Goal: Contribute content: Contribute content

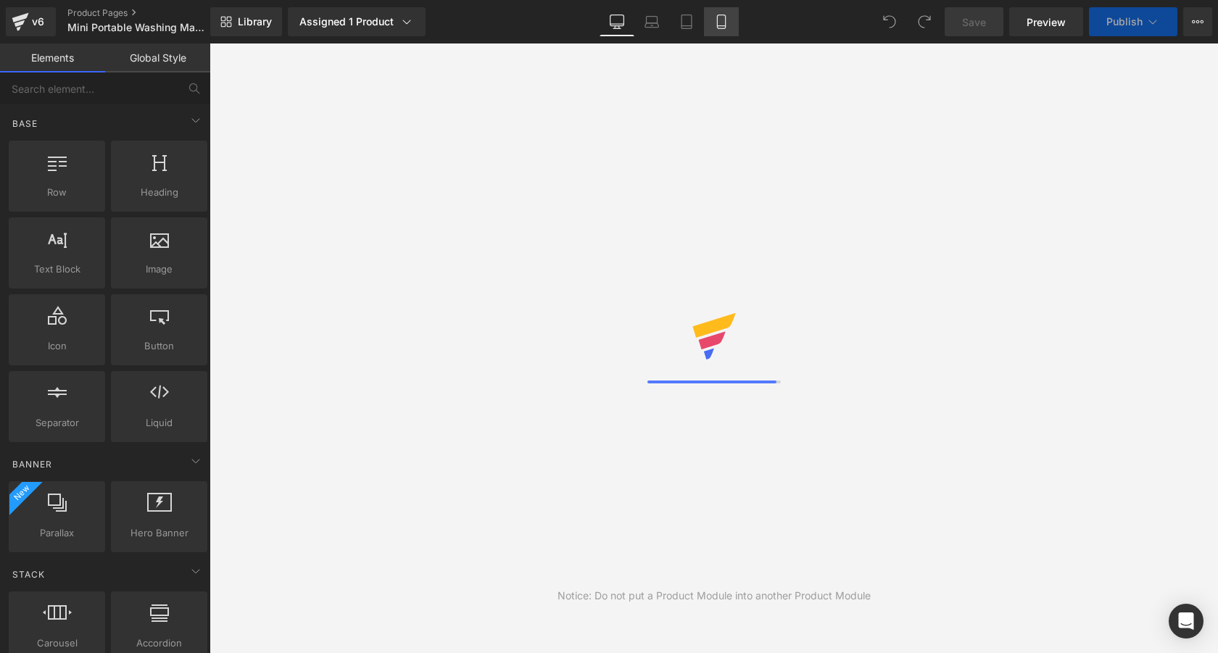
click at [716, 26] on icon at bounding box center [721, 22] width 15 height 15
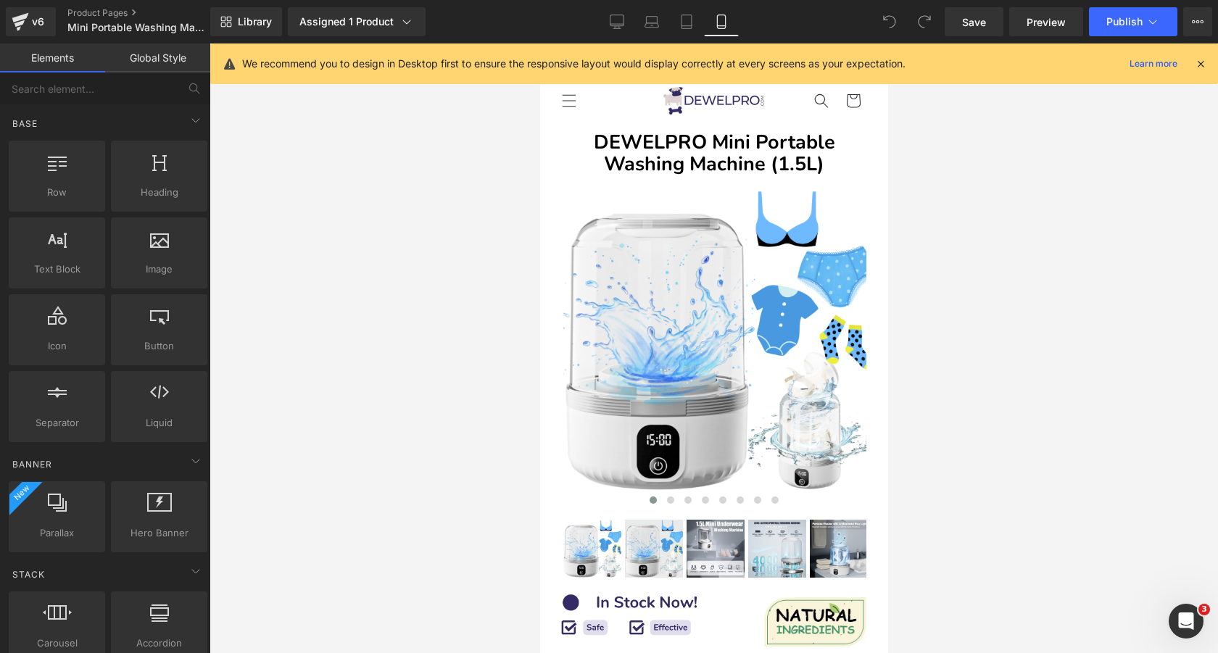
click at [1199, 66] on icon at bounding box center [1200, 63] width 13 height 13
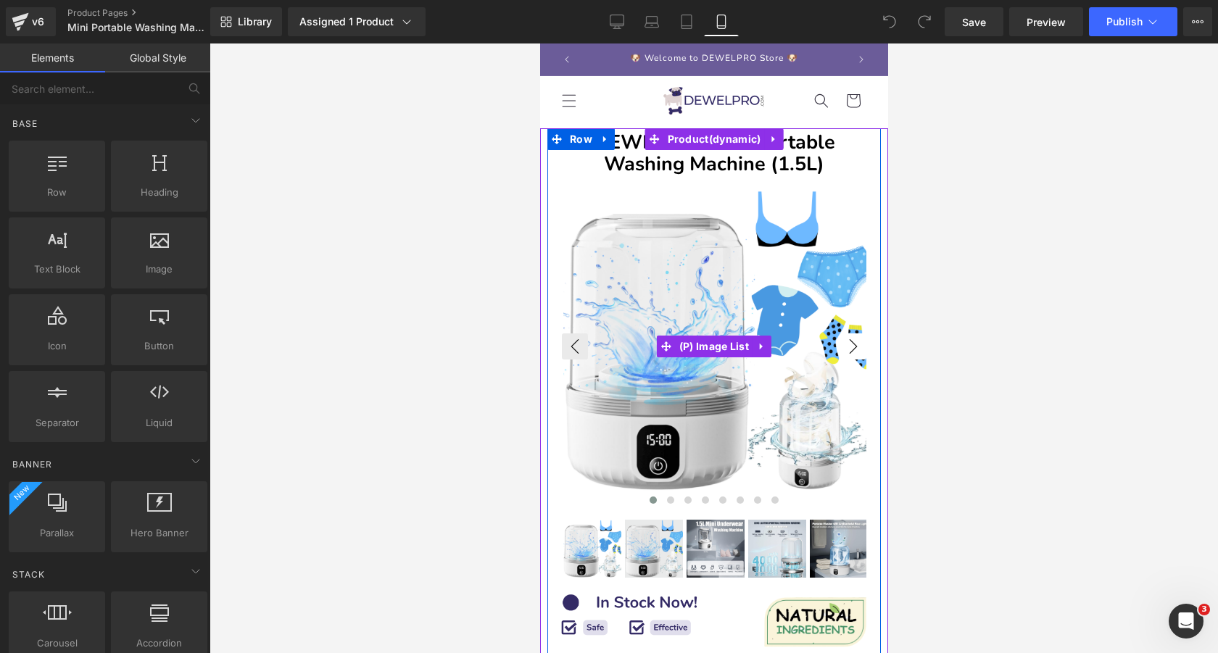
click at [859, 344] on button "›" at bounding box center [853, 347] width 26 height 26
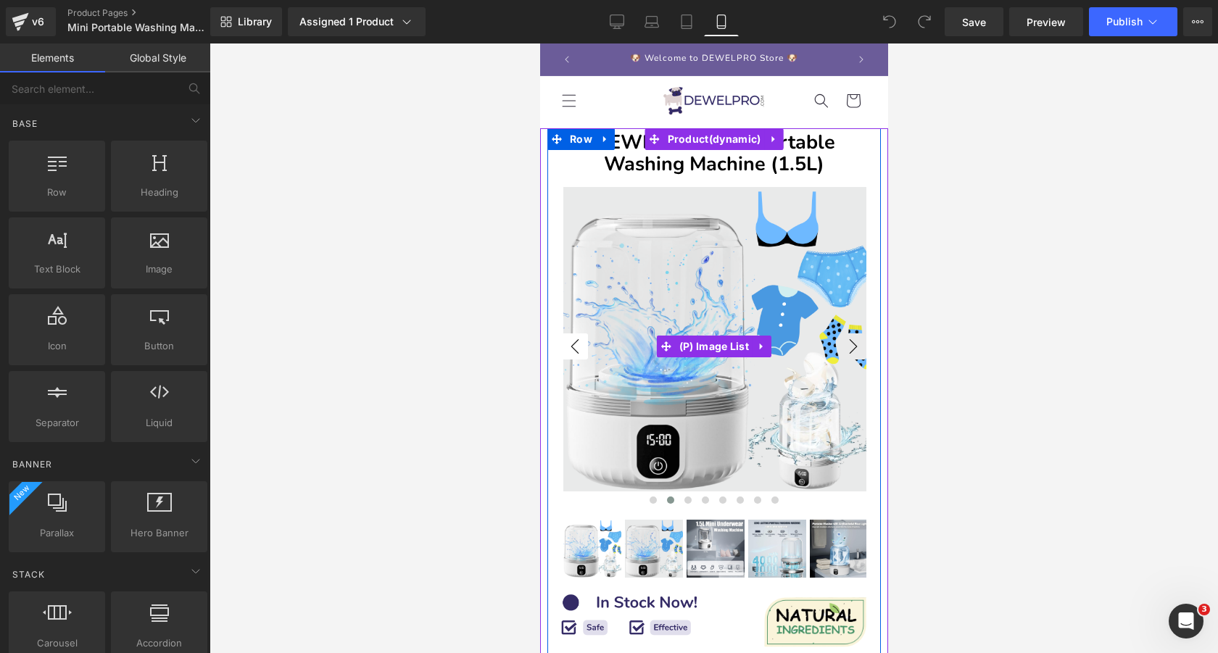
click at [575, 341] on button "‹" at bounding box center [574, 347] width 26 height 26
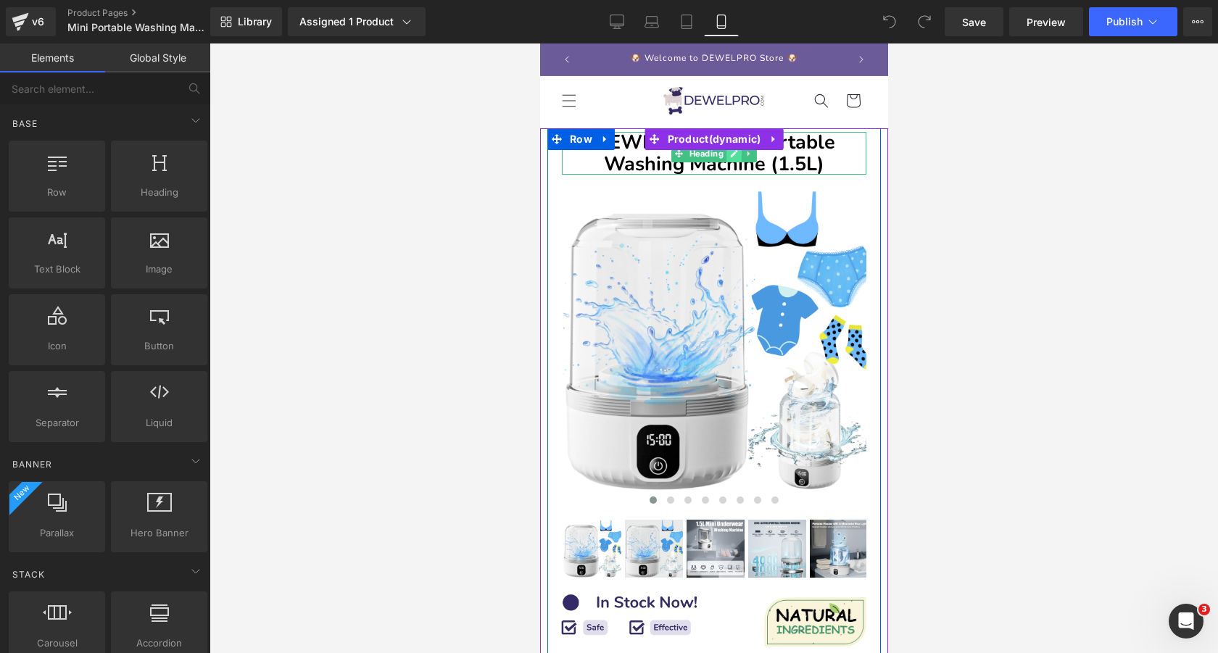
click at [732, 156] on icon at bounding box center [733, 153] width 7 height 7
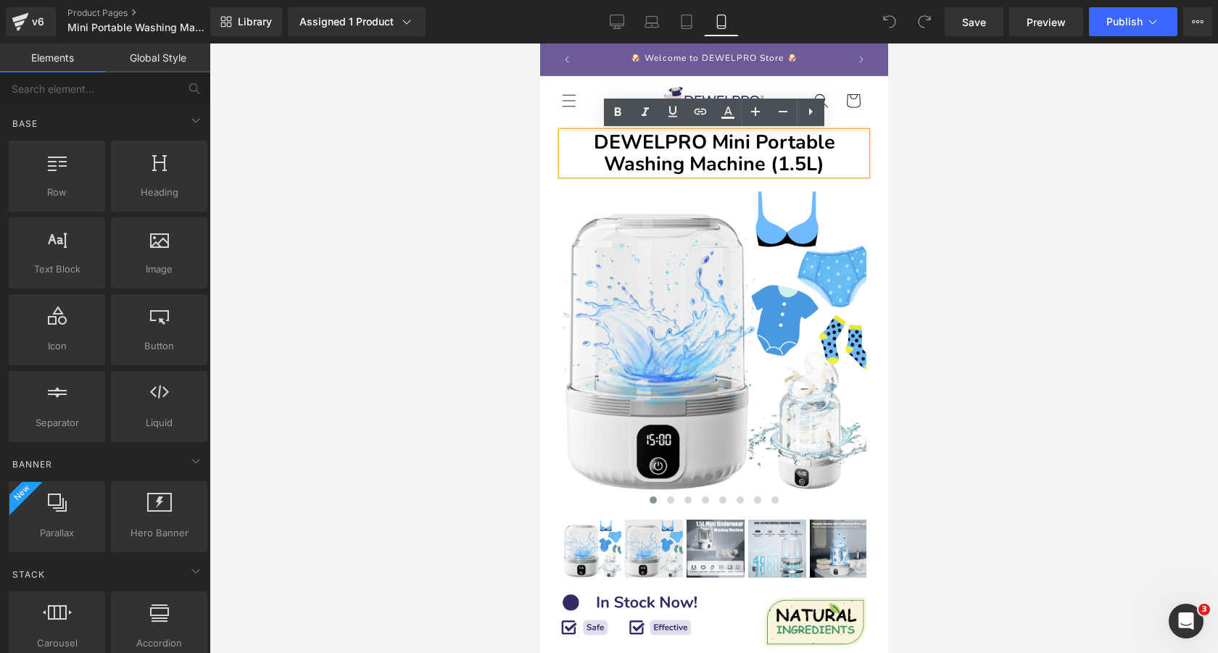
click at [711, 140] on b "DEWELPRO Mini Portable Washing Machine (1.5L)" at bounding box center [714, 153] width 242 height 49
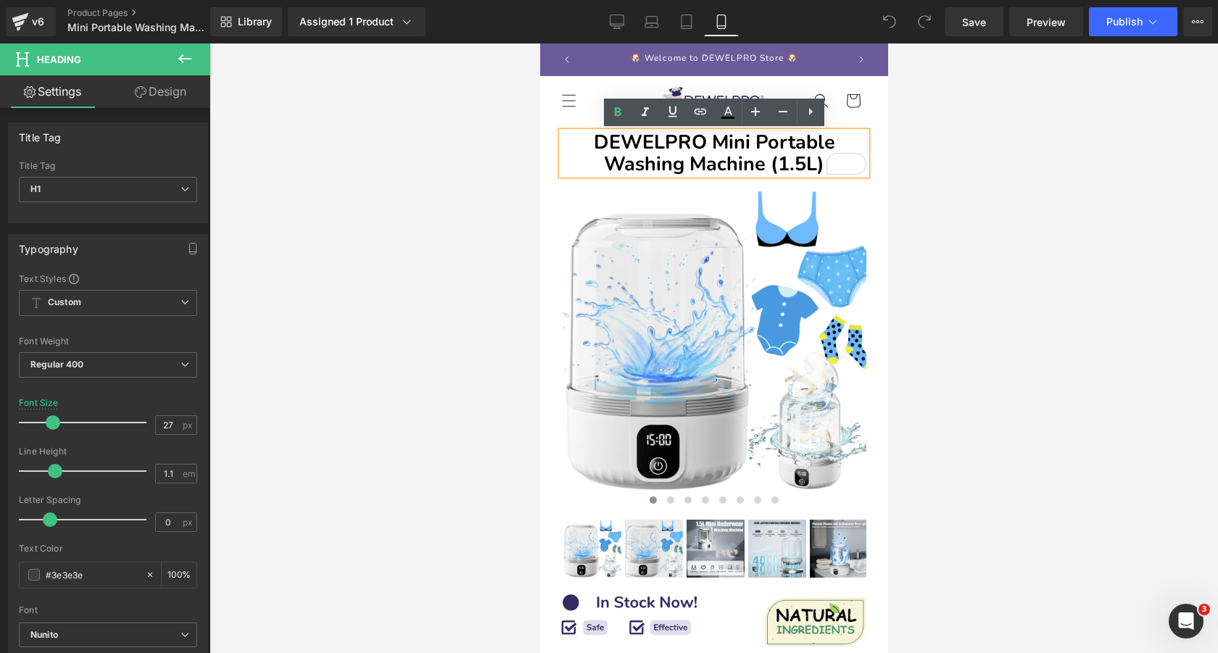
click at [759, 141] on b "DEWELPRO Mini Portable Washing Machine (1.5L)" at bounding box center [714, 153] width 242 height 49
click at [603, 162] on b "DEWELPRO Mini Portable Washing Machine (1.5L)" at bounding box center [714, 153] width 242 height 49
paste div "To enrich screen reader interactions, please activate Accessibility in Grammarl…"
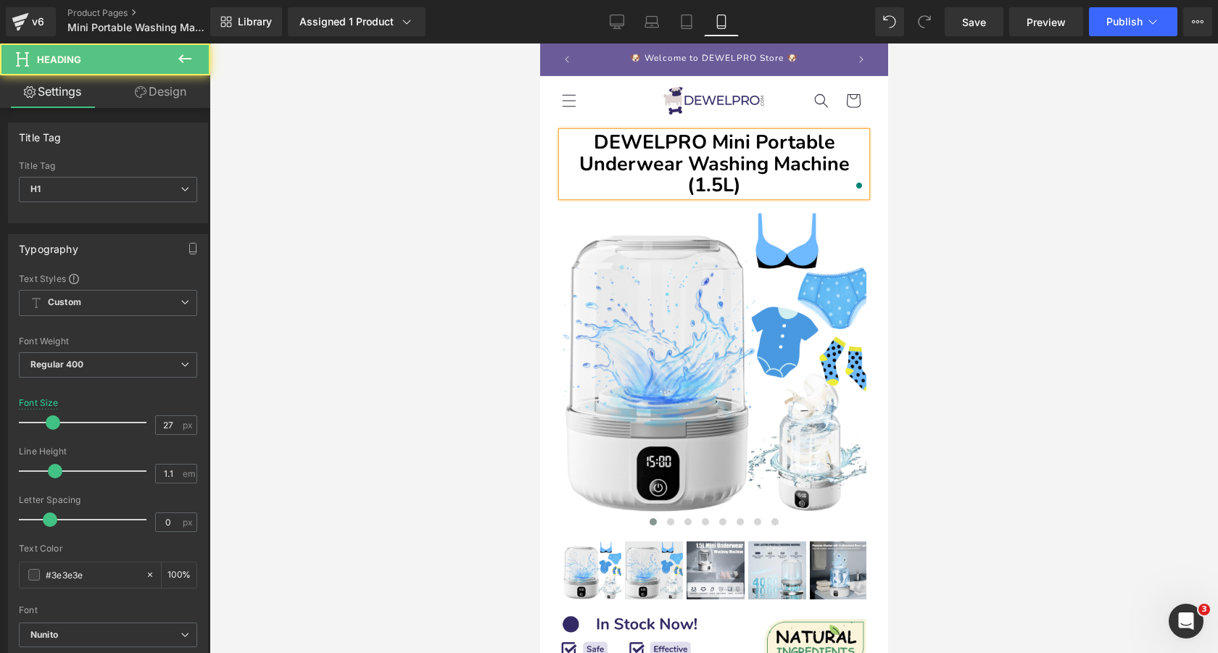
click at [764, 183] on h1 "DEWELPRO Mini Portable Underwear Washing Machine (1.5L)" at bounding box center [713, 164] width 305 height 65
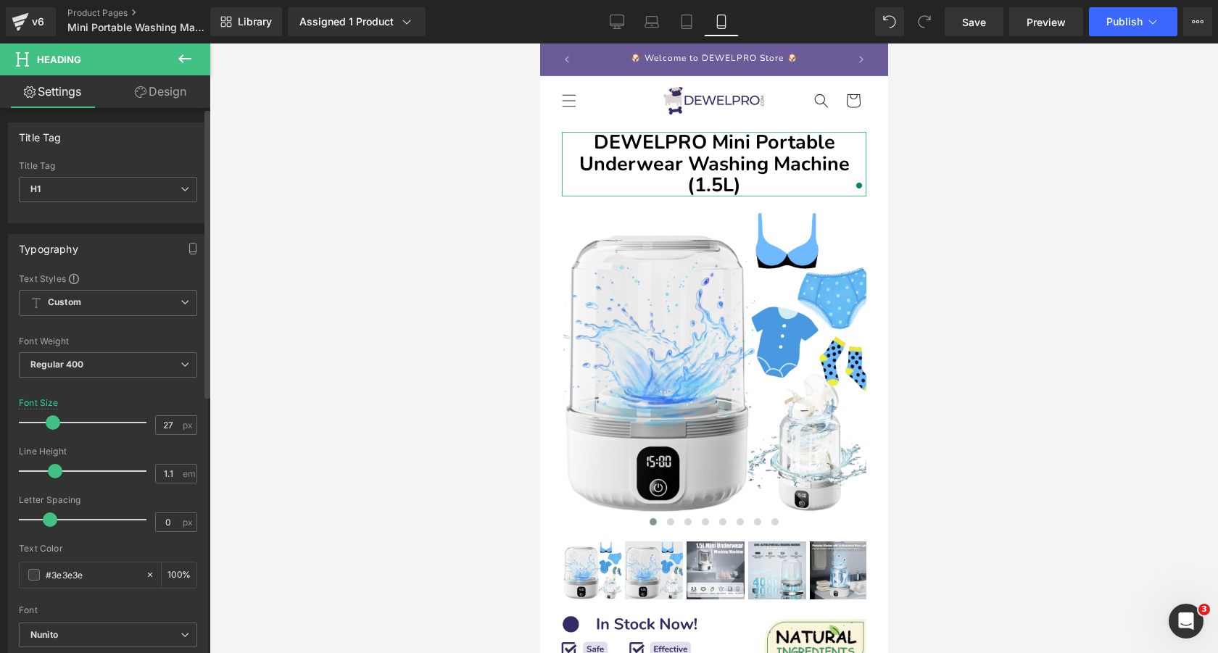
click at [54, 423] on span at bounding box center [53, 423] width 15 height 15
click at [277, 308] on div at bounding box center [714, 349] width 1009 height 610
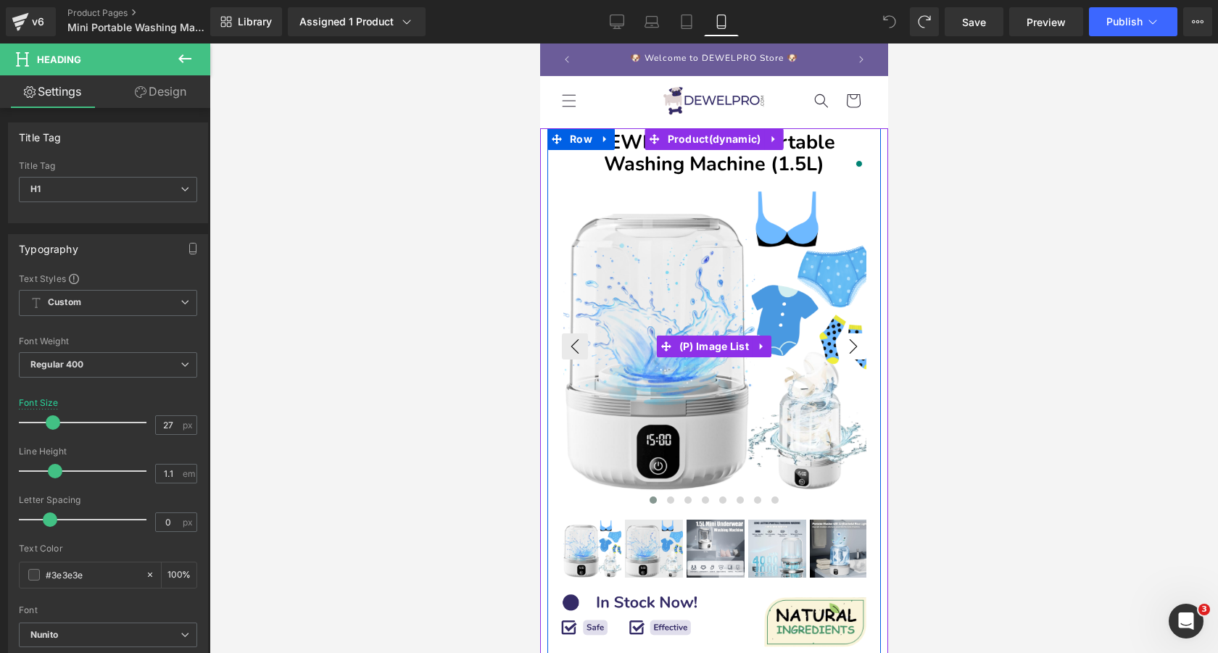
click at [855, 344] on button "›" at bounding box center [853, 347] width 26 height 26
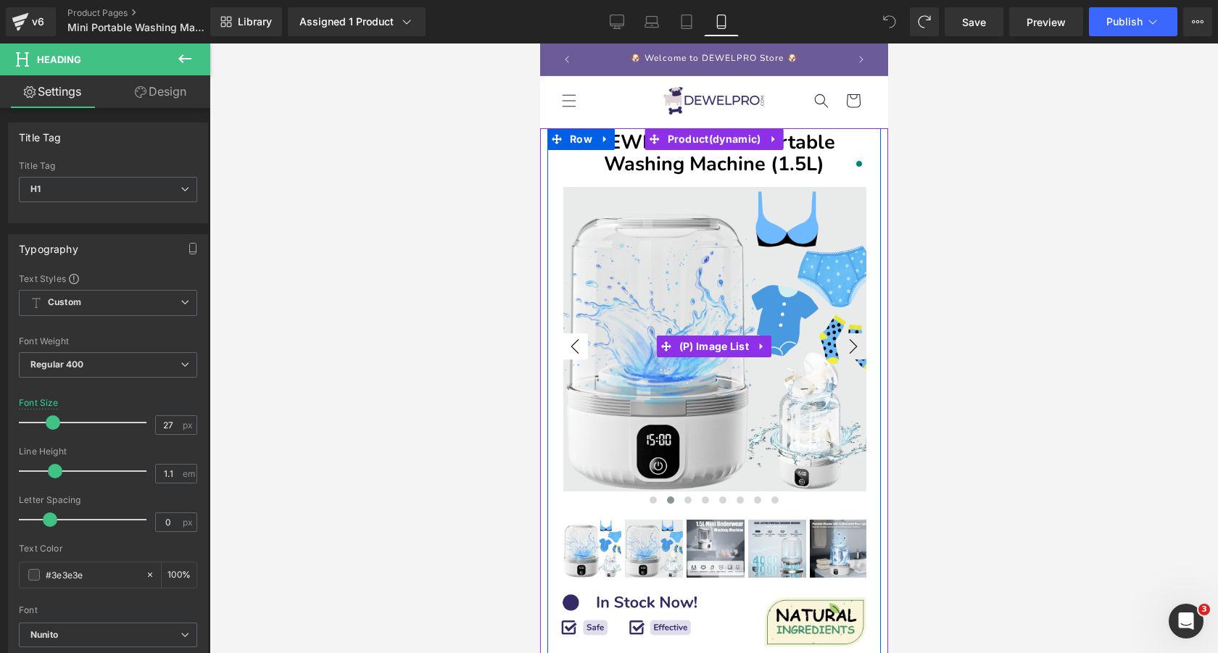
click at [572, 344] on button "‹" at bounding box center [574, 347] width 26 height 26
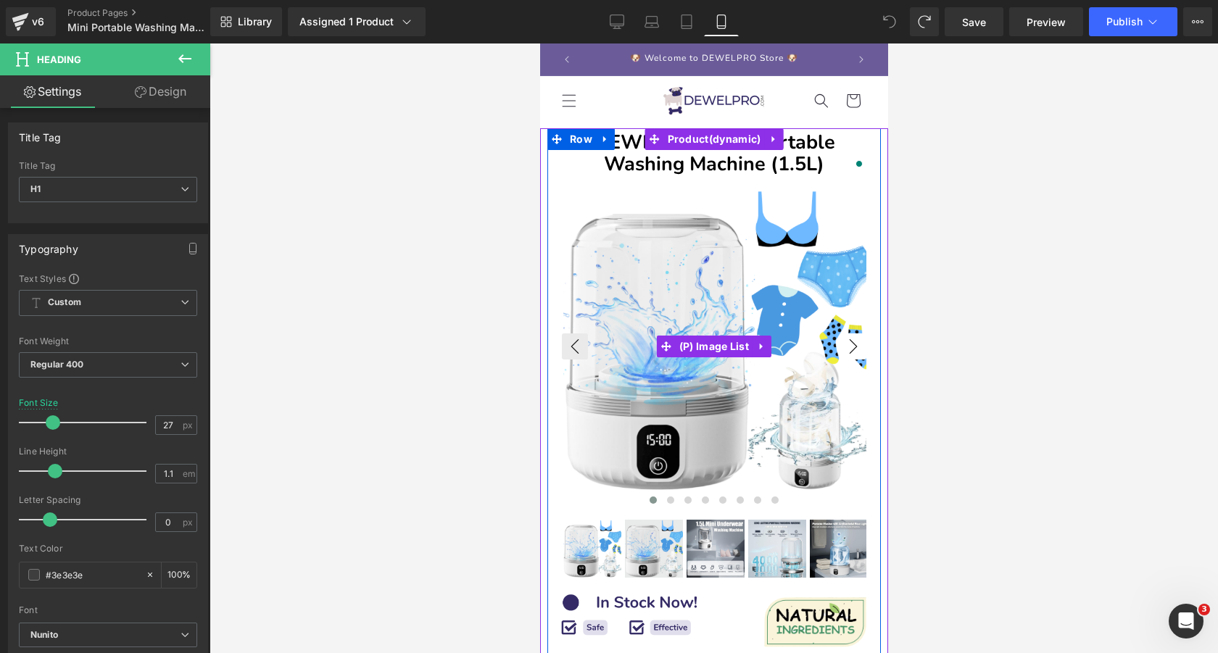
click at [859, 347] on button "›" at bounding box center [853, 347] width 26 height 26
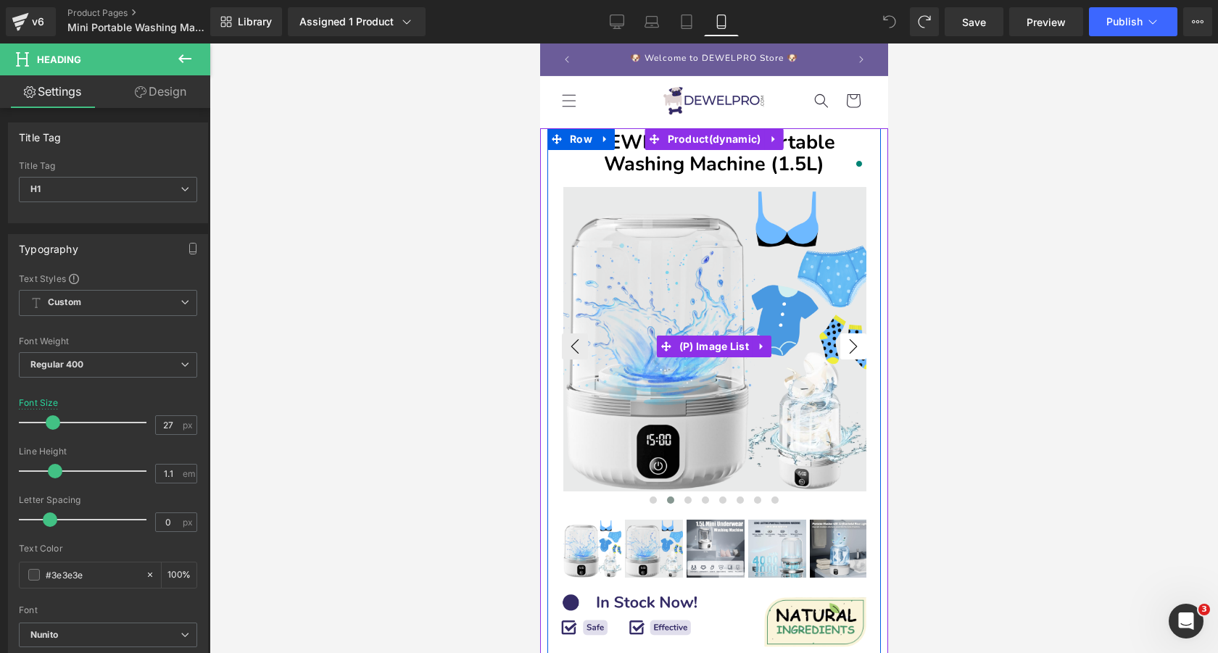
click at [853, 344] on button "›" at bounding box center [853, 347] width 26 height 26
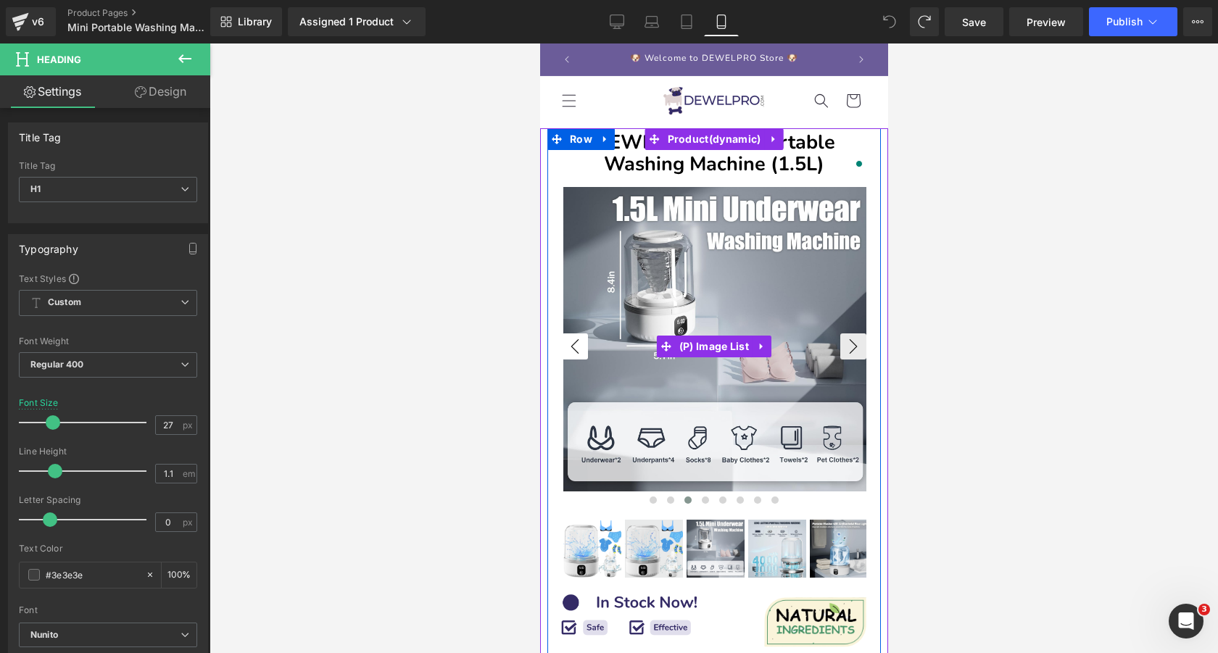
click at [573, 343] on button "‹" at bounding box center [574, 347] width 26 height 26
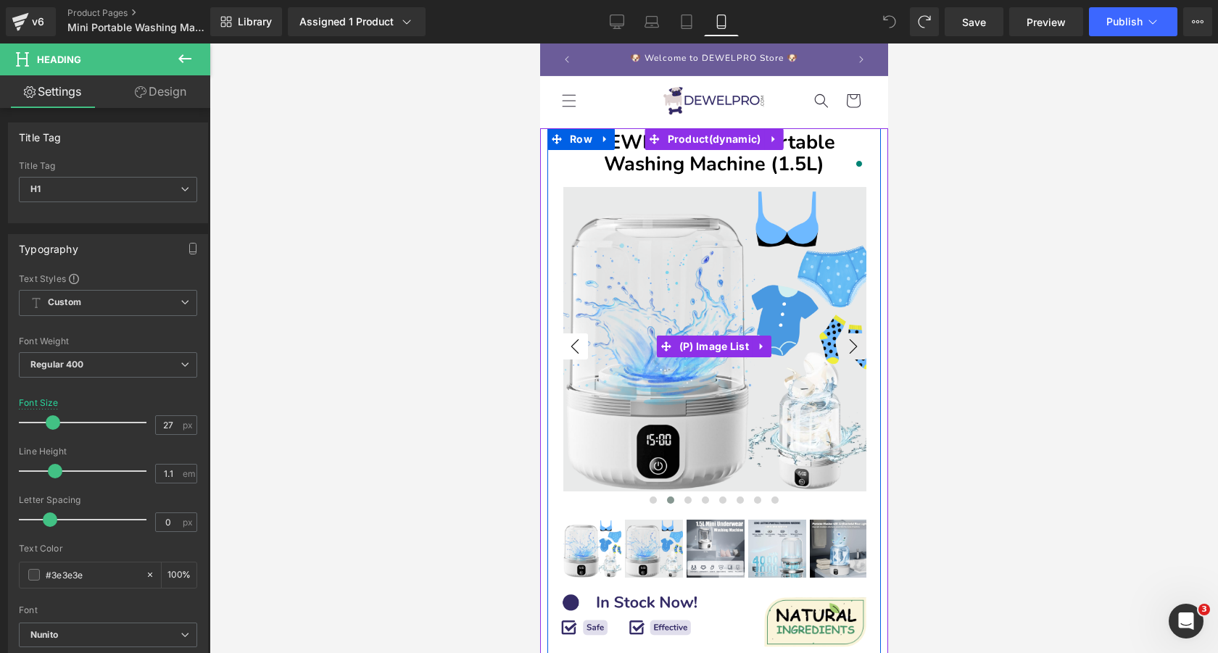
click at [571, 343] on button "‹" at bounding box center [574, 347] width 26 height 26
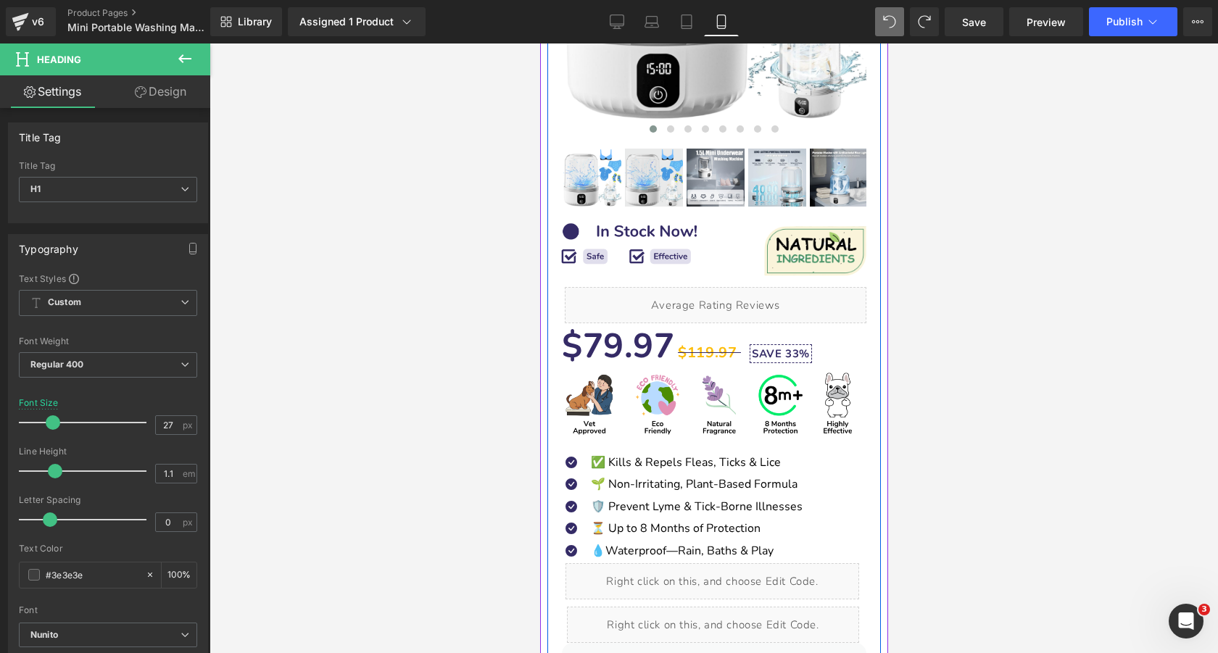
scroll to position [373, 0]
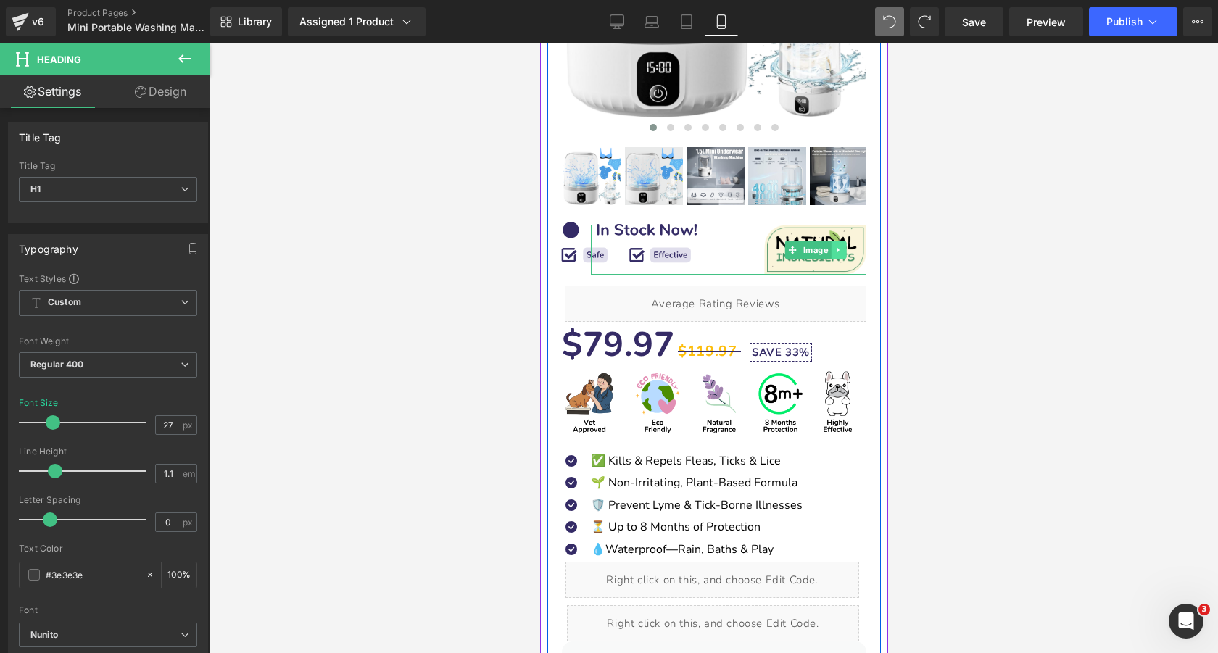
click at [835, 246] on icon at bounding box center [838, 250] width 8 height 9
click at [841, 249] on icon at bounding box center [845, 250] width 8 height 8
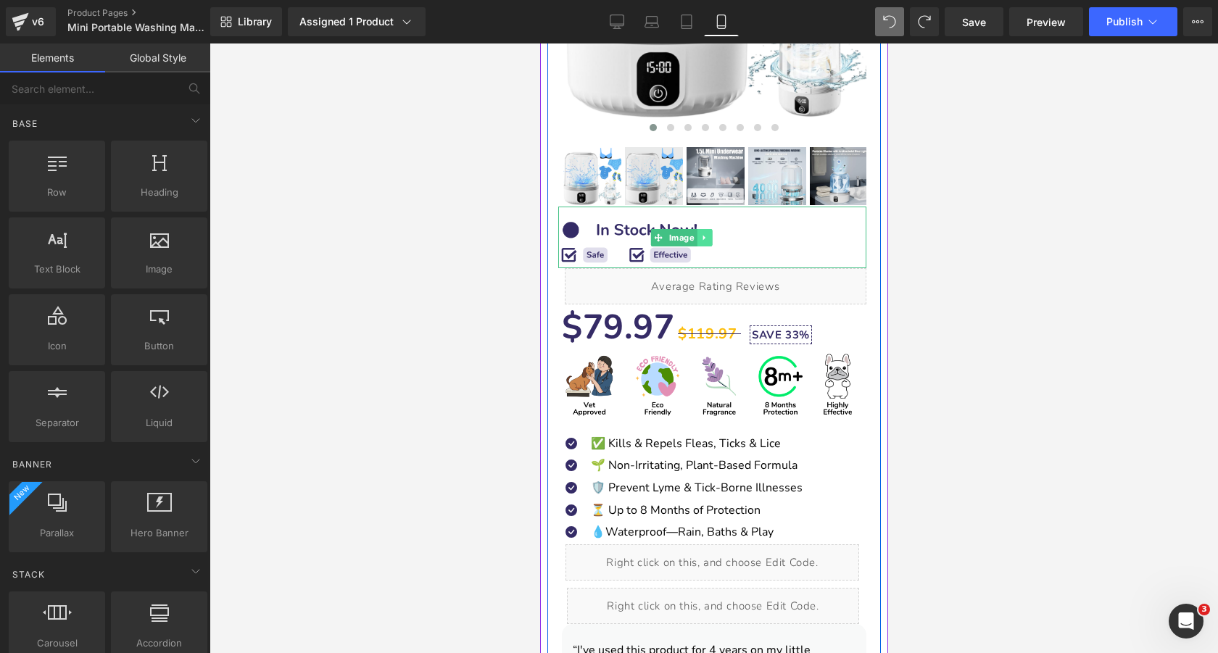
click at [705, 236] on icon at bounding box center [704, 238] width 8 height 9
click at [712, 238] on icon at bounding box center [712, 238] width 8 height 8
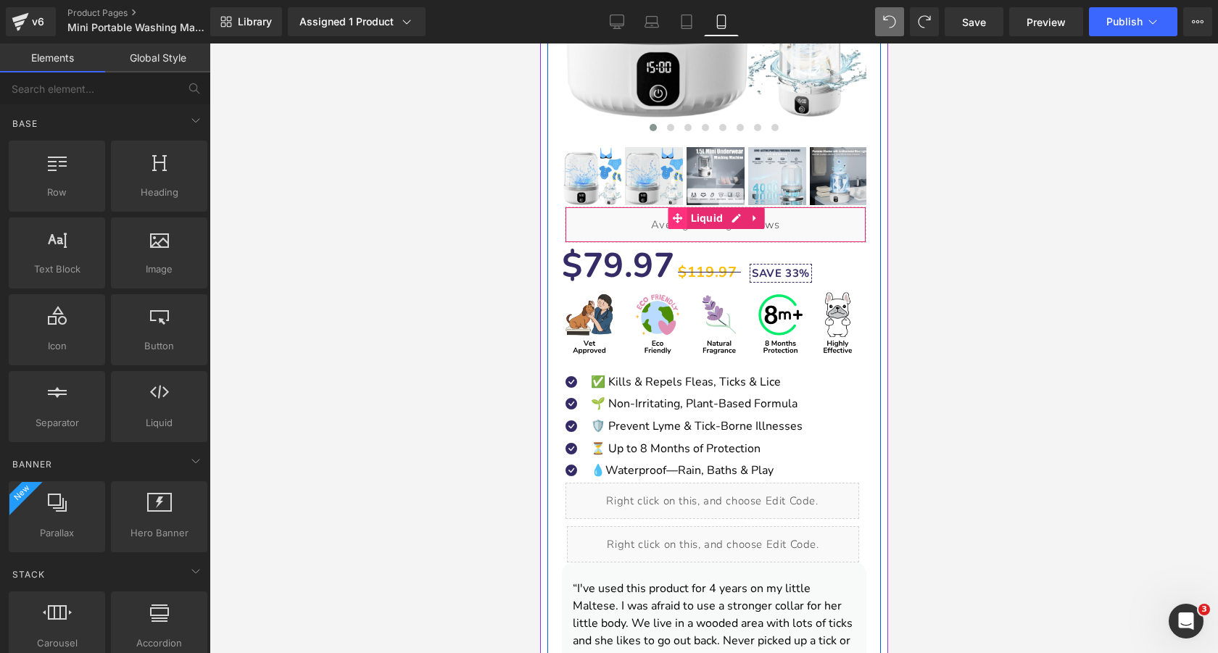
click at [677, 216] on icon at bounding box center [677, 218] width 10 height 10
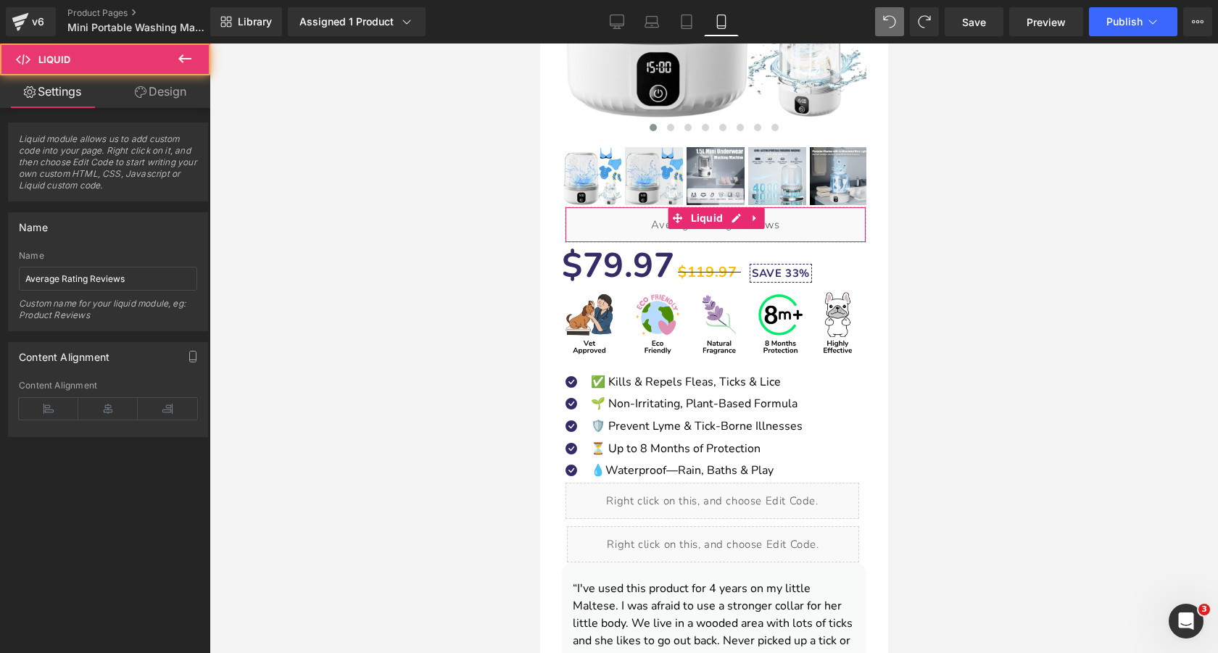
click at [165, 94] on link "Design" at bounding box center [160, 91] width 105 height 33
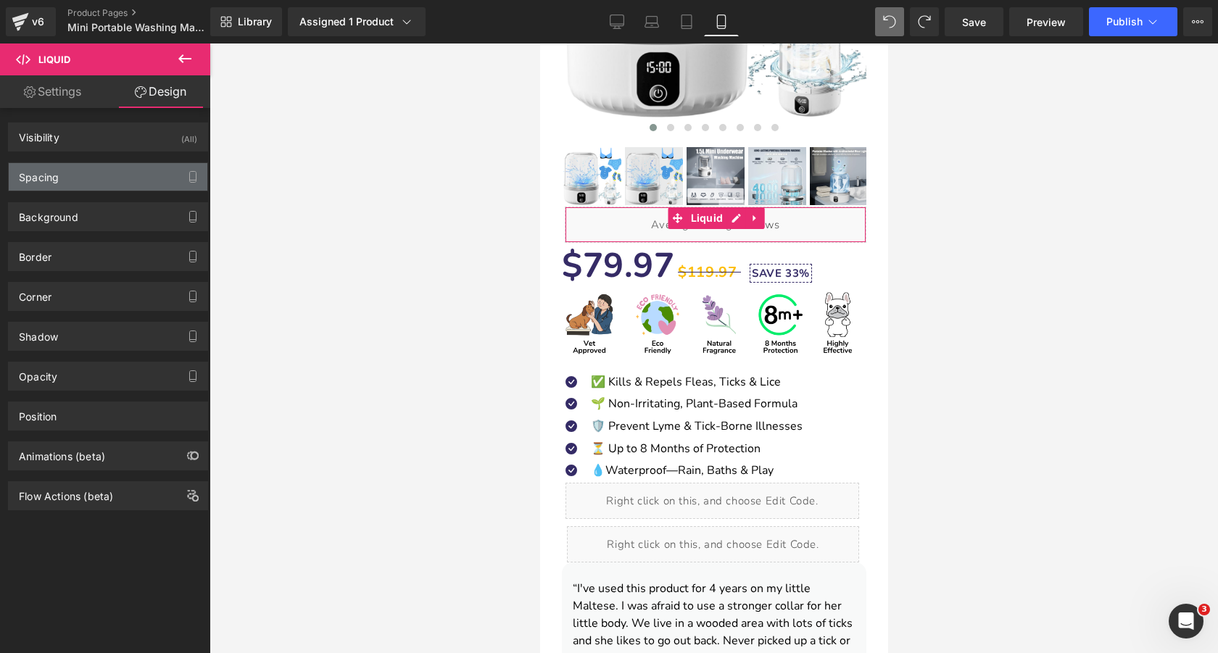
click at [110, 173] on div "Spacing" at bounding box center [108, 177] width 199 height 28
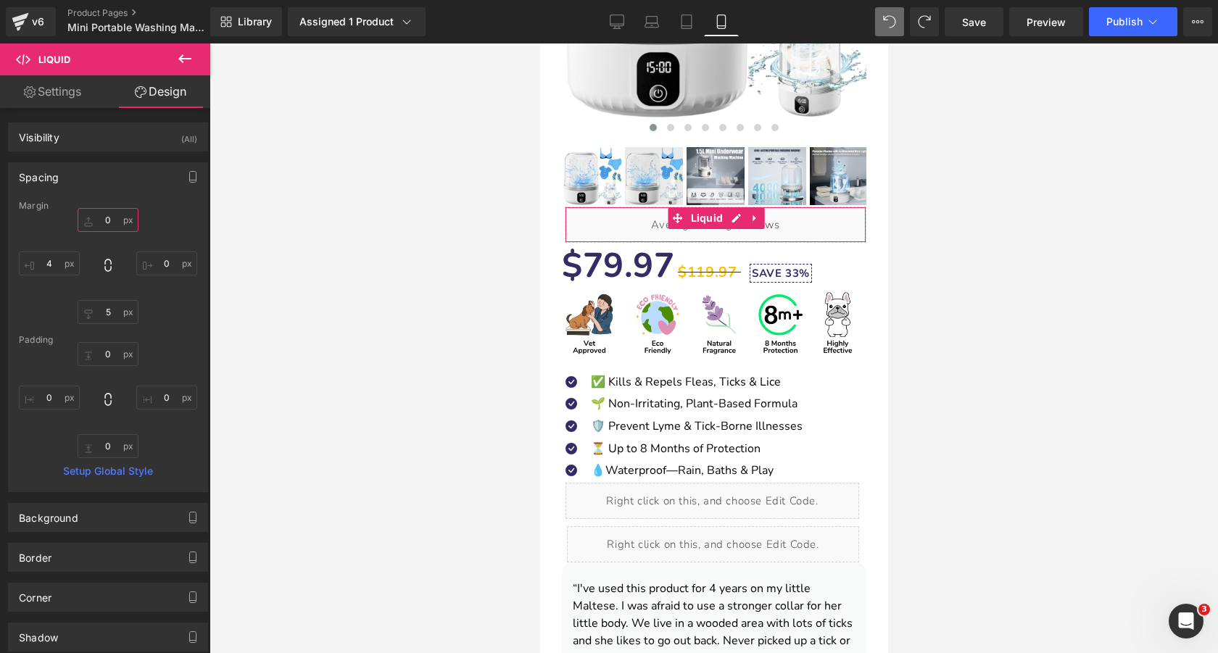
click at [110, 217] on input "text" at bounding box center [108, 220] width 61 height 24
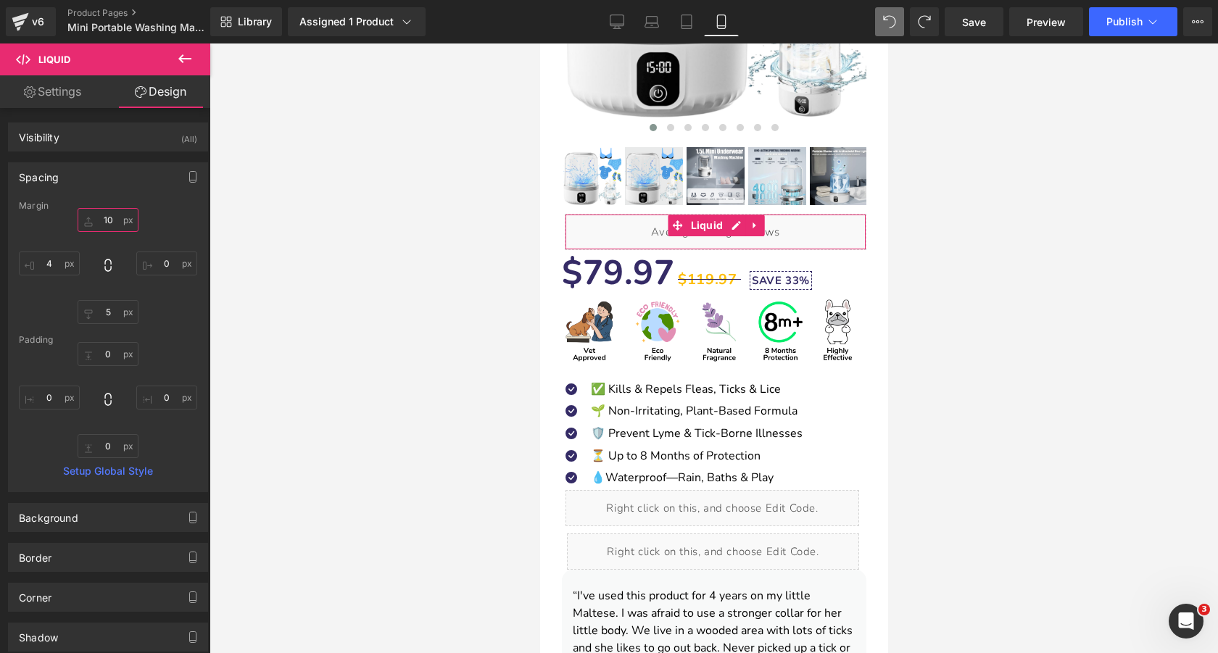
type input "1"
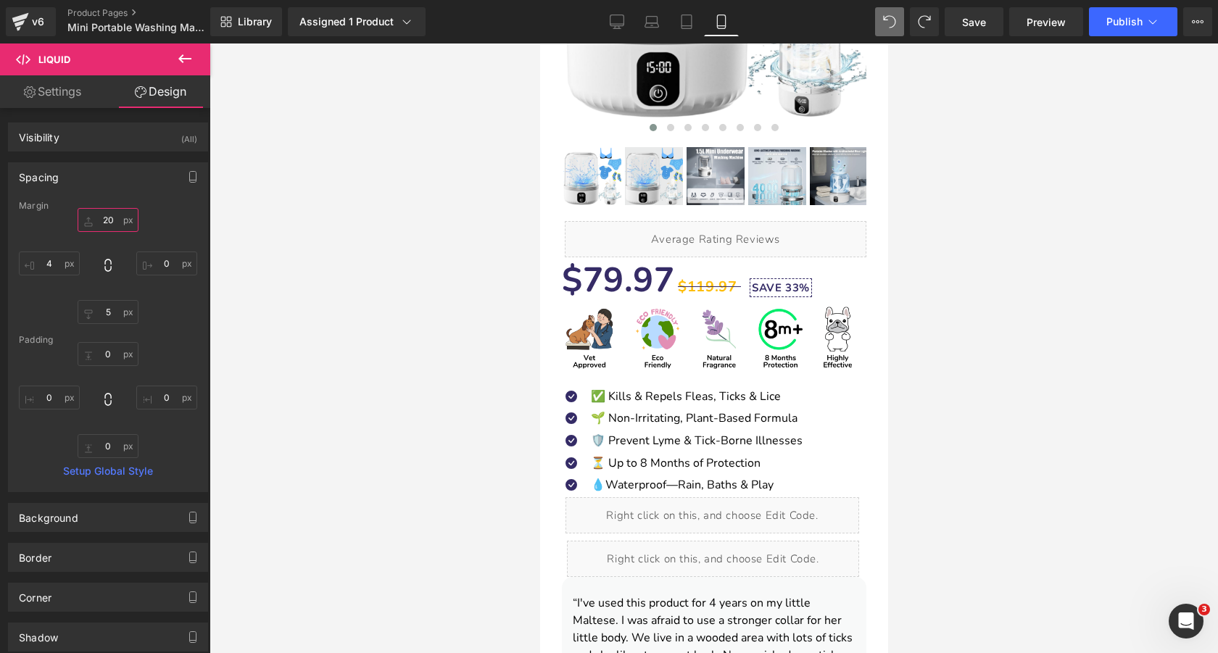
type input "2"
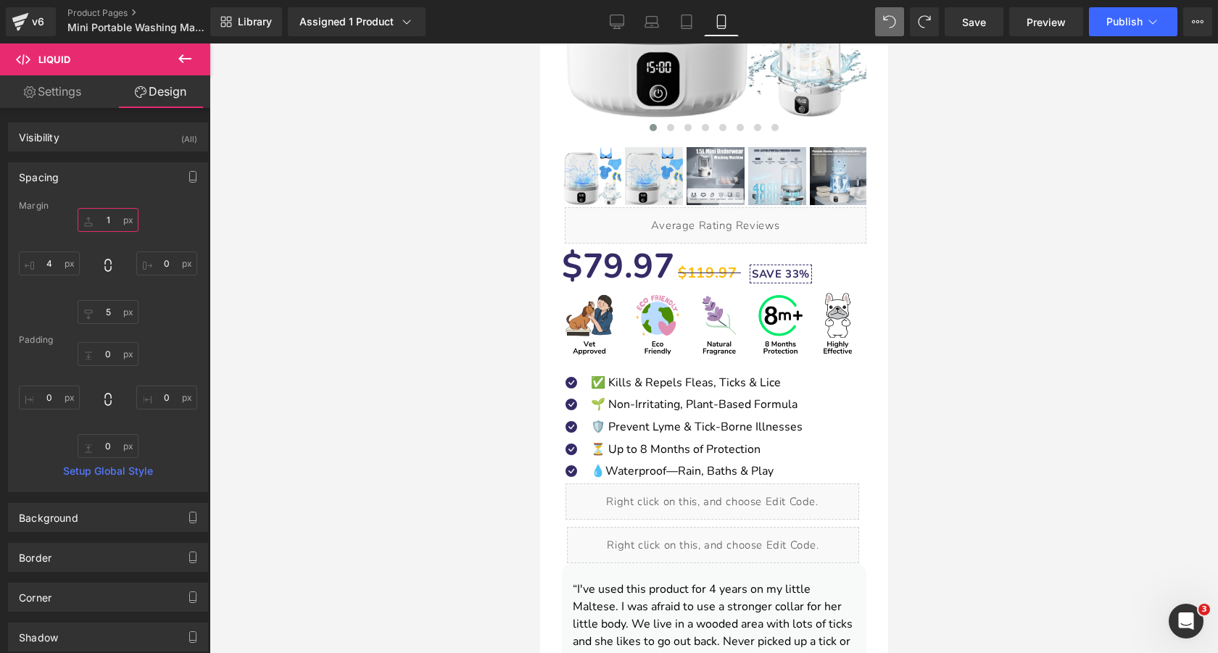
type input "15"
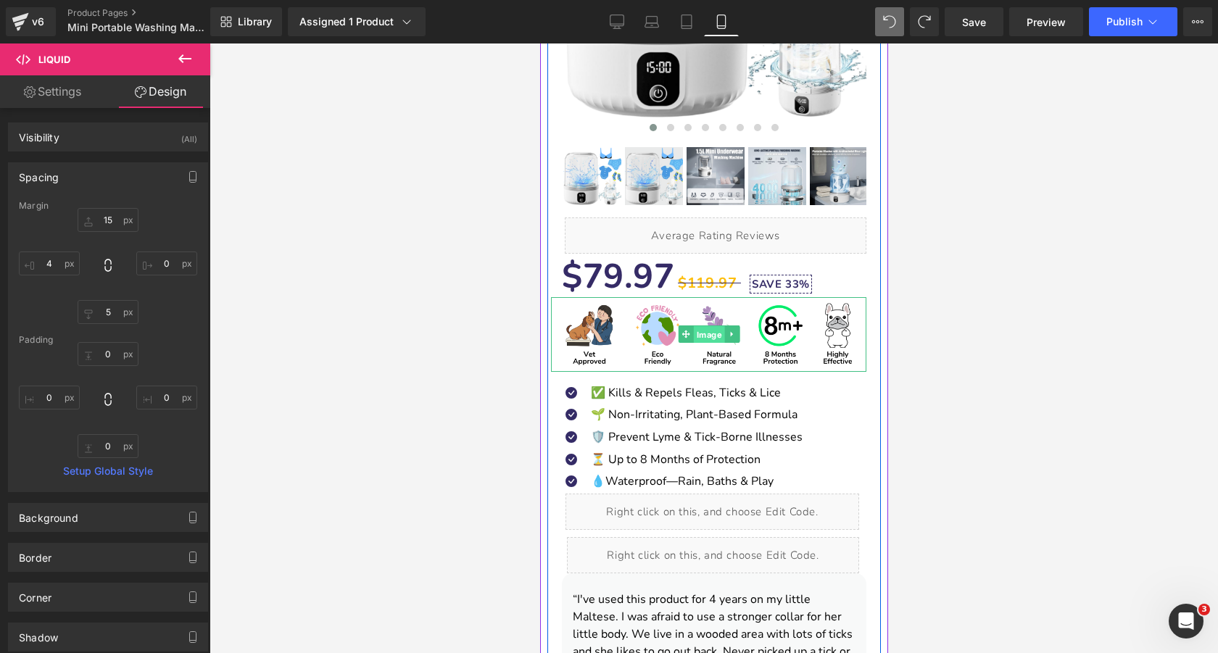
click at [712, 338] on span "Image" at bounding box center [708, 334] width 31 height 17
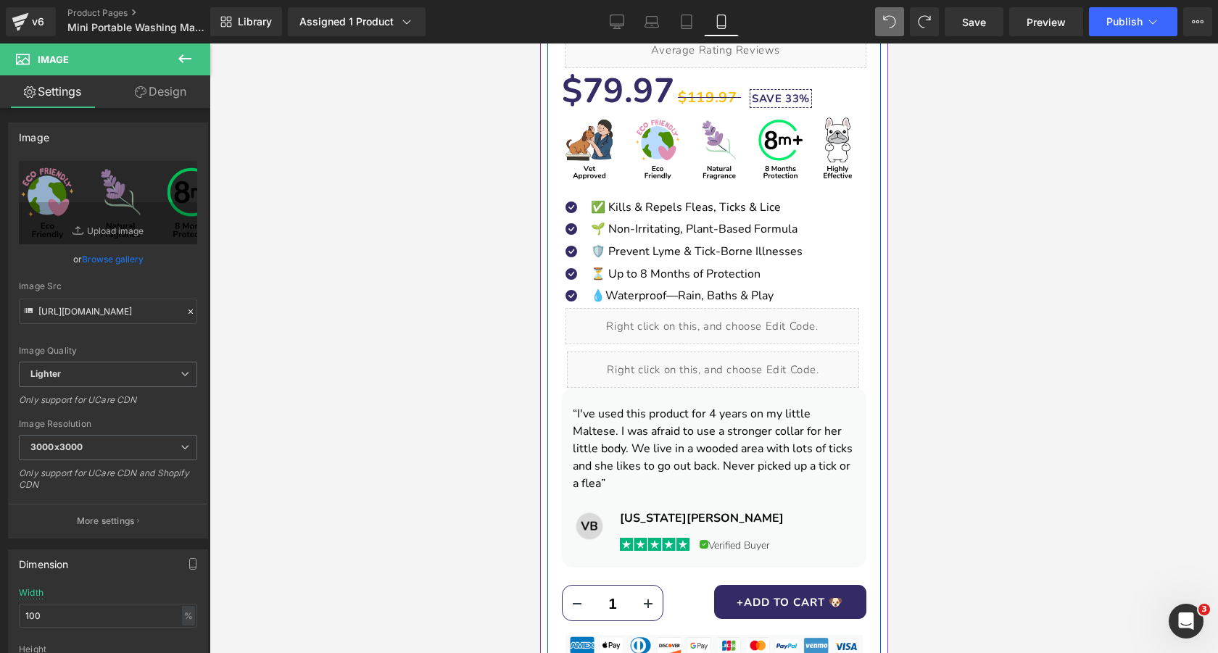
scroll to position [560, 0]
click at [725, 323] on div "Liquid" at bounding box center [712, 325] width 294 height 36
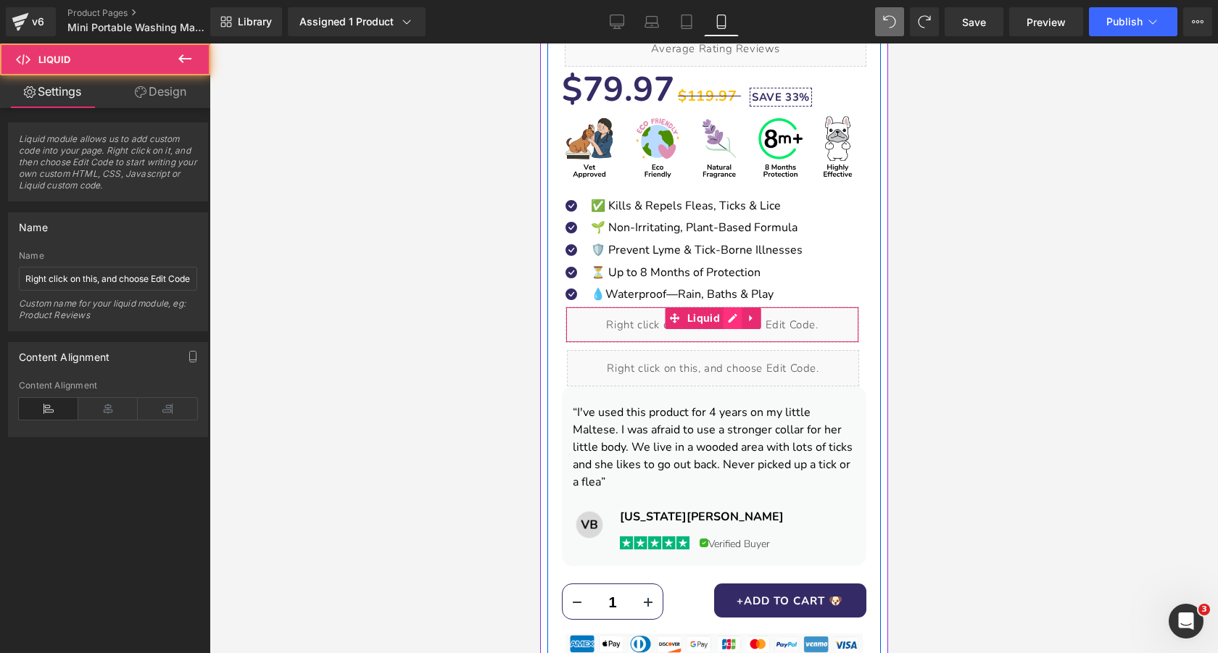
click at [730, 320] on div "Liquid" at bounding box center [712, 325] width 294 height 36
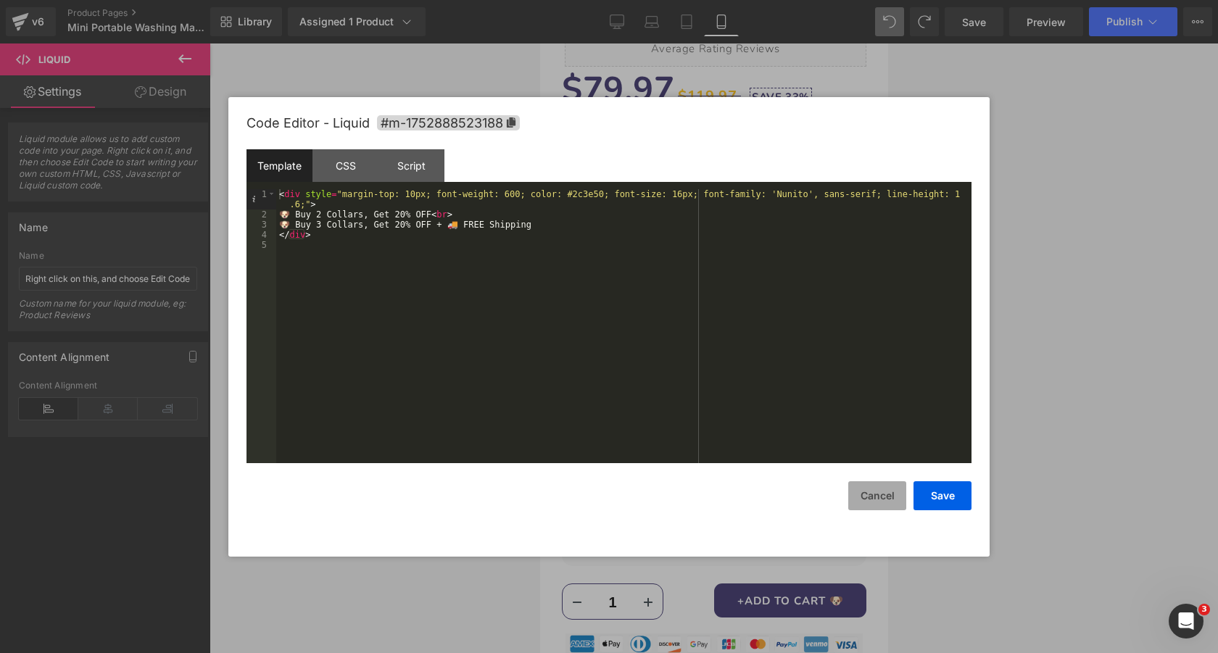
click at [870, 494] on button "Cancel" at bounding box center [878, 496] width 58 height 29
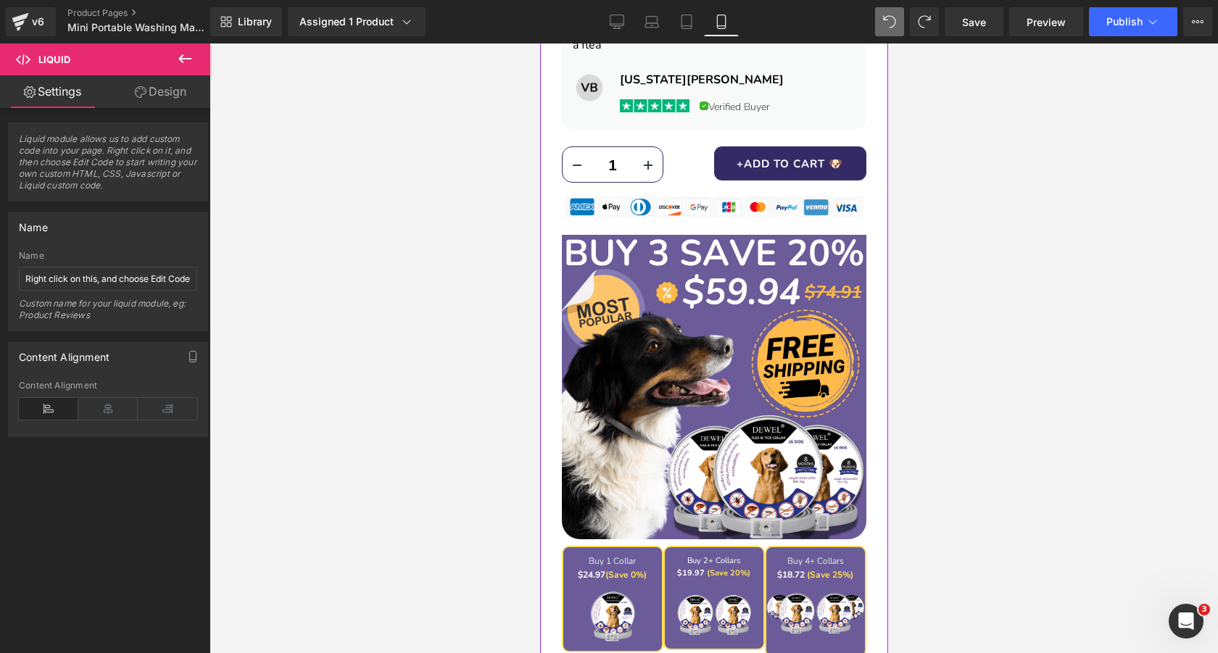
scroll to position [1008, 0]
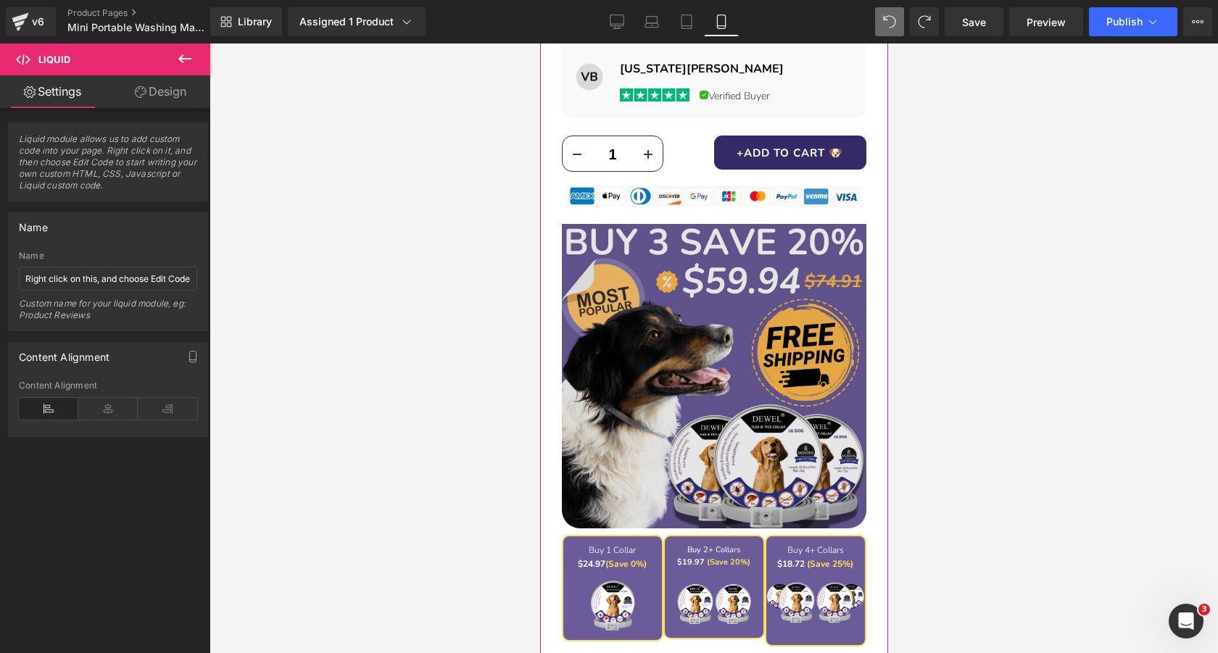
click at [733, 244] on img at bounding box center [713, 373] width 305 height 311
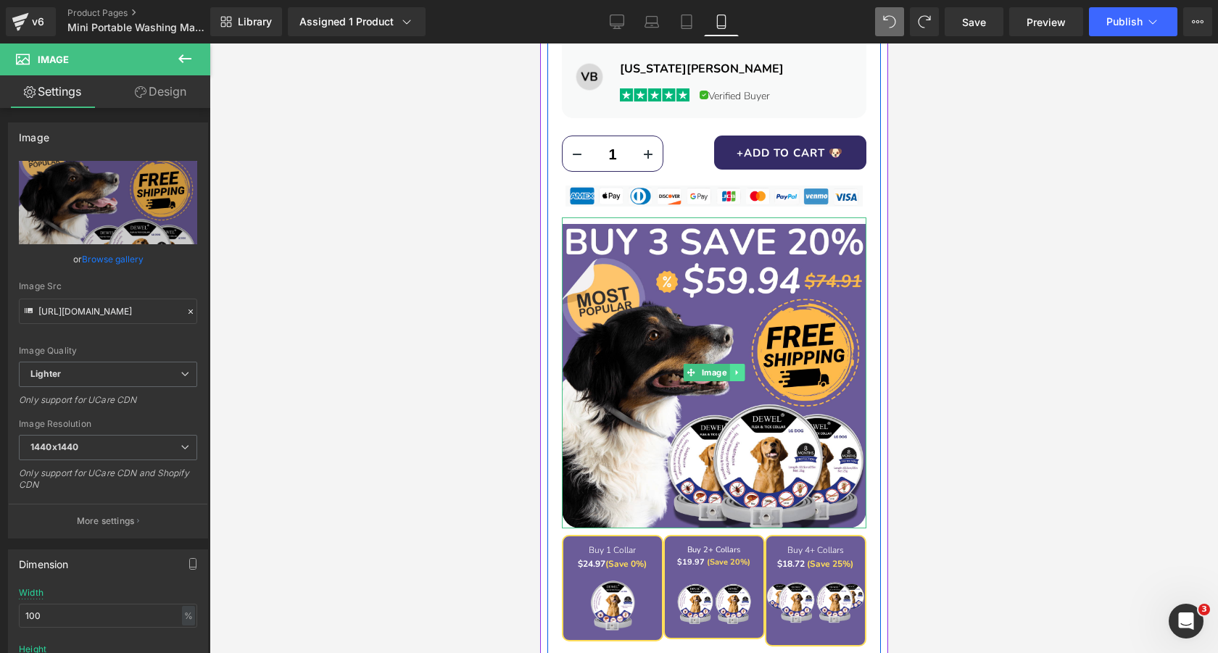
click at [737, 368] on icon at bounding box center [737, 372] width 8 height 9
click at [743, 368] on icon at bounding box center [744, 372] width 8 height 9
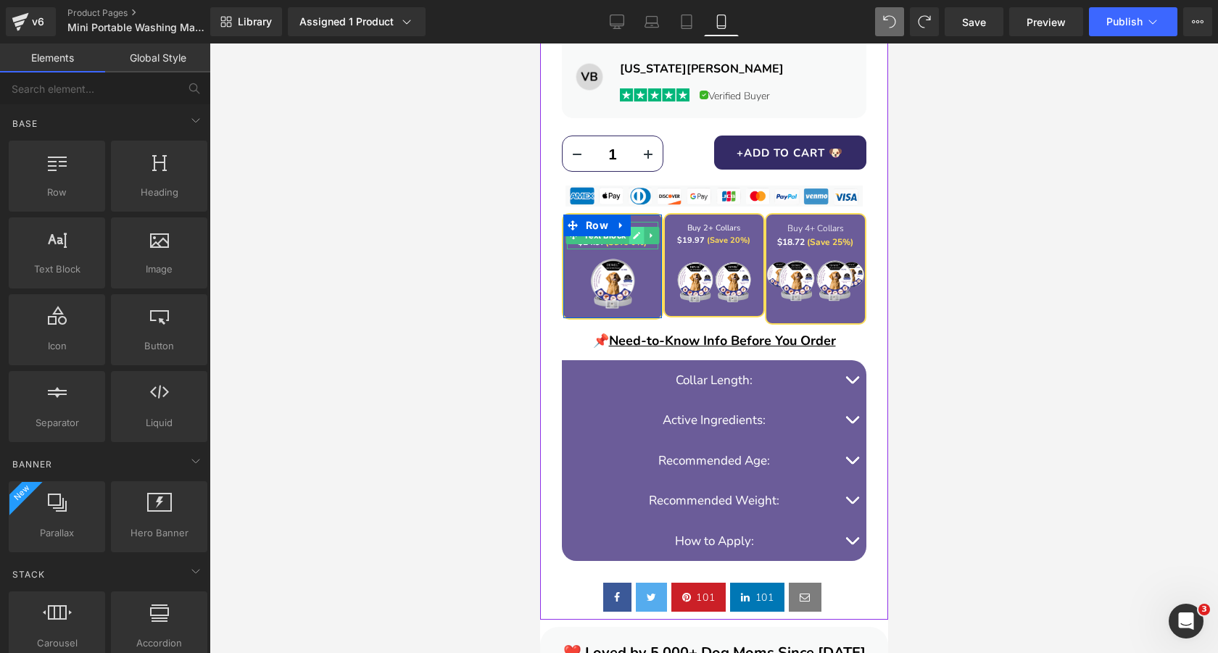
click at [638, 231] on icon at bounding box center [636, 235] width 8 height 9
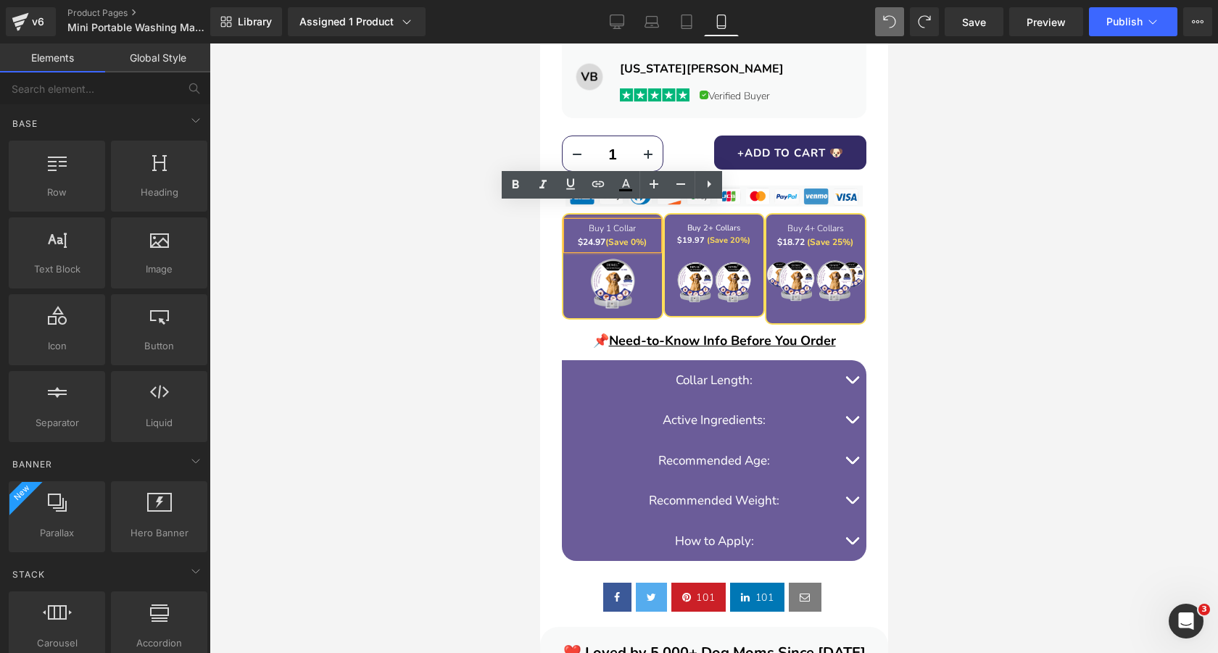
click at [535, 239] on div at bounding box center [714, 349] width 1009 height 610
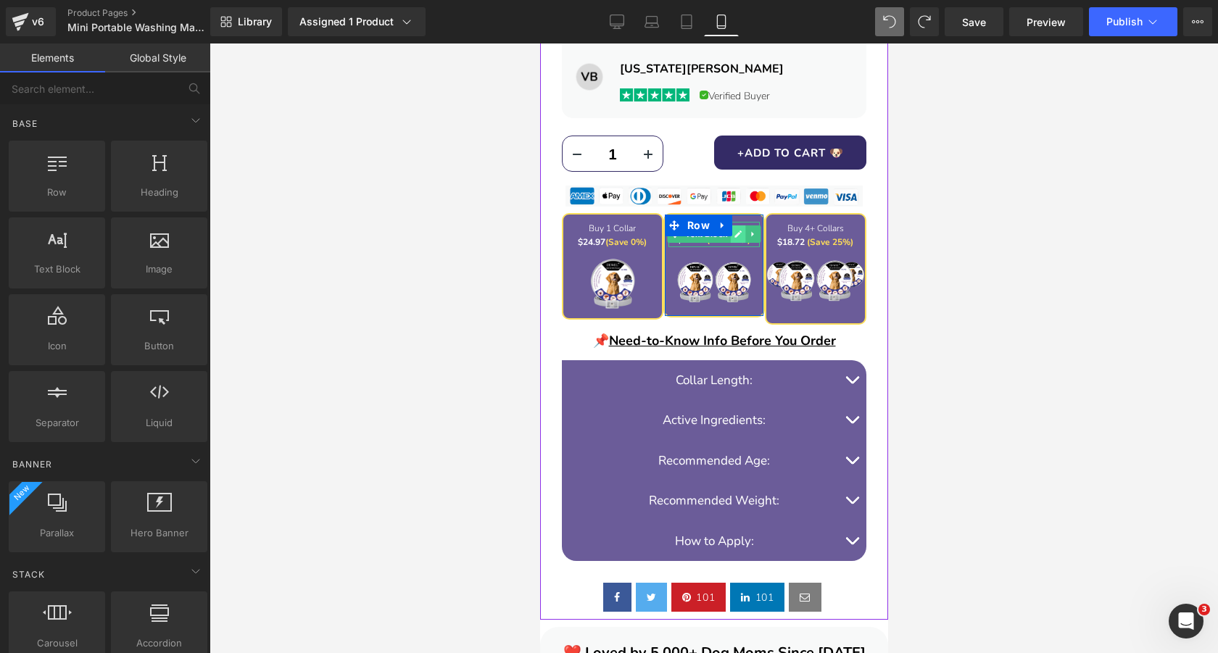
click at [735, 230] on icon at bounding box center [738, 234] width 8 height 9
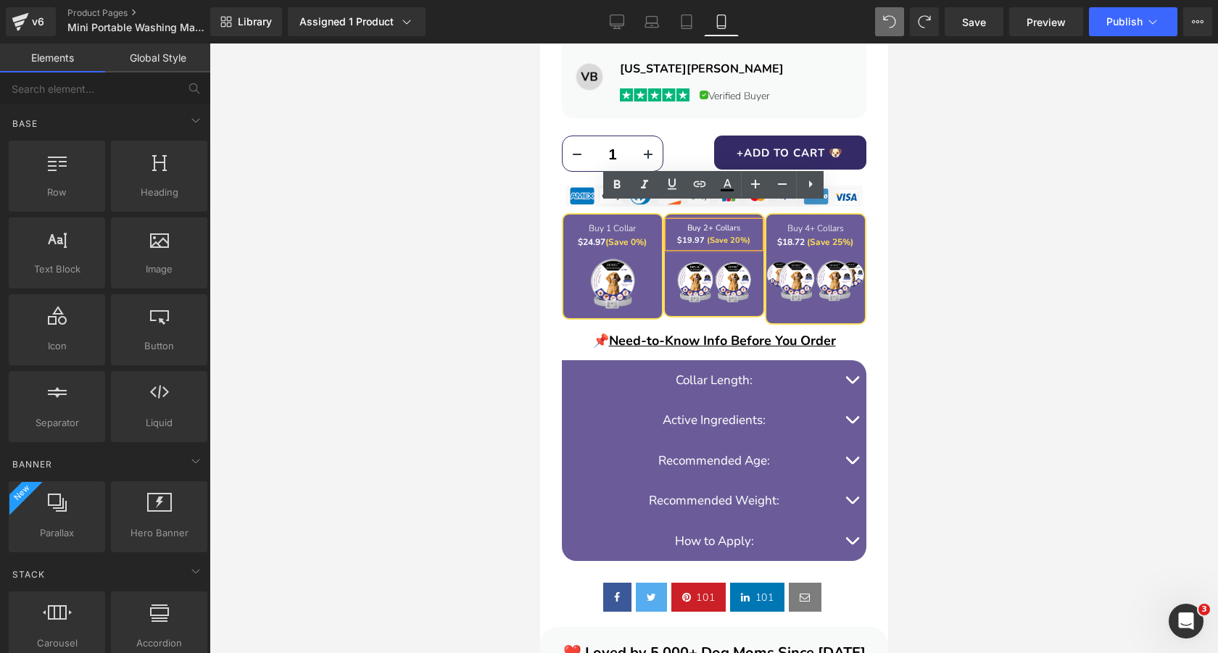
click at [736, 235] on span "(Save 20%)" at bounding box center [728, 240] width 44 height 11
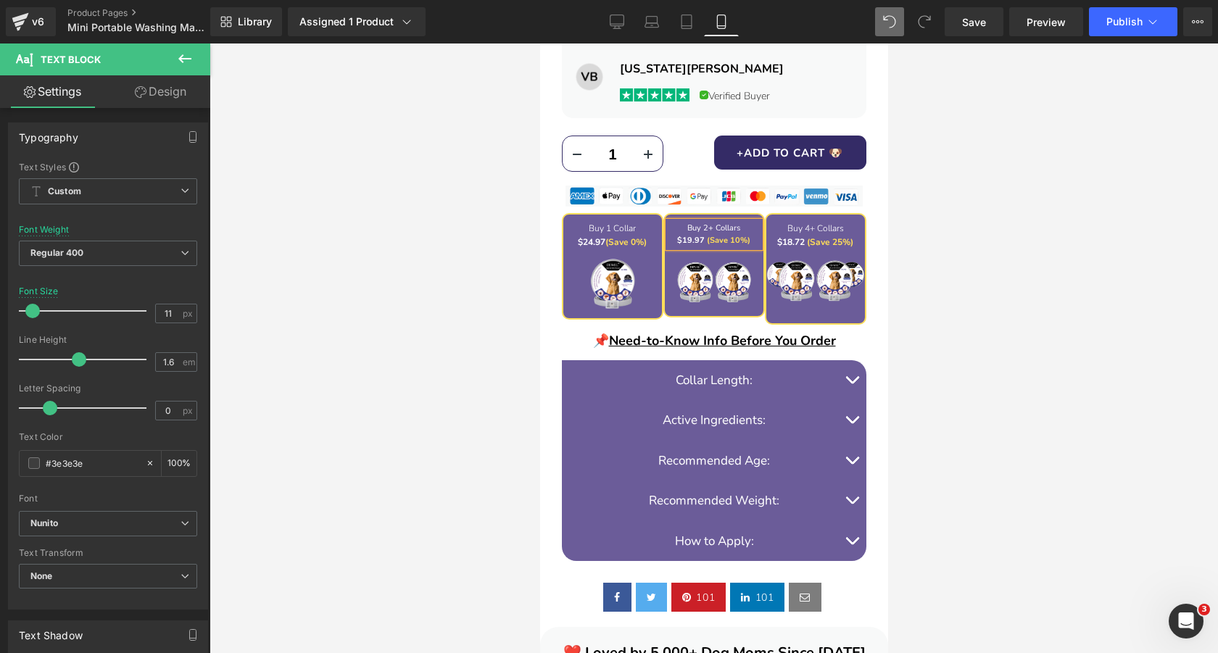
click at [931, 207] on div at bounding box center [714, 349] width 1009 height 610
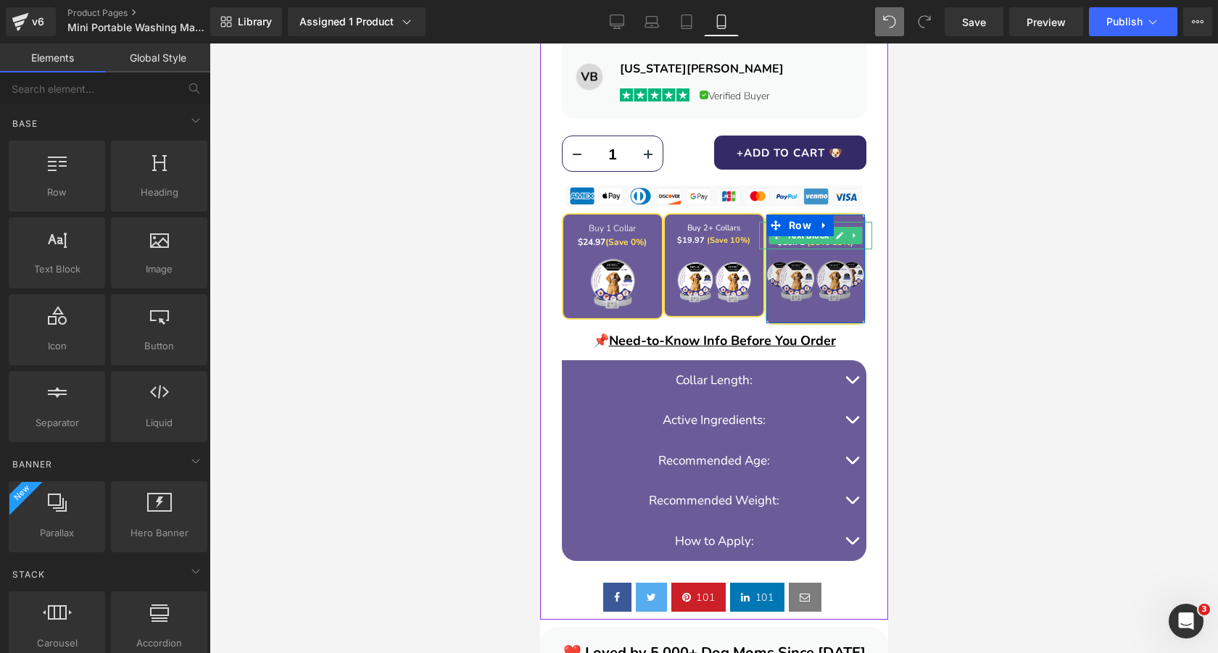
click at [843, 231] on div "Image" at bounding box center [815, 280] width 99 height 99
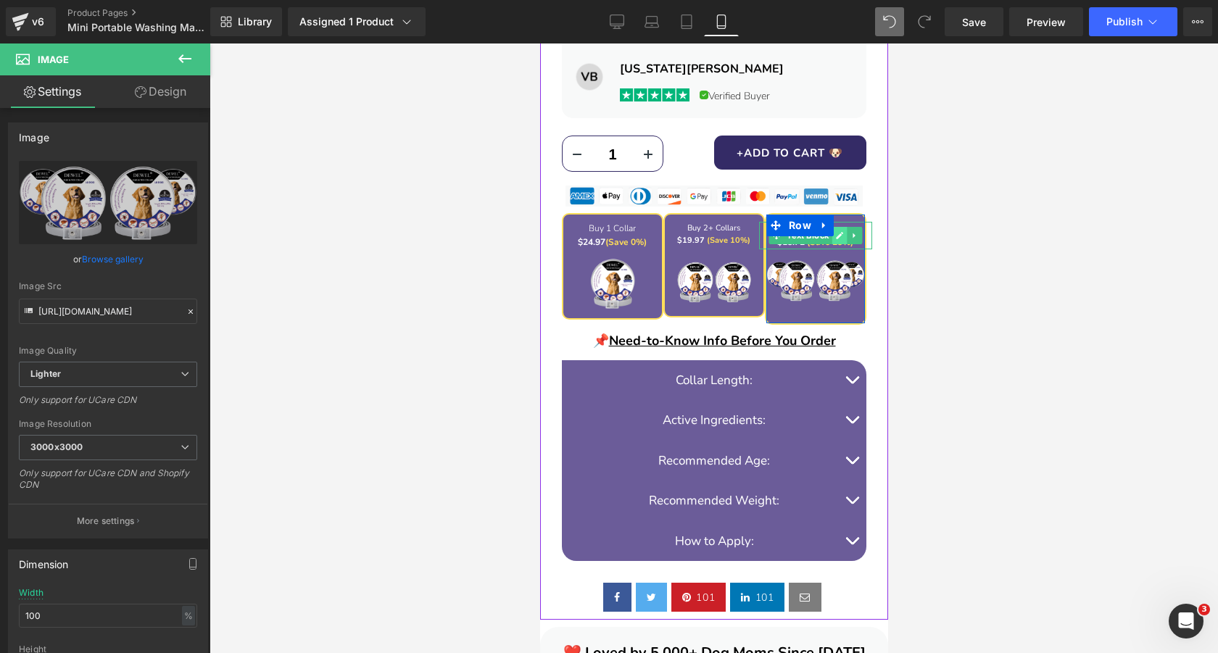
click at [843, 227] on link at bounding box center [839, 235] width 15 height 17
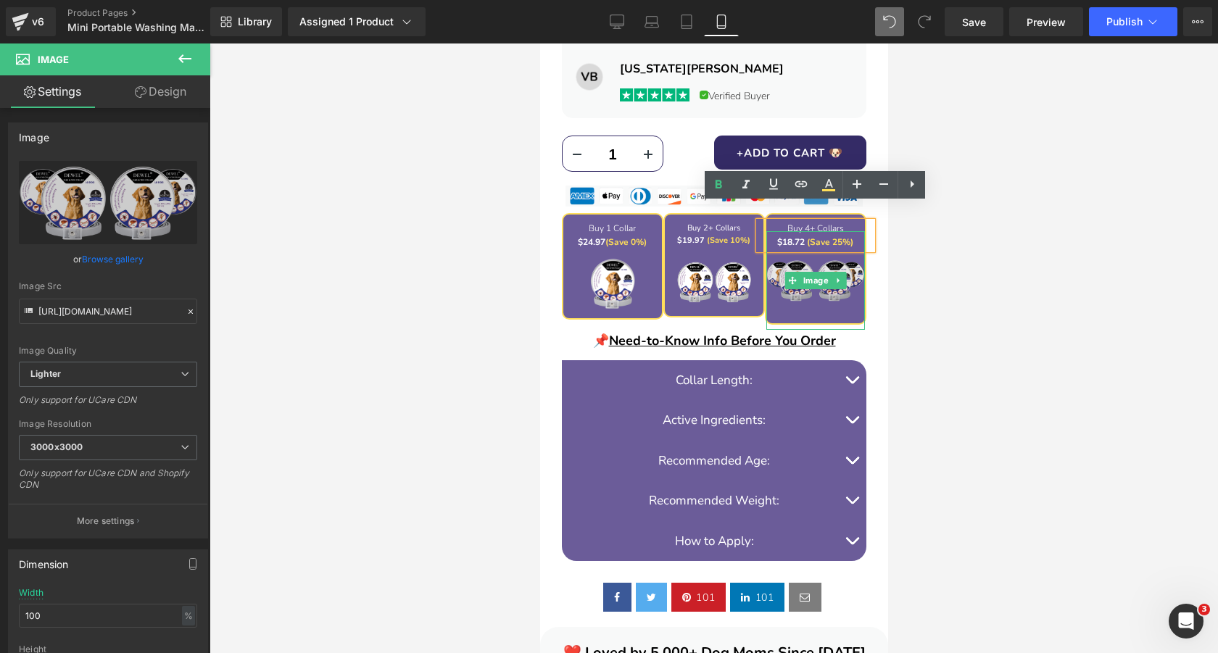
click at [841, 231] on img at bounding box center [815, 280] width 99 height 99
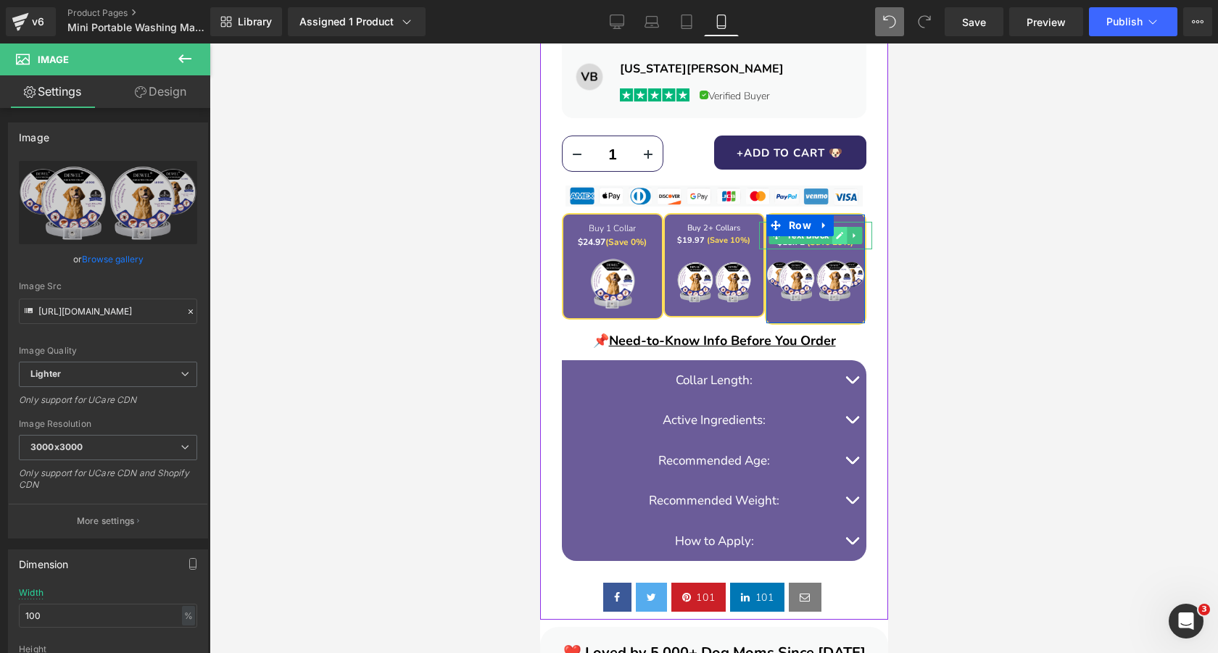
click at [841, 227] on link at bounding box center [839, 235] width 15 height 17
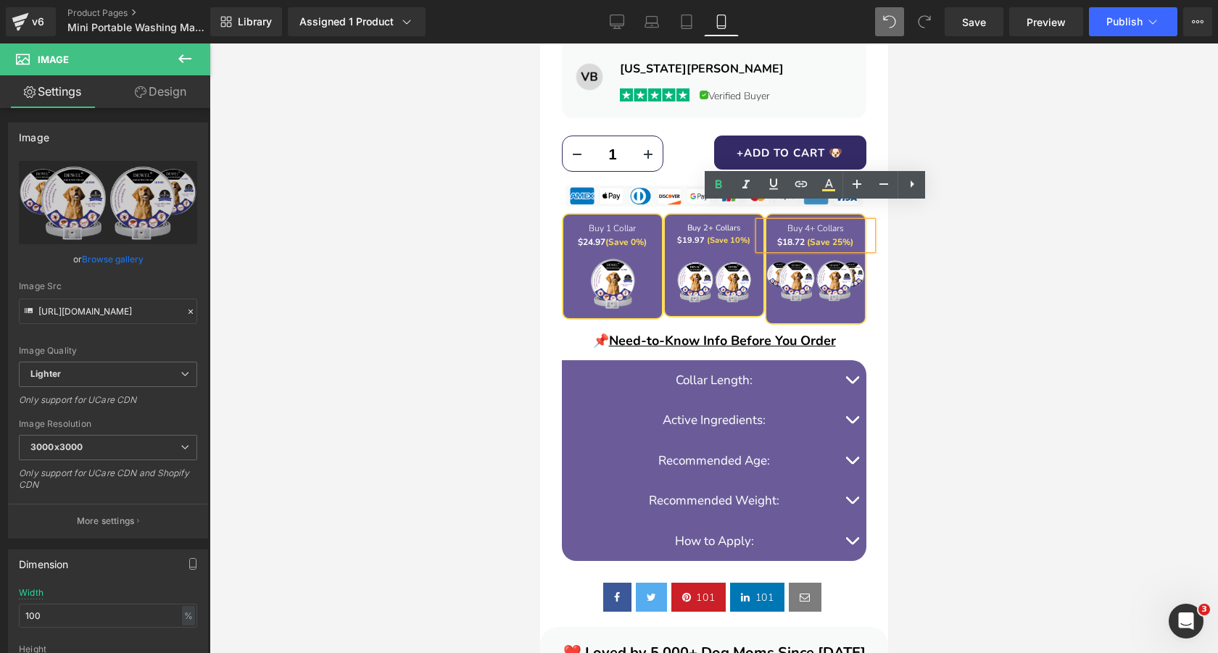
click at [841, 223] on font "Buy 4+ Collars" at bounding box center [815, 229] width 57 height 12
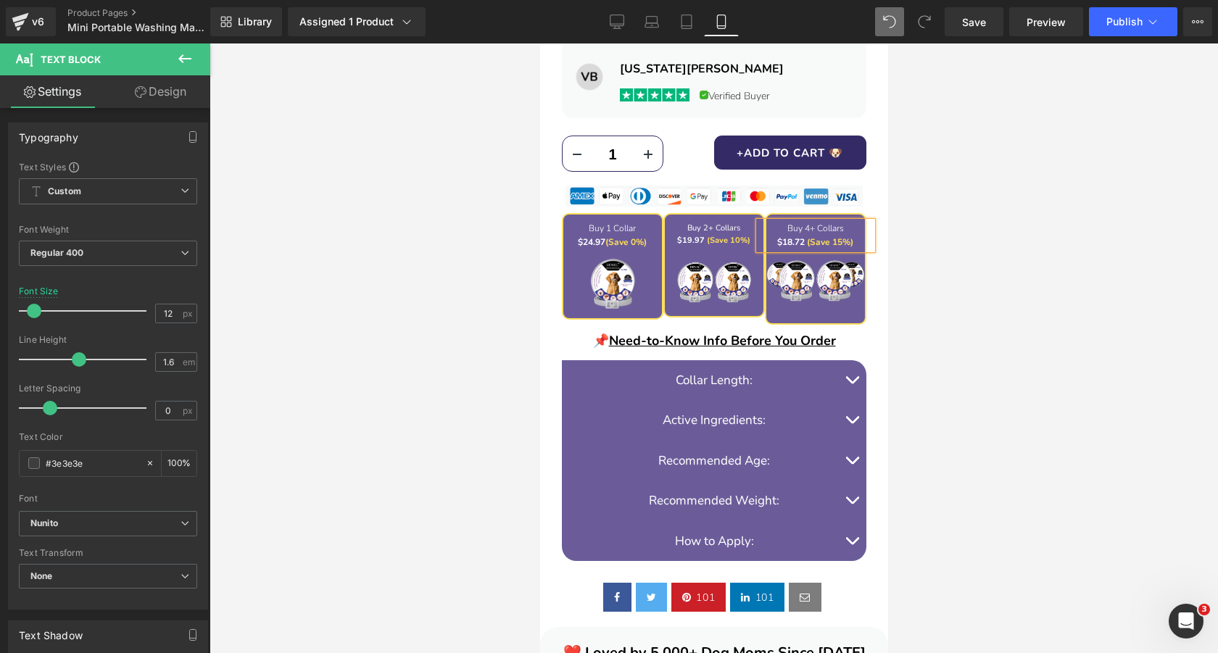
click at [990, 230] on div at bounding box center [714, 349] width 1009 height 610
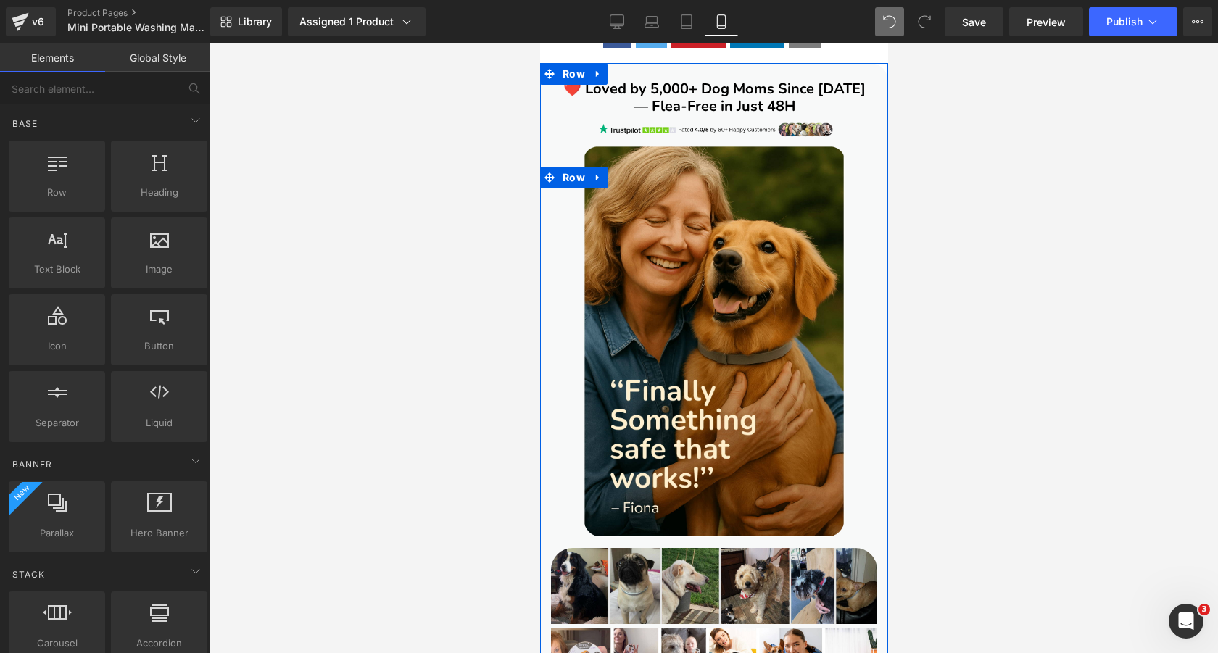
scroll to position [1572, 0]
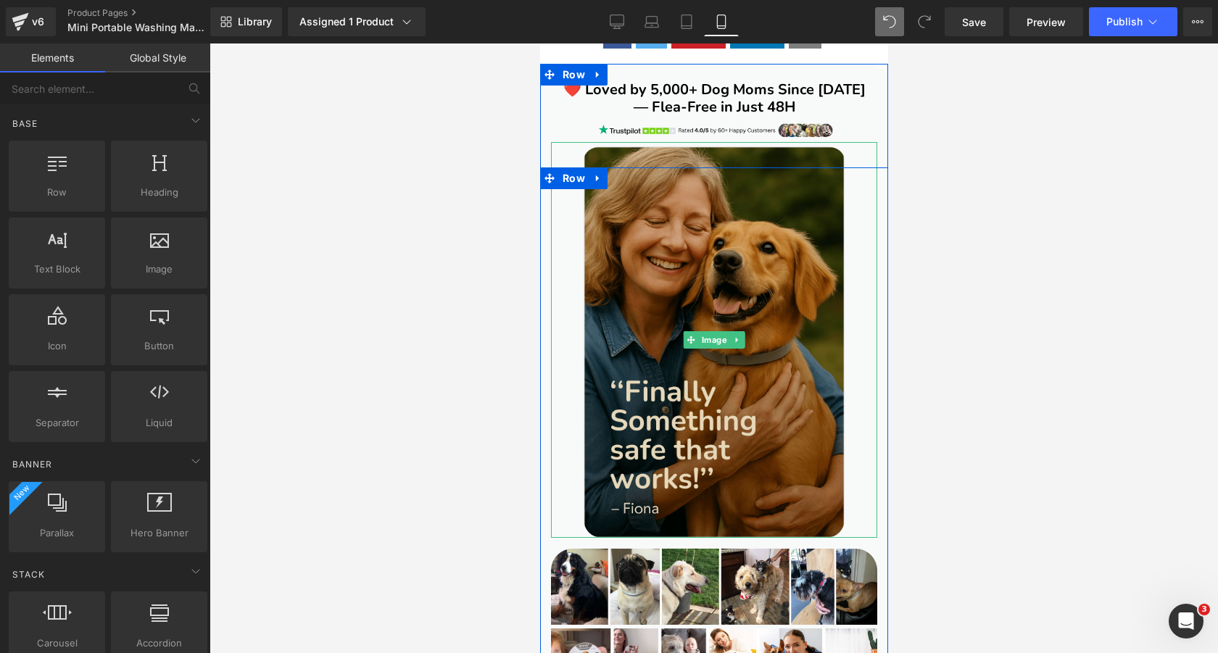
click at [727, 142] on img at bounding box center [713, 340] width 261 height 396
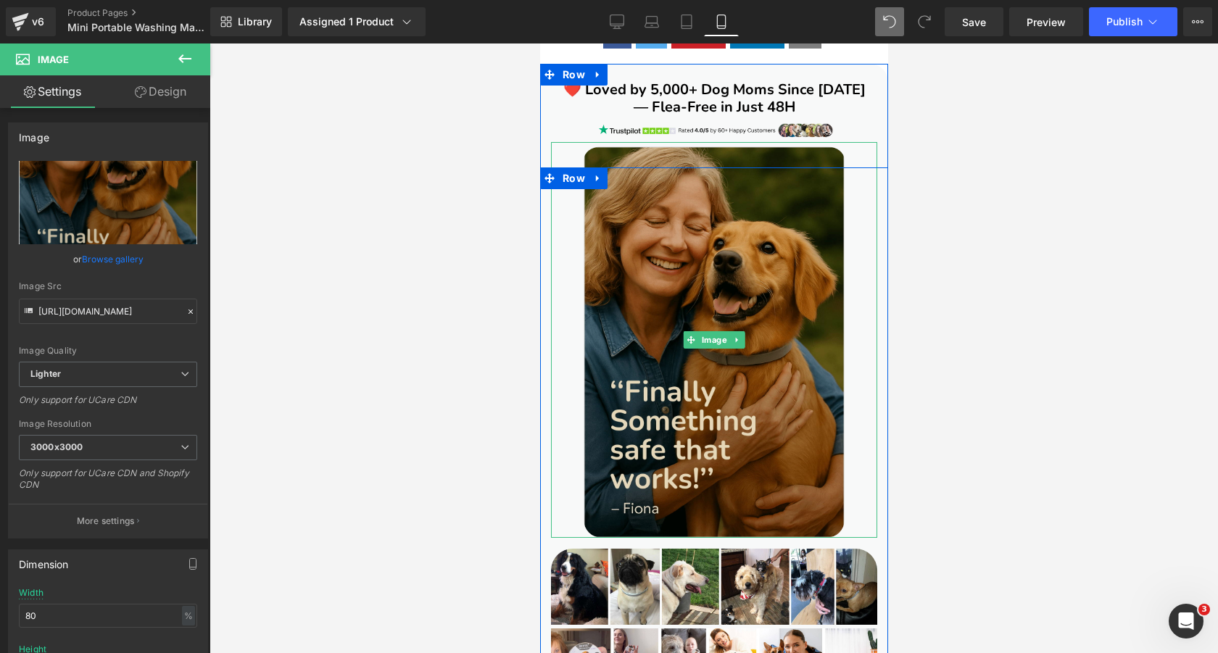
scroll to position [1607, 0]
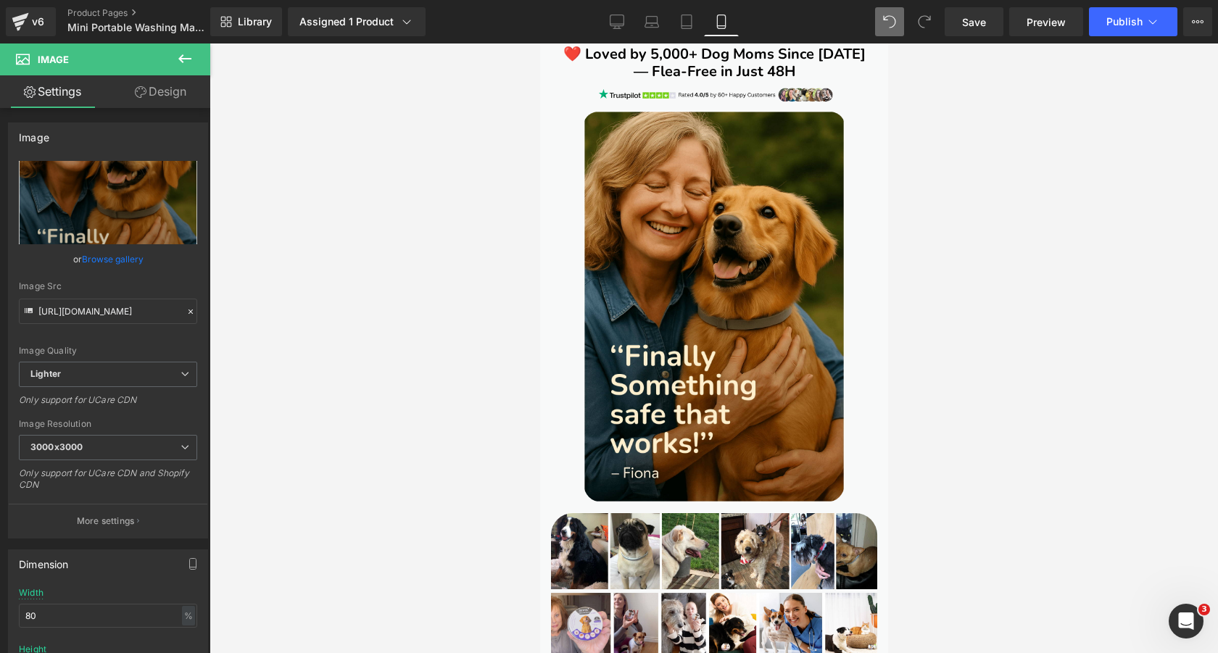
click at [474, 260] on div at bounding box center [714, 349] width 1009 height 610
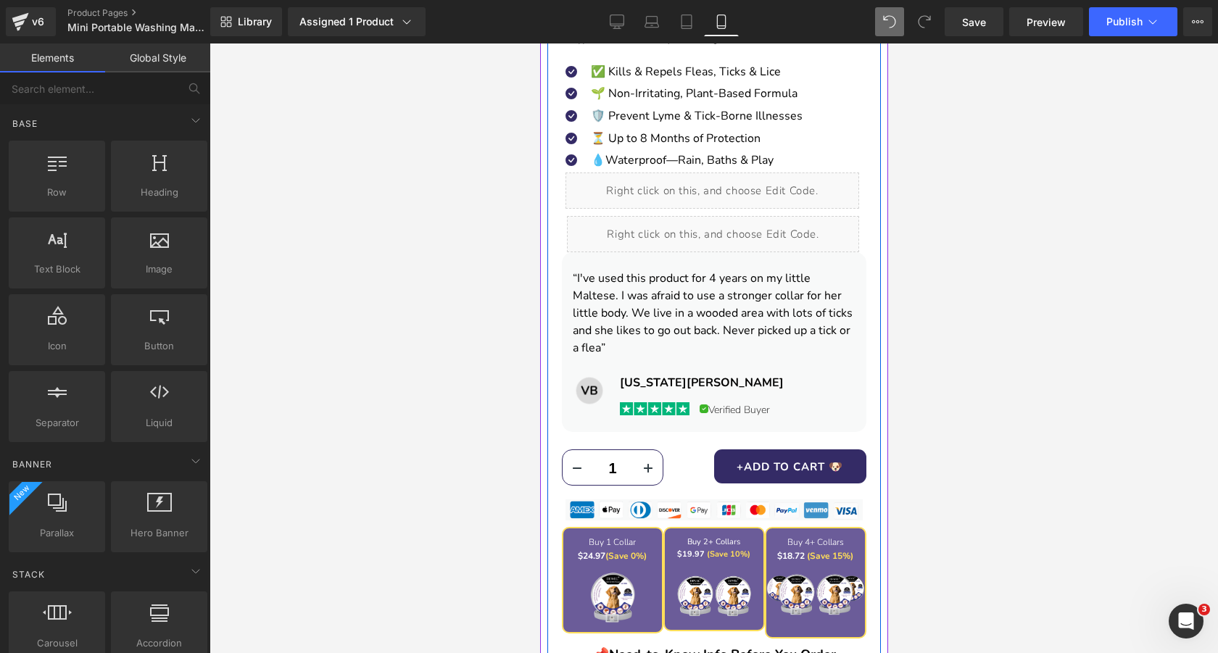
scroll to position [696, 0]
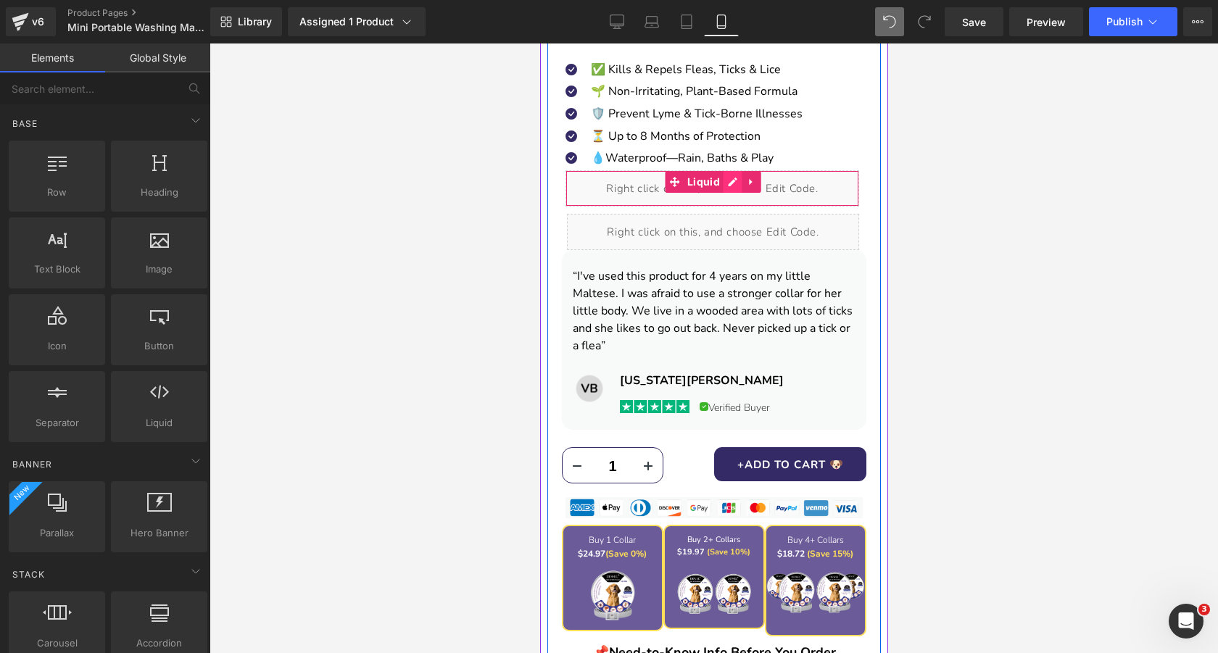
click at [727, 184] on div "Liquid" at bounding box center [712, 188] width 294 height 36
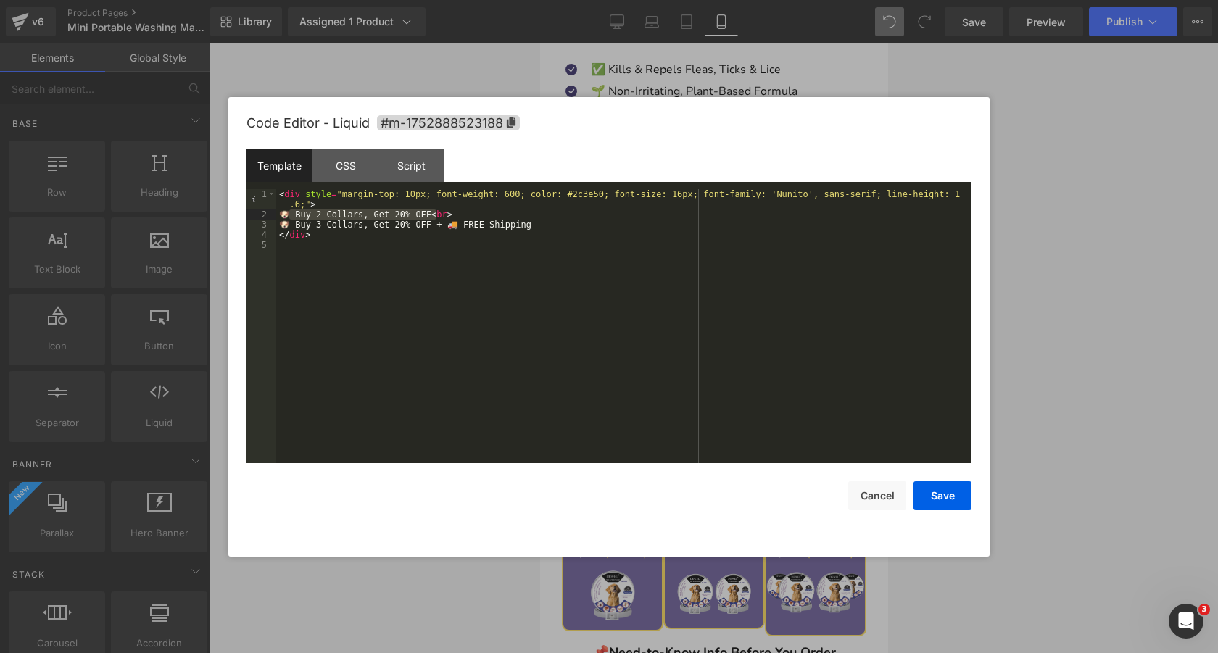
drag, startPoint x: 290, startPoint y: 215, endPoint x: 437, endPoint y: 215, distance: 147.2
click at [437, 215] on div "< div style = "margin-top: 10px; font-weight: 600; color: #2c3e50; font-size: 1…" at bounding box center [624, 341] width 696 height 305
click at [293, 213] on div "< div style = "margin-top: 10px; font-weight: 600; color: #2c3e50; font-size: 1…" at bounding box center [624, 341] width 696 height 305
paste textarea
click at [371, 215] on div "< div style = "margin-top: 10px; font-weight: 600; color: #2c3e50; font-size: 1…" at bounding box center [624, 341] width 696 height 305
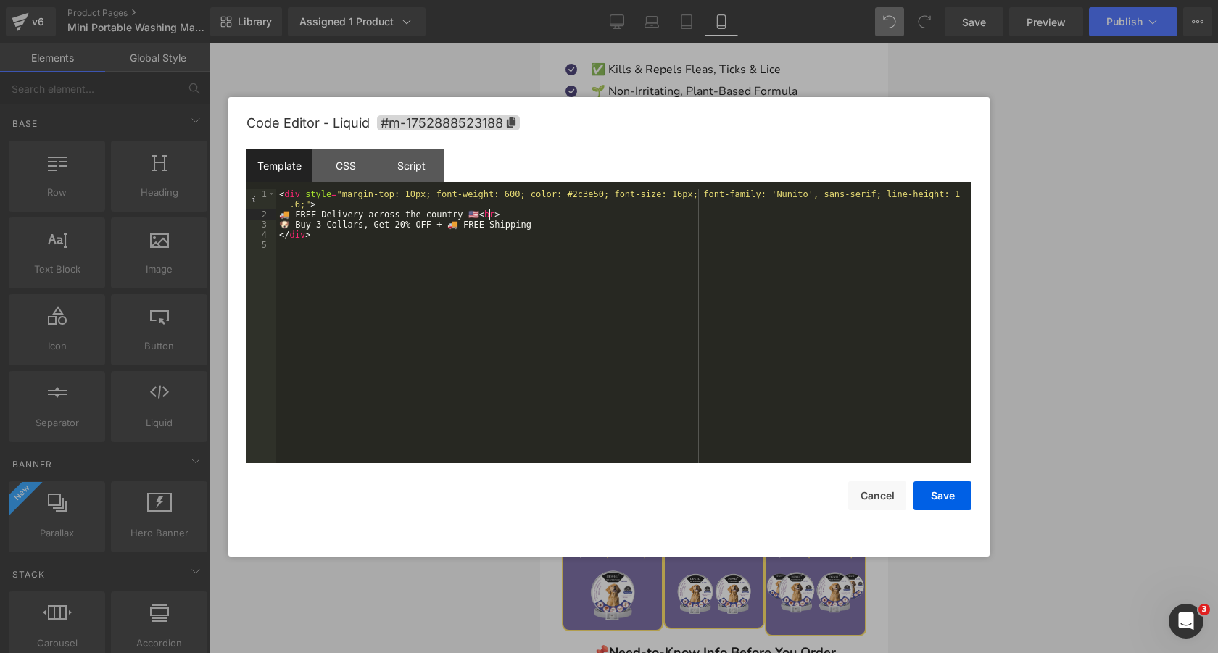
click at [490, 215] on div "< div style = "margin-top: 10px; font-weight: 600; color: #2c3e50; font-size: 1…" at bounding box center [624, 341] width 696 height 305
drag, startPoint x: 290, startPoint y: 224, endPoint x: 539, endPoint y: 226, distance: 248.8
click at [539, 226] on div "< div style = "margin-top: 10px; font-weight: 600; color: #2c3e50; font-size: 1…" at bounding box center [624, 341] width 696 height 305
paste textarea
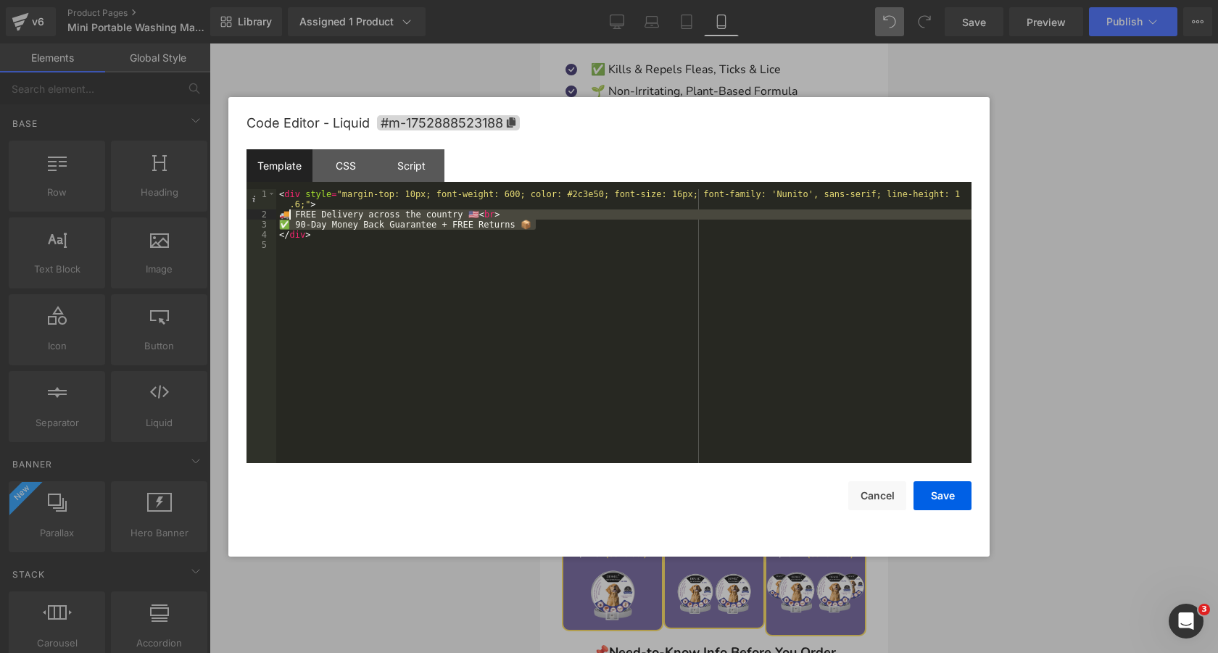
drag, startPoint x: 545, startPoint y: 226, endPoint x: 289, endPoint y: 212, distance: 257.1
click at [289, 212] on div "< div style = "margin-top: 10px; font-weight: 600; color: #2c3e50; font-size: 1…" at bounding box center [624, 341] width 696 height 305
click at [289, 223] on div "< div style = "margin-top: 10px; font-weight: 600; color: #2c3e50; font-size: 1…" at bounding box center [624, 326] width 696 height 274
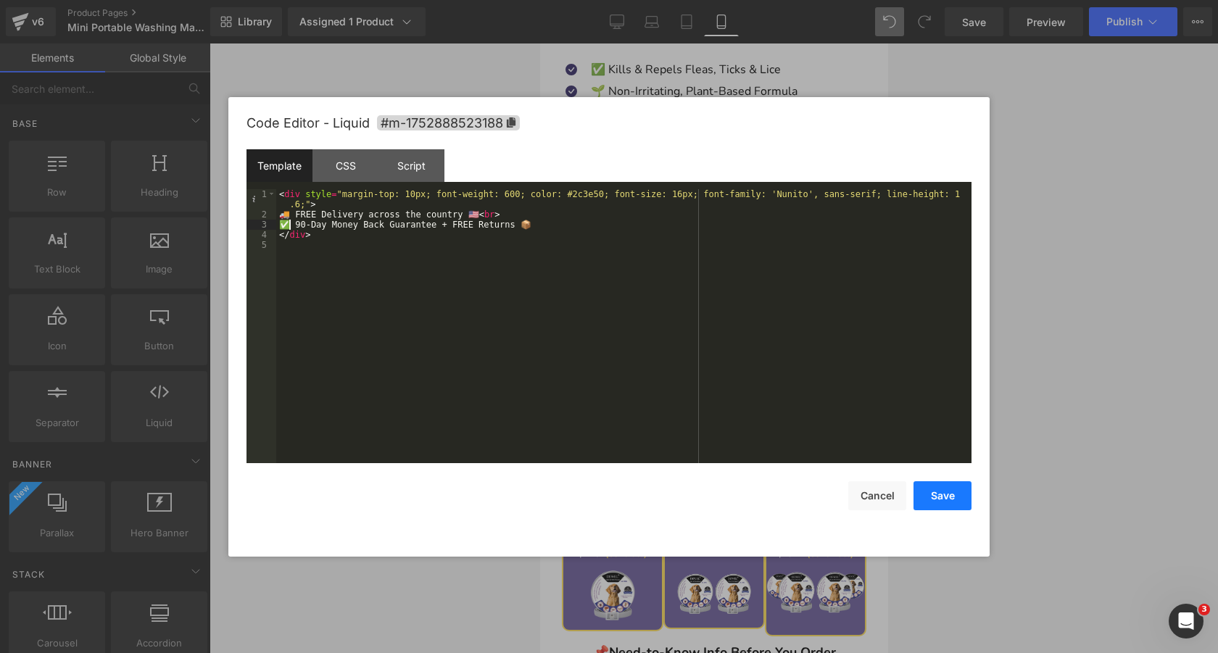
click at [938, 507] on button "Save" at bounding box center [943, 496] width 58 height 29
click at [946, 501] on button "Save" at bounding box center [943, 496] width 58 height 29
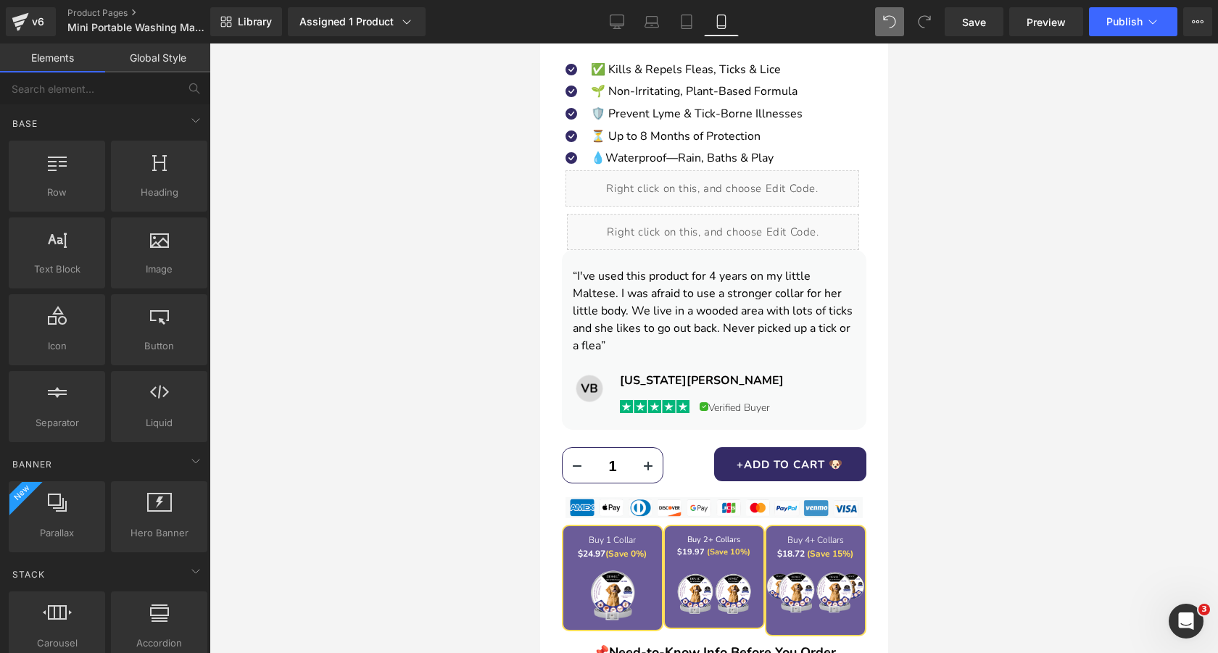
click at [944, 492] on button "Save" at bounding box center [943, 488] width 58 height 29
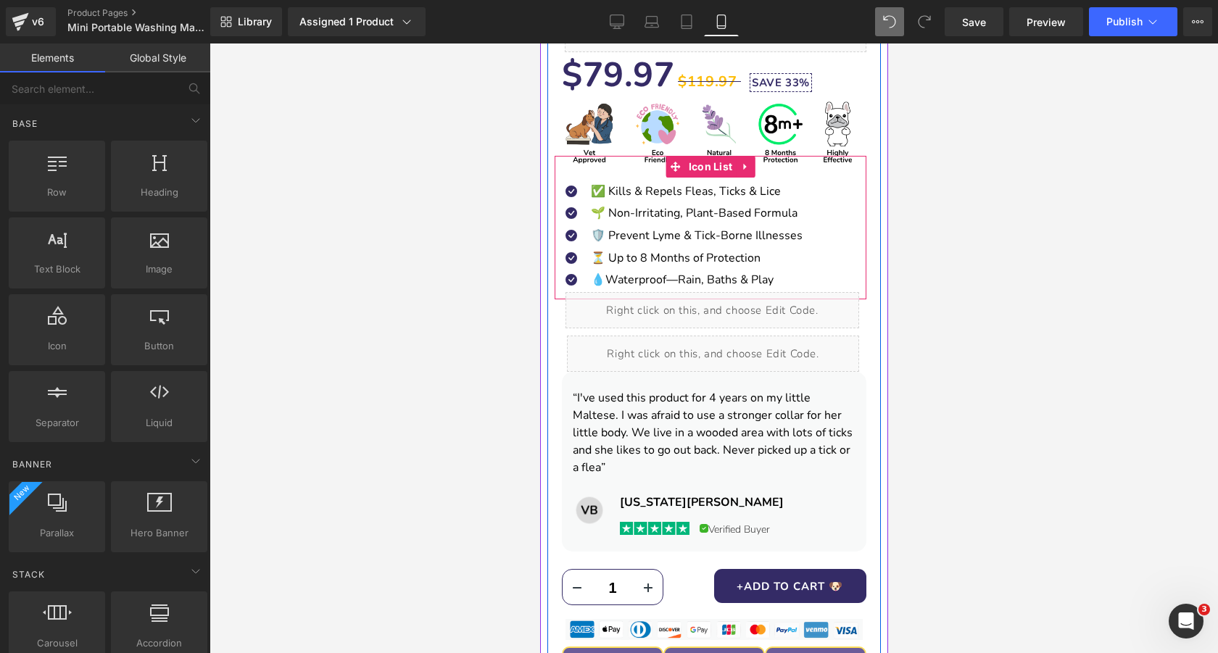
scroll to position [568, 0]
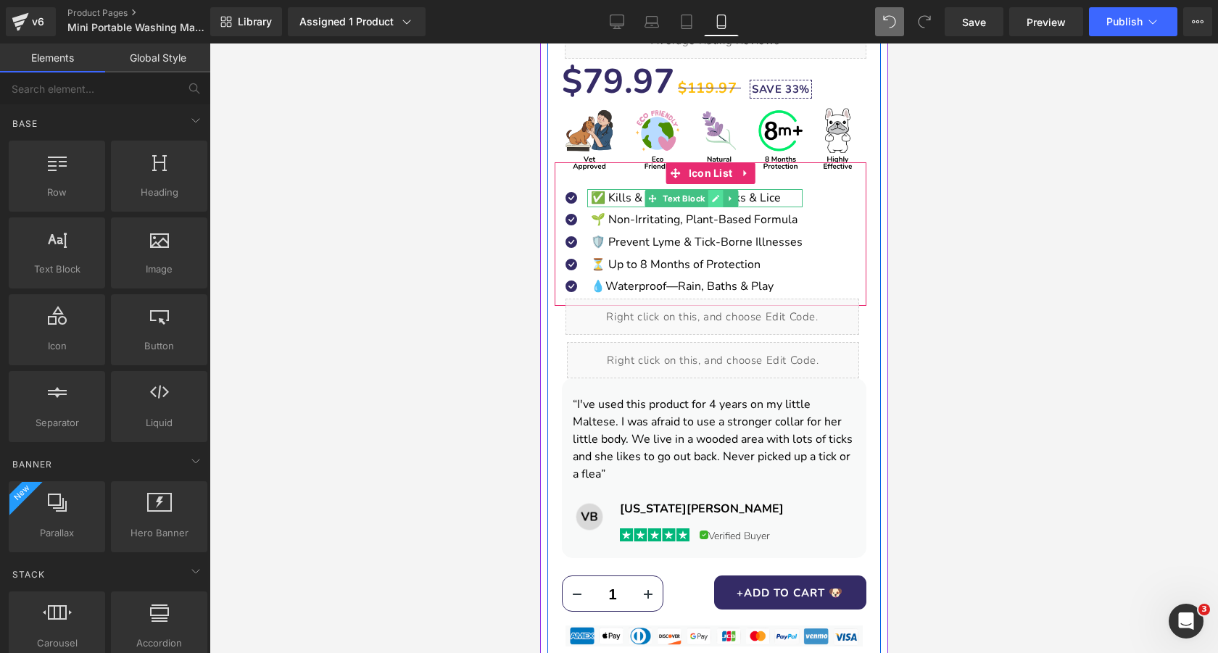
click at [713, 201] on icon at bounding box center [714, 198] width 7 height 7
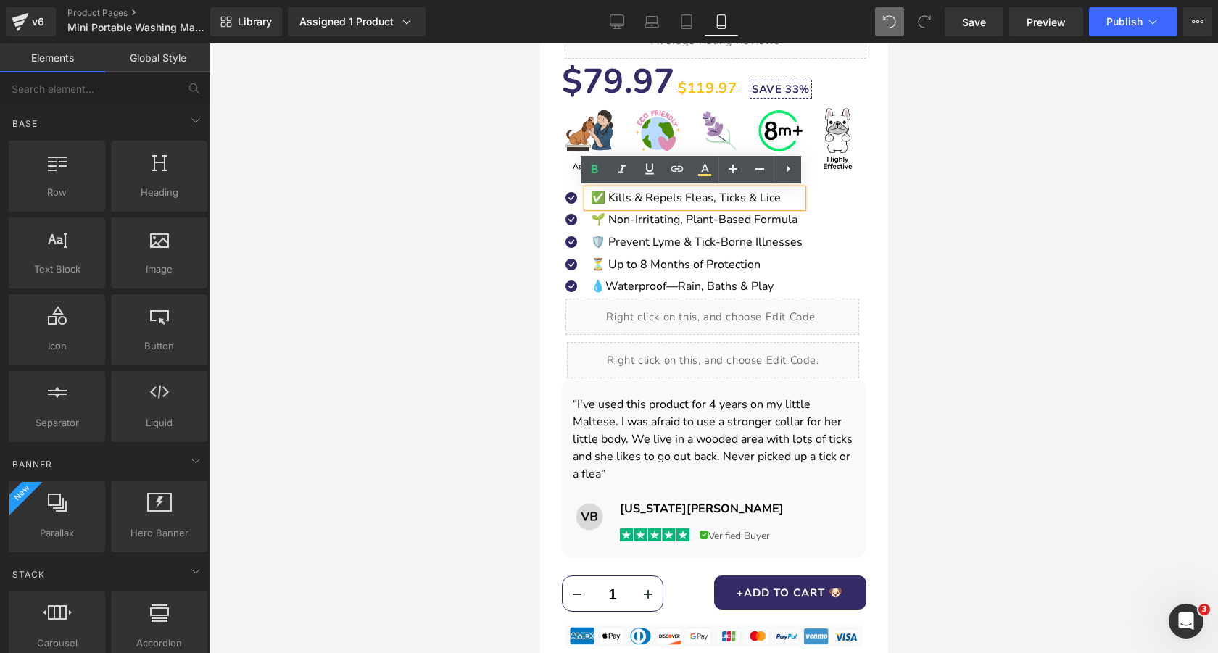
click at [683, 201] on span "✅ Kills & Repels Fleas, Ticks & Lice" at bounding box center [685, 198] width 190 height 16
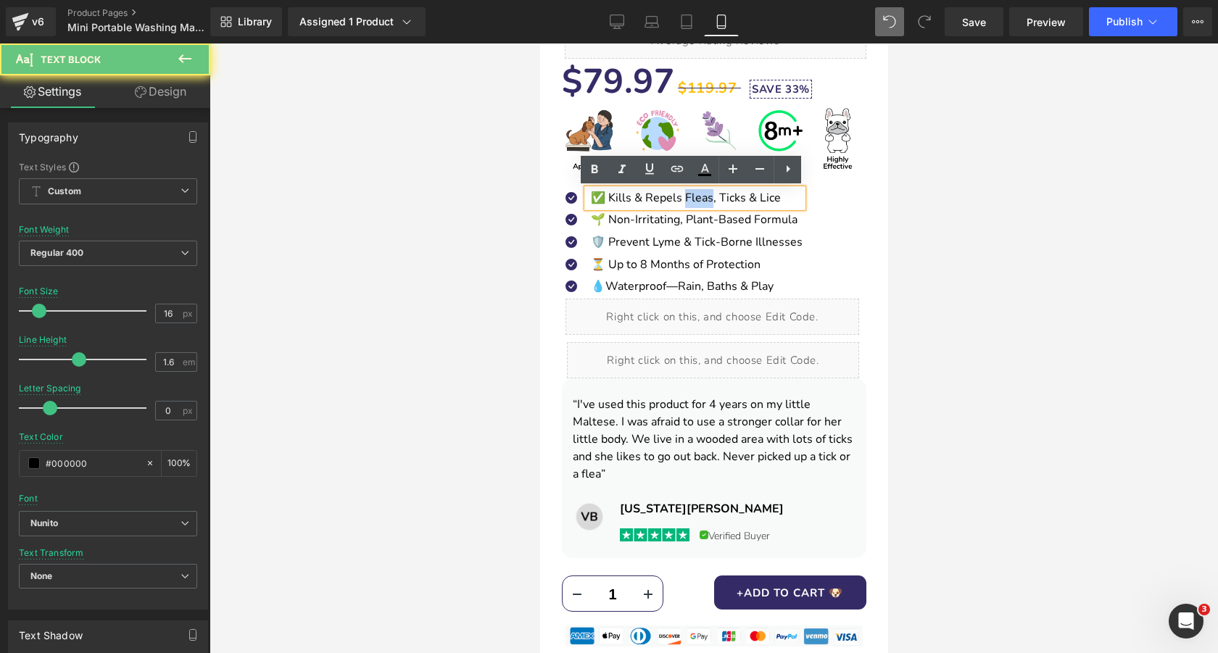
click at [683, 201] on span "✅ Kills & Repels Fleas, Ticks & Lice" at bounding box center [685, 198] width 190 height 16
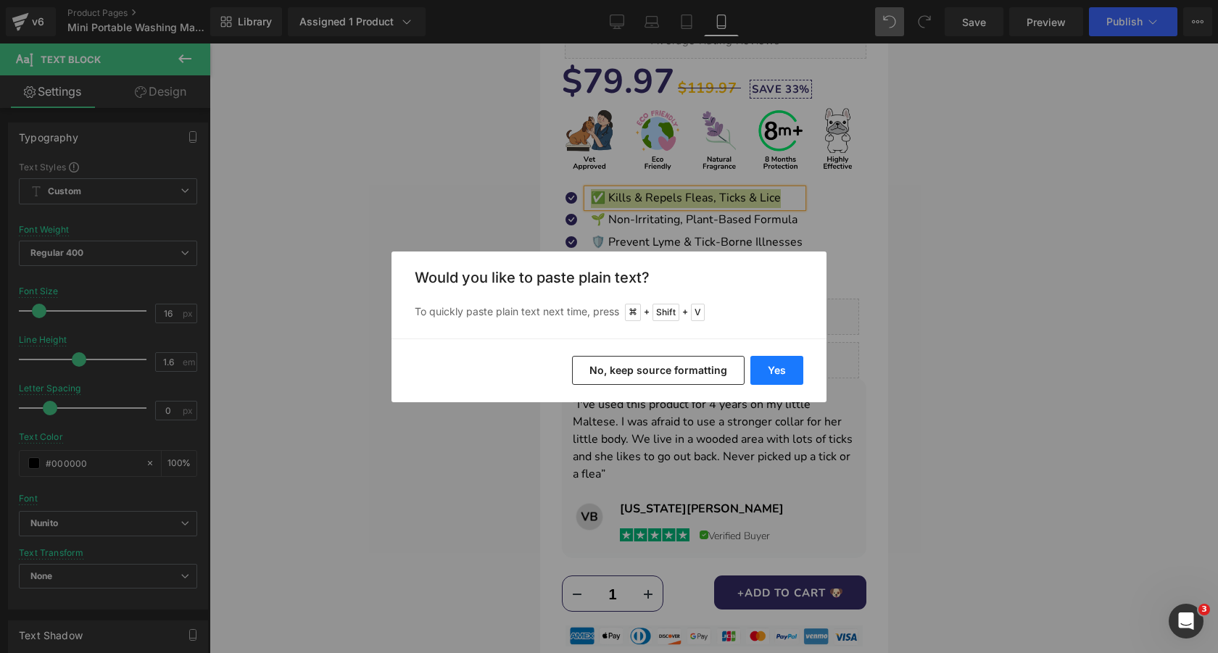
click at [780, 367] on button "Yes" at bounding box center [777, 370] width 53 height 29
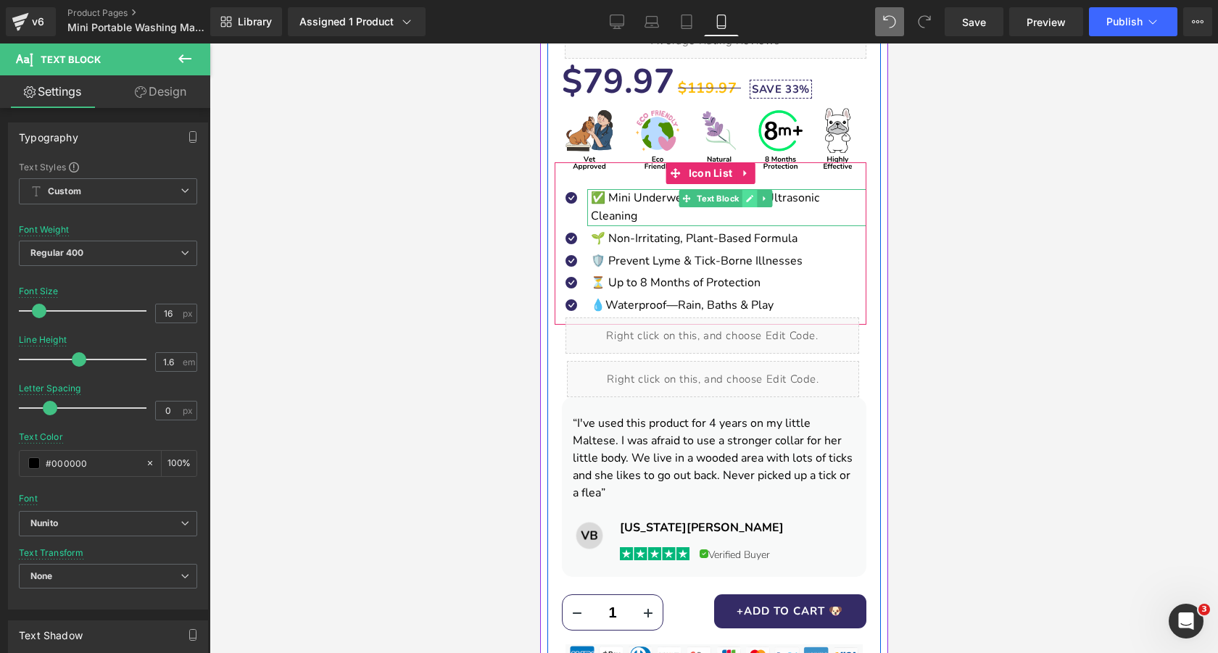
click at [749, 202] on icon at bounding box center [749, 198] width 8 height 9
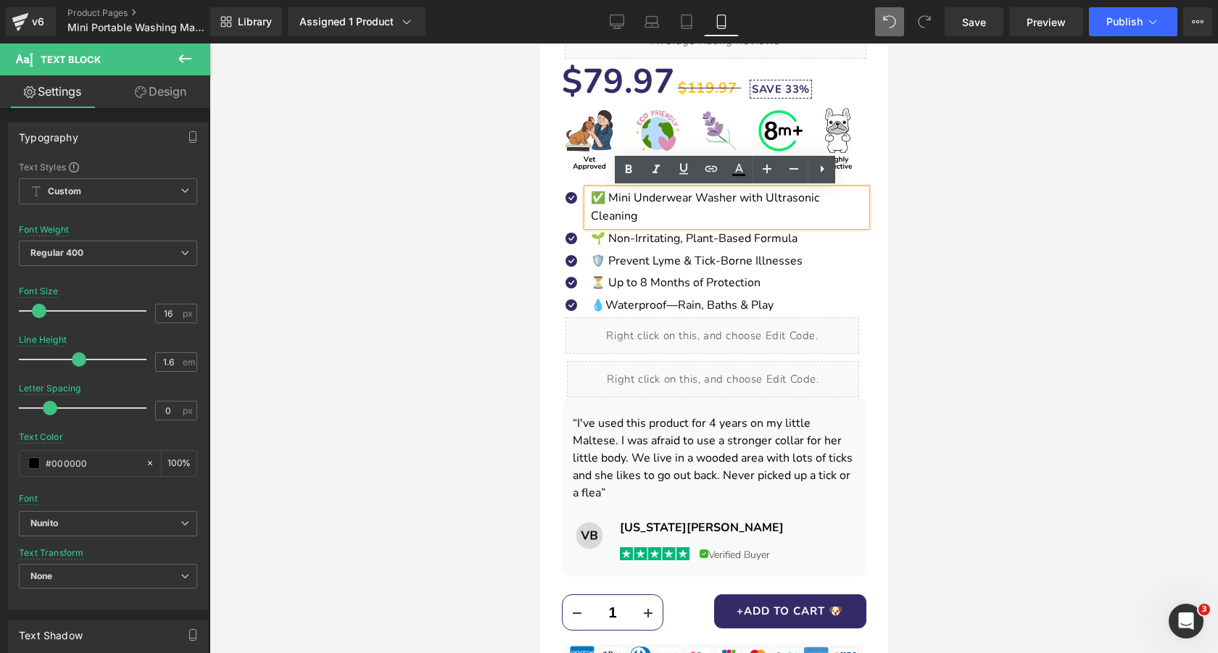
click at [688, 199] on p "✅ Mini Underwear Washer with Ultrasonic Cleaning" at bounding box center [728, 207] width 276 height 37
click at [457, 209] on div at bounding box center [714, 349] width 1009 height 610
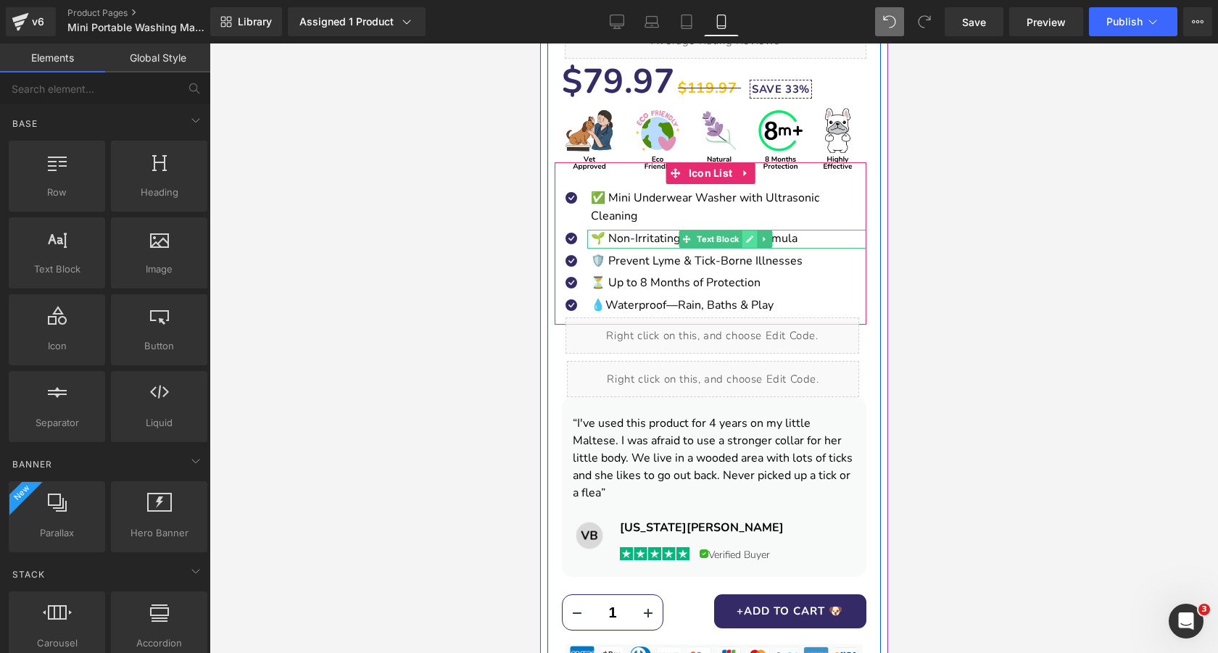
click at [748, 236] on icon at bounding box center [749, 239] width 7 height 7
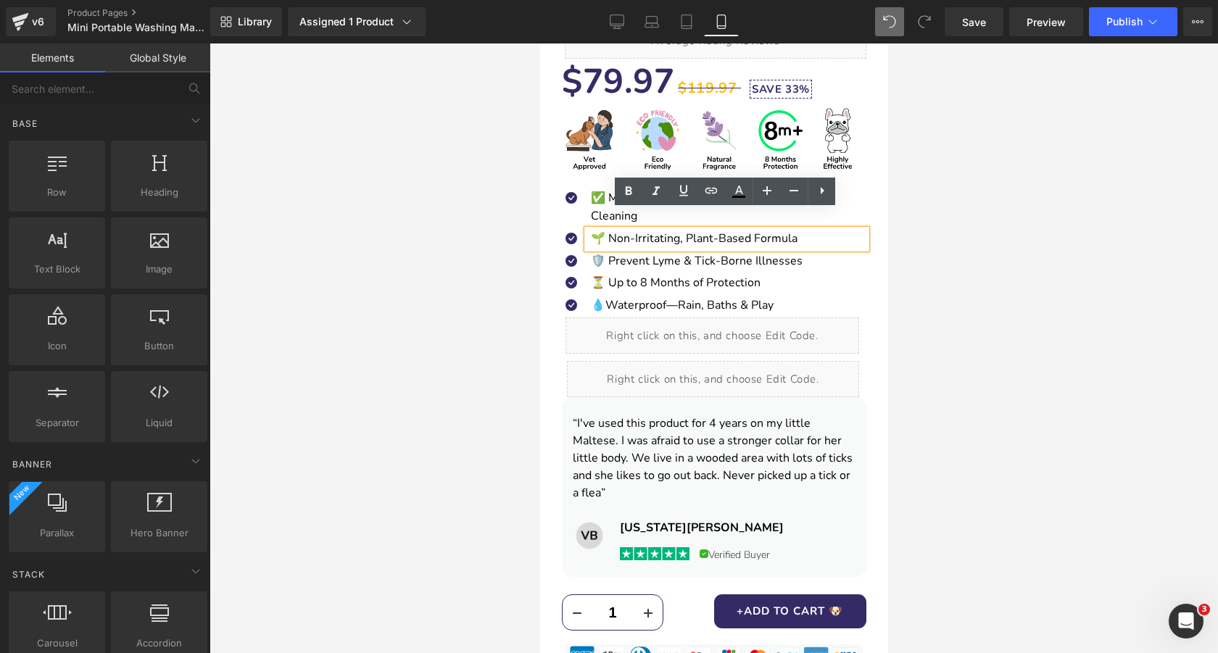
click at [650, 231] on span "🌱 Non-Irritating, Plant-Based Formula" at bounding box center [693, 239] width 207 height 16
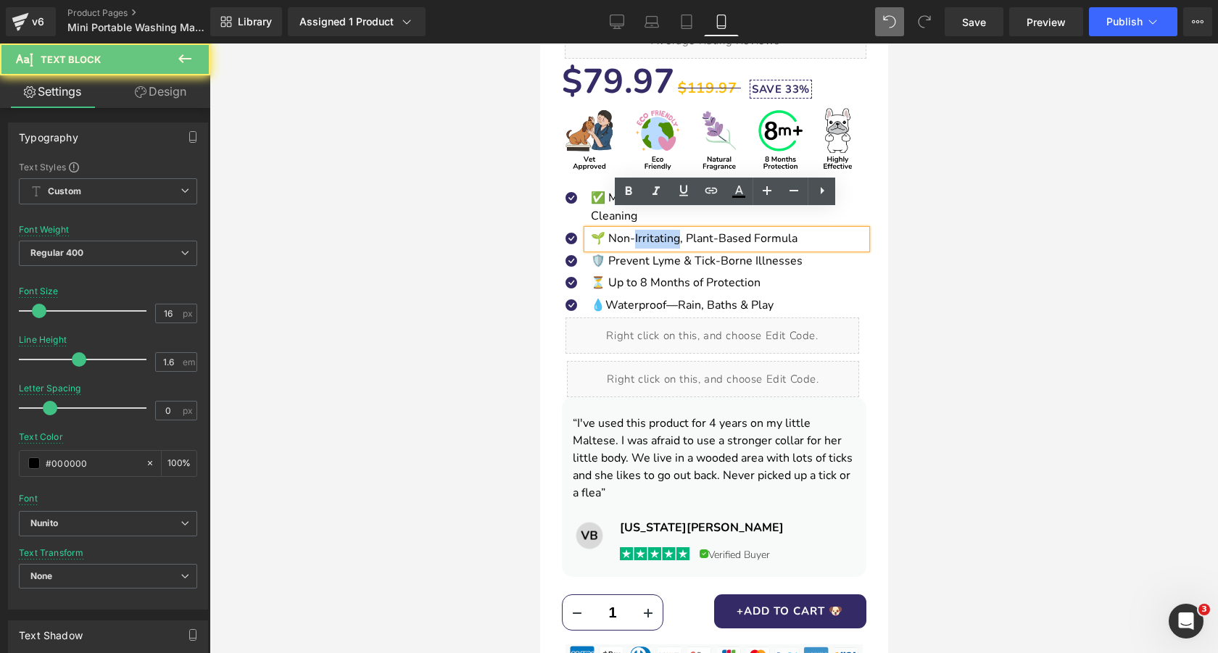
click at [650, 231] on span "🌱 Non-Irritating, Plant-Based Formula" at bounding box center [693, 239] width 207 height 16
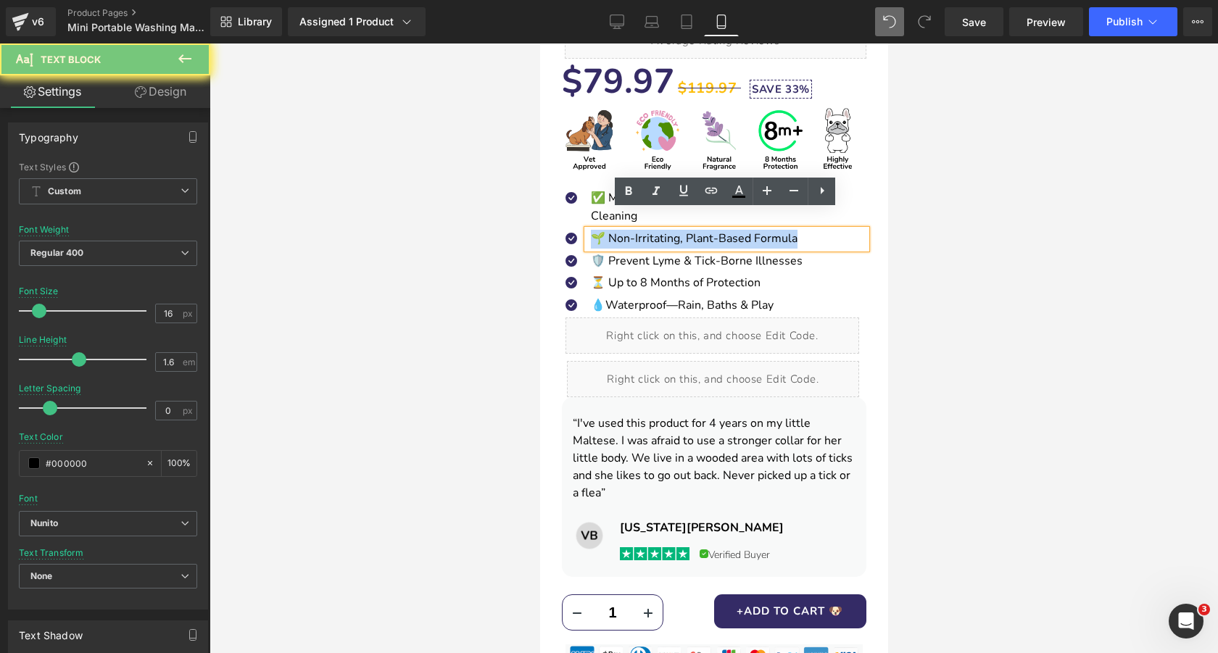
click at [650, 231] on span "🌱 Non-Irritating, Plant-Based Formula" at bounding box center [693, 239] width 207 height 16
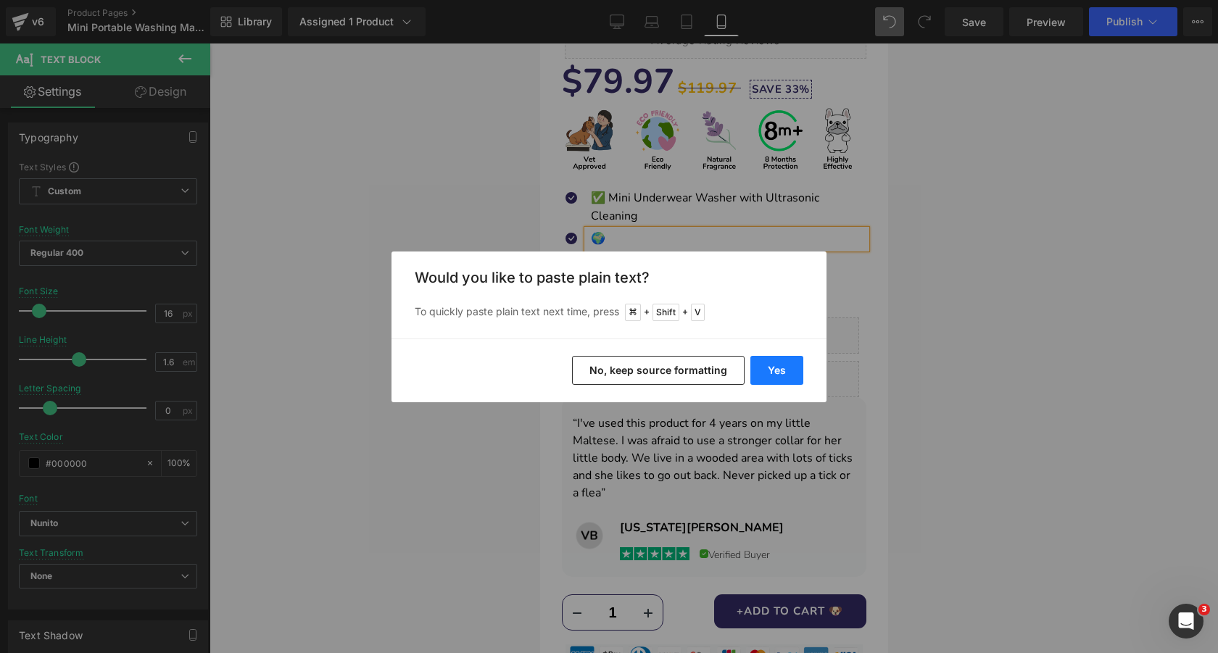
click at [792, 369] on button "Yes" at bounding box center [777, 370] width 53 height 29
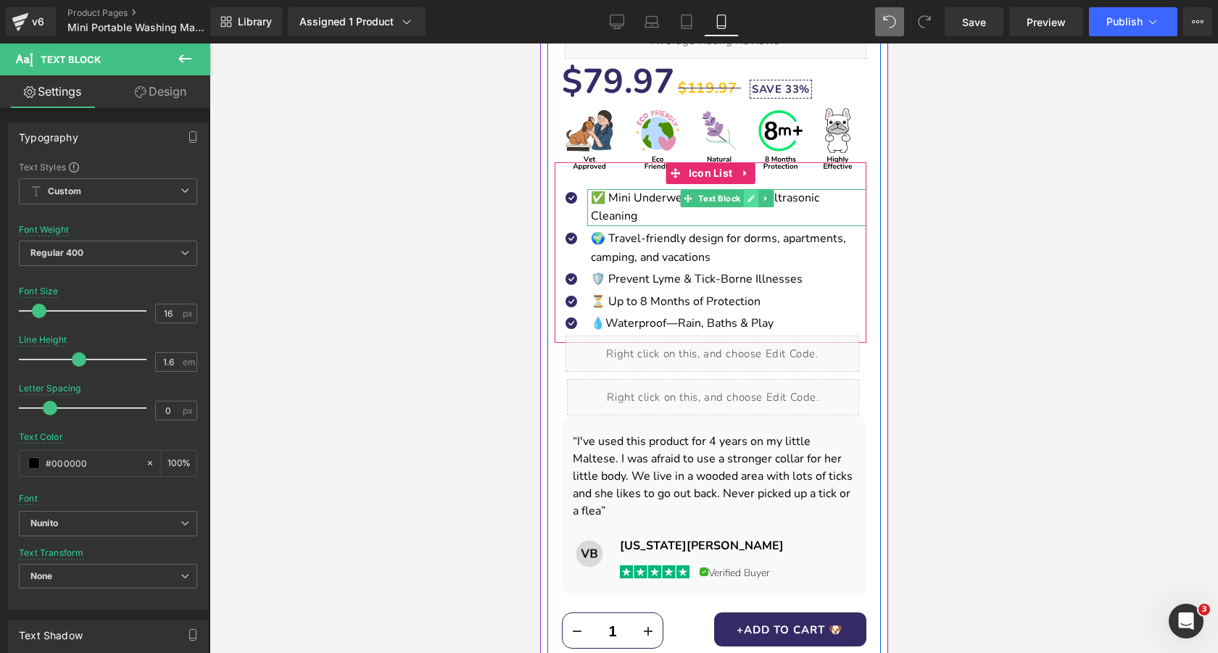
click at [744, 202] on link at bounding box center [750, 198] width 15 height 17
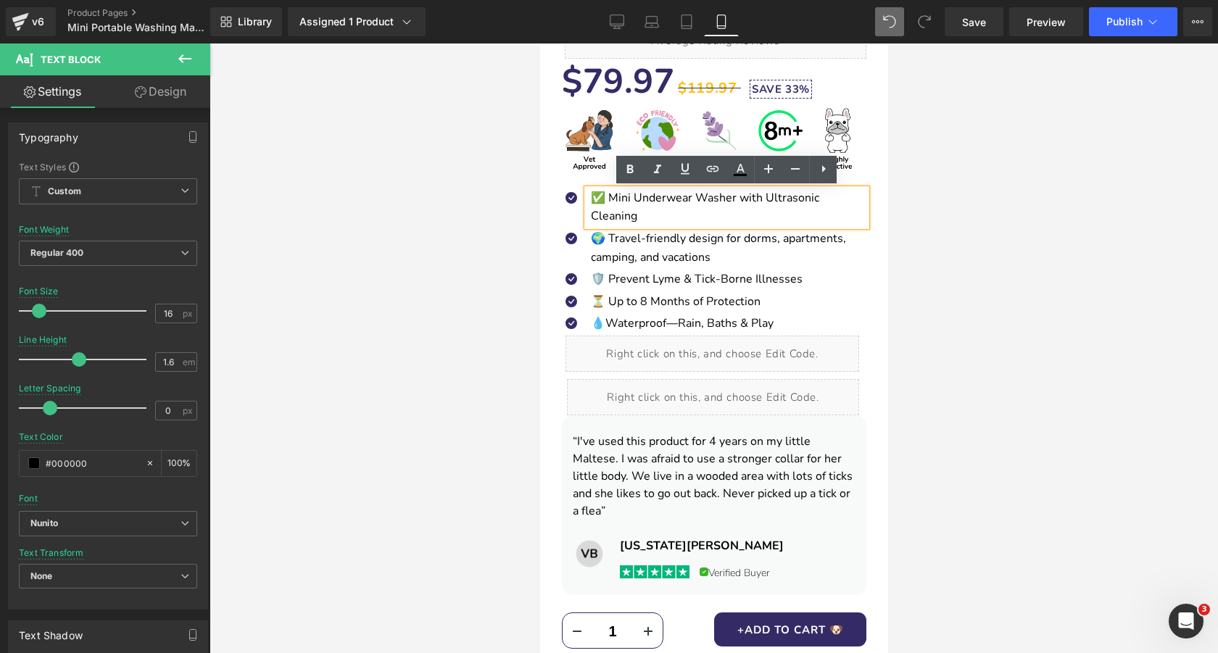
click at [709, 202] on p "✅ Mini Underwear Washer with Ultrasonic Cleaning" at bounding box center [728, 207] width 276 height 37
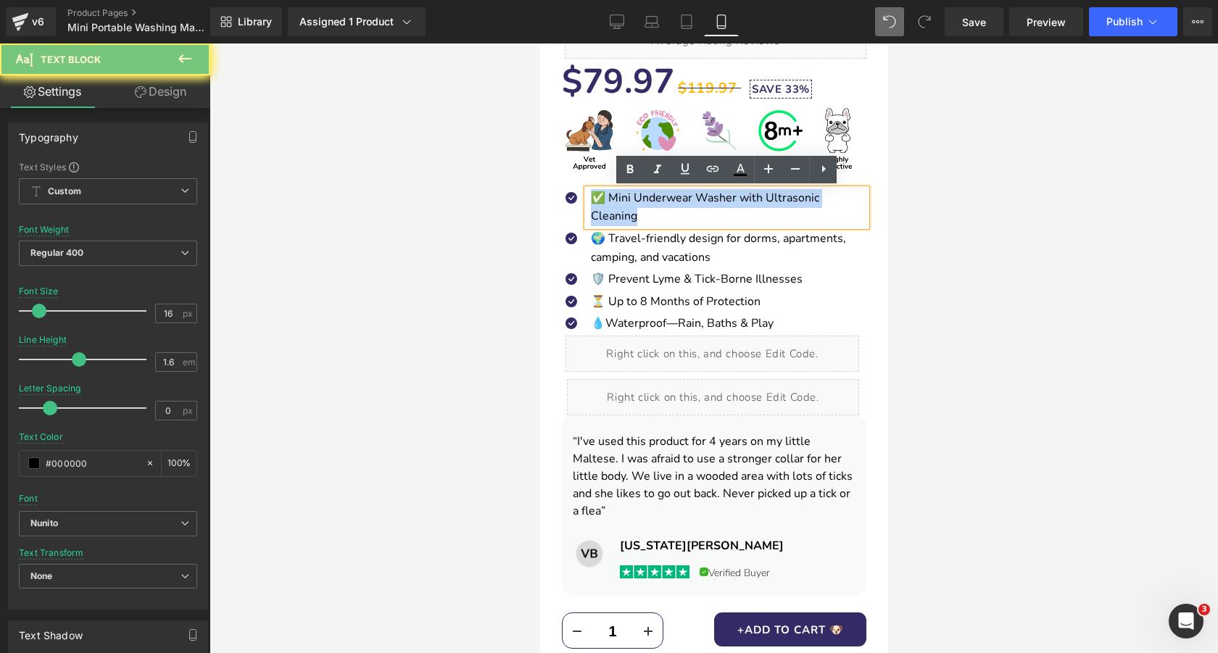
click at [709, 202] on p "✅ Mini Underwear Washer with Ultrasonic Cleaning" at bounding box center [728, 207] width 276 height 37
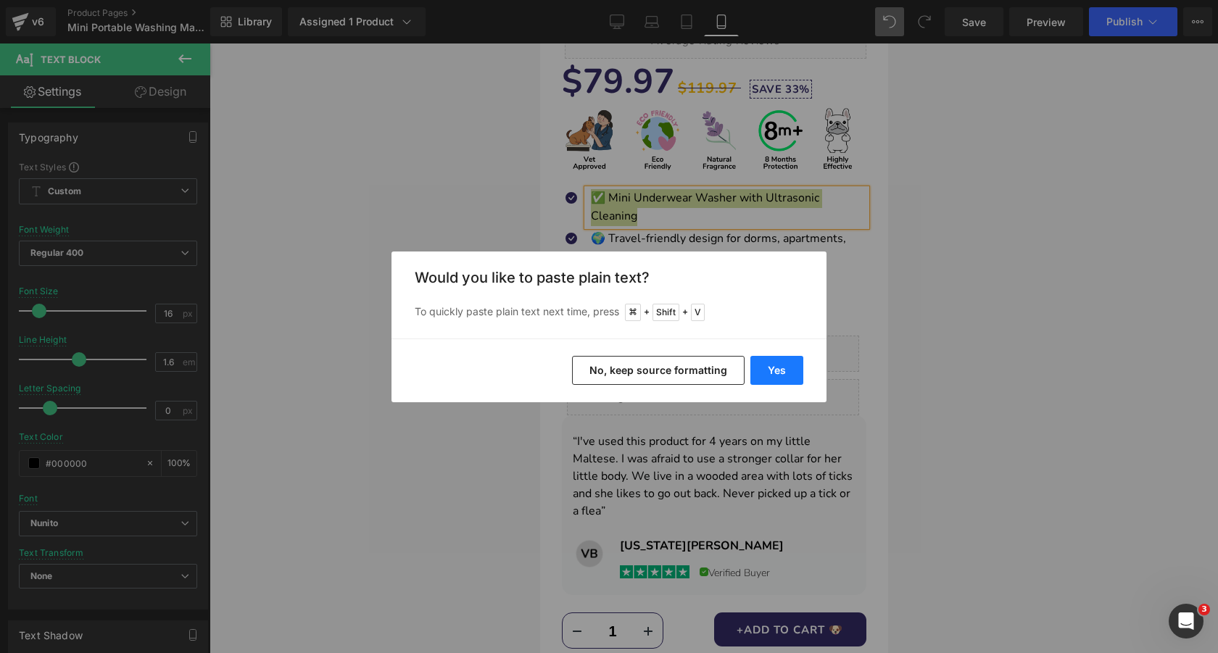
click at [776, 367] on button "Yes" at bounding box center [777, 370] width 53 height 29
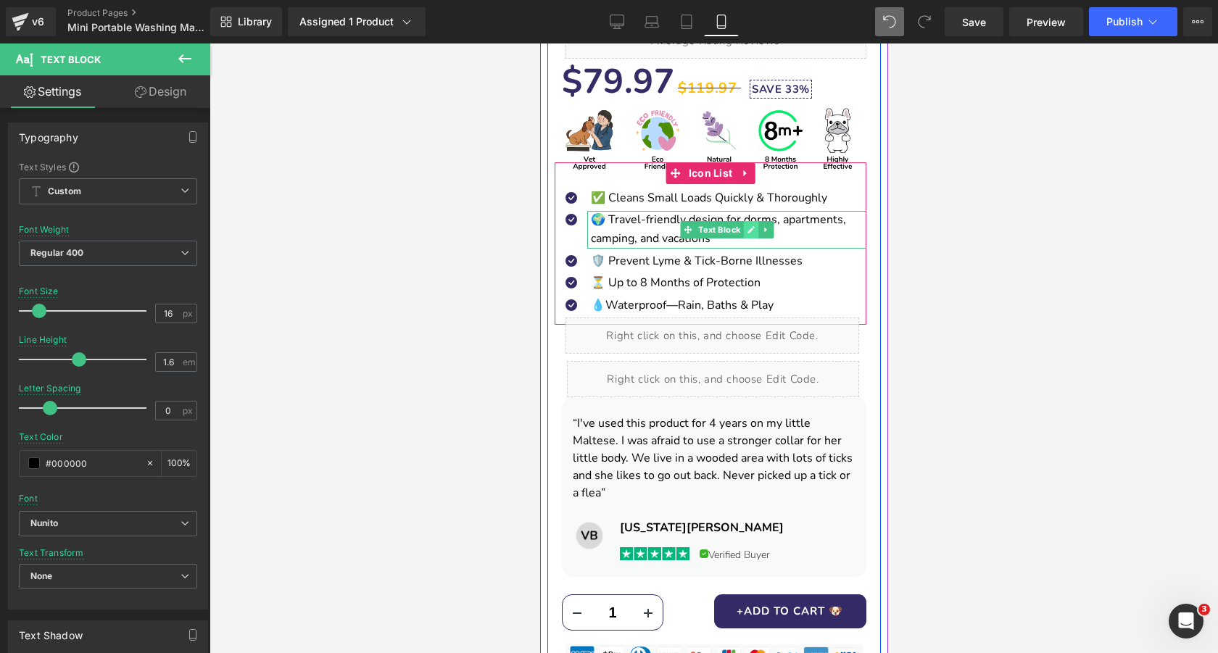
click at [751, 231] on icon at bounding box center [750, 230] width 8 height 9
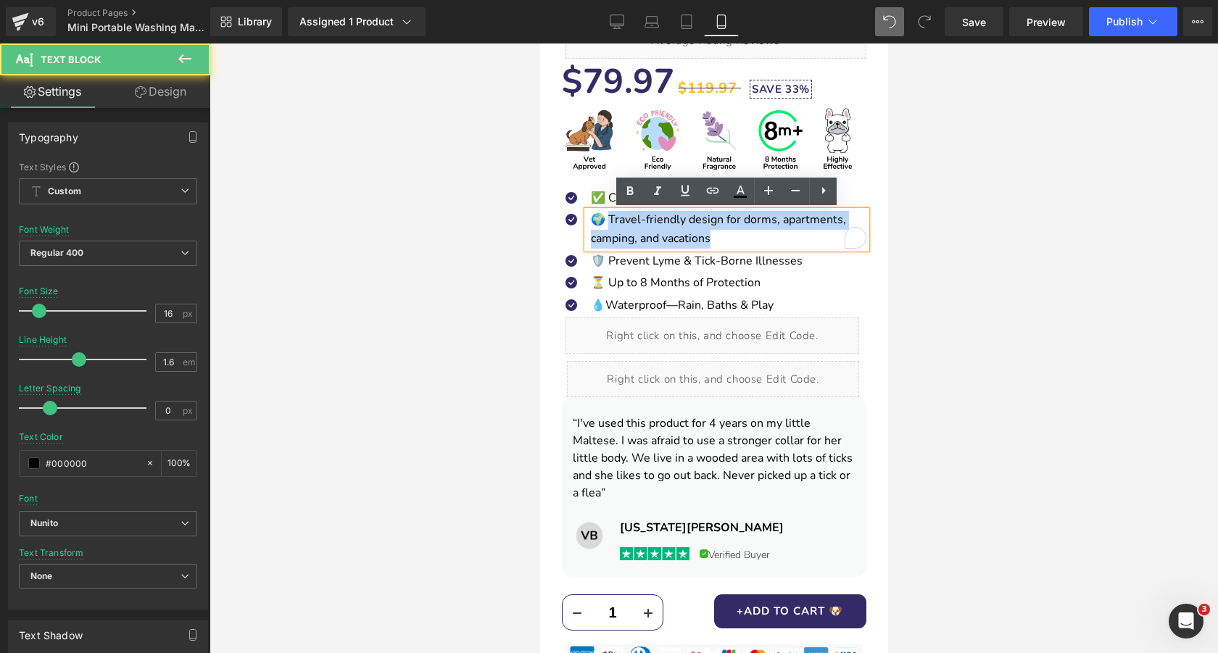
drag, startPoint x: 606, startPoint y: 220, endPoint x: 722, endPoint y: 236, distance: 117.8
click at [722, 236] on p "🌍 Travel-friendly design for dorms, apartments, camping, and vacations" at bounding box center [728, 229] width 276 height 37
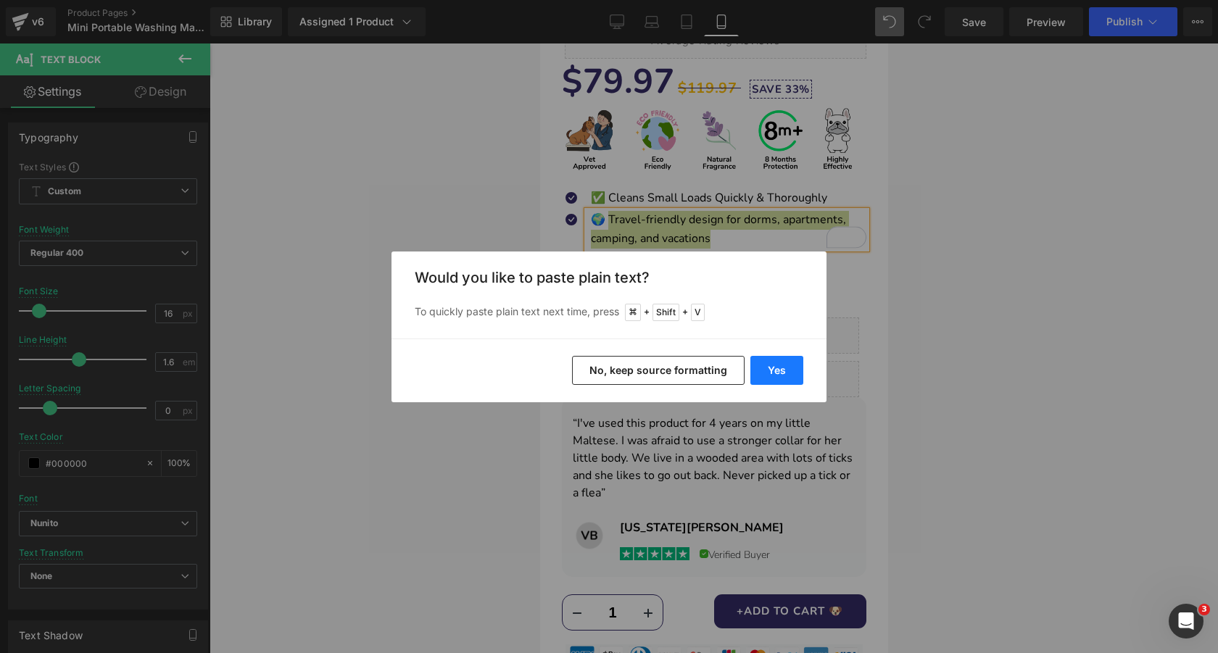
click at [784, 371] on button "Yes" at bounding box center [777, 370] width 53 height 29
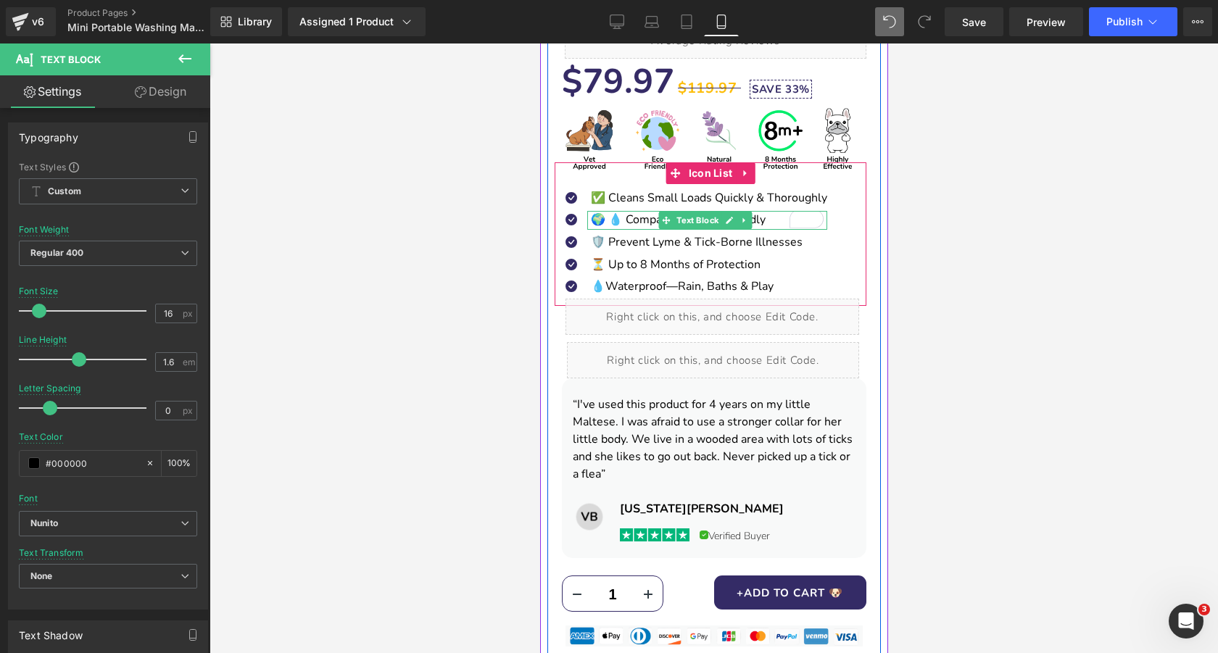
click at [608, 223] on p "🌍 💧 Compact & Travel-Friendly" at bounding box center [708, 220] width 236 height 19
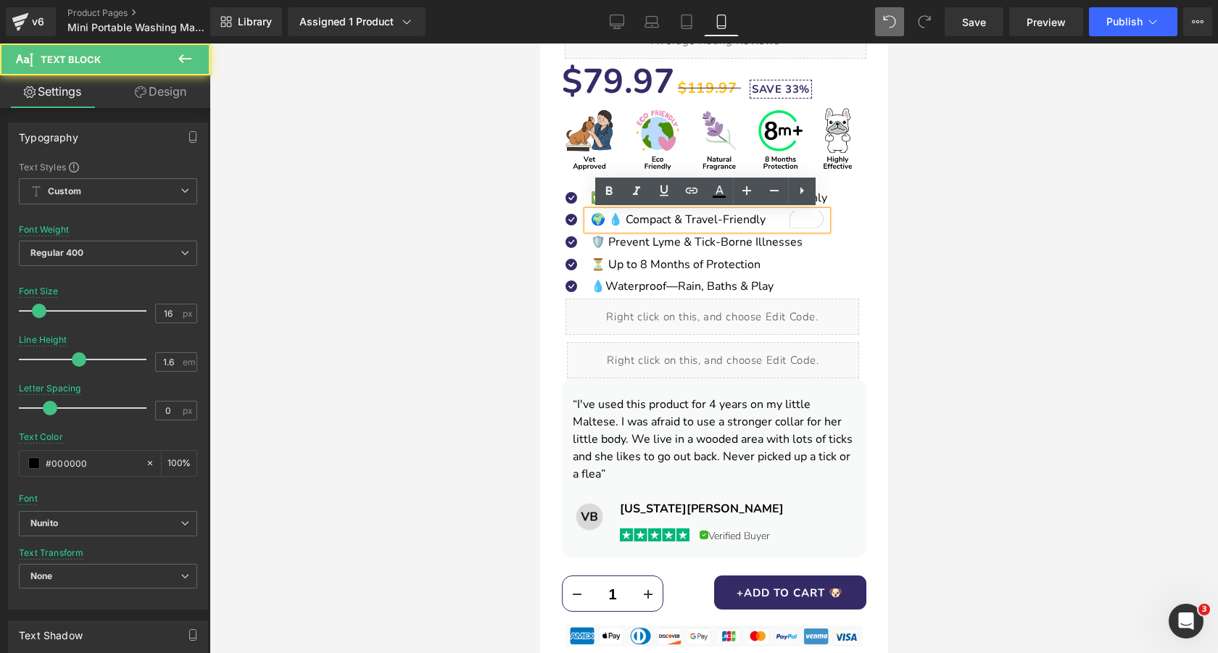
click at [618, 222] on p "🌍 💧 Compact & Travel-Friendly" at bounding box center [708, 220] width 236 height 19
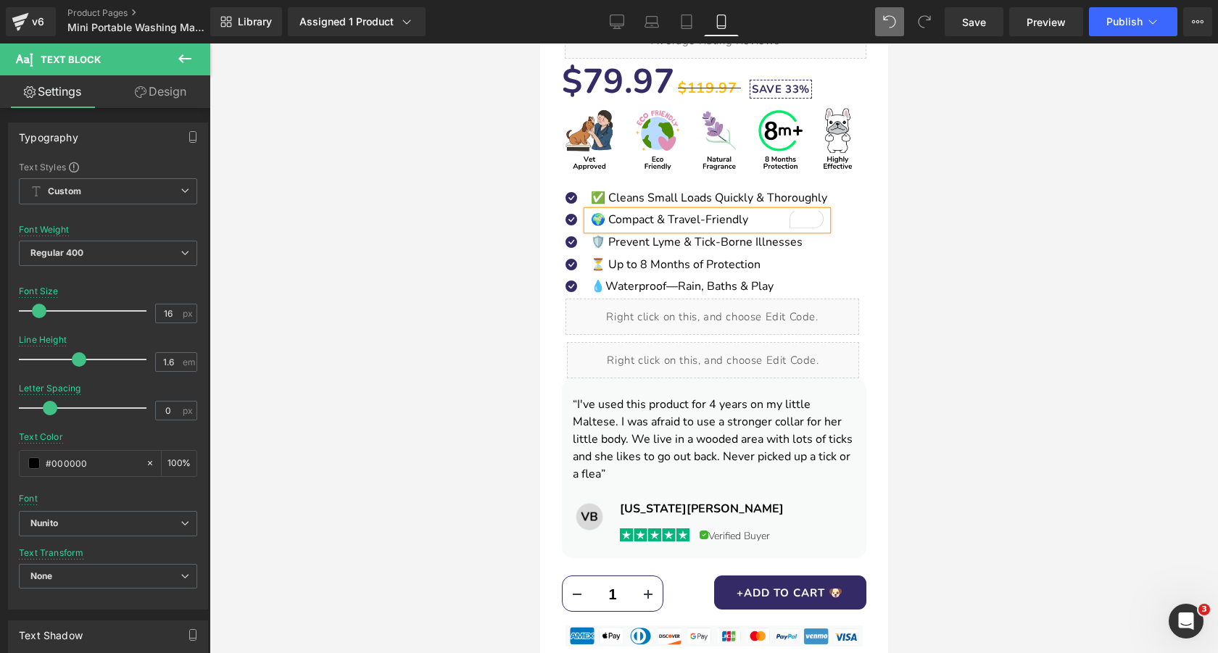
click at [431, 207] on div at bounding box center [714, 349] width 1009 height 610
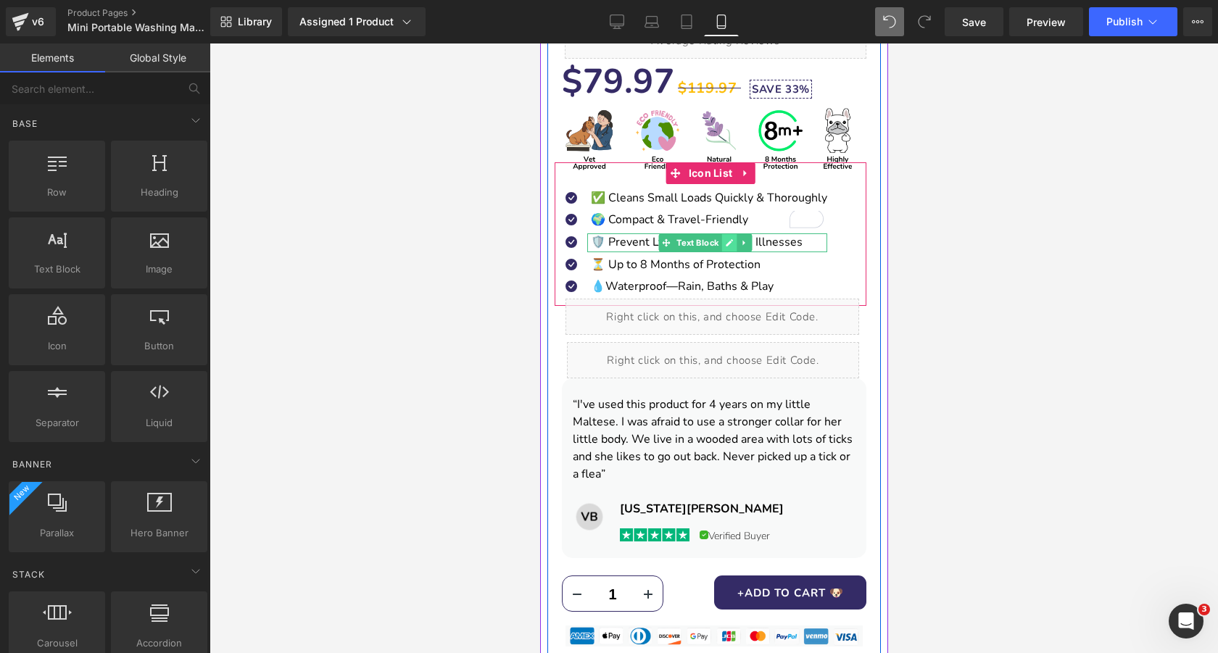
click at [730, 243] on icon at bounding box center [729, 242] width 7 height 7
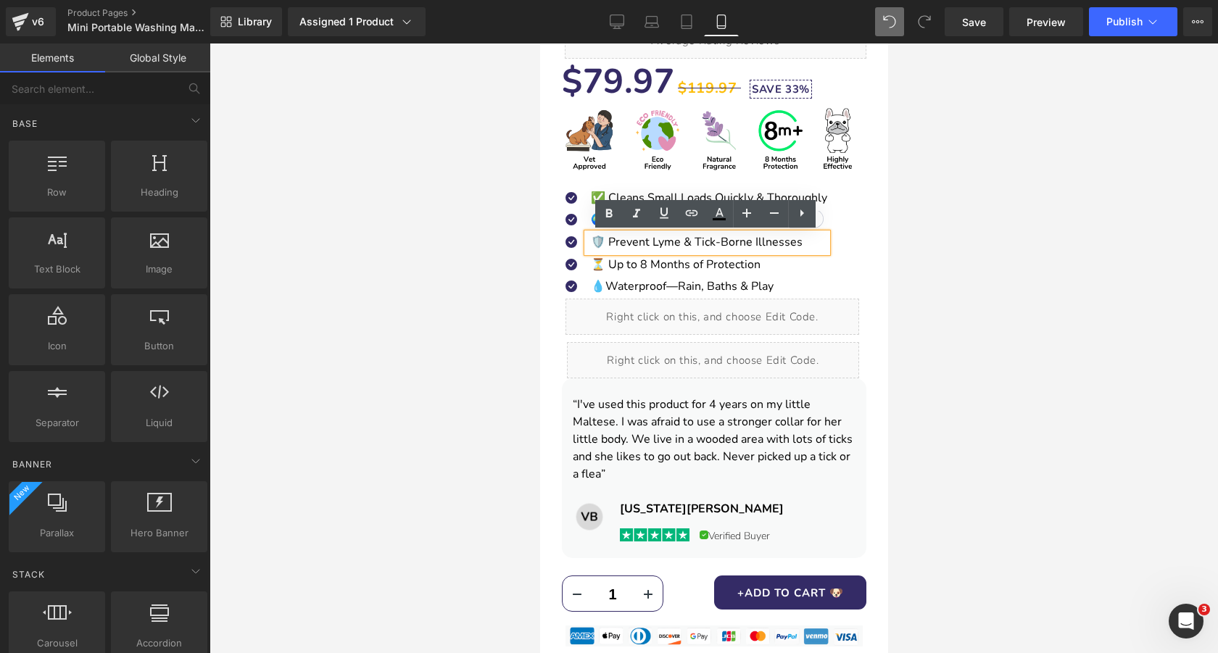
click at [691, 243] on span "🛡️ Prevent Lyme & Tick‑Borne Illnesses" at bounding box center [696, 242] width 212 height 16
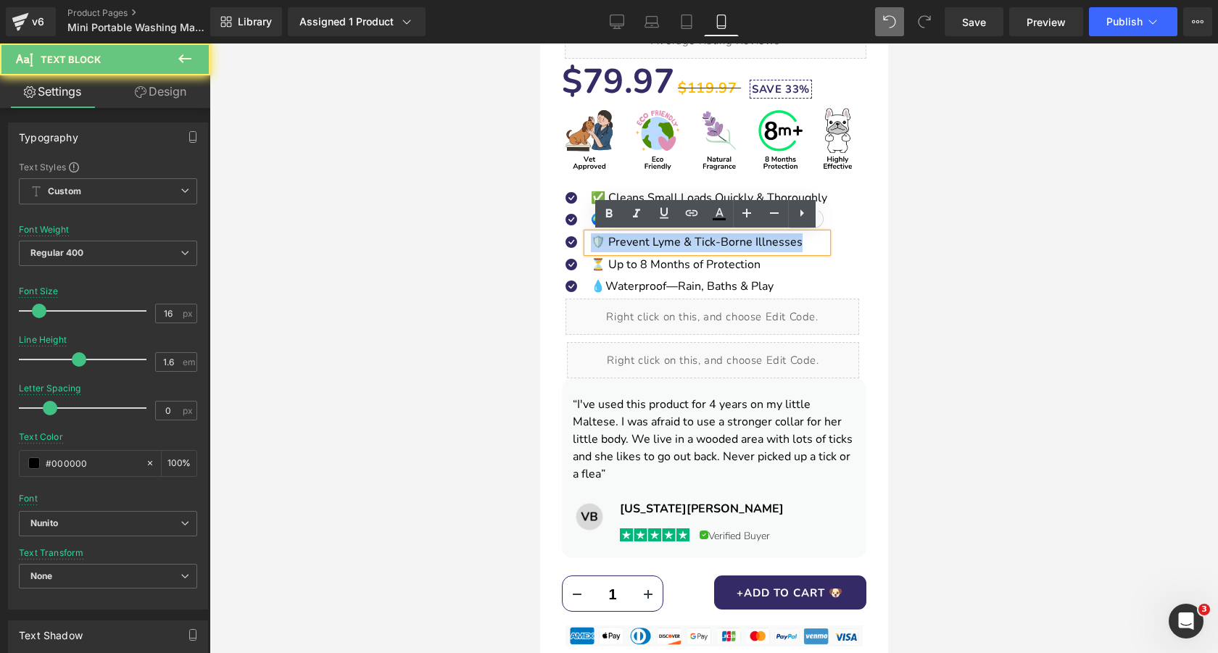
click at [691, 243] on span "🛡️ Prevent Lyme & Tick‑Borne Illnesses" at bounding box center [696, 242] width 212 height 16
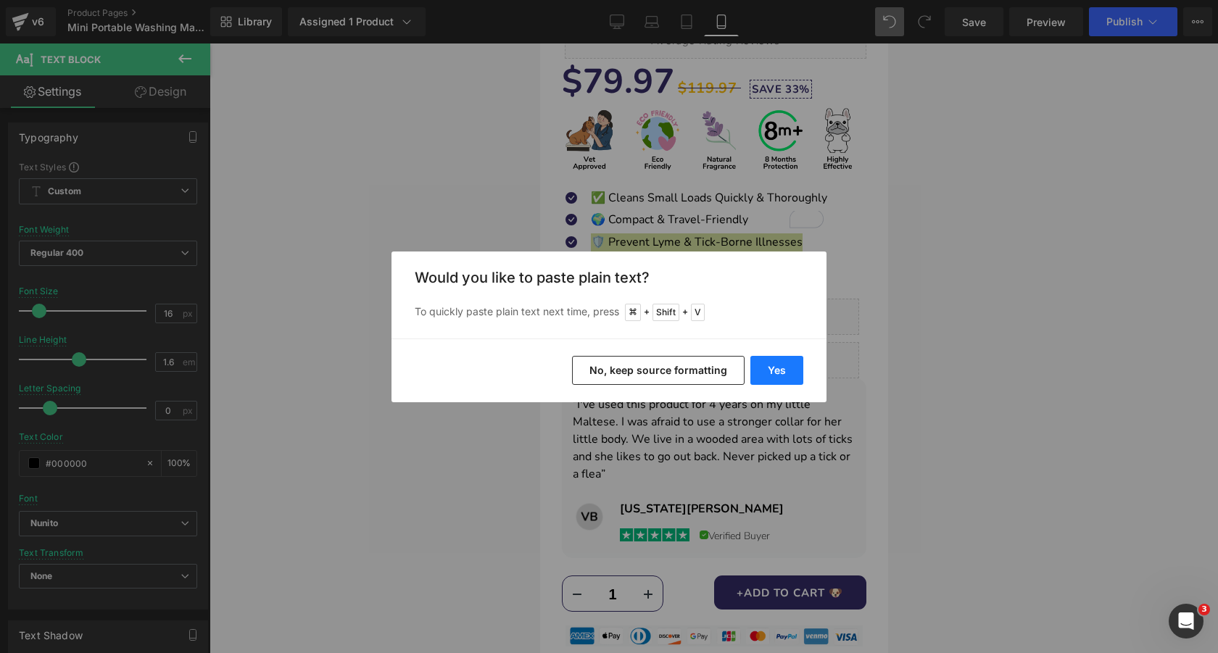
click at [787, 363] on button "Yes" at bounding box center [777, 370] width 53 height 29
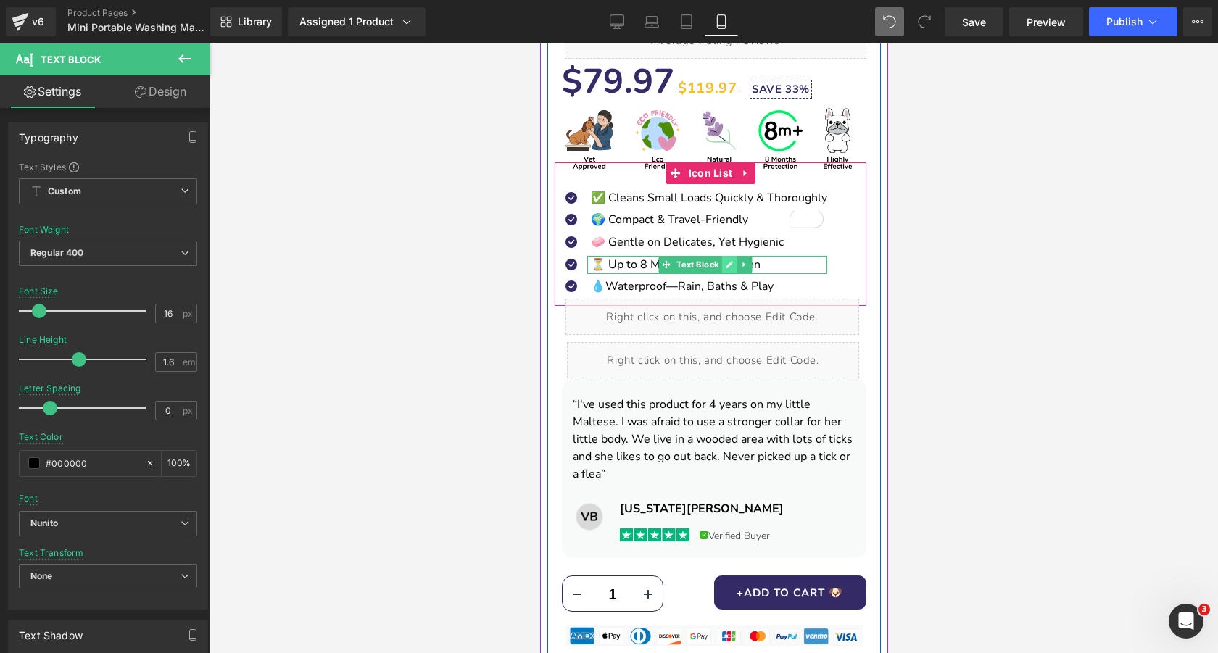
click at [726, 264] on icon at bounding box center [729, 264] width 8 height 9
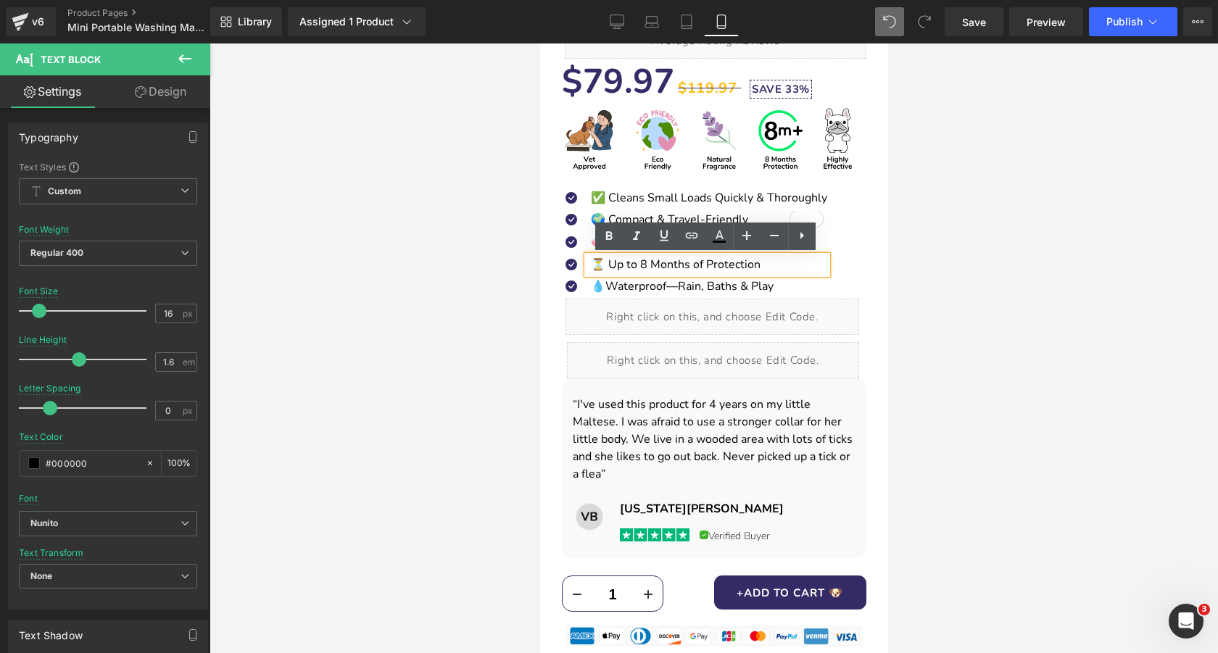
click at [698, 264] on span "⏳ Up to 8 Months of Protection" at bounding box center [675, 265] width 170 height 16
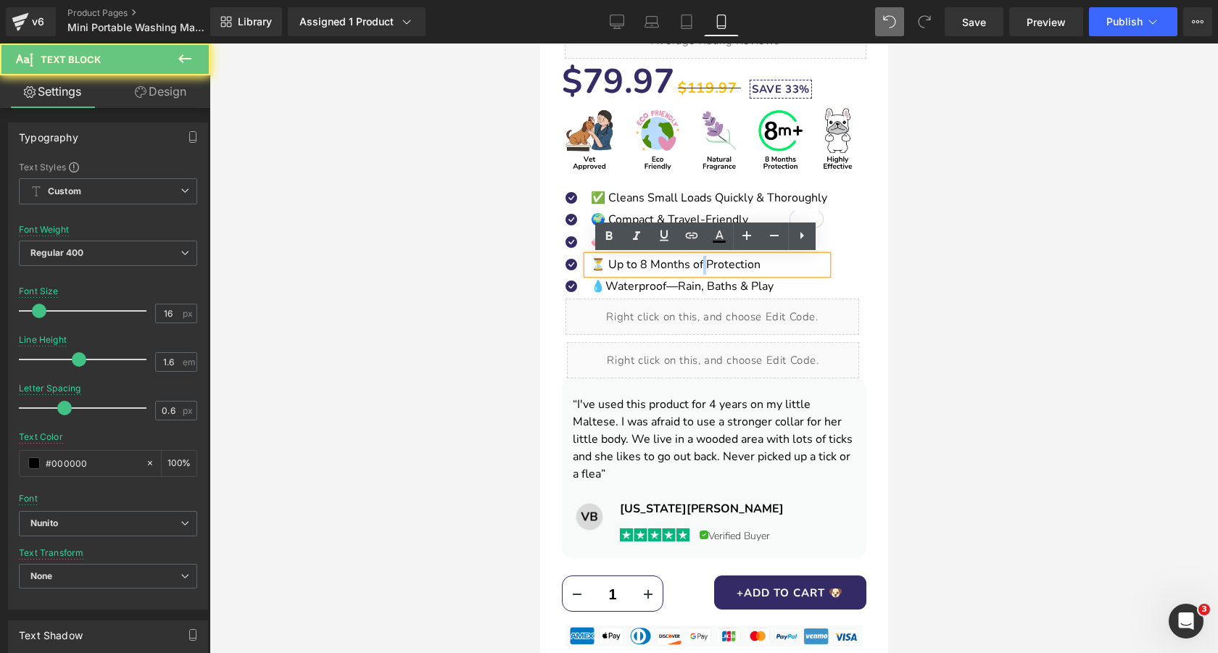
click at [698, 264] on span "⏳ Up to 8 Months of Protection" at bounding box center [675, 265] width 170 height 16
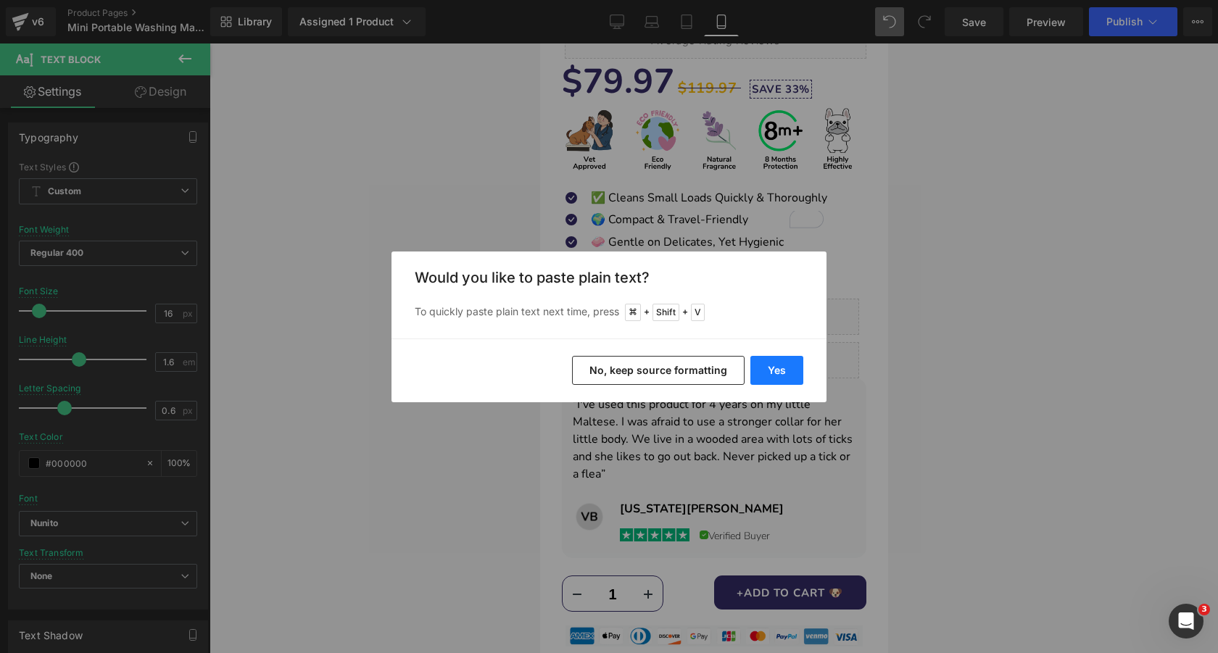
click at [782, 371] on button "Yes" at bounding box center [777, 370] width 53 height 29
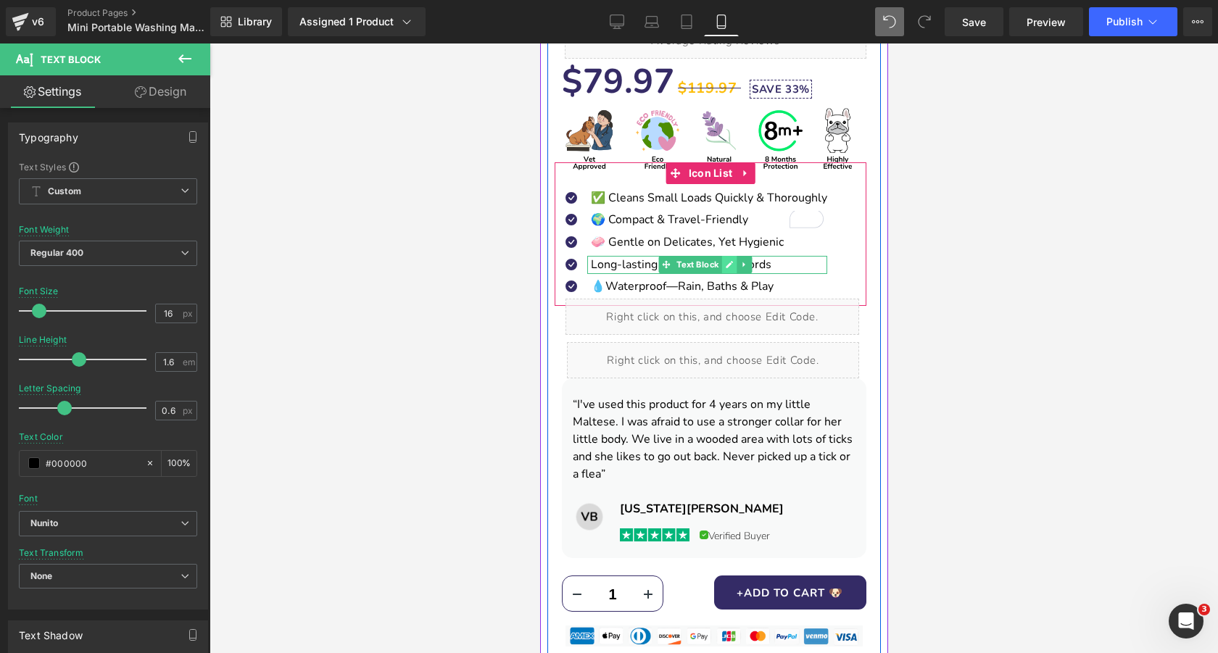
click at [730, 267] on icon at bounding box center [729, 264] width 8 height 9
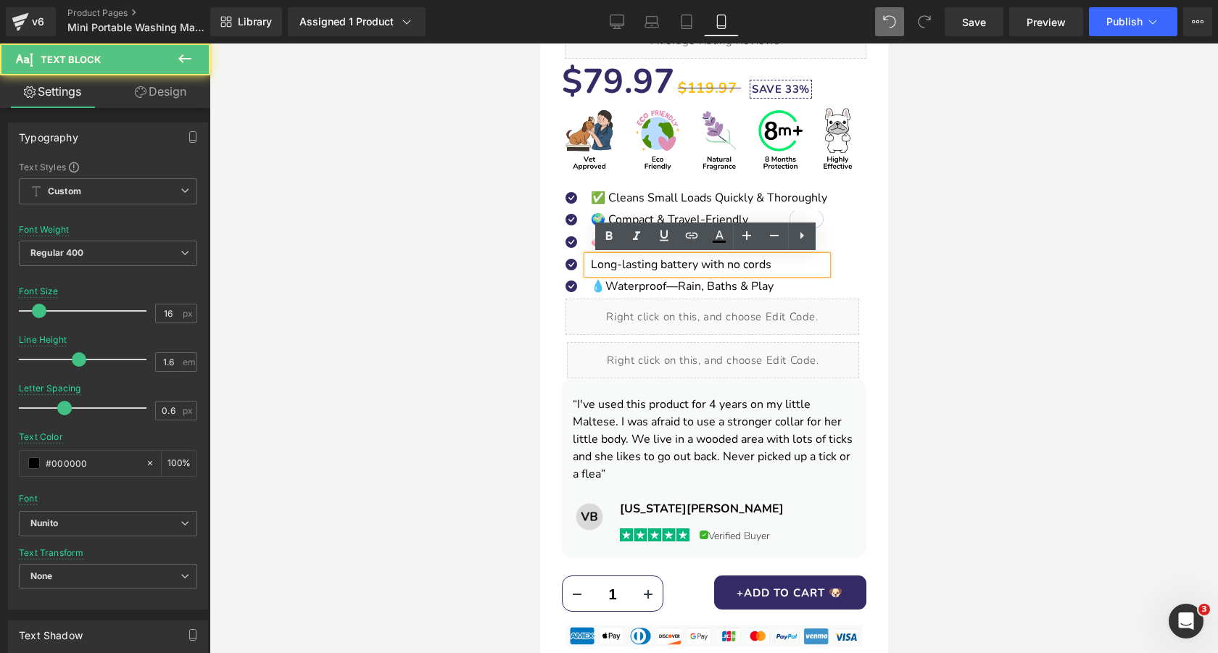
click at [595, 265] on span "Long-lasting battery with no cords" at bounding box center [680, 265] width 181 height 16
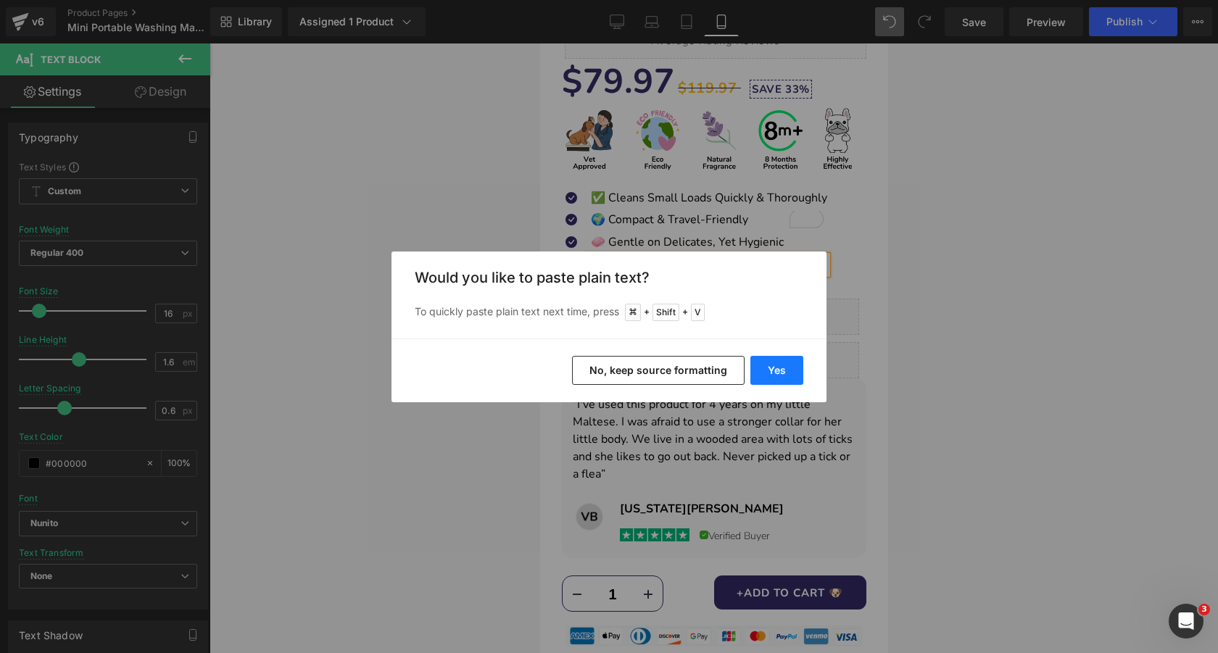
click at [785, 364] on button "Yes" at bounding box center [777, 370] width 53 height 29
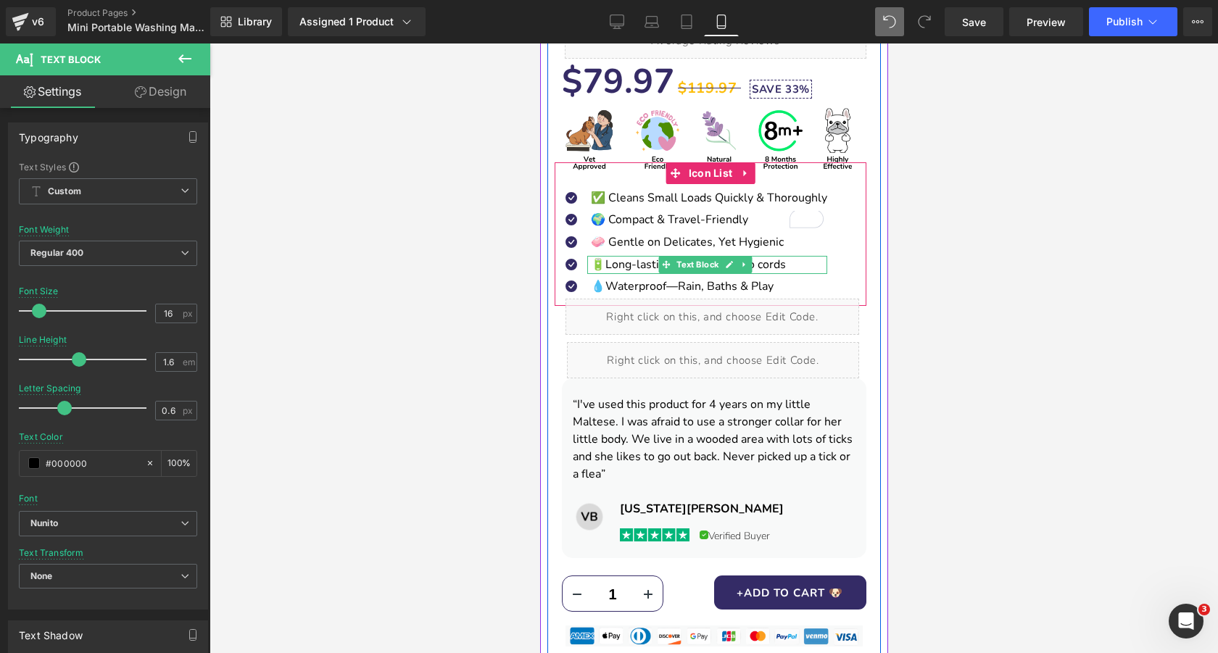
click at [603, 263] on span "🔋Long-lasting battery with no cords" at bounding box center [687, 265] width 195 height 16
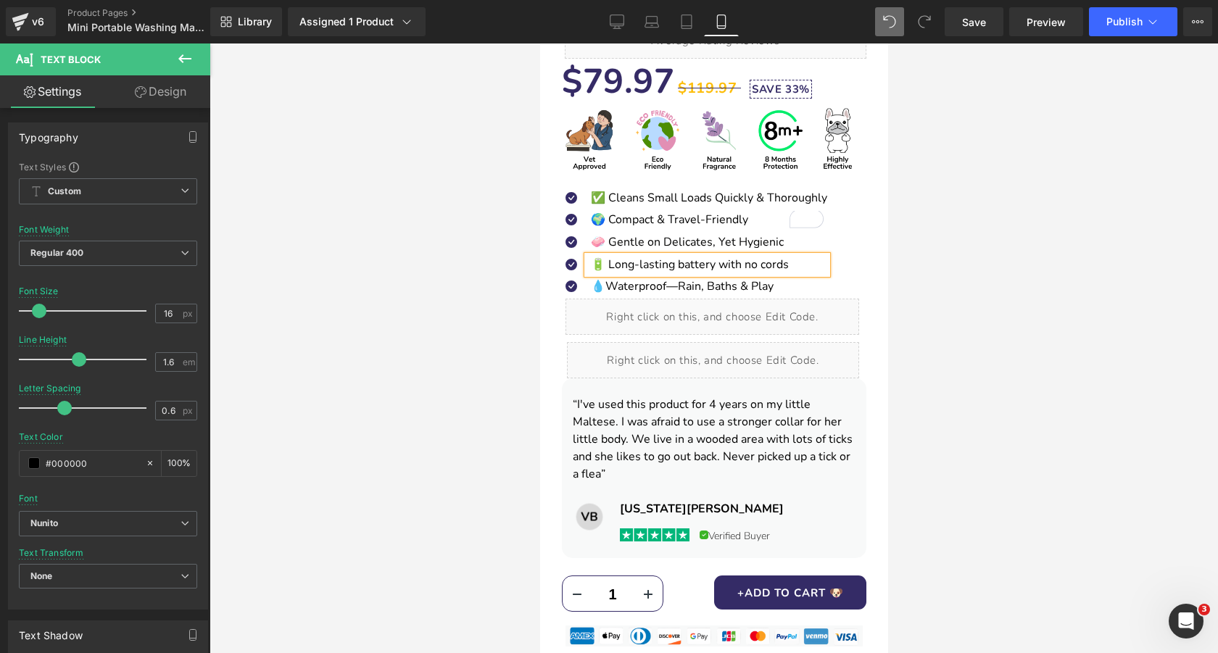
click at [502, 247] on div at bounding box center [714, 349] width 1009 height 610
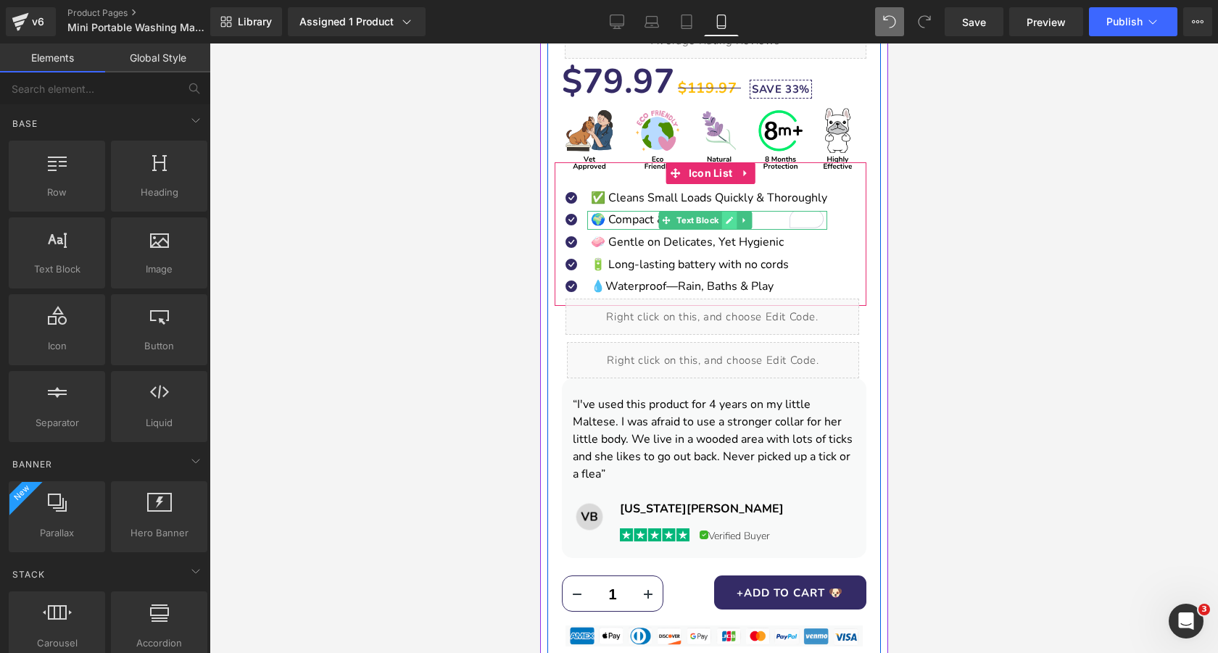
click at [730, 220] on icon at bounding box center [729, 220] width 7 height 7
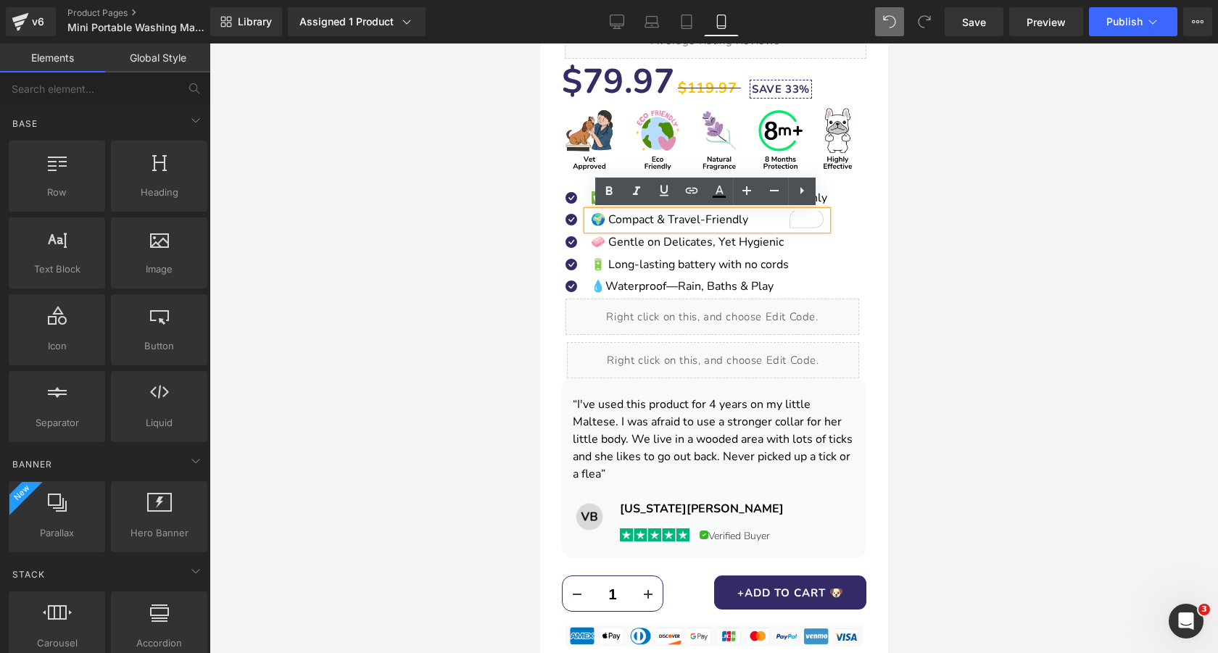
click at [654, 220] on p "🌍 Compact & Travel-Friendly" at bounding box center [708, 220] width 236 height 19
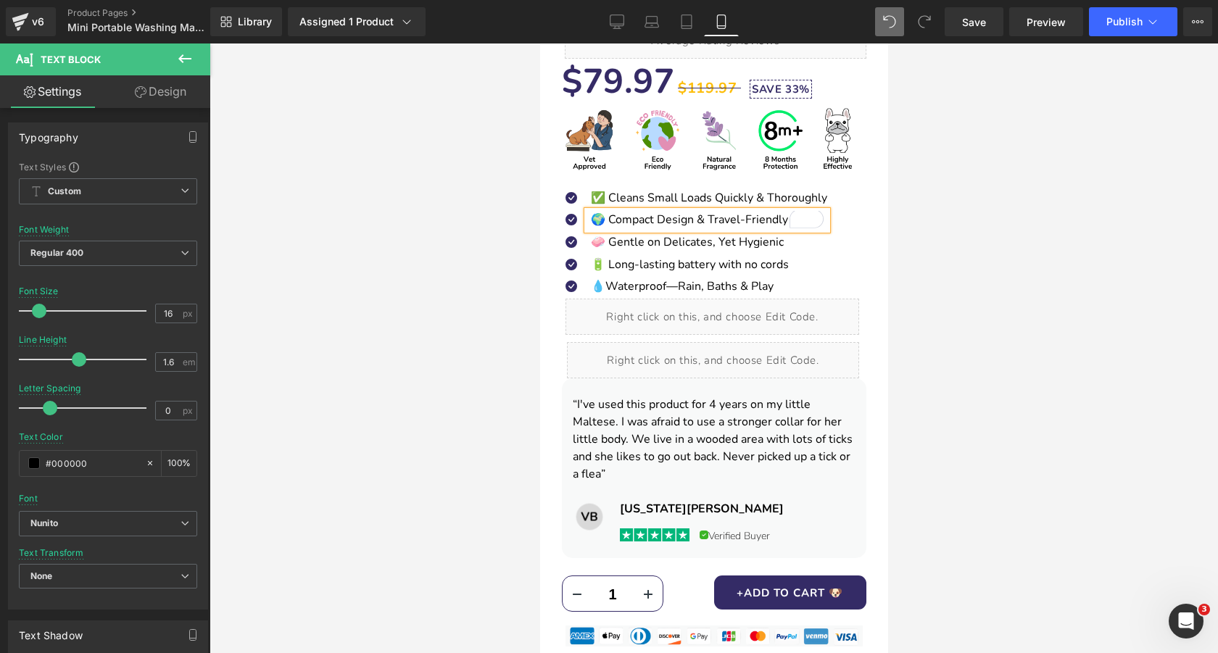
click at [499, 200] on div at bounding box center [714, 349] width 1009 height 610
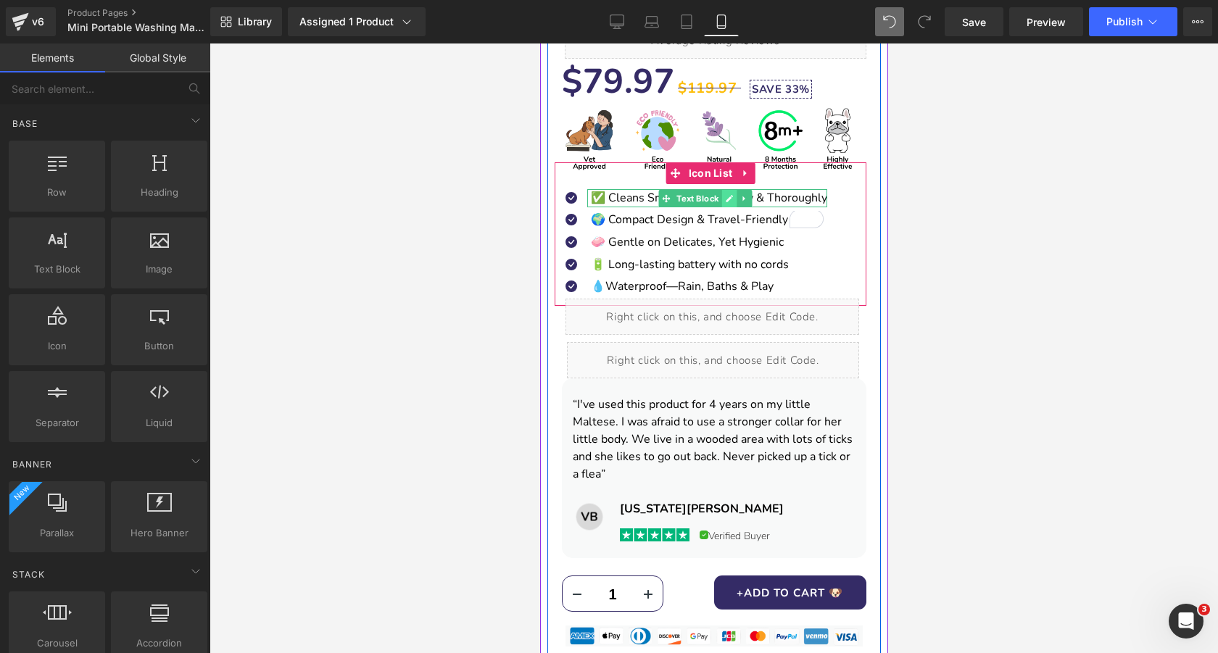
click at [725, 200] on link at bounding box center [729, 198] width 15 height 17
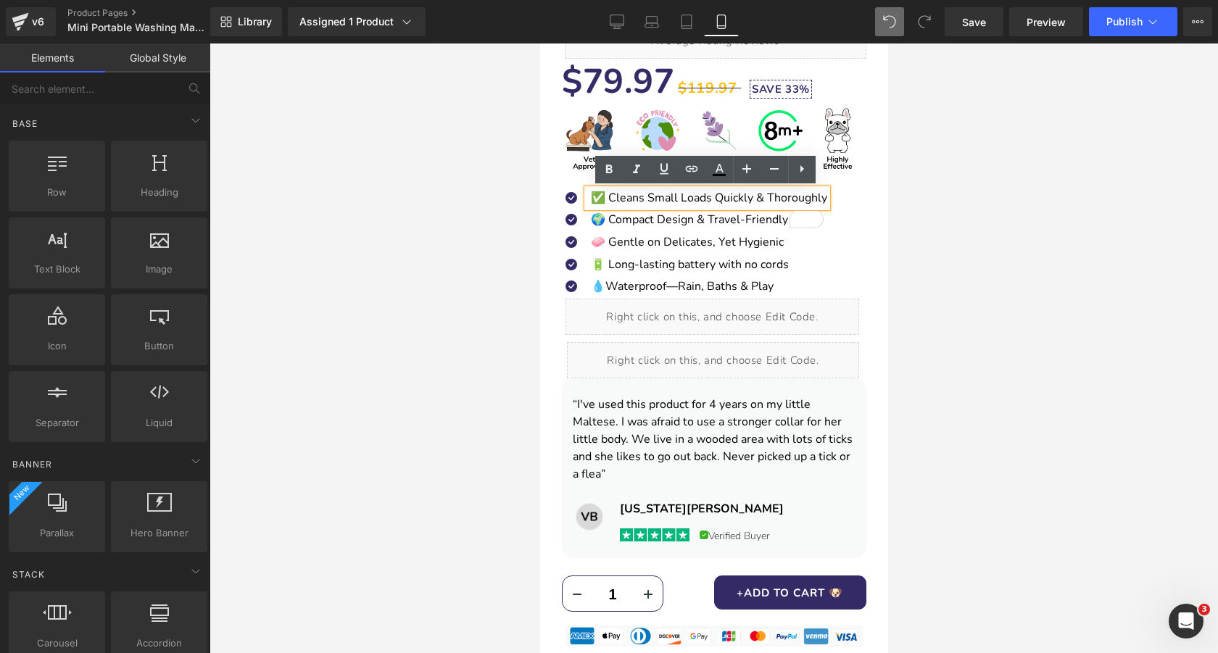
click at [701, 200] on p "✅ Cleans Small Loads Quickly & Thoroughly" at bounding box center [708, 198] width 236 height 19
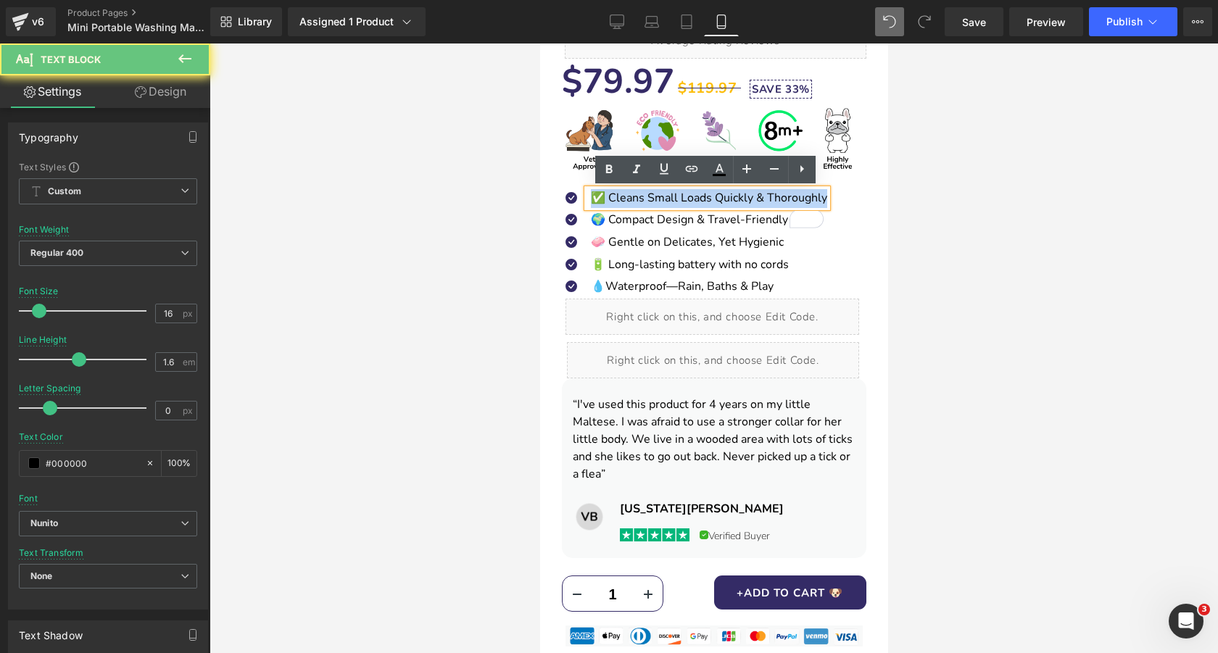
click at [701, 200] on p "✅ Cleans Small Loads Quickly & Thoroughly" at bounding box center [708, 198] width 236 height 19
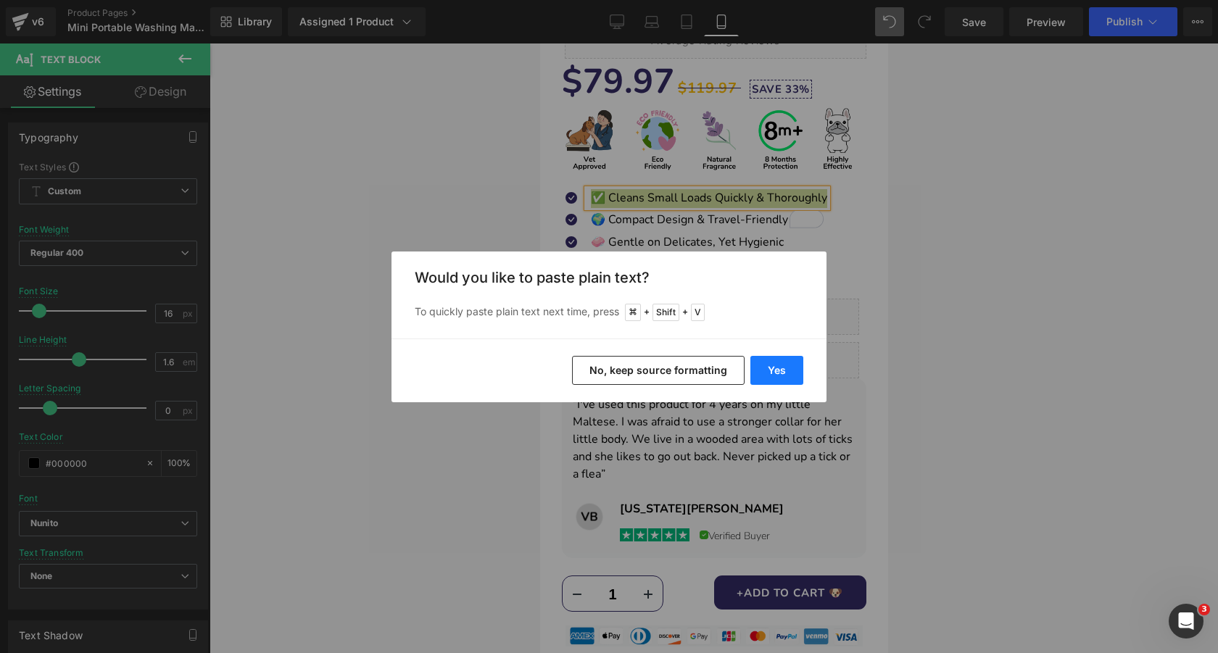
click at [771, 366] on button "Yes" at bounding box center [777, 370] width 53 height 29
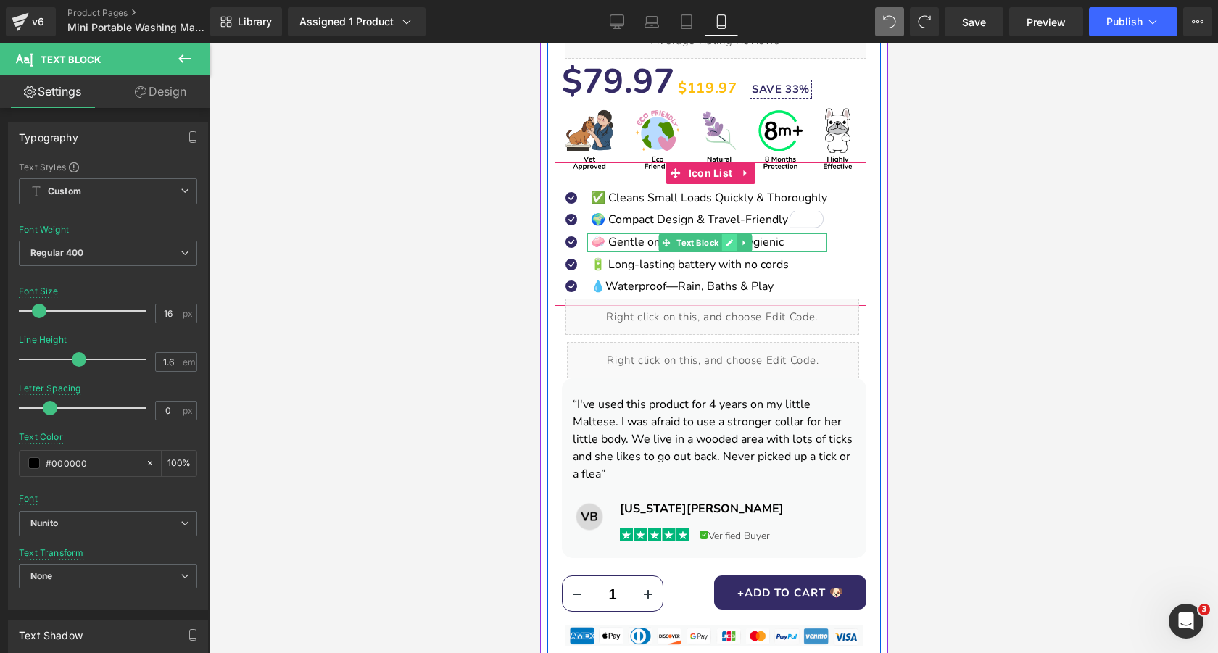
click at [727, 245] on icon at bounding box center [729, 242] width 7 height 7
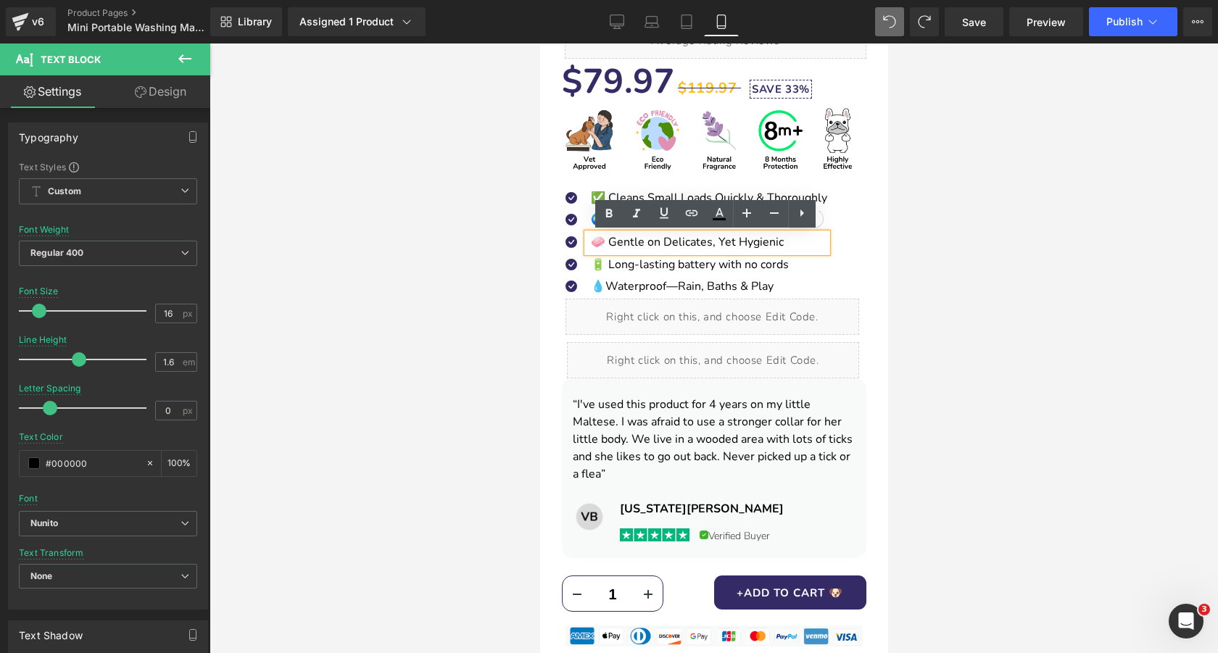
click at [611, 246] on p "🧼 Gentle on Delicates, Yet Hygienic" at bounding box center [708, 243] width 236 height 19
click at [594, 244] on p "🧼 Gentle on Delicates, Yet Hygienic" at bounding box center [708, 243] width 236 height 19
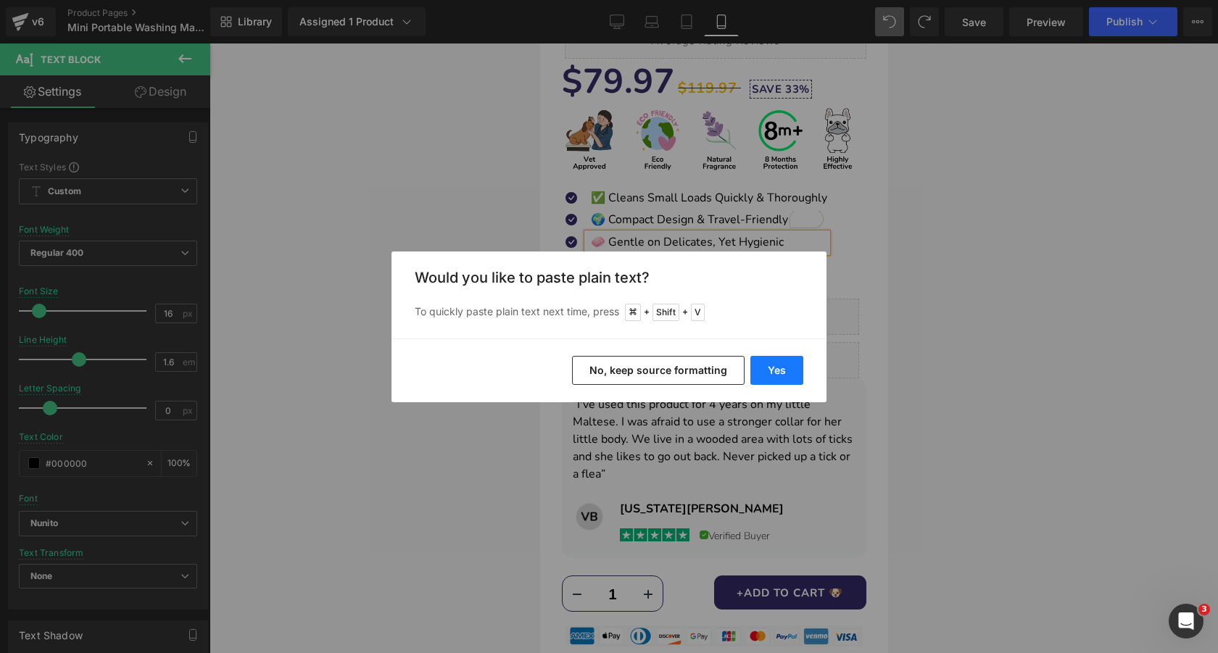
click at [768, 368] on button "Yes" at bounding box center [777, 370] width 53 height 29
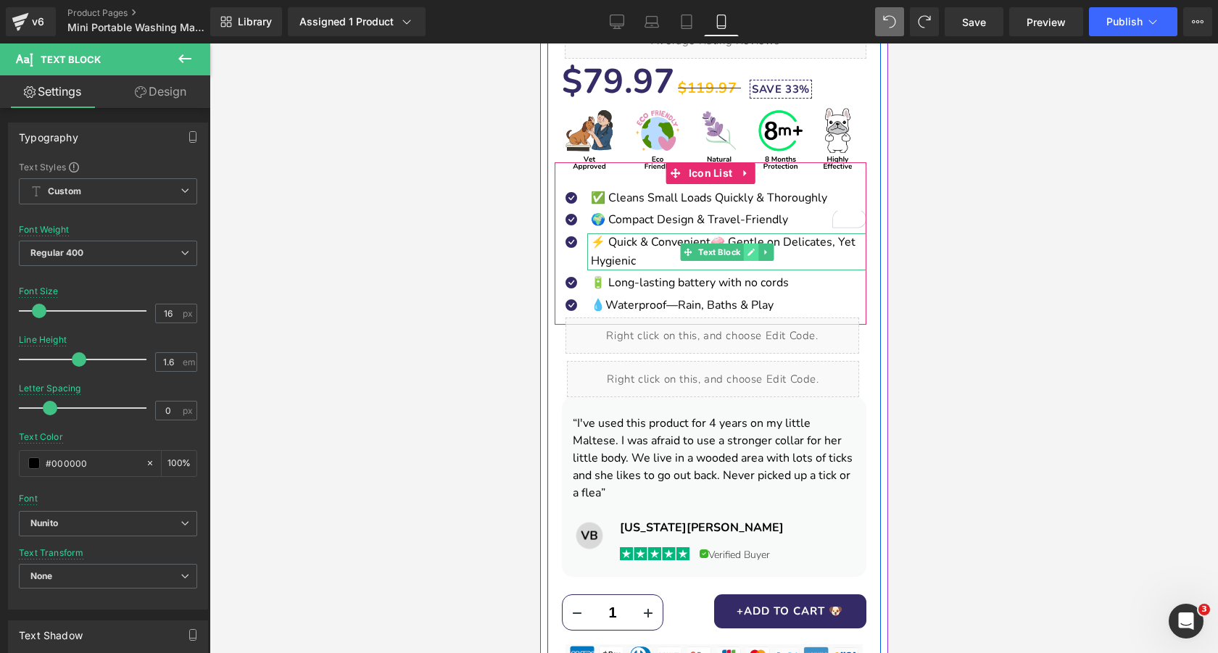
click at [744, 252] on link at bounding box center [750, 252] width 15 height 17
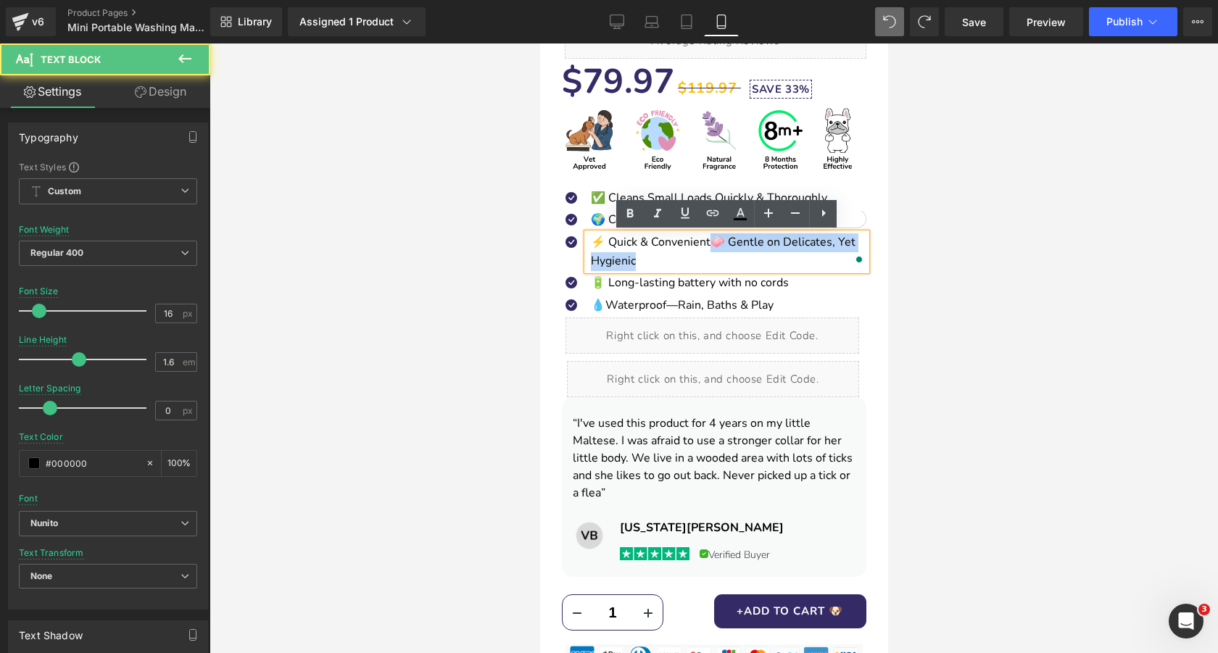
drag, startPoint x: 710, startPoint y: 242, endPoint x: 737, endPoint y: 258, distance: 31.2
click at [737, 258] on p "⚡ Quick & Convenient🧼 Gentle on Delicates, Yet Hygienic" at bounding box center [728, 252] width 276 height 37
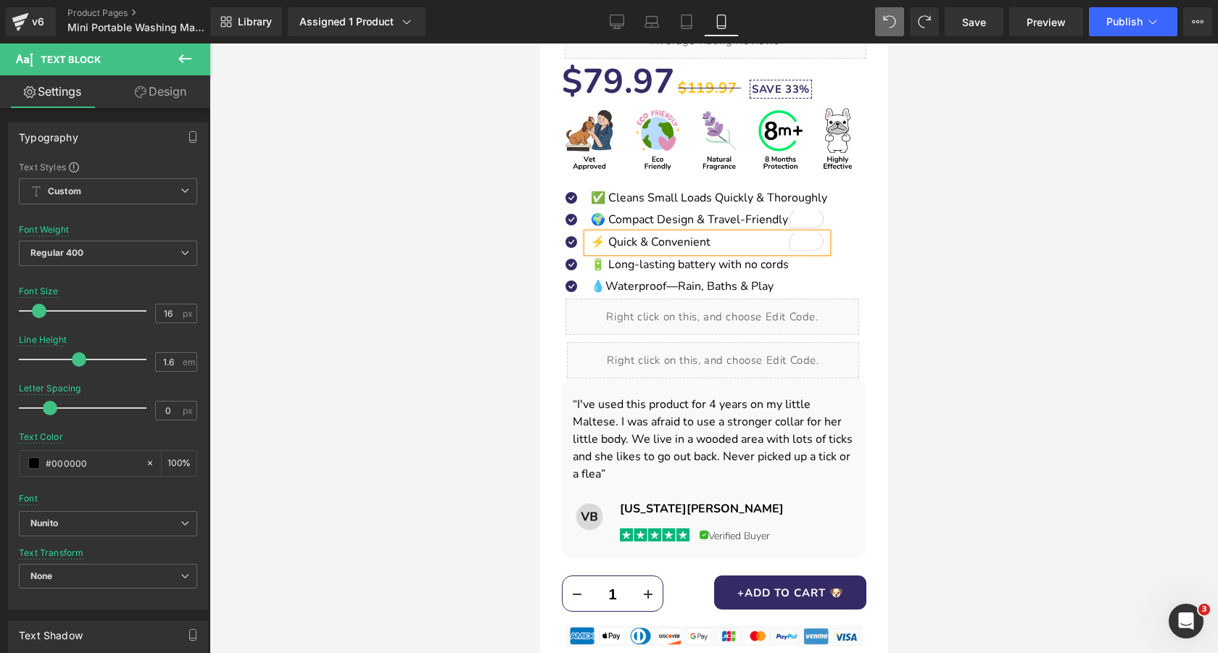
click at [484, 233] on div at bounding box center [714, 349] width 1009 height 610
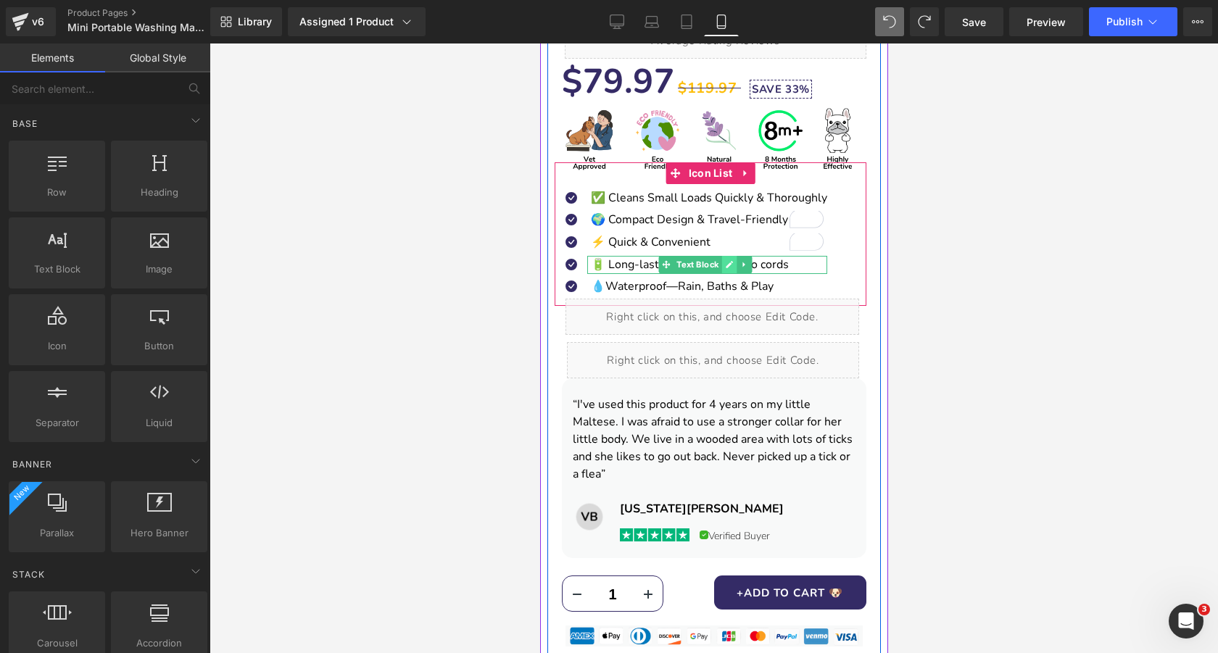
click at [725, 264] on icon at bounding box center [729, 264] width 8 height 9
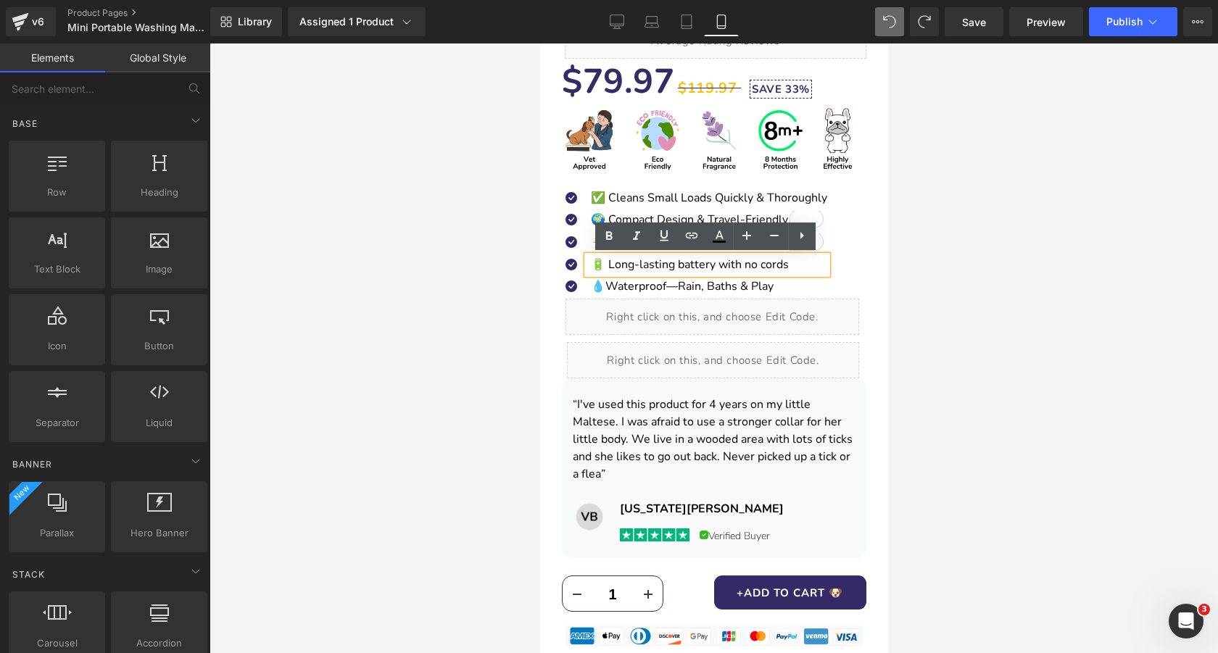
click at [594, 265] on span "🔋 Long-lasting battery with no cords" at bounding box center [689, 265] width 198 height 16
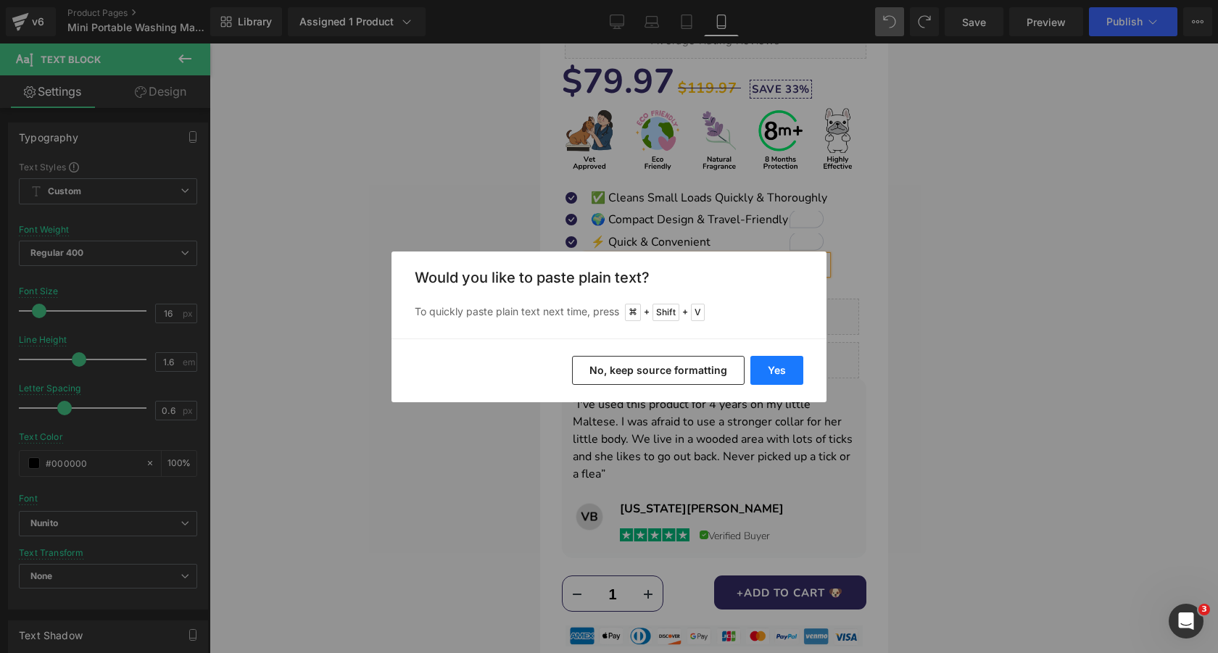
click at [763, 360] on button "Yes" at bounding box center [777, 370] width 53 height 29
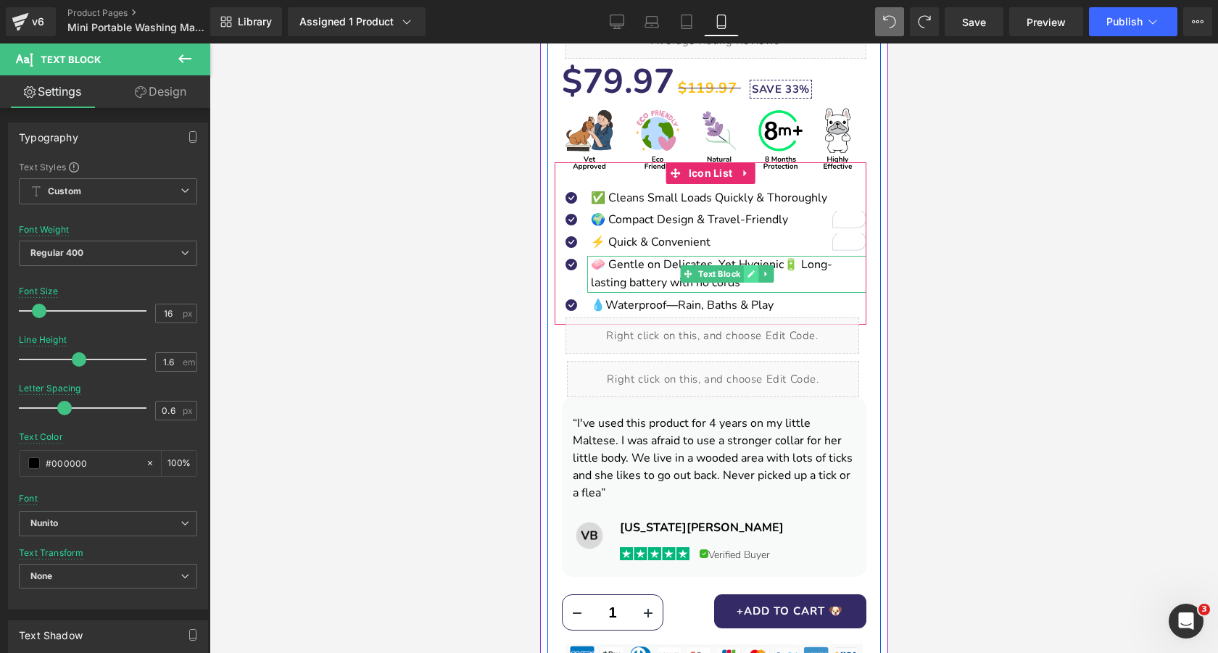
click at [751, 273] on icon at bounding box center [750, 274] width 7 height 7
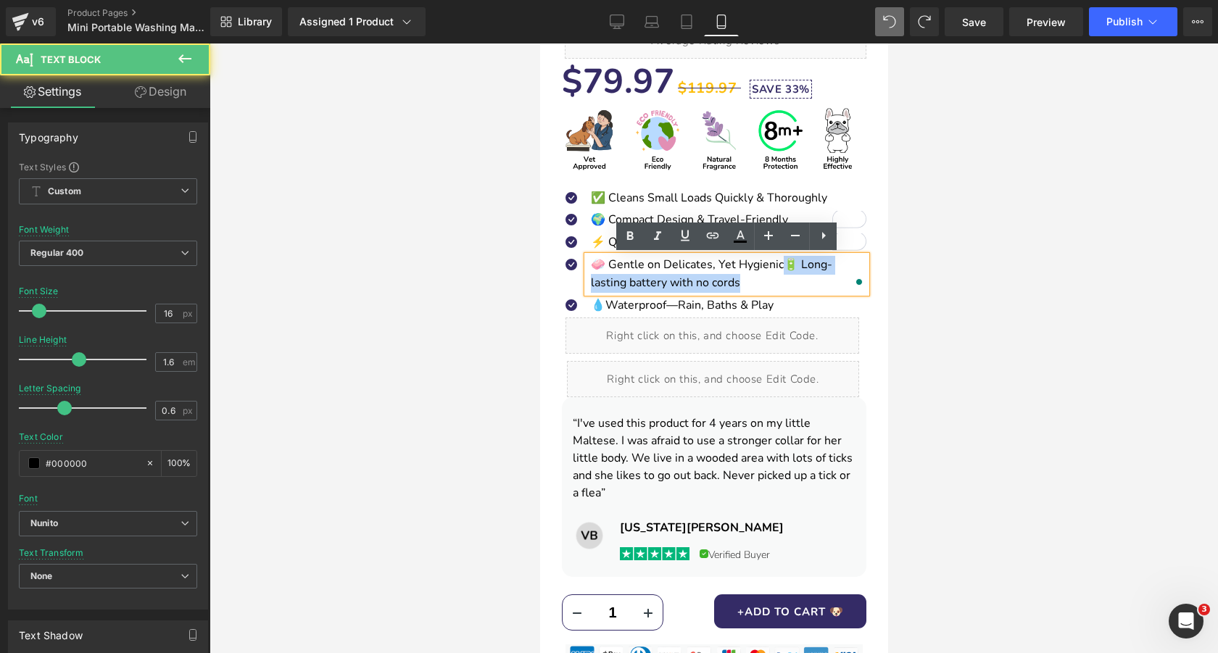
drag, startPoint x: 777, startPoint y: 265, endPoint x: 793, endPoint y: 281, distance: 22.6
click at [793, 281] on p "🧼 Gentle on Delicates, Yet Hygienic🔋 Long-lasting battery with no cords" at bounding box center [728, 274] width 276 height 37
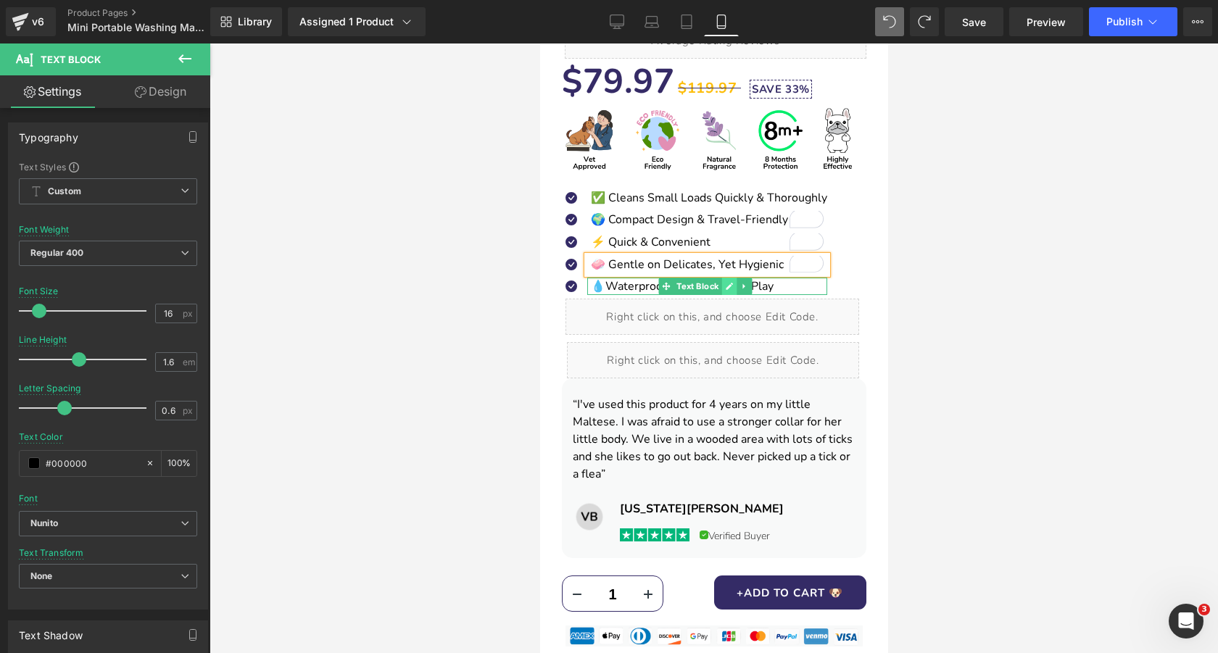
click at [727, 286] on icon at bounding box center [729, 286] width 8 height 9
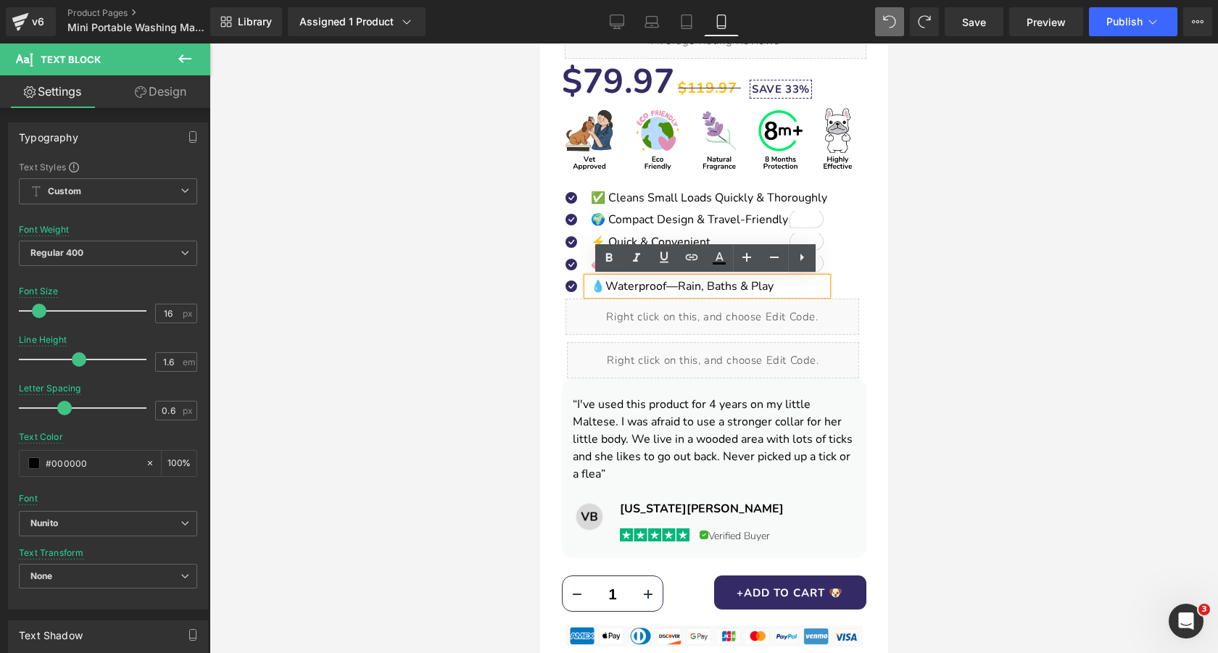
click at [702, 286] on font "💧Waterproof—Rain, Baths & Play" at bounding box center [681, 286] width 183 height 16
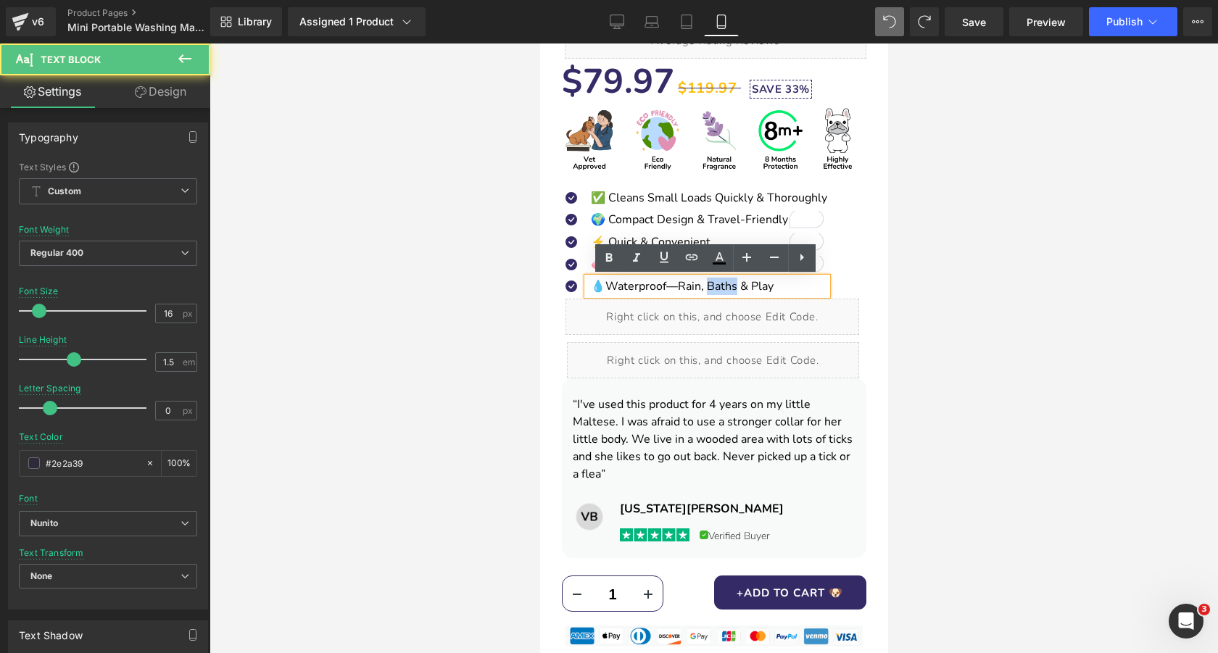
click at [702, 286] on font "💧Waterproof—Rain, Baths & Play" at bounding box center [681, 286] width 183 height 16
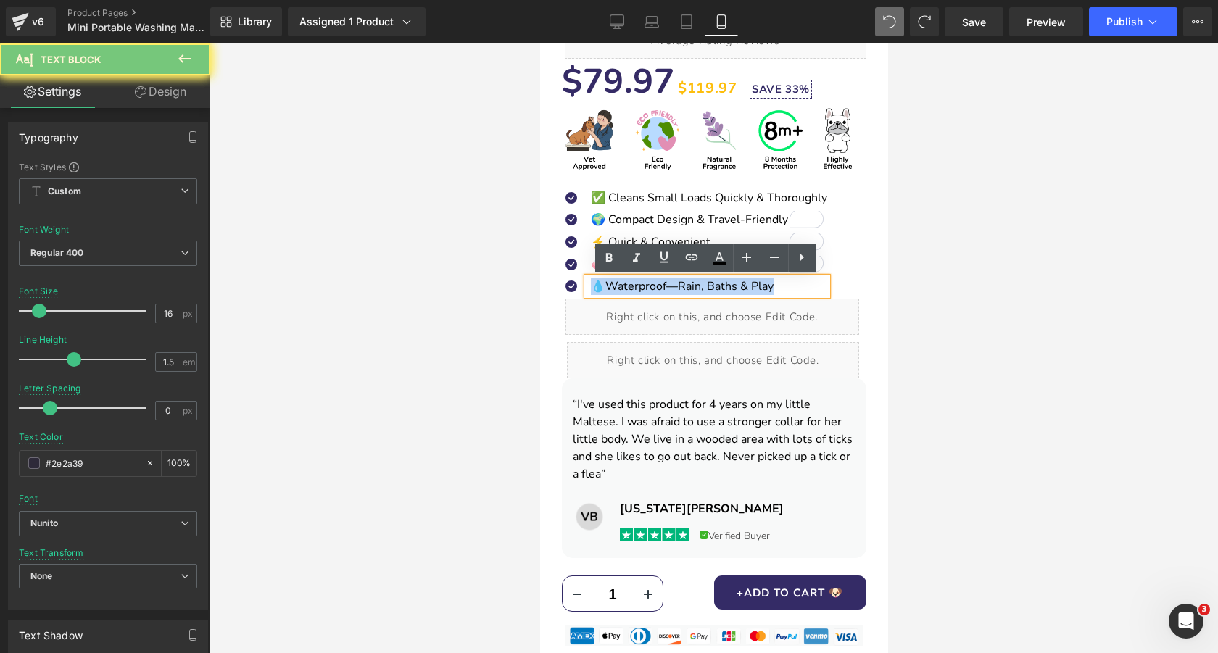
click at [702, 286] on font "💧Waterproof—Rain, Baths & Play" at bounding box center [681, 286] width 183 height 16
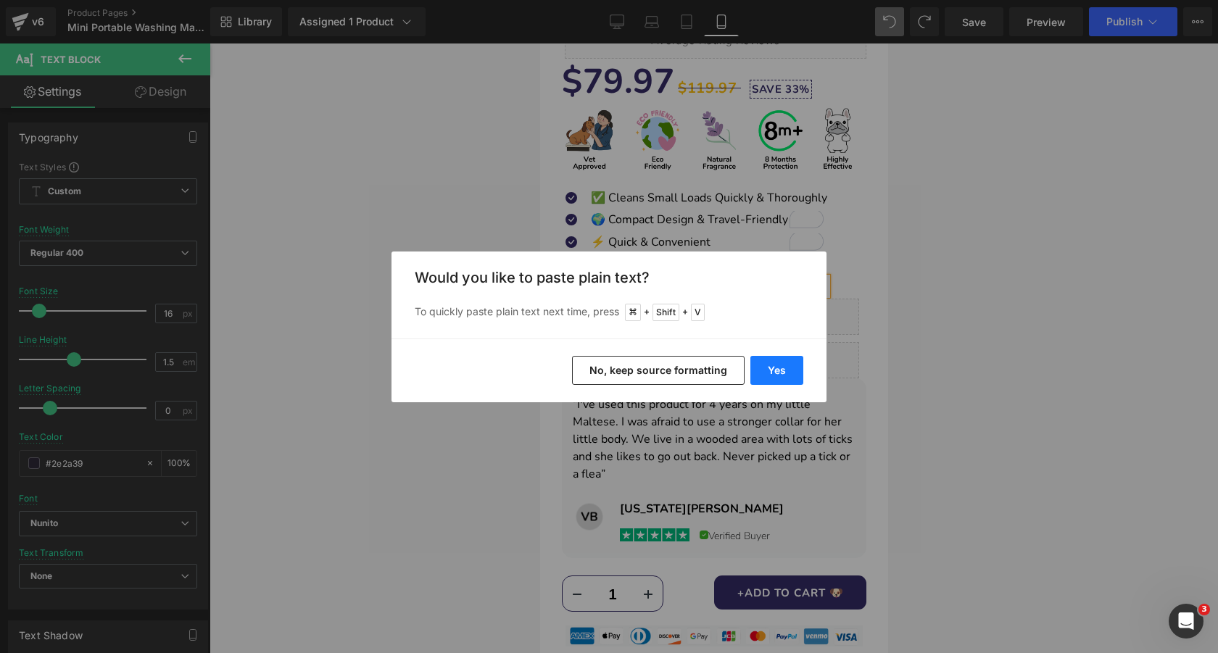
click at [764, 367] on button "Yes" at bounding box center [777, 370] width 53 height 29
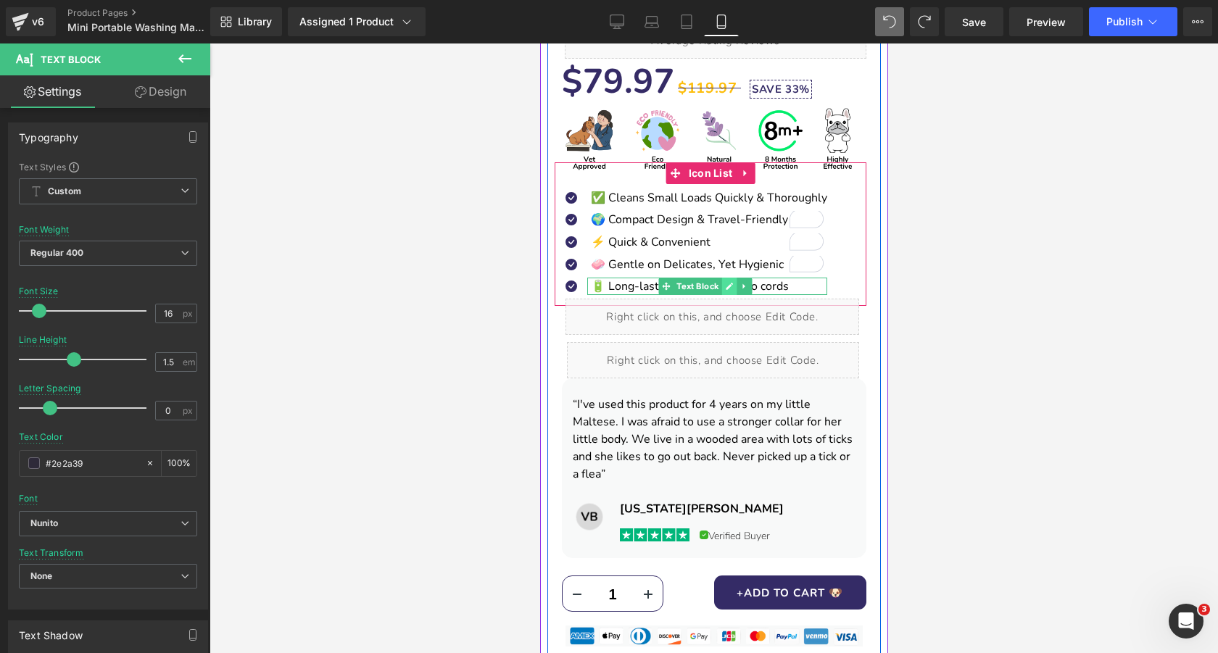
click at [730, 288] on icon at bounding box center [729, 286] width 8 height 9
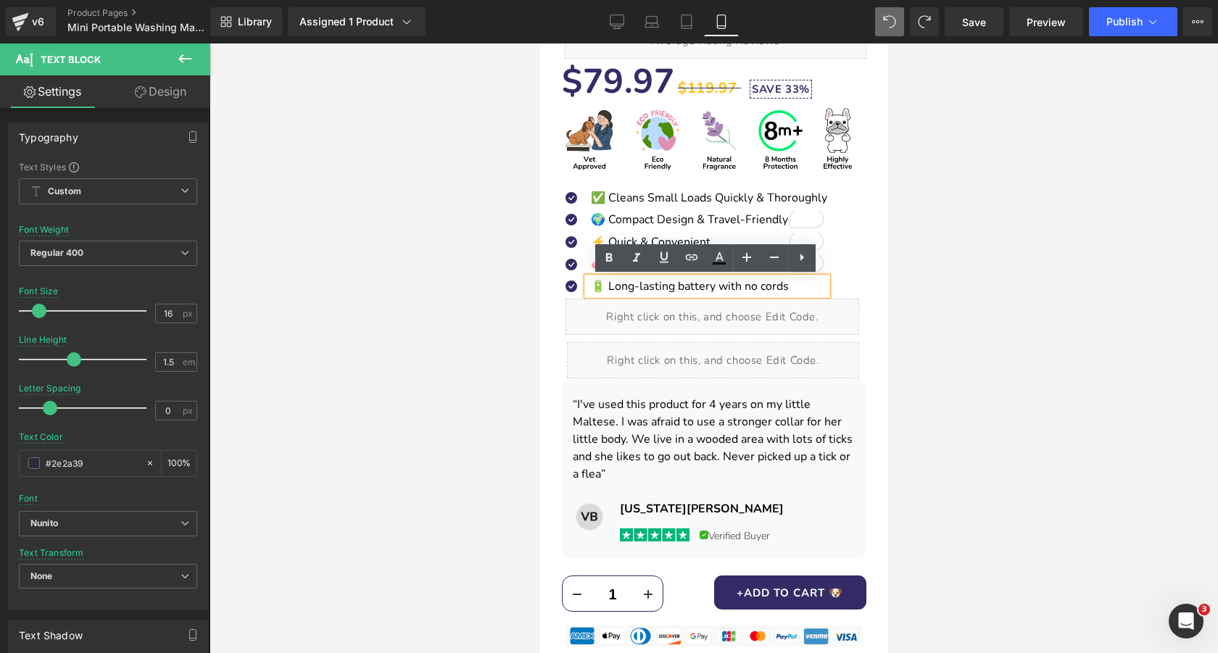
click at [674, 288] on font "🔋 Long-lasting battery with no cords" at bounding box center [689, 286] width 198 height 16
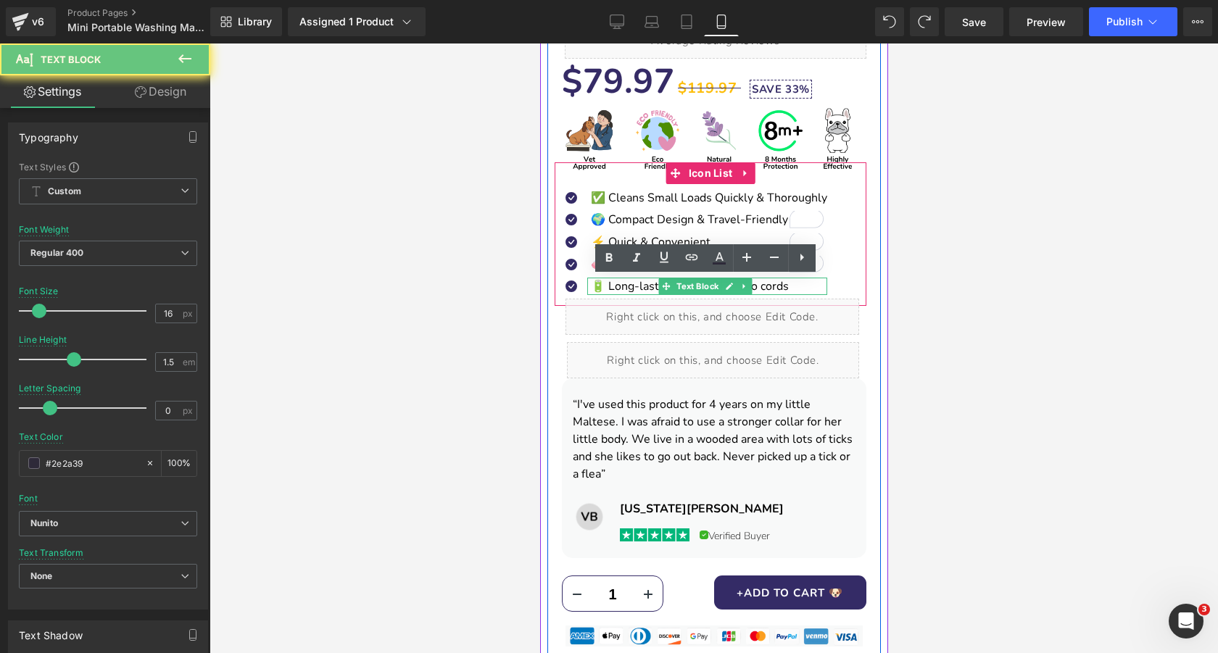
scroll to position [568, 0]
click at [608, 286] on font "🔋 Long-lasting battery with no cords" at bounding box center [689, 286] width 198 height 16
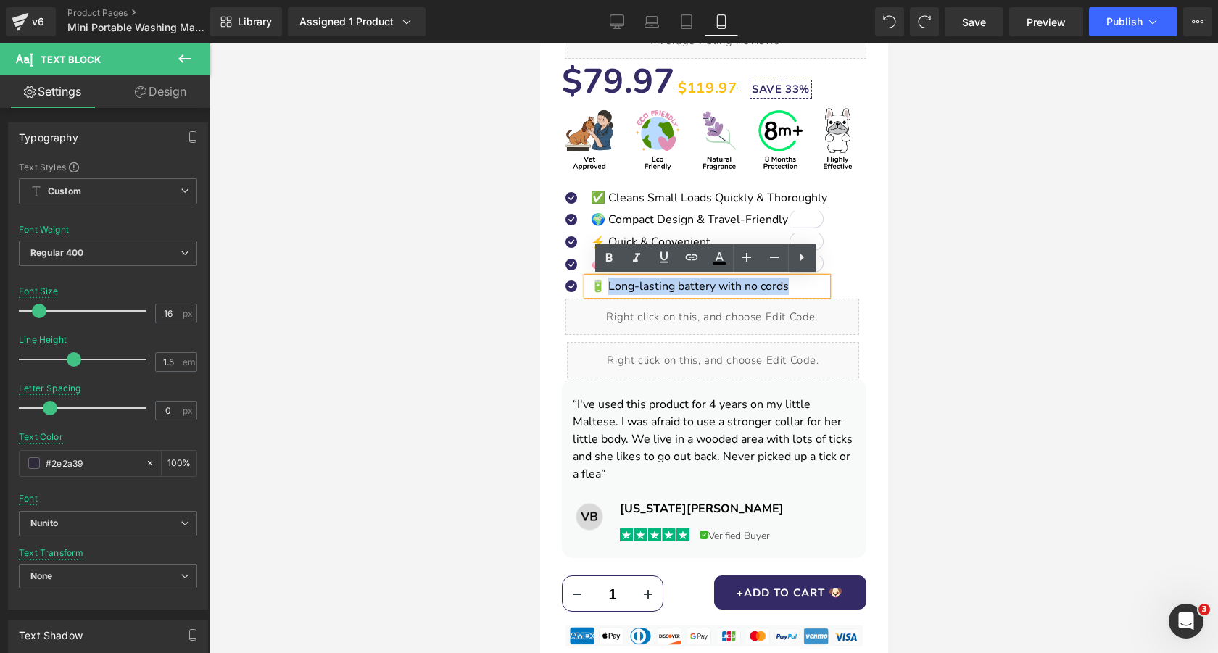
drag, startPoint x: 604, startPoint y: 288, endPoint x: 791, endPoint y: 289, distance: 187.1
click at [791, 289] on p "🔋 Long-lasting battery with no cords" at bounding box center [708, 286] width 236 height 17
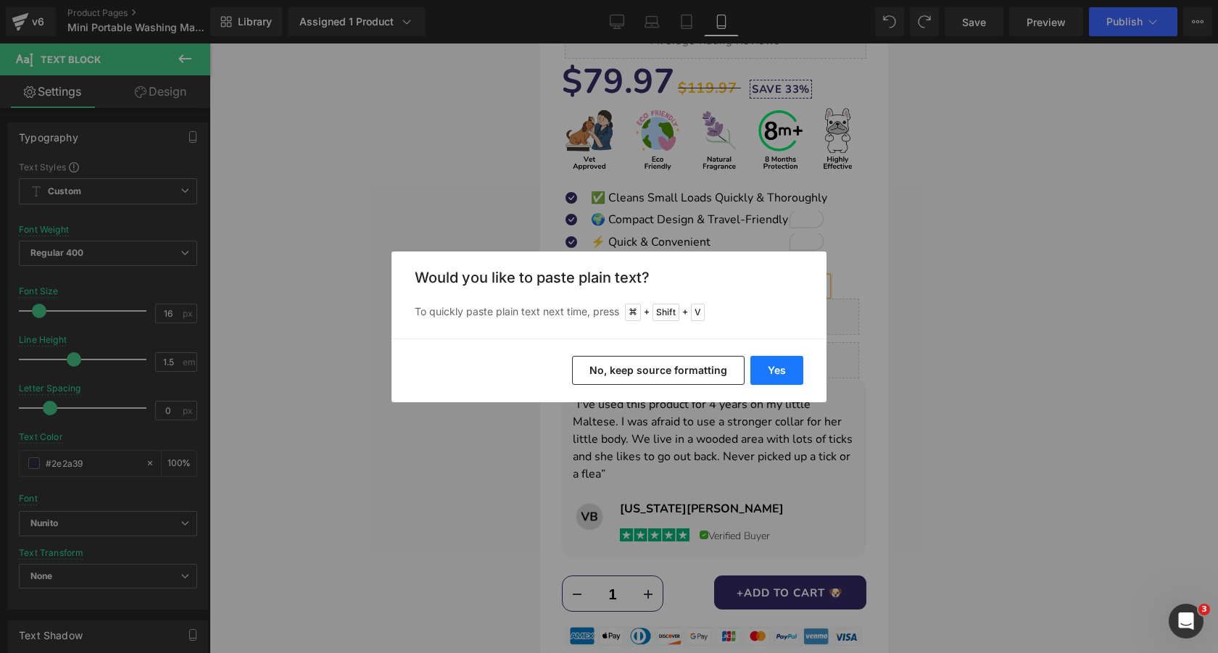
click at [770, 363] on button "Yes" at bounding box center [777, 370] width 53 height 29
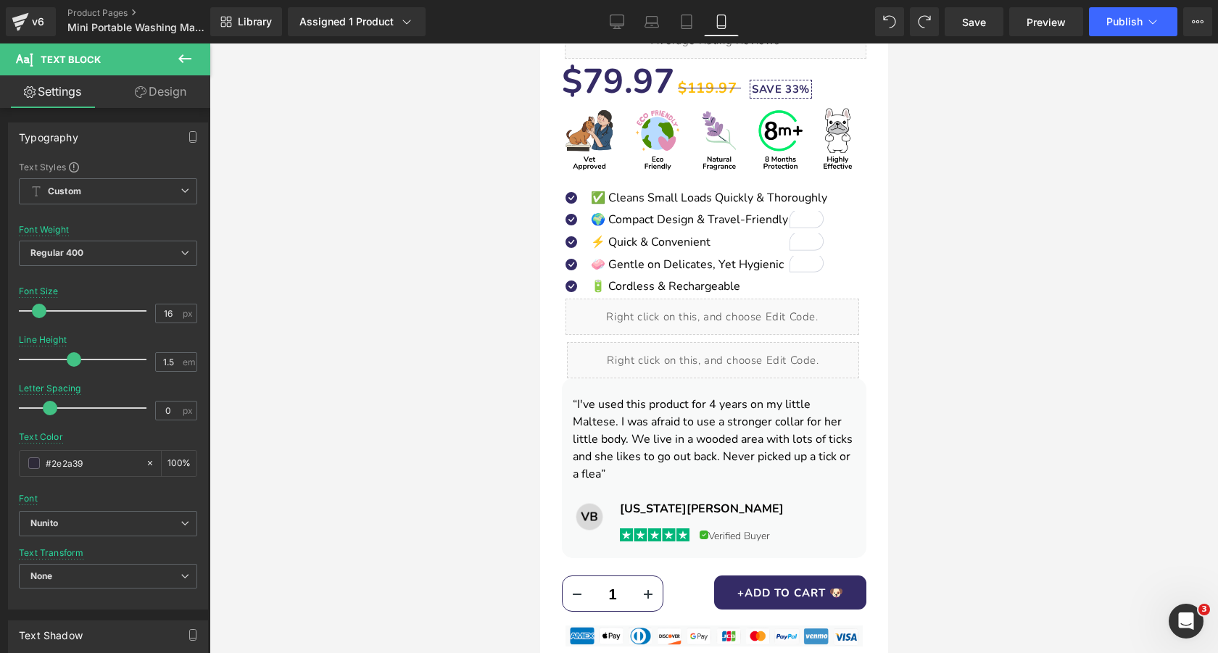
click at [431, 231] on div at bounding box center [714, 349] width 1009 height 610
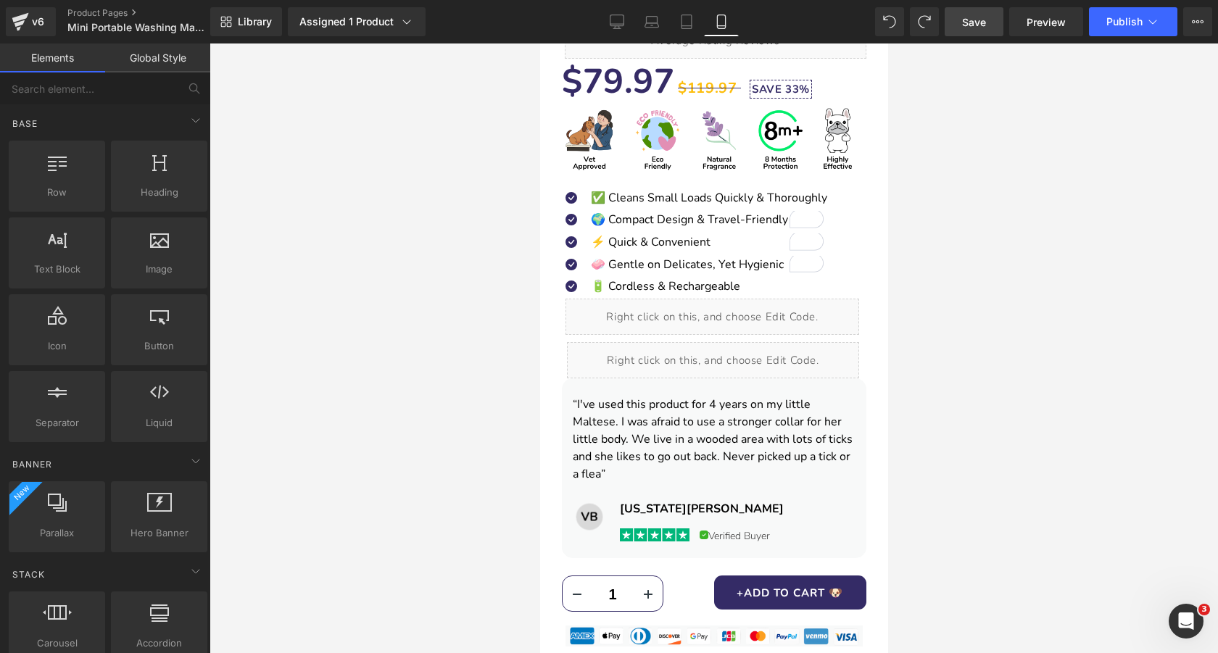
click at [977, 24] on span "Save" at bounding box center [974, 22] width 24 height 15
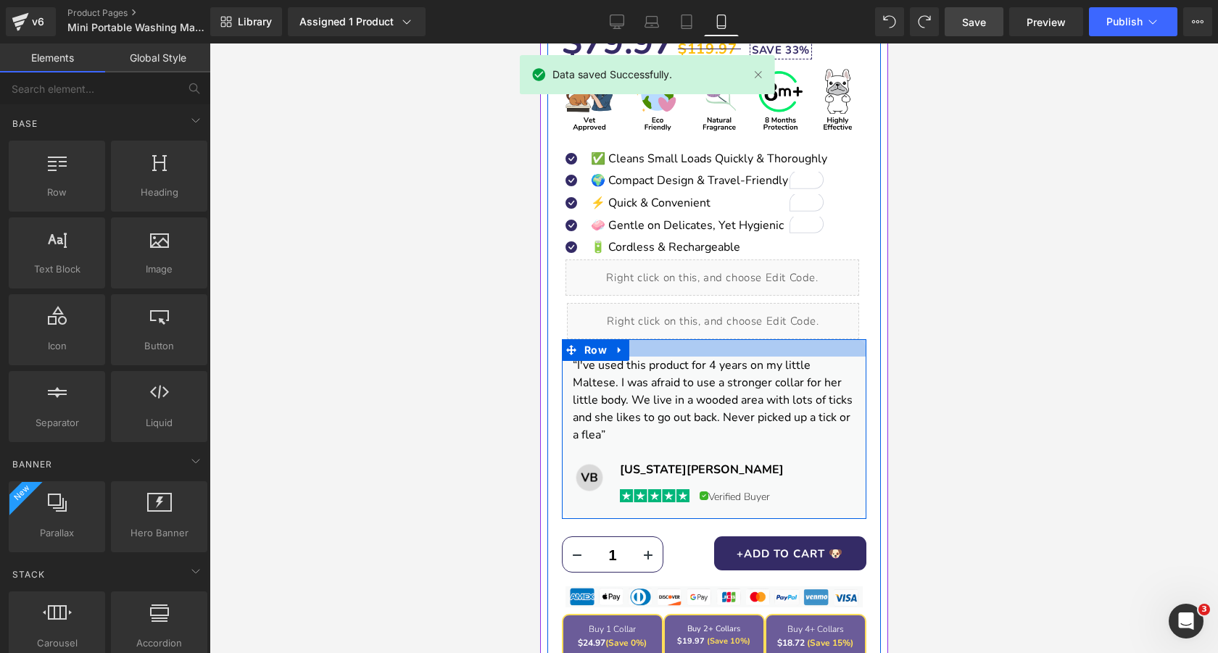
scroll to position [609, 0]
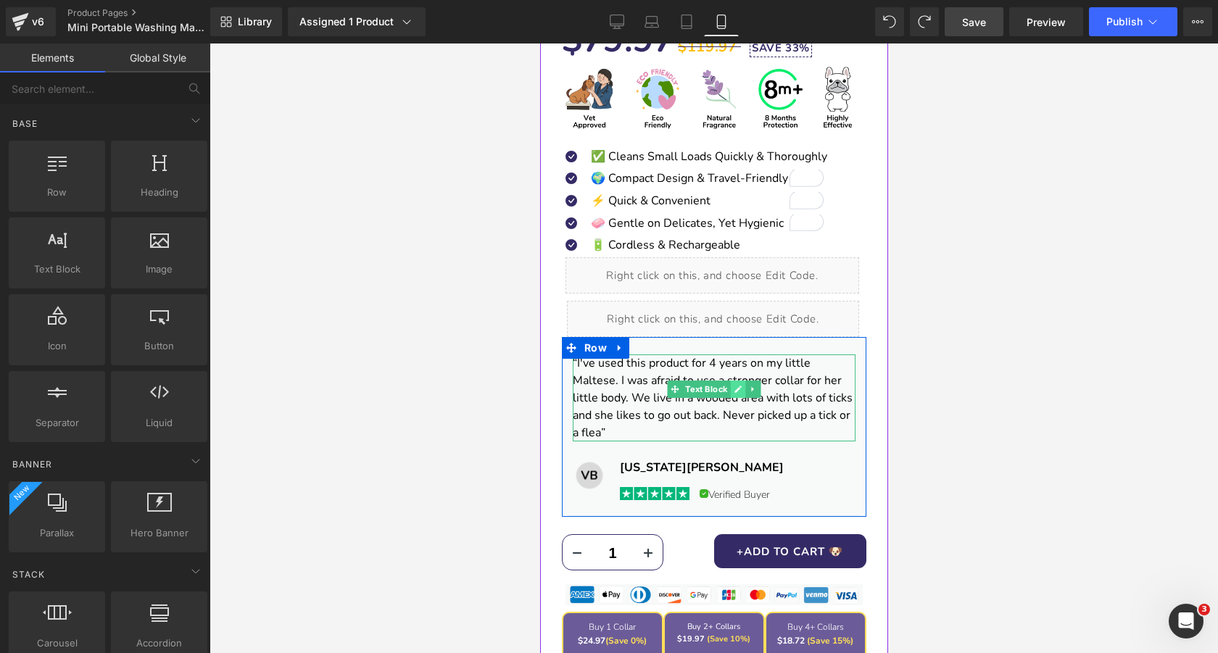
click at [743, 394] on link at bounding box center [737, 389] width 15 height 17
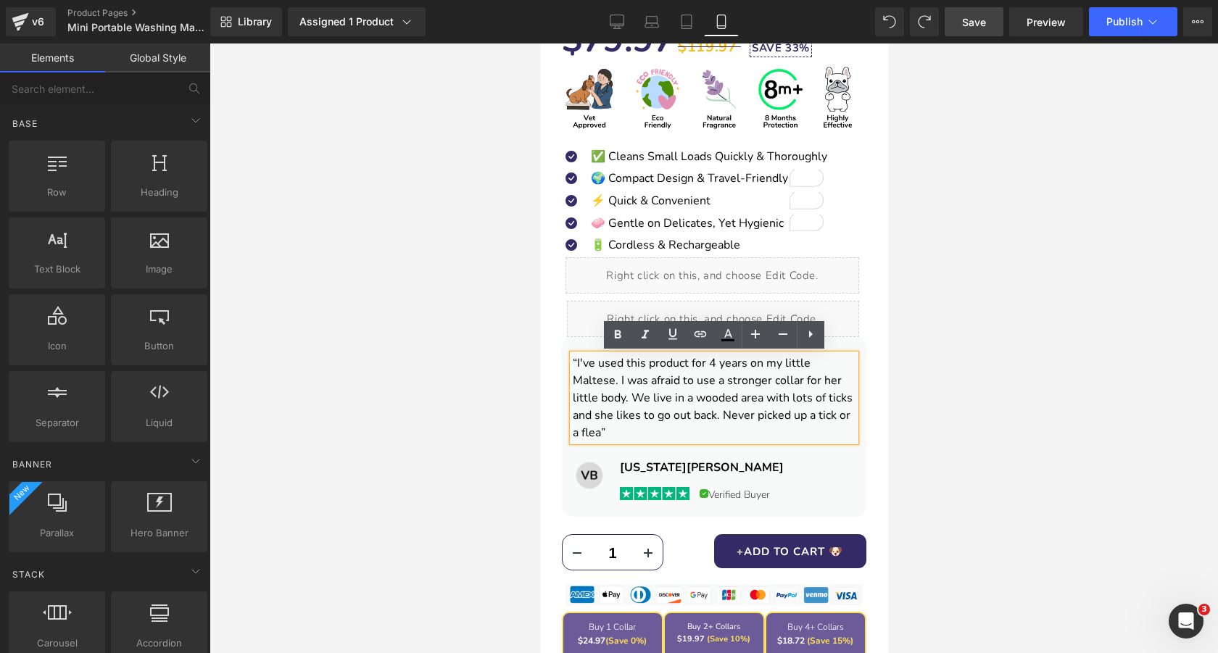
click at [637, 388] on font "“I've used this product for 4 years on my little Maltese. I was afraid to use a…" at bounding box center [712, 398] width 280 height 86
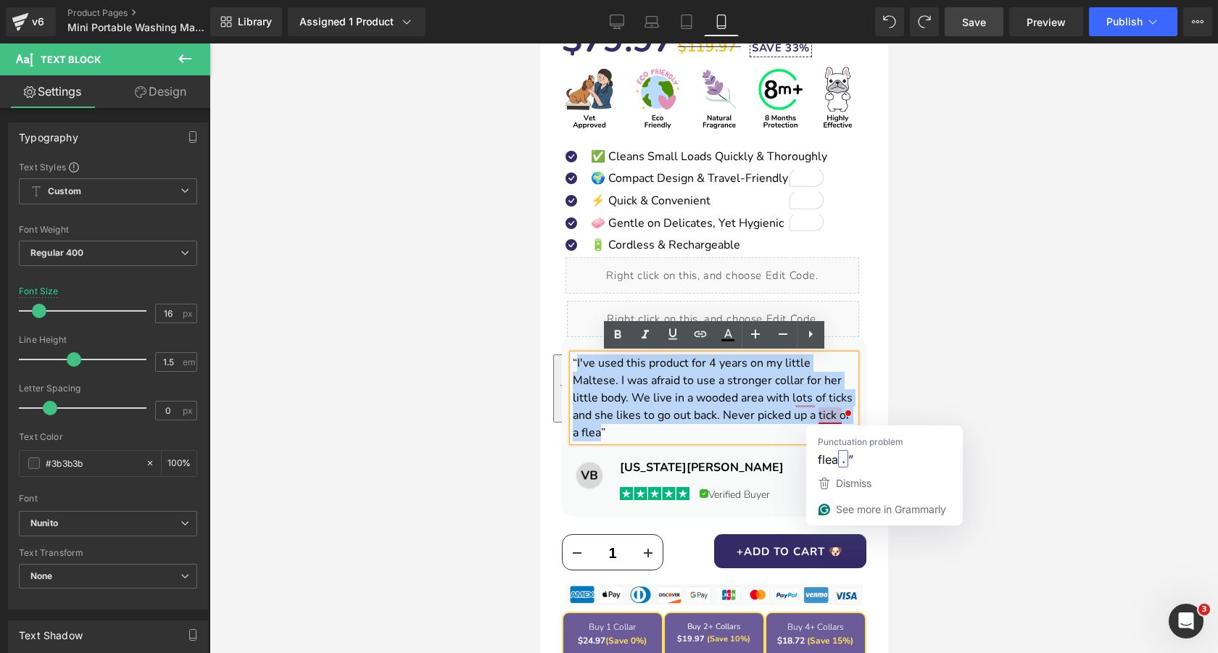
drag, startPoint x: 577, startPoint y: 363, endPoint x: 835, endPoint y: 416, distance: 263.7
click at [835, 416] on font "“I've used this product for 4 years on my little Maltese. I was afraid to use a…" at bounding box center [712, 398] width 280 height 86
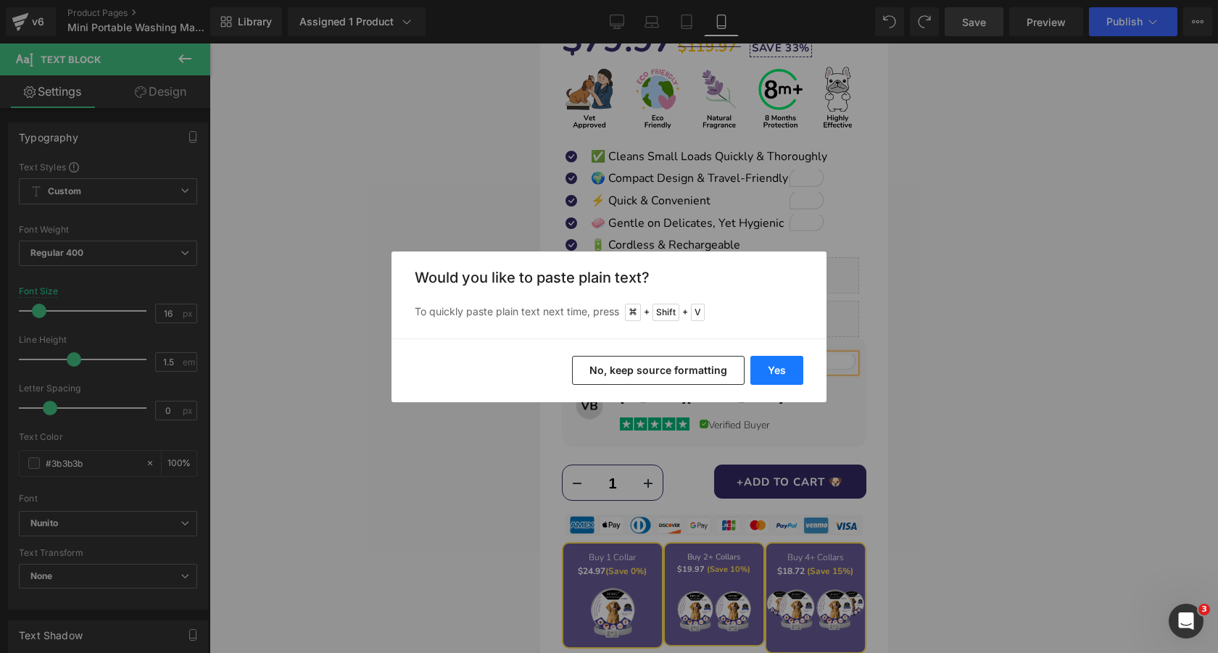
click at [777, 366] on button "Yes" at bounding box center [777, 370] width 53 height 29
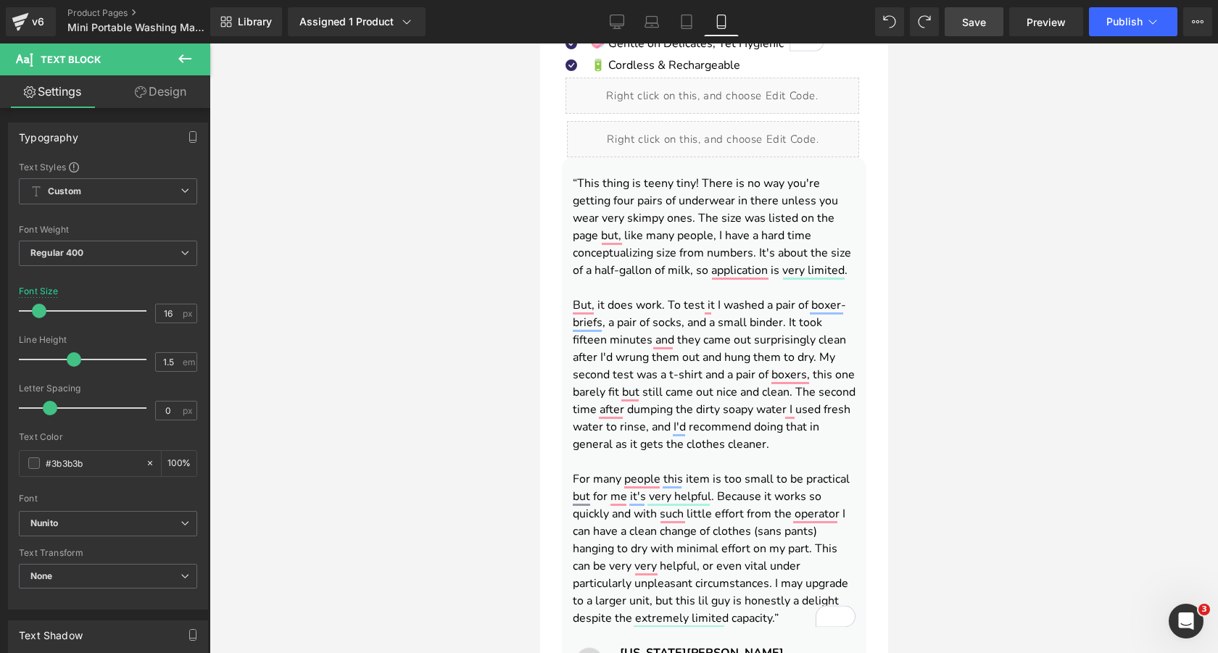
click at [458, 300] on div at bounding box center [714, 349] width 1009 height 610
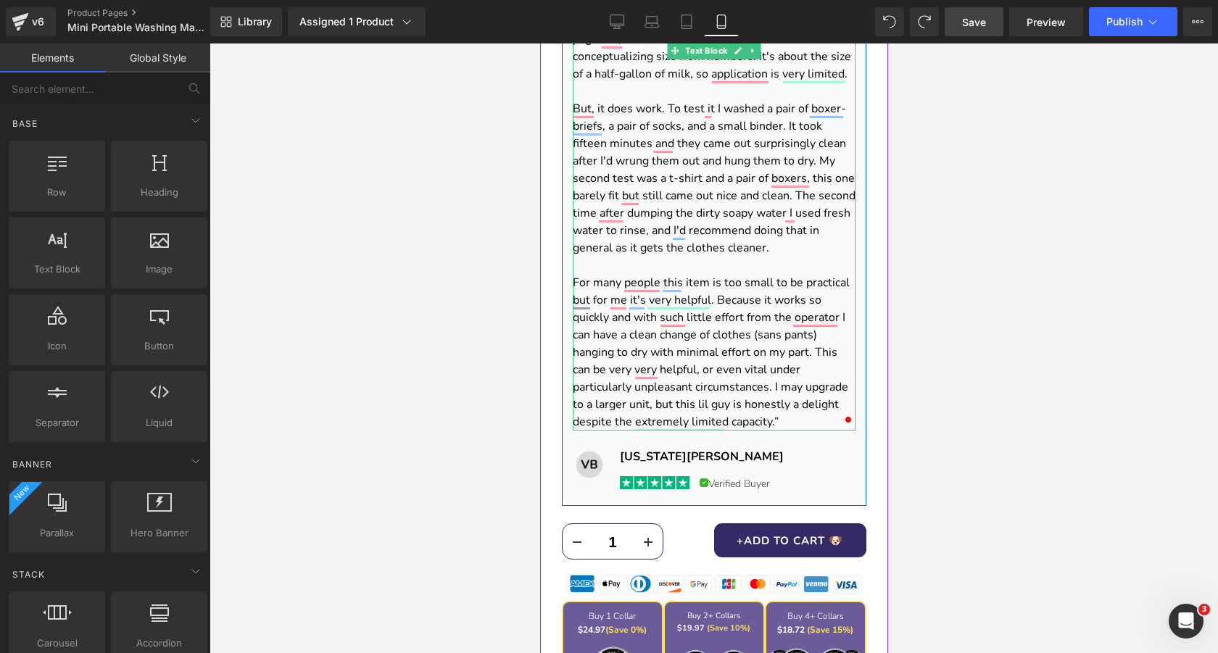
scroll to position [924, 0]
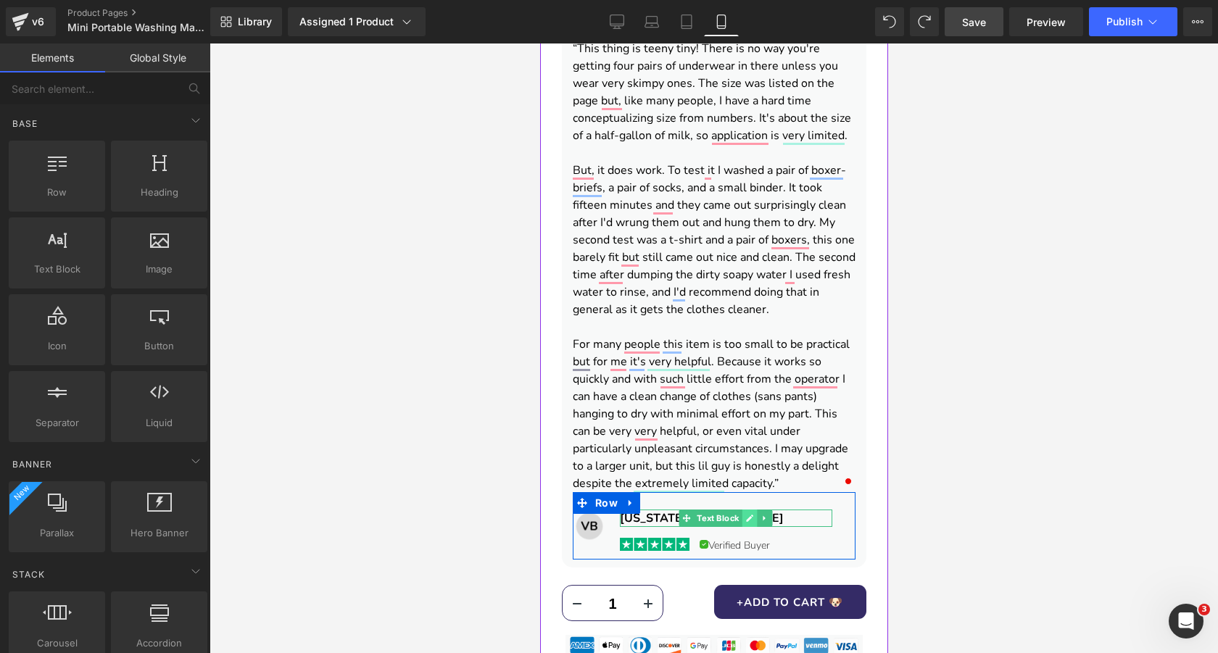
click at [753, 516] on icon at bounding box center [749, 518] width 7 height 7
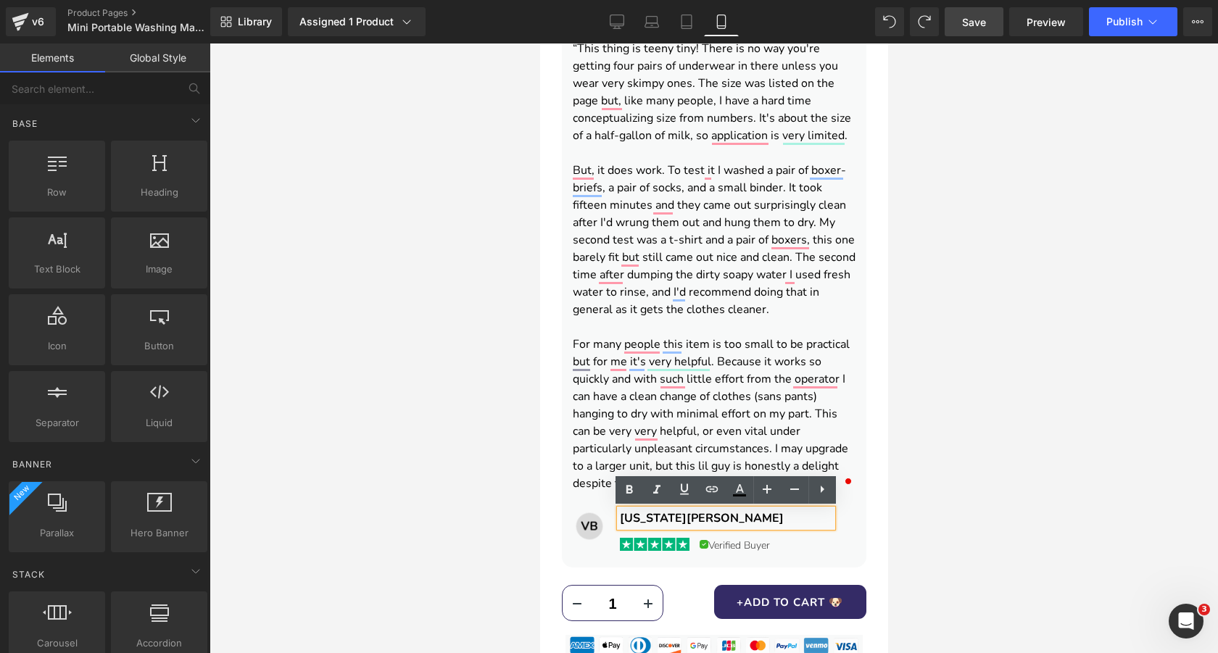
click at [669, 516] on b "Virginia Blake" at bounding box center [701, 519] width 164 height 16
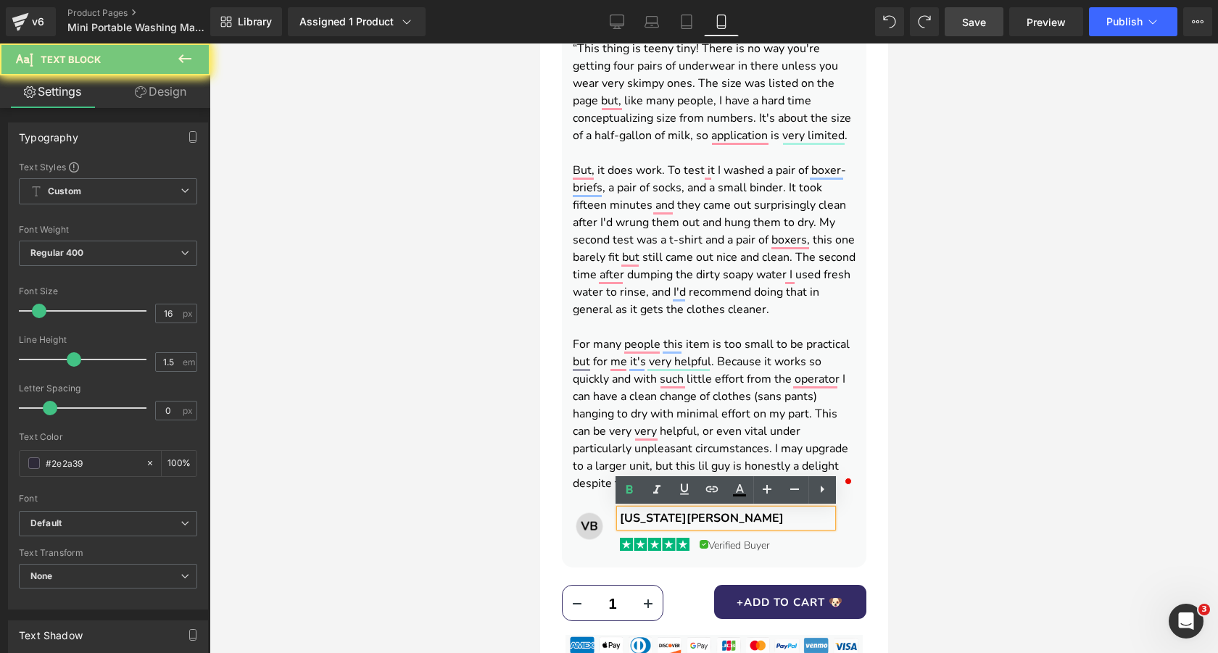
click at [669, 516] on b "Virginia Blake" at bounding box center [701, 519] width 164 height 16
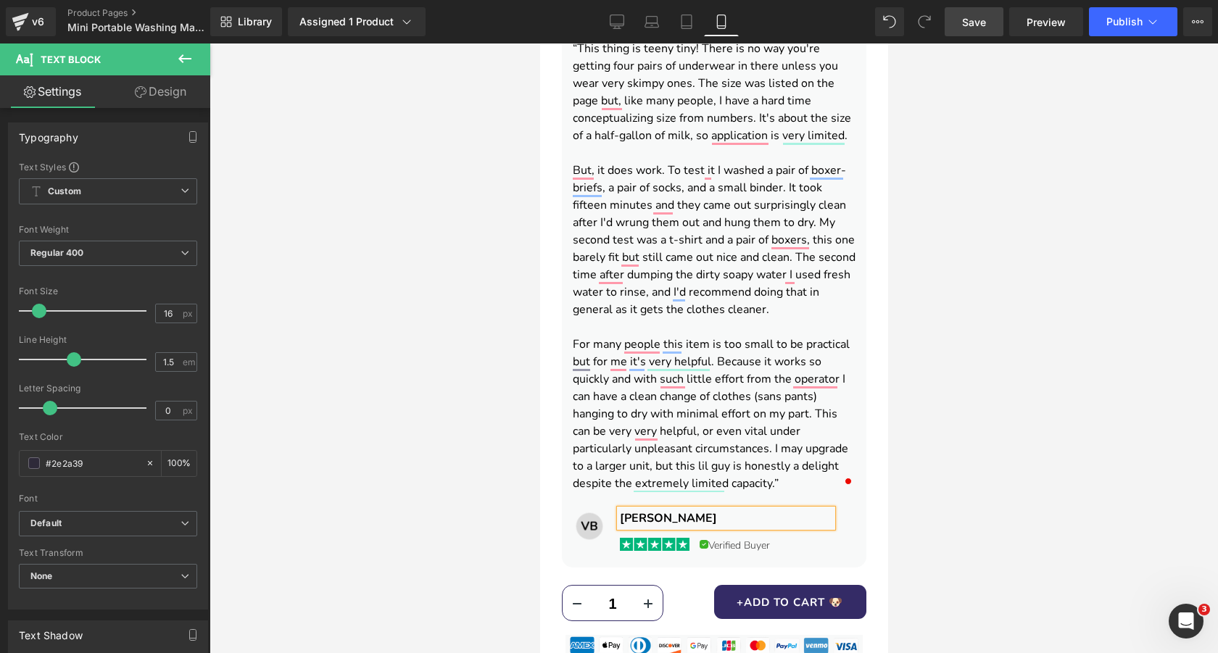
click at [483, 479] on div at bounding box center [714, 349] width 1009 height 610
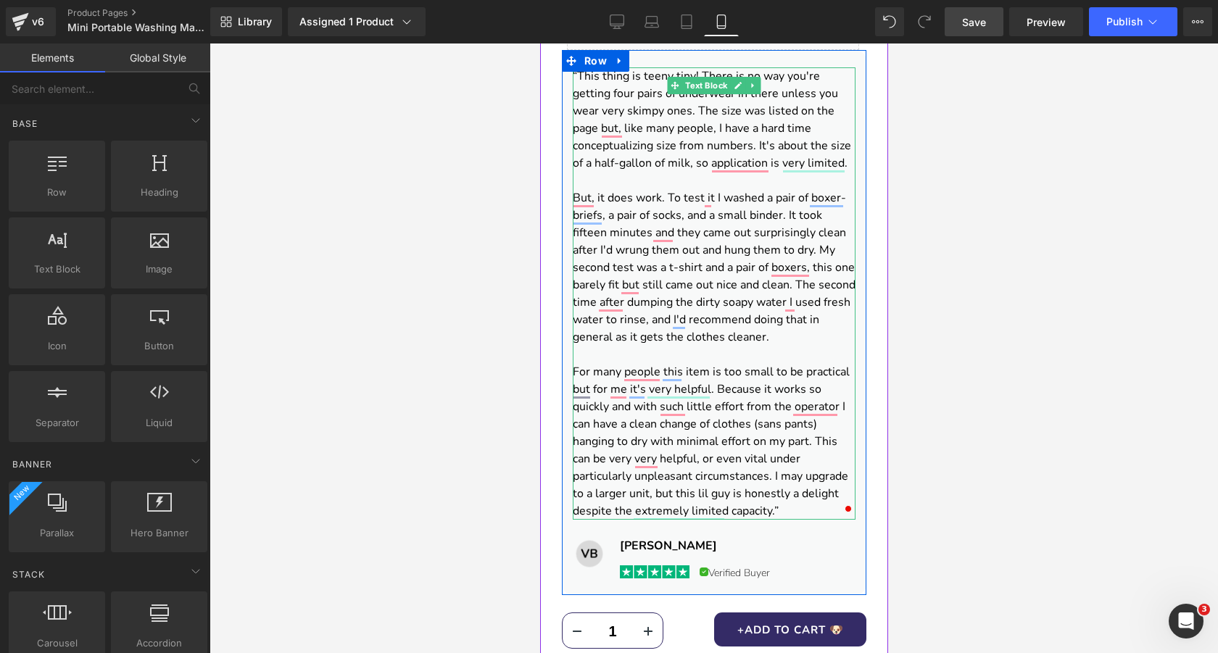
scroll to position [844, 0]
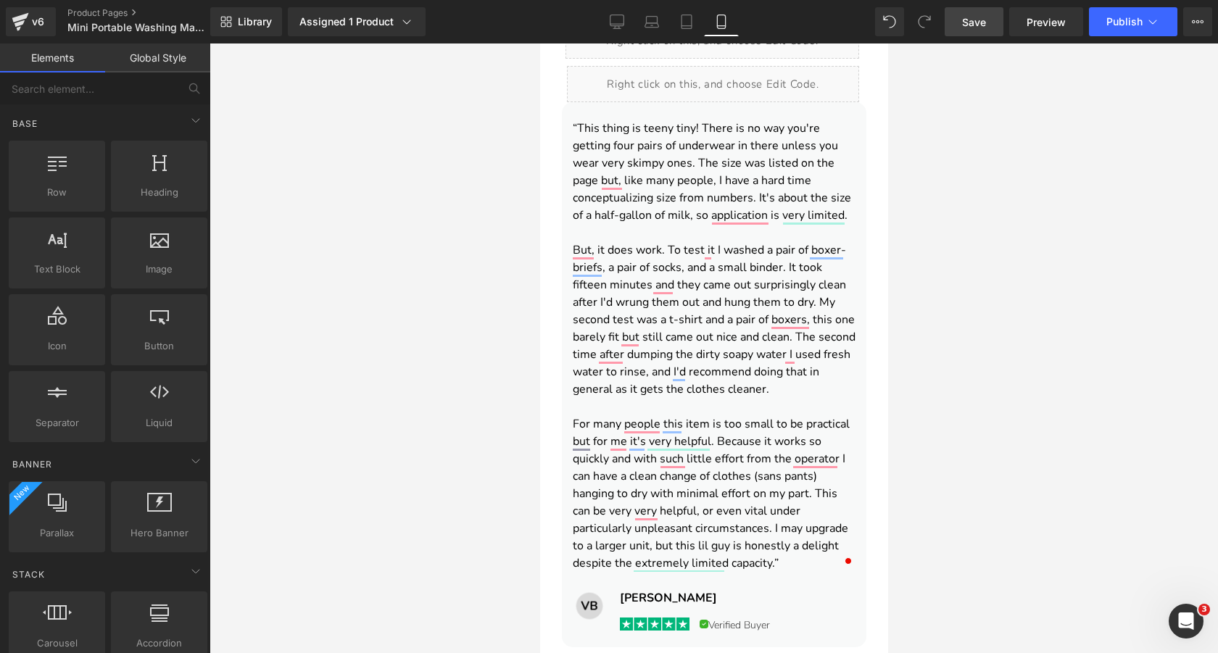
click at [487, 254] on div at bounding box center [714, 349] width 1009 height 610
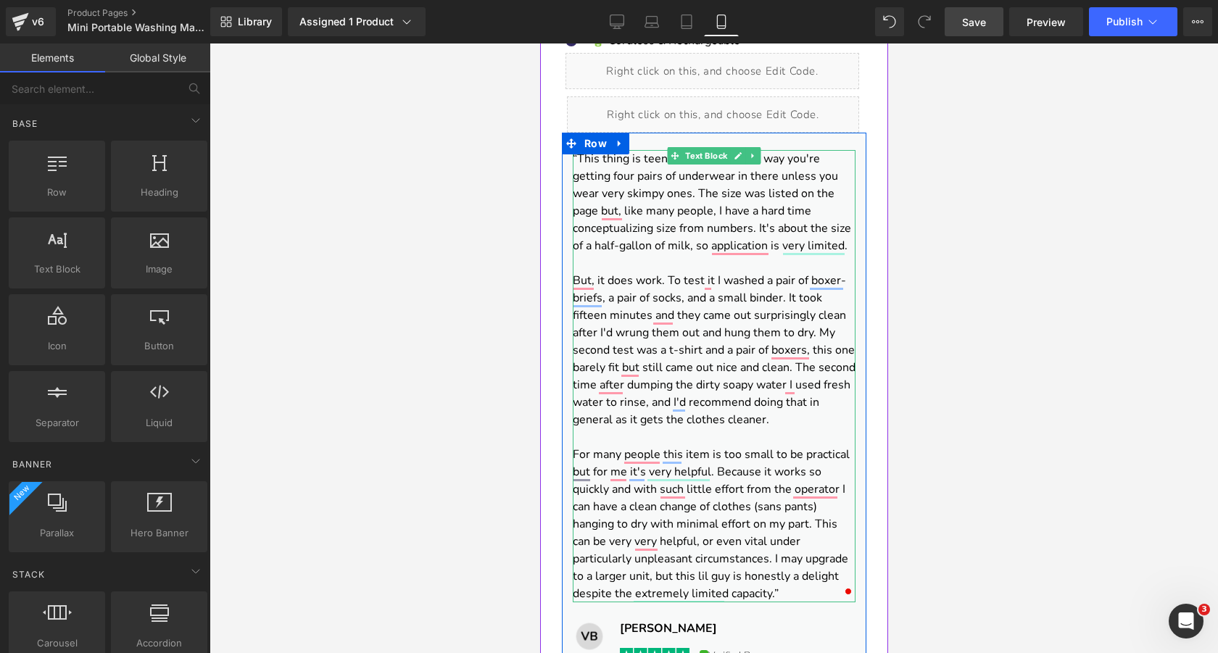
scroll to position [812, 0]
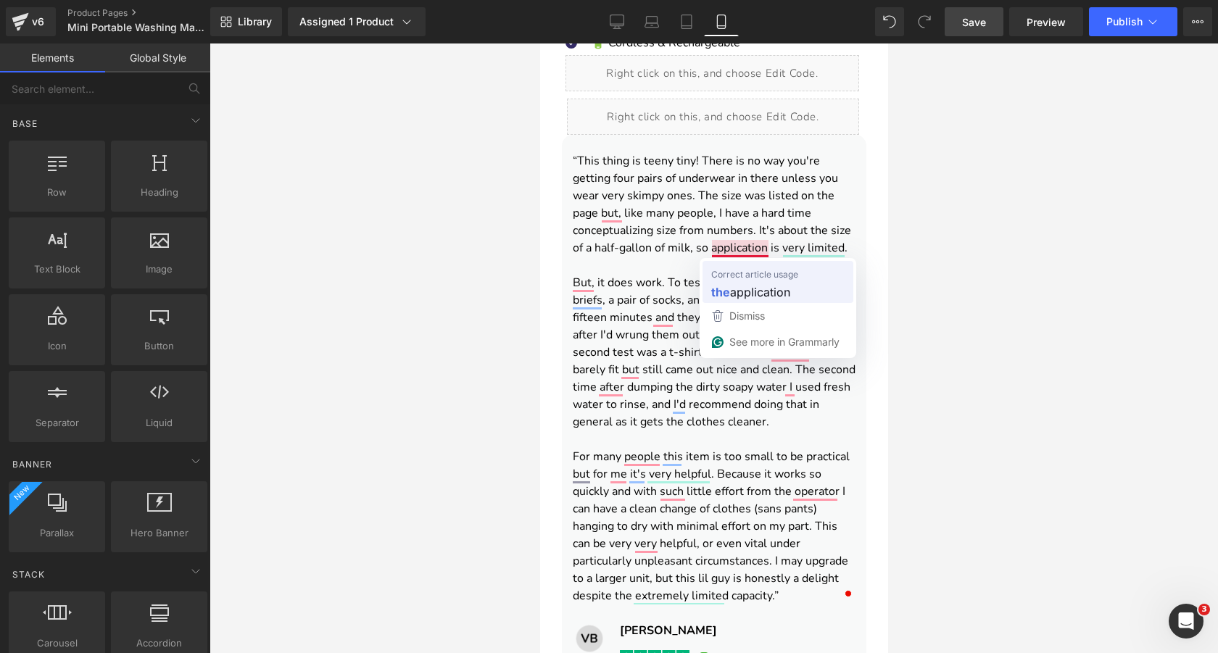
click at [754, 273] on span "Correct article usage" at bounding box center [754, 274] width 87 height 15
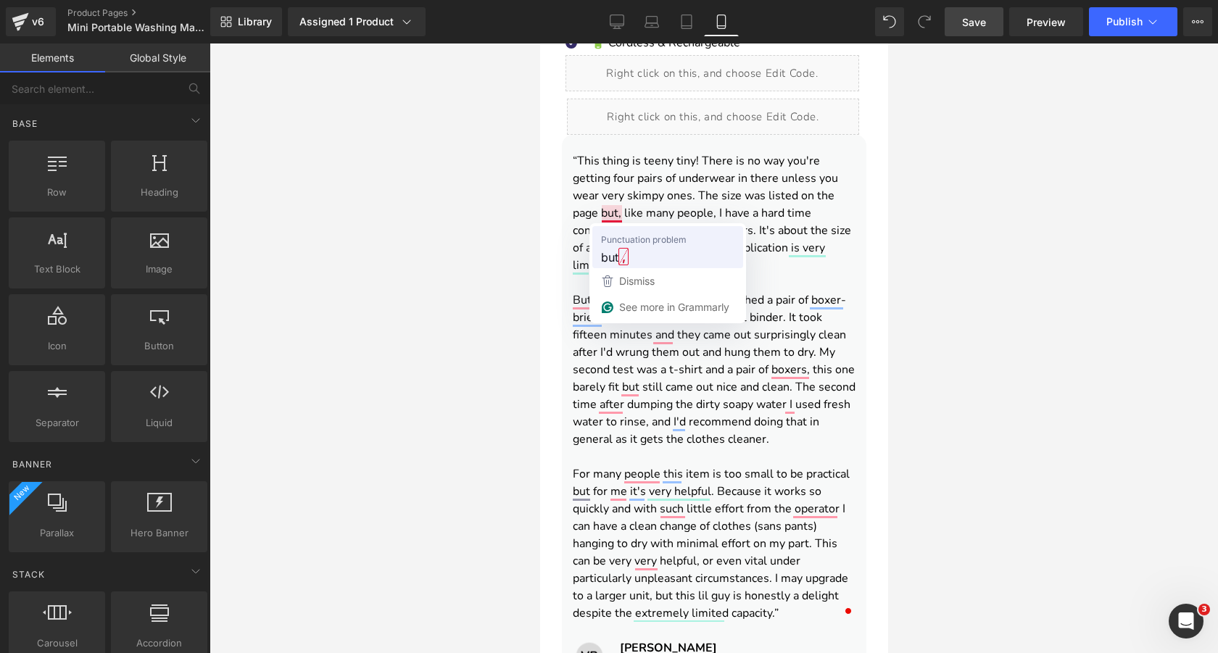
click at [627, 245] on div "but ," at bounding box center [667, 256] width 139 height 23
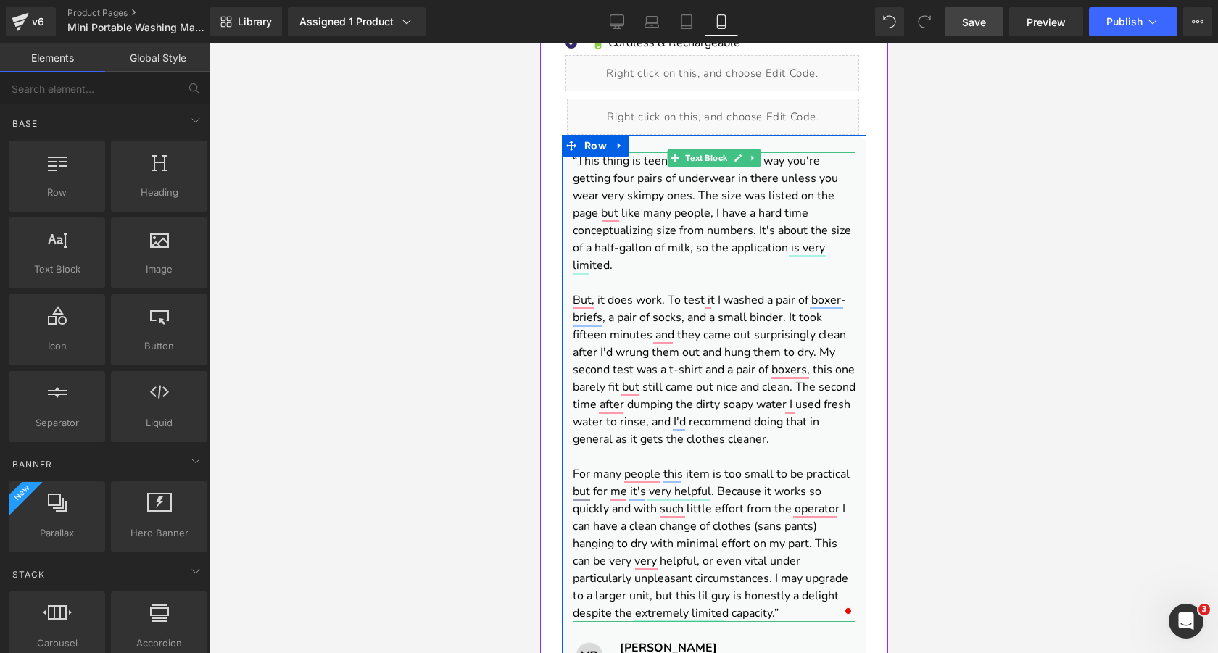
scroll to position [853, 0]
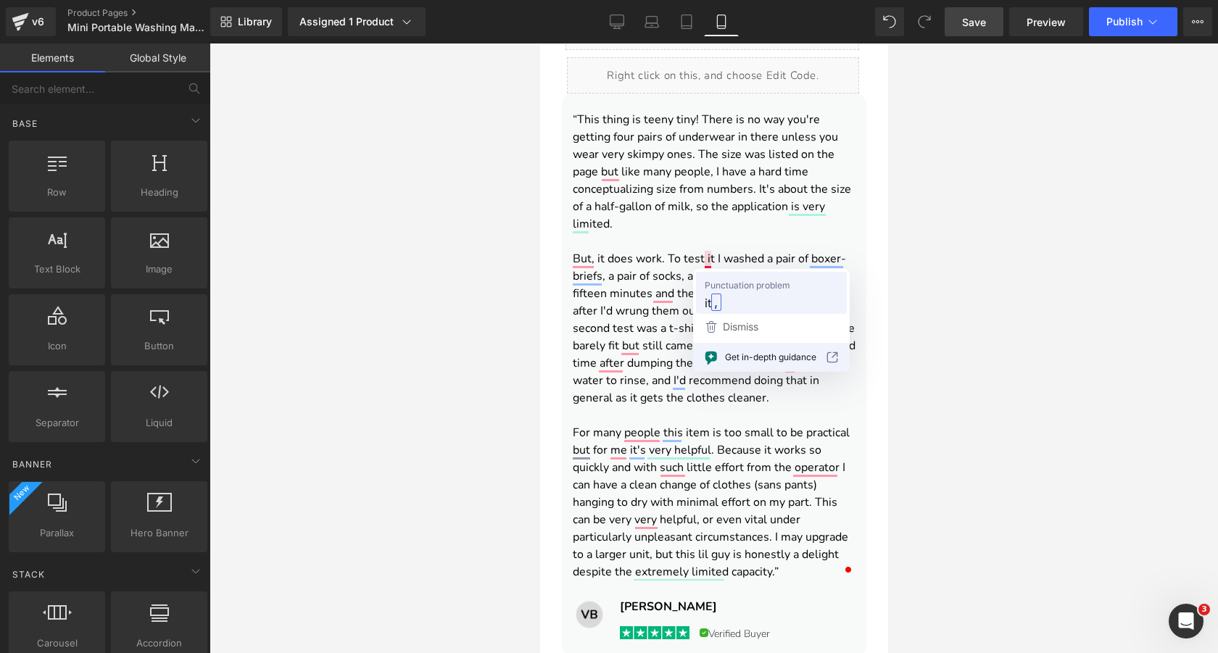
click at [719, 284] on span "Punctuation problem" at bounding box center [748, 285] width 86 height 15
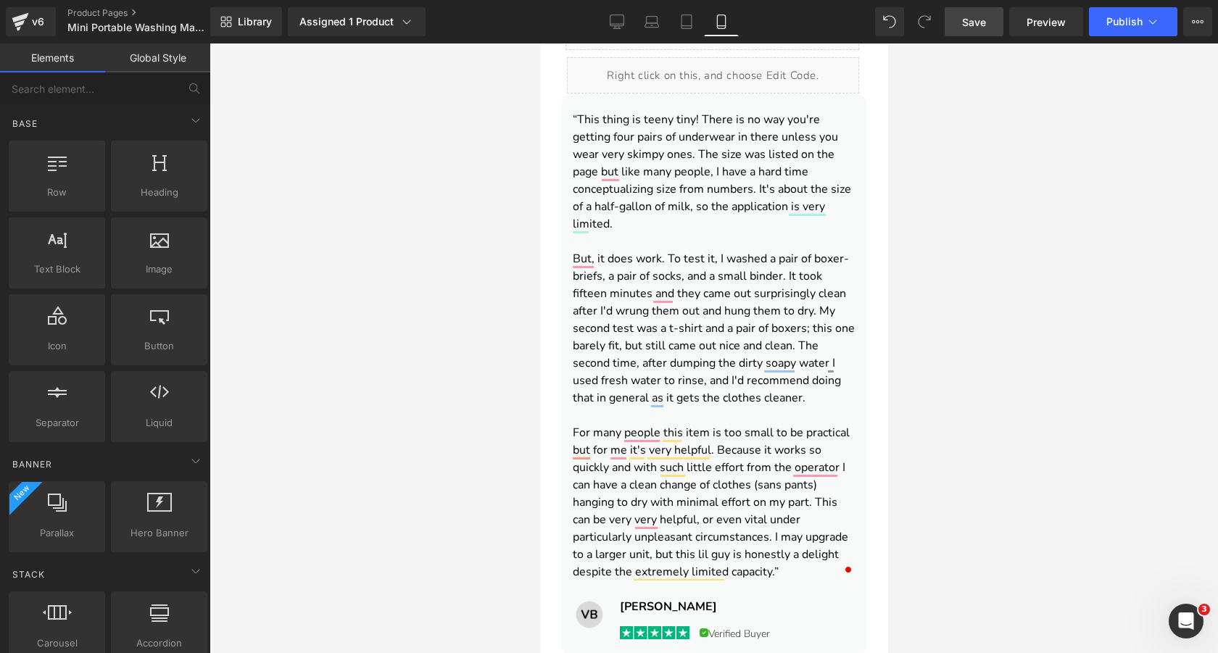
click at [447, 365] on div at bounding box center [714, 349] width 1009 height 610
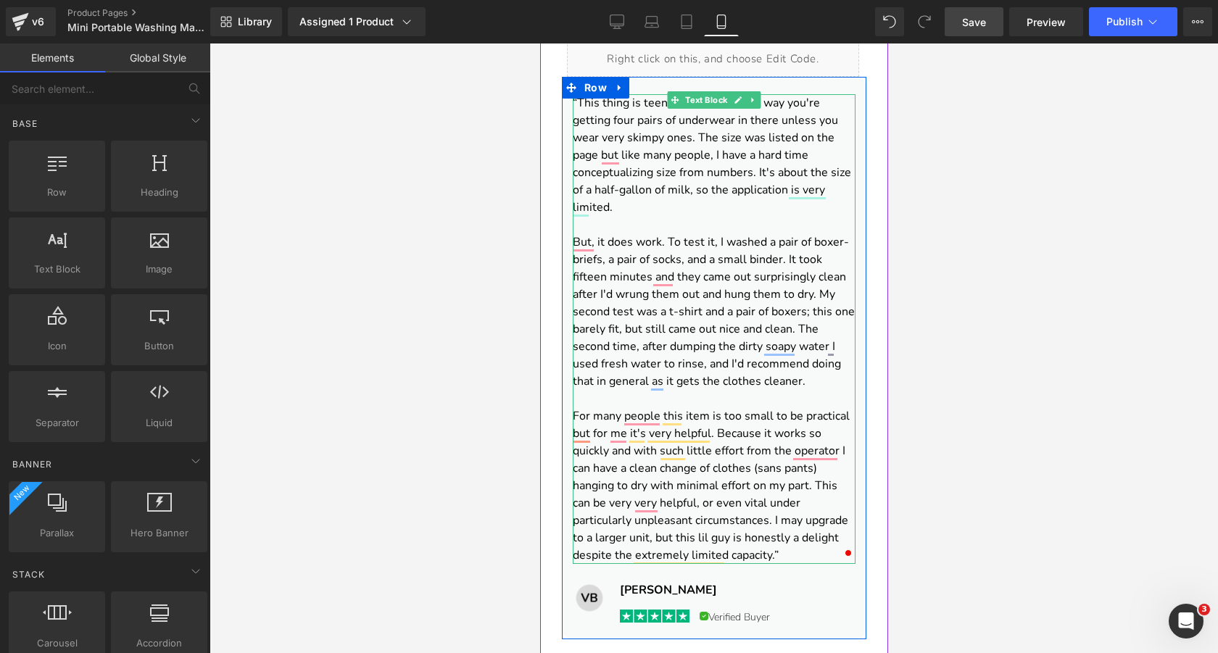
scroll to position [871, 0]
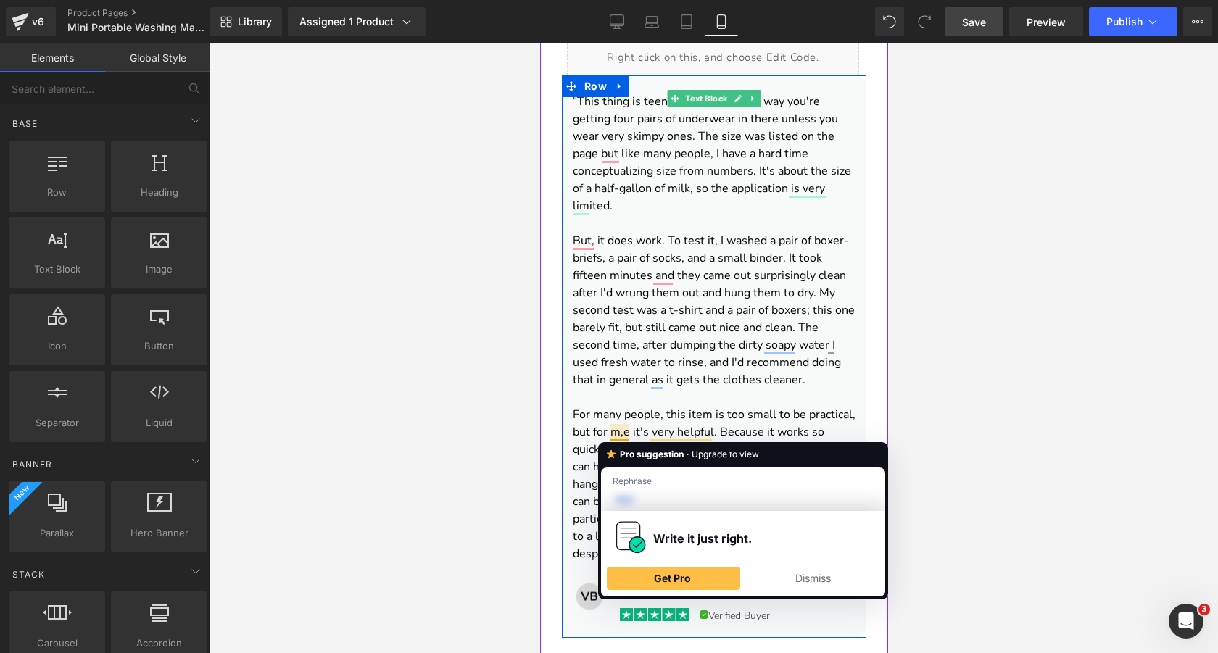
click at [624, 434] on font "For many people, this item is too small to be practical, but for m,e it's very …" at bounding box center [713, 484] width 283 height 155
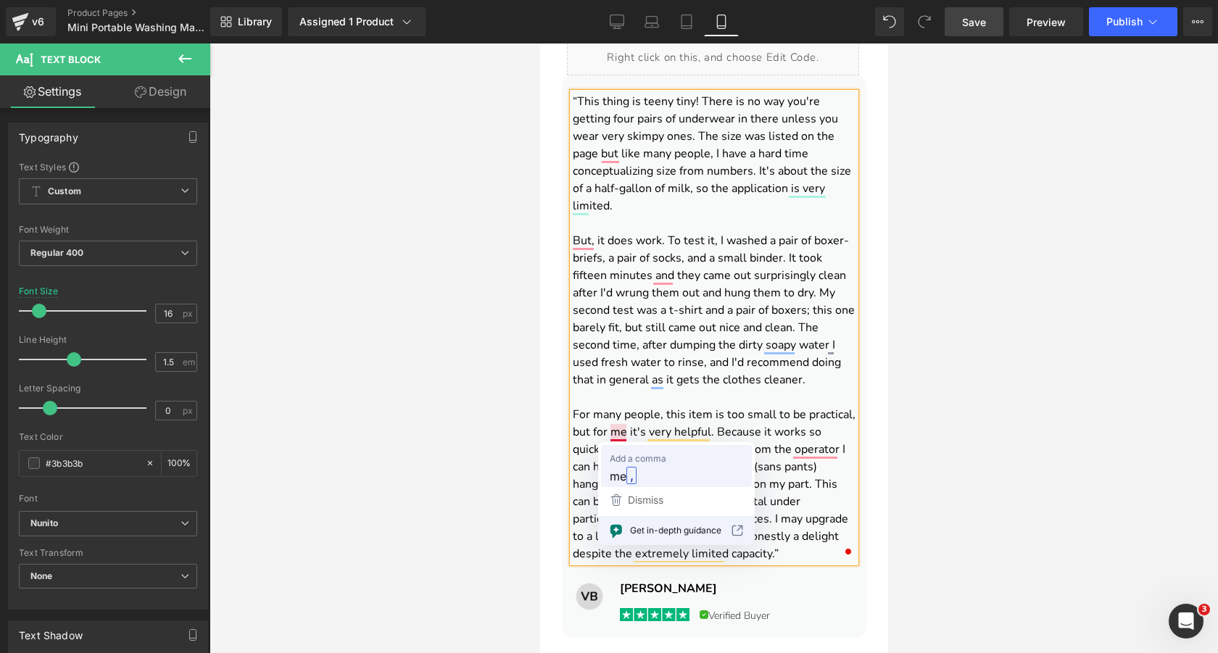
click at [632, 453] on span "Add a comma" at bounding box center [638, 458] width 57 height 15
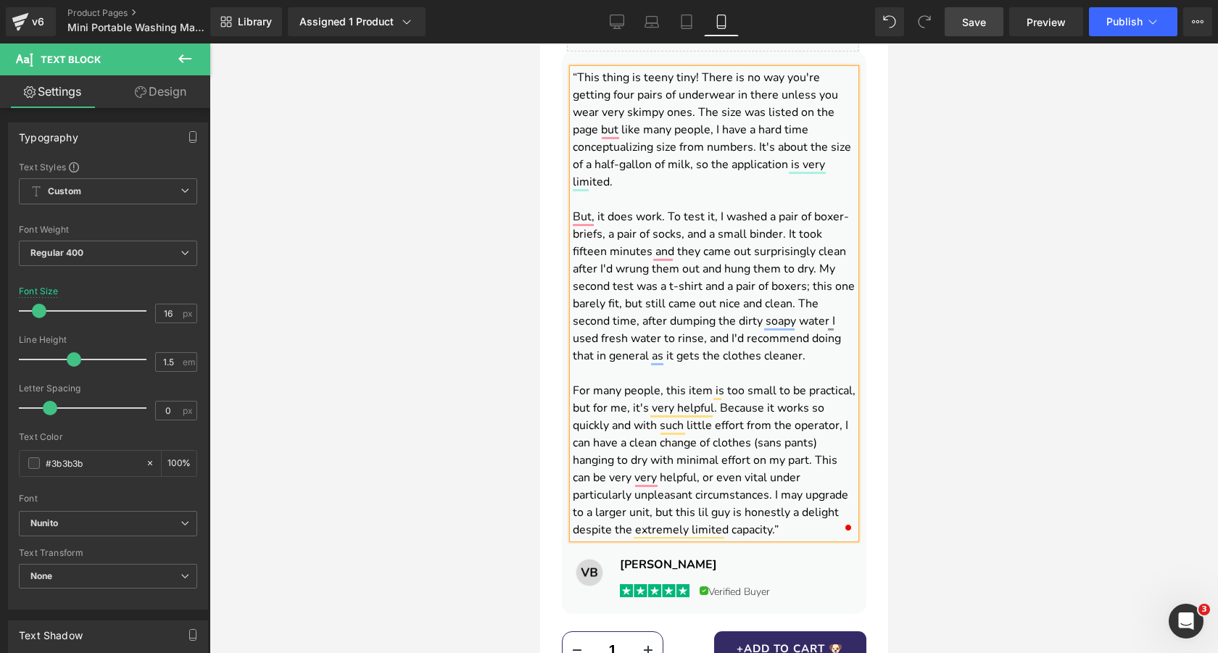
scroll to position [919, 0]
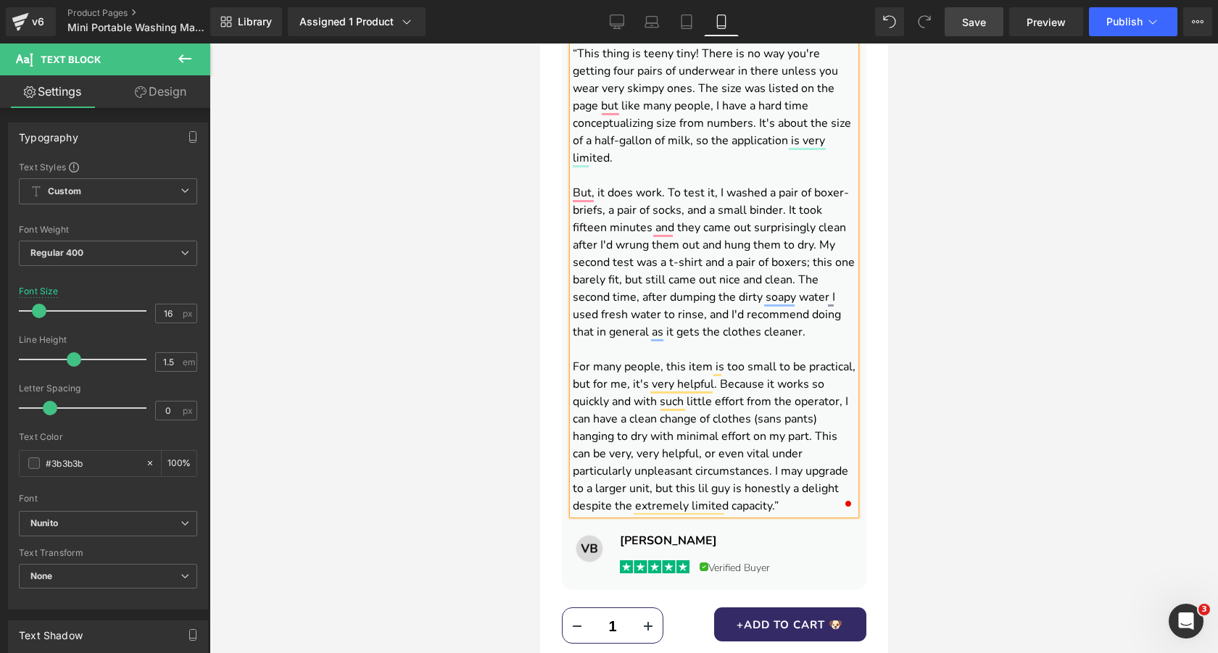
click at [542, 453] on div "DEWELPRO Mini Portable Washing Machine (1.5L) Heading ‹" at bounding box center [714, 150] width 348 height 1883
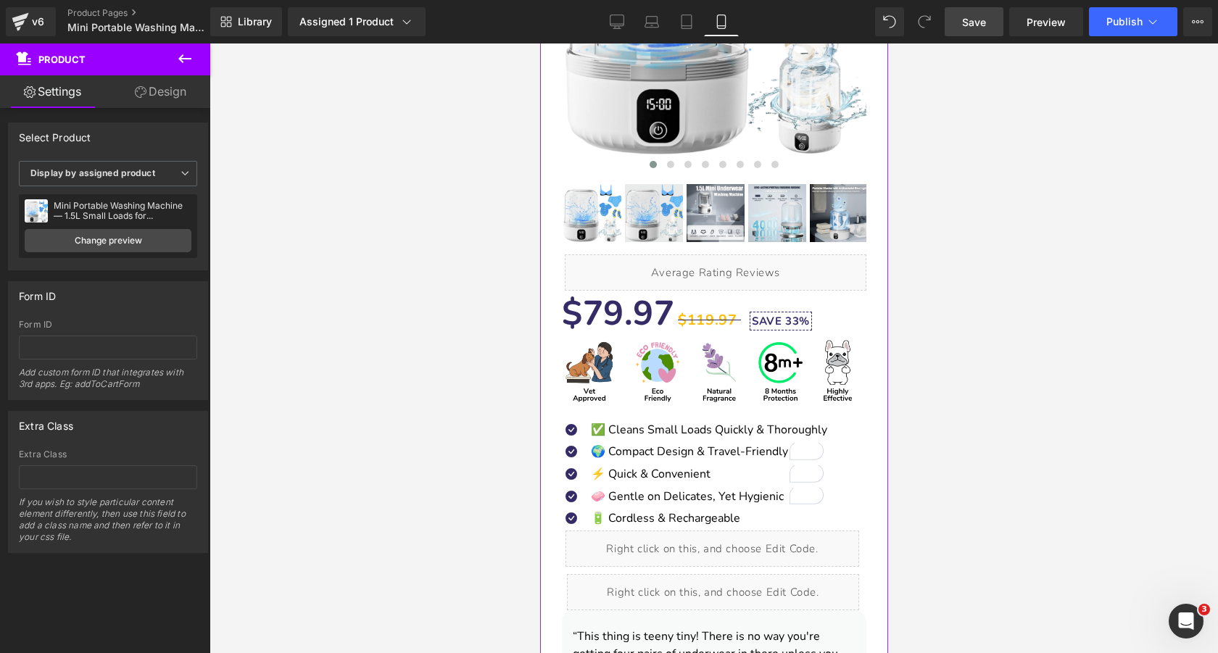
scroll to position [319, 0]
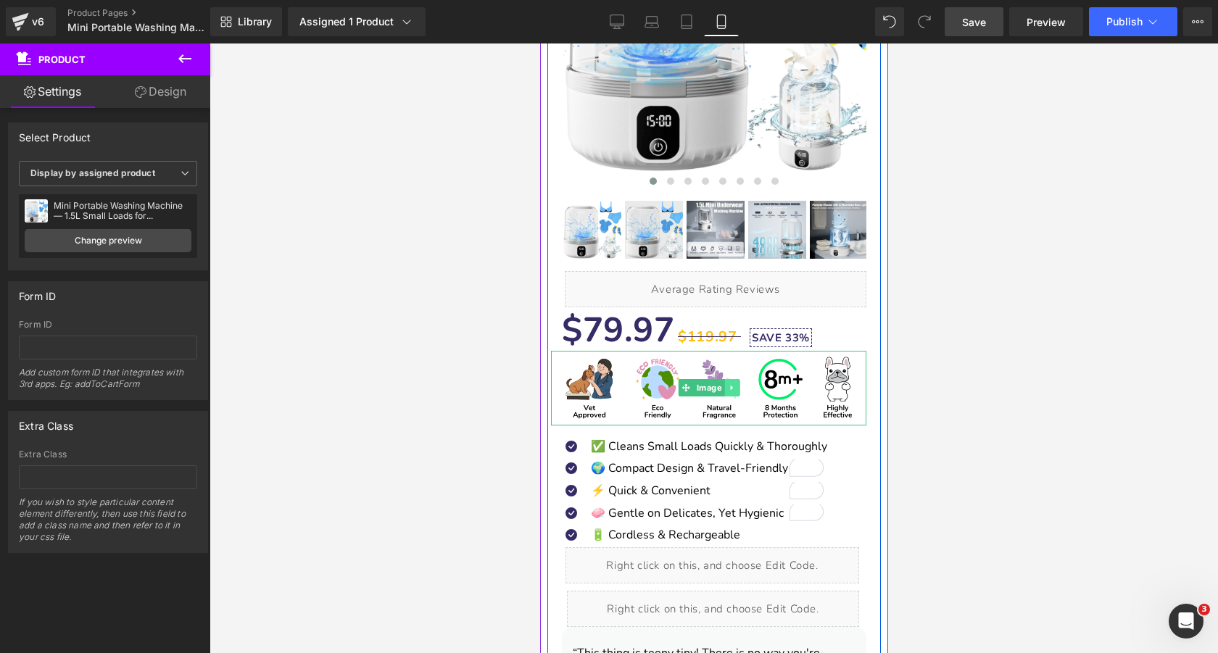
click at [730, 391] on icon at bounding box center [731, 388] width 8 height 9
click at [741, 389] on icon at bounding box center [739, 388] width 8 height 8
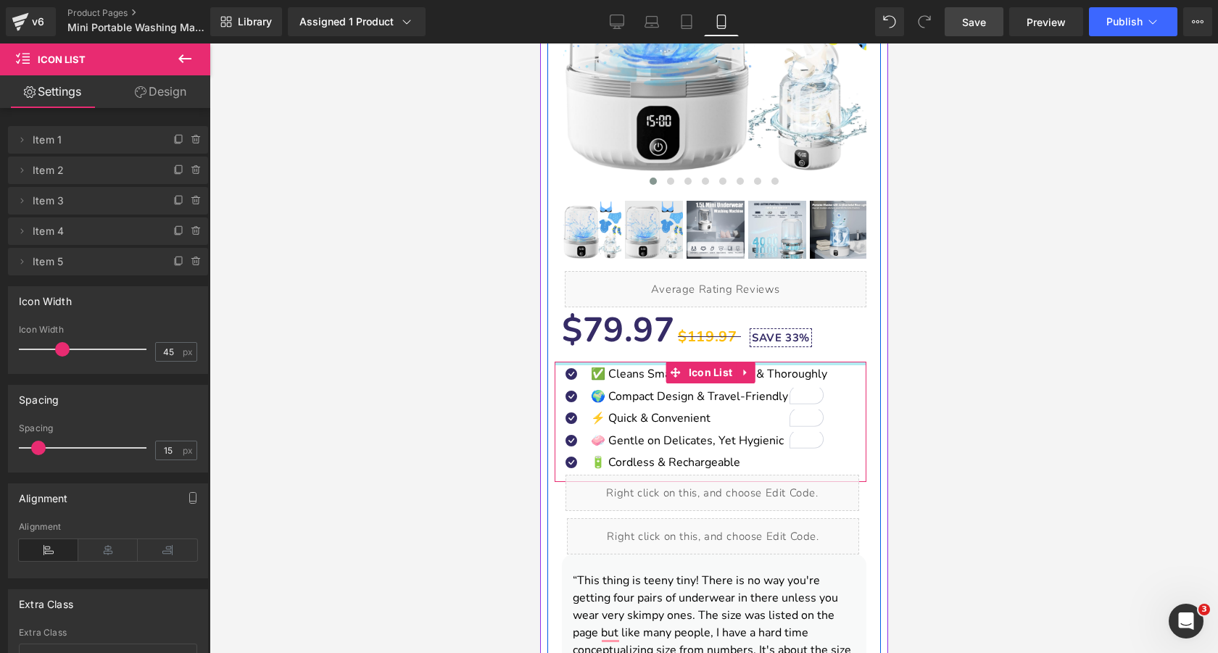
drag, startPoint x: 632, startPoint y: 383, endPoint x: 632, endPoint y: 360, distance: 23.2
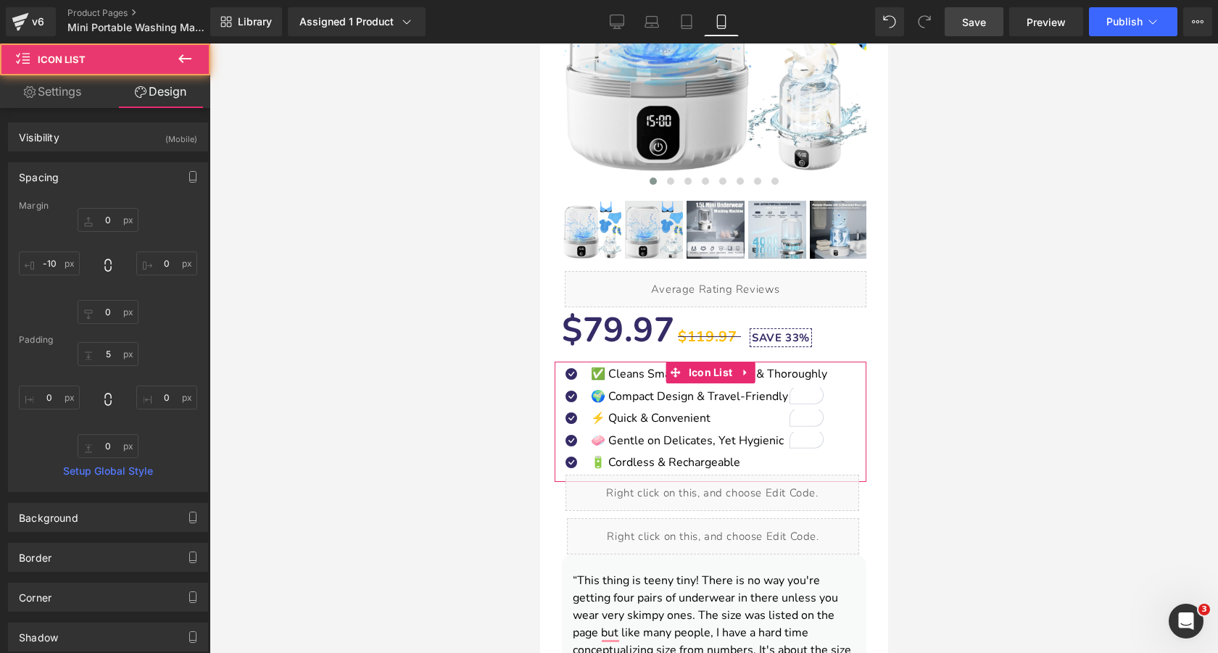
click at [451, 307] on div at bounding box center [714, 349] width 1009 height 610
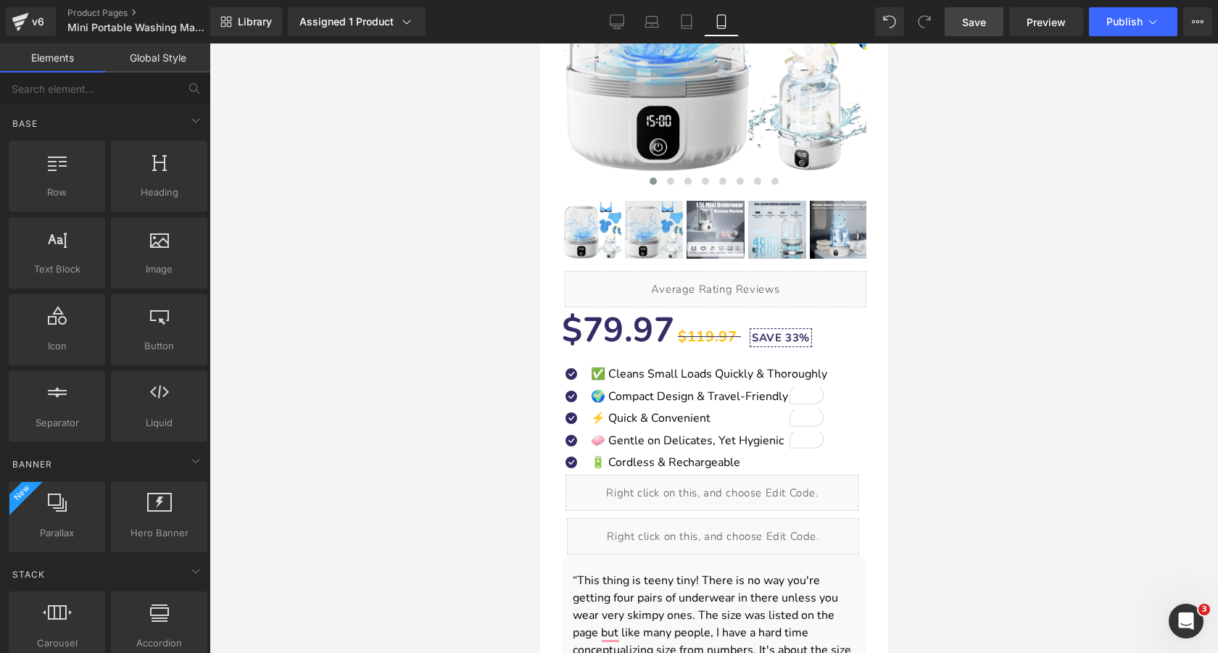
click at [959, 27] on link "Save" at bounding box center [974, 21] width 59 height 29
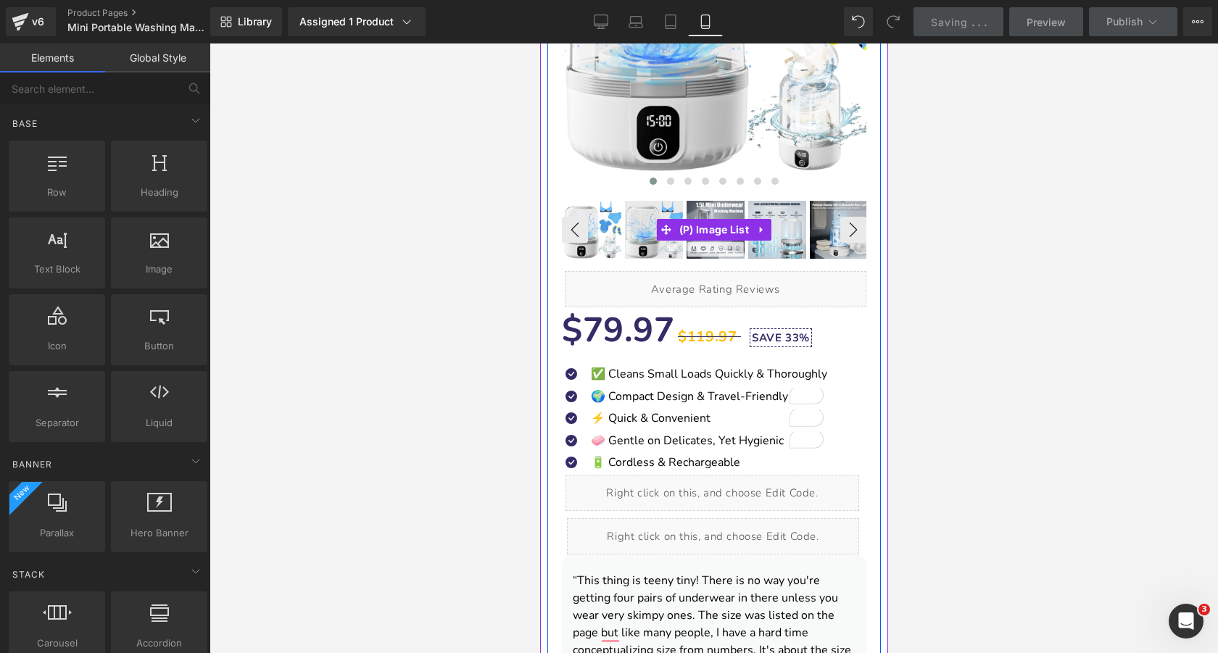
scroll to position [376, 0]
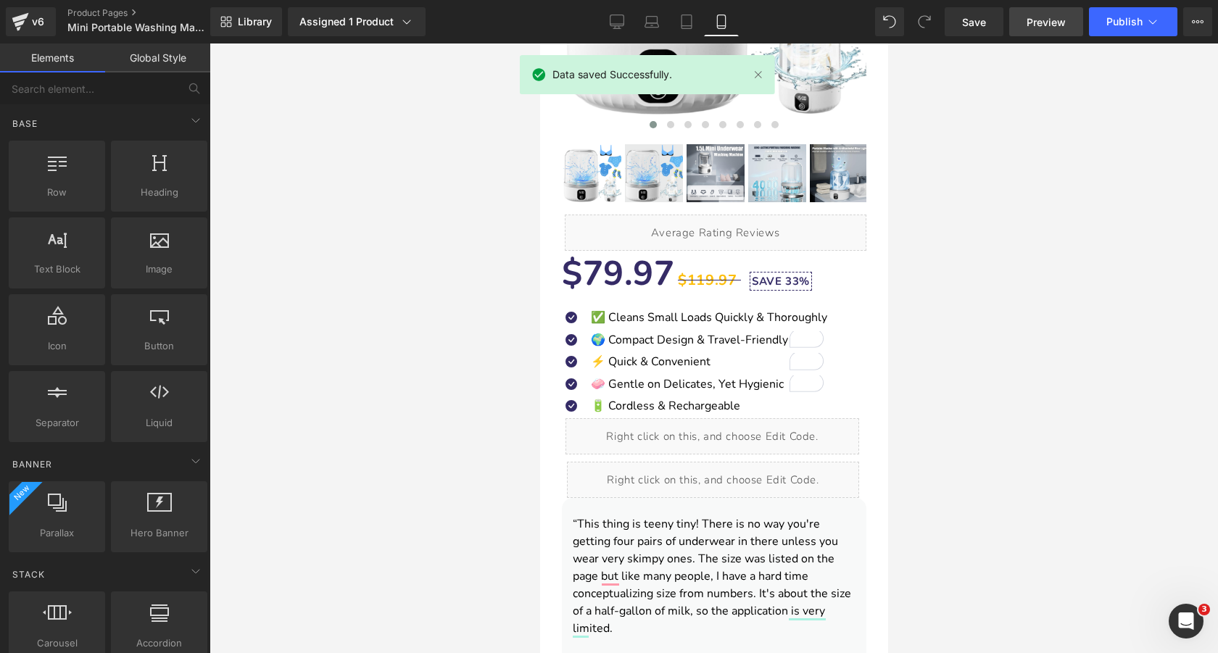
click at [1036, 21] on span "Preview" at bounding box center [1046, 22] width 39 height 15
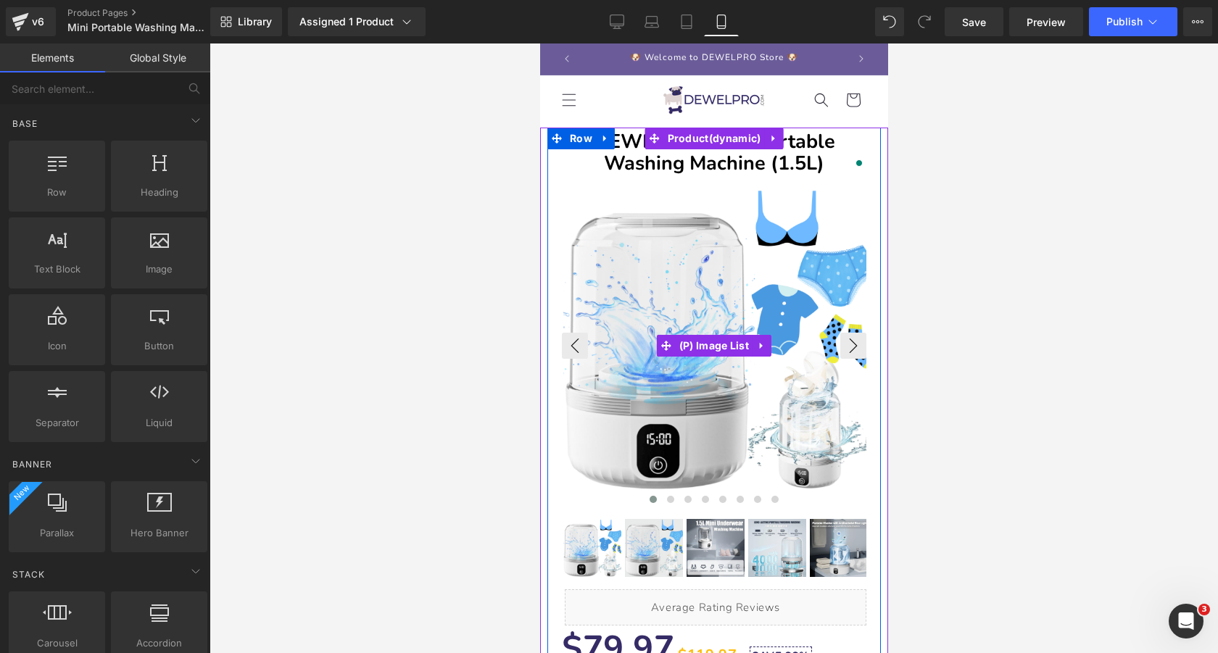
scroll to position [0, 0]
click at [853, 347] on button "›" at bounding box center [853, 347] width 26 height 26
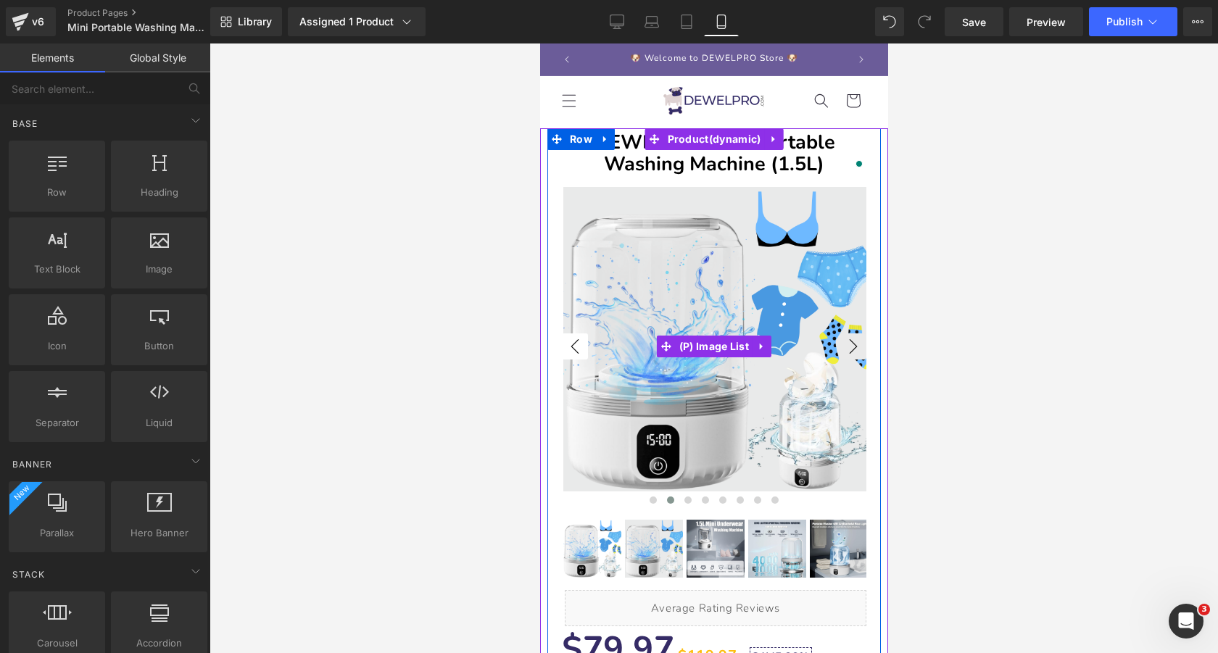
click at [574, 344] on button "‹" at bounding box center [574, 347] width 26 height 26
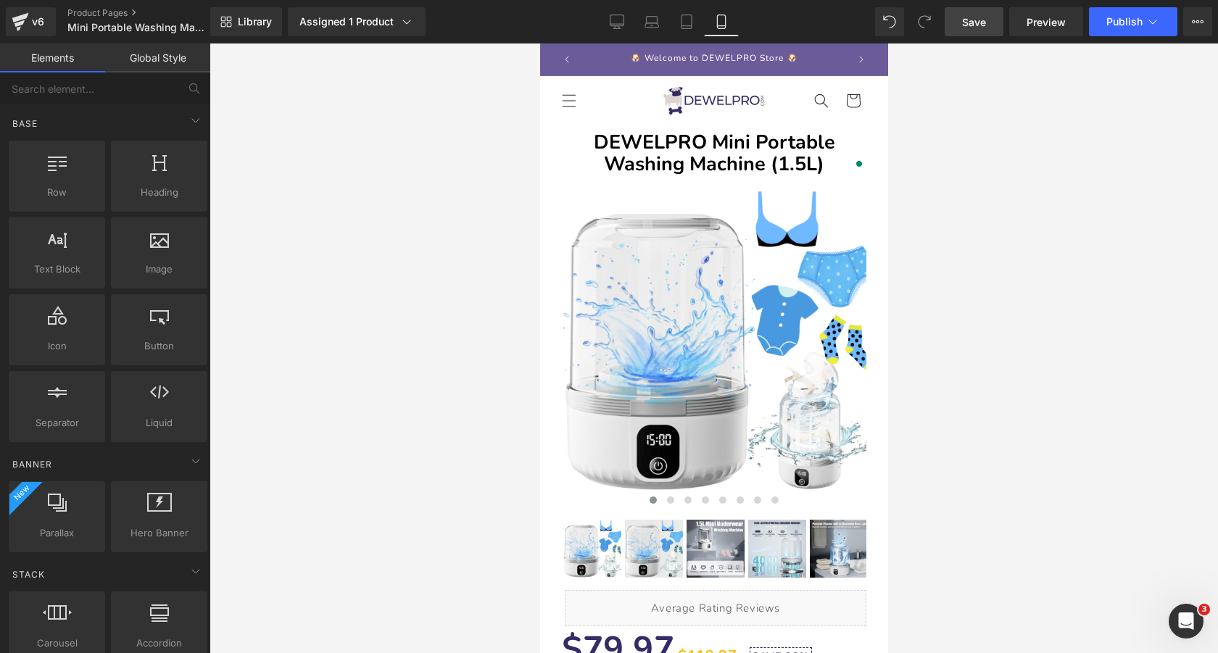
click at [972, 20] on span "Save" at bounding box center [974, 22] width 24 height 15
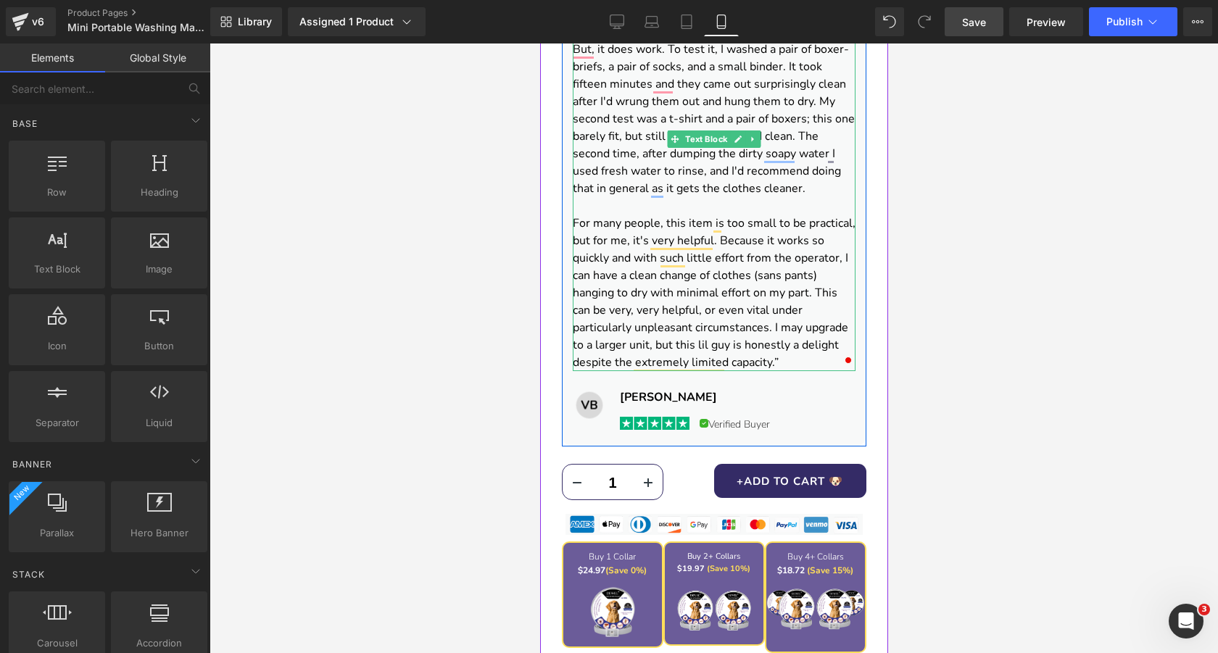
scroll to position [1086, 0]
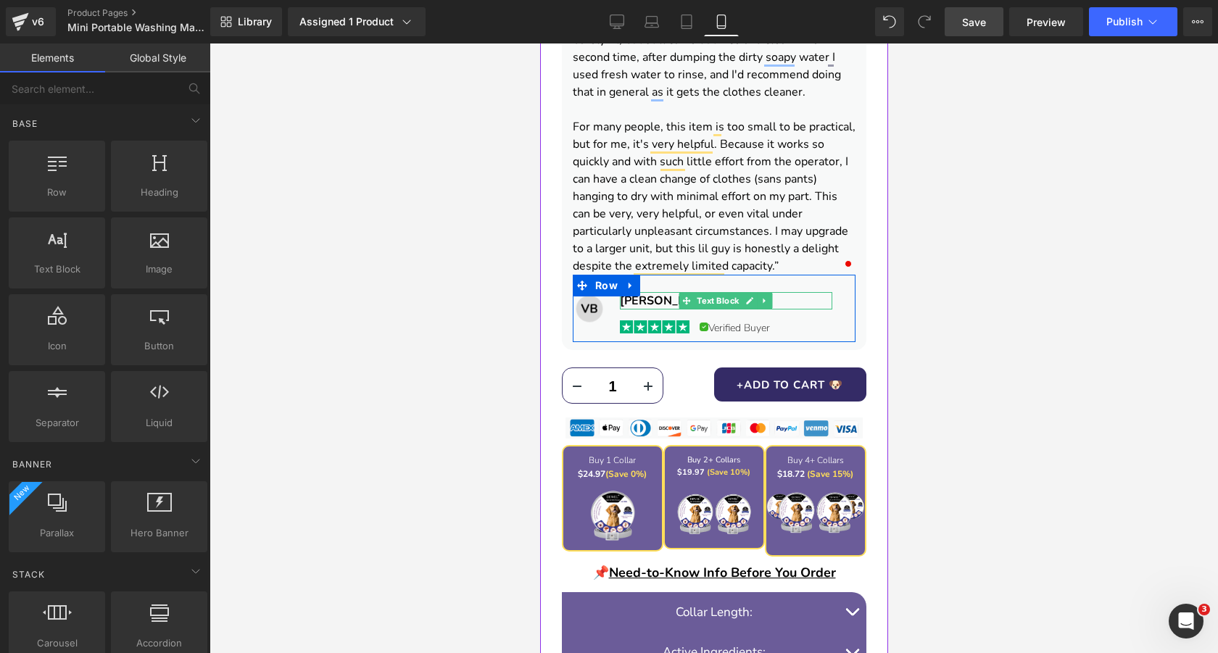
click at [671, 300] on div "Alex Moz" at bounding box center [725, 300] width 212 height 17
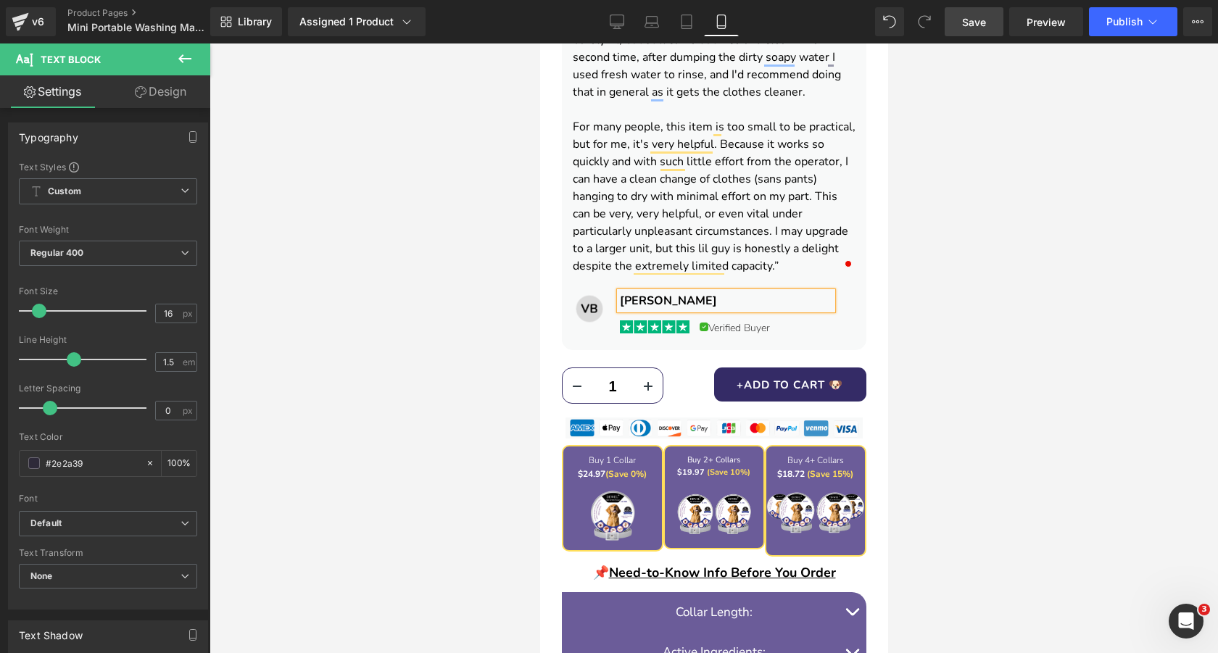
click at [467, 268] on div at bounding box center [714, 349] width 1009 height 610
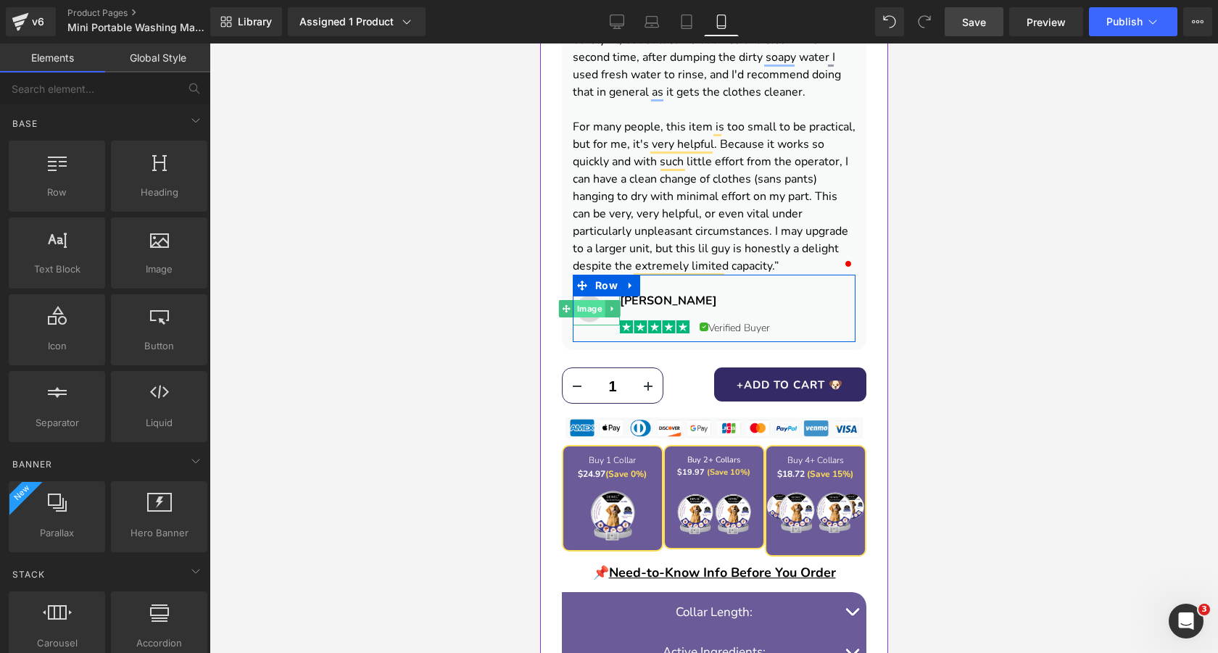
click at [586, 313] on span "Image" at bounding box center [589, 308] width 31 height 17
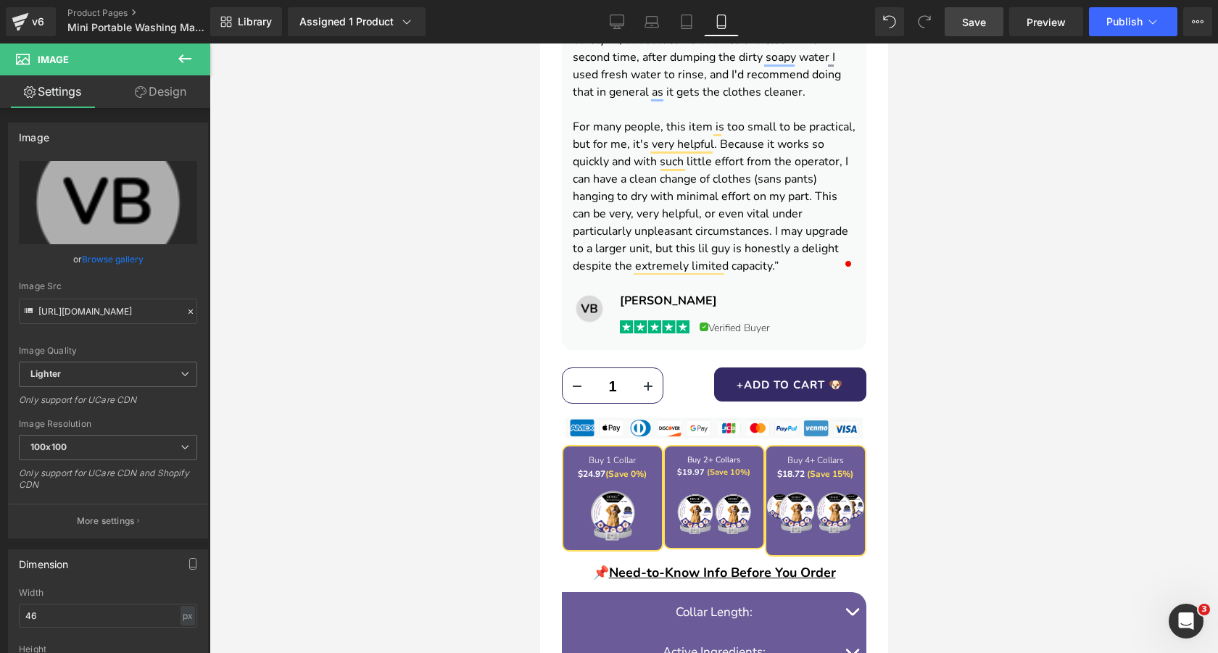
click at [468, 382] on div at bounding box center [714, 349] width 1009 height 610
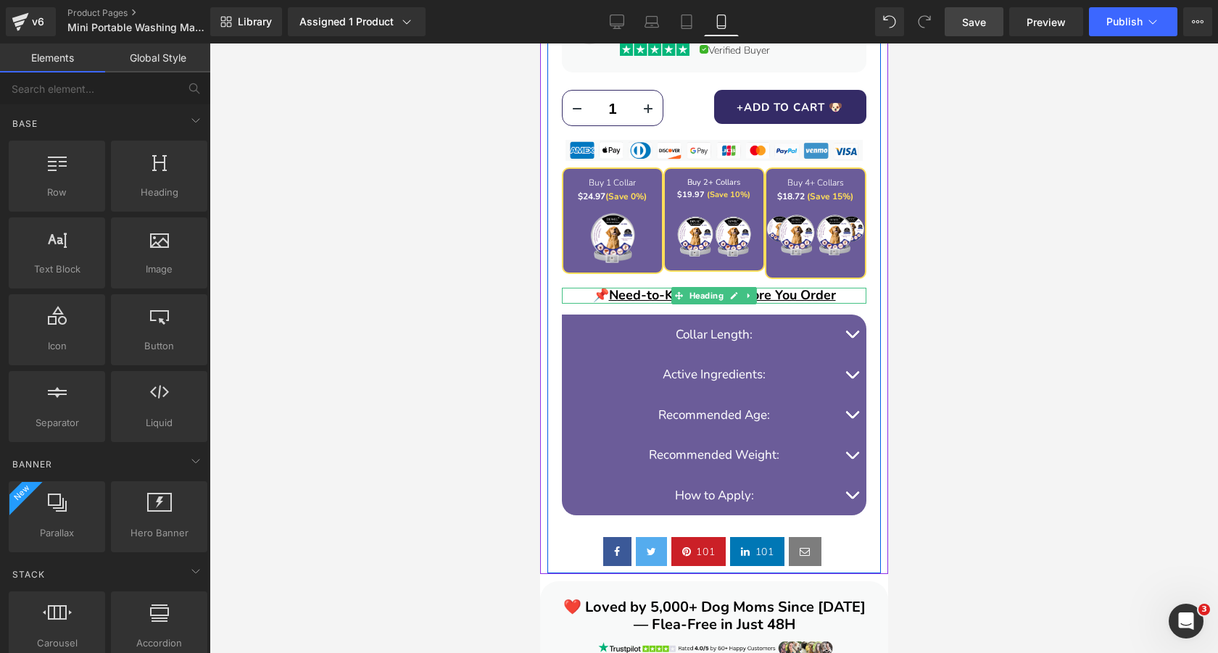
scroll to position [1401, 0]
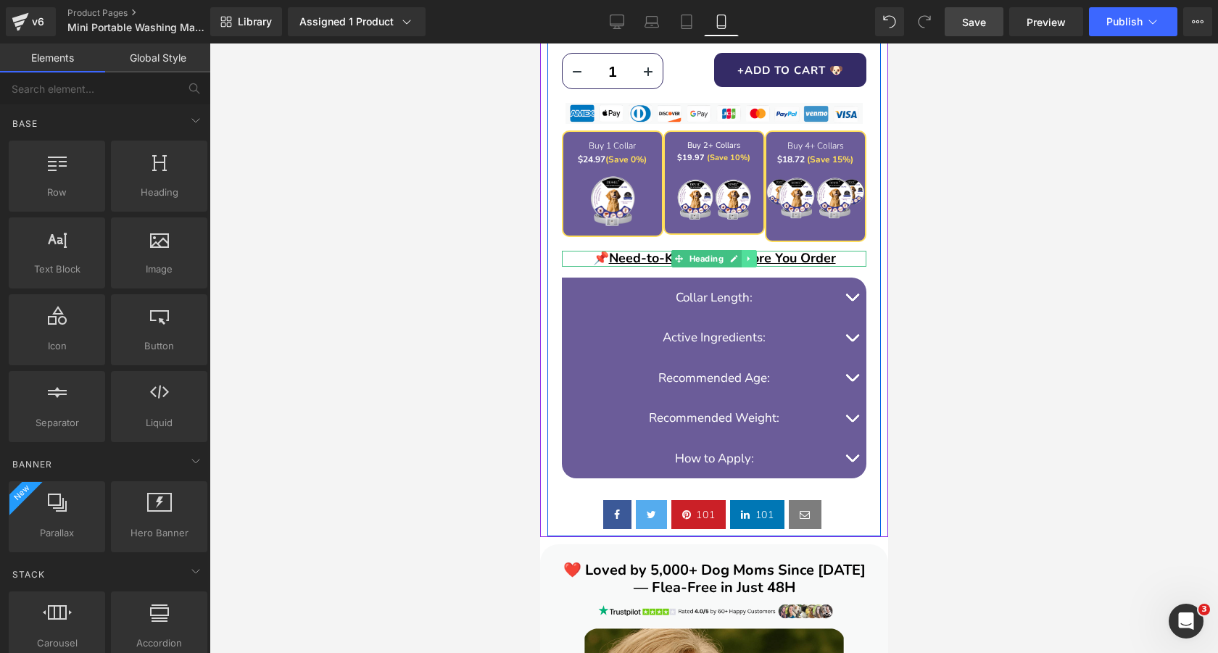
click at [752, 260] on icon at bounding box center [749, 259] width 8 height 9
click at [755, 260] on icon at bounding box center [756, 259] width 8 height 8
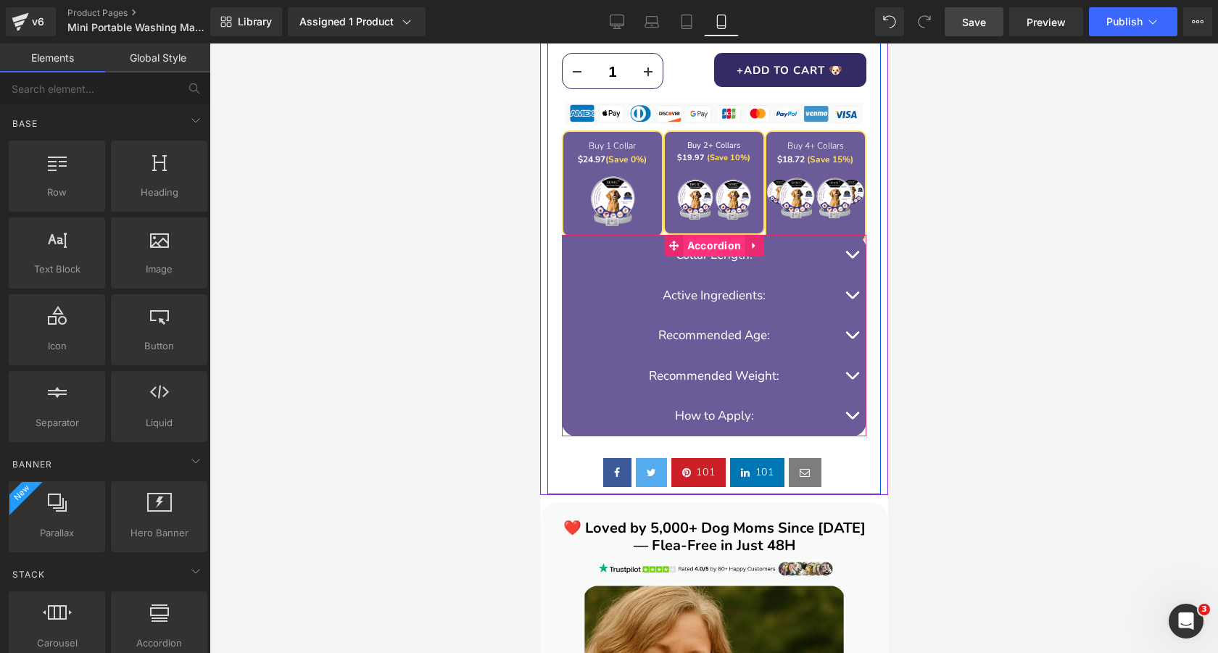
click at [710, 245] on span "Accordion" at bounding box center [714, 246] width 62 height 22
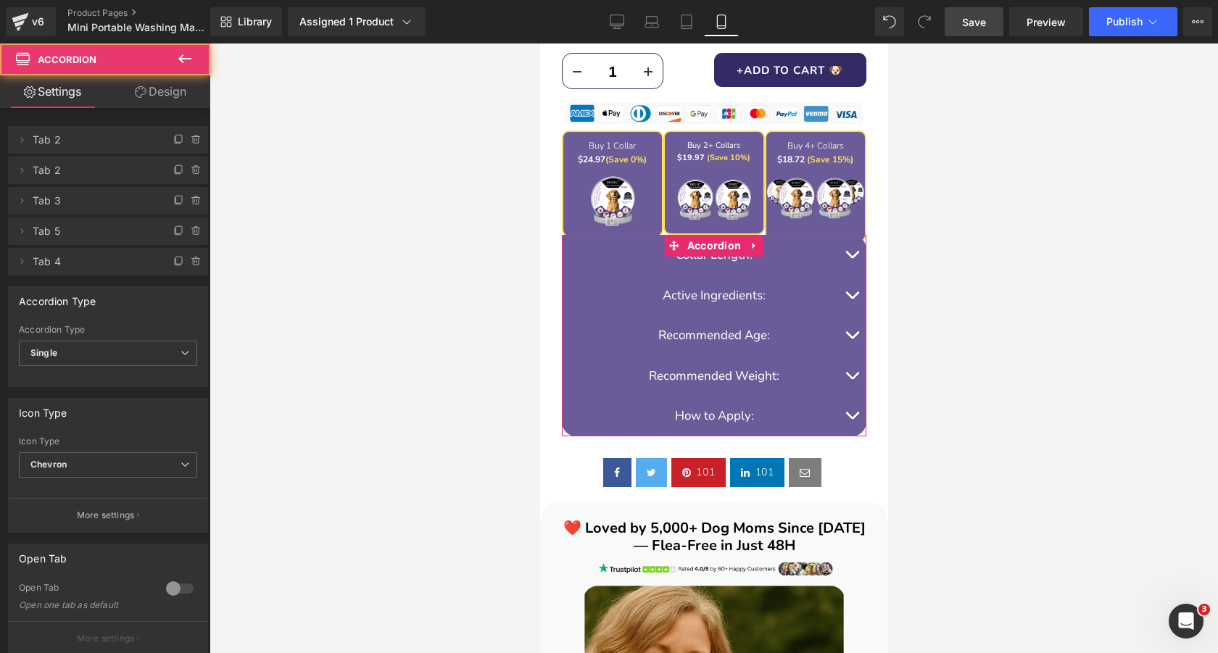
click at [167, 88] on link "Design" at bounding box center [160, 91] width 105 height 33
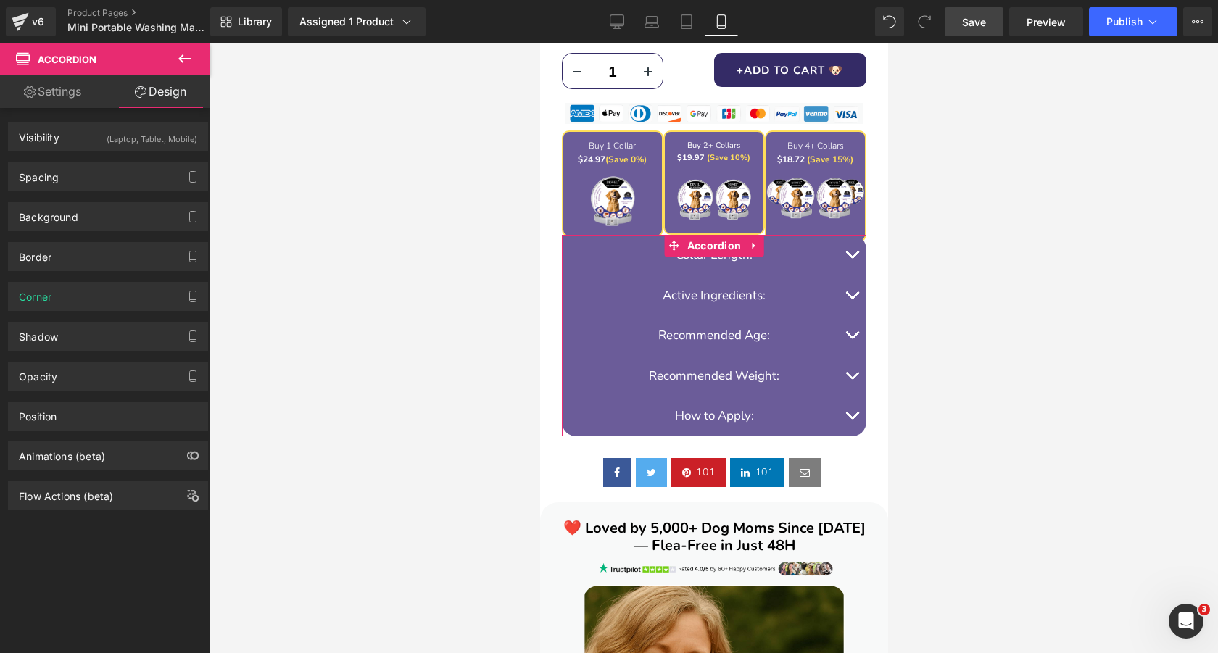
click at [80, 94] on link "Settings" at bounding box center [52, 91] width 105 height 33
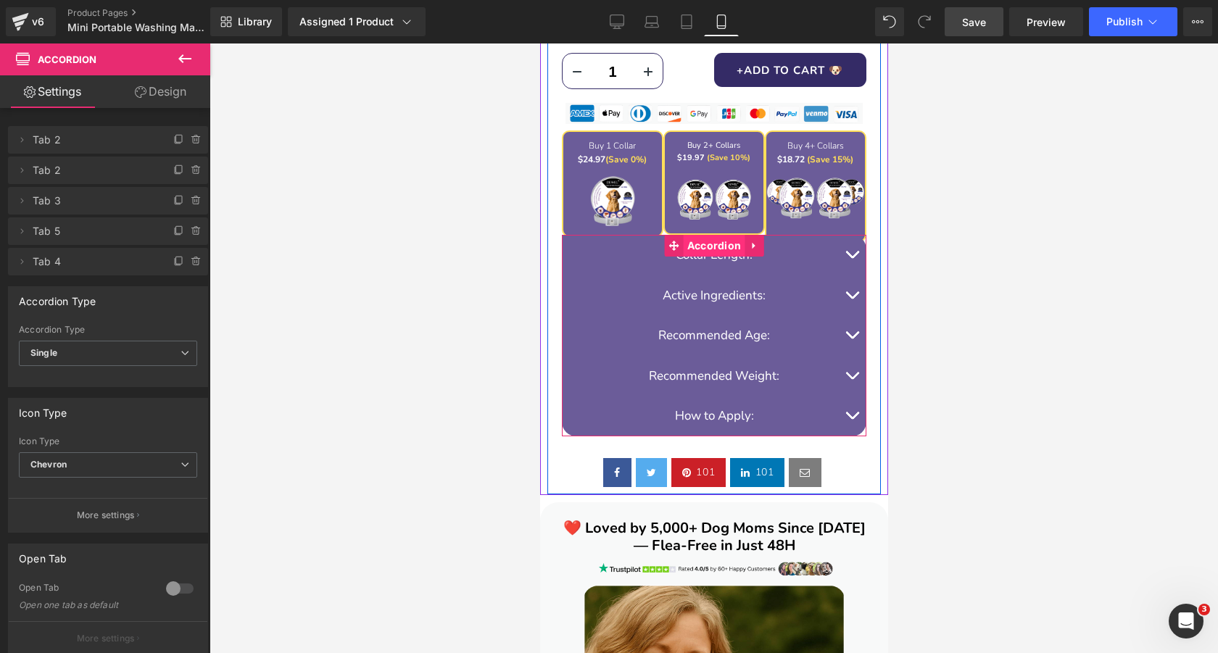
click at [722, 238] on span "Accordion" at bounding box center [714, 246] width 62 height 22
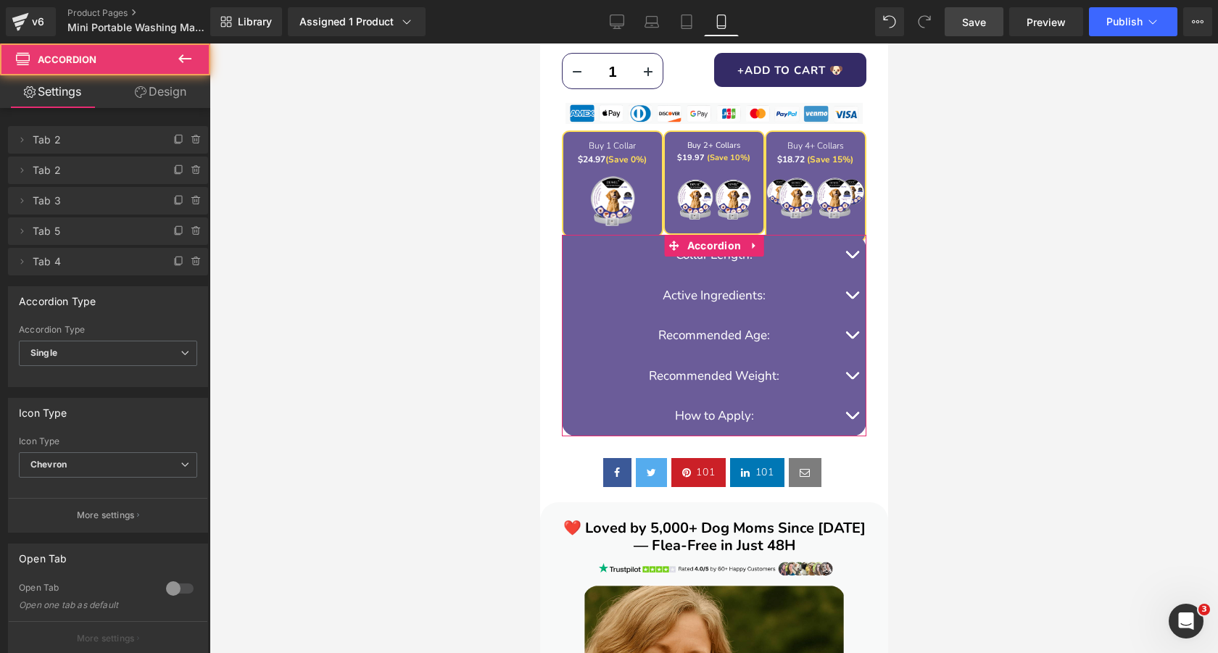
click at [165, 86] on link "Design" at bounding box center [160, 91] width 105 height 33
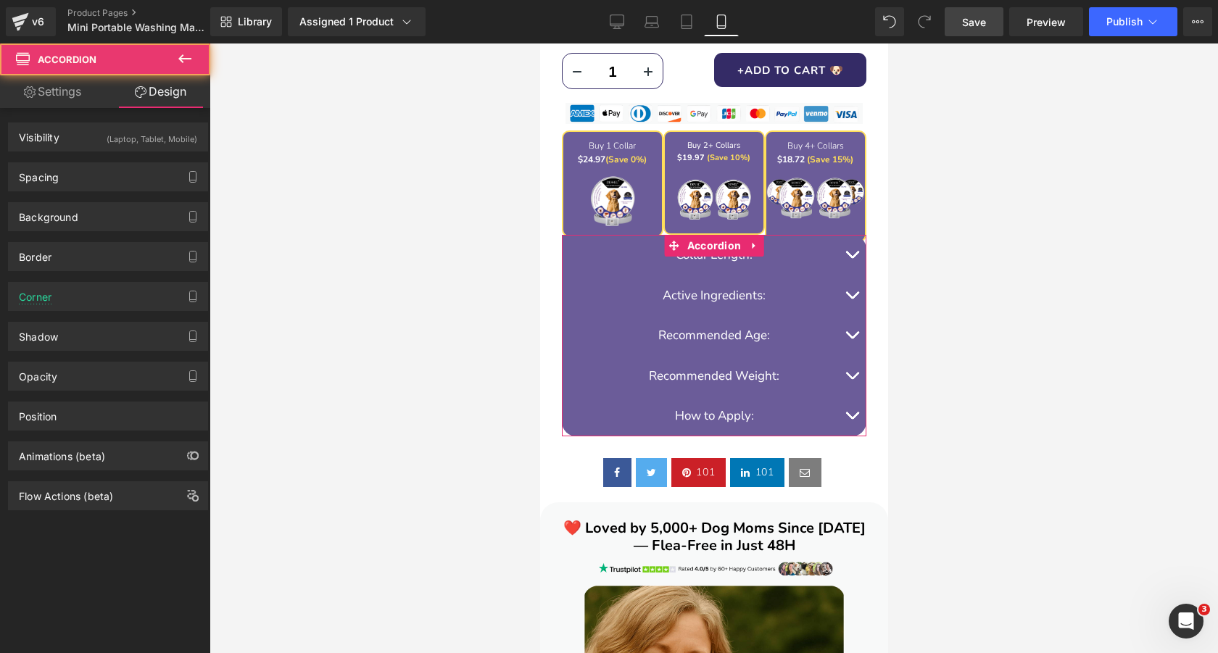
type input "-15"
type input "0"
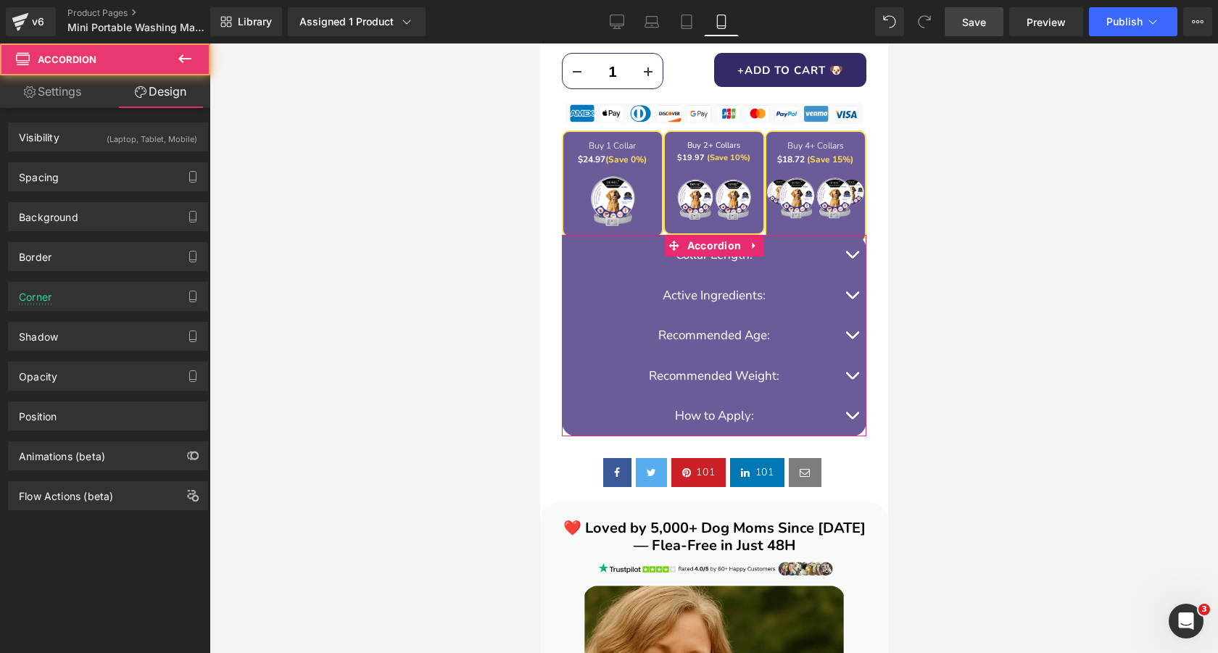
type input "0"
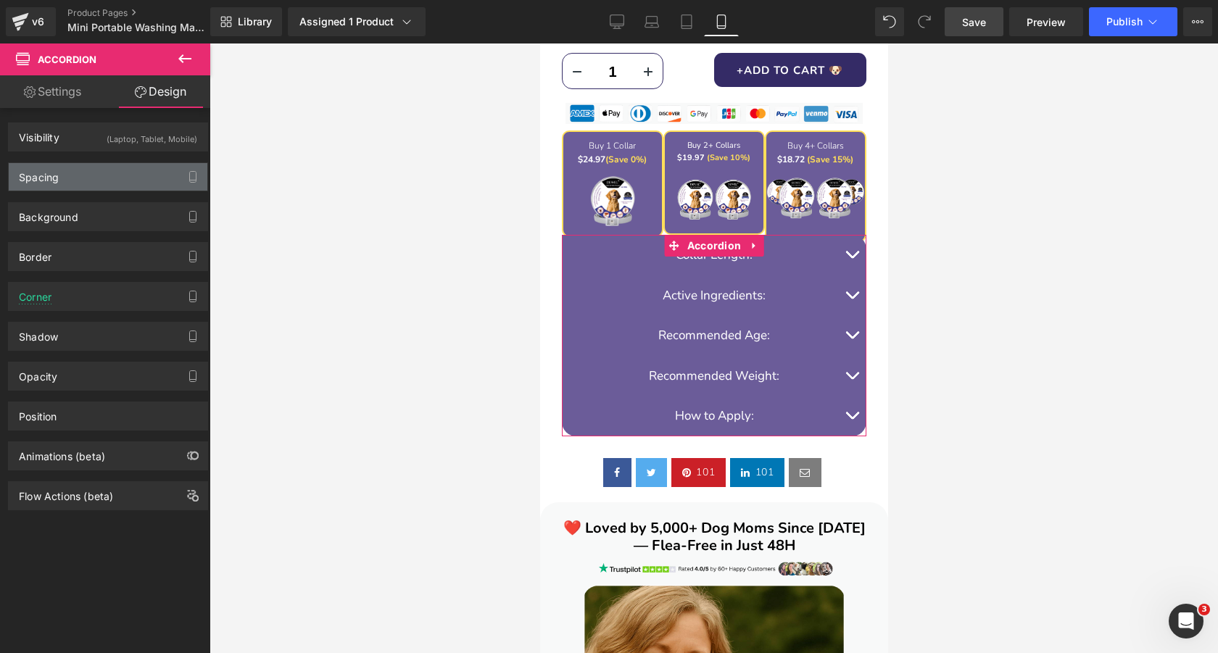
click at [117, 178] on div "Spacing" at bounding box center [108, 177] width 199 height 28
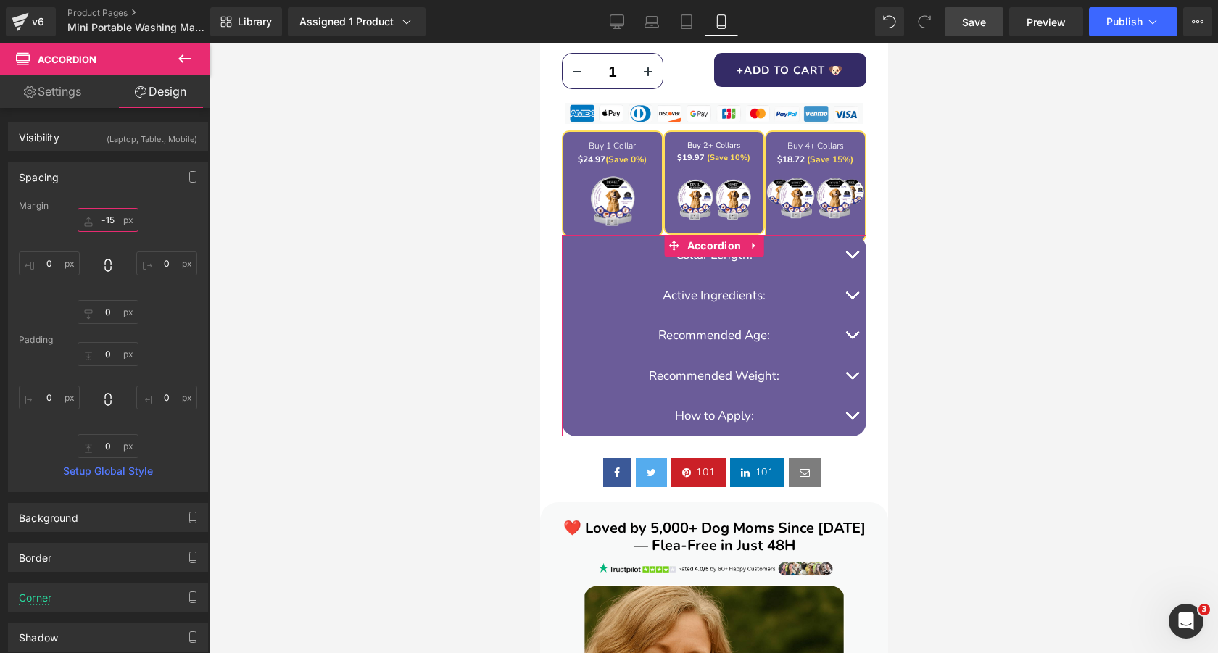
click at [116, 217] on input "-15" at bounding box center [108, 220] width 61 height 24
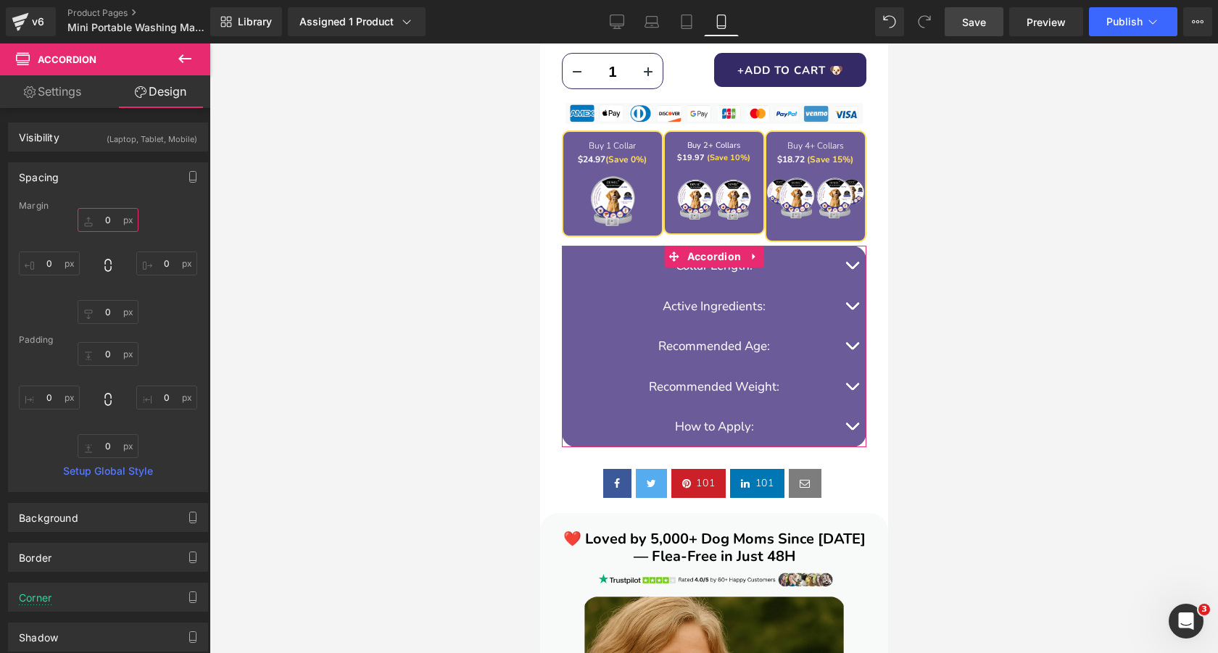
type input "&"
type input "10"
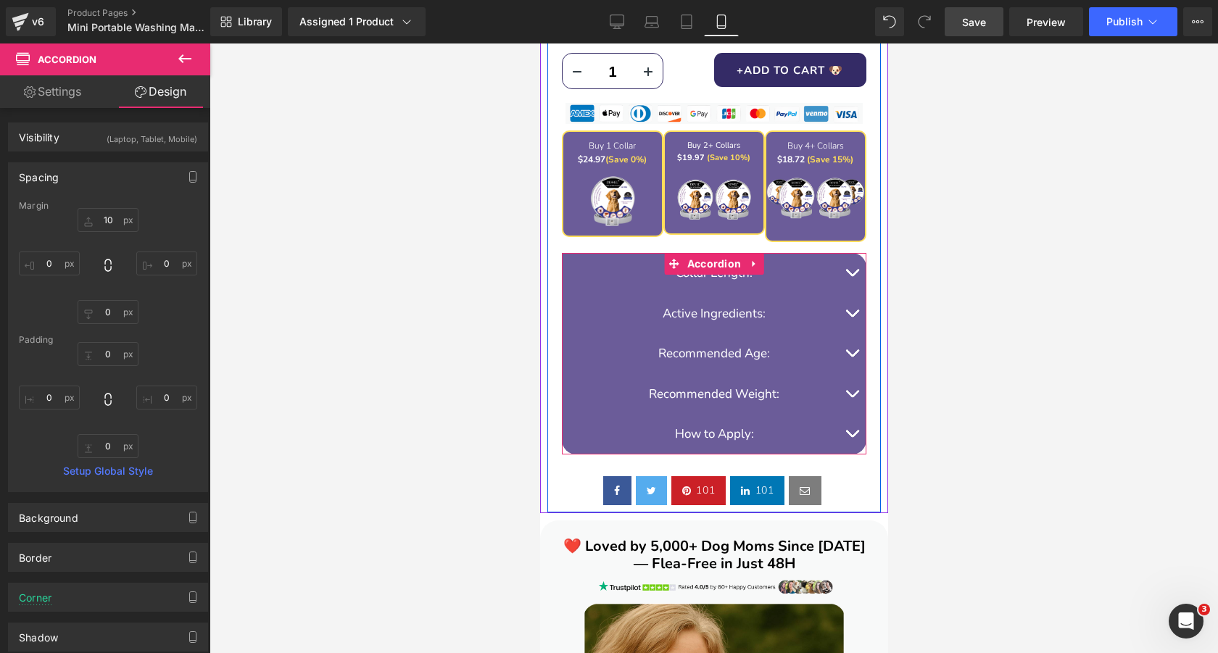
click at [851, 276] on span "button" at bounding box center [851, 276] width 0 height 0
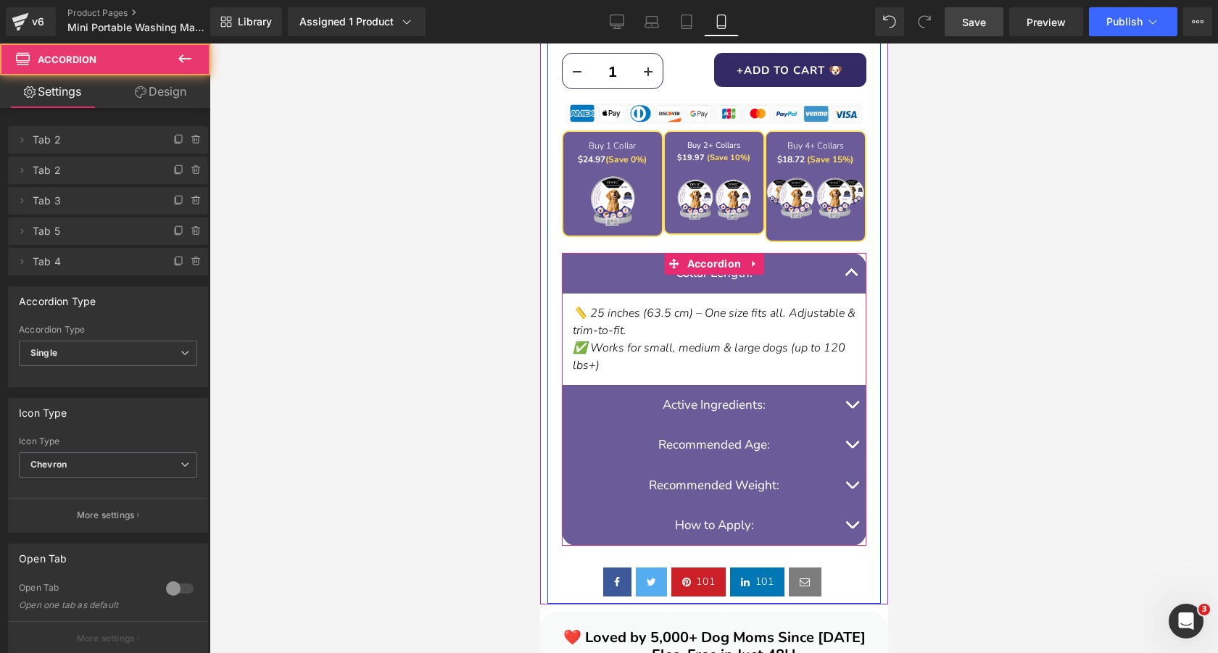
click at [851, 276] on span "button" at bounding box center [851, 276] width 0 height 0
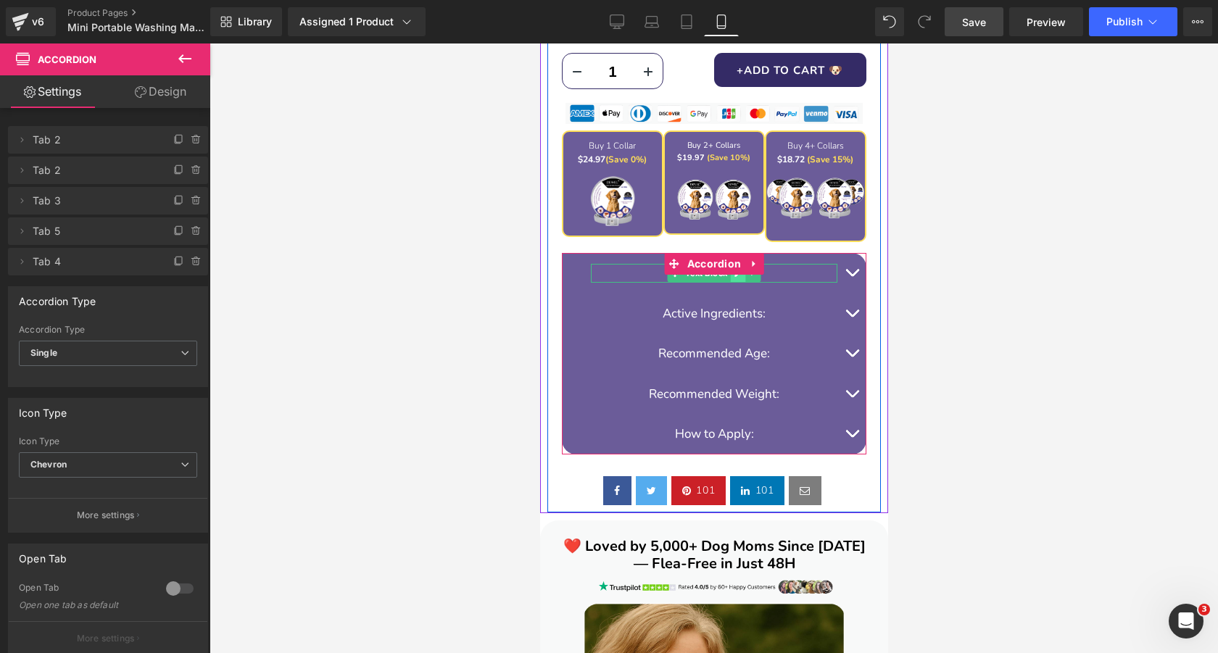
click at [737, 277] on icon at bounding box center [738, 273] width 8 height 9
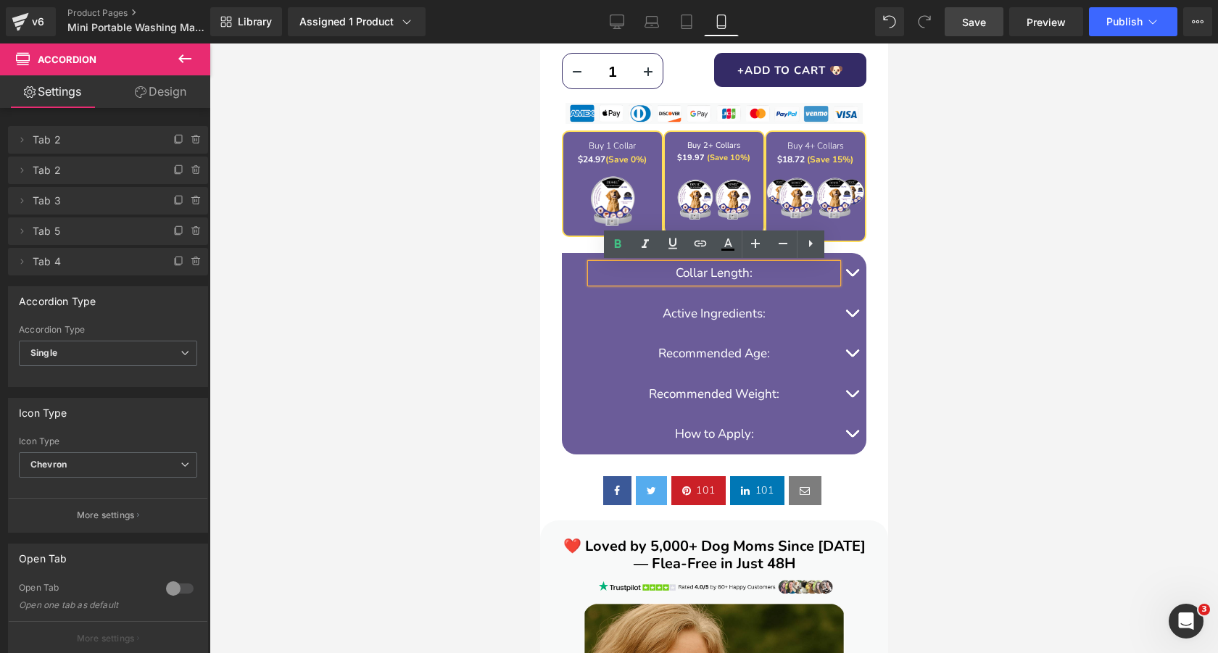
click at [733, 275] on font "Collar Length:" at bounding box center [713, 273] width 77 height 17
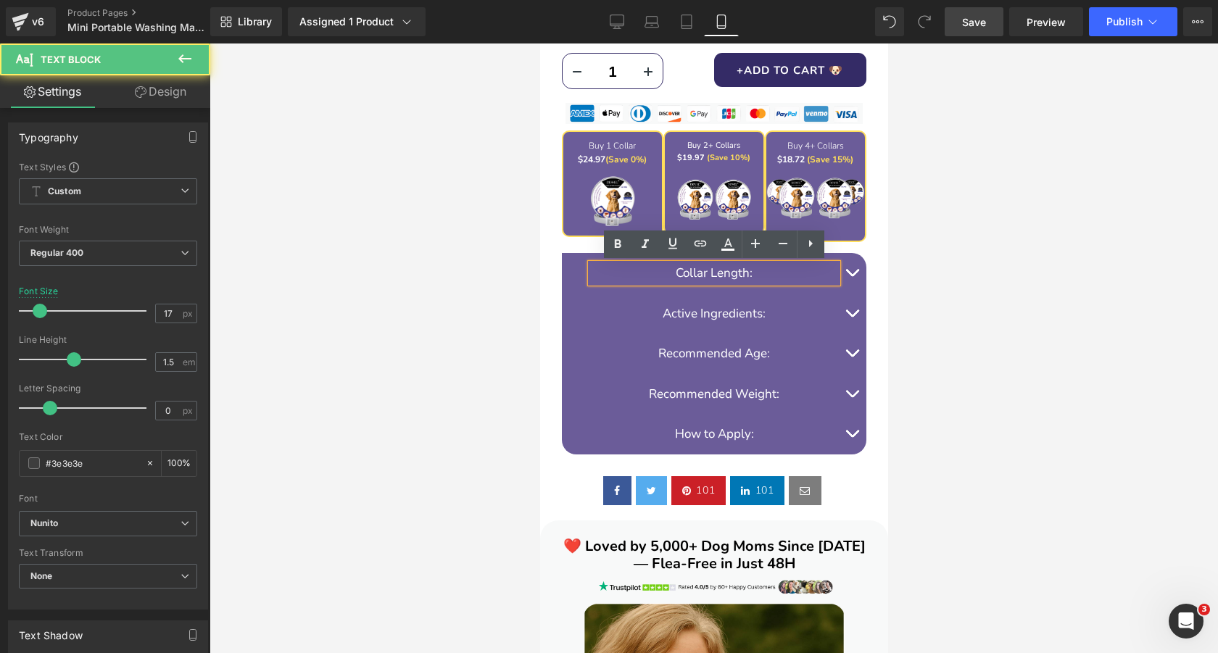
click at [429, 275] on div at bounding box center [714, 349] width 1009 height 610
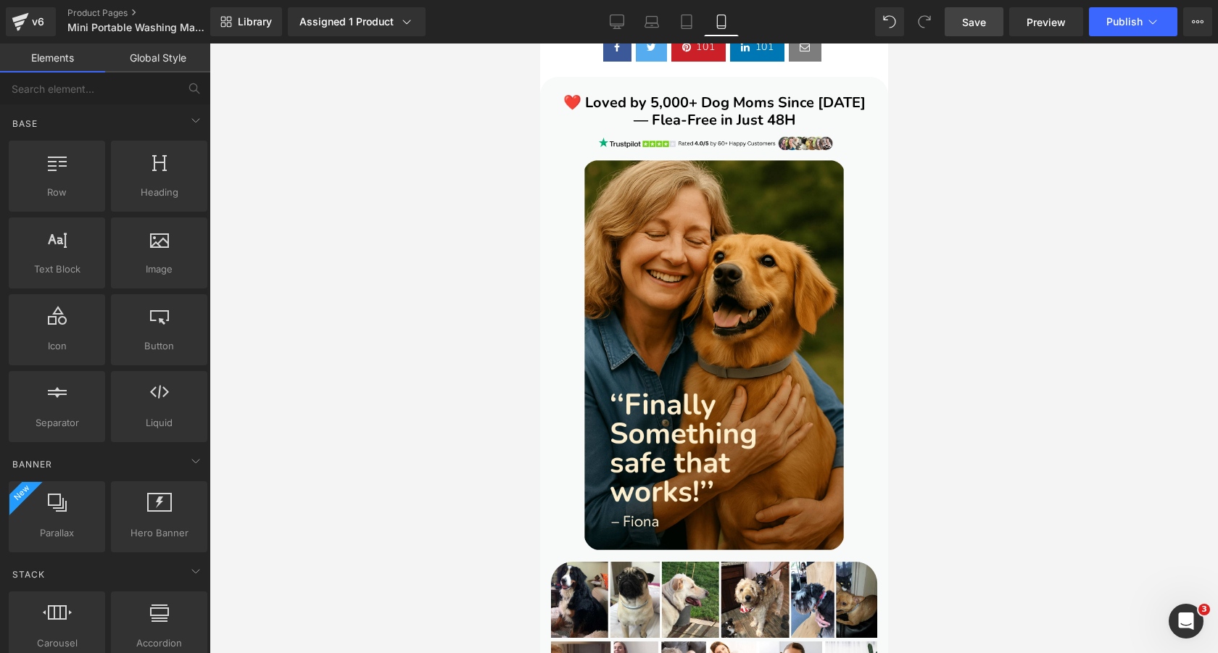
scroll to position [1829, 0]
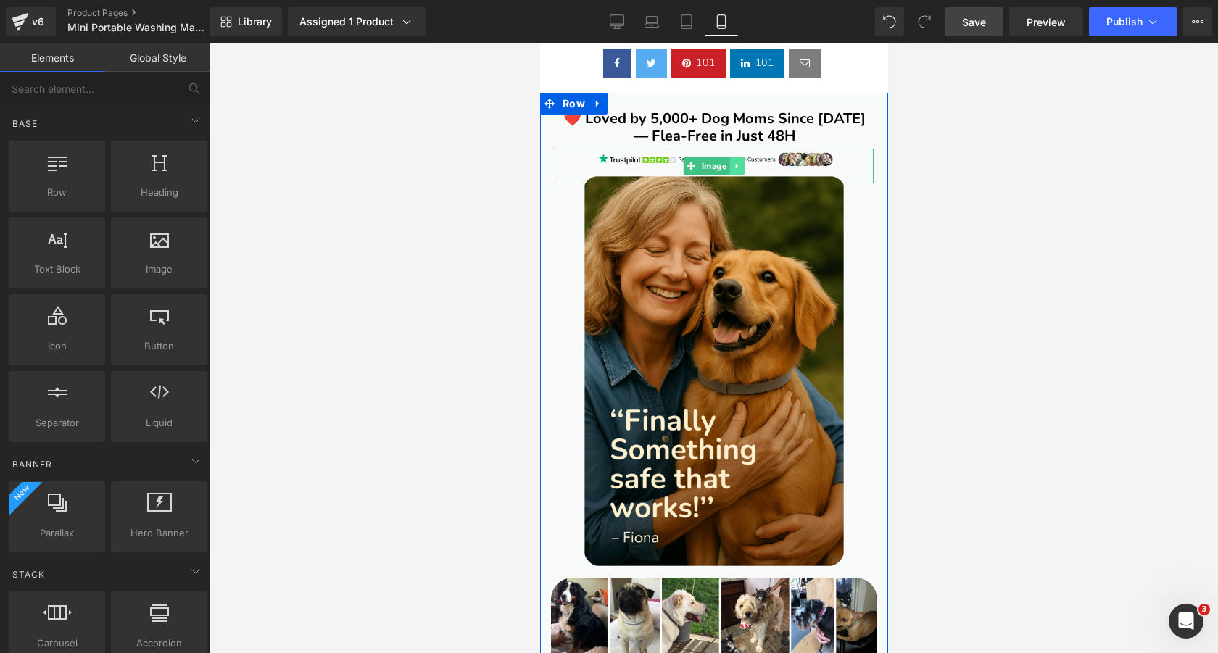
click at [738, 165] on icon at bounding box center [737, 166] width 8 height 9
click at [743, 167] on icon at bounding box center [744, 166] width 8 height 9
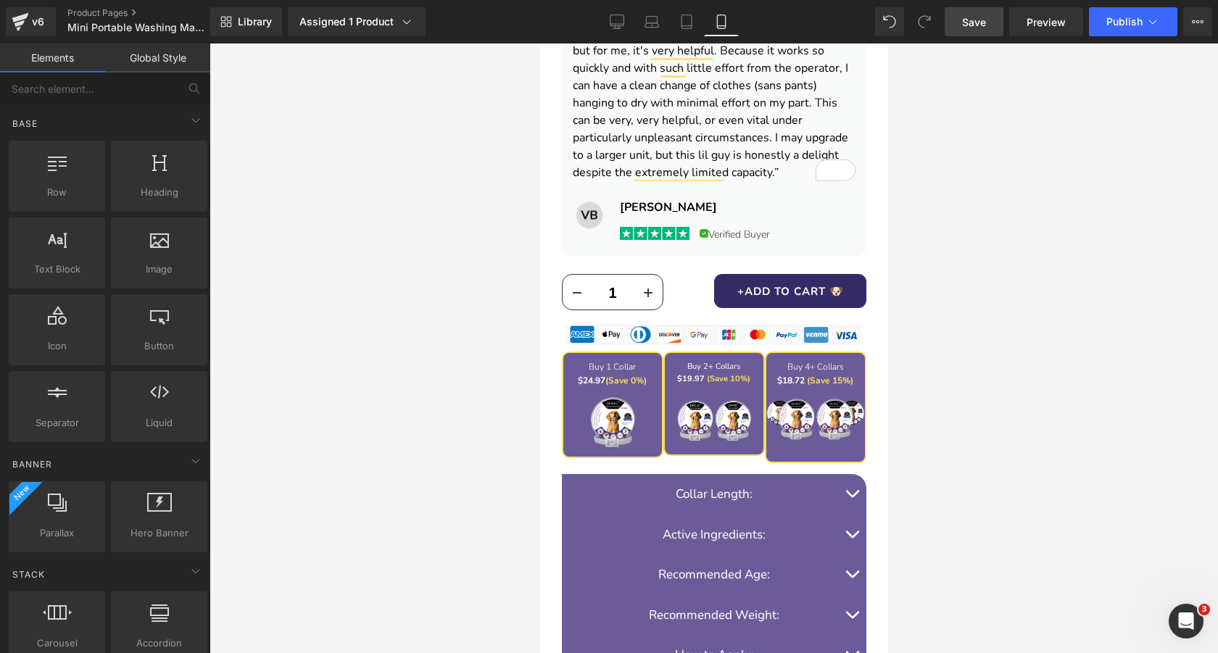
scroll to position [1179, 0]
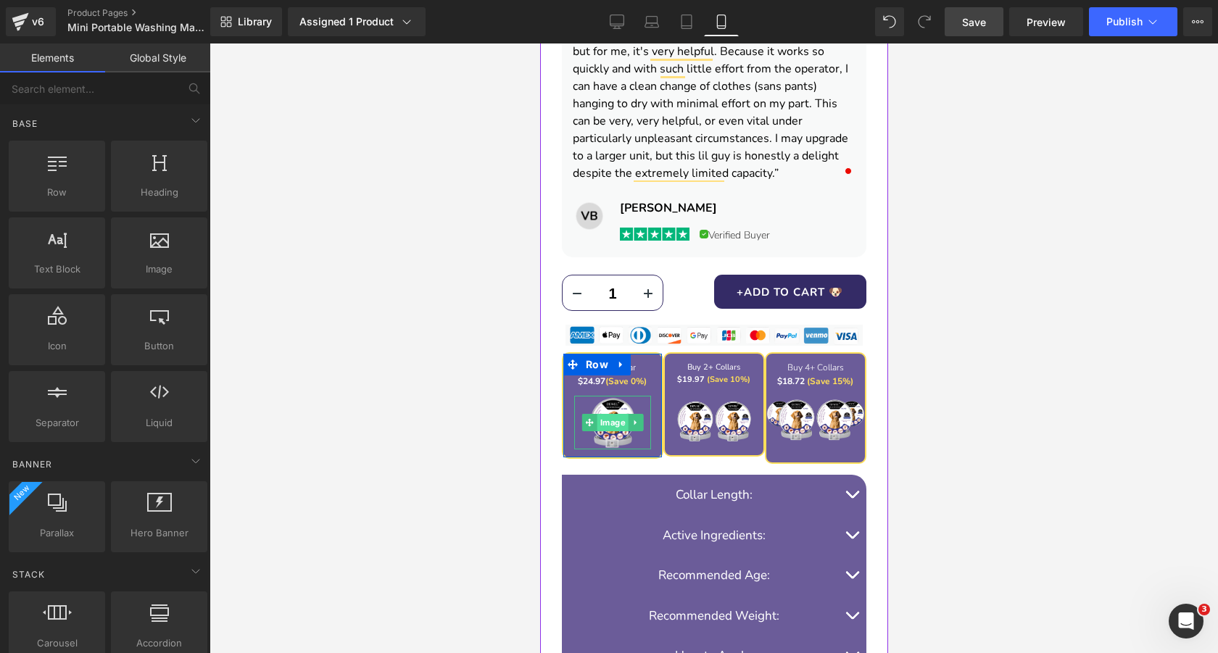
click at [613, 423] on span "Image" at bounding box center [612, 422] width 31 height 17
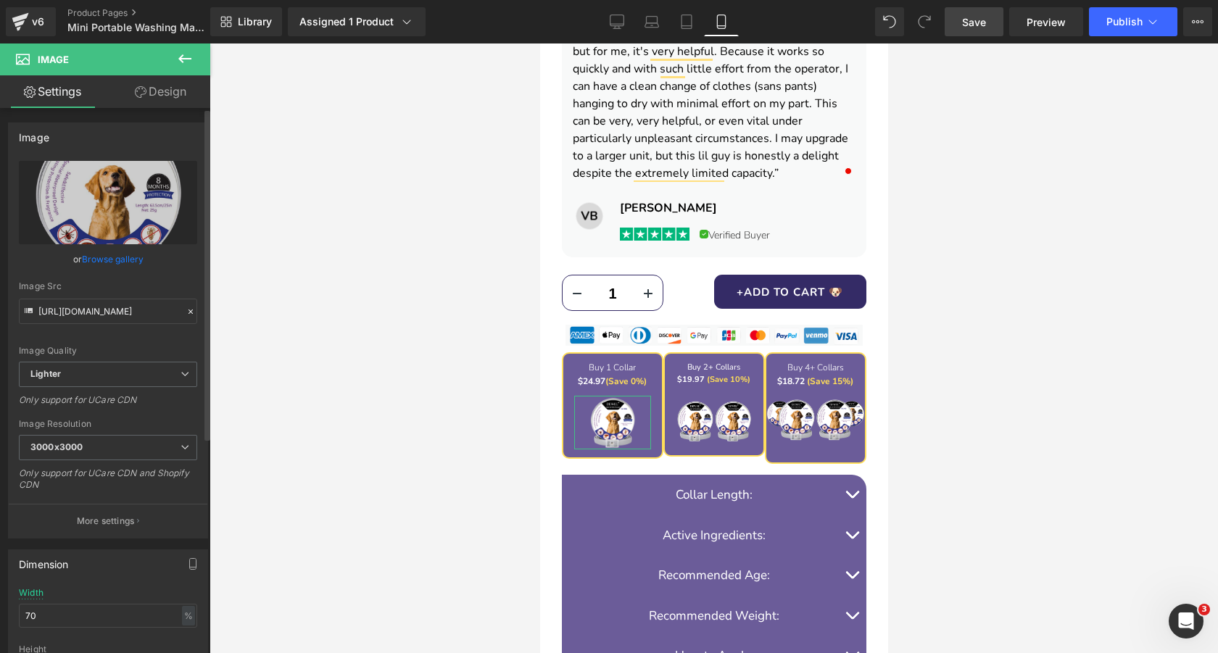
click at [117, 255] on link "Browse gallery" at bounding box center [113, 259] width 62 height 25
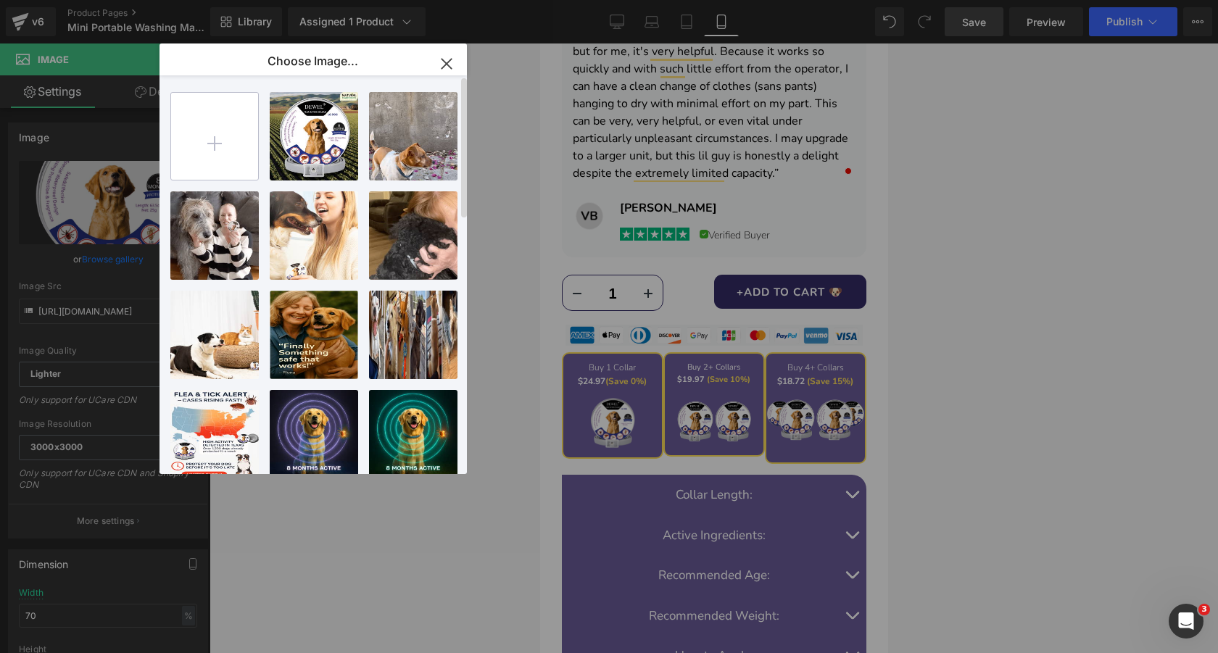
click at [220, 133] on input "file" at bounding box center [214, 136] width 87 height 87
type input "C:\fakepath\4.png"
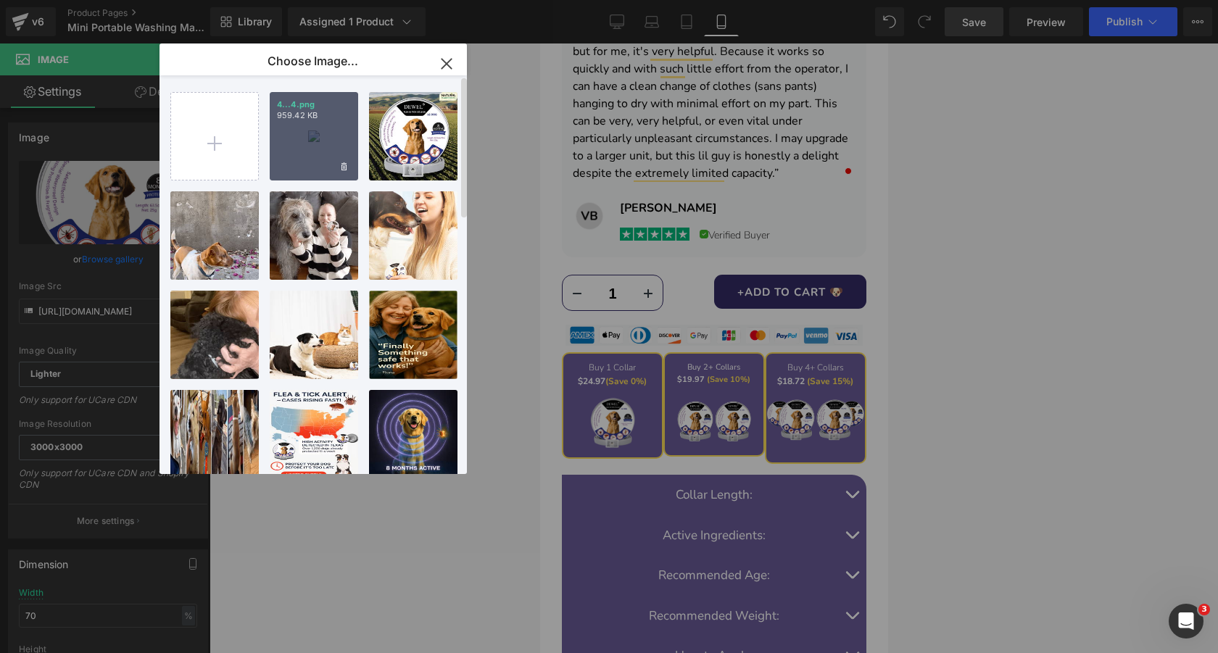
click at [331, 138] on div "4...4.png 959.42 KB" at bounding box center [314, 136] width 88 height 88
type input "https://ucarecdn.com/6f5c12a3-6bf7-47c7-909b-1100581c8ff6/-/format/auto/-/previ…"
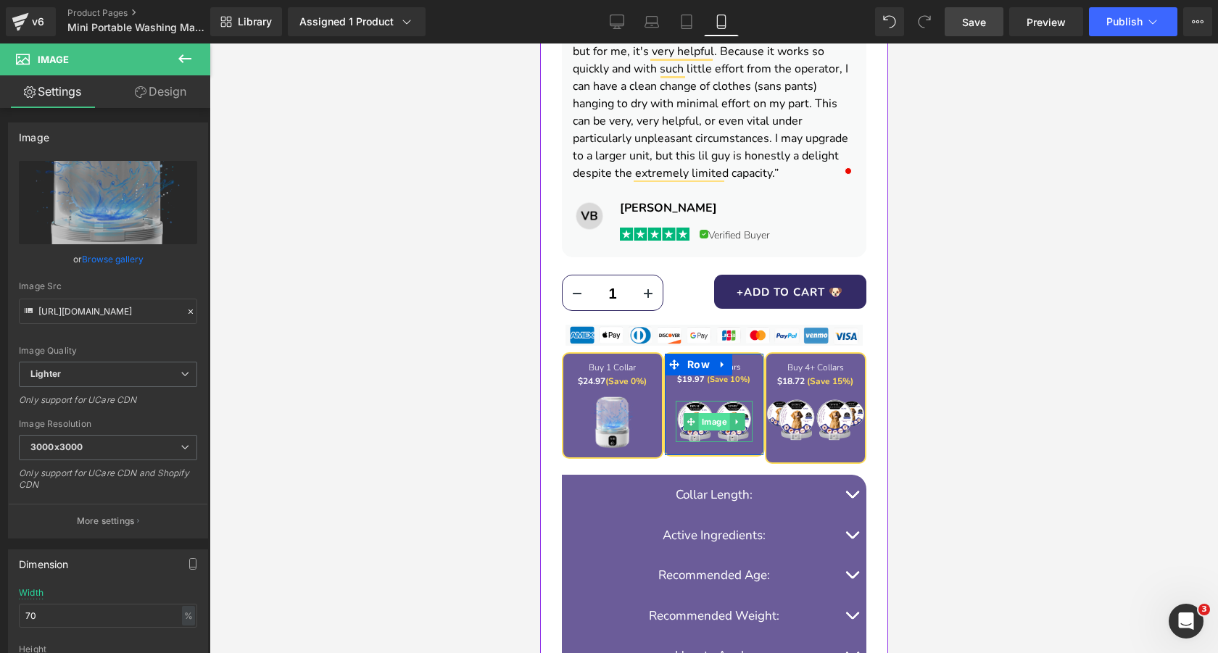
click at [709, 419] on span "Image" at bounding box center [713, 421] width 31 height 17
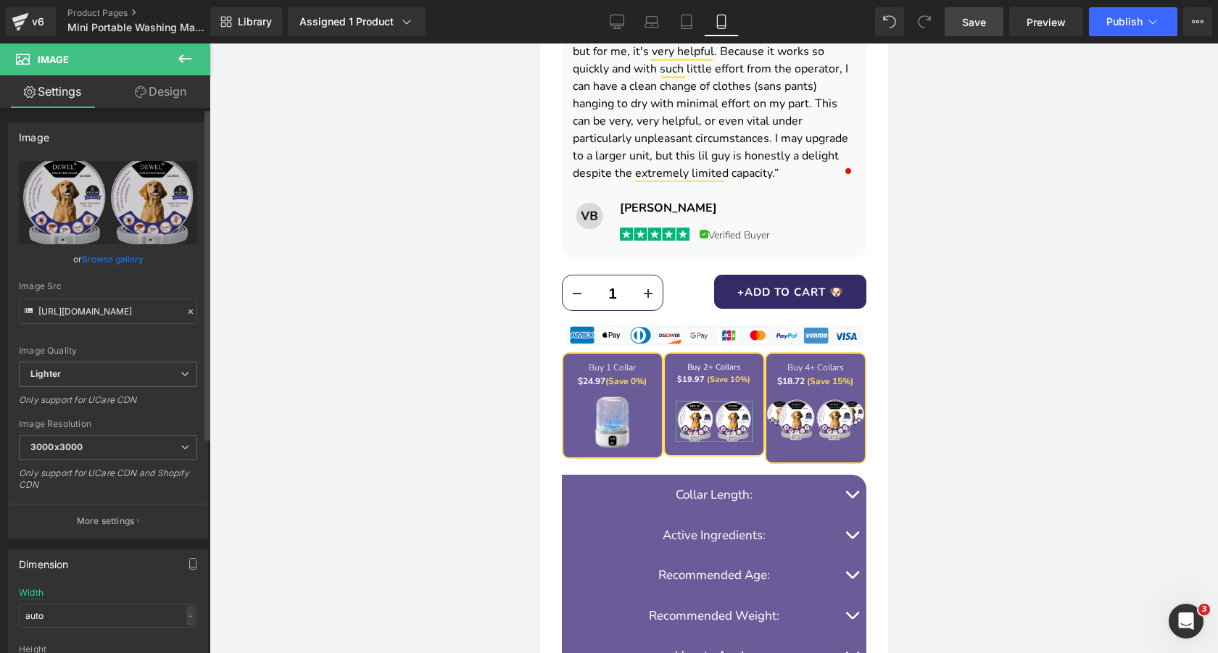
click at [108, 260] on link "Browse gallery" at bounding box center [113, 259] width 62 height 25
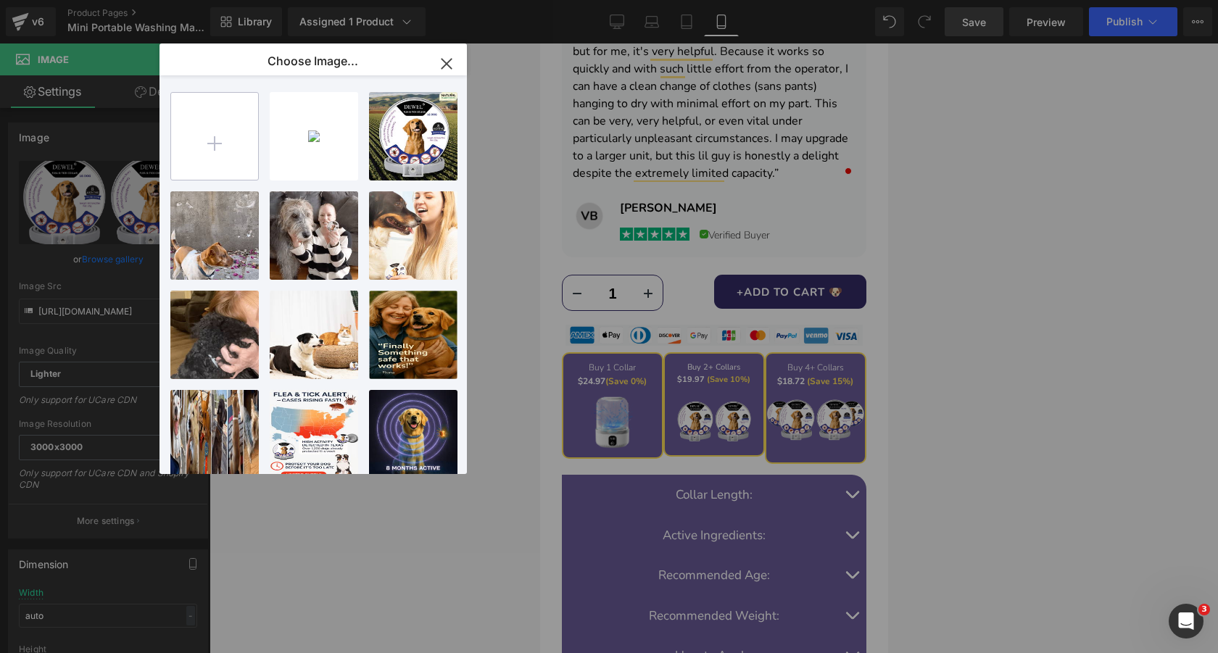
click at [231, 112] on input "file" at bounding box center [214, 136] width 87 height 87
type input "C:\fakepath\5.png"
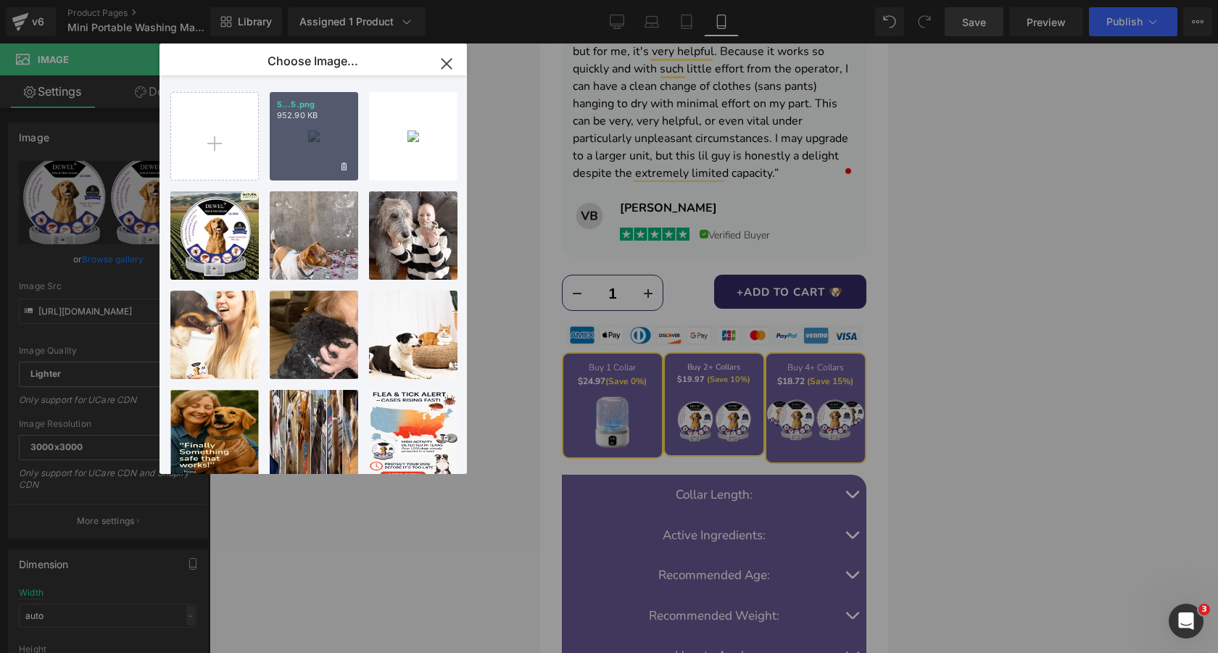
click at [313, 124] on div "5...5.png 952.90 KB" at bounding box center [314, 136] width 88 height 88
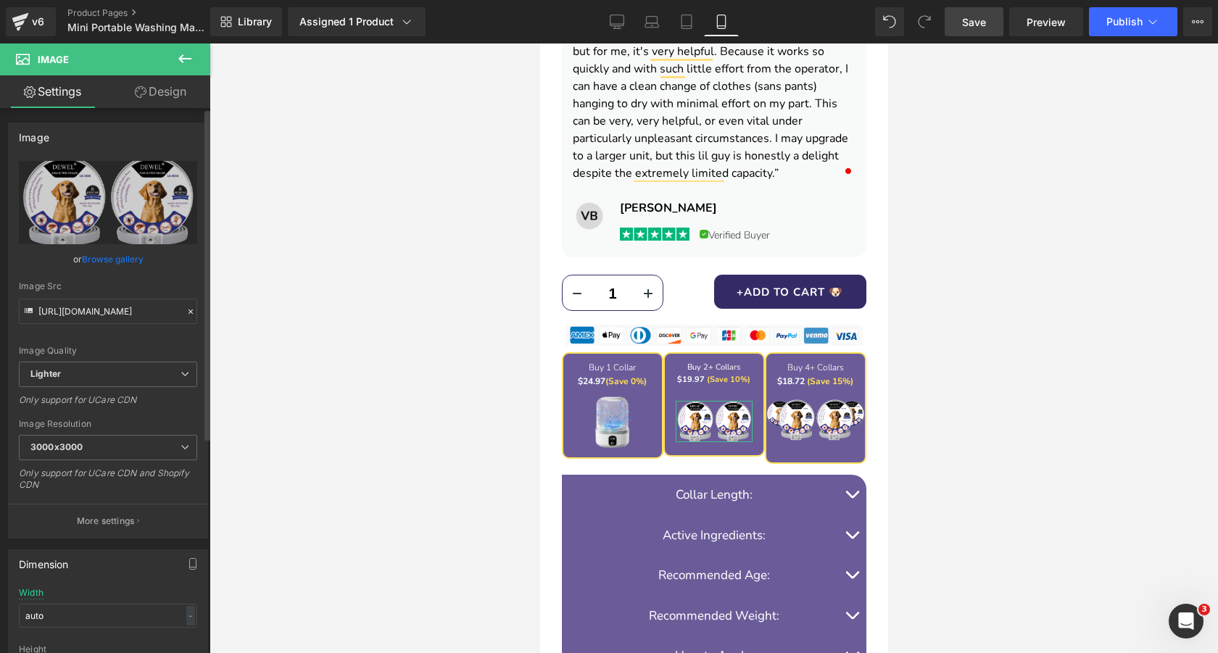
click at [116, 257] on link "Browse gallery" at bounding box center [113, 259] width 62 height 25
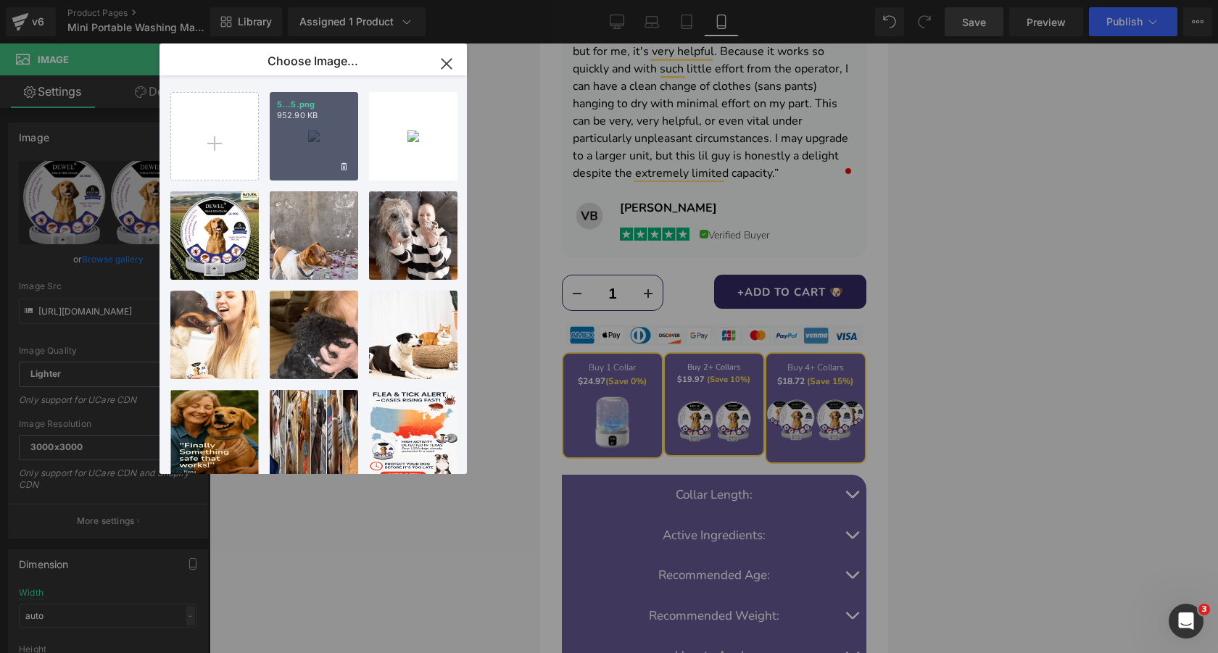
click at [313, 126] on div "5...5.png 952.90 KB" at bounding box center [314, 136] width 88 height 88
type input "https://ucarecdn.com/f913f1d2-2d5f-4304-9a70-0728c5ff1dc5/-/format/auto/-/previ…"
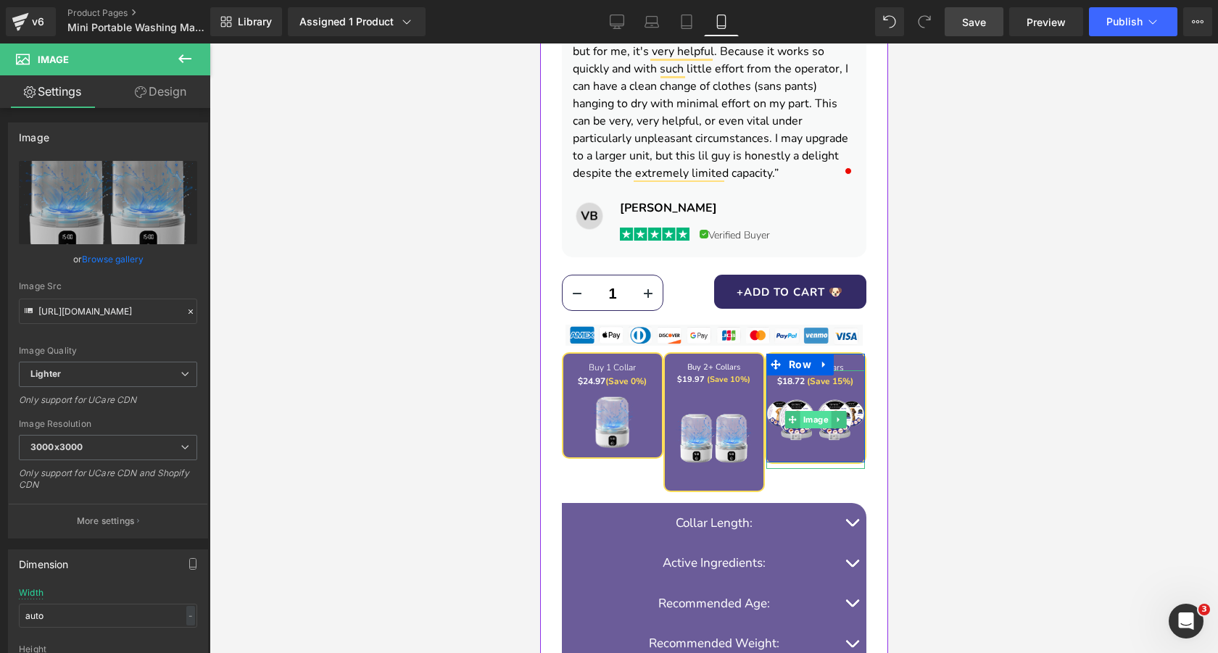
click at [812, 419] on span "Image" at bounding box center [815, 419] width 31 height 17
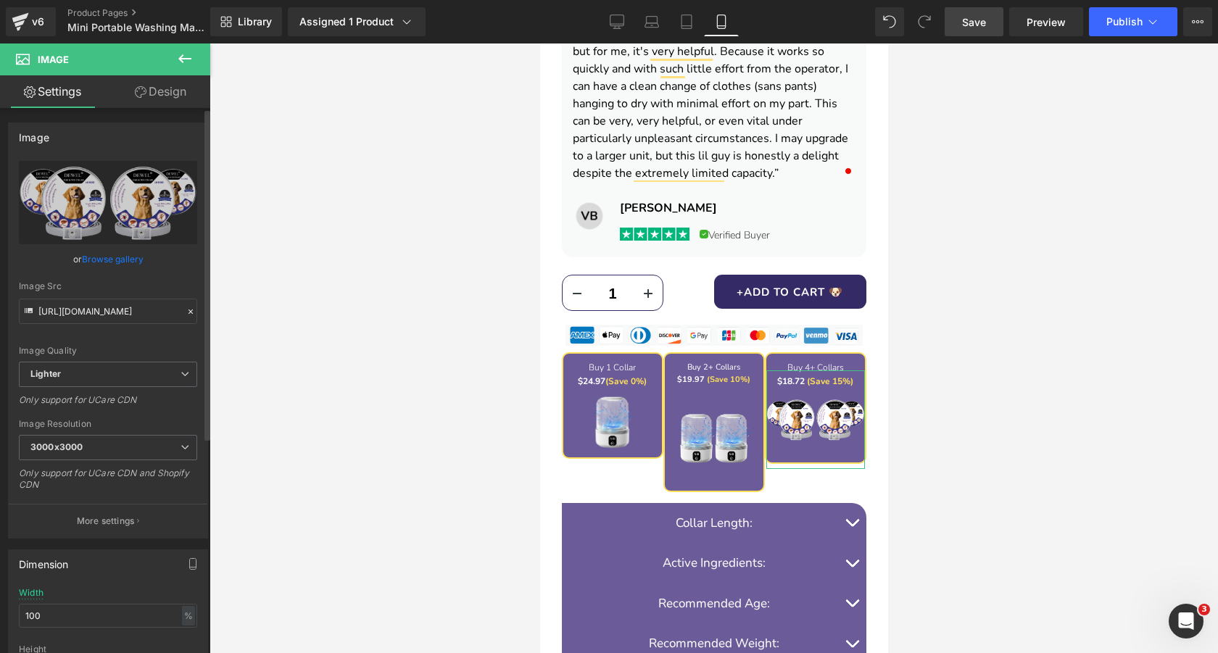
click at [112, 261] on link "Browse gallery" at bounding box center [113, 259] width 62 height 25
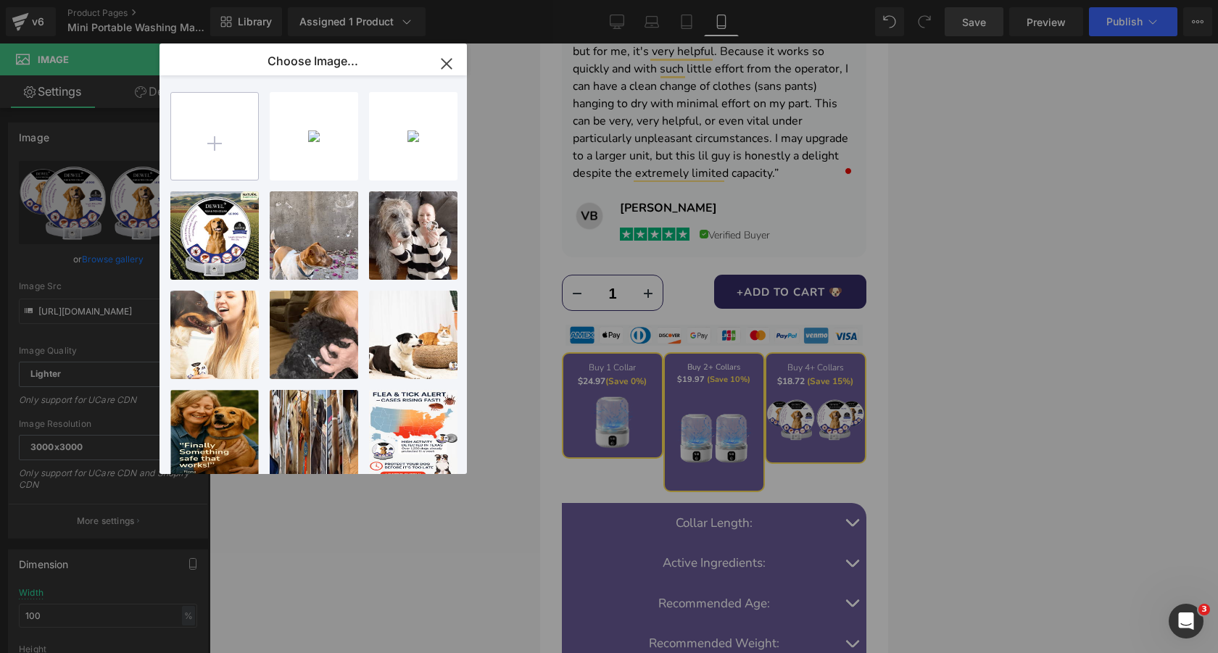
click at [208, 147] on input "file" at bounding box center [214, 136] width 87 height 87
type input "C:\fakepath\Mini Portable Washing Machine — 1.5L Small Loads for Underwear, Soc…"
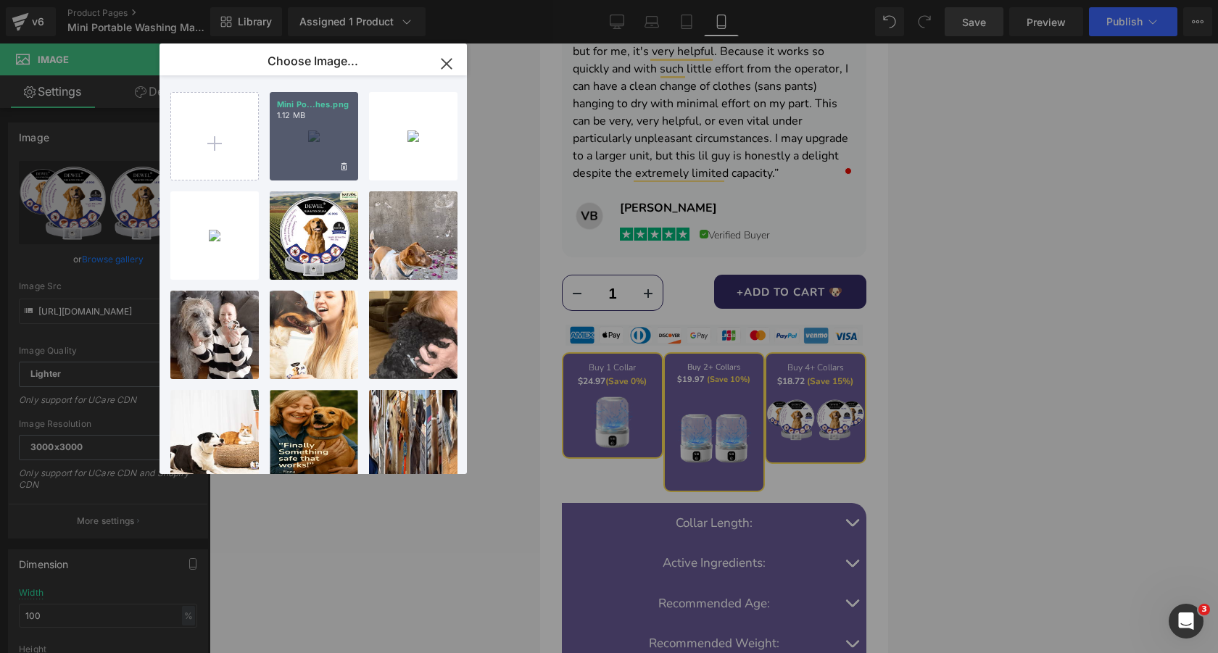
click at [317, 128] on div "Mini Po...hes.png 1.12 MB" at bounding box center [314, 136] width 88 height 88
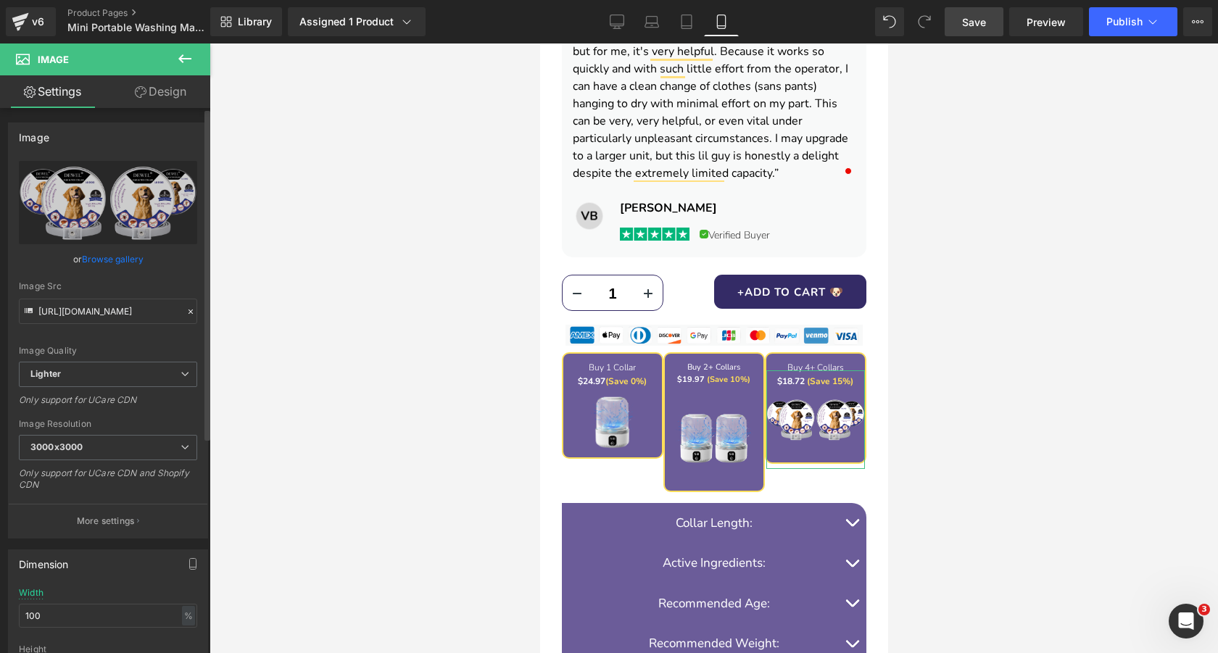
click at [138, 257] on link "Browse gallery" at bounding box center [113, 259] width 62 height 25
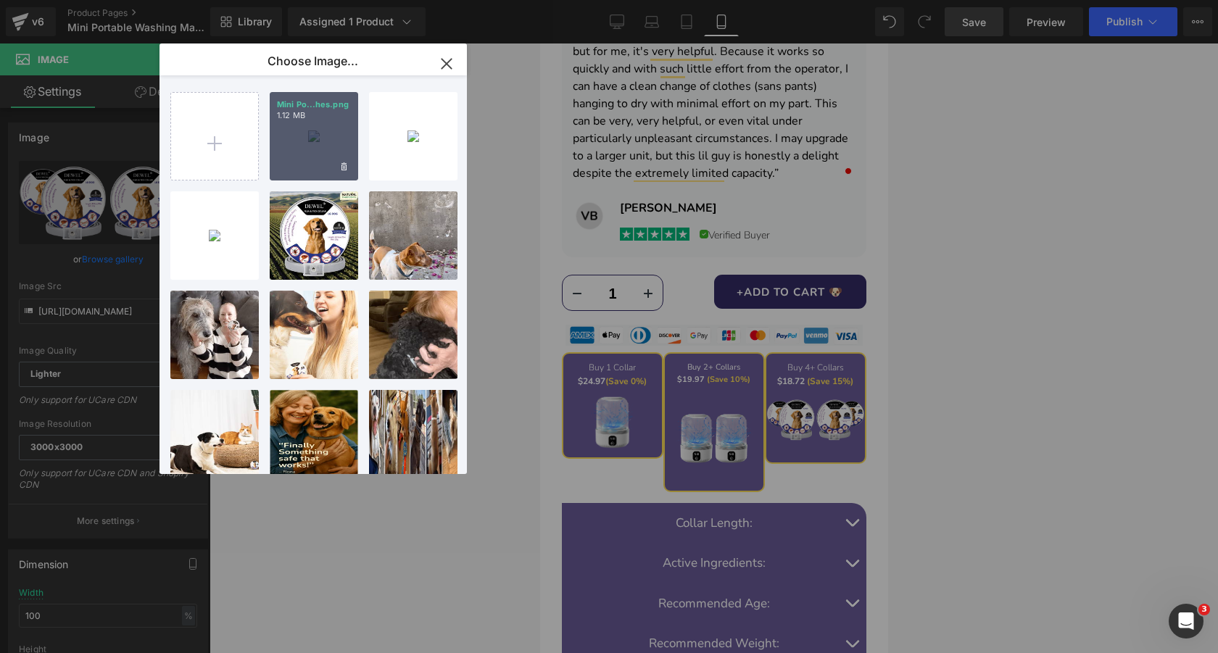
click at [311, 129] on div "Mini Po...hes.png 1.12 MB" at bounding box center [314, 136] width 88 height 88
type input "https://ucarecdn.com/2f4e4253-0932-4d07-bfa8-29edd1ca719f/-/format/auto/-/previ…"
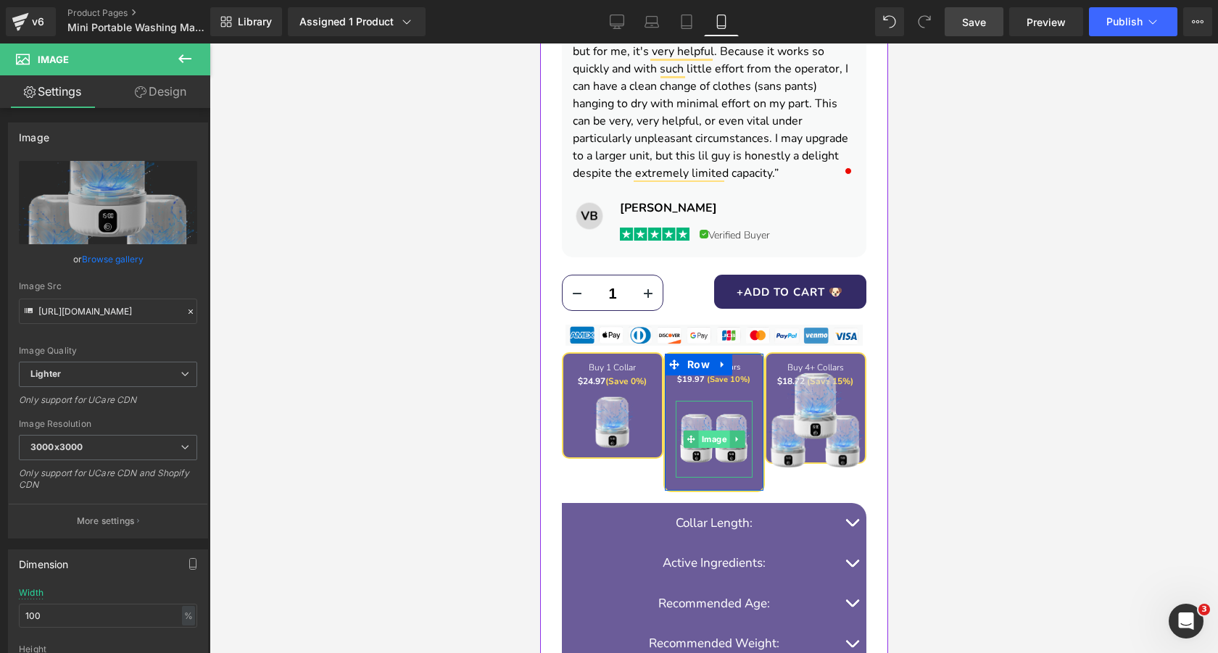
click at [705, 440] on span "Image" at bounding box center [713, 439] width 31 height 17
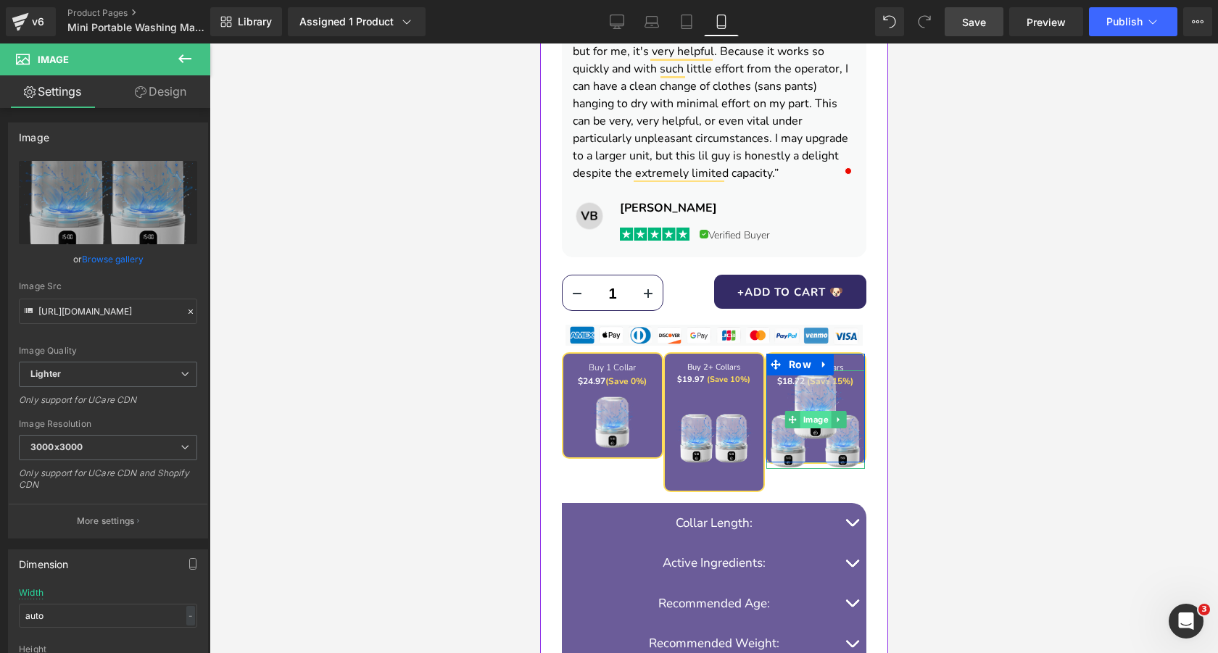
click at [817, 419] on span "Image" at bounding box center [815, 419] width 31 height 17
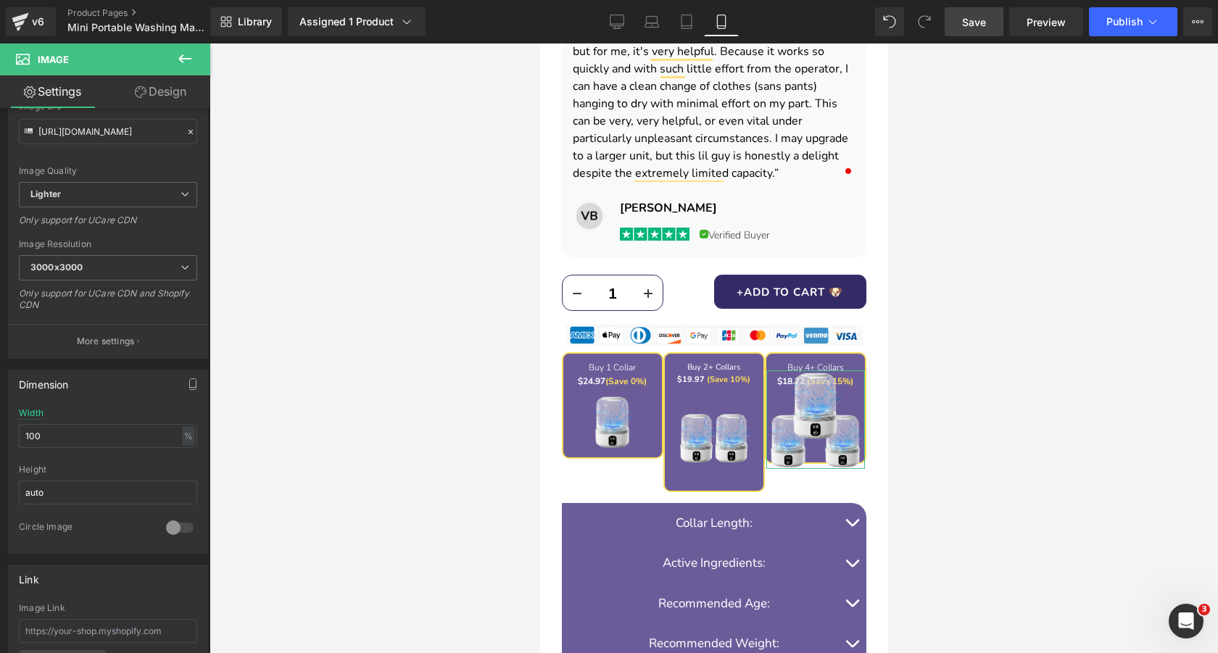
scroll to position [195, 0]
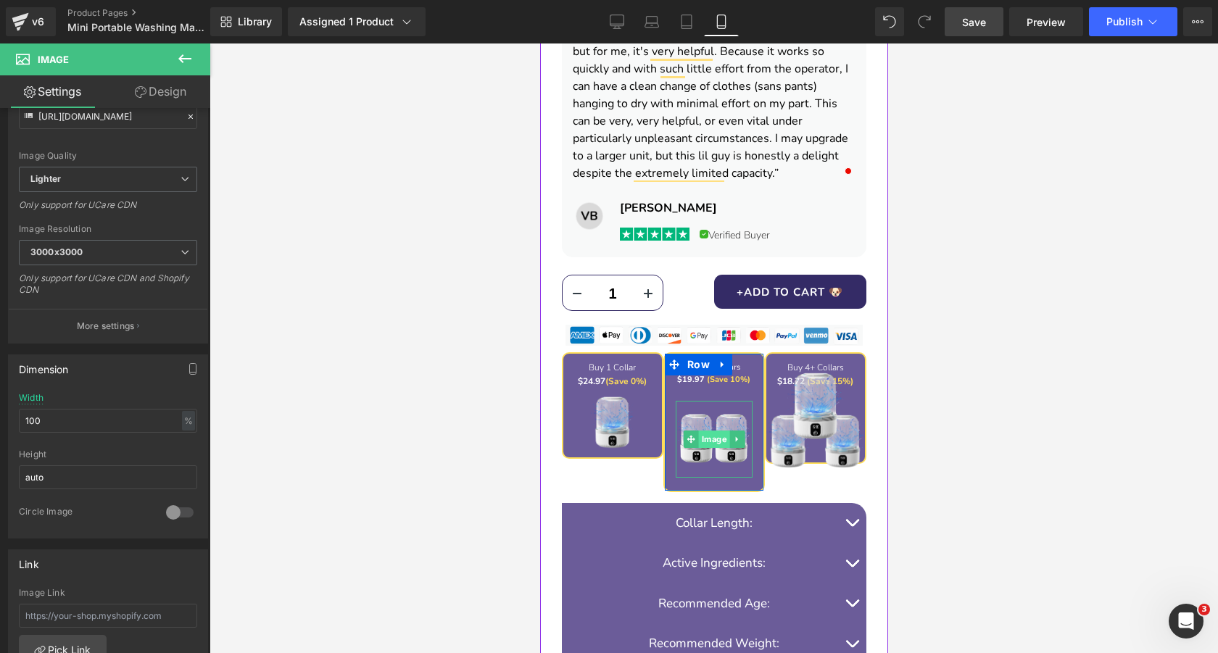
click at [713, 438] on span "Image" at bounding box center [713, 439] width 31 height 17
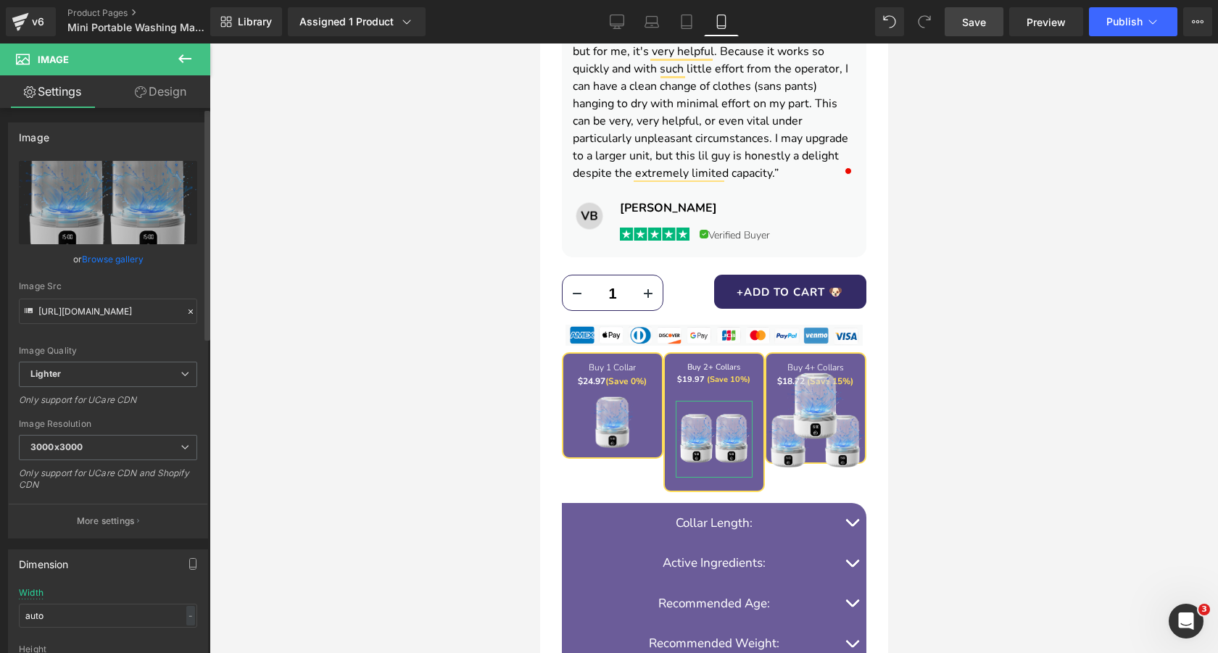
scroll to position [227, 0]
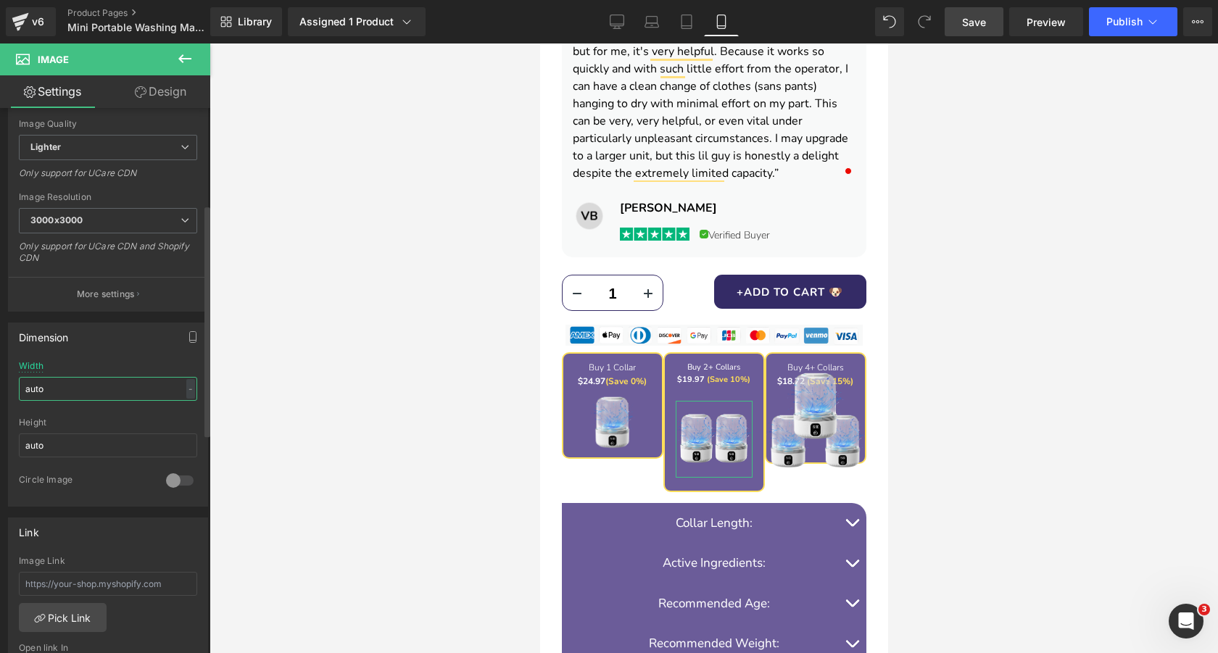
click at [85, 392] on input "auto" at bounding box center [108, 389] width 178 height 24
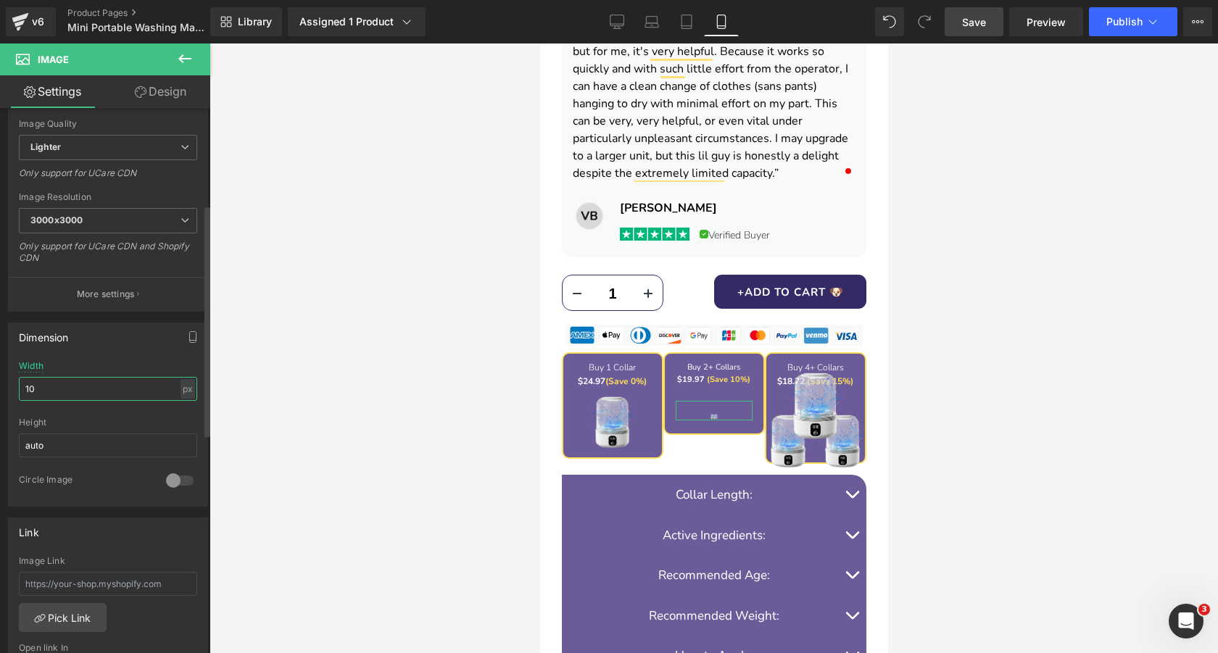
type input "100"
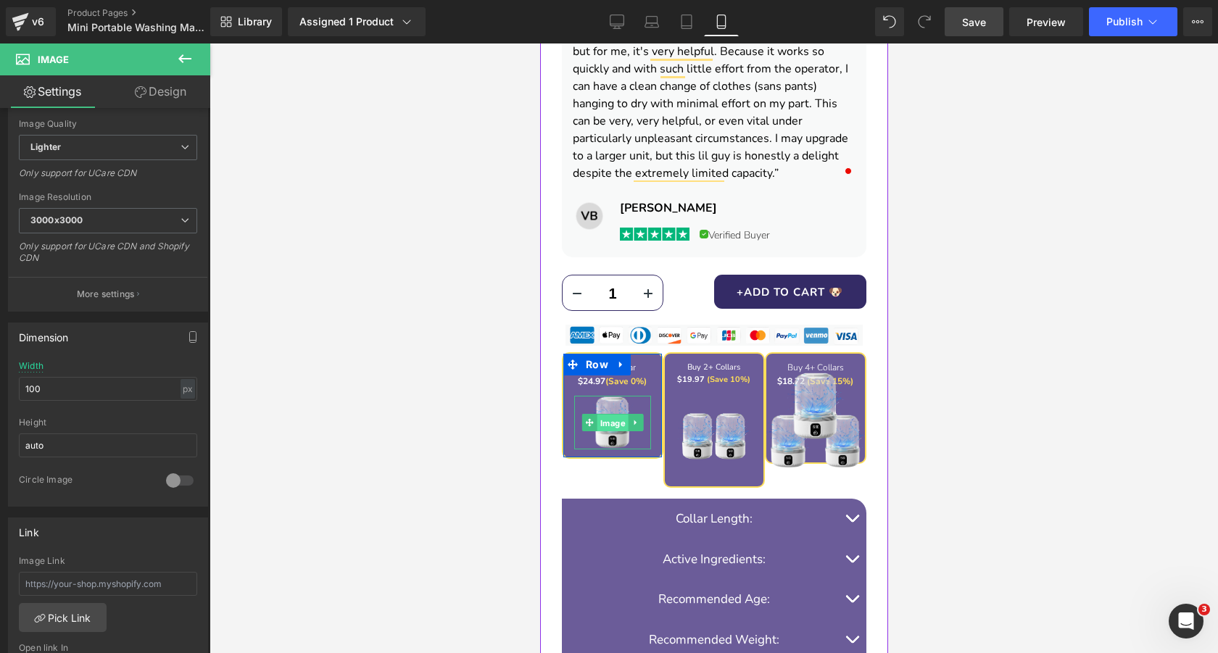
click at [606, 424] on span "Image" at bounding box center [612, 423] width 31 height 17
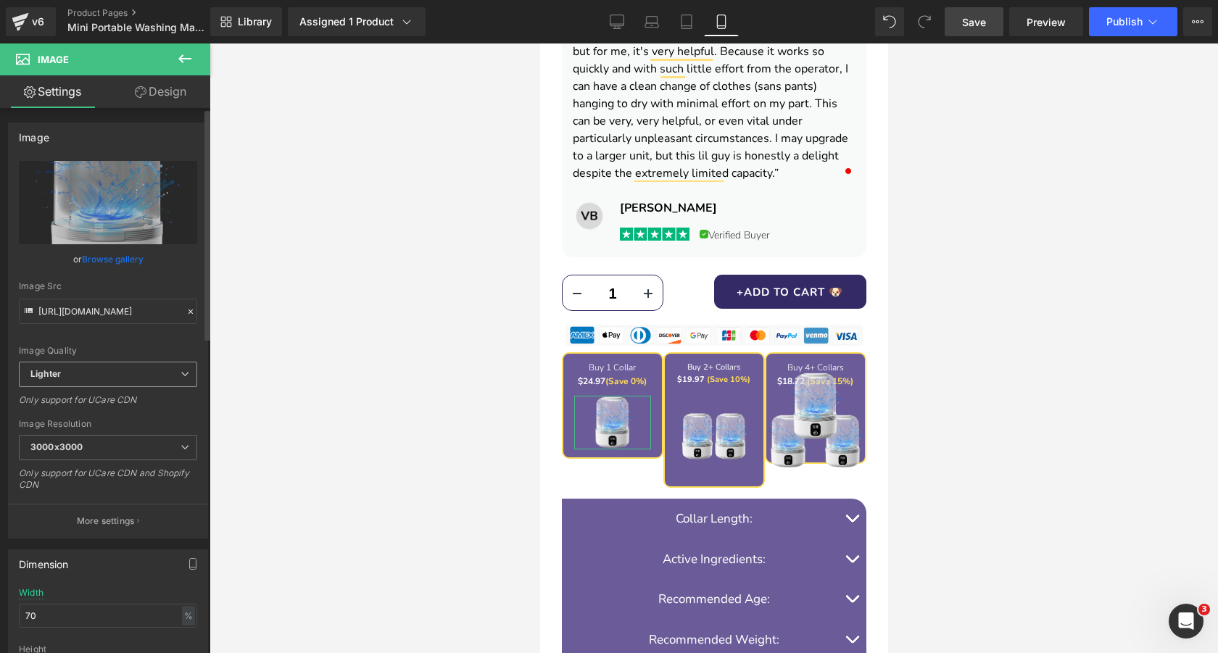
scroll to position [152, 0]
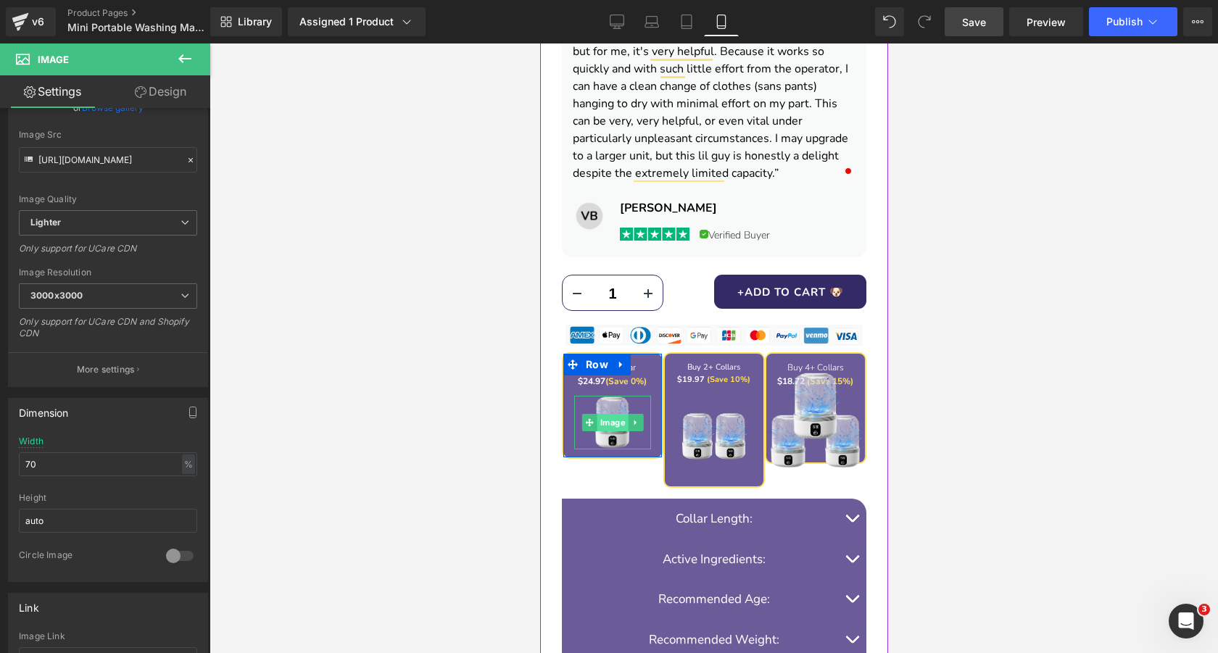
click at [607, 424] on span "Image" at bounding box center [612, 422] width 31 height 17
click at [712, 444] on span "Image" at bounding box center [713, 437] width 31 height 17
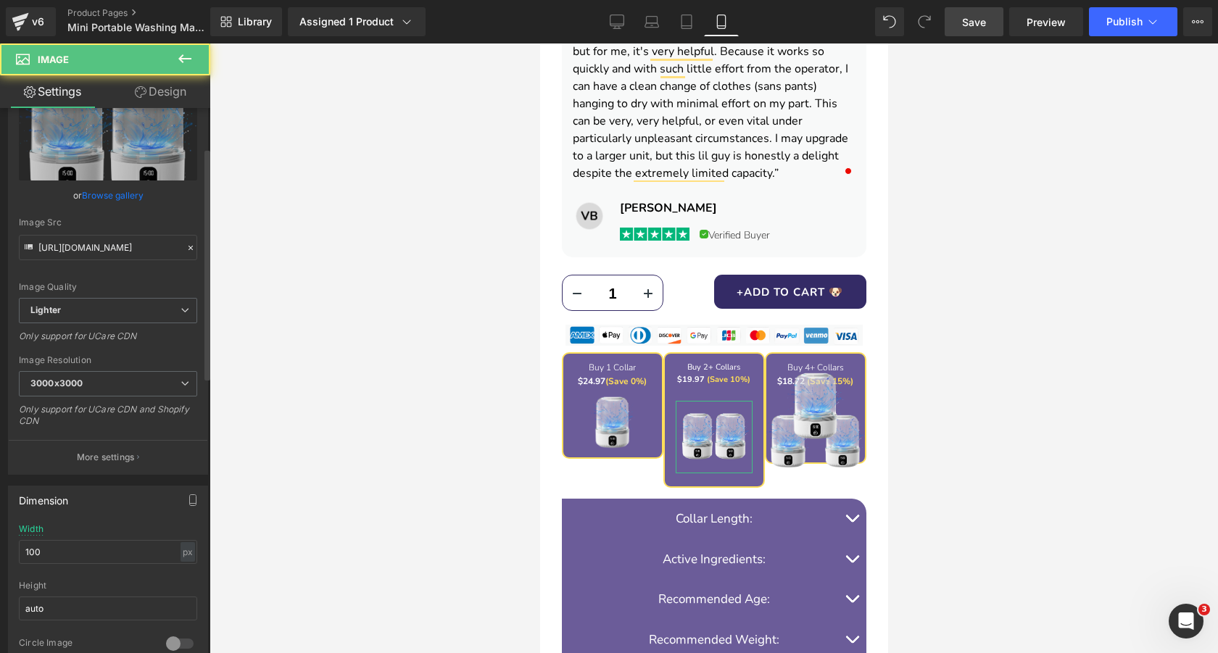
scroll to position [124, 0]
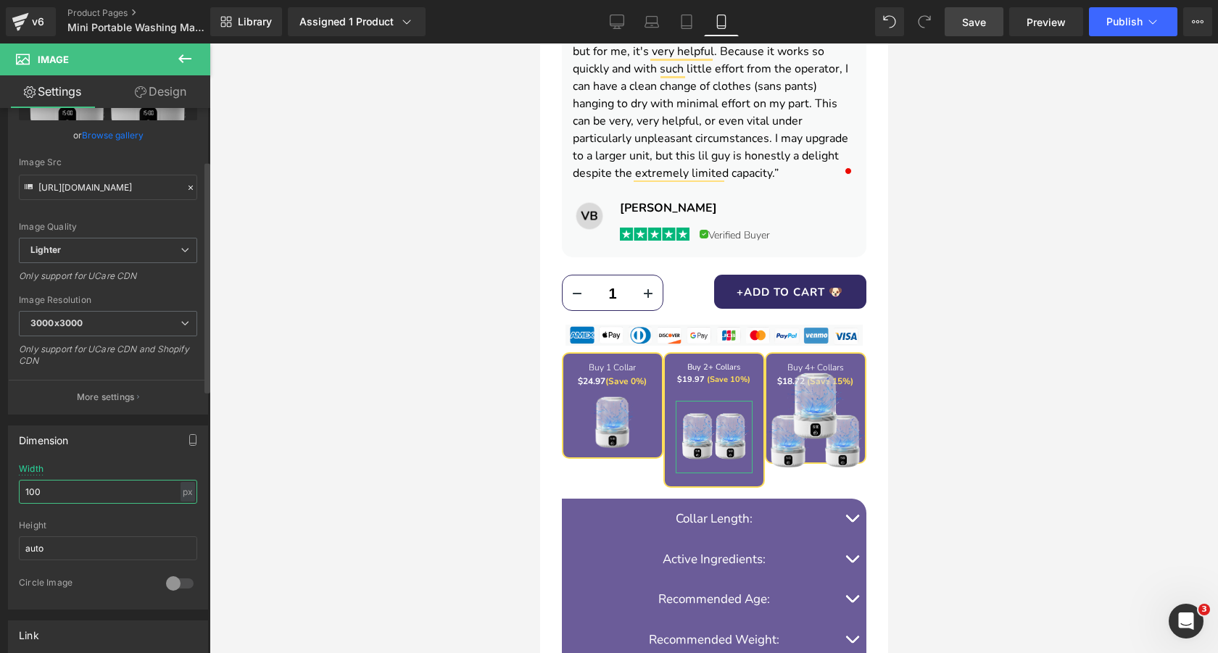
click at [95, 482] on input "100" at bounding box center [108, 492] width 178 height 24
type input "79"
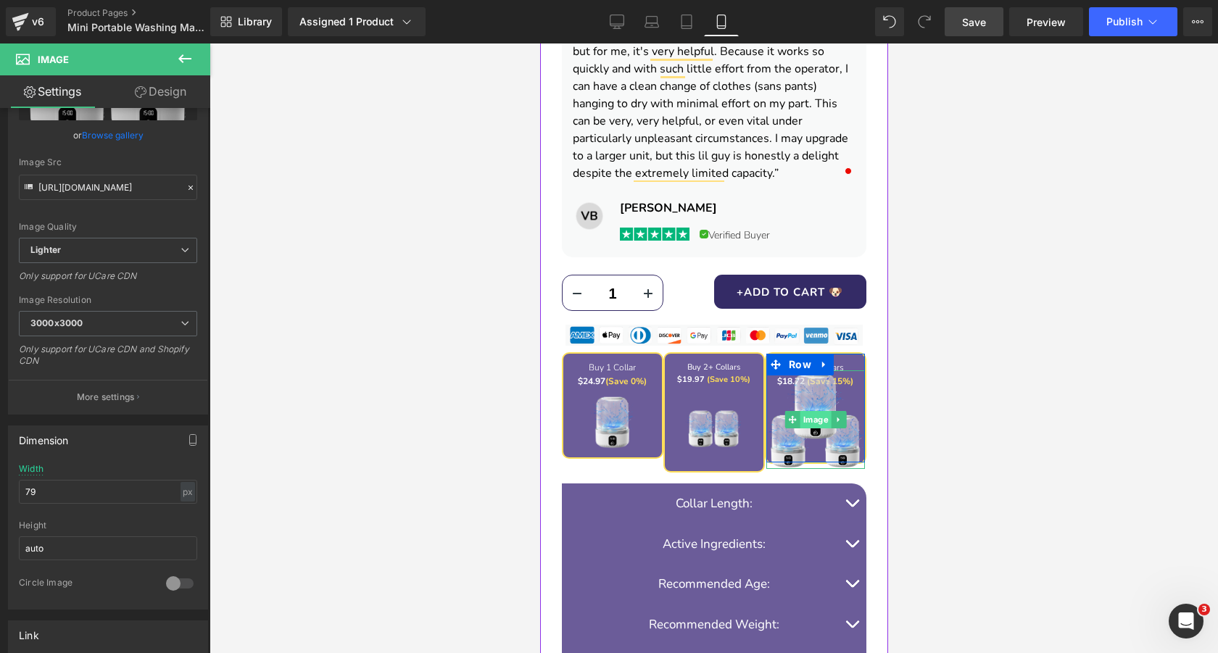
click at [819, 421] on span "Image" at bounding box center [815, 419] width 31 height 17
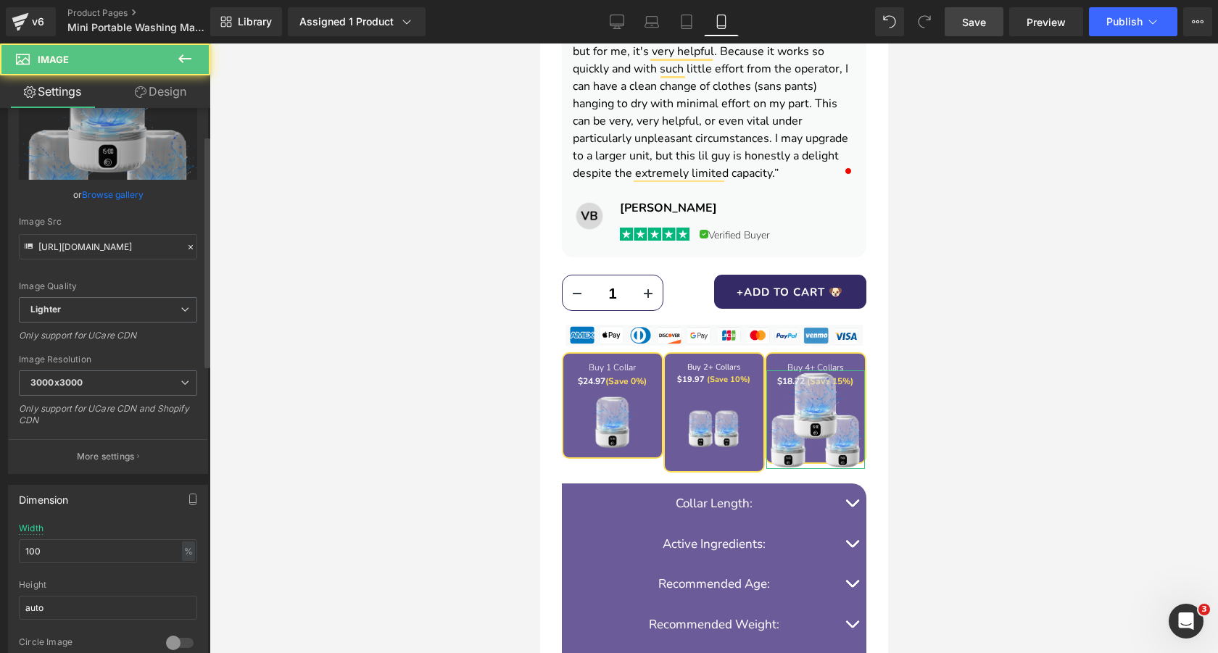
scroll to position [212, 0]
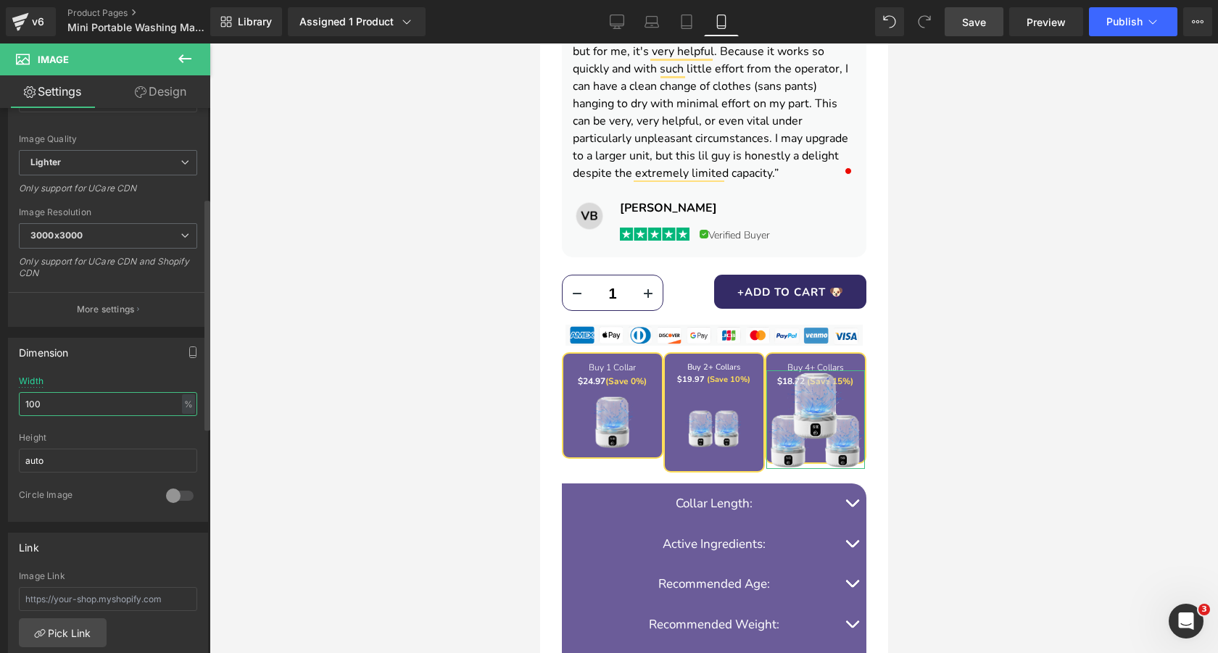
click at [80, 412] on input "100" at bounding box center [108, 404] width 178 height 24
type input "70"
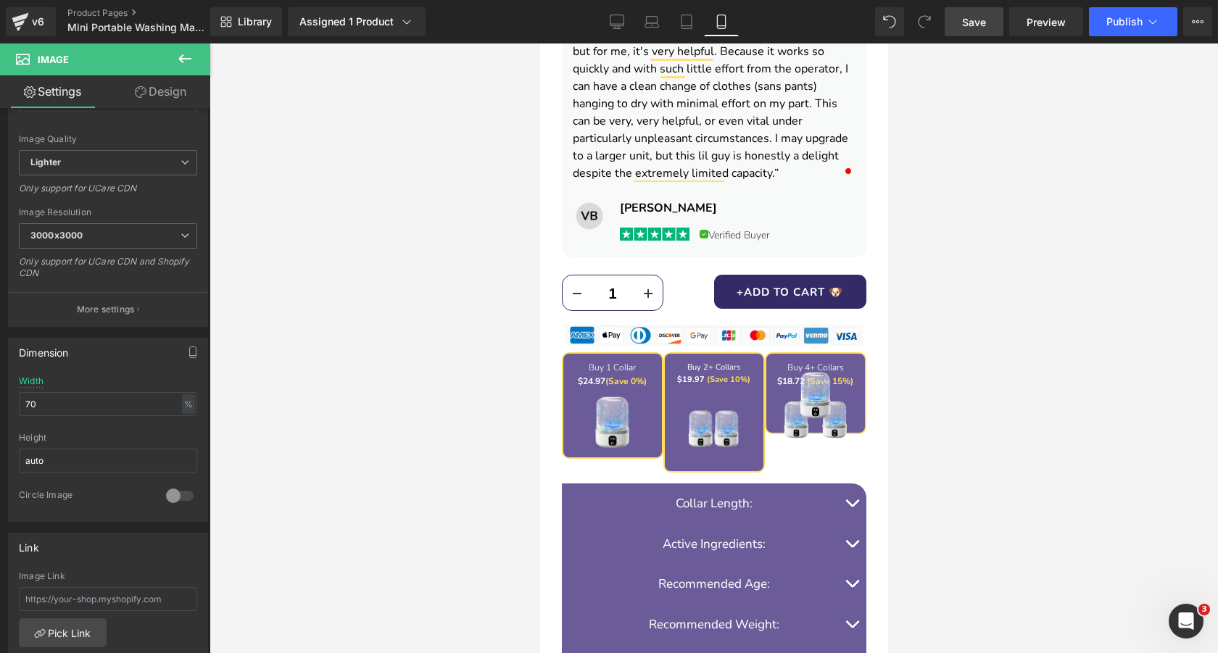
click at [490, 334] on div at bounding box center [714, 349] width 1009 height 610
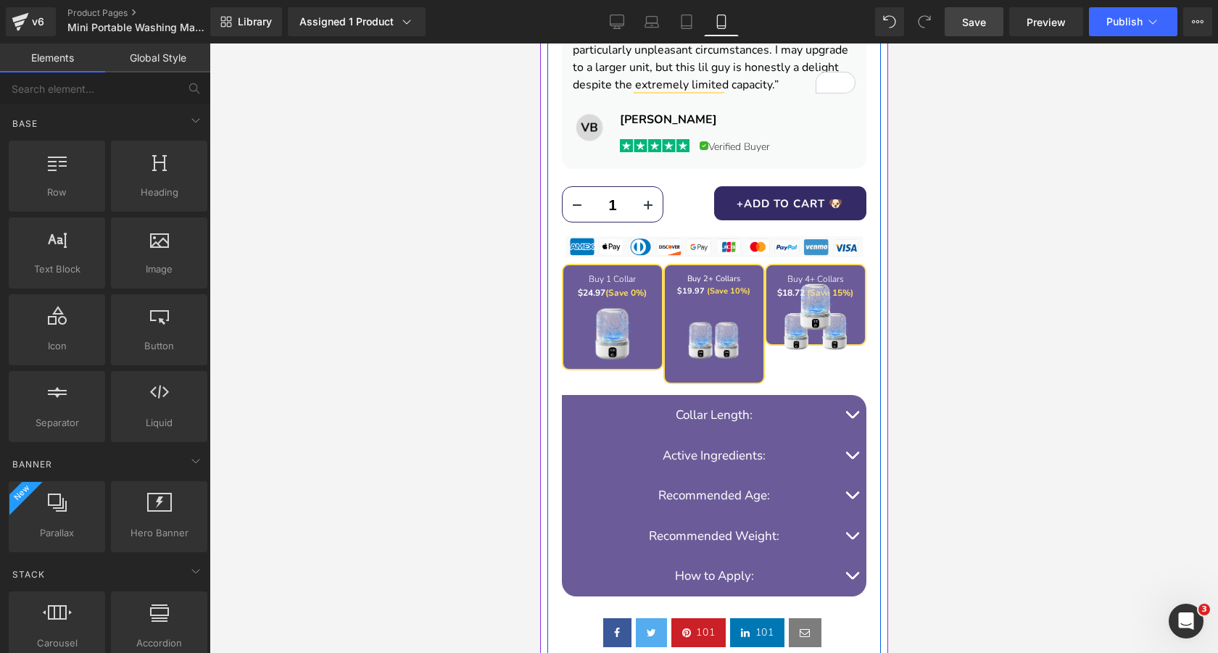
scroll to position [1286, 0]
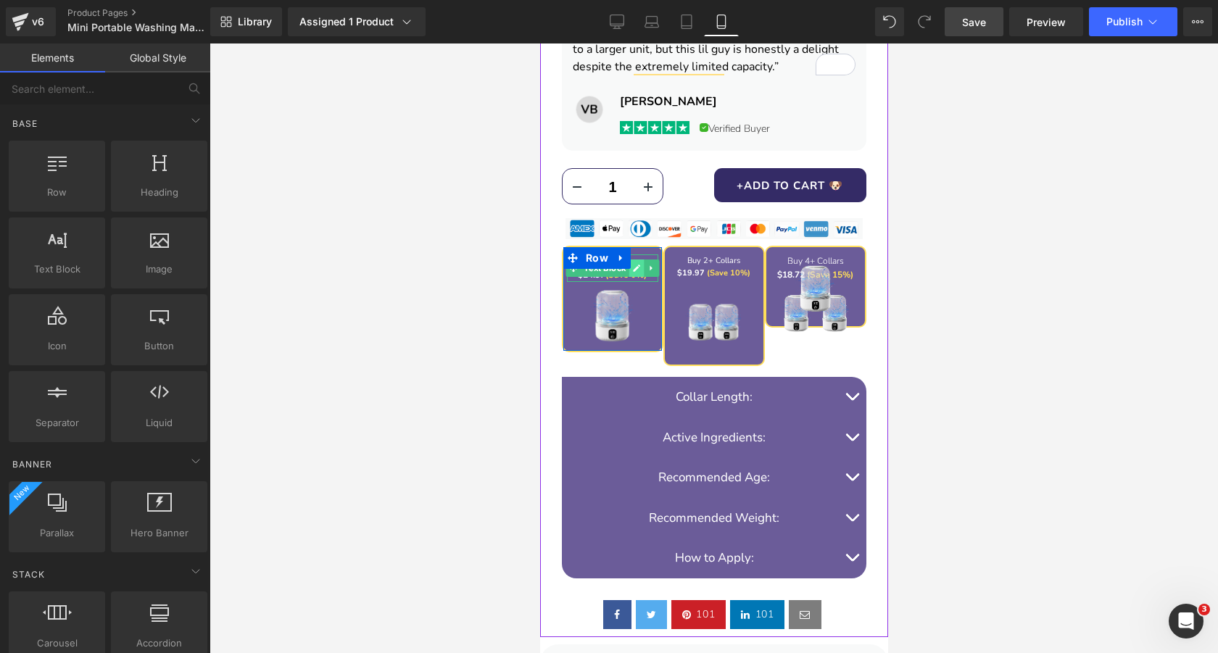
click at [632, 265] on icon at bounding box center [636, 268] width 8 height 9
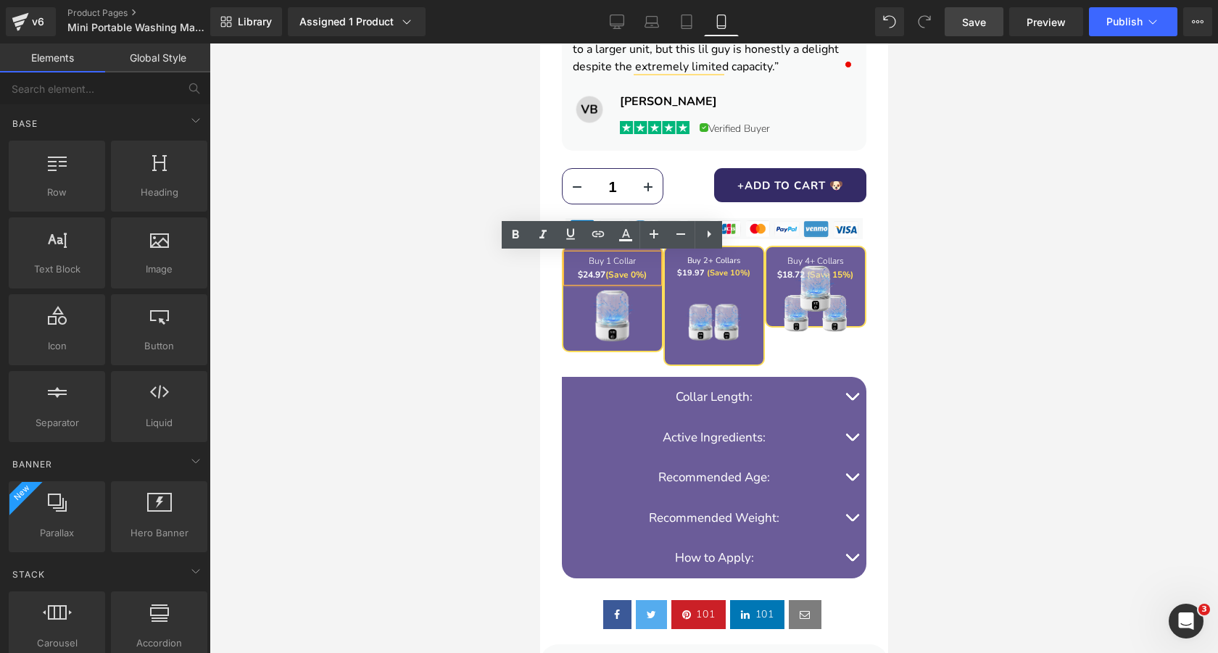
click at [611, 260] on span "Buy 1 Collar" at bounding box center [611, 261] width 47 height 12
click at [428, 293] on div at bounding box center [714, 349] width 1009 height 610
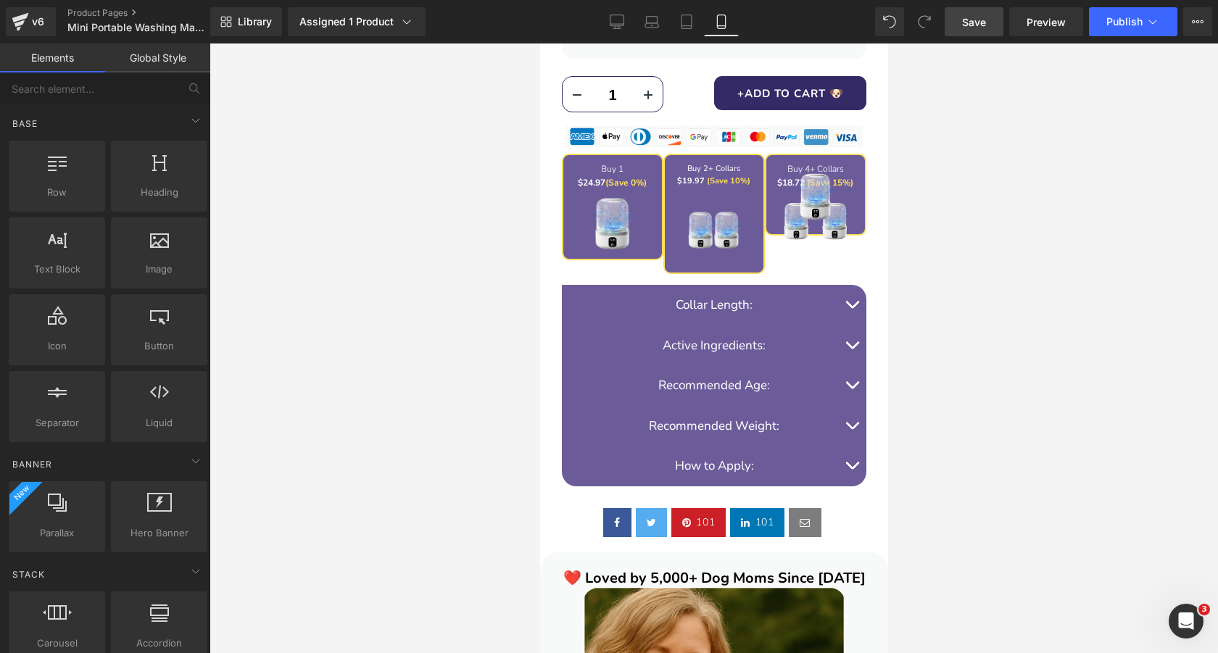
scroll to position [1308, 0]
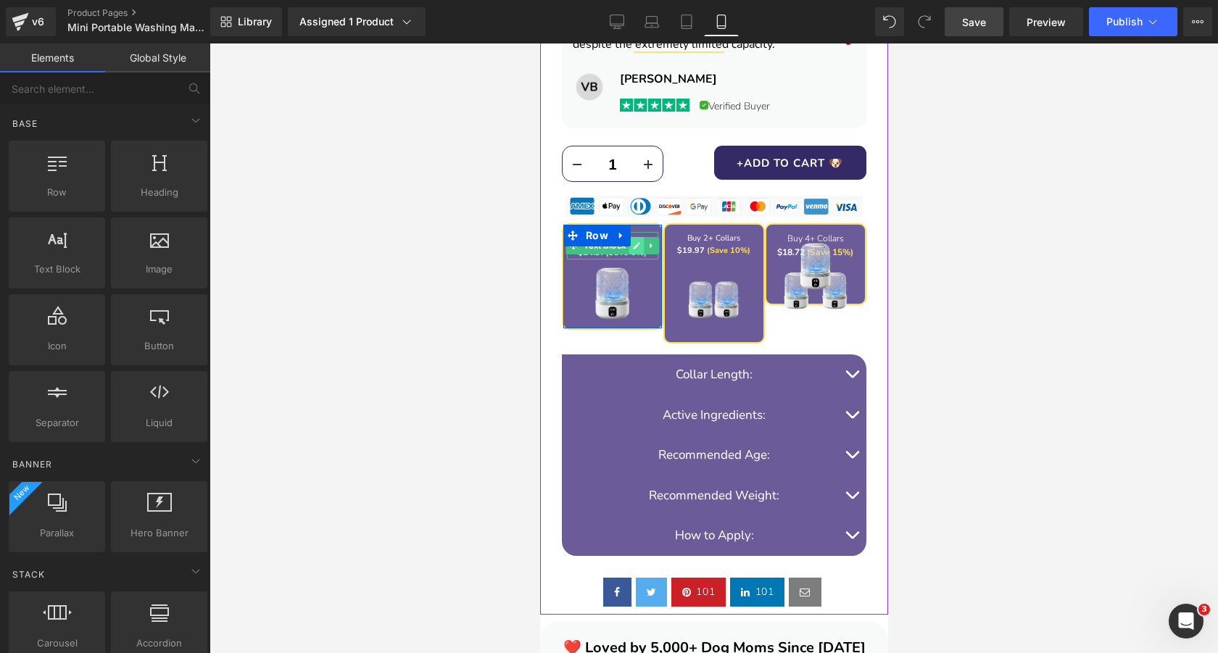
click at [635, 248] on icon at bounding box center [635, 245] width 7 height 7
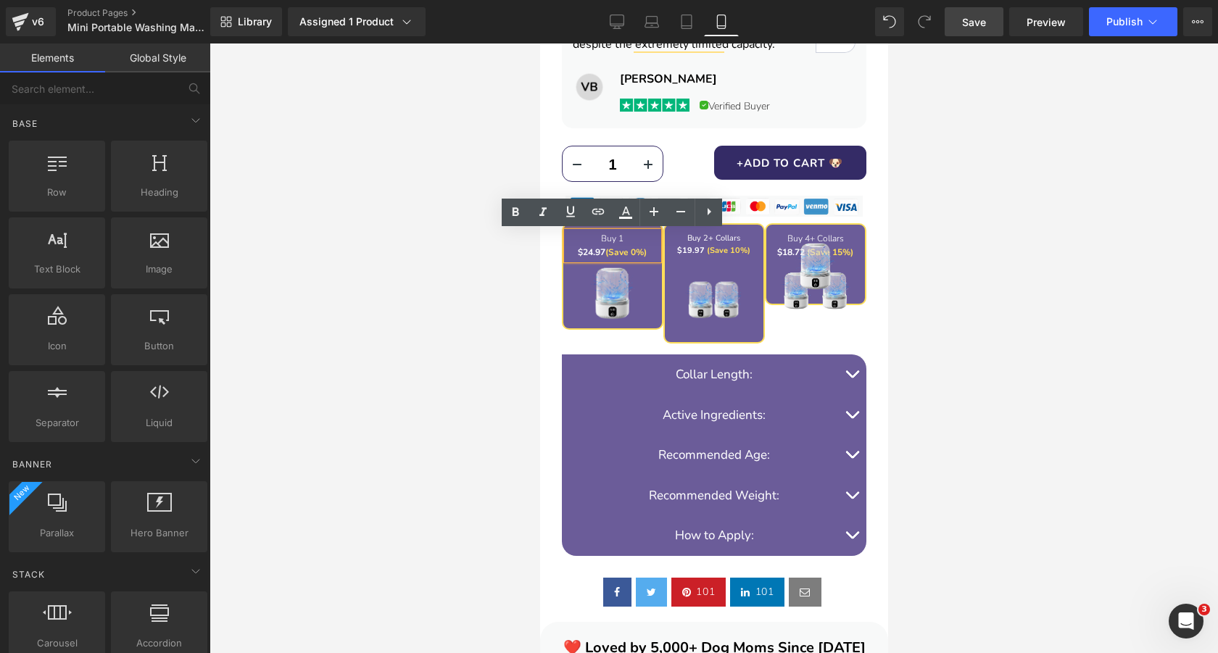
click at [600, 255] on strong "$24.97" at bounding box center [591, 253] width 28 height 12
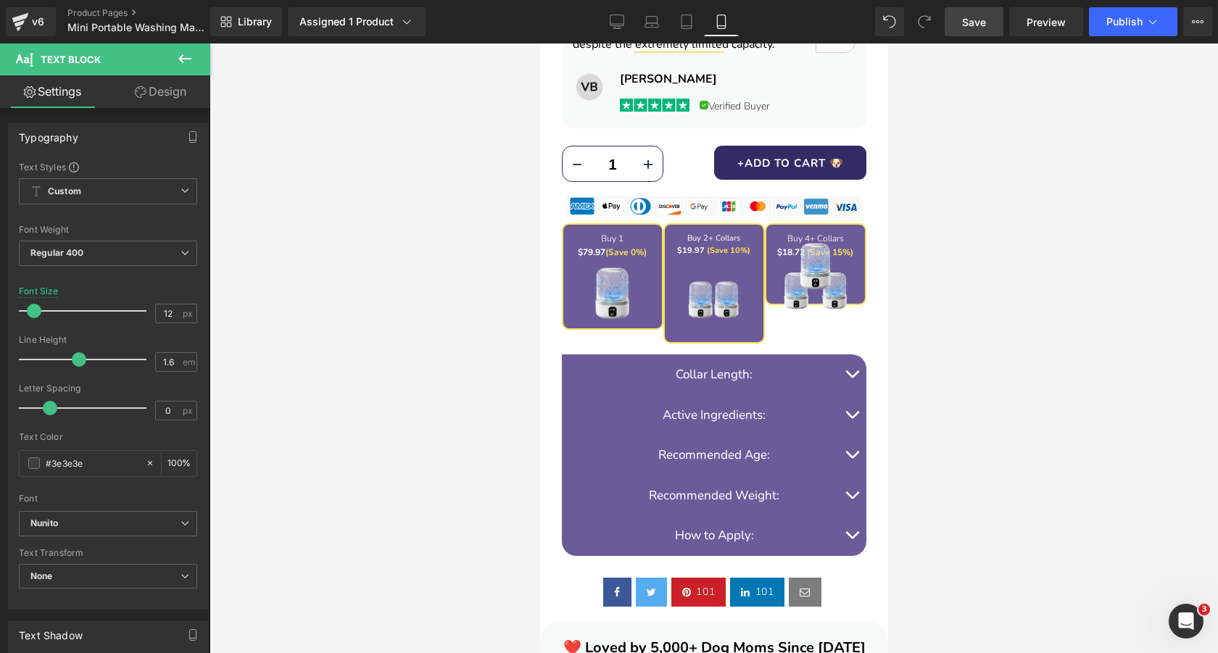
click at [462, 284] on div at bounding box center [714, 349] width 1009 height 610
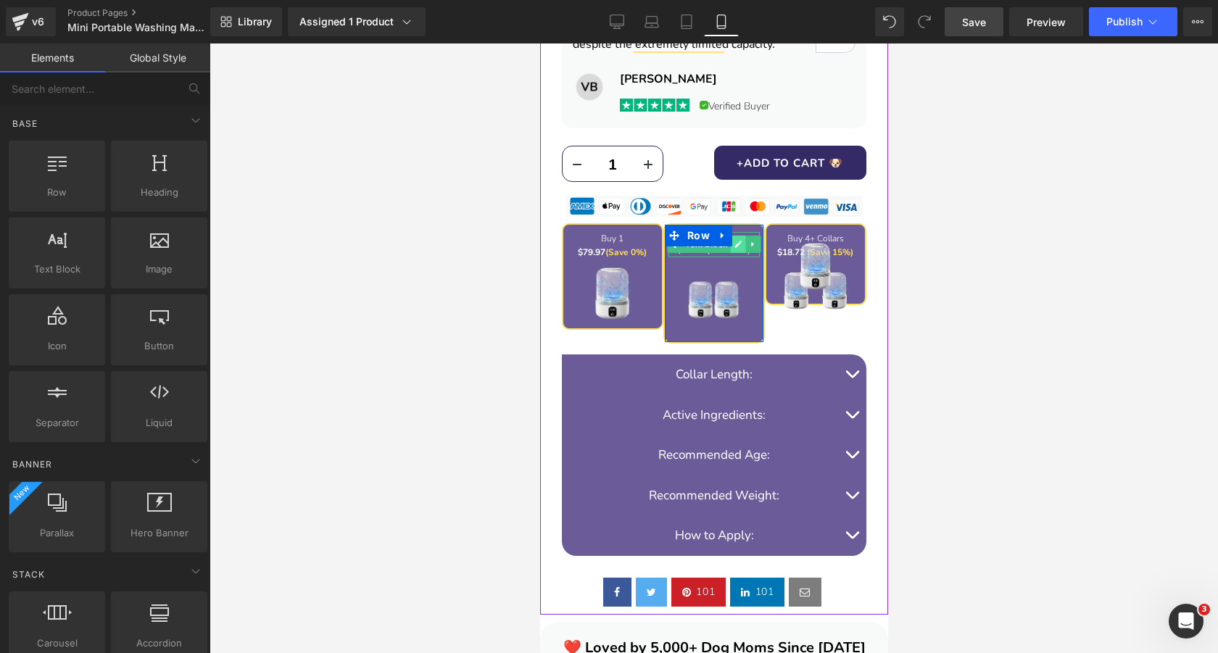
click at [735, 242] on icon at bounding box center [738, 244] width 8 height 9
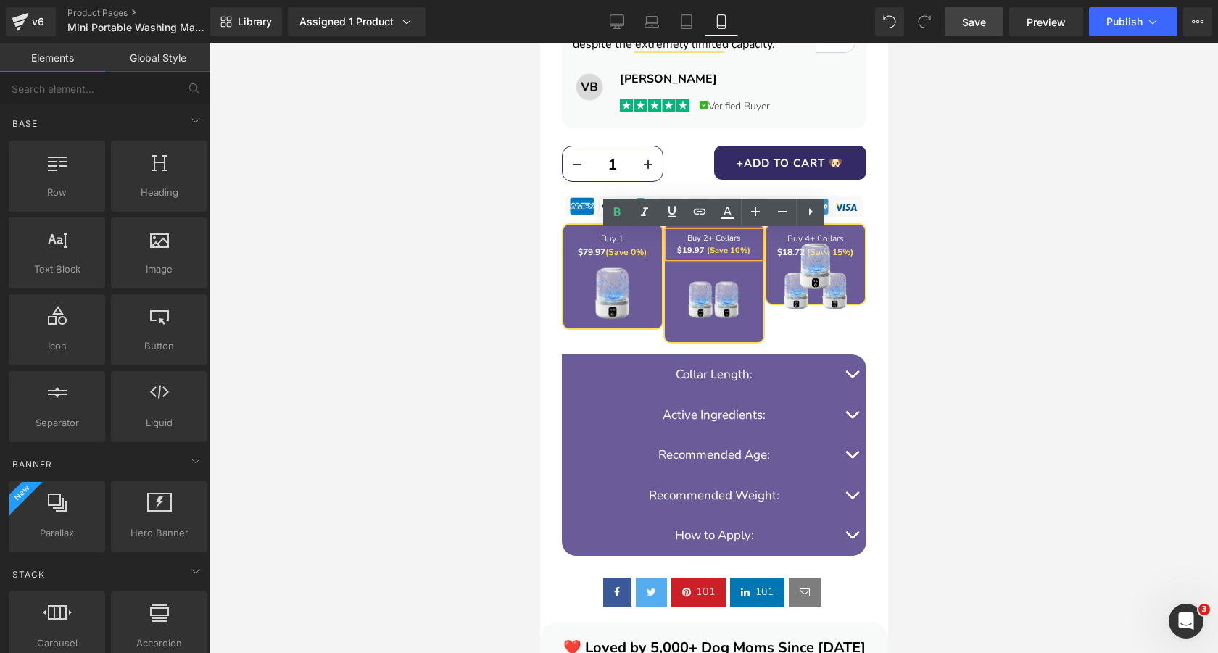
click at [743, 239] on p "Buy 2+ Collars" at bounding box center [713, 238] width 91 height 13
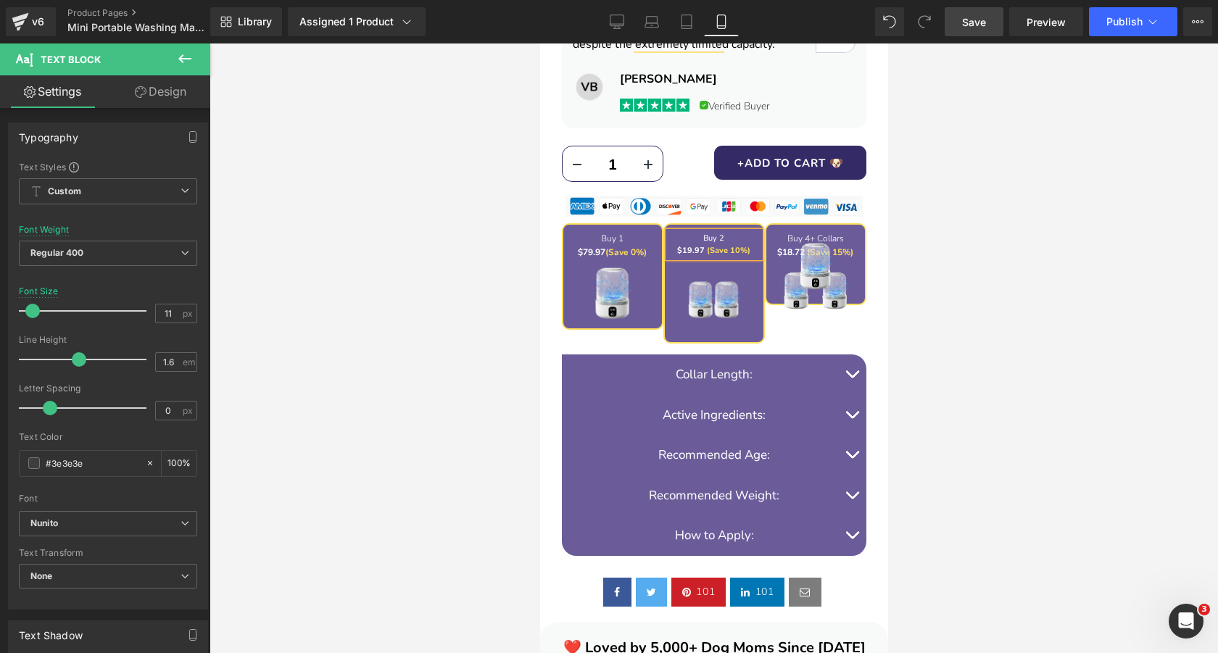
click at [700, 249] on font "$19.97" at bounding box center [691, 250] width 28 height 11
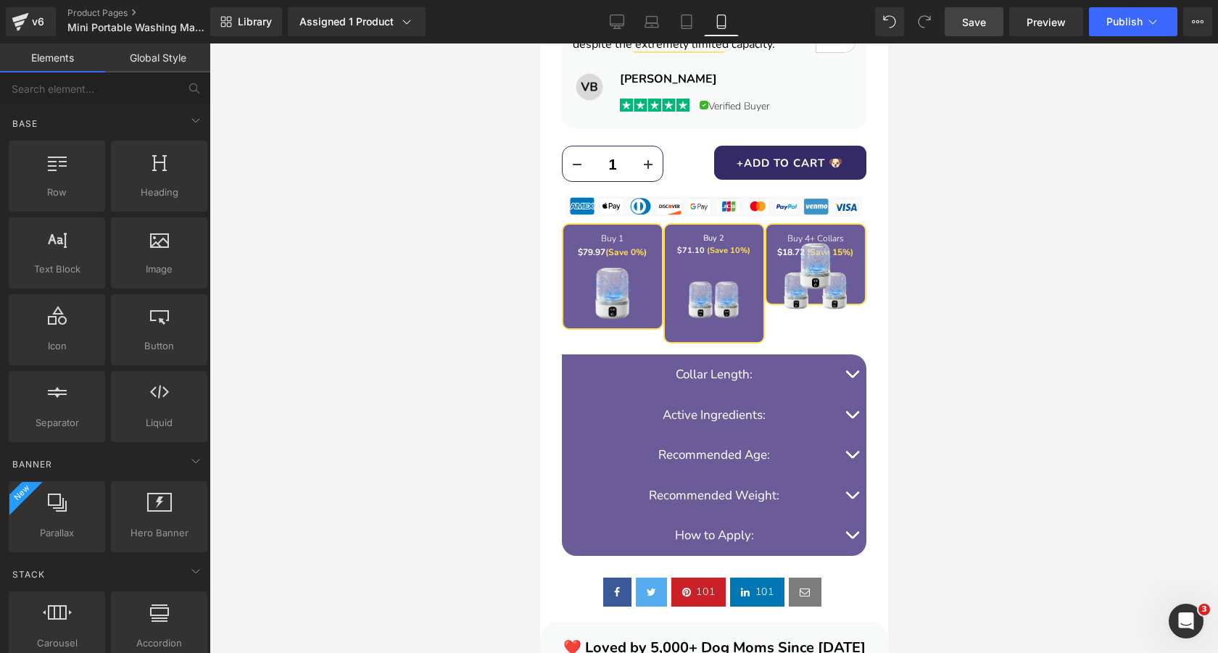
click at [973, 258] on div at bounding box center [714, 349] width 1009 height 610
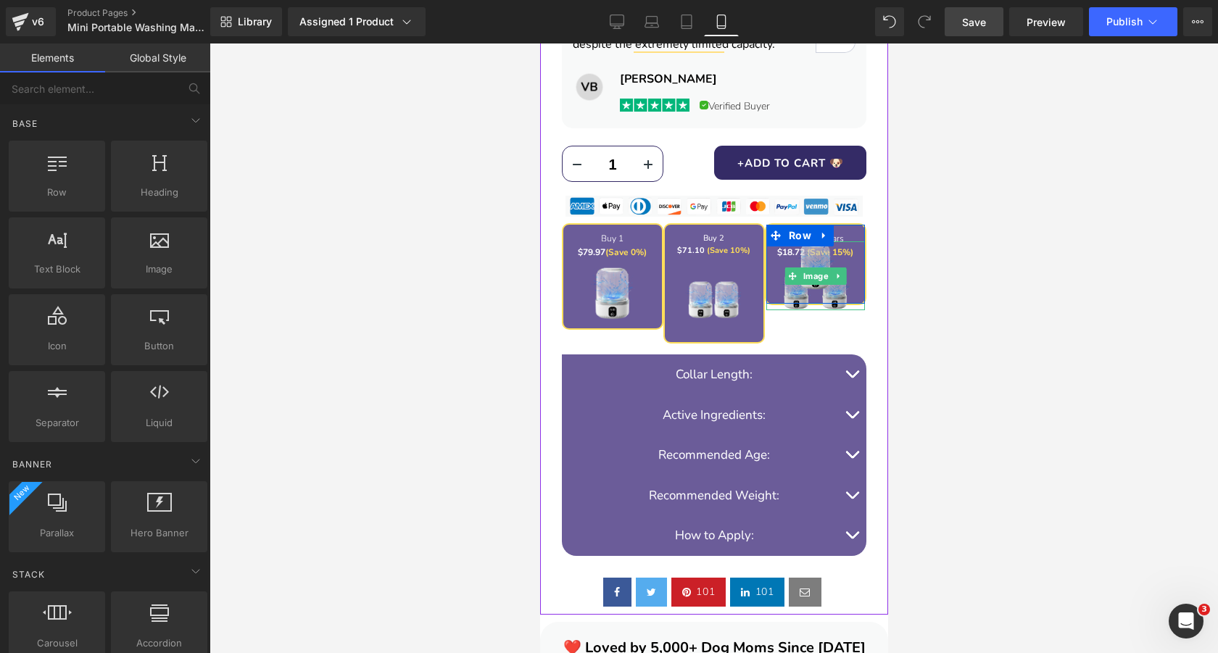
click at [842, 245] on img at bounding box center [814, 276] width 69 height 69
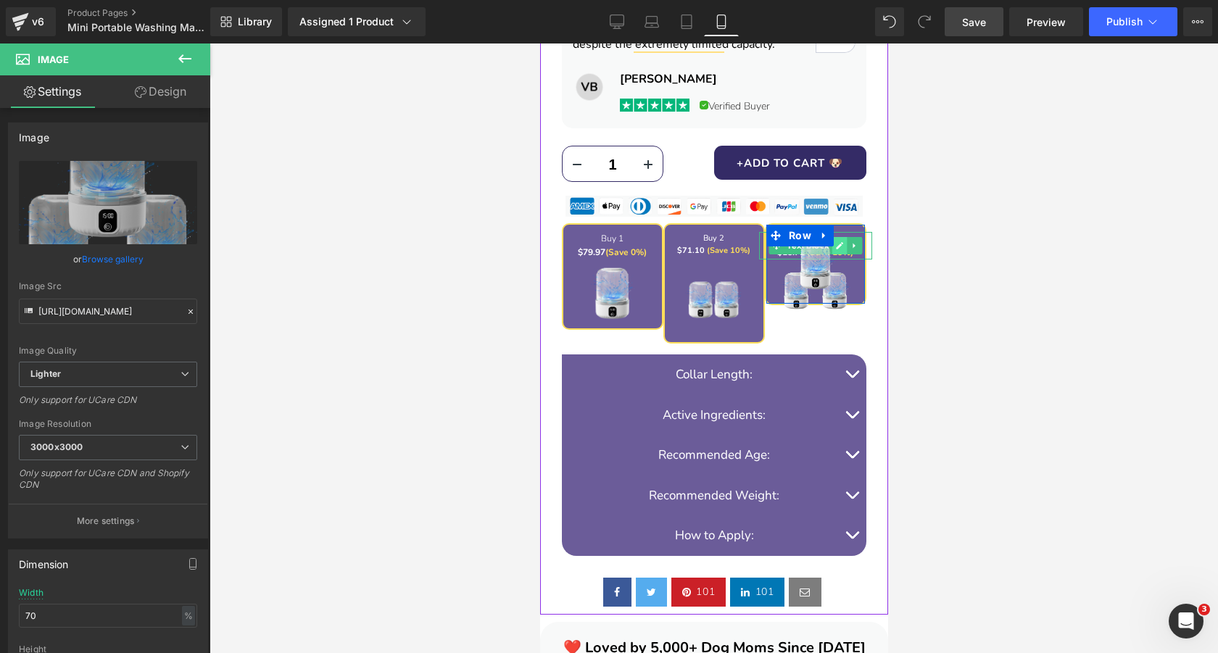
click at [842, 239] on link at bounding box center [839, 245] width 15 height 17
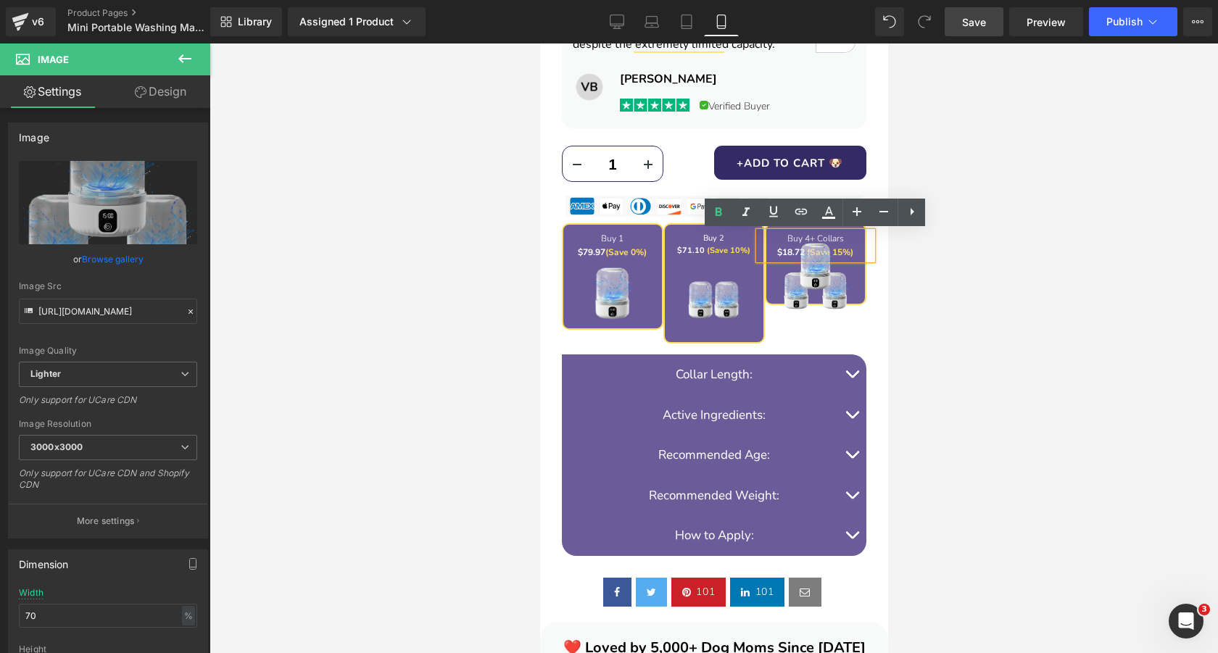
click at [842, 239] on font "Buy 4+ Collars" at bounding box center [815, 239] width 57 height 12
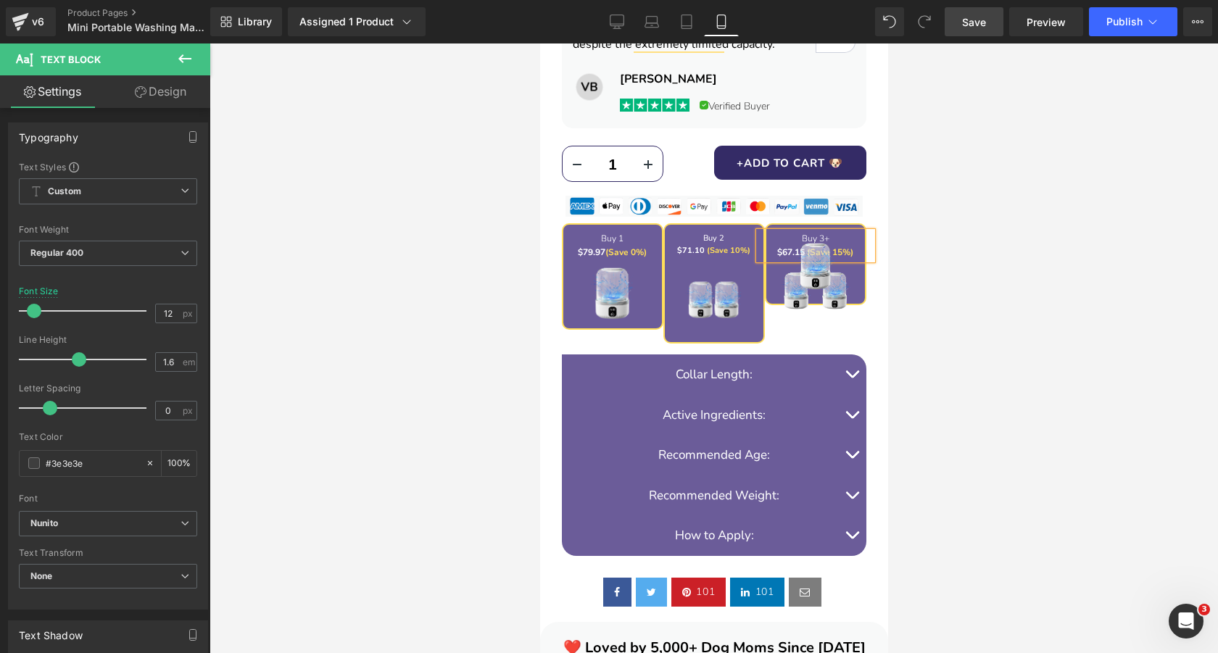
click at [1007, 244] on div at bounding box center [714, 349] width 1009 height 610
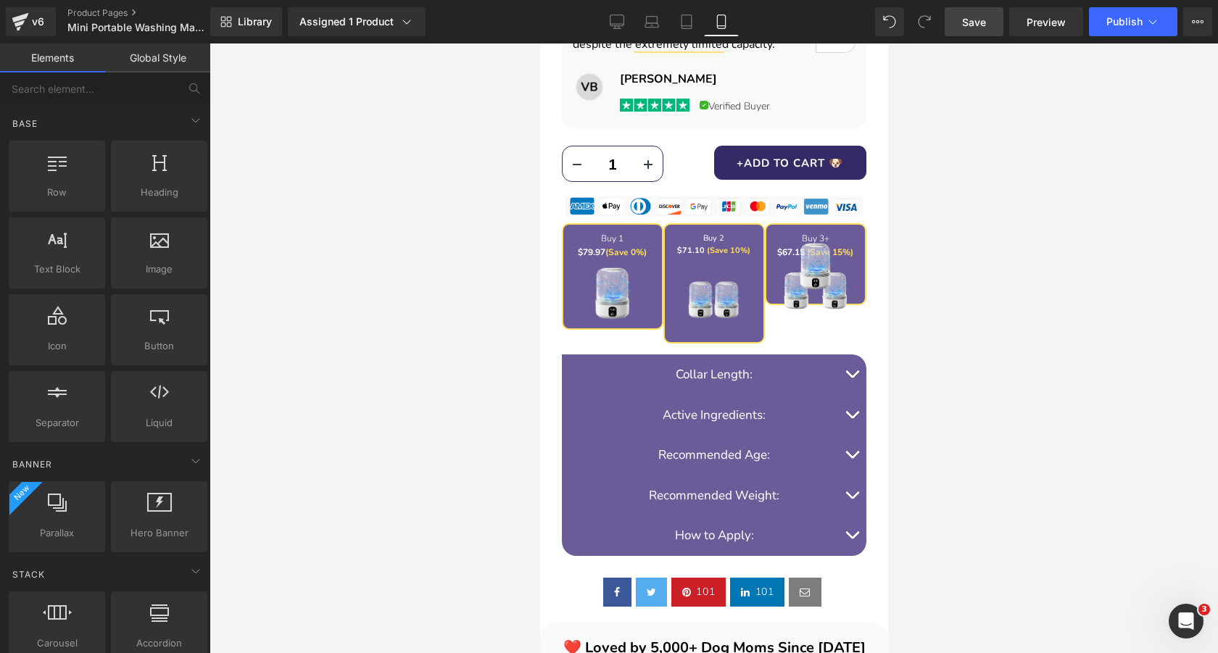
click at [973, 25] on span "Save" at bounding box center [974, 22] width 24 height 15
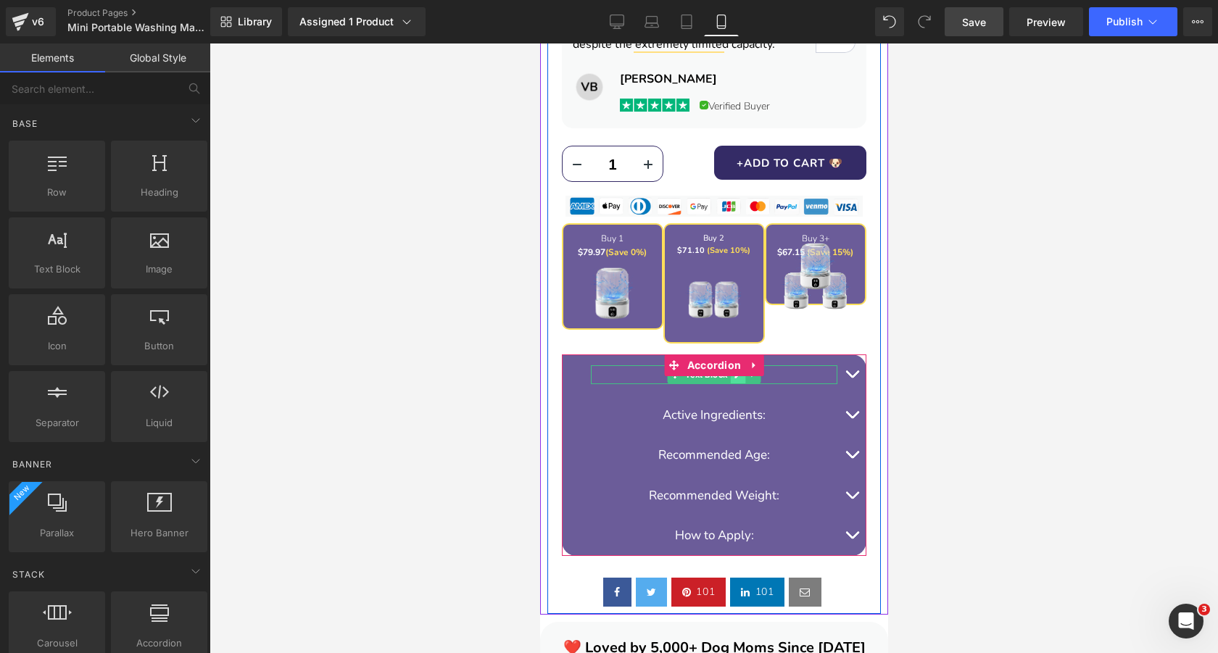
click at [738, 381] on link at bounding box center [737, 374] width 15 height 17
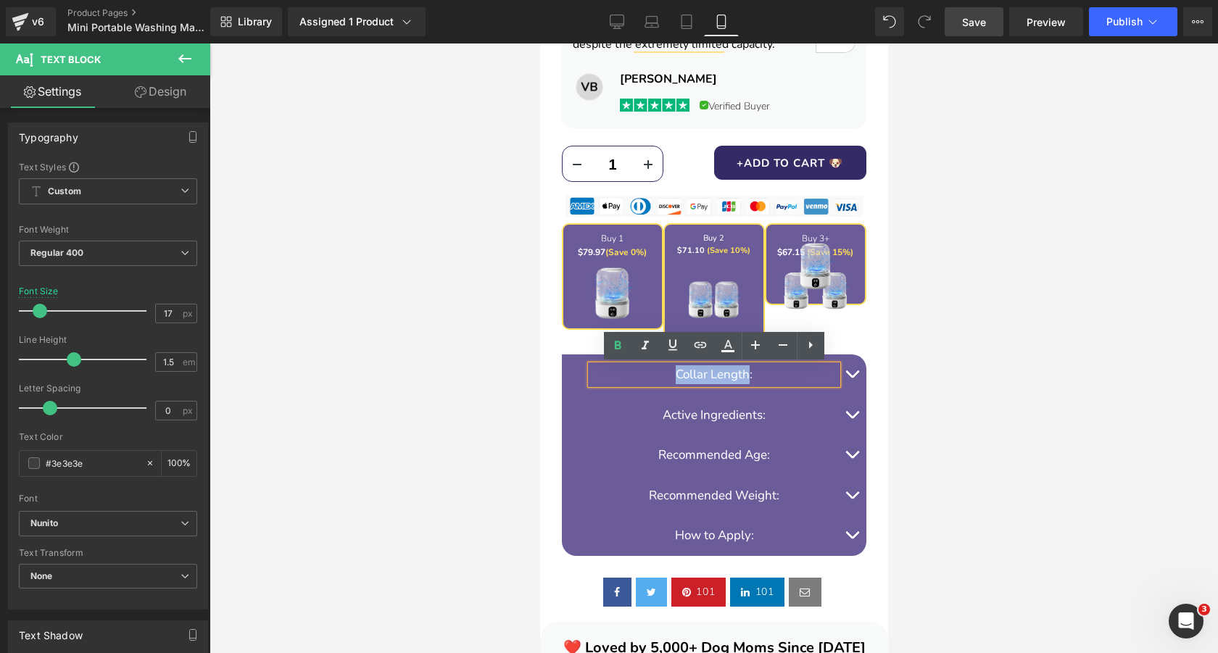
drag, startPoint x: 677, startPoint y: 376, endPoint x: 746, endPoint y: 378, distance: 69.7
click at [746, 378] on font "Collar Length:" at bounding box center [713, 374] width 77 height 17
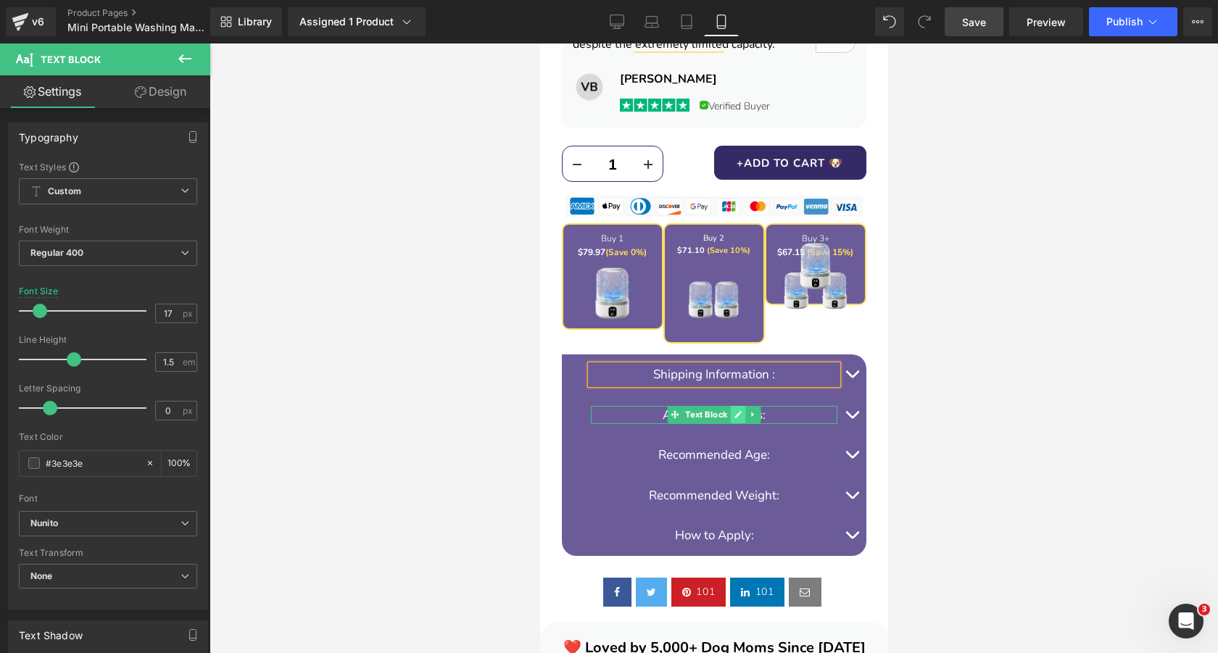
click at [736, 416] on icon at bounding box center [737, 414] width 7 height 7
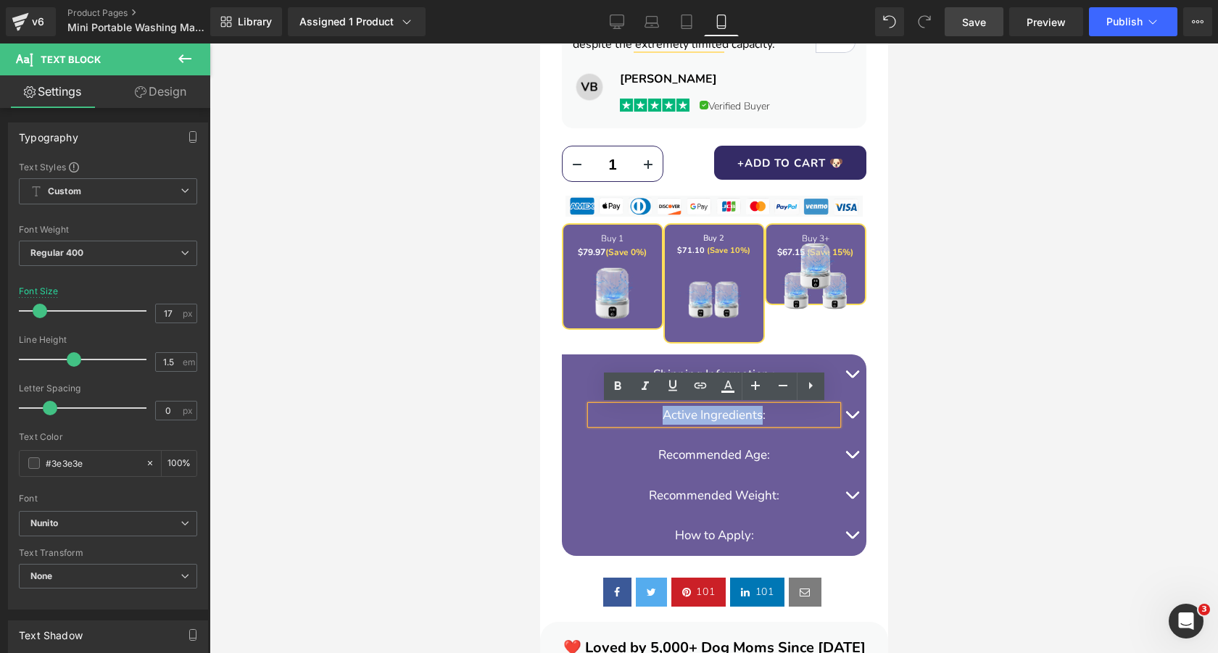
drag, startPoint x: 662, startPoint y: 416, endPoint x: 760, endPoint y: 418, distance: 97.9
click at [760, 418] on font "Active Ingredients:" at bounding box center [713, 415] width 103 height 17
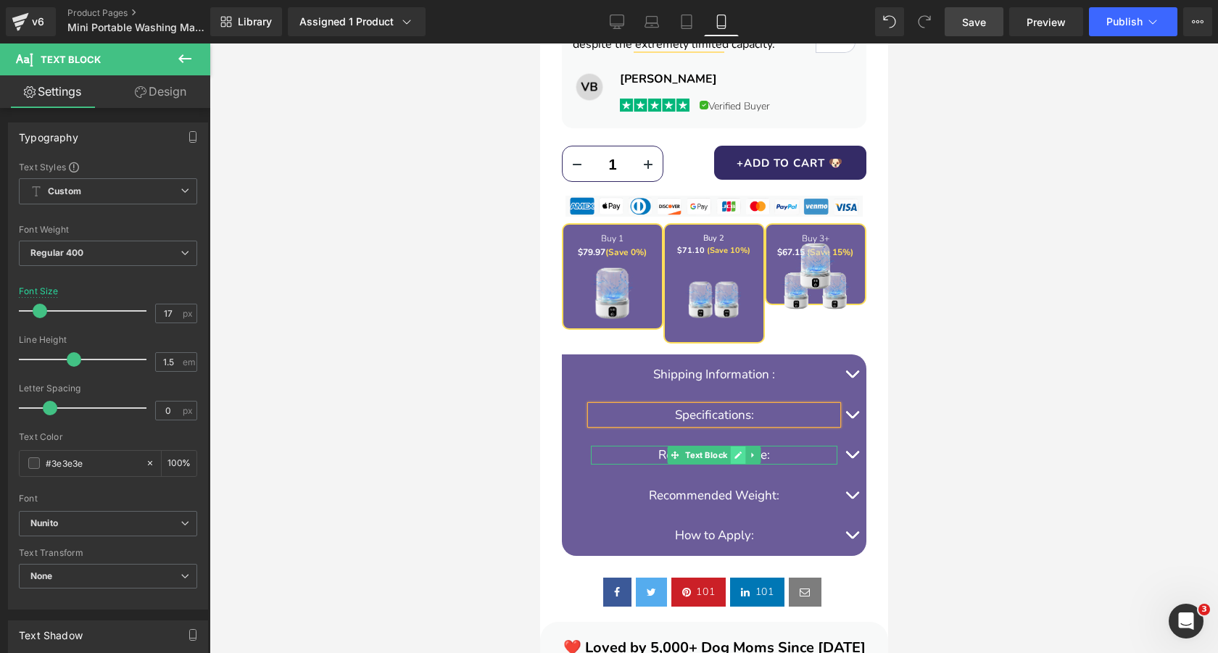
click at [738, 454] on icon at bounding box center [737, 455] width 7 height 7
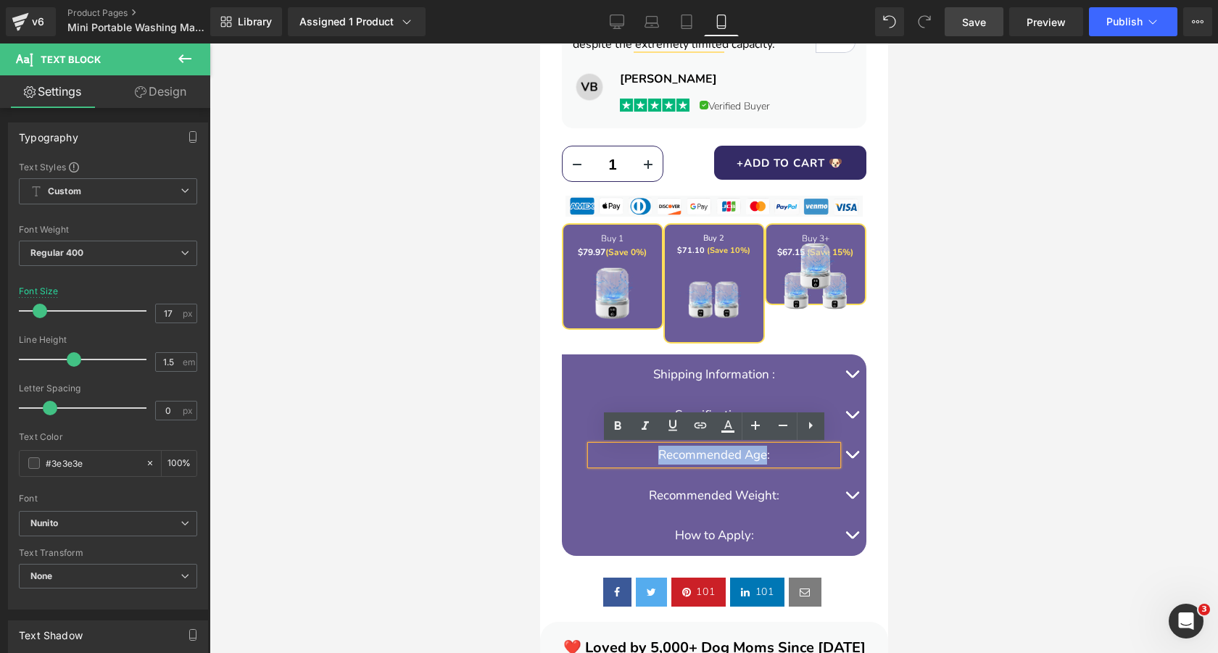
drag, startPoint x: 659, startPoint y: 455, endPoint x: 763, endPoint y: 456, distance: 103.7
click at [763, 456] on font "Recommended Age:" at bounding box center [714, 455] width 112 height 17
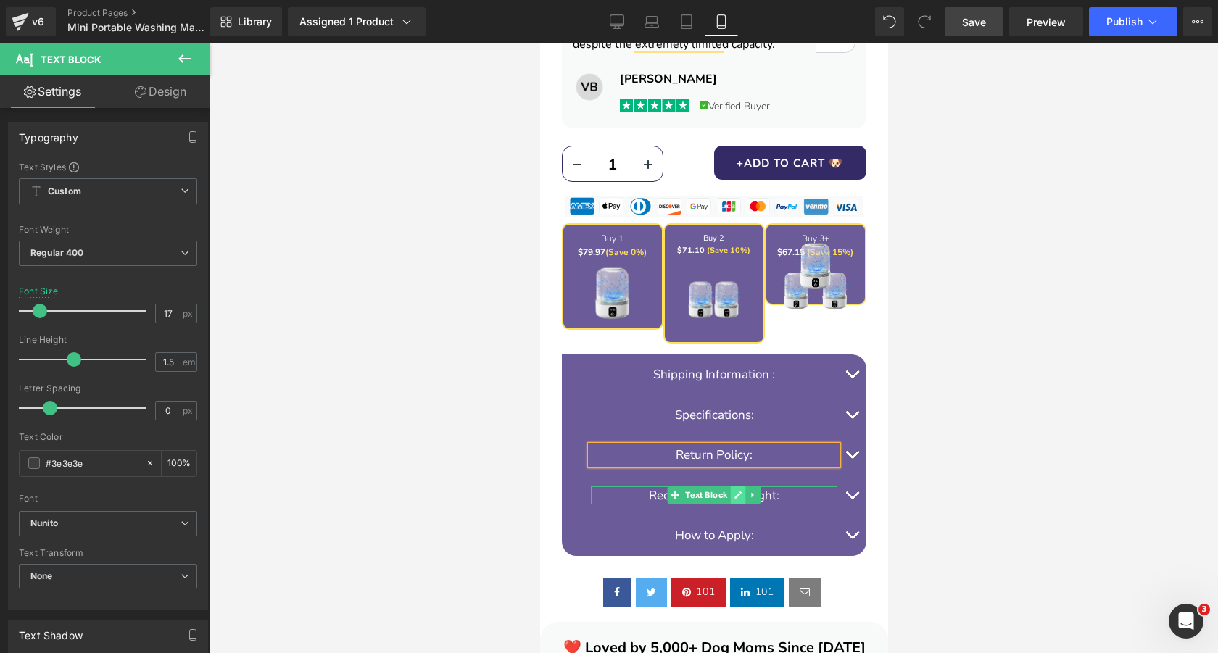
click at [738, 497] on icon at bounding box center [737, 495] width 7 height 7
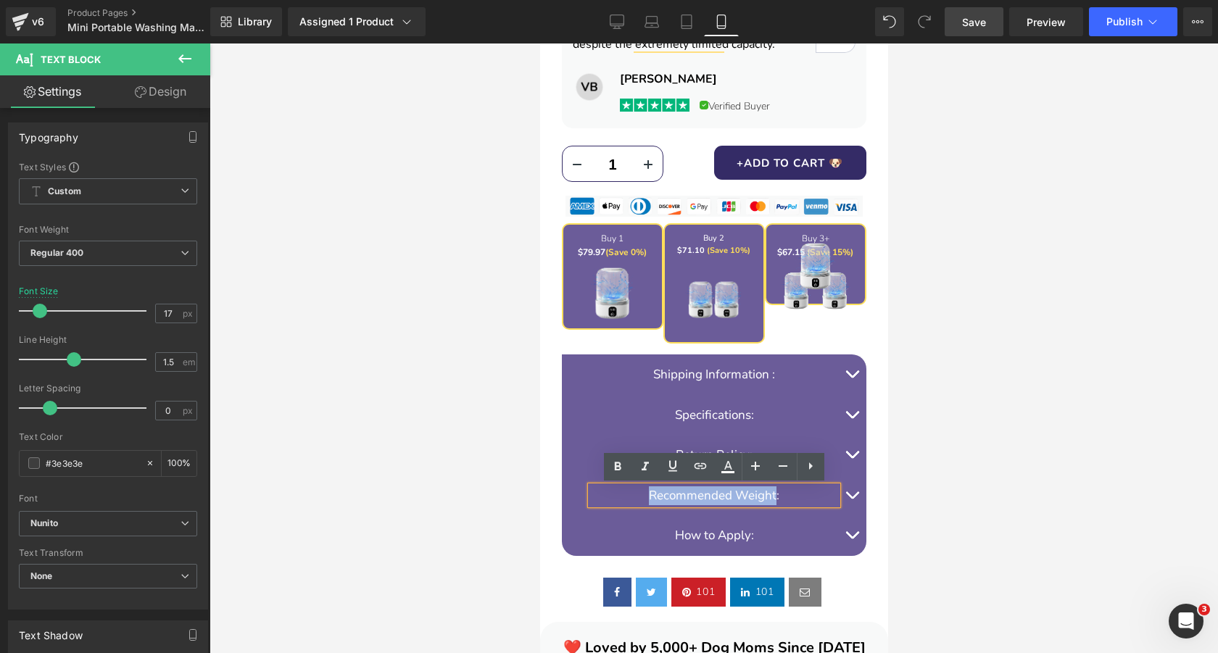
drag, startPoint x: 650, startPoint y: 497, endPoint x: 775, endPoint y: 498, distance: 124.8
click at [775, 498] on font "Recommended Weight:" at bounding box center [713, 495] width 131 height 17
click at [988, 410] on div at bounding box center [714, 349] width 1009 height 610
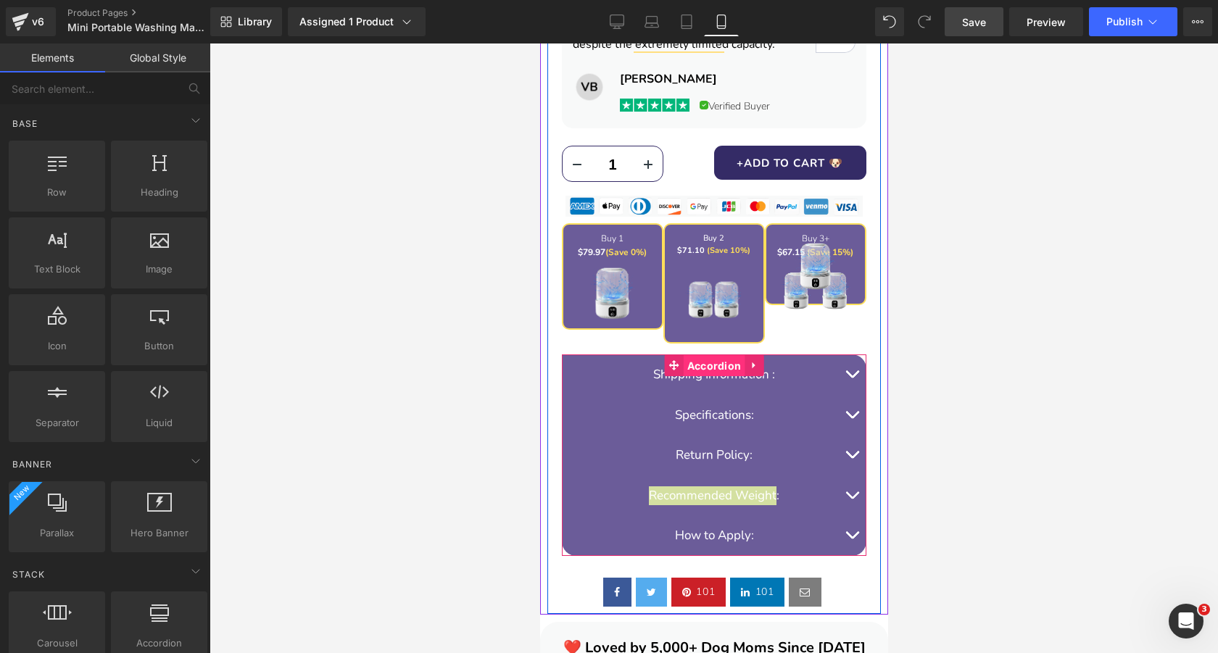
click at [717, 362] on span "Accordion" at bounding box center [714, 366] width 62 height 22
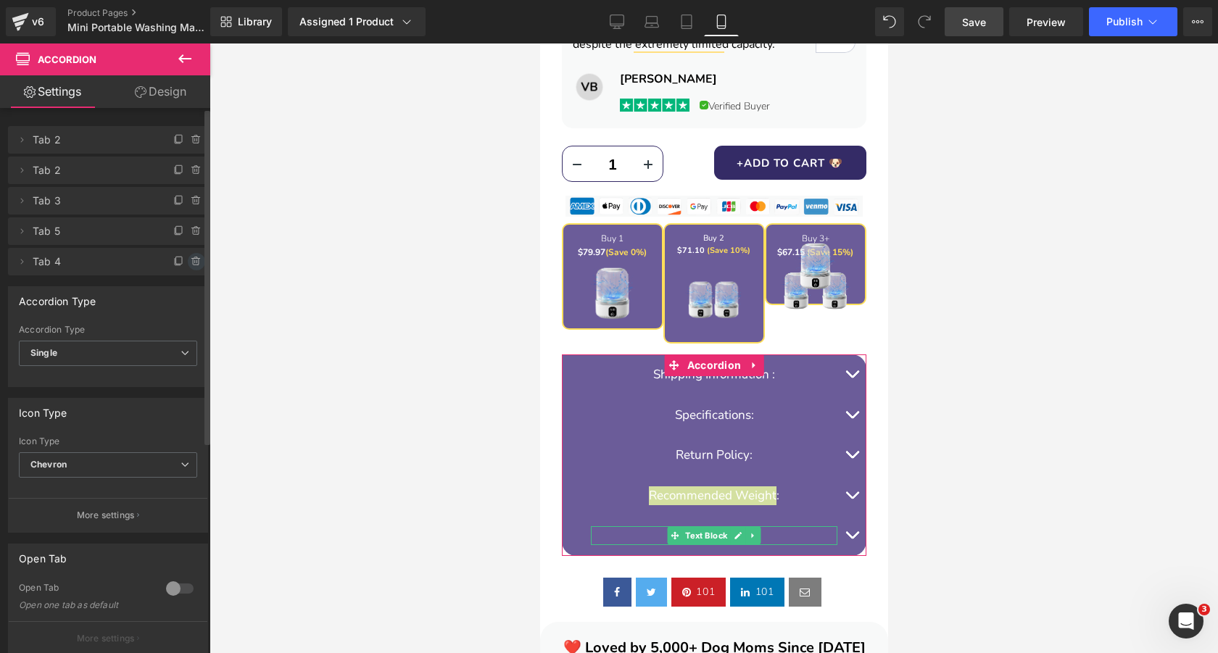
click at [193, 263] on icon at bounding box center [196, 262] width 6 height 7
click at [173, 265] on button "Delete" at bounding box center [181, 262] width 46 height 19
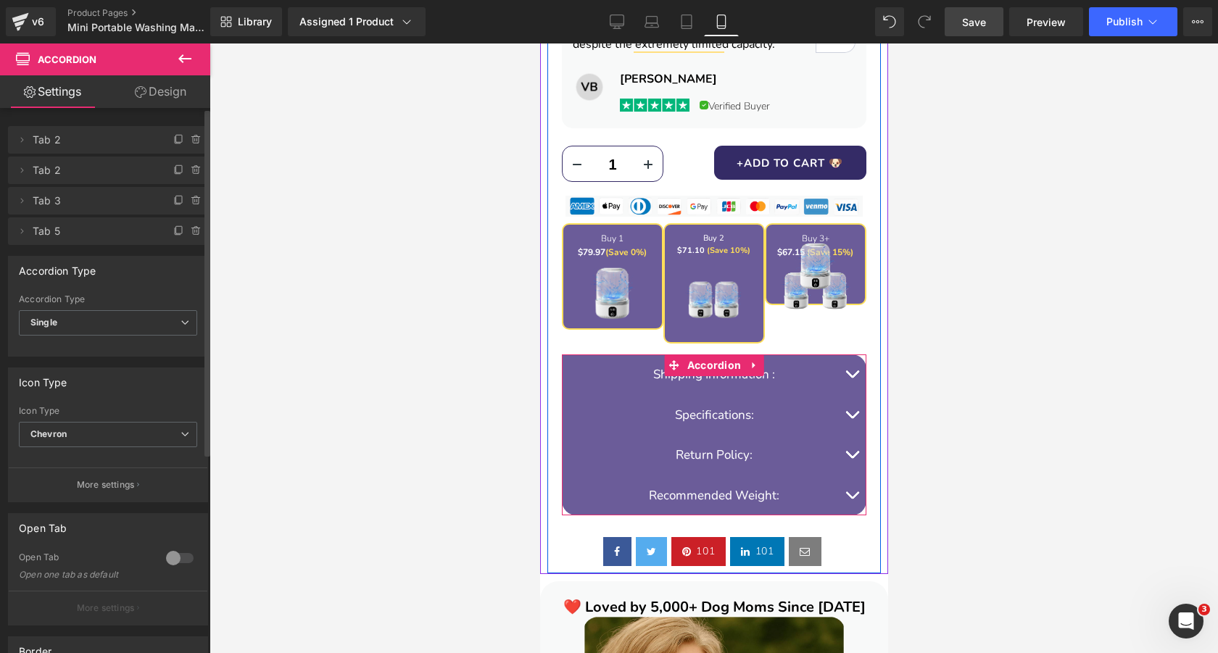
click at [851, 378] on span "button" at bounding box center [851, 378] width 0 height 0
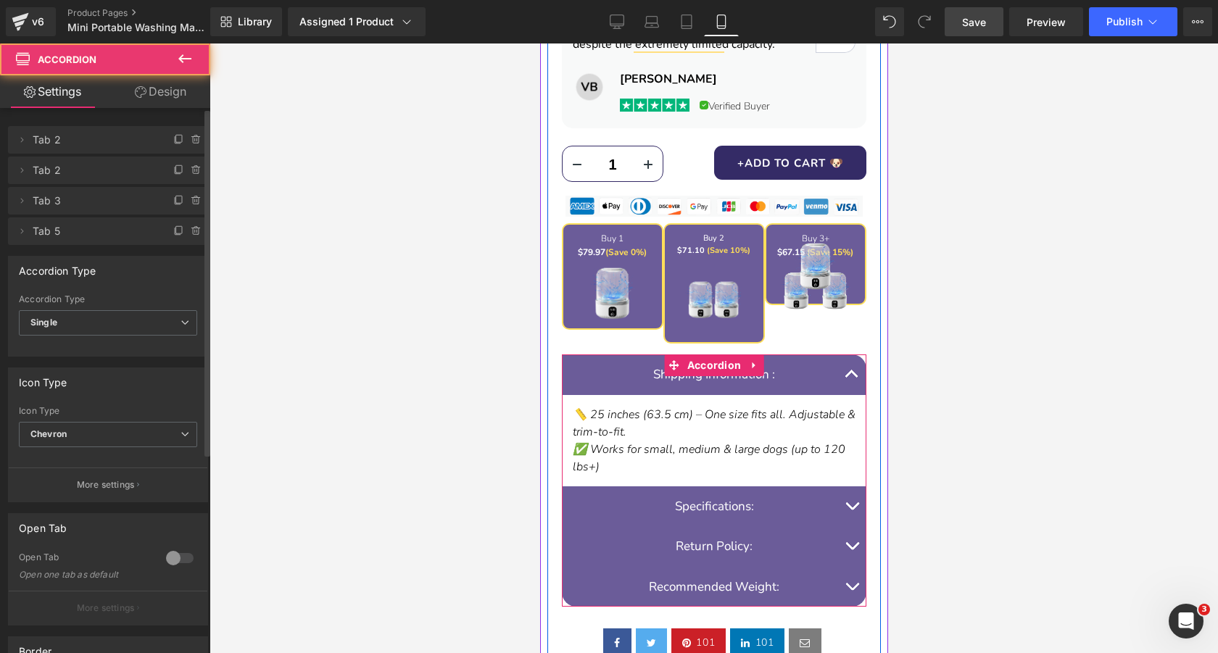
click at [851, 378] on span "button" at bounding box center [851, 378] width 0 height 0
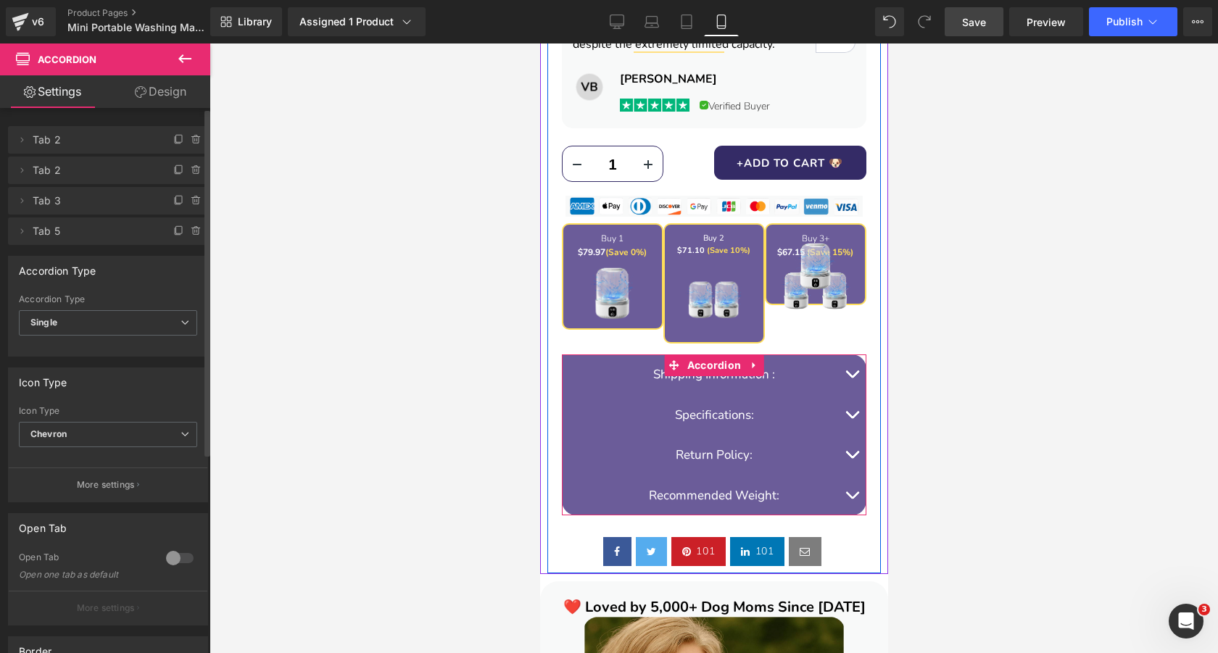
click at [851, 418] on span "button" at bounding box center [851, 418] width 0 height 0
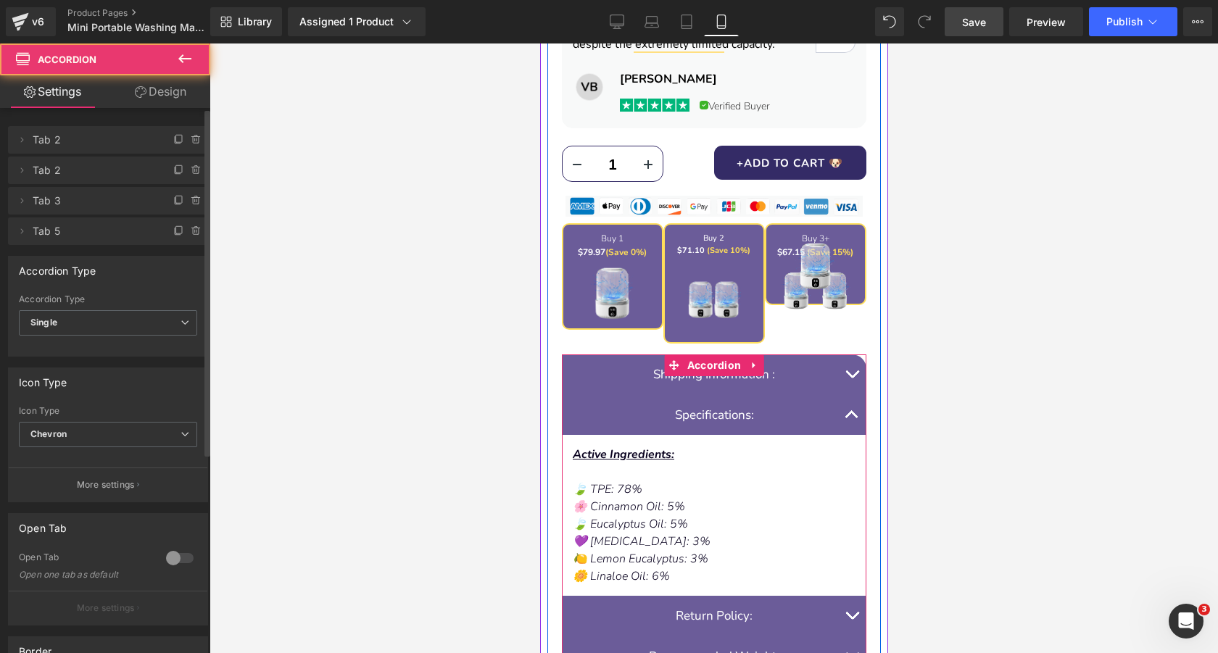
click at [851, 418] on span "button" at bounding box center [851, 418] width 0 height 0
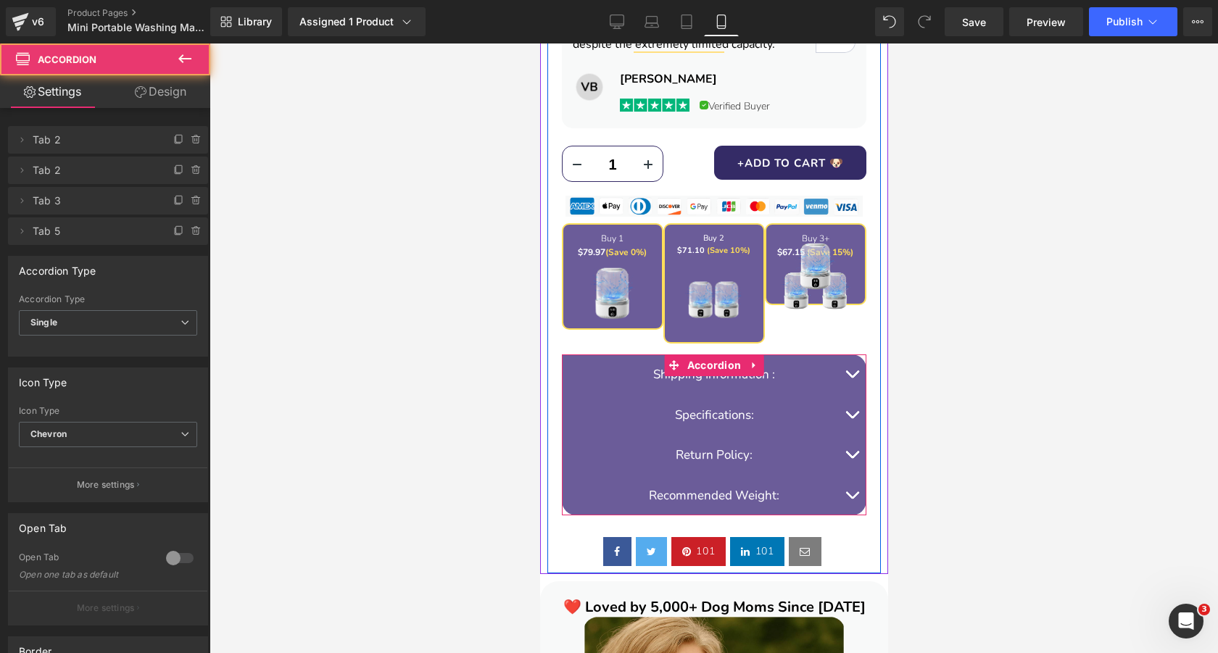
scroll to position [1308, 0]
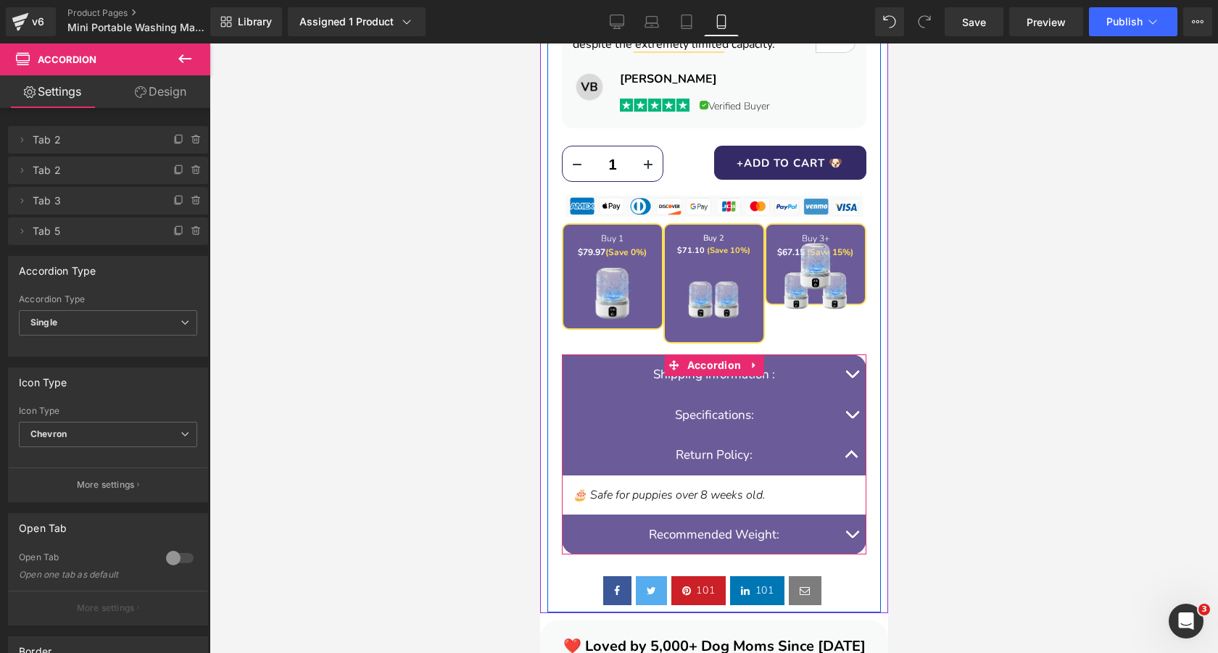
click at [851, 458] on span "button" at bounding box center [851, 458] width 0 height 0
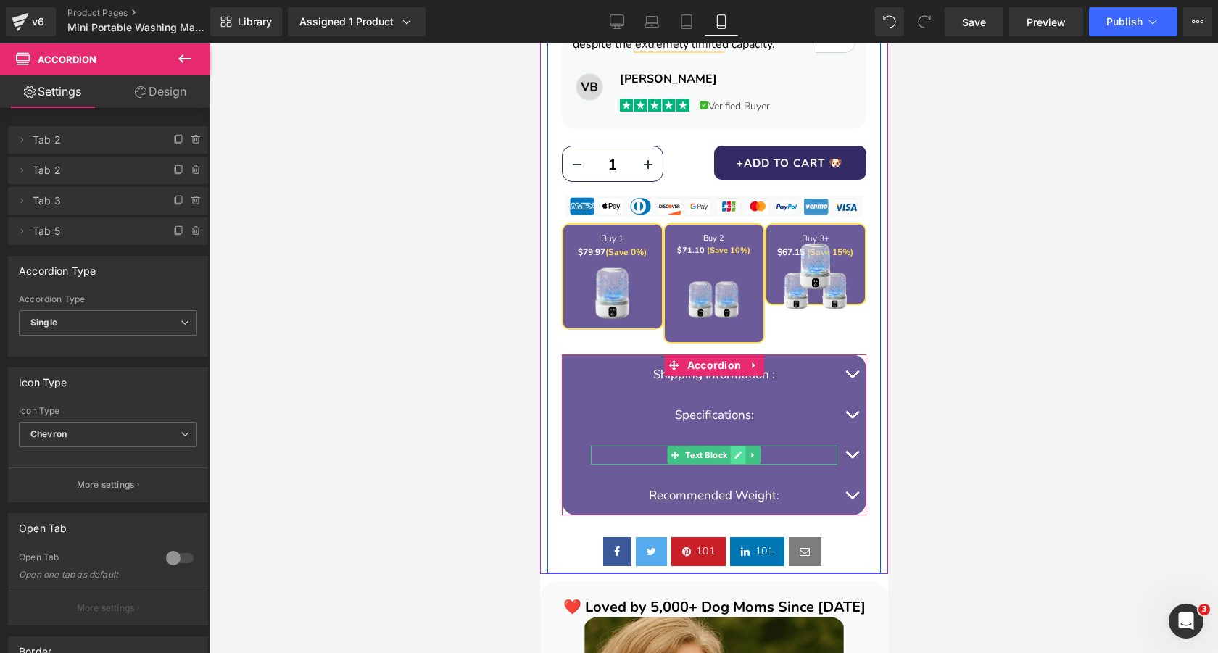
click at [740, 455] on icon at bounding box center [737, 455] width 7 height 7
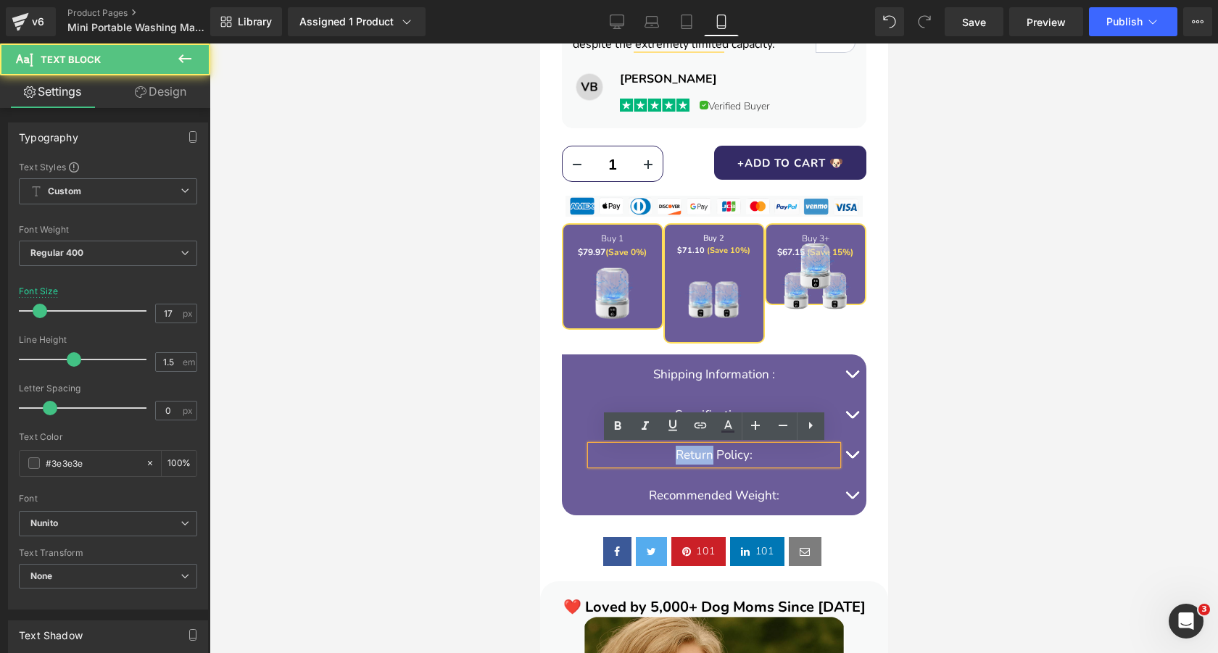
drag, startPoint x: 711, startPoint y: 457, endPoint x: 610, endPoint y: 456, distance: 101.5
click at [610, 456] on p "Return Policy:" at bounding box center [713, 455] width 247 height 19
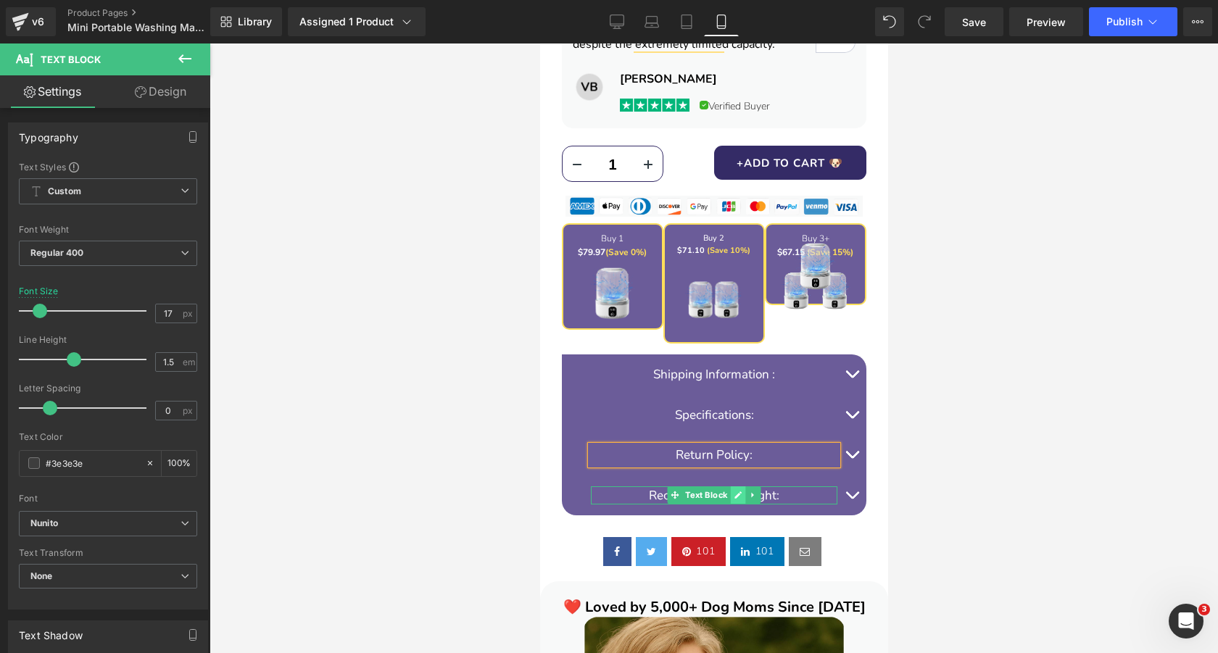
click at [740, 493] on icon at bounding box center [737, 495] width 7 height 7
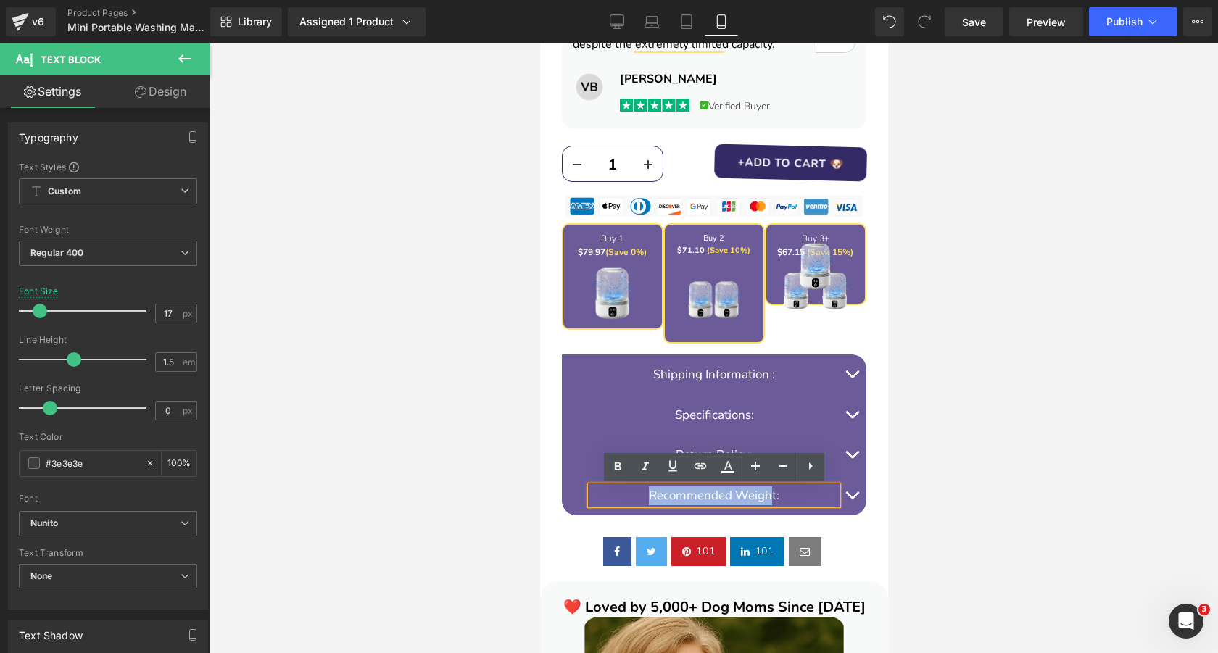
drag, startPoint x: 650, startPoint y: 496, endPoint x: 769, endPoint y: 498, distance: 119.7
click at [769, 498] on font "Recommended Weight:" at bounding box center [713, 495] width 131 height 17
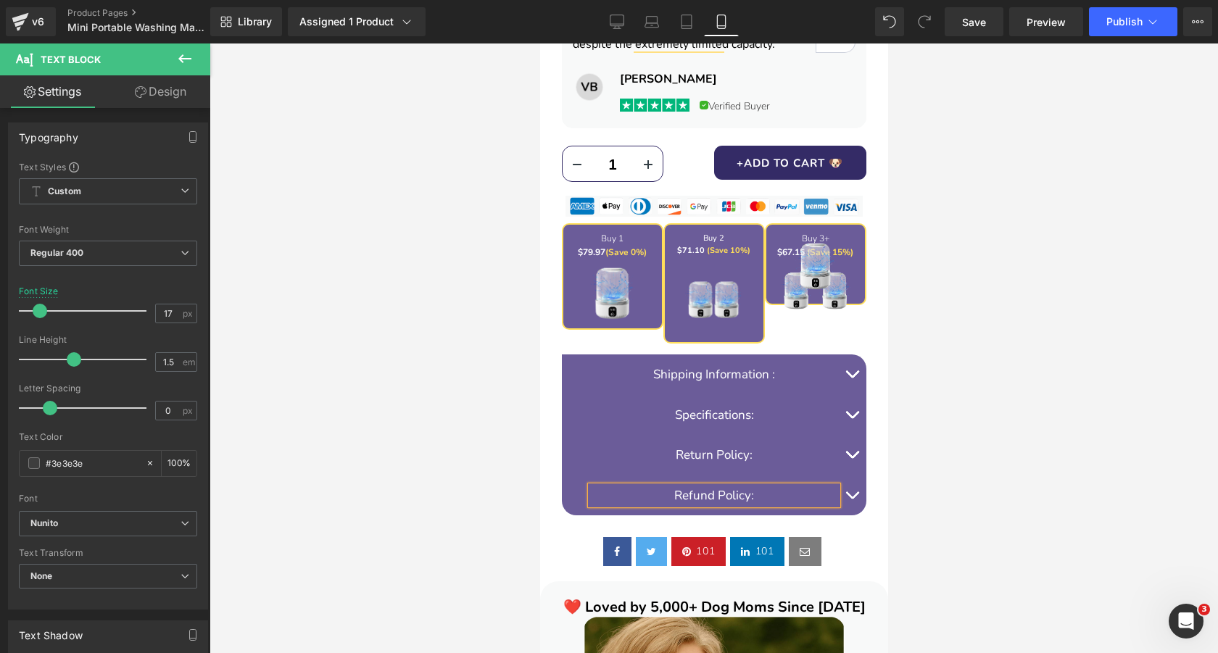
click at [435, 416] on div at bounding box center [714, 349] width 1009 height 610
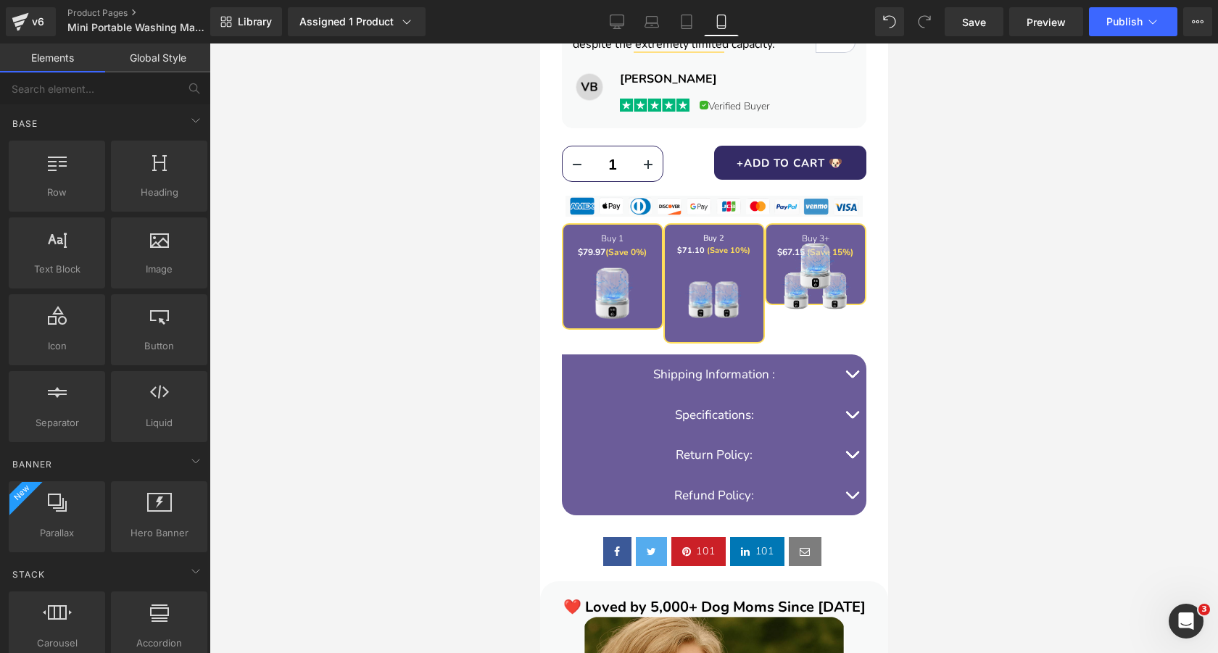
click at [462, 366] on div at bounding box center [714, 349] width 1009 height 610
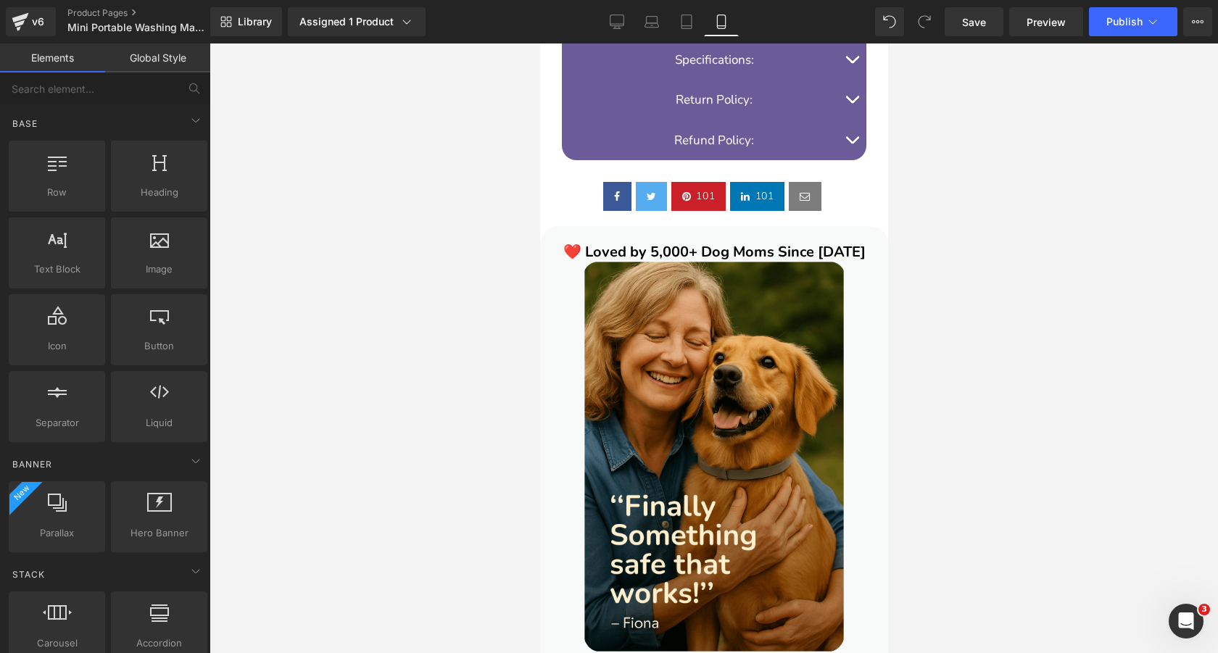
scroll to position [1664, 0]
click at [971, 27] on span "Save" at bounding box center [974, 22] width 24 height 15
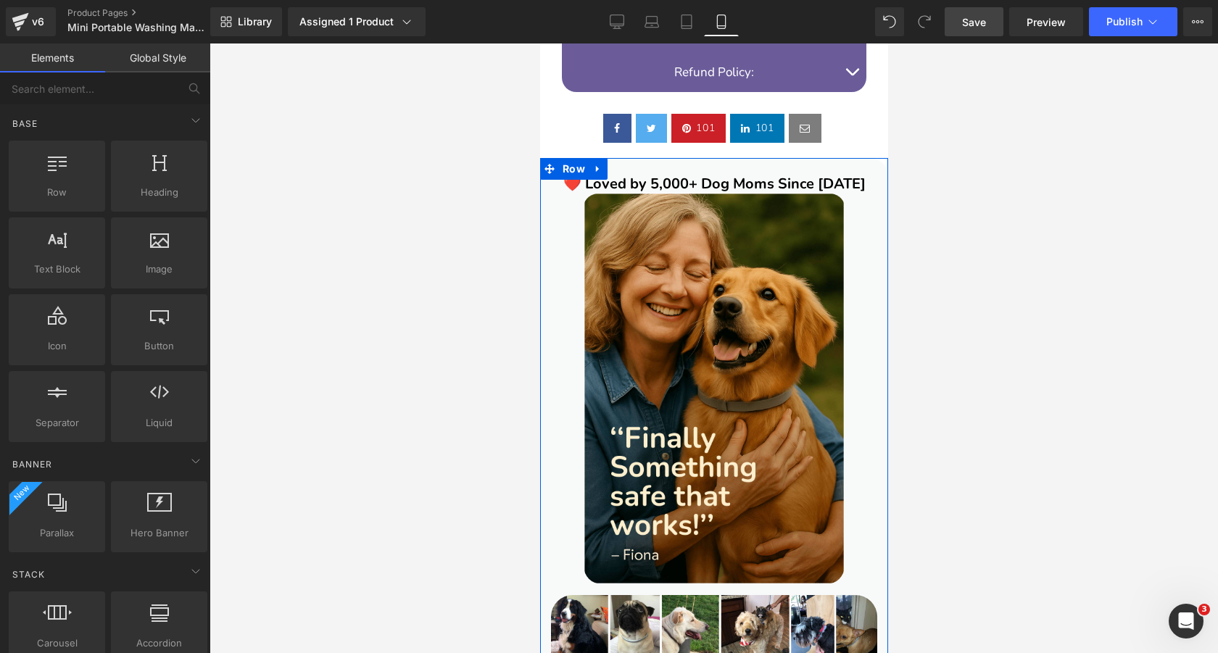
scroll to position [1723, 0]
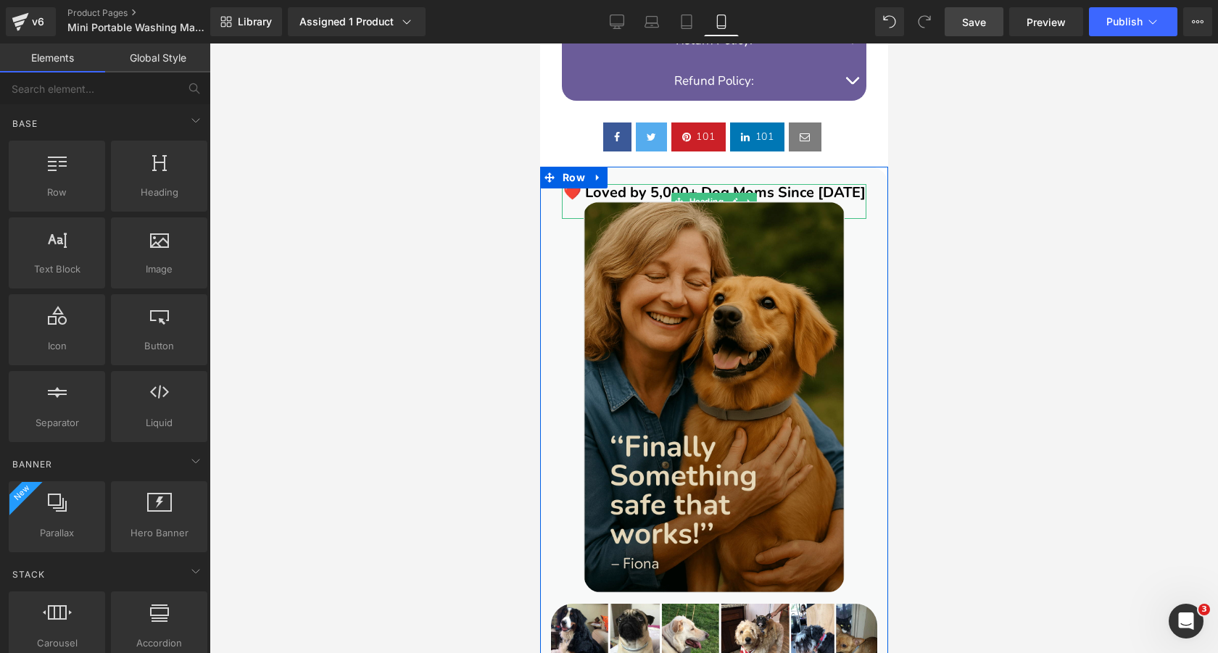
click at [767, 217] on img at bounding box center [713, 395] width 261 height 396
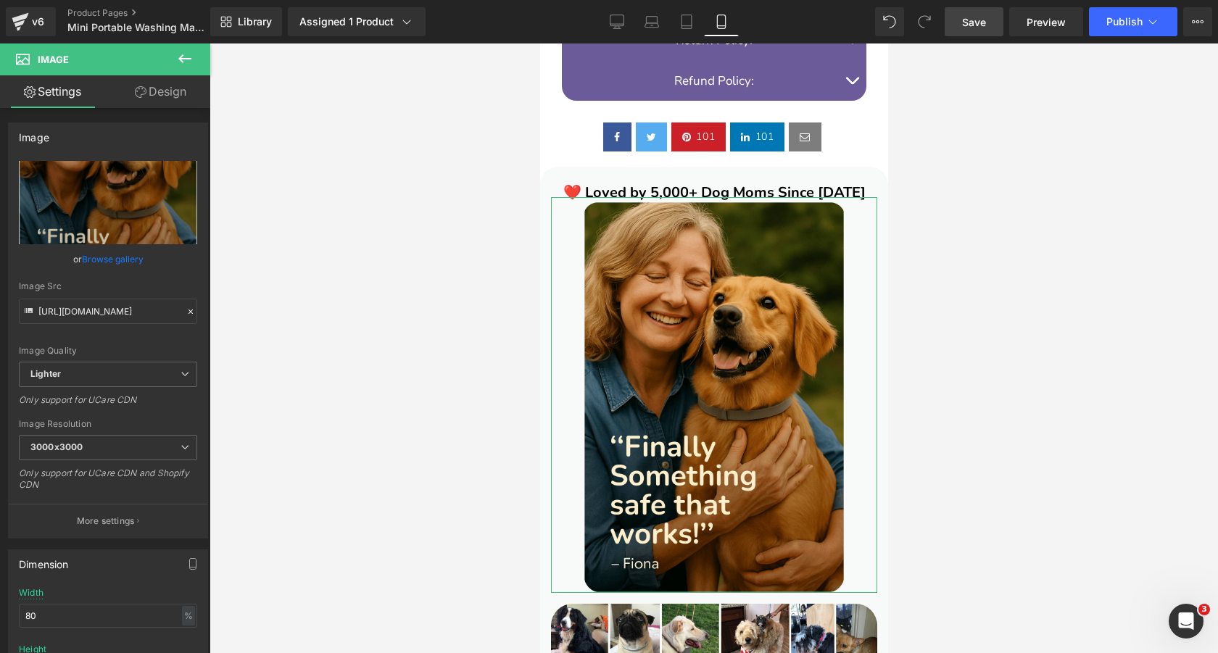
click at [173, 102] on link "Design" at bounding box center [160, 91] width 105 height 33
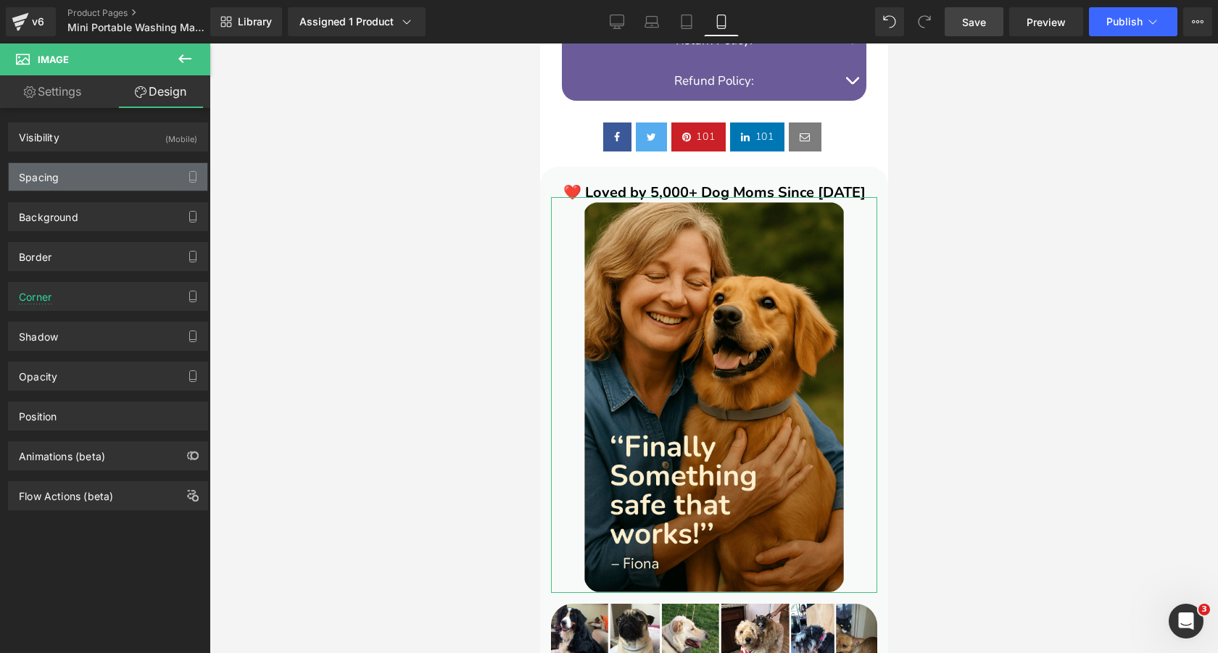
click at [143, 176] on div "Spacing" at bounding box center [108, 177] width 199 height 28
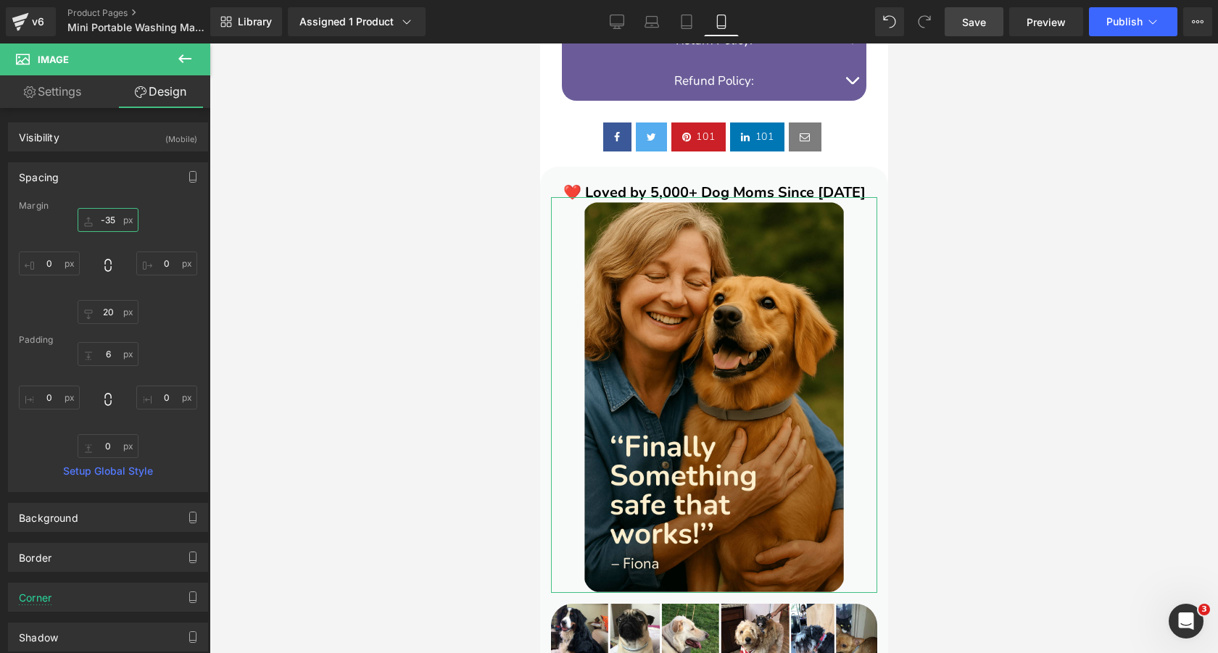
click at [113, 220] on input "-35" at bounding box center [108, 220] width 61 height 24
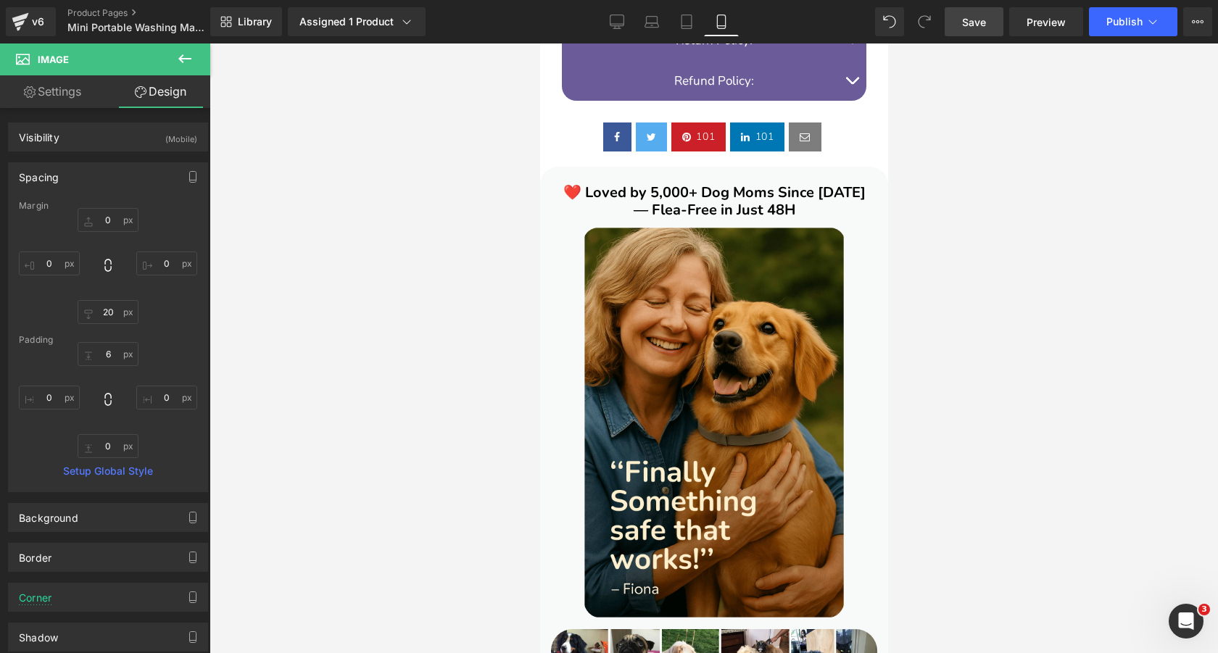
click at [421, 278] on div at bounding box center [714, 349] width 1009 height 610
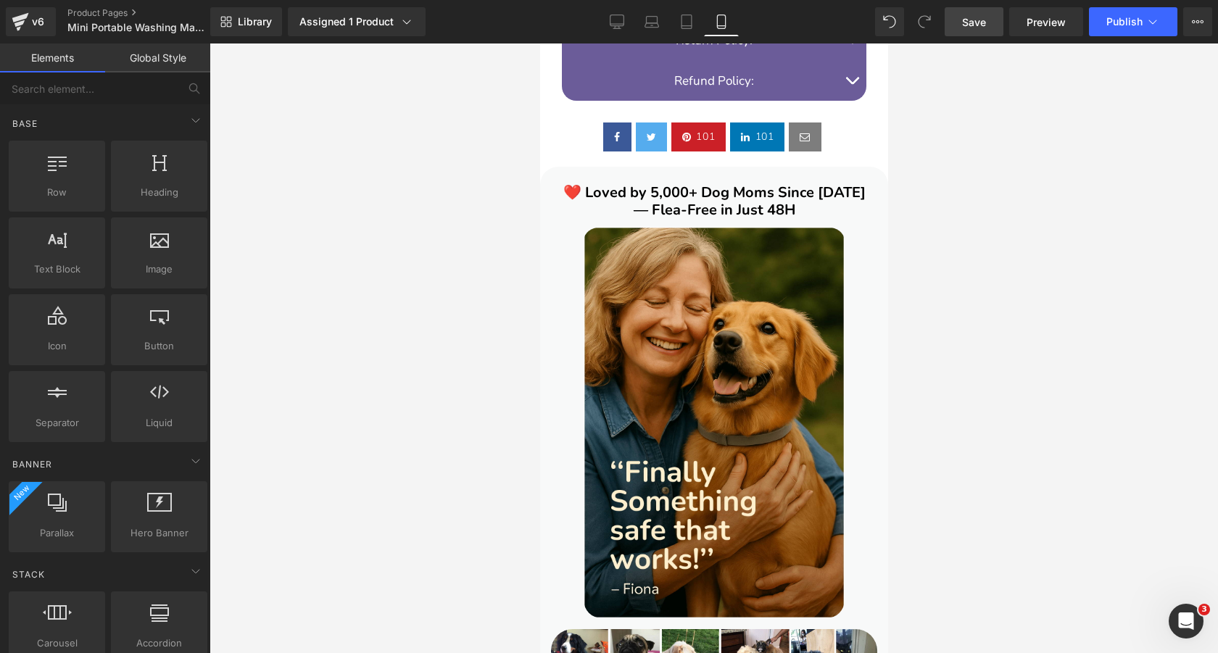
click at [421, 278] on div at bounding box center [714, 349] width 1009 height 610
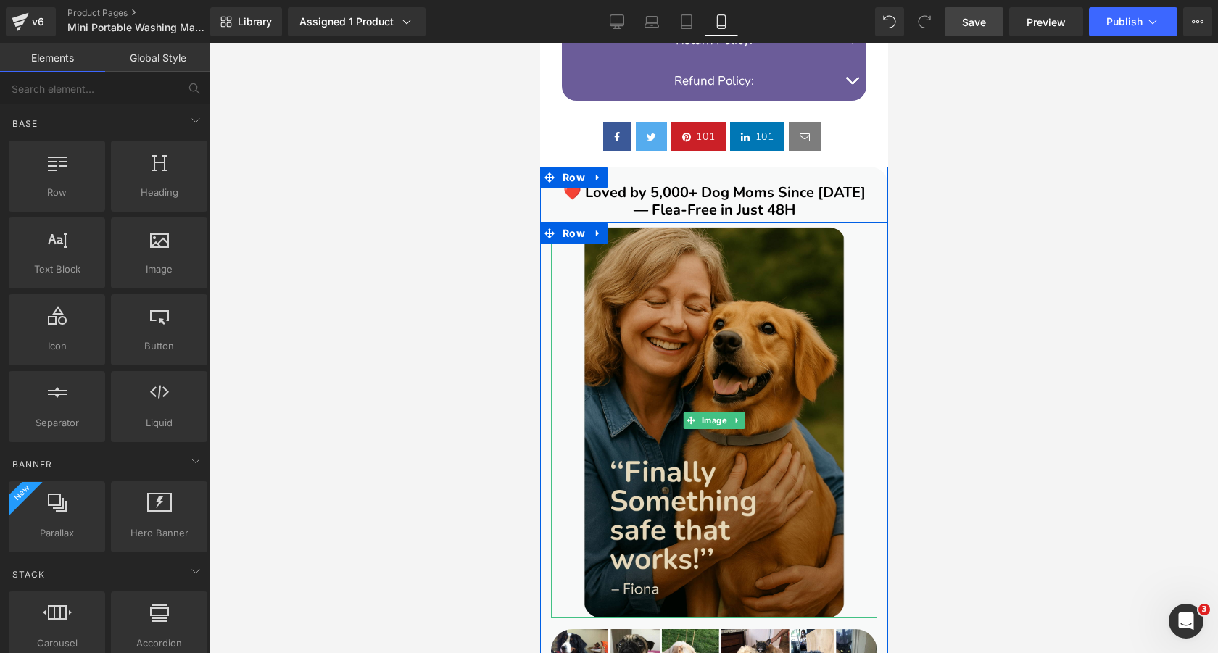
click at [717, 338] on img at bounding box center [713, 421] width 261 height 396
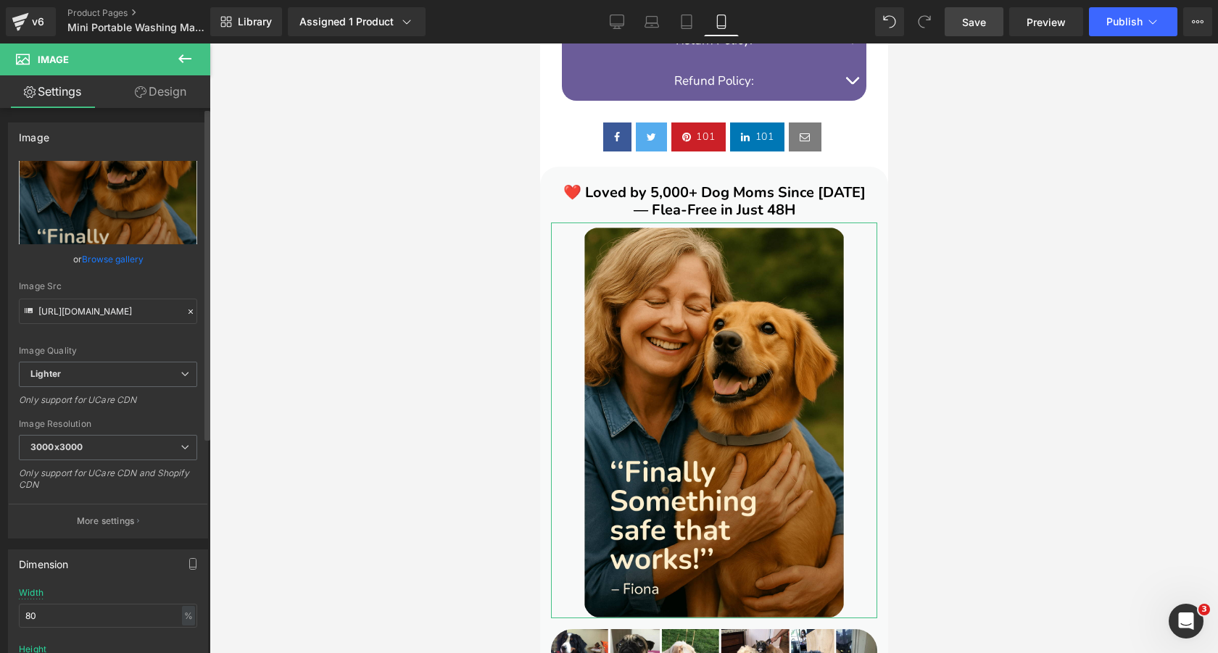
click at [133, 257] on link "Browse gallery" at bounding box center [113, 259] width 62 height 25
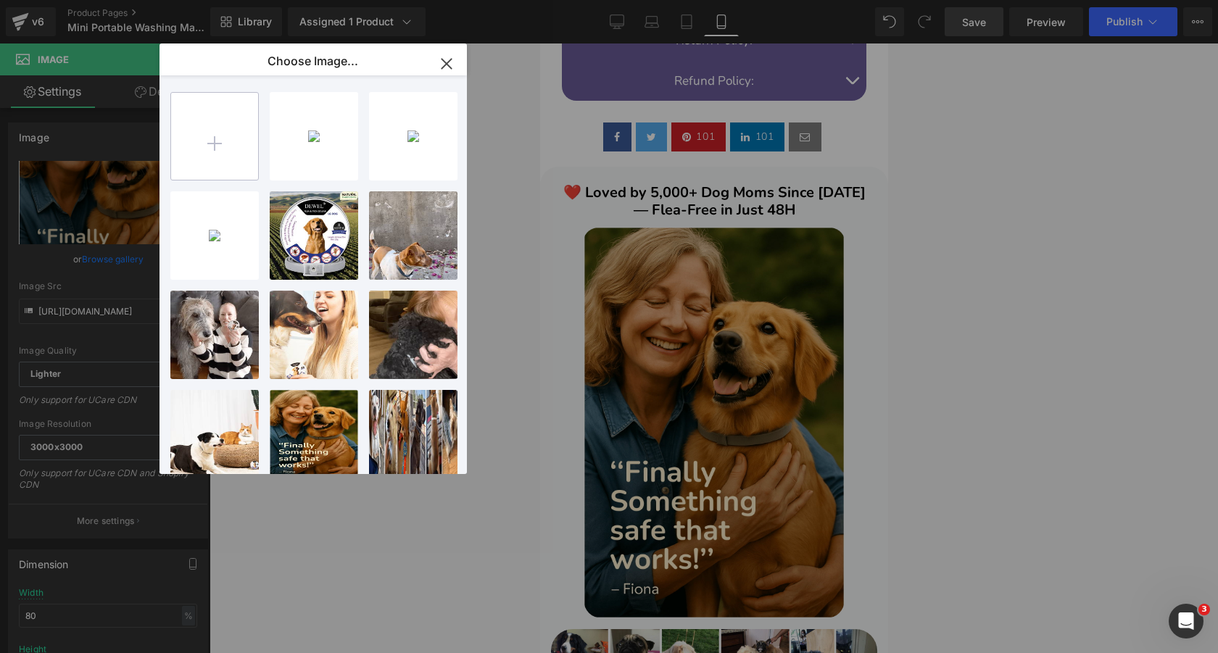
click at [226, 131] on input "file" at bounding box center [214, 136] width 87 height 87
type input "C:\fakepath\7195fGI4V2L.jpg"
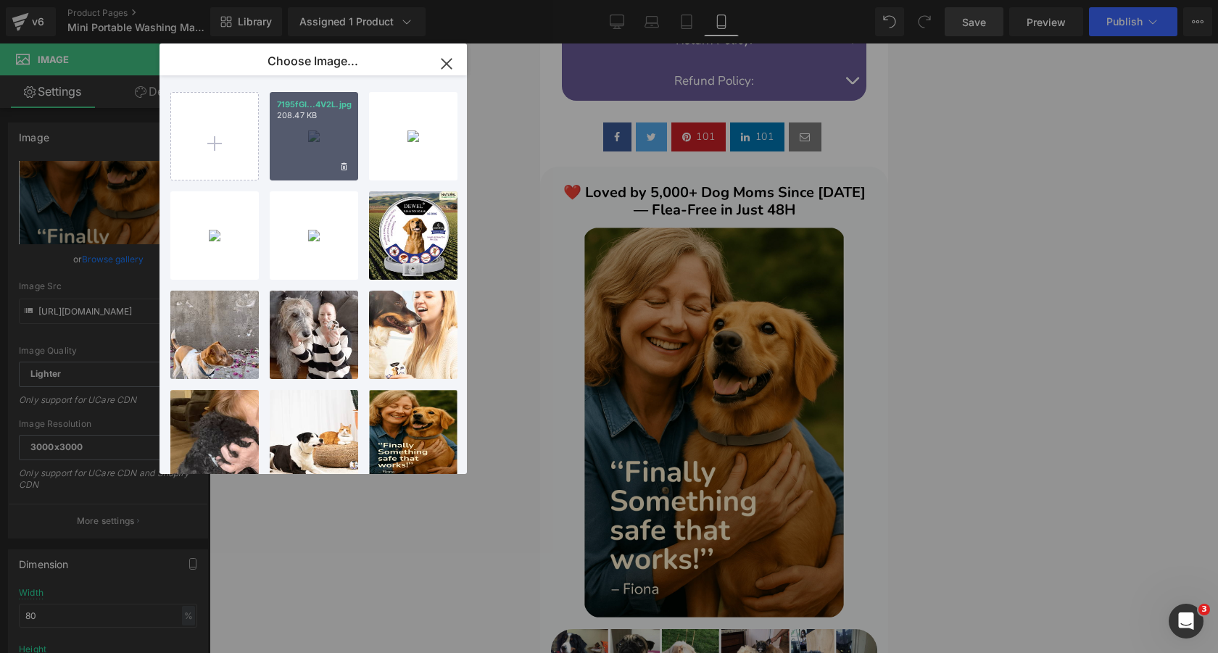
click at [302, 138] on div "7195fGI...4V2L.jpg 208.47 KB" at bounding box center [314, 136] width 88 height 88
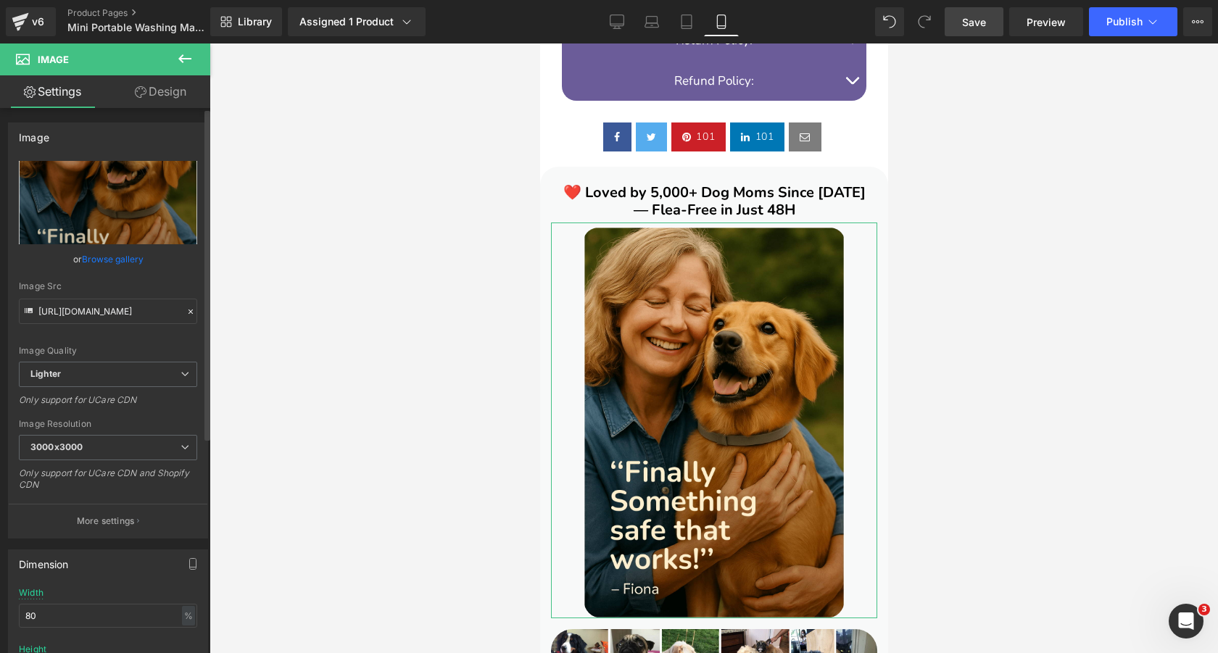
click at [104, 260] on link "Browse gallery" at bounding box center [113, 259] width 62 height 25
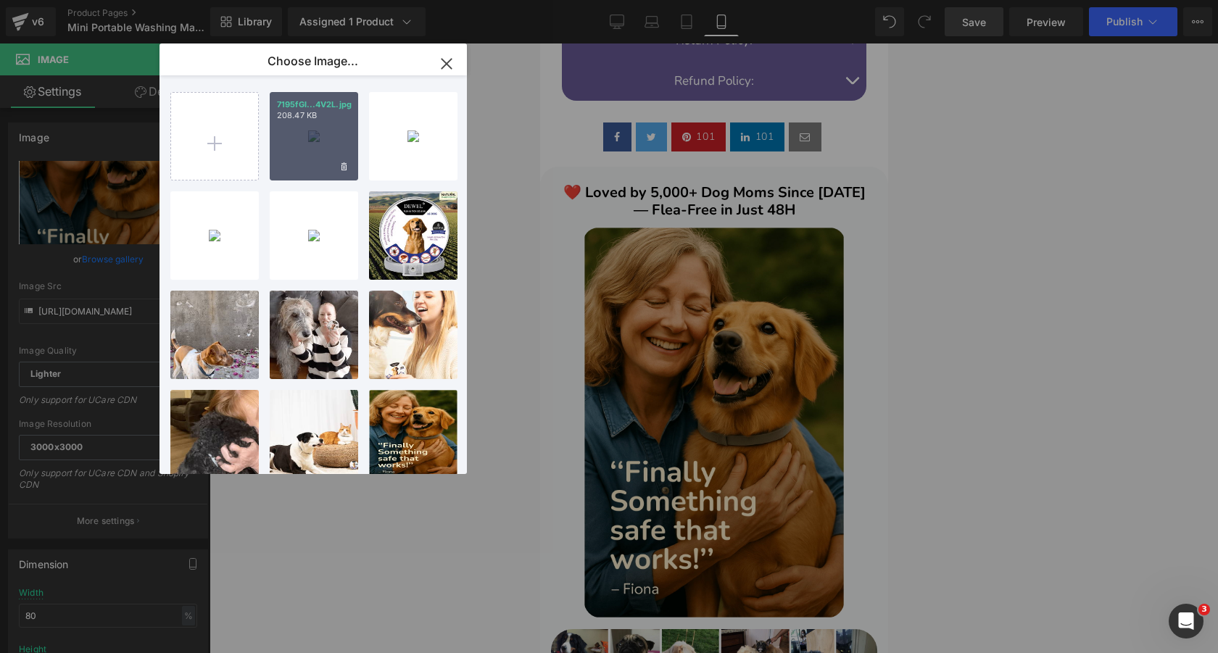
click at [294, 140] on div "7195fGI...4V2L.jpg 208.47 KB" at bounding box center [314, 136] width 88 height 88
type input "[URL][DOMAIN_NAME]"
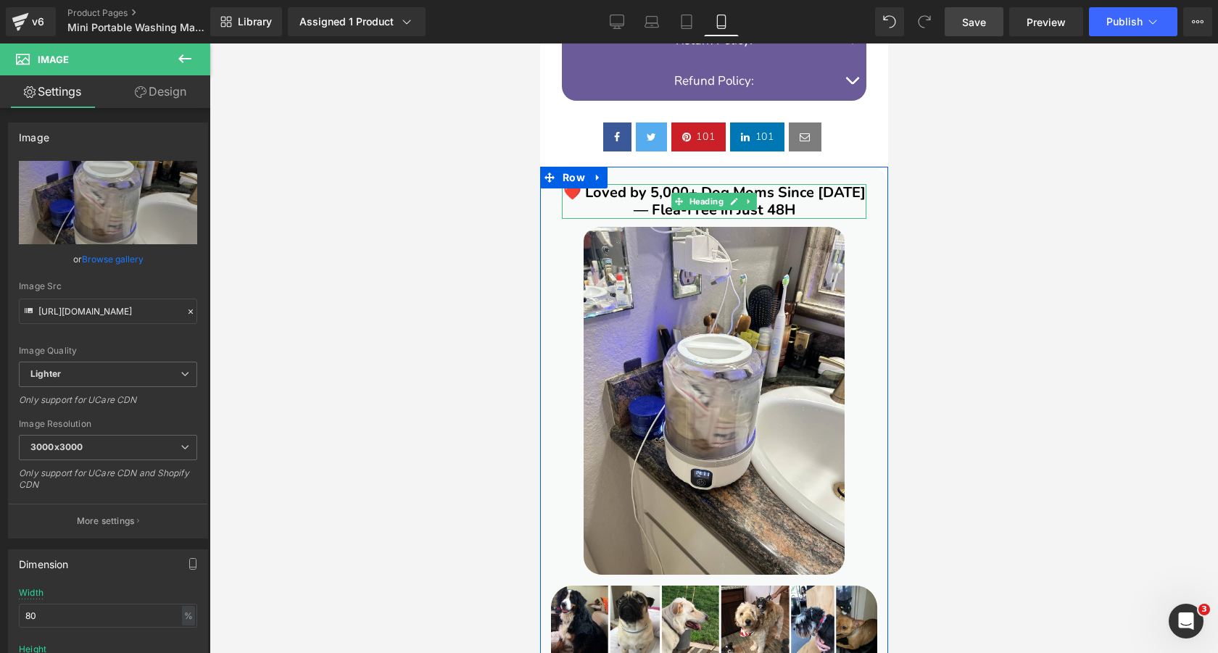
click at [788, 202] on b "❤️ Loved by 5,000+ Dog Moms Since [DATE] — Flea-Free in Just 48H" at bounding box center [714, 201] width 302 height 37
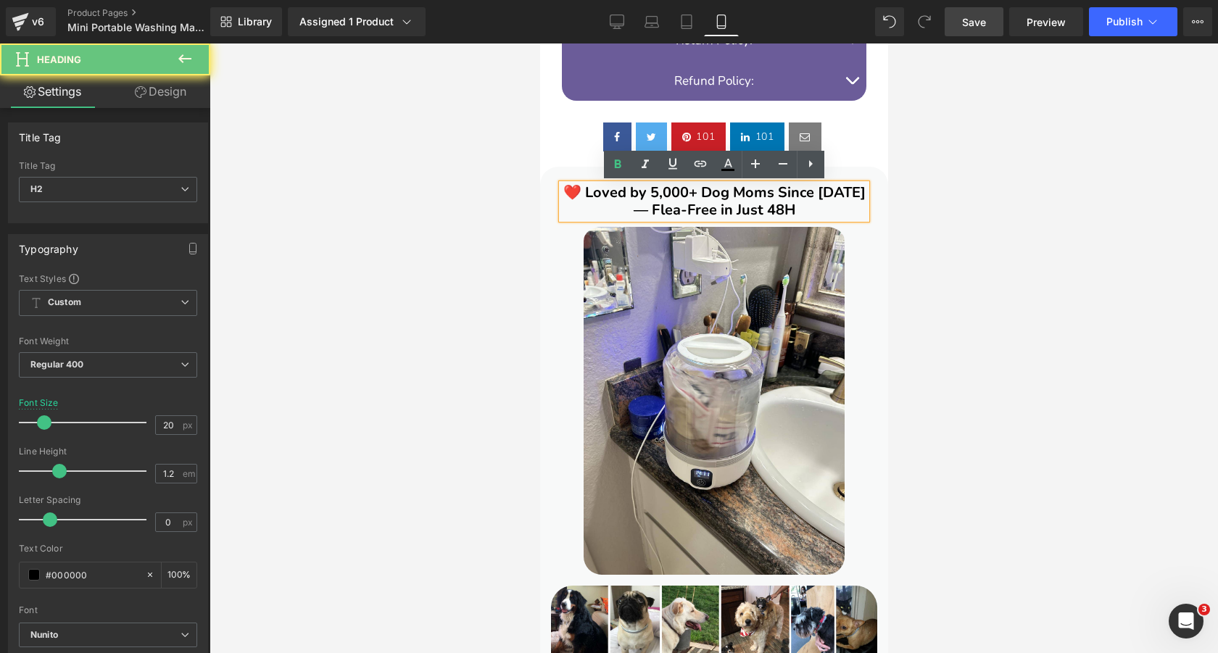
click at [773, 202] on b "❤️ Loved by 5,000+ Dog Moms Since [DATE] — Flea-Free in Just 48H" at bounding box center [714, 201] width 302 height 37
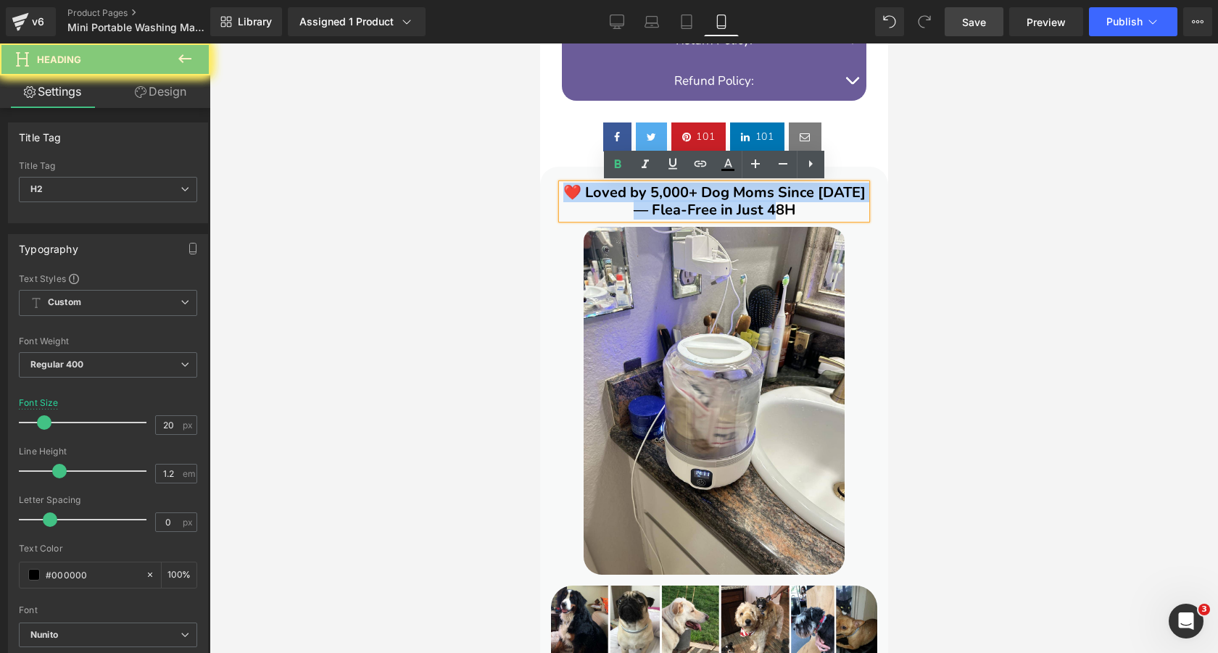
click at [773, 202] on b "❤️ Loved by 5,000+ Dog Moms Since [DATE] — Flea-Free in Just 48H" at bounding box center [714, 201] width 302 height 37
paste div "To enrich screen reader interactions, please activate Accessibility in Grammarl…"
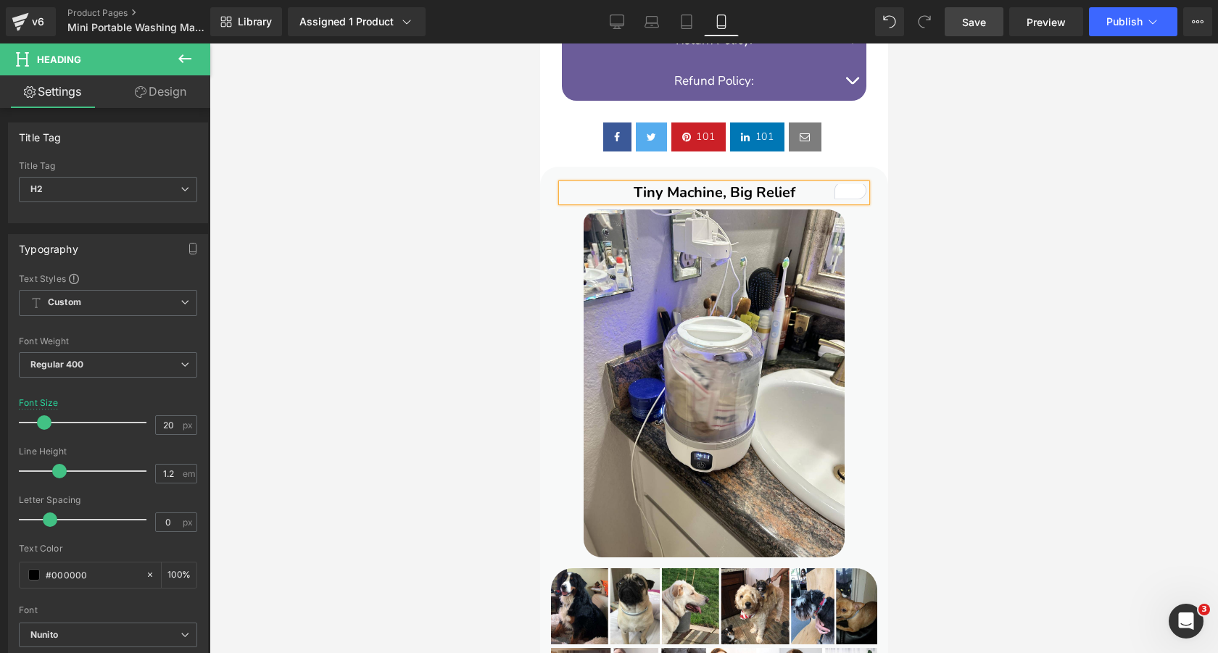
click at [624, 188] on h2 "Tiny Machine, Big Relief" at bounding box center [713, 192] width 305 height 17
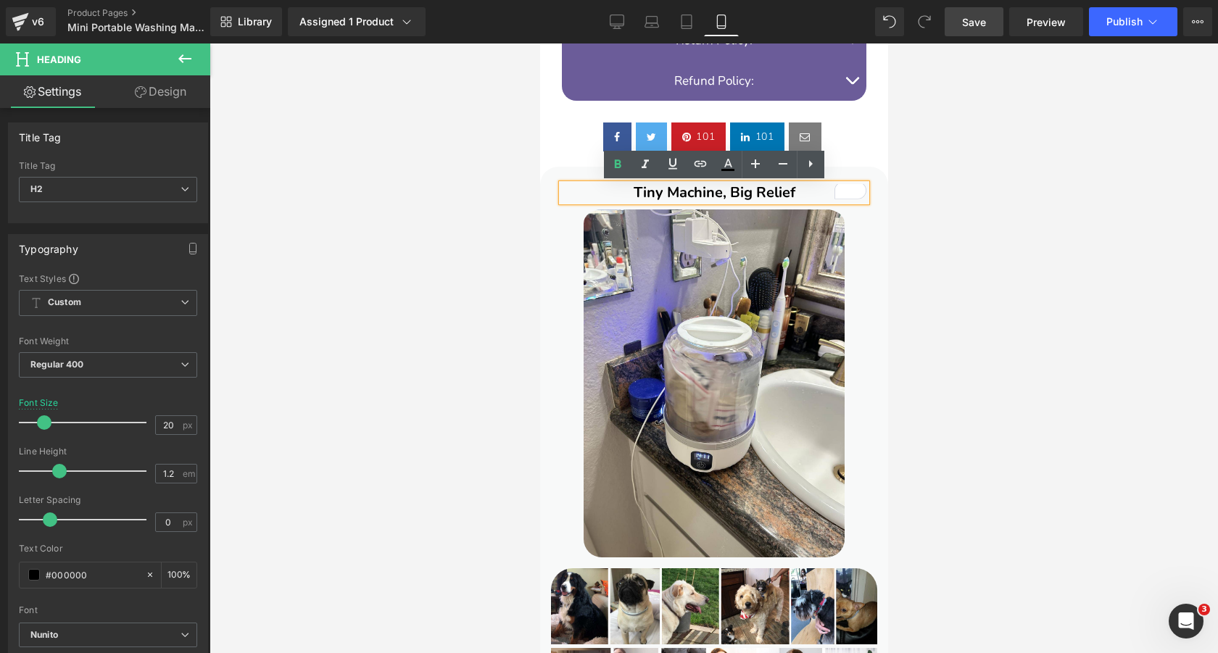
click at [816, 191] on h2 "Tiny Machine, Big Relief" at bounding box center [713, 192] width 305 height 17
click at [622, 194] on h2 "Tiny Machine, Big Relief" at bounding box center [713, 192] width 305 height 17
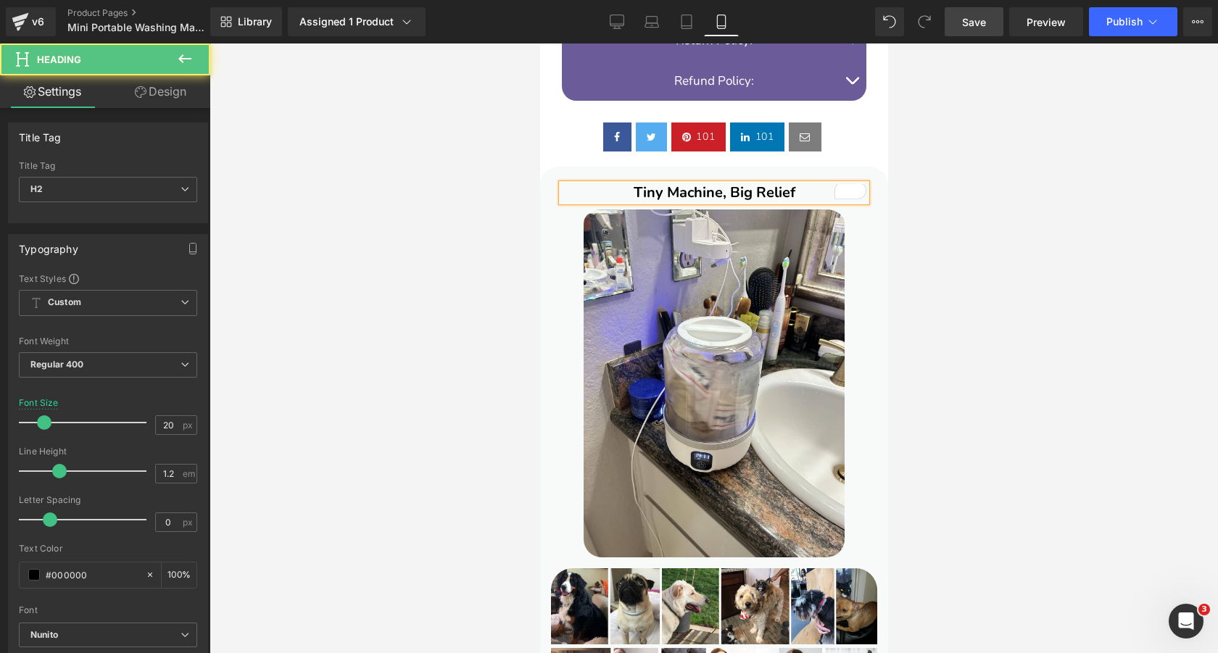
click at [821, 192] on h2 "Tiny Machine, Big Relief" at bounding box center [713, 192] width 305 height 17
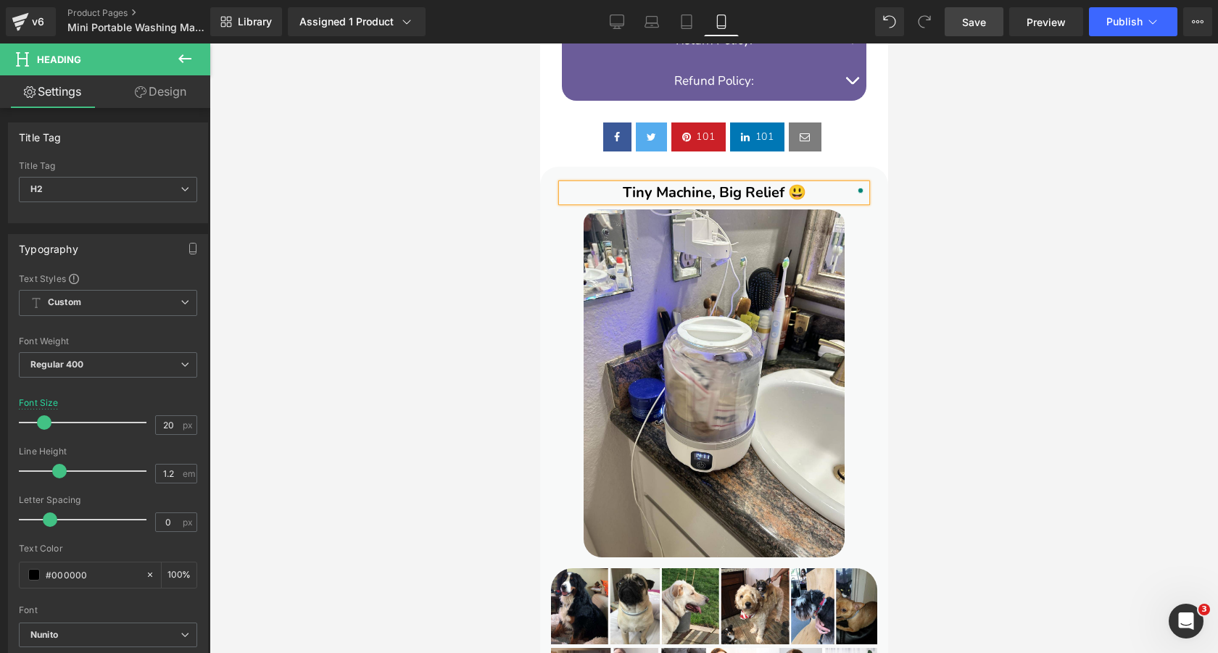
click at [482, 234] on div at bounding box center [714, 349] width 1009 height 610
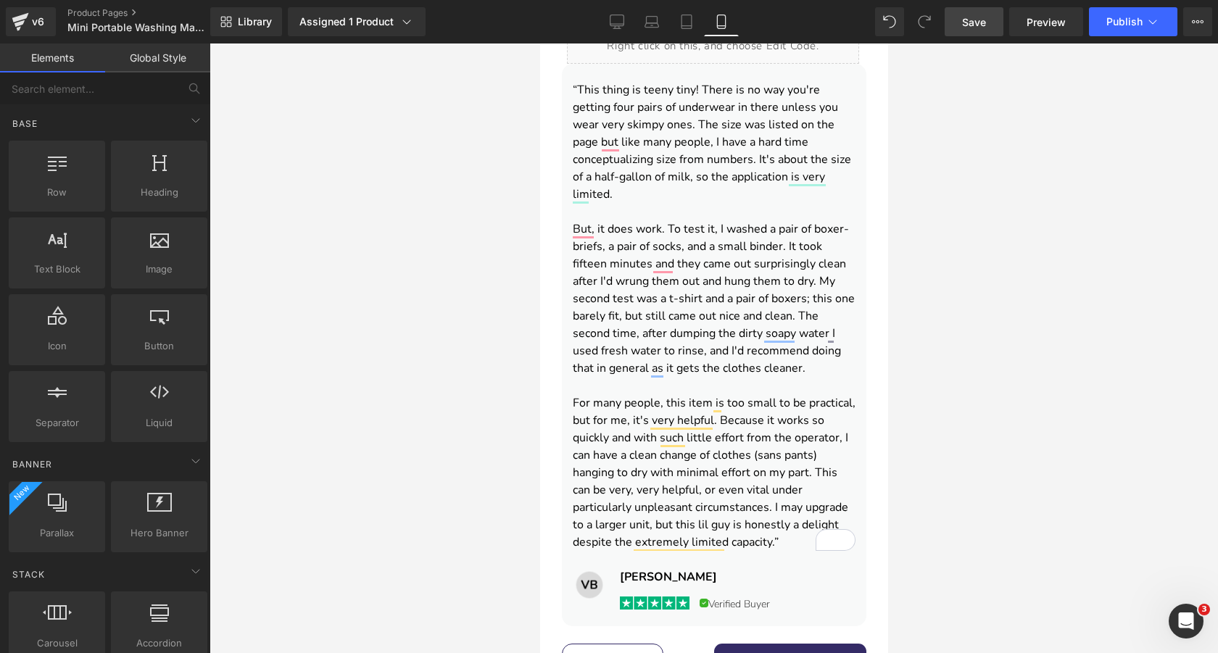
scroll to position [828, 0]
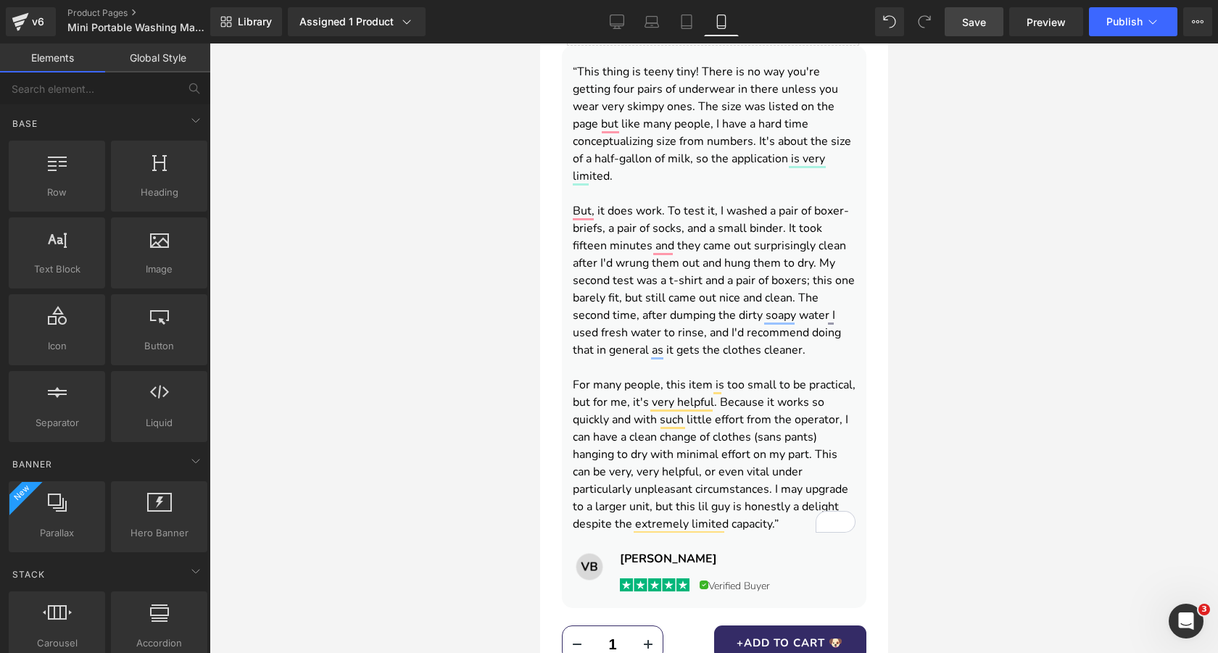
click at [666, 350] on font "But, it does work. To test it, I washed a pair of boxer-briefs, a pair of socks…" at bounding box center [713, 280] width 282 height 155
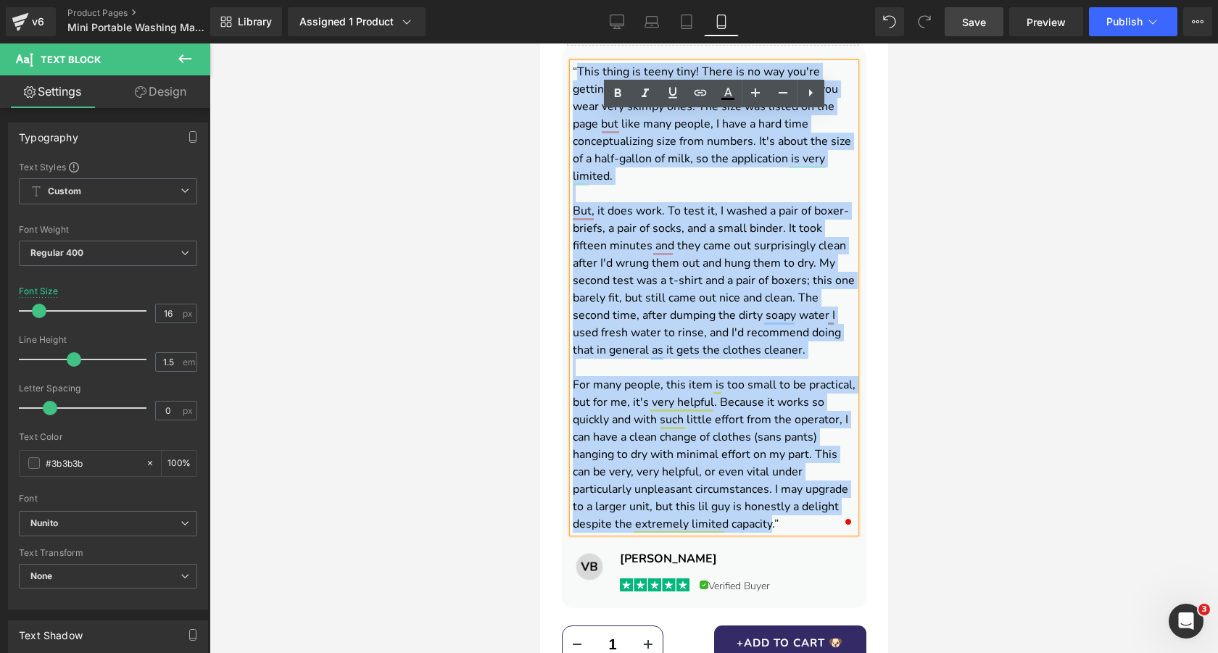
drag, startPoint x: 769, startPoint y: 522, endPoint x: 579, endPoint y: 73, distance: 487.5
click at [579, 73] on div "“This thing is teeny tiny! There is no way you're getting four pairs of underwe…" at bounding box center [713, 298] width 283 height 470
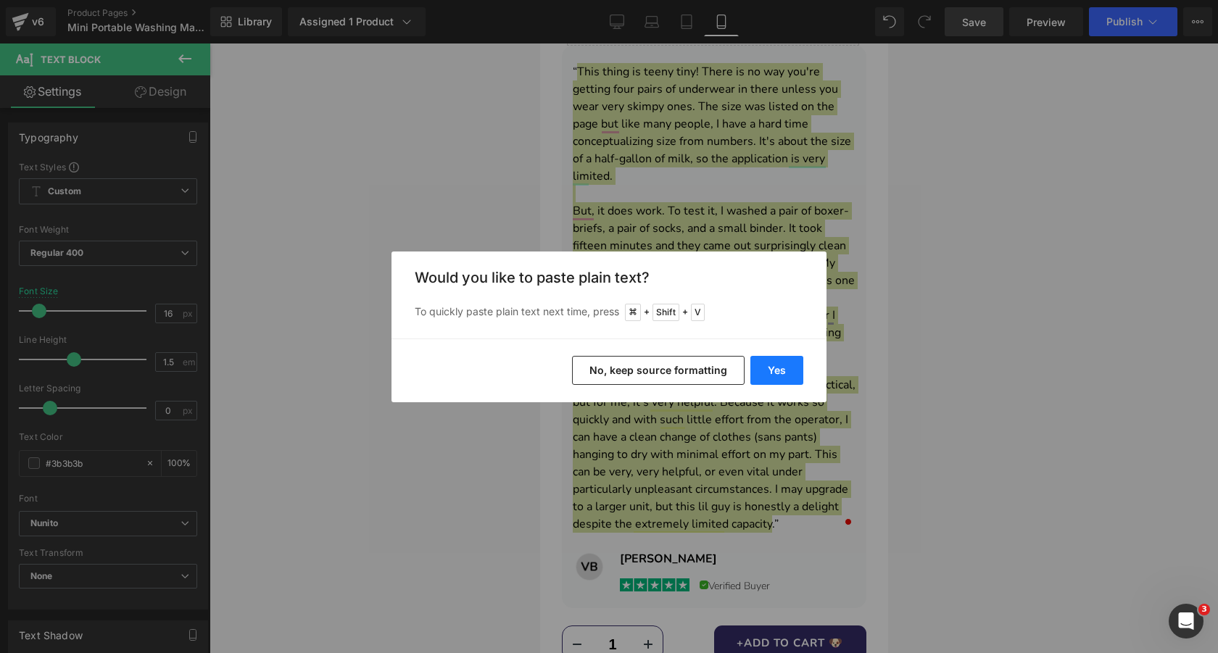
click at [784, 370] on button "Yes" at bounding box center [777, 370] width 53 height 29
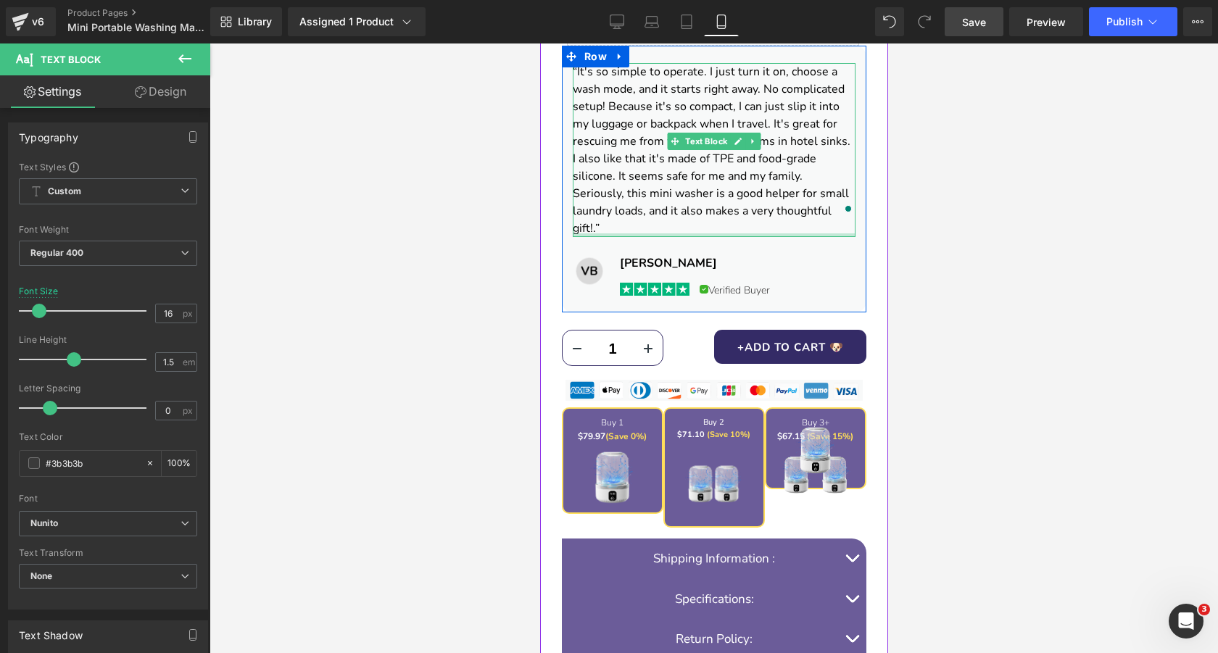
scroll to position [737, 0]
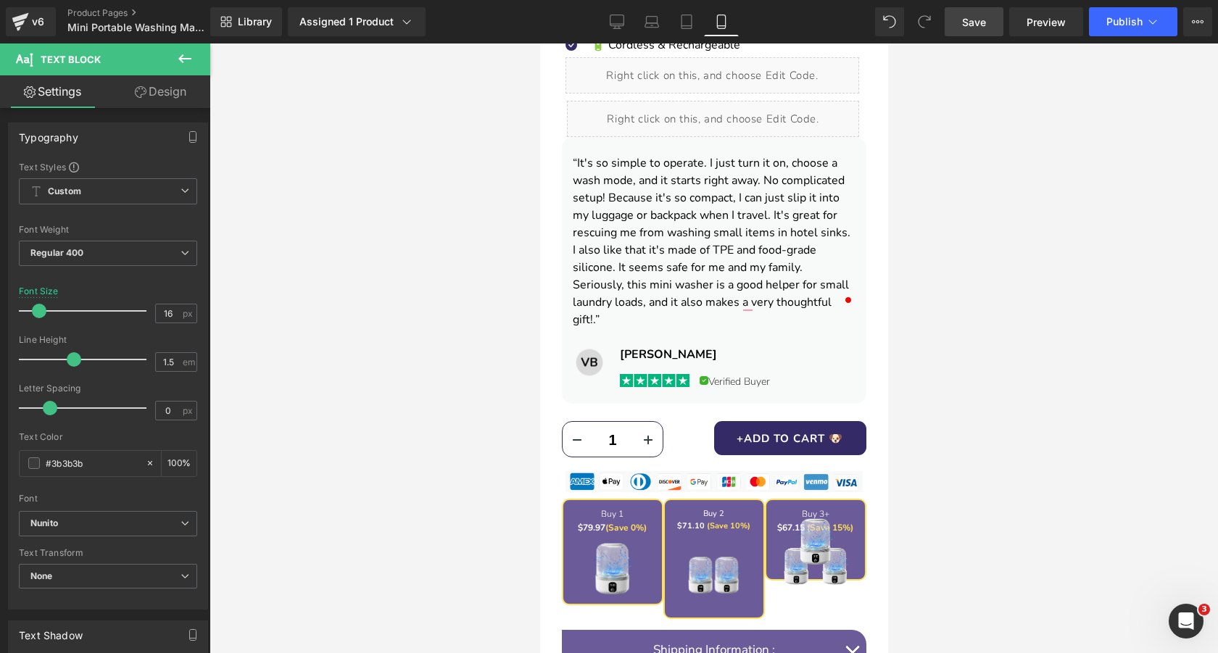
click at [442, 205] on div at bounding box center [714, 349] width 1009 height 610
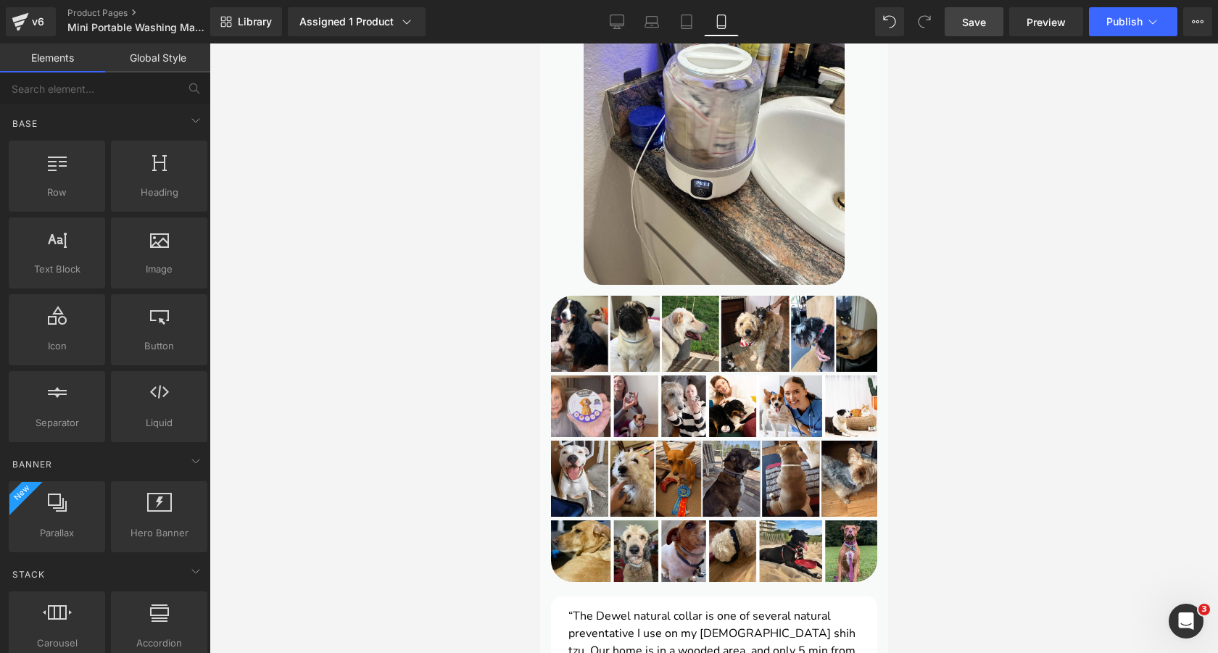
scroll to position [1702, 0]
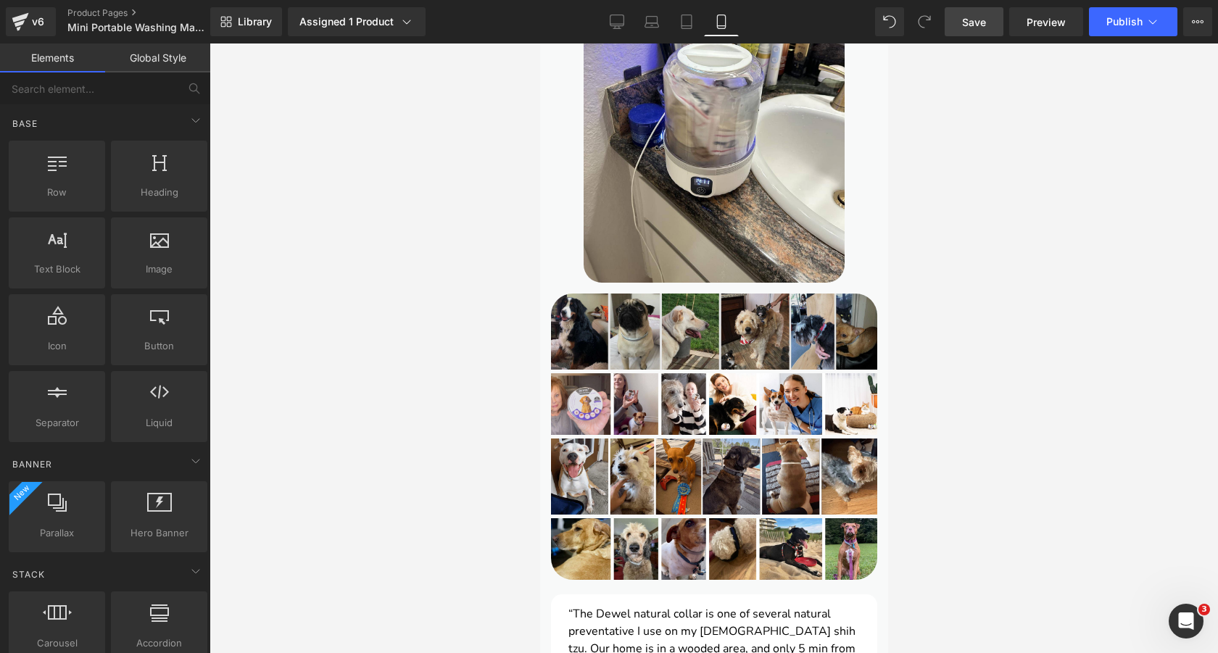
click at [697, 302] on img at bounding box center [713, 332] width 326 height 76
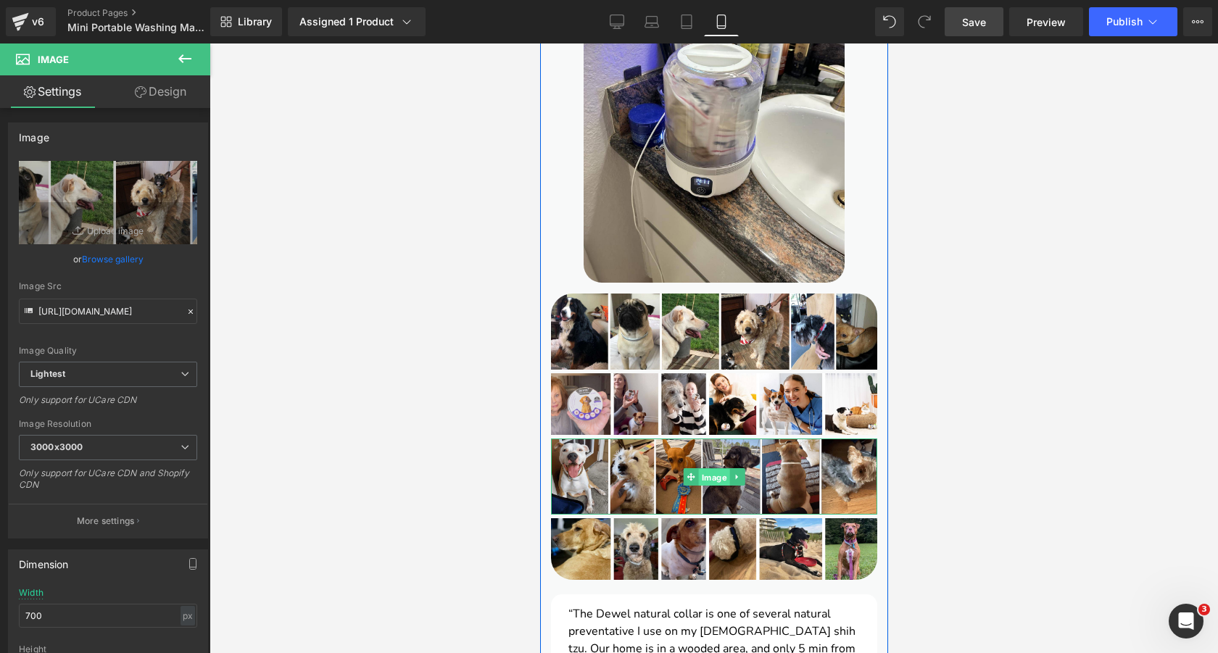
click at [715, 469] on span "Image" at bounding box center [713, 477] width 31 height 17
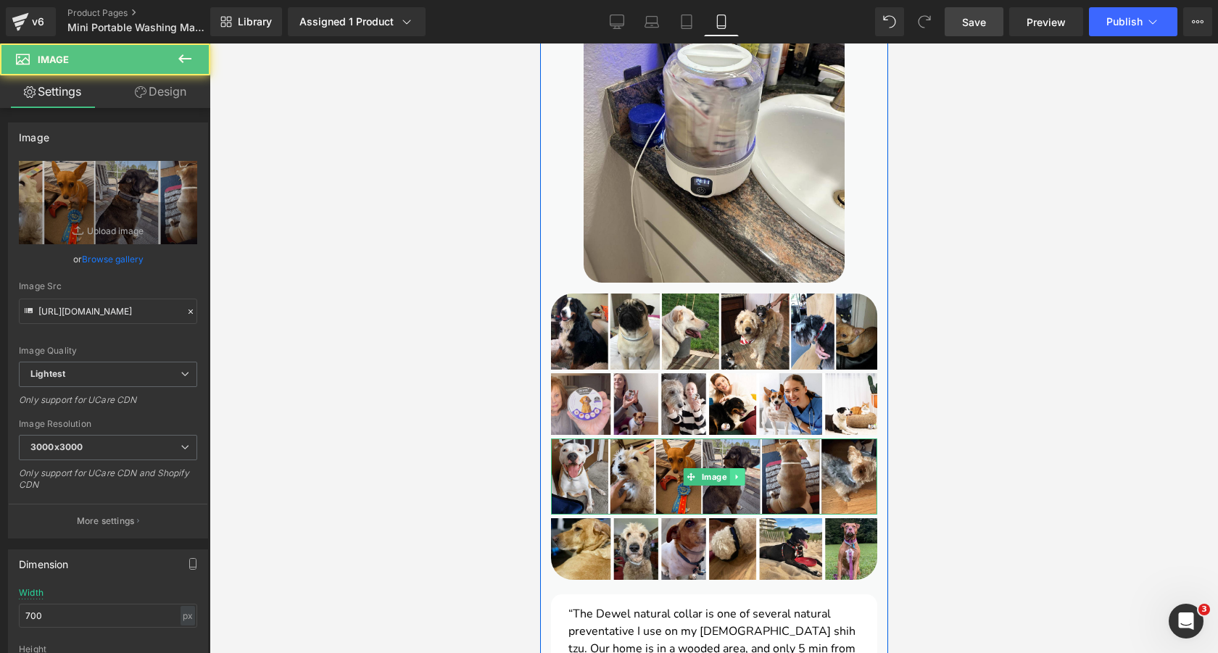
click at [733, 473] on icon at bounding box center [737, 477] width 8 height 9
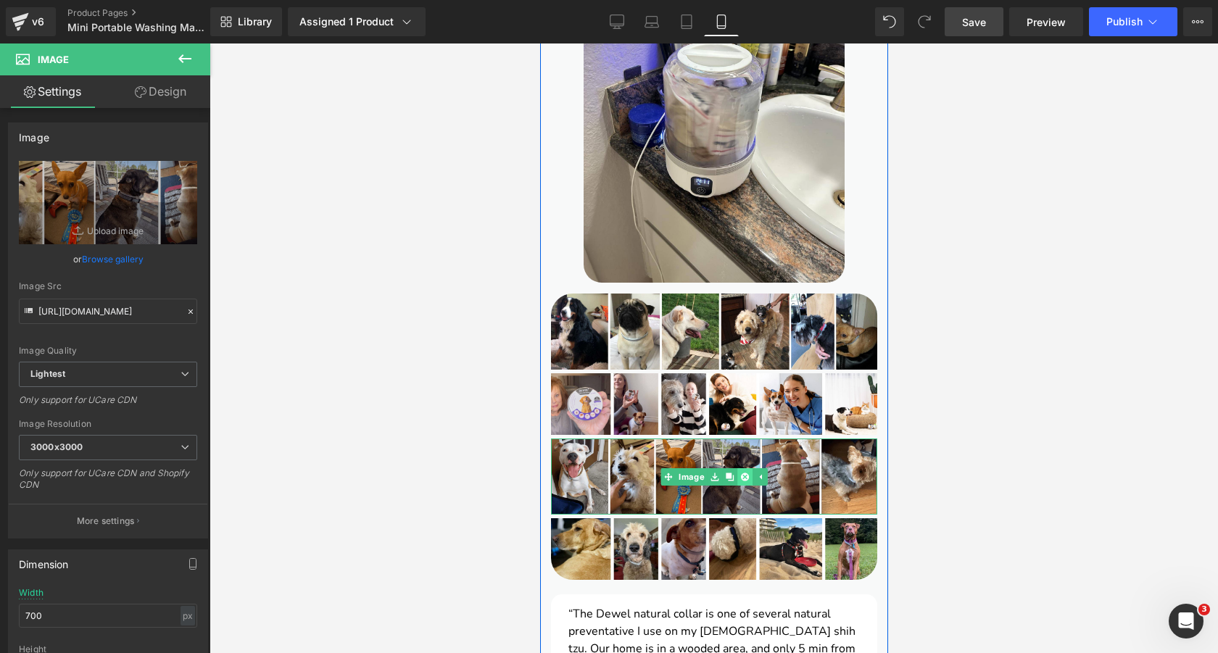
click at [740, 473] on icon at bounding box center [744, 477] width 8 height 8
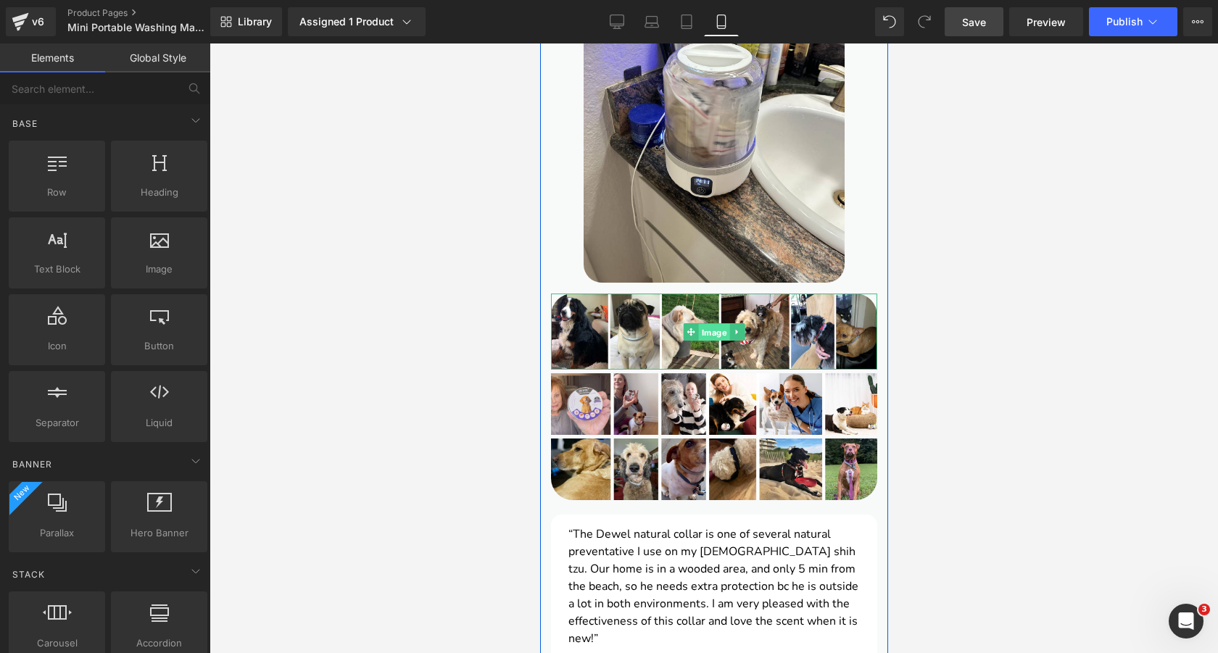
click at [715, 323] on span "Image" at bounding box center [713, 331] width 31 height 17
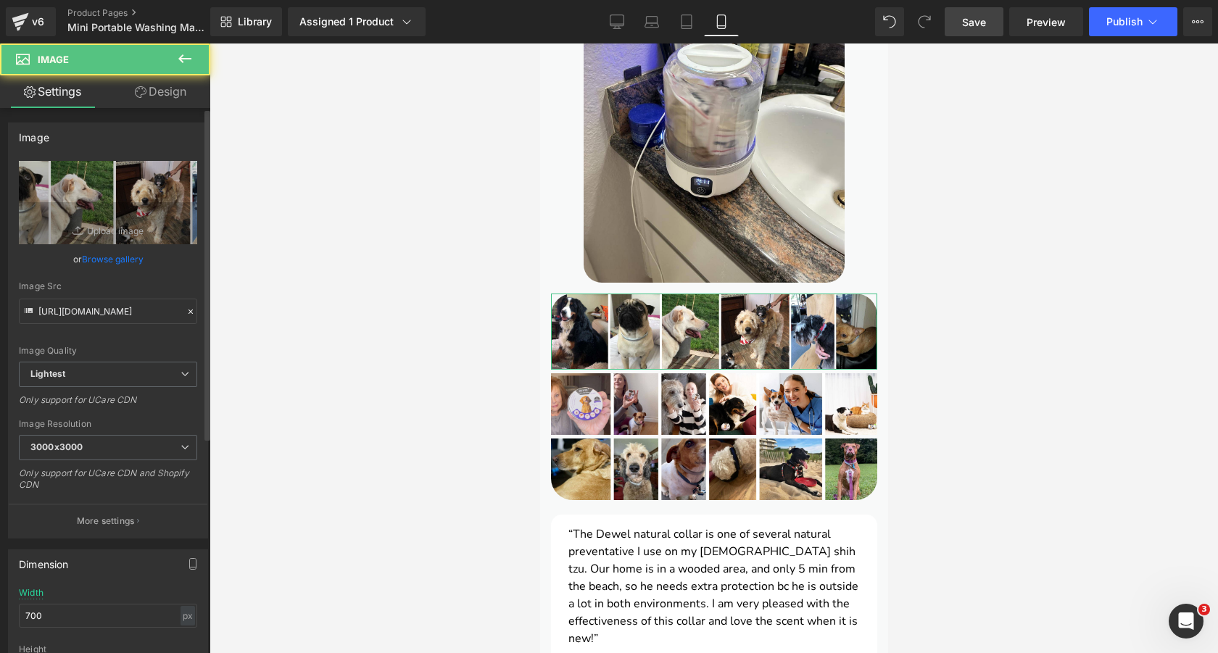
click at [96, 258] on link "Browse gallery" at bounding box center [113, 259] width 62 height 25
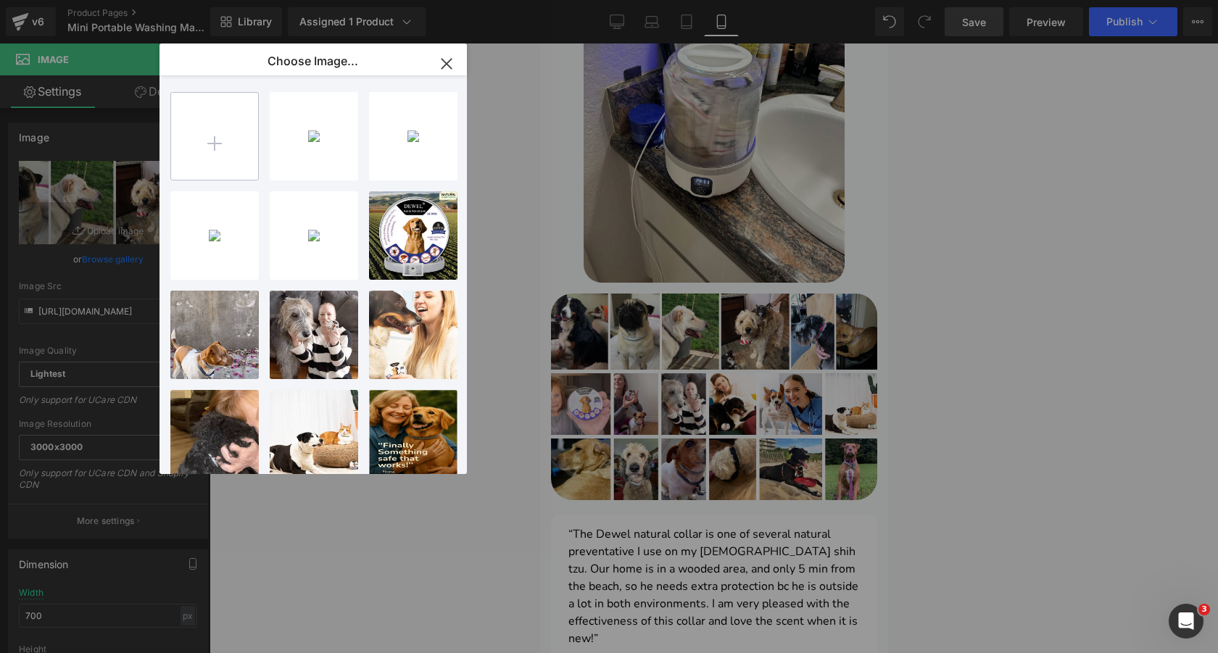
click at [233, 131] on input "file" at bounding box center [214, 136] width 87 height 87
type input "C:\fakepath\2.png"
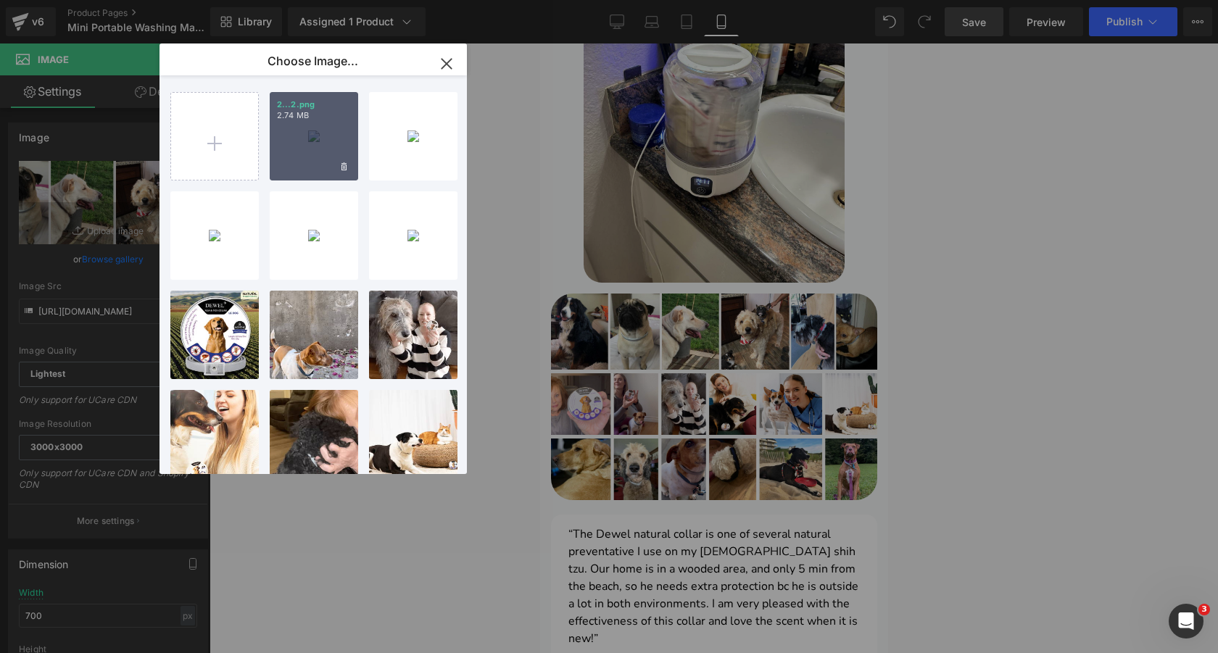
click at [305, 128] on div "2...2.png 2.74 MB" at bounding box center [314, 136] width 88 height 88
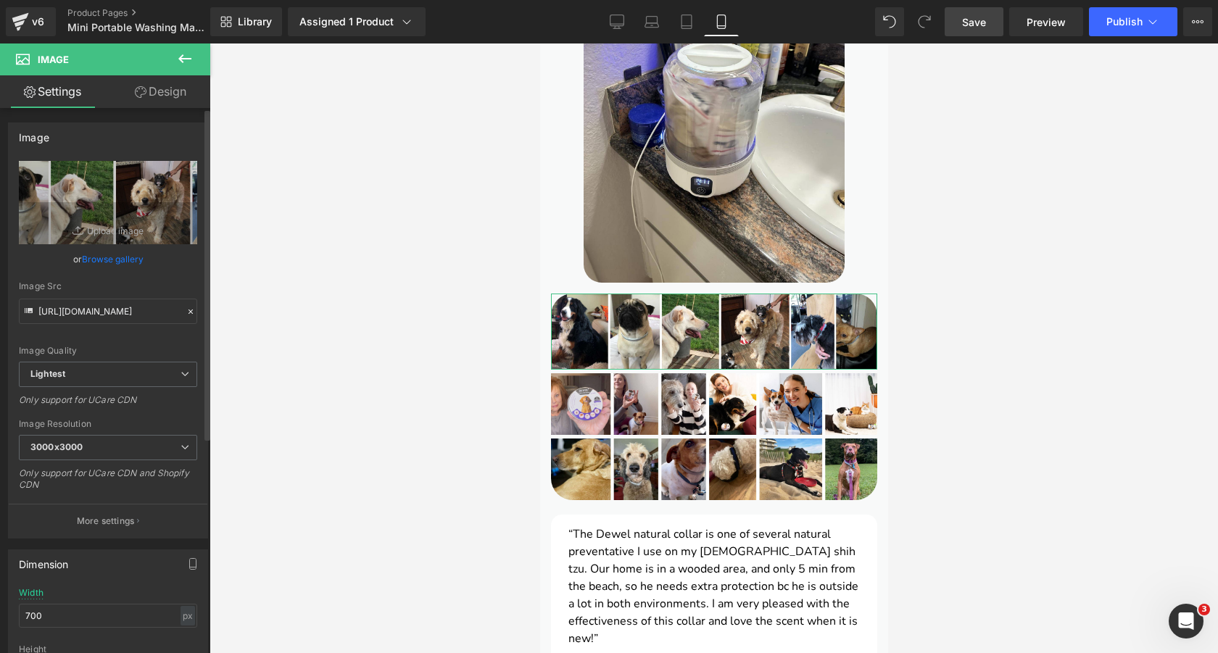
click at [132, 257] on link "Browse gallery" at bounding box center [113, 259] width 62 height 25
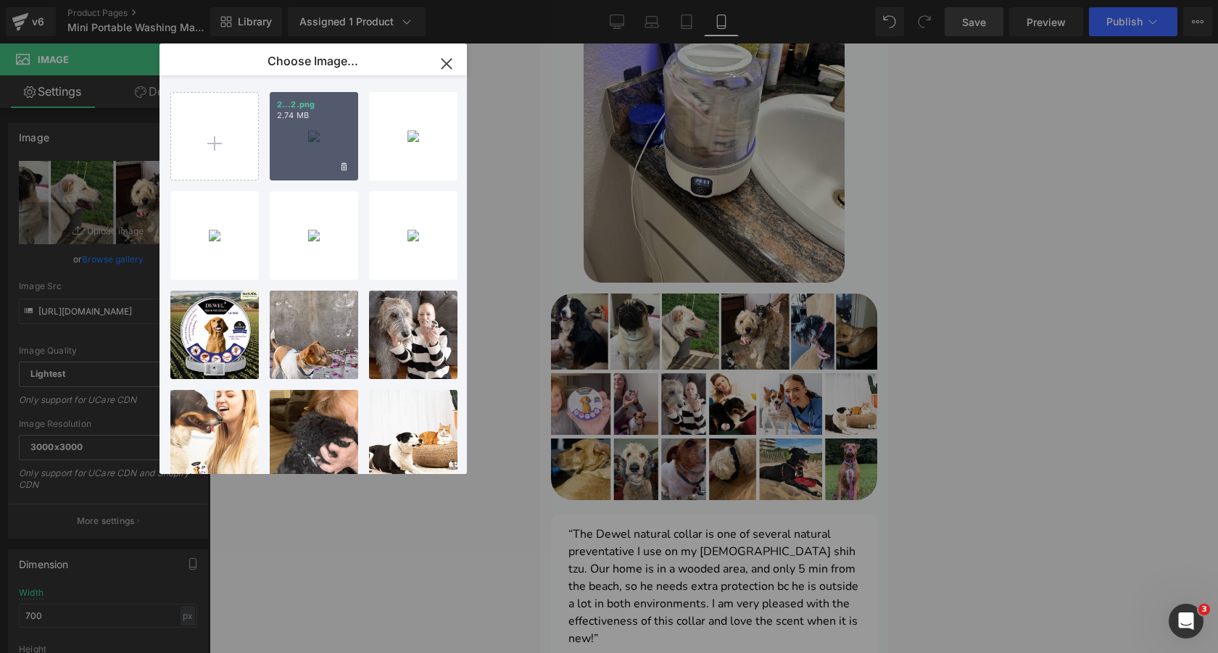
click at [301, 136] on div "2...2.png 2.74 MB" at bounding box center [314, 136] width 88 height 88
type input "https://ucarecdn.com/39798e14-d4ed-482c-903a-42b7bee61264/-/format/auto/-/previ…"
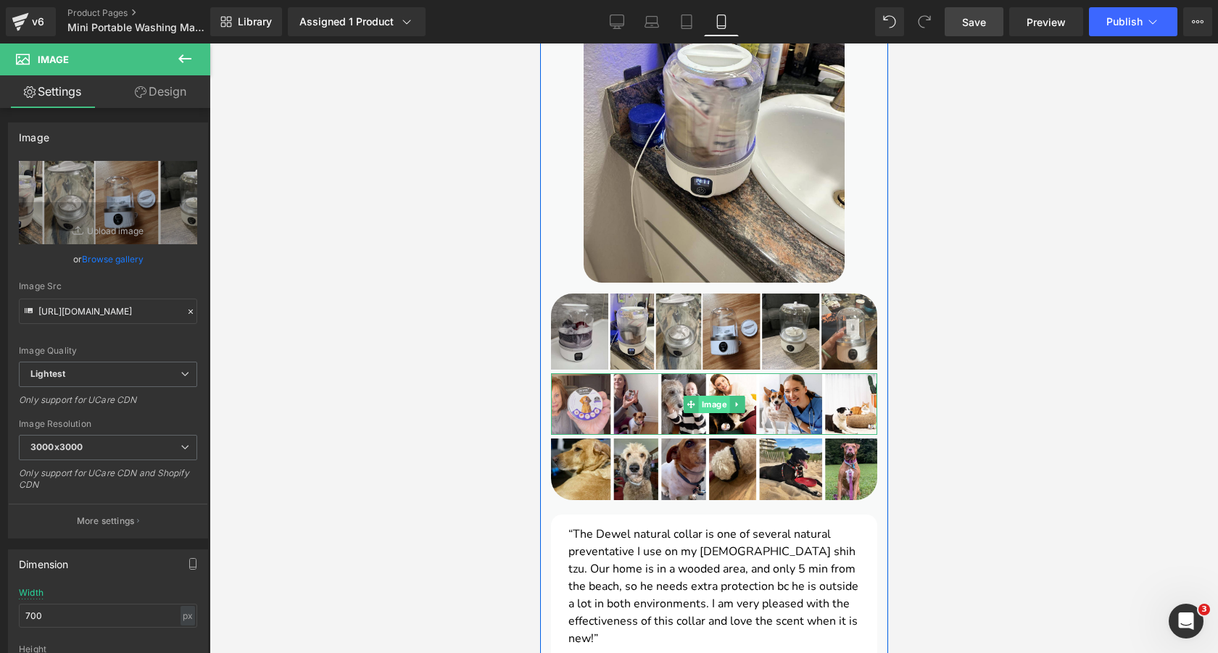
click at [709, 396] on span "Image" at bounding box center [713, 404] width 31 height 17
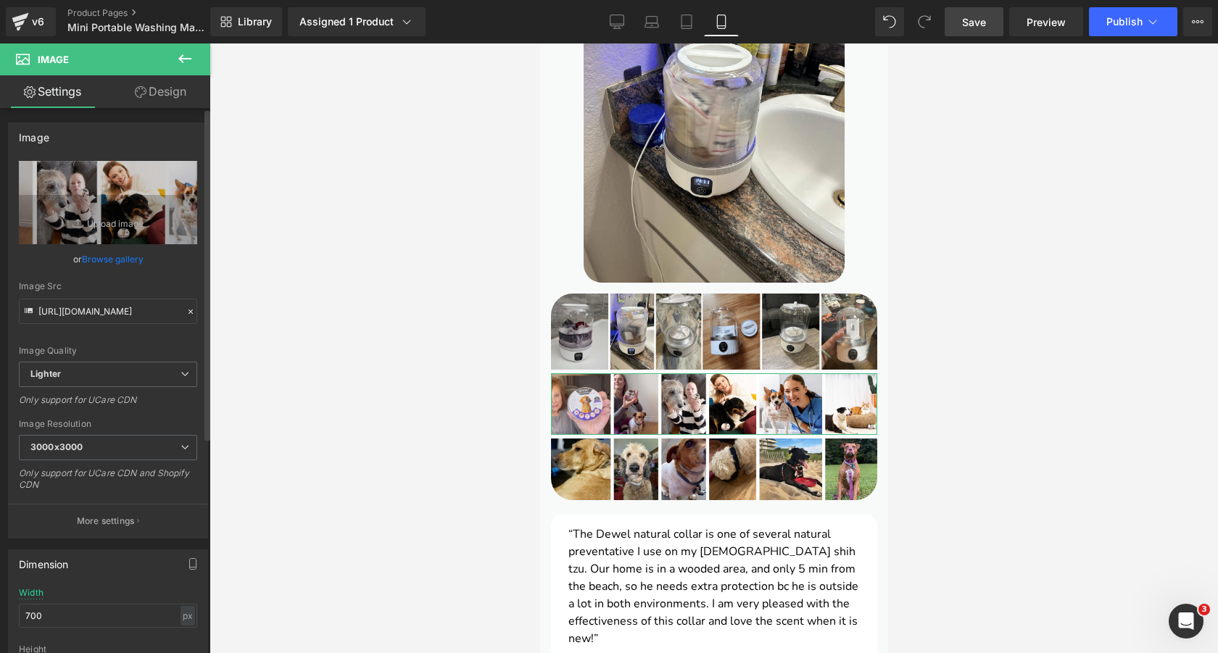
click at [115, 257] on link "Browse gallery" at bounding box center [113, 259] width 62 height 25
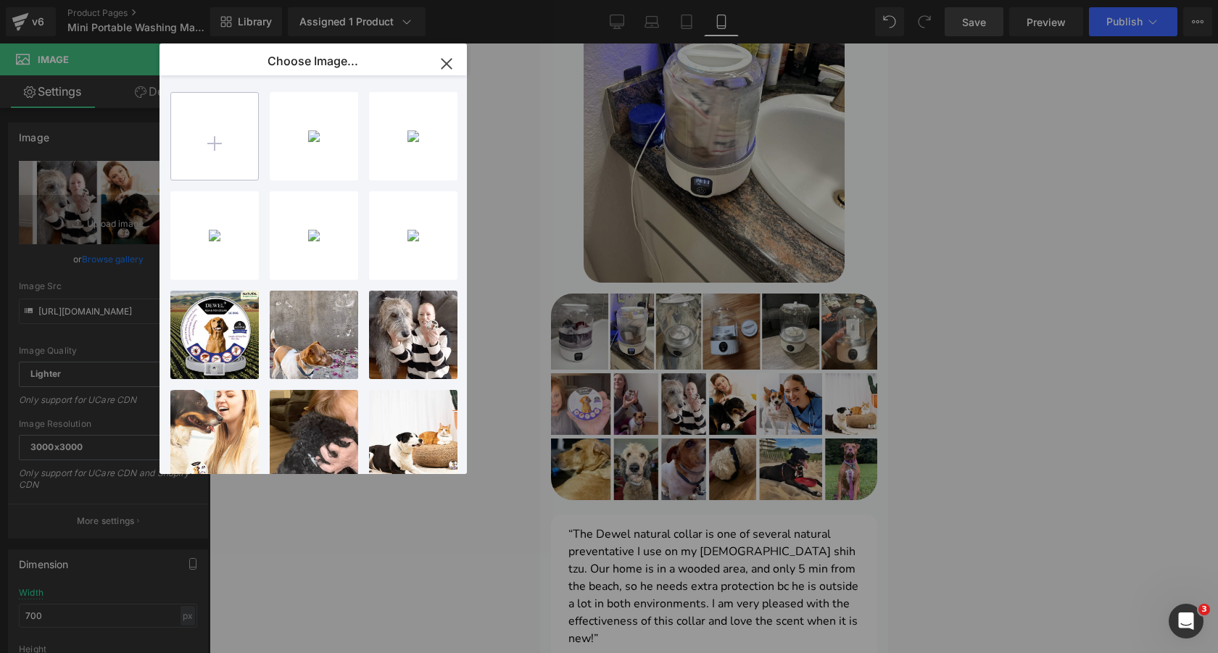
click at [235, 139] on input "file" at bounding box center [214, 136] width 87 height 87
type input "C:\fakepath\4.png"
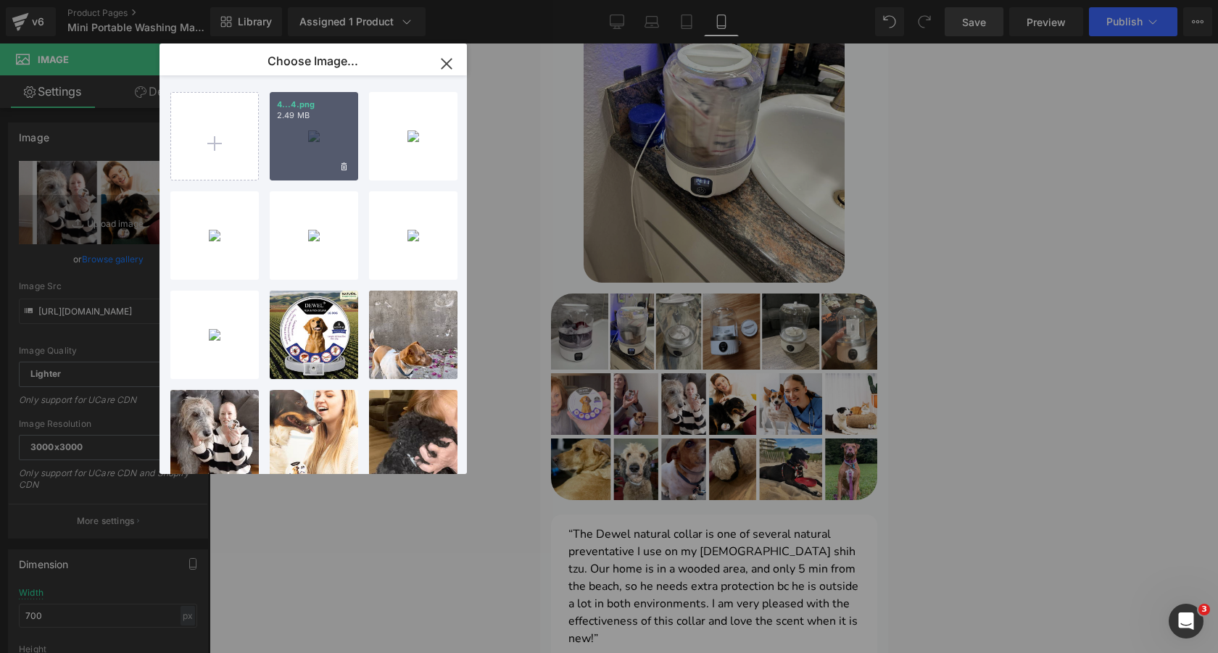
click at [305, 123] on div "4...4.png 2.49 MB" at bounding box center [314, 136] width 88 height 88
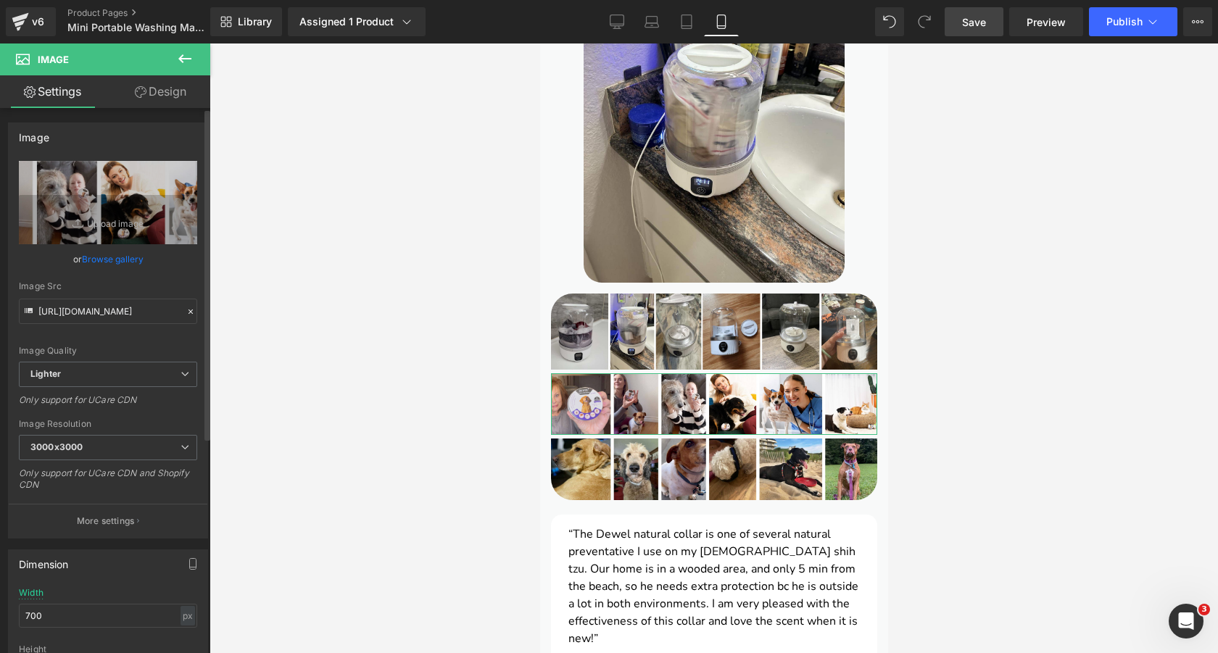
click at [135, 257] on link "Browse gallery" at bounding box center [113, 259] width 62 height 25
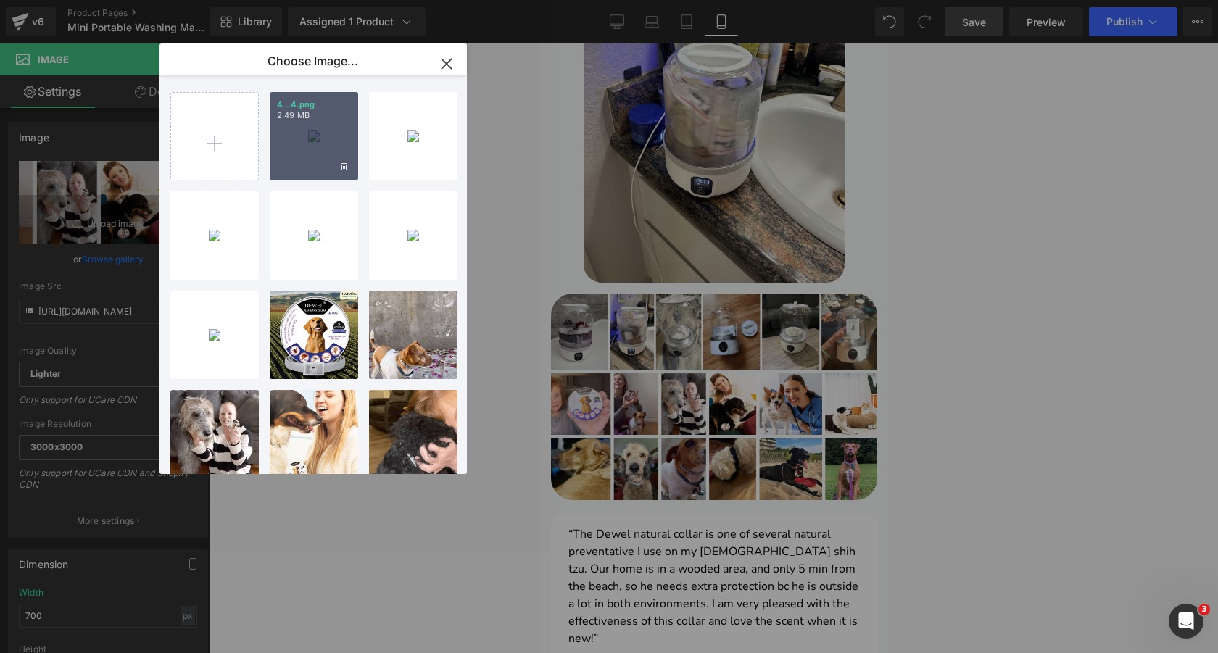
click at [322, 131] on div "4...4.png 2.49 MB" at bounding box center [314, 136] width 88 height 88
type input "https://ucarecdn.com/7b9aa691-209e-4f48-b2bc-2c8a5f5e7411/-/format/auto/-/previ…"
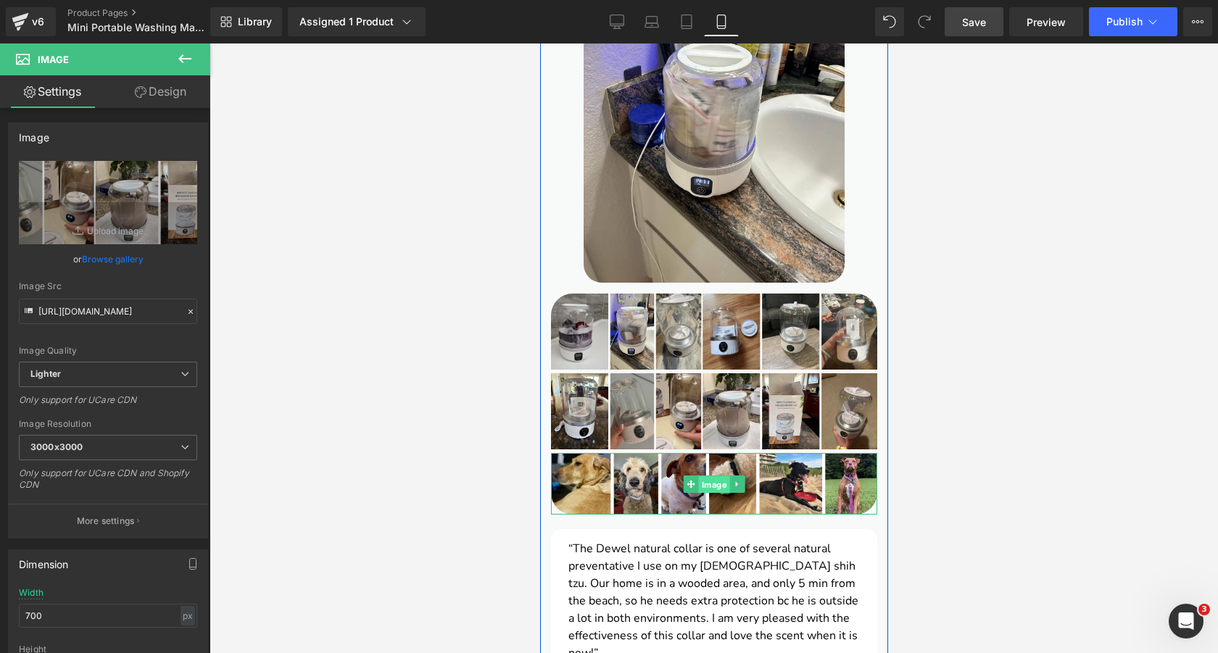
click at [711, 476] on span "Image" at bounding box center [713, 484] width 31 height 17
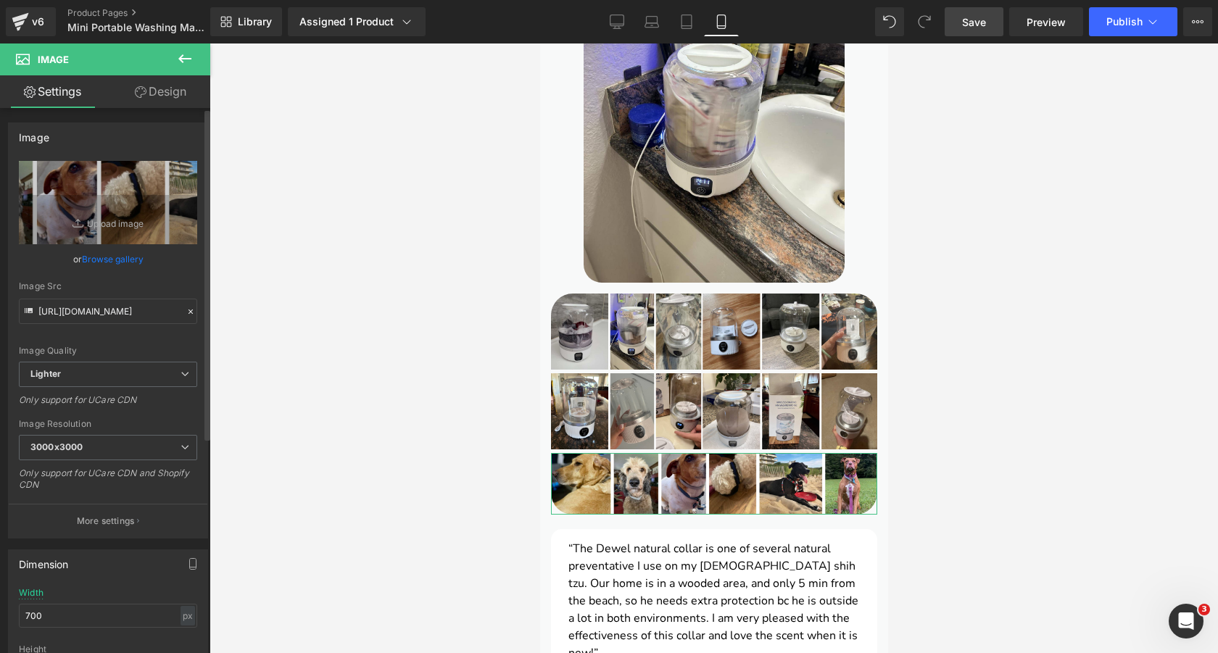
click at [127, 258] on link "Browse gallery" at bounding box center [113, 259] width 62 height 25
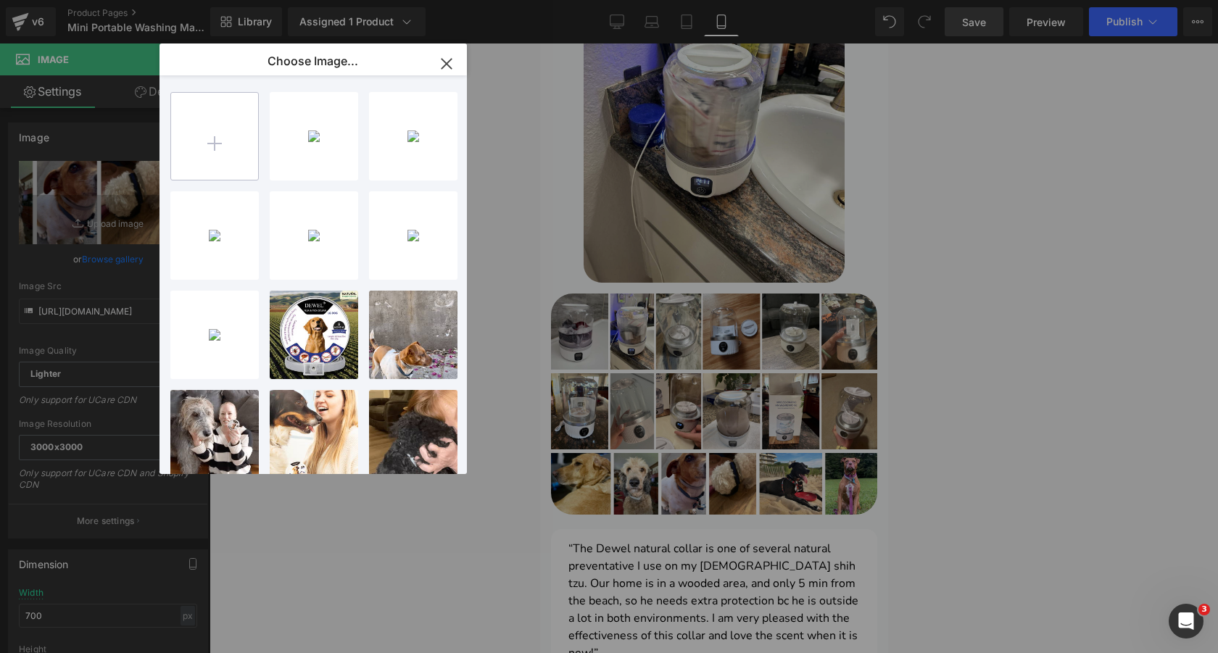
click at [224, 136] on input "file" at bounding box center [214, 136] width 87 height 87
type input "C:\fakepath\4.png"
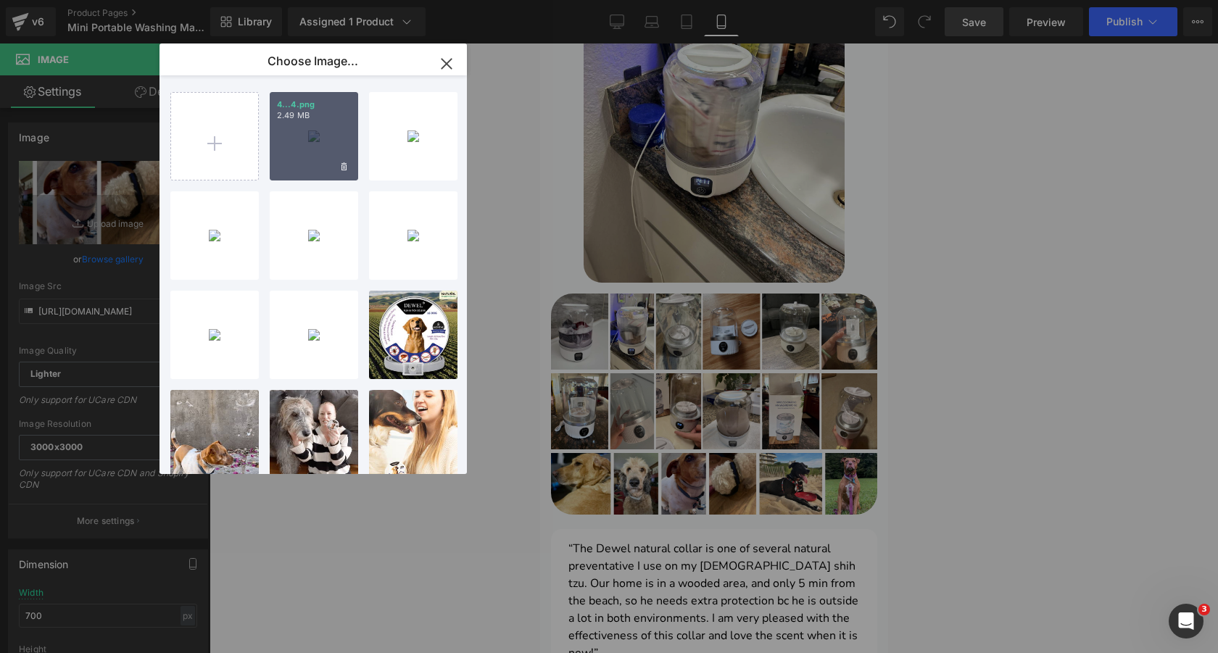
click at [330, 139] on div "4...4.png 2.49 MB" at bounding box center [314, 136] width 88 height 88
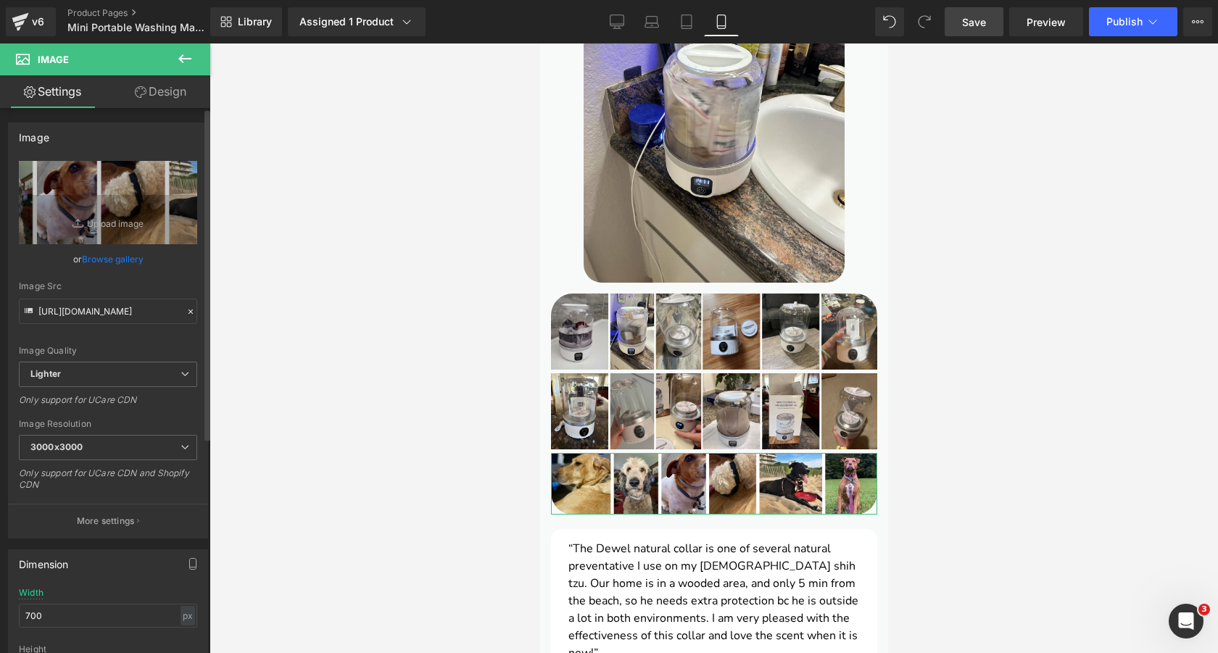
click at [101, 260] on link "Browse gallery" at bounding box center [113, 259] width 62 height 25
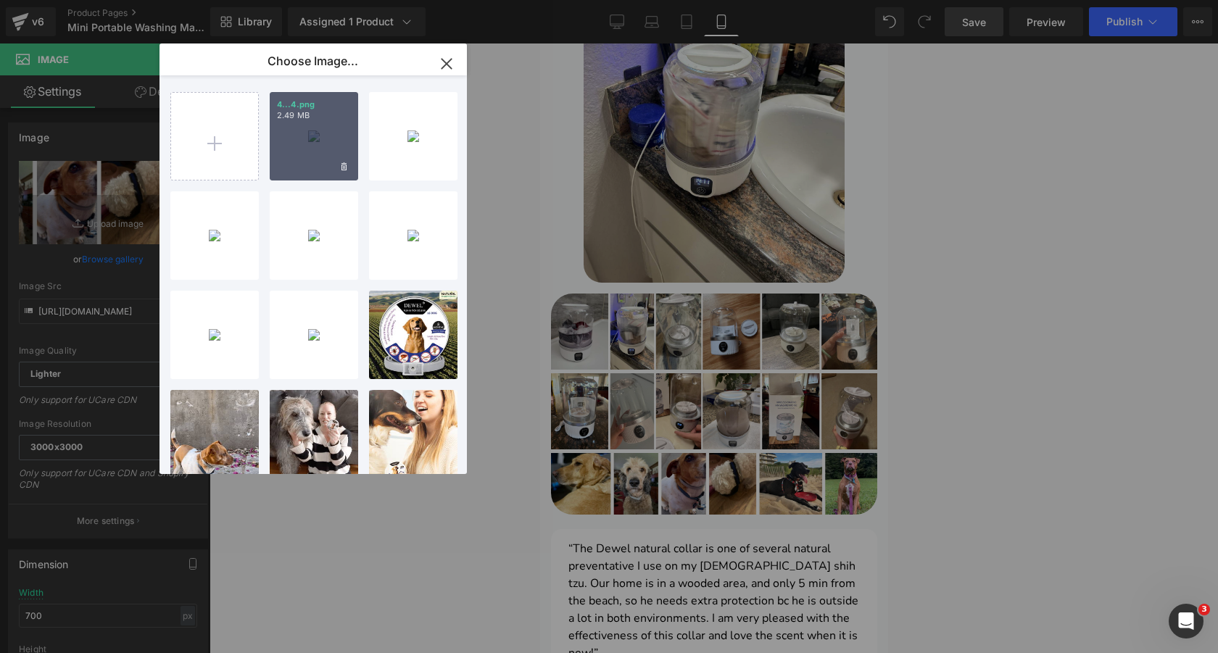
click at [318, 143] on div "4...4.png 2.49 MB" at bounding box center [314, 136] width 88 height 88
type input "https://ucarecdn.com/6366b811-b2a4-48bf-b941-8c26034b24d5/-/format/auto/-/previ…"
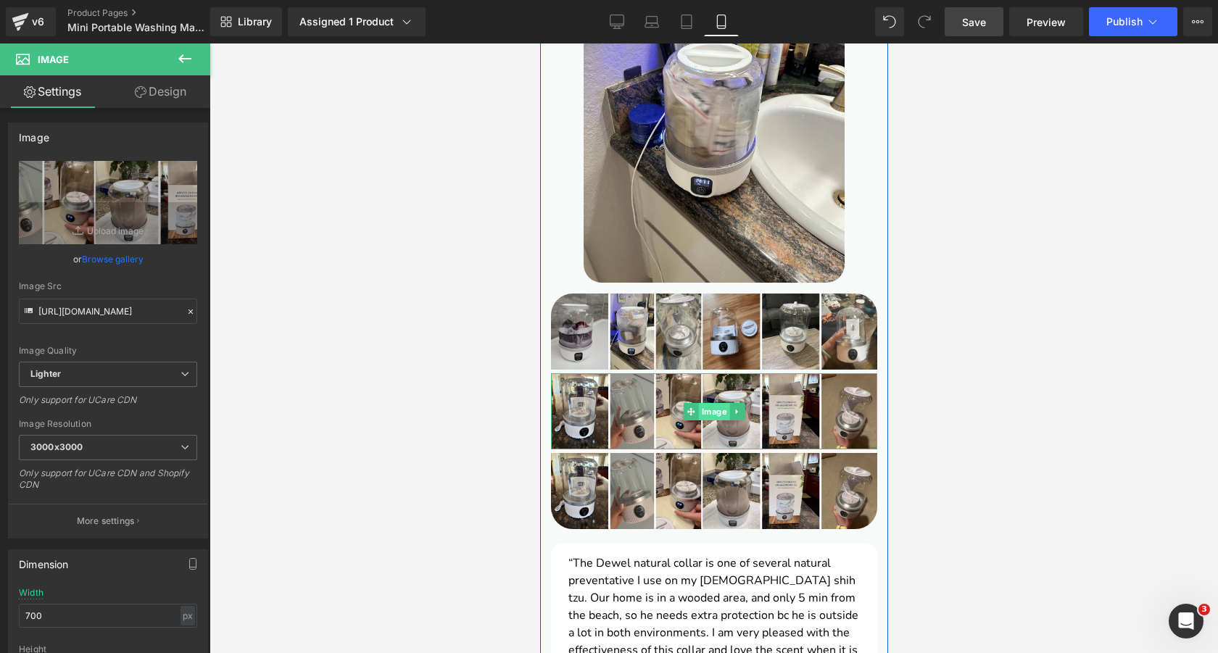
click at [712, 403] on span "Image" at bounding box center [713, 411] width 31 height 17
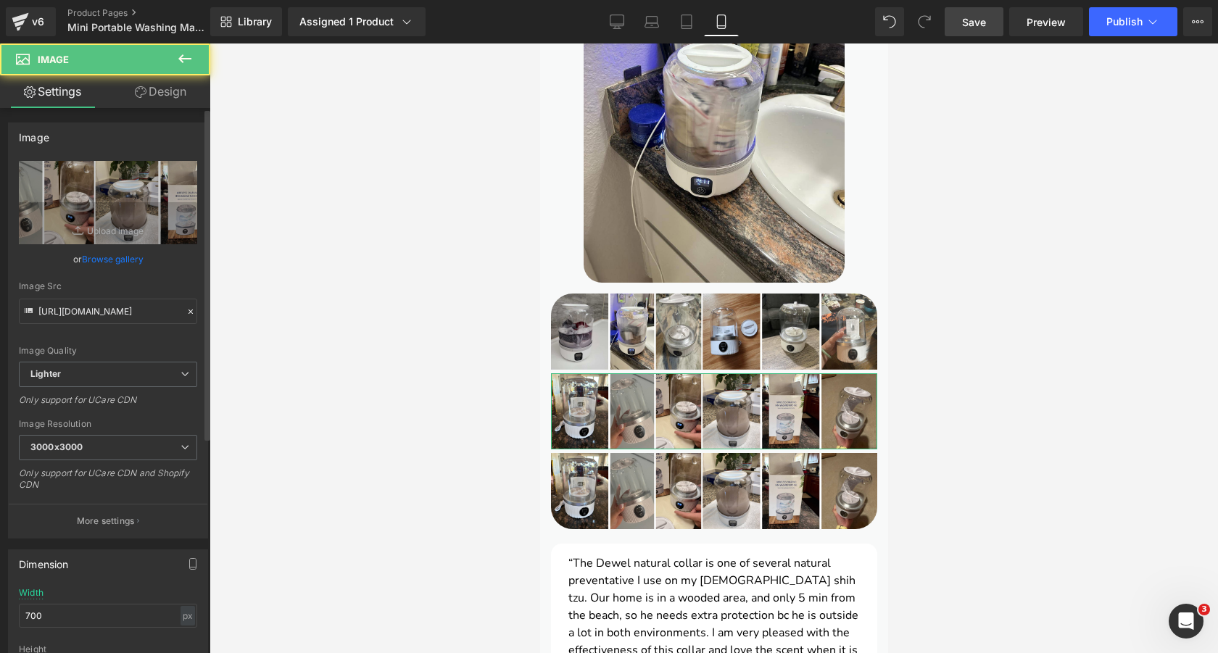
click at [130, 259] on link "Browse gallery" at bounding box center [113, 259] width 62 height 25
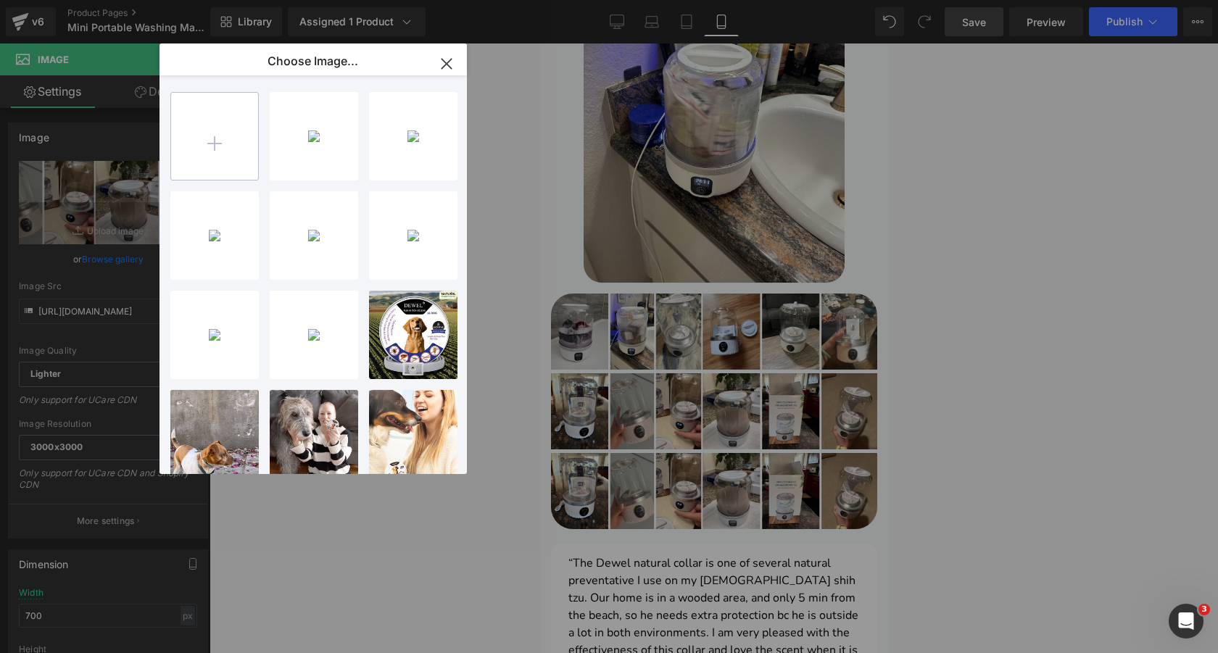
click at [233, 132] on input "file" at bounding box center [214, 136] width 87 height 87
type input "C:\fakepath\3.png"
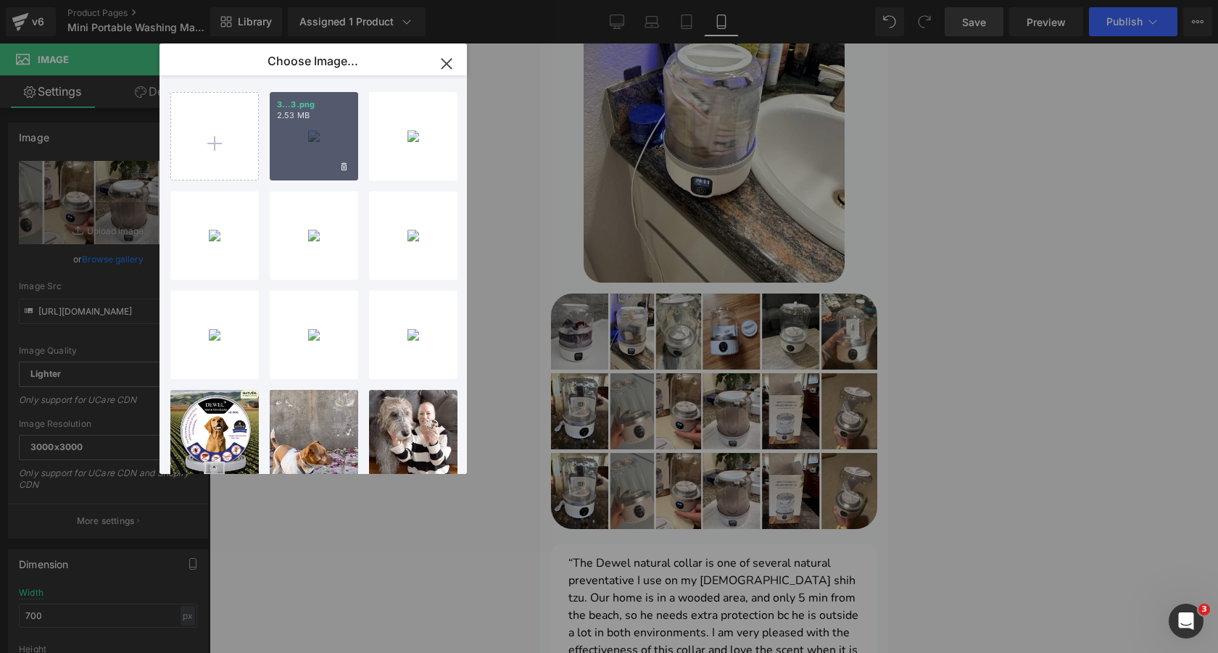
click at [322, 155] on div "3...3.png 2.53 MB" at bounding box center [314, 136] width 88 height 88
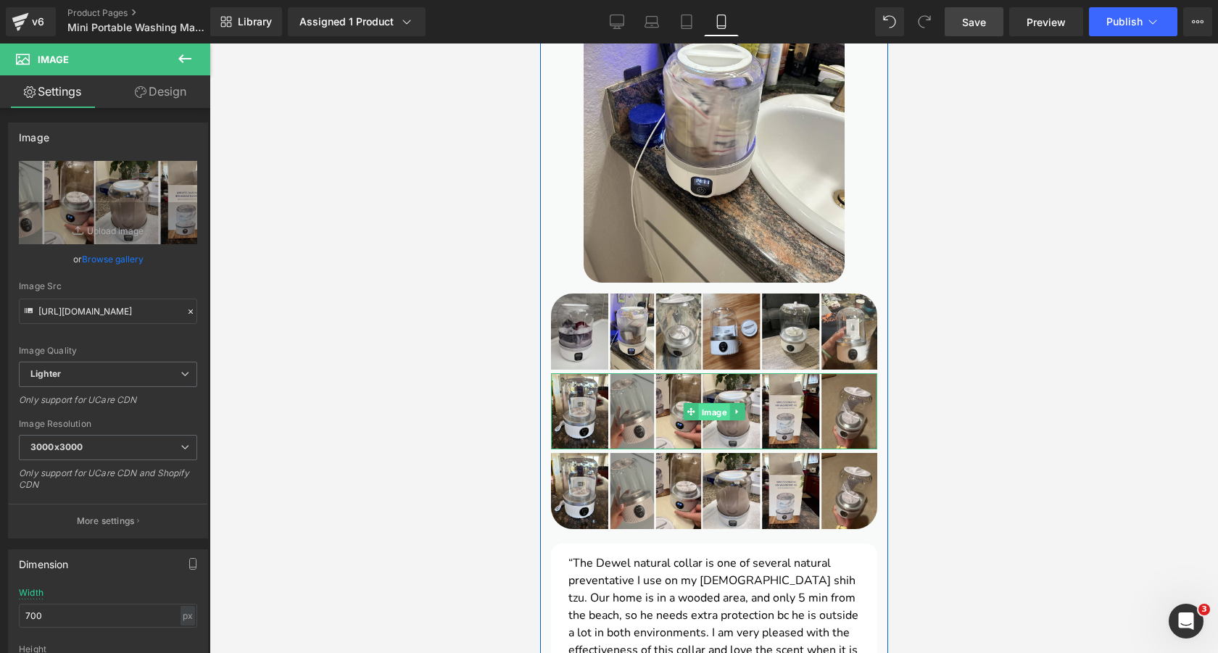
click at [719, 403] on span "Image" at bounding box center [713, 411] width 31 height 17
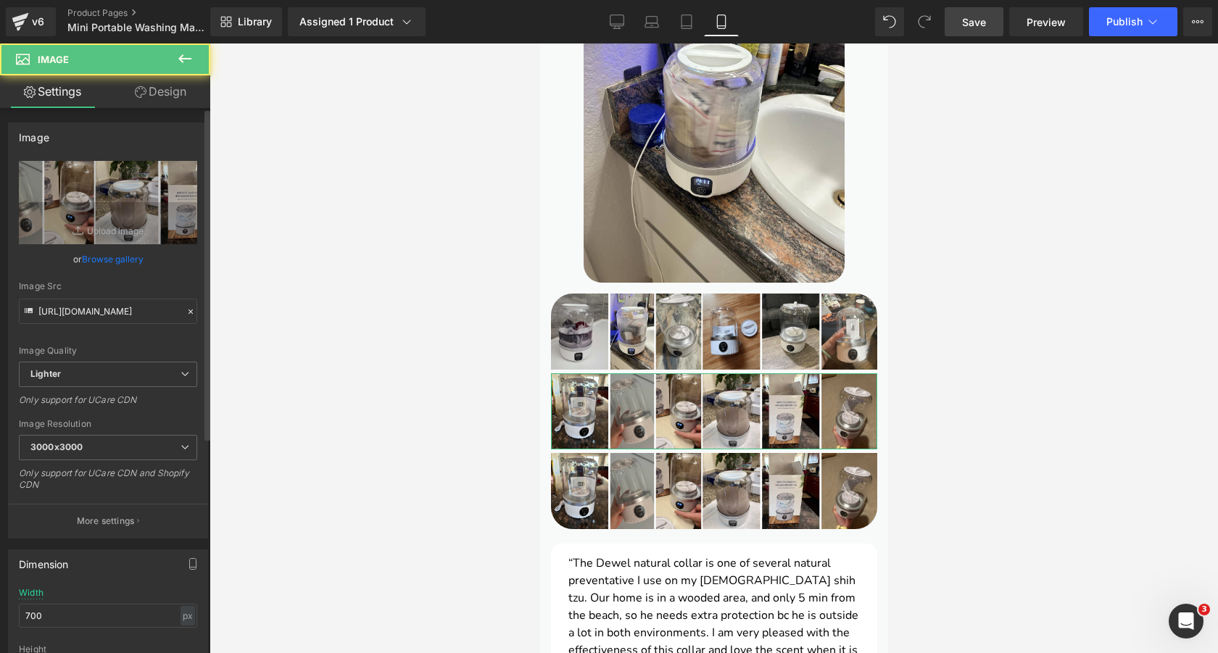
click at [113, 255] on link "Browse gallery" at bounding box center [113, 259] width 62 height 25
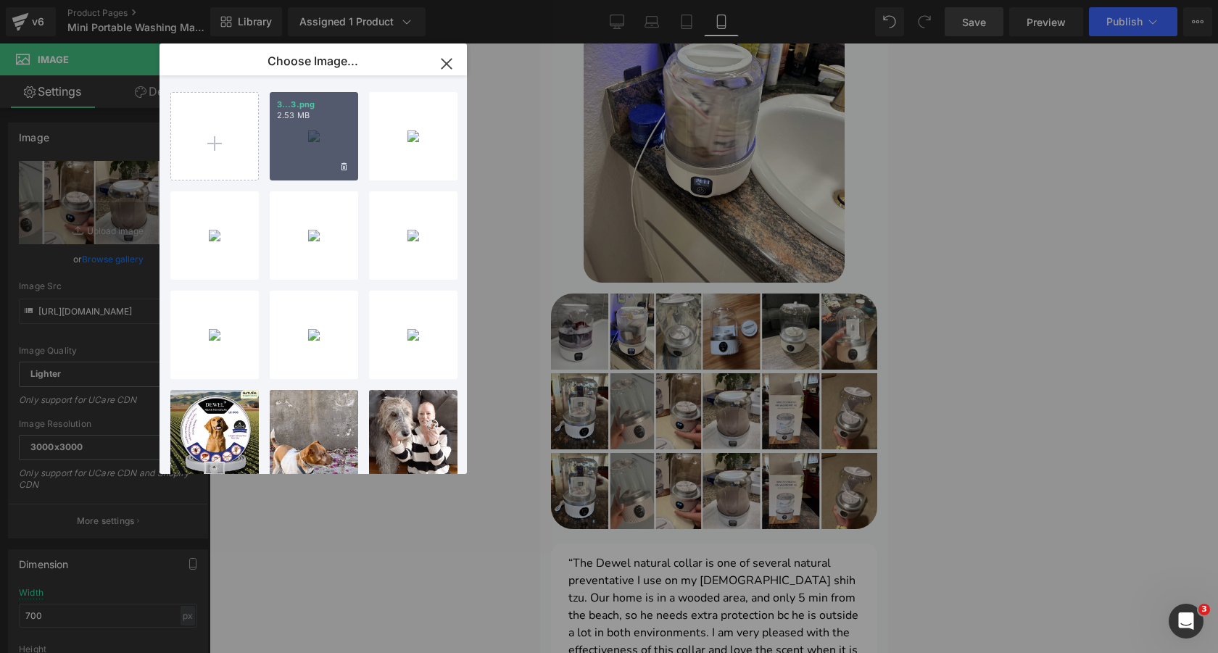
click at [315, 131] on div "3...3.png 2.53 MB" at bounding box center [314, 136] width 88 height 88
type input "https://ucarecdn.com/cdfa4324-6e3f-4286-935f-ac4ba2b76778/-/format/auto/-/previ…"
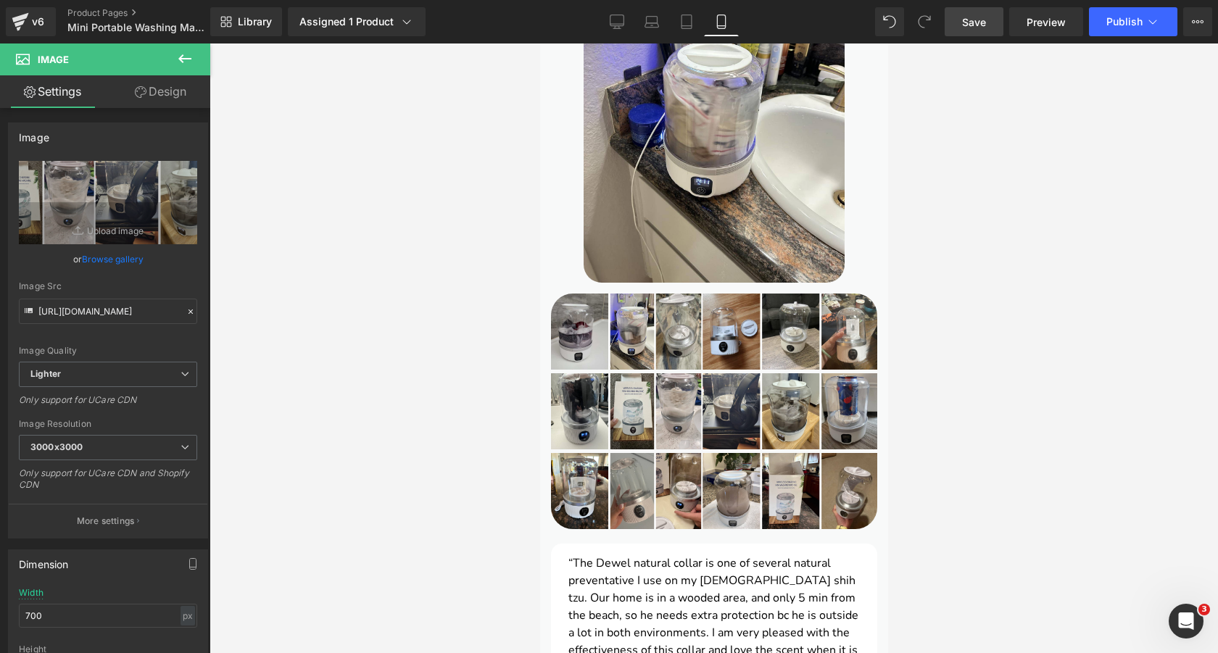
click at [987, 290] on div at bounding box center [714, 349] width 1009 height 610
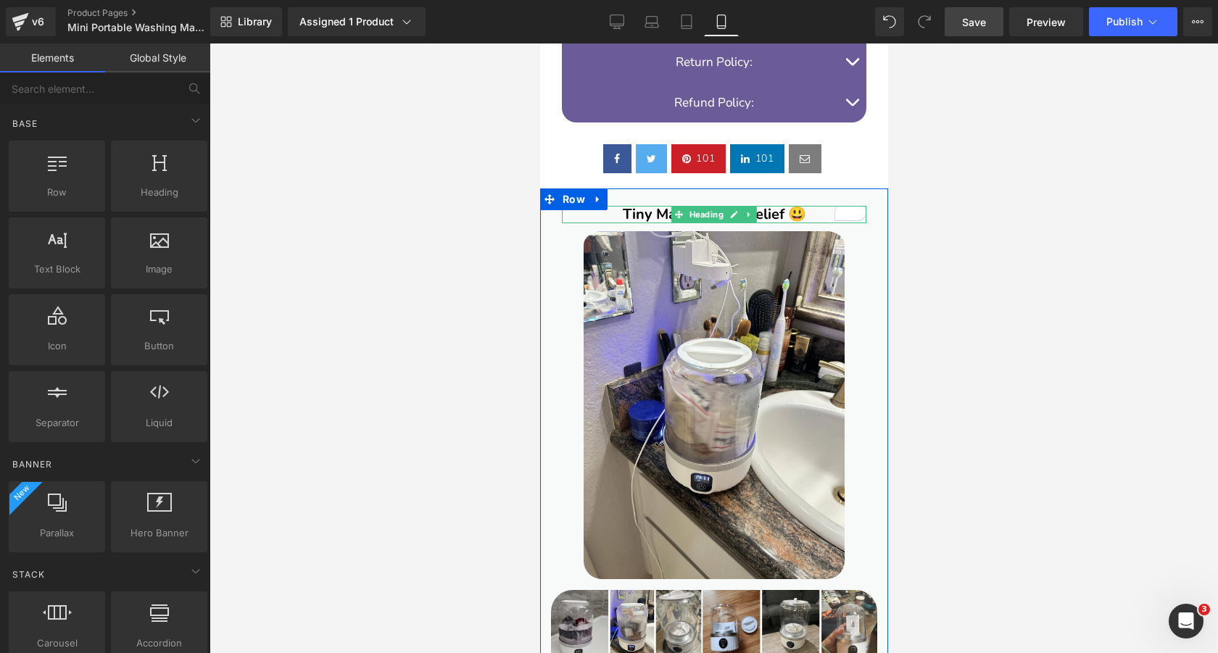
scroll to position [1406, 0]
click at [809, 205] on h2 "Tiny Machine, Big Relief 😃" at bounding box center [713, 213] width 305 height 17
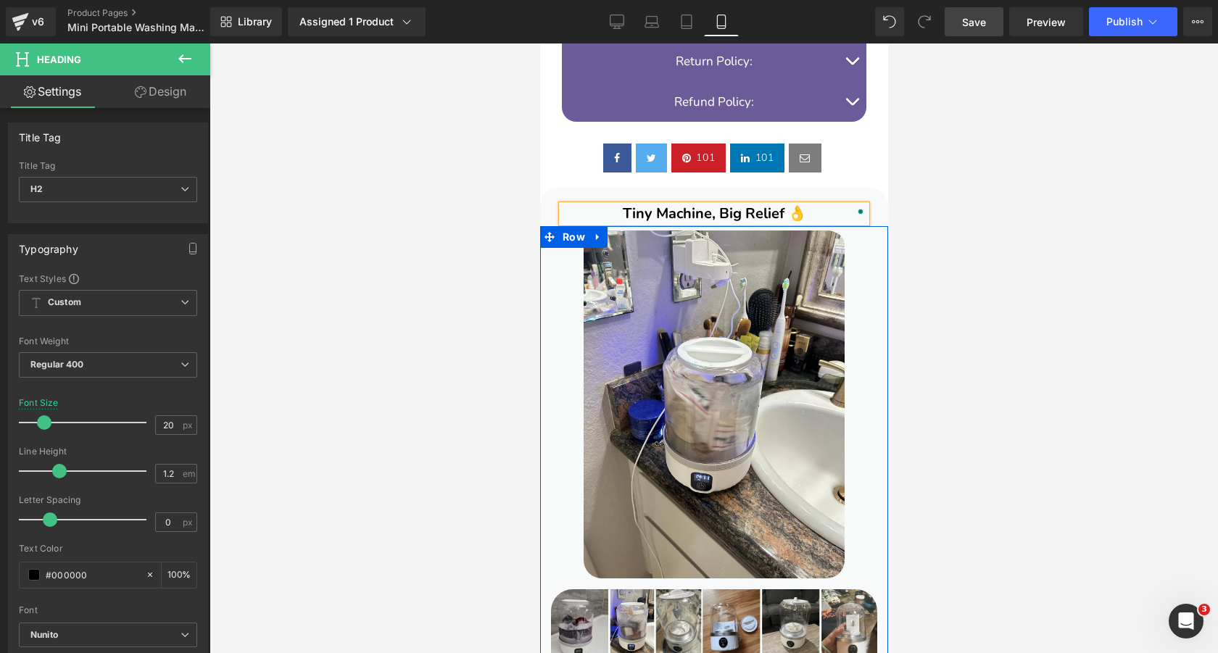
click at [517, 220] on div at bounding box center [714, 349] width 1009 height 610
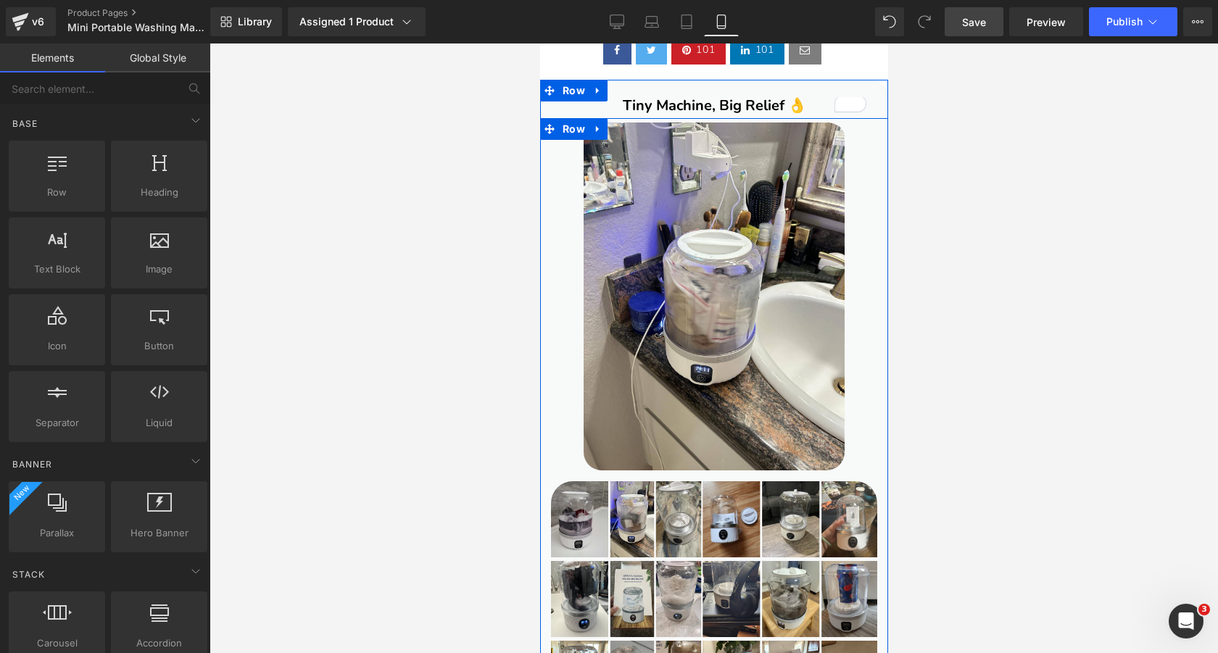
scroll to position [1319, 0]
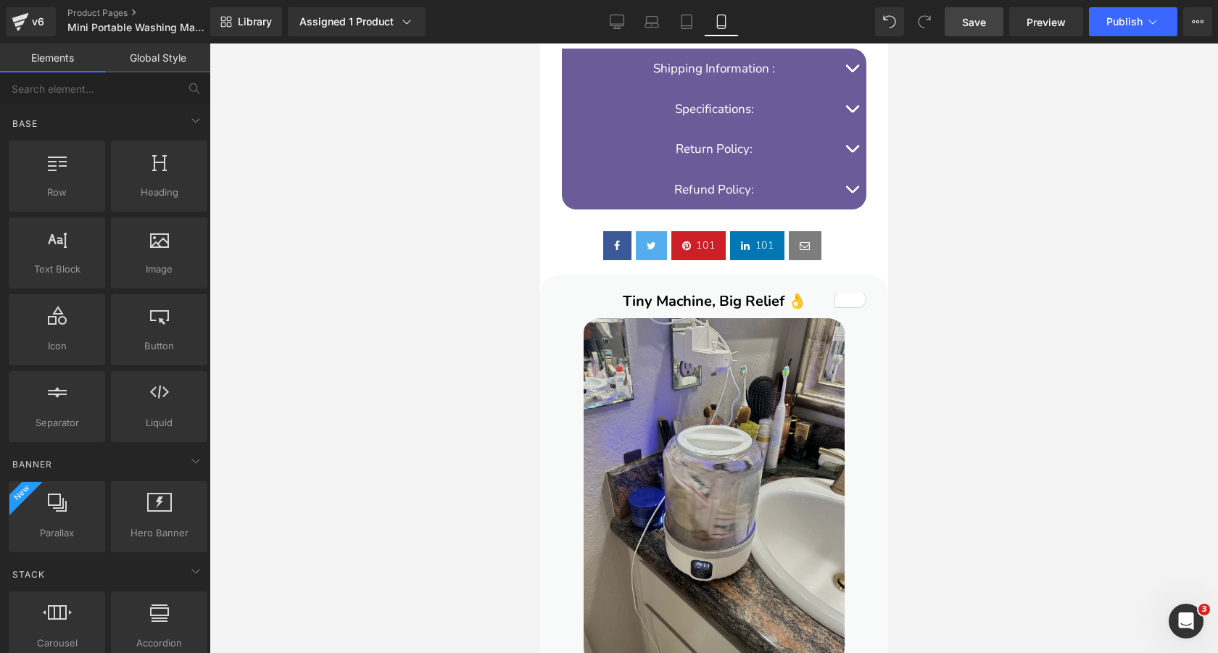
click at [712, 368] on img at bounding box center [713, 490] width 261 height 352
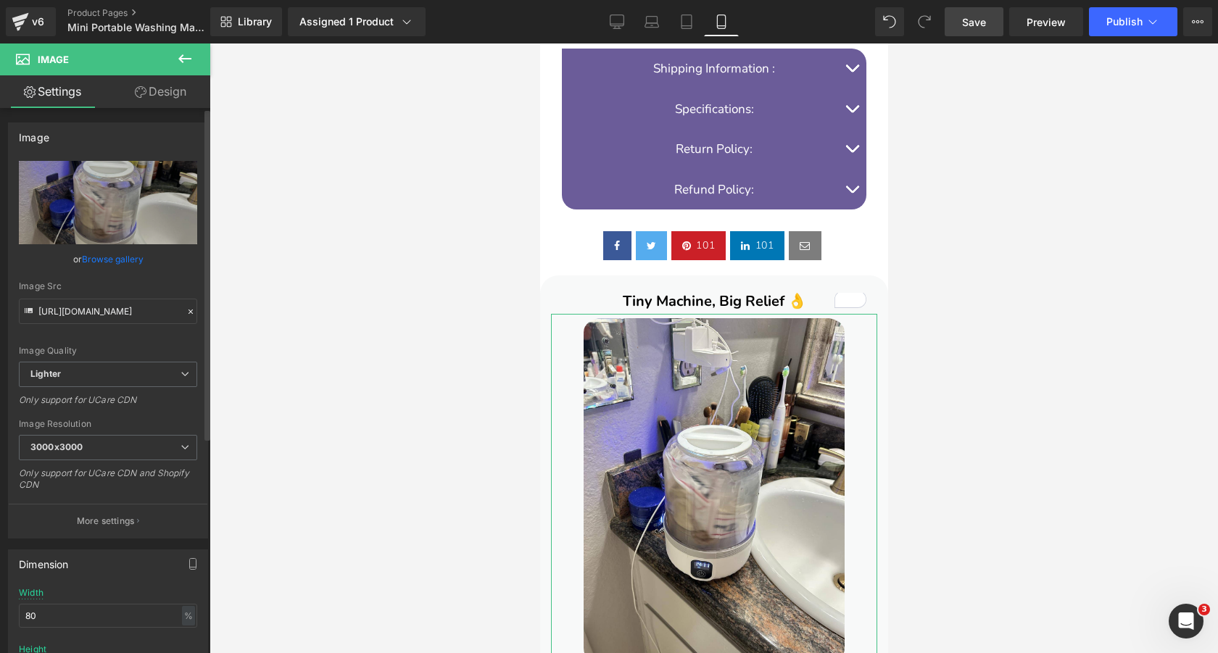
click at [128, 263] on link "Browse gallery" at bounding box center [113, 259] width 62 height 25
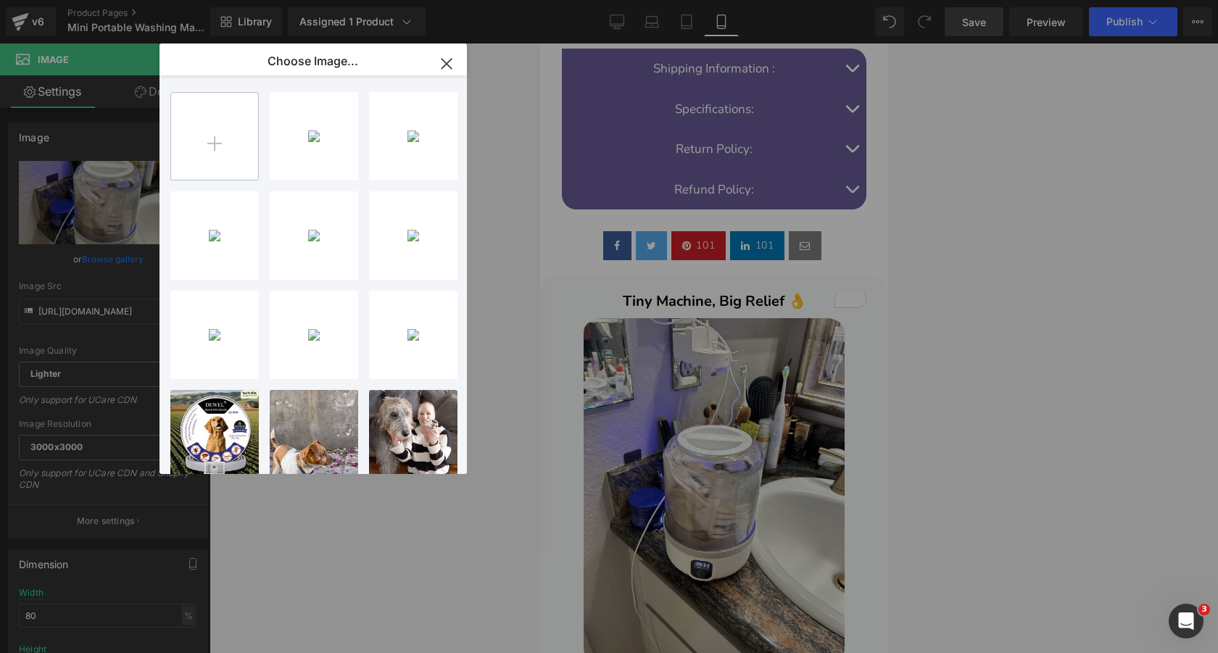
click at [199, 131] on input "file" at bounding box center [214, 136] width 87 height 87
type input "C:\fakepath\AmazoncomCustomerreviewsUnderwearWashingMachineUpgradeMiniPortableW…"
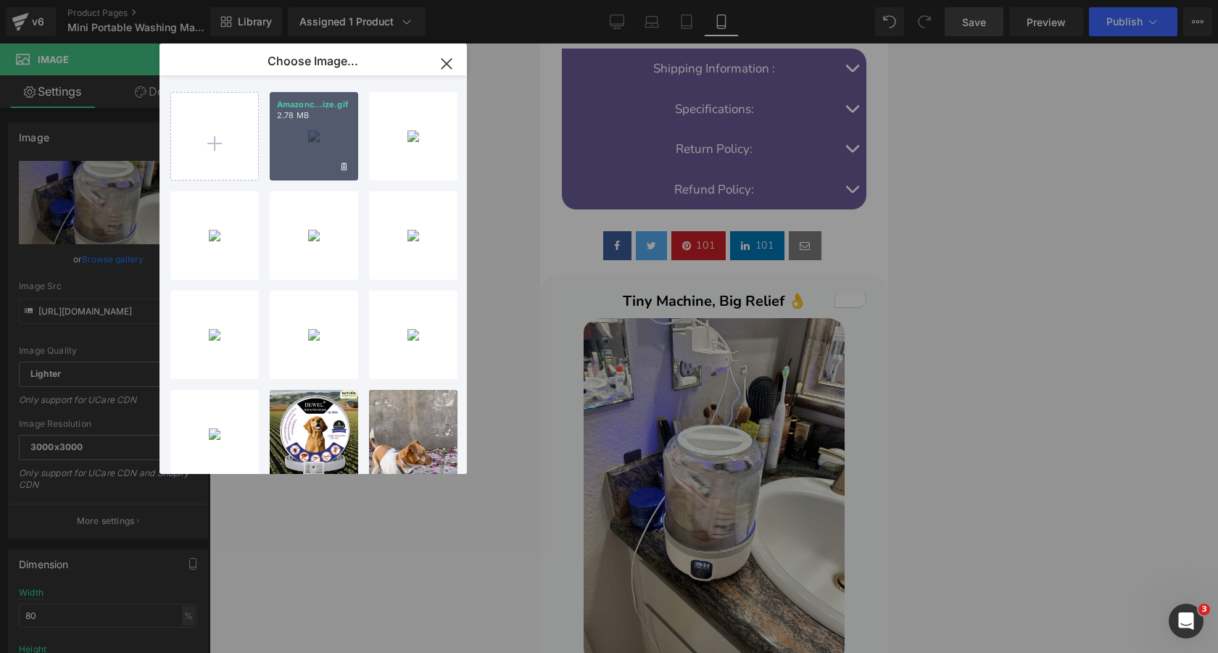
click at [314, 133] on div "Amazonc...ize.gif 2.78 MB" at bounding box center [314, 136] width 88 height 88
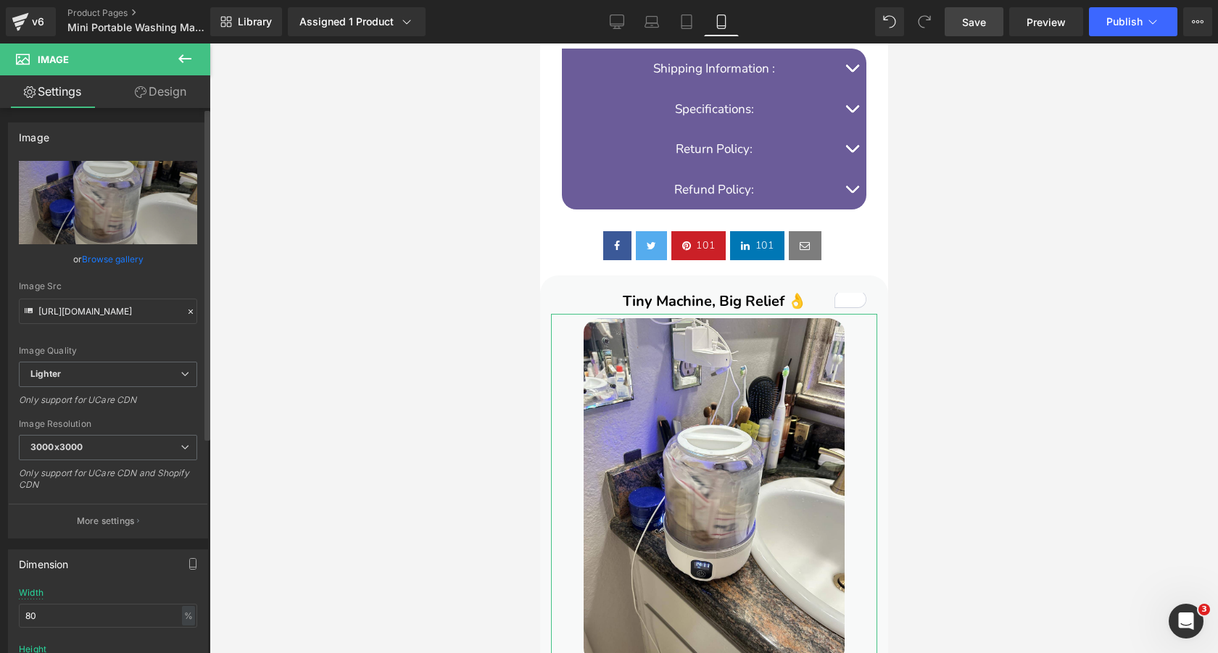
click at [121, 254] on link "Browse gallery" at bounding box center [113, 259] width 62 height 25
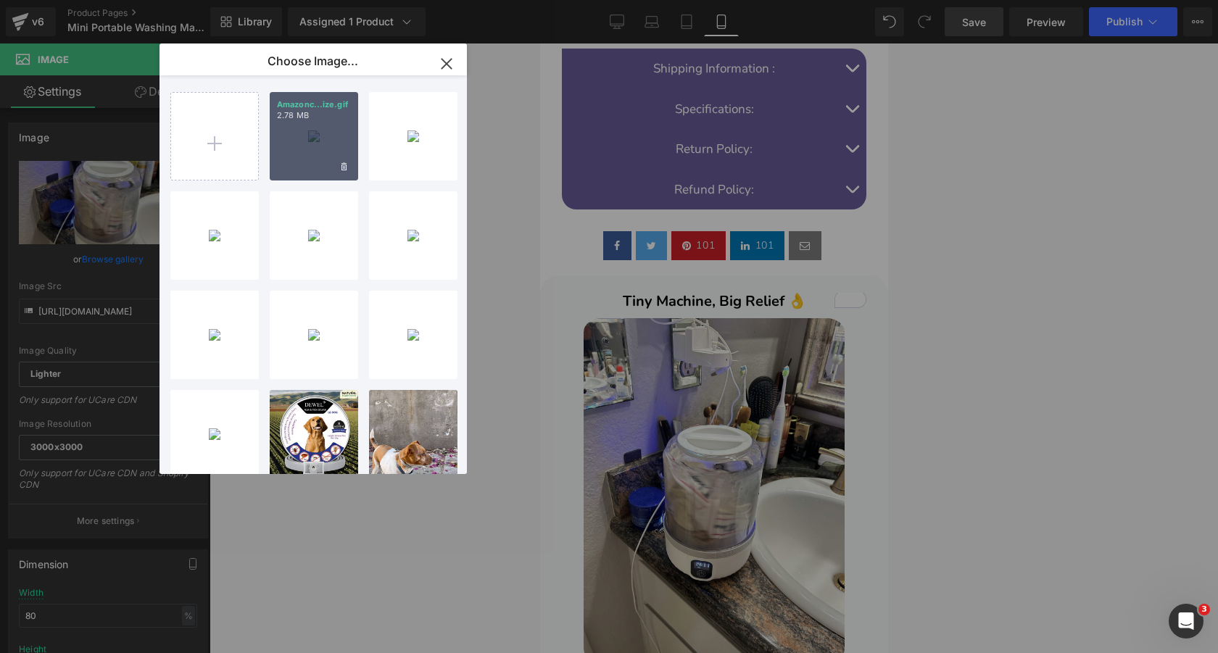
click at [303, 141] on div "Amazonc...ize.gif 2.78 MB" at bounding box center [314, 136] width 88 height 88
type input "https://ucarecdn.com/aa9749d2-b759-4baf-b327-cac2bd27b8b0/AmazoncomCustomerrevi…"
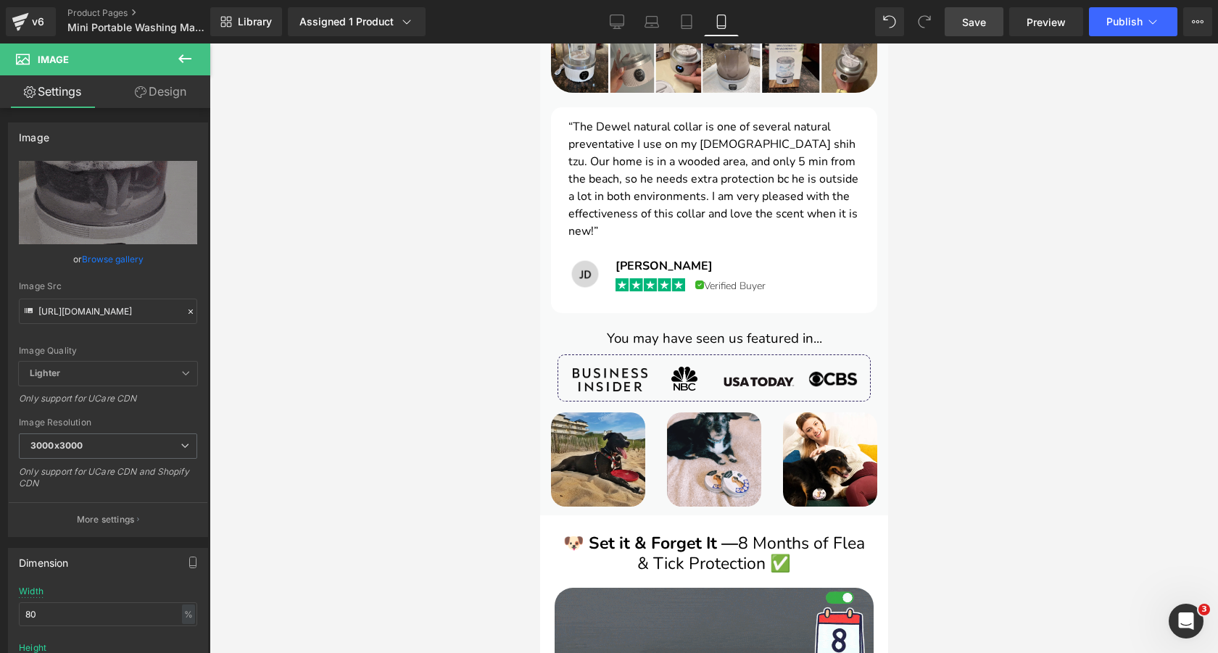
scroll to position [2270, 0]
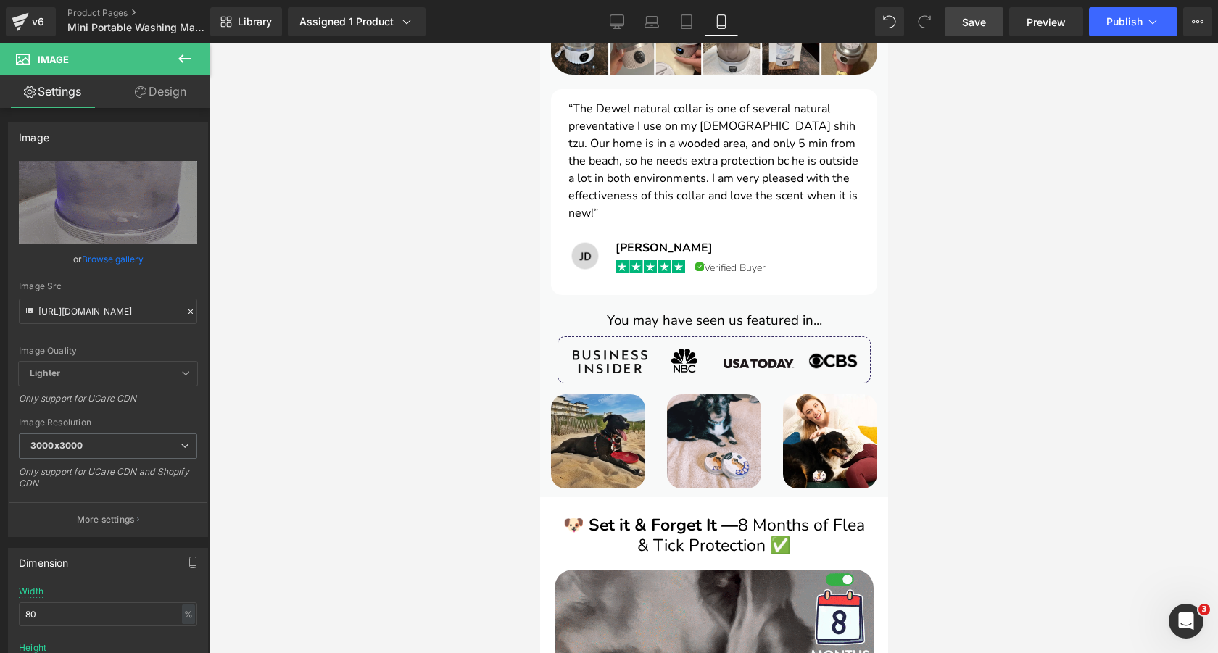
click at [605, 395] on img at bounding box center [597, 442] width 94 height 94
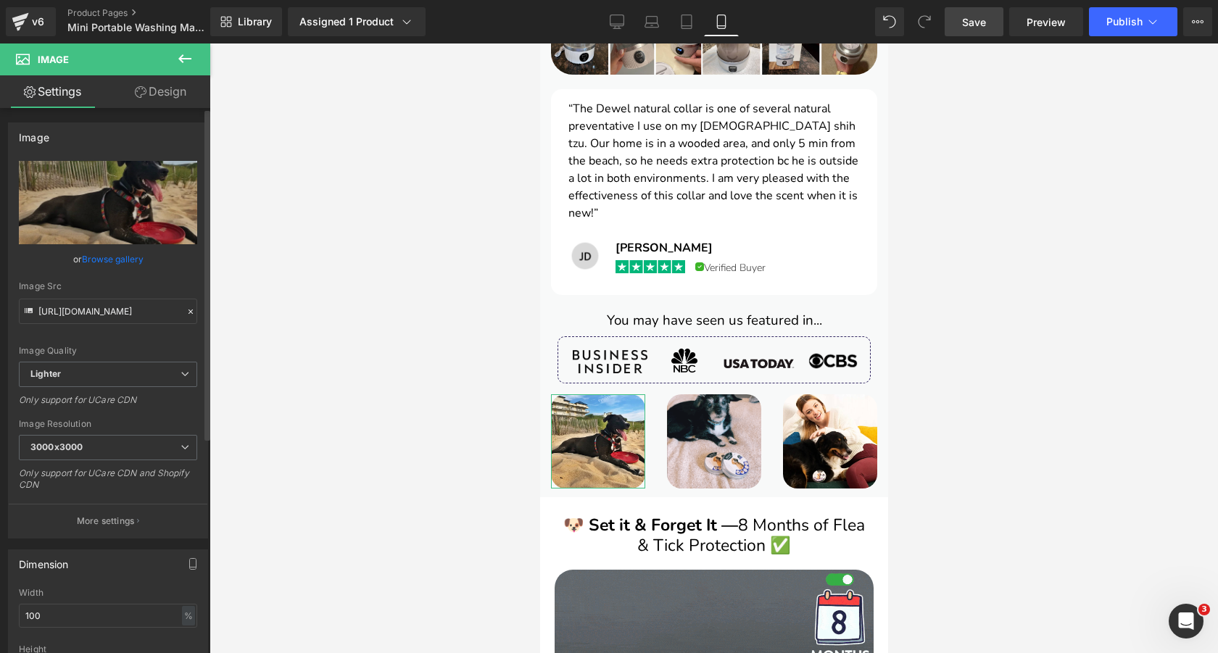
click at [117, 254] on link "Browse gallery" at bounding box center [113, 259] width 62 height 25
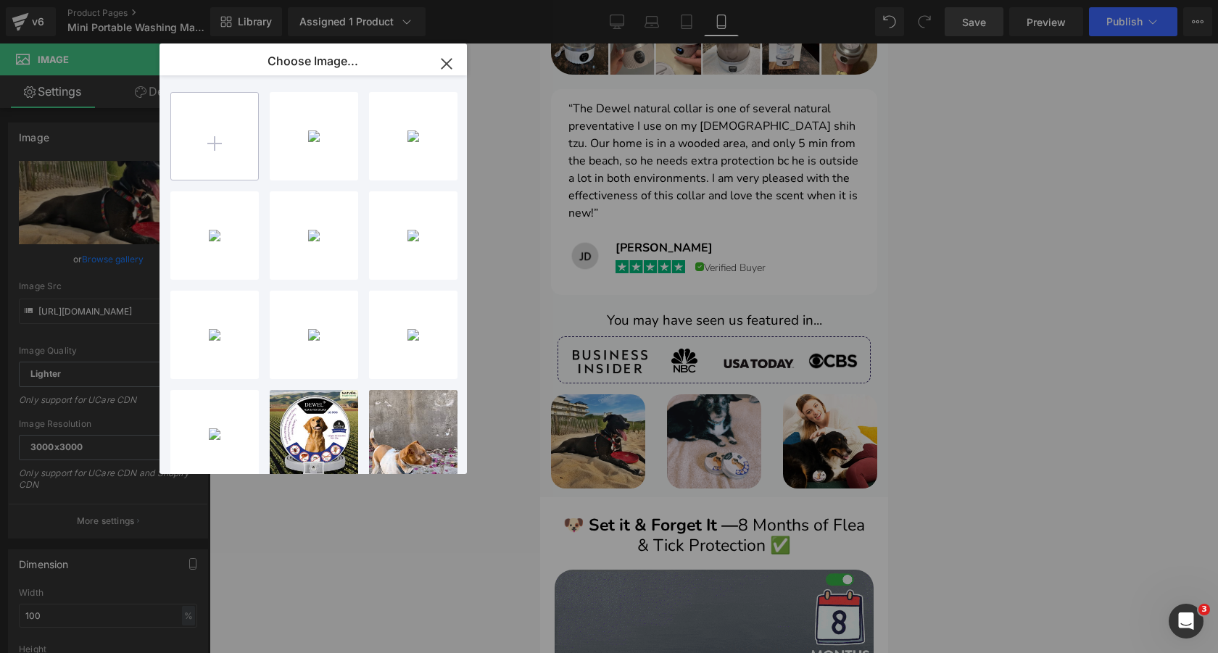
click at [224, 136] on input "file" at bounding box center [214, 136] width 87 height 87
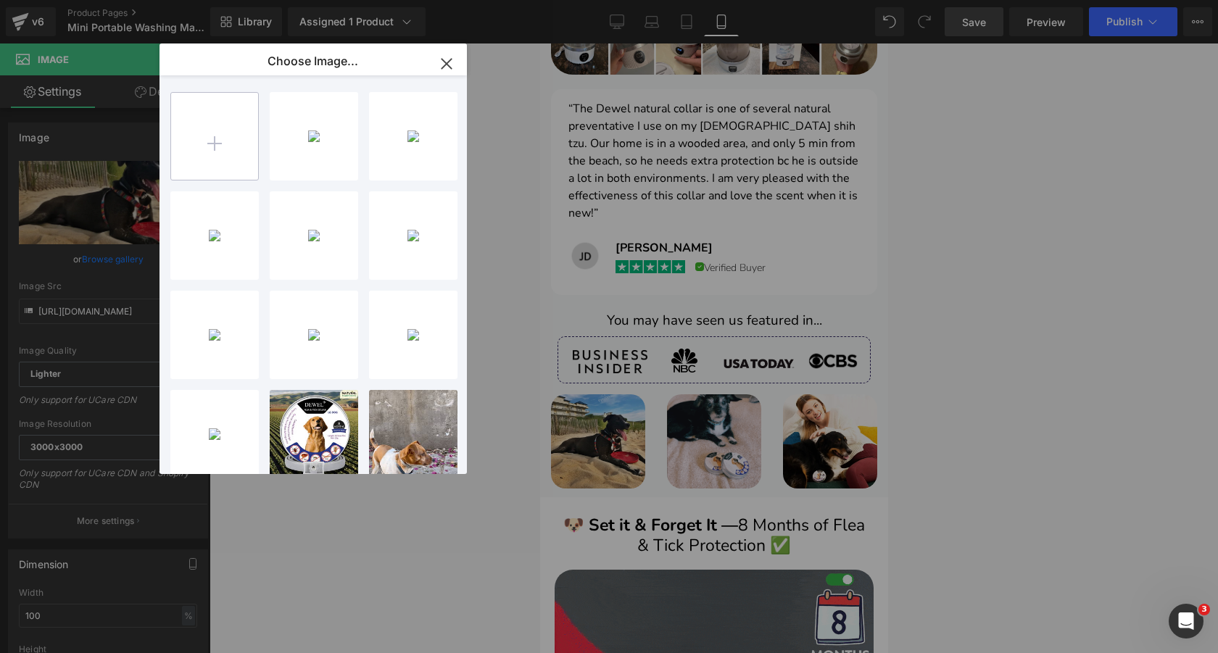
type input "C:\fakepath\71mYNEfTzrL.jpg"
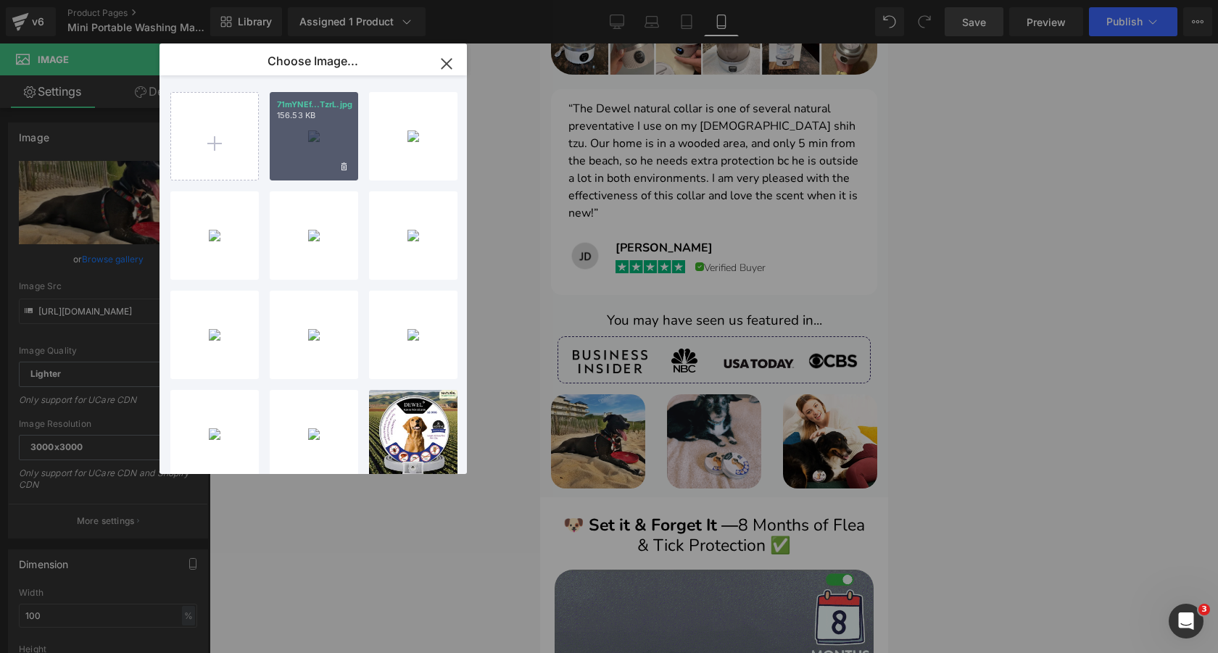
click at [312, 149] on div "71mYNEf...TzrL.jpg 156.53 KB" at bounding box center [314, 136] width 88 height 88
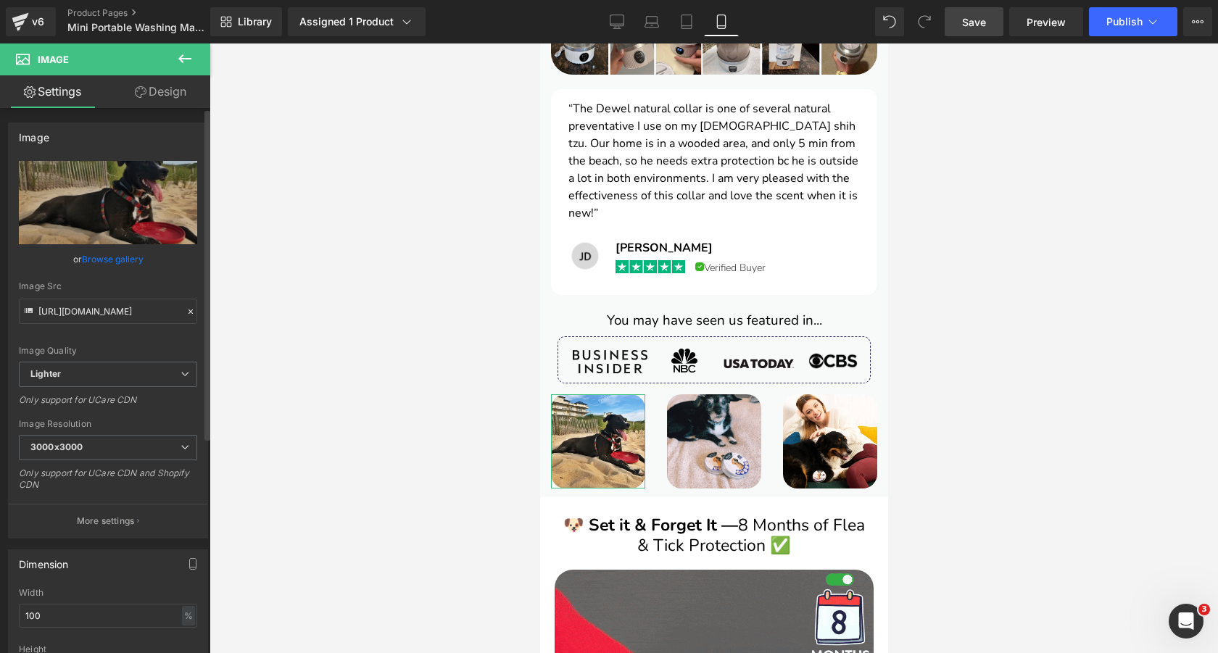
click at [115, 258] on link "Browse gallery" at bounding box center [113, 259] width 62 height 25
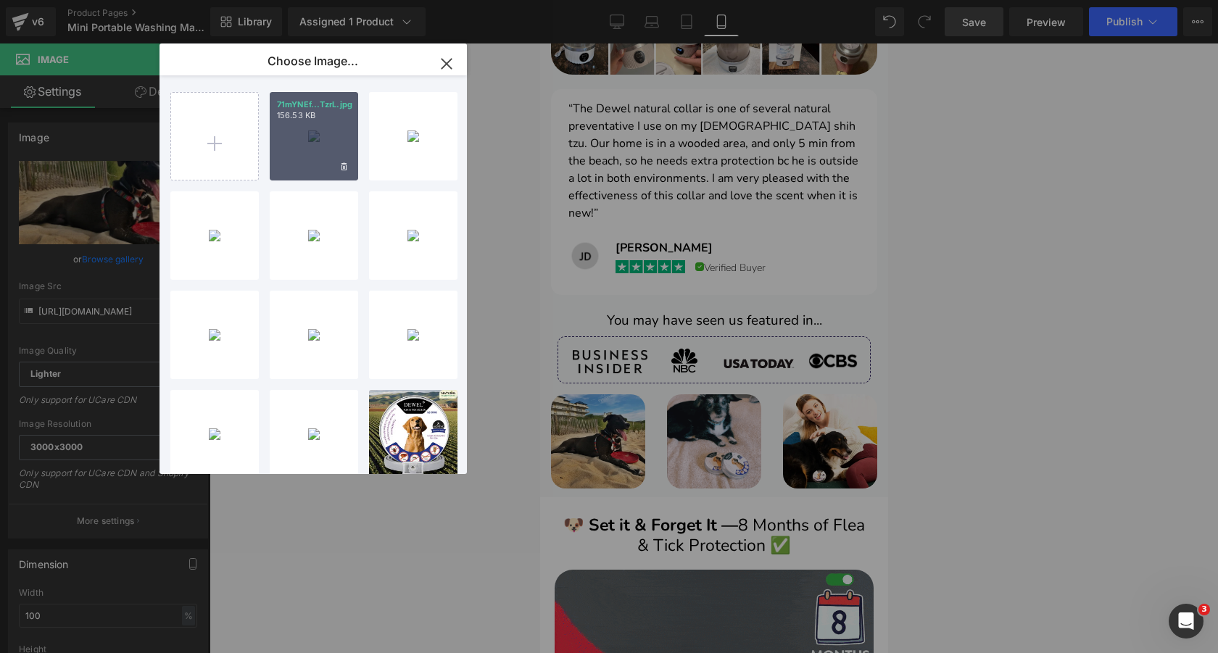
click at [298, 140] on div "71mYNEf...TzrL.jpg 156.53 KB" at bounding box center [314, 136] width 88 height 88
type input "https://ucarecdn.com/409d44d8-7464-4f22-a318-7802cfed6fd5/-/format/auto/-/previ…"
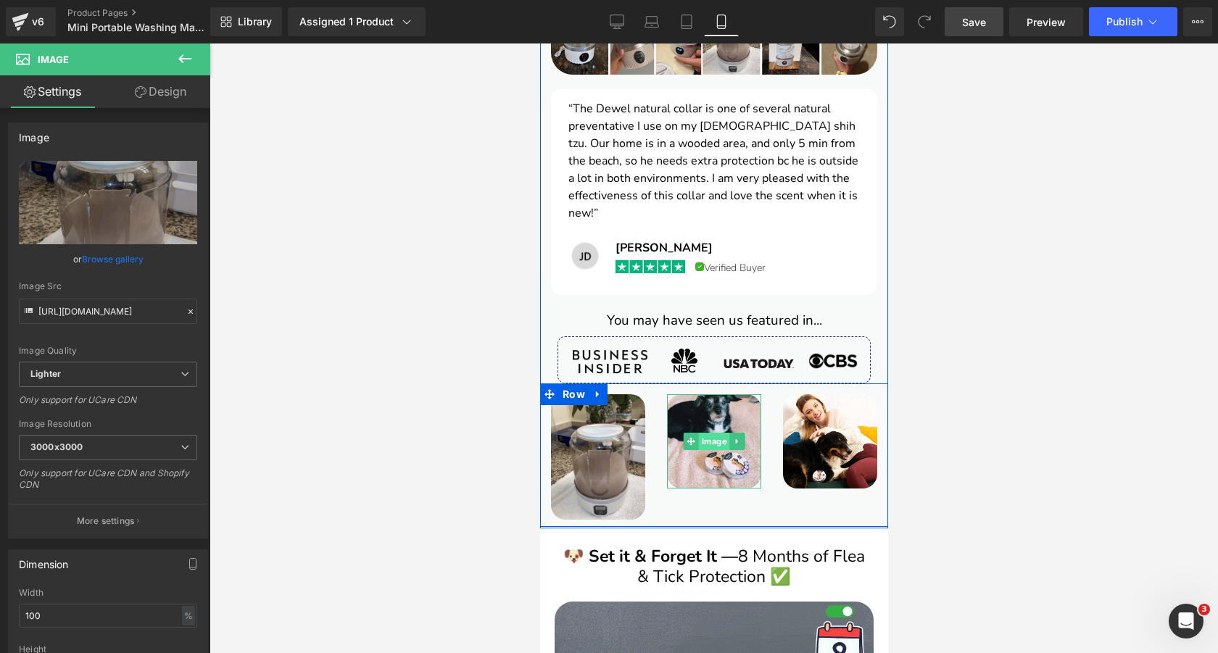
click at [711, 433] on span "Image" at bounding box center [713, 441] width 31 height 17
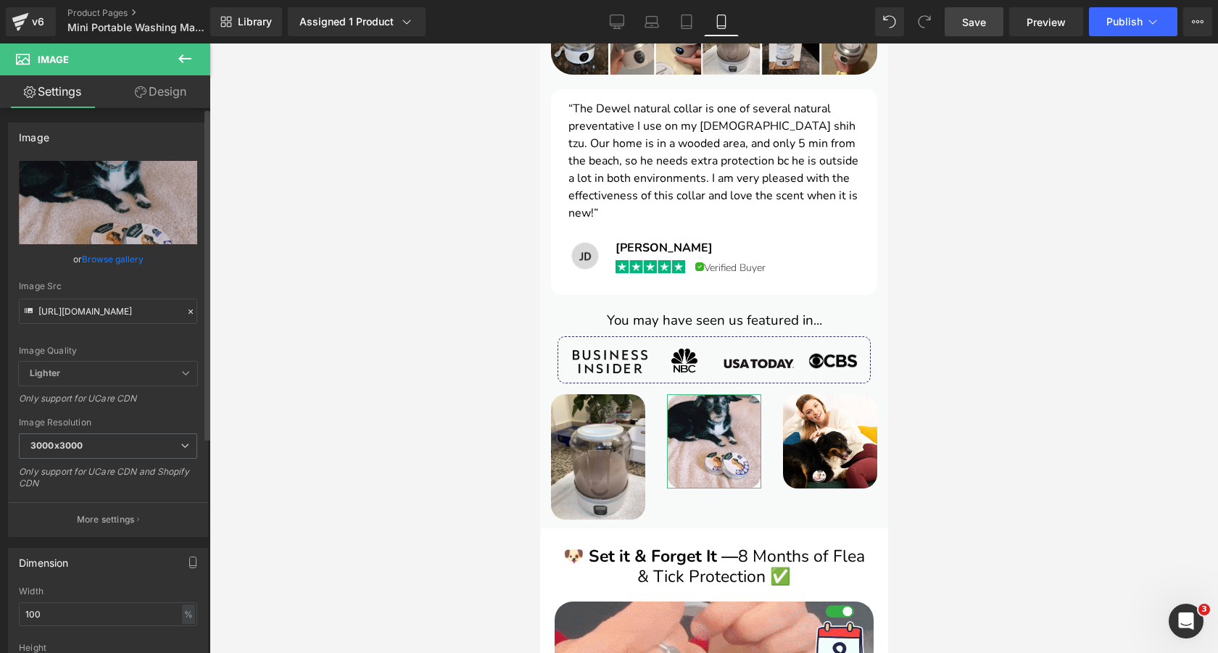
click at [111, 255] on link "Browse gallery" at bounding box center [113, 259] width 62 height 25
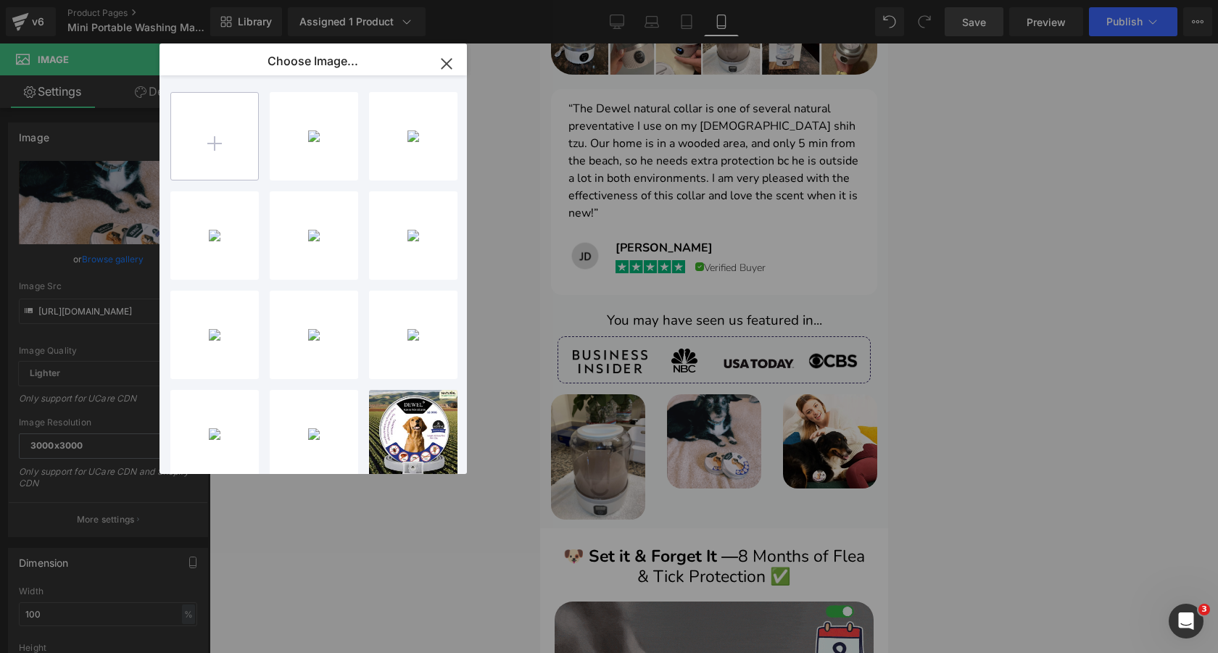
click at [224, 137] on input "file" at bounding box center [214, 136] width 87 height 87
click at [323, 324] on div "7195fGI...4V2L.jpg 208.47 KB" at bounding box center [314, 335] width 88 height 88
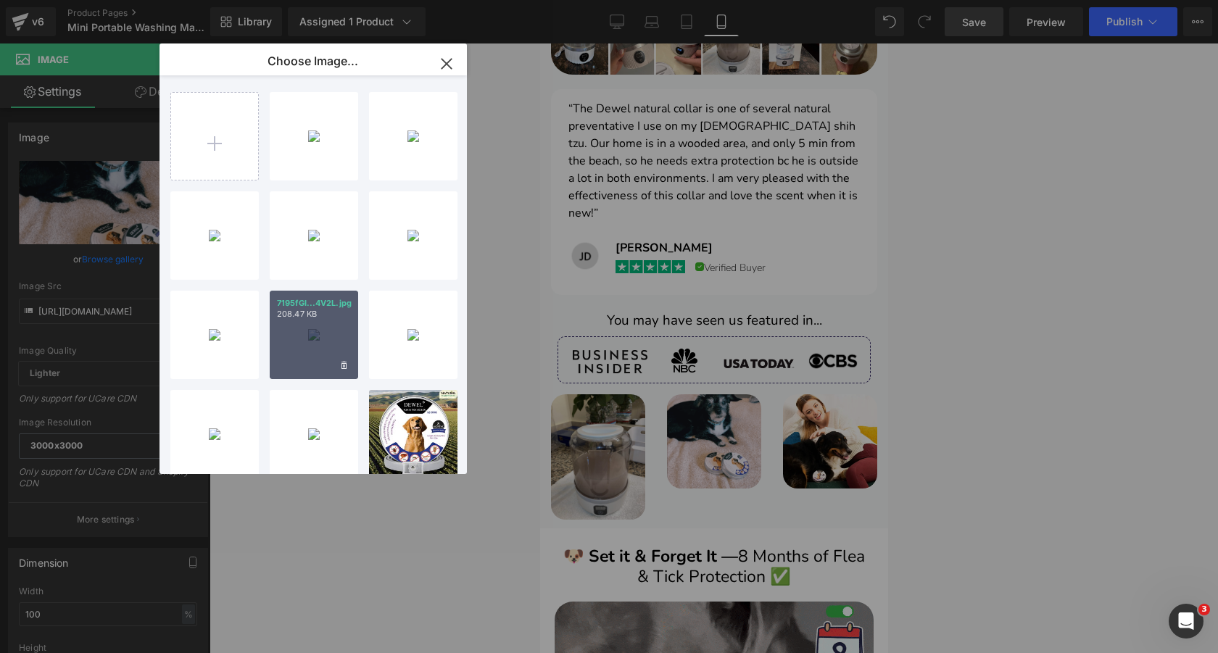
type input "[URL][DOMAIN_NAME]"
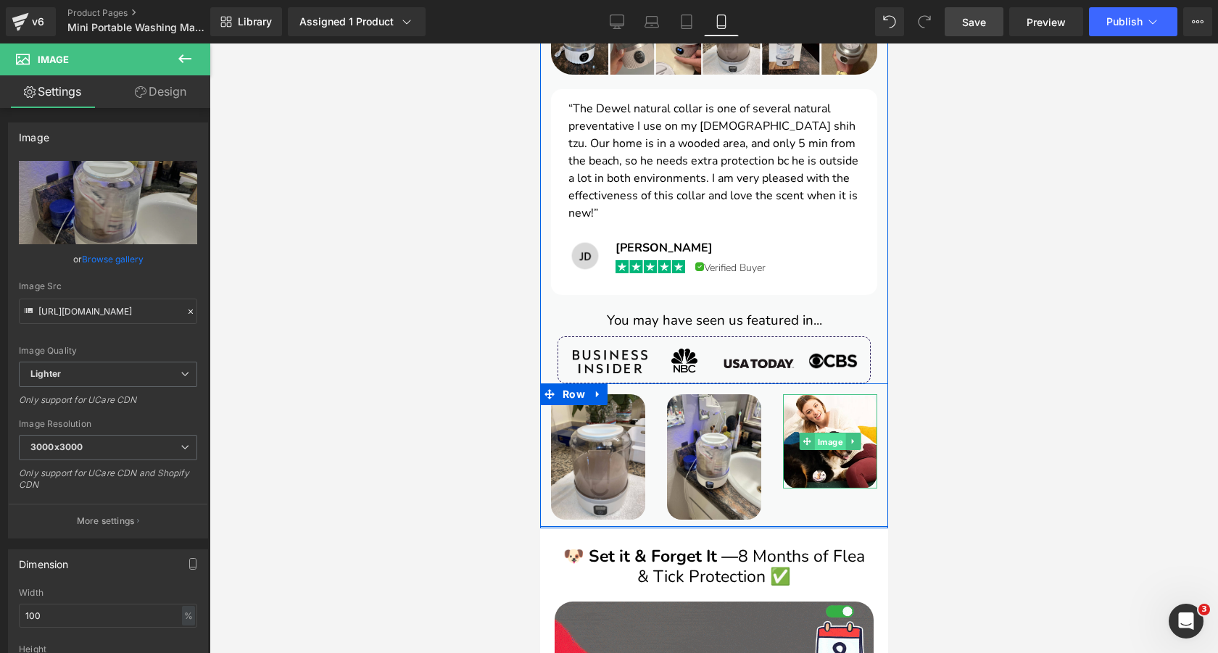
click at [823, 434] on span "Image" at bounding box center [829, 442] width 31 height 17
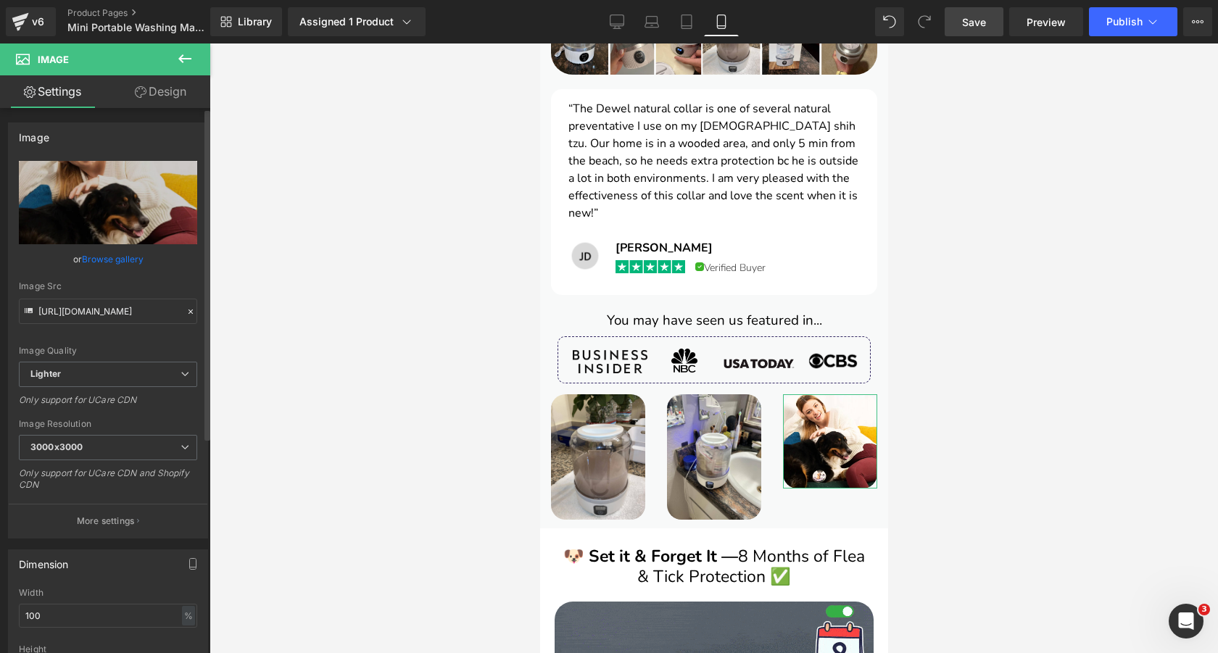
click at [127, 252] on link "Browse gallery" at bounding box center [113, 259] width 62 height 25
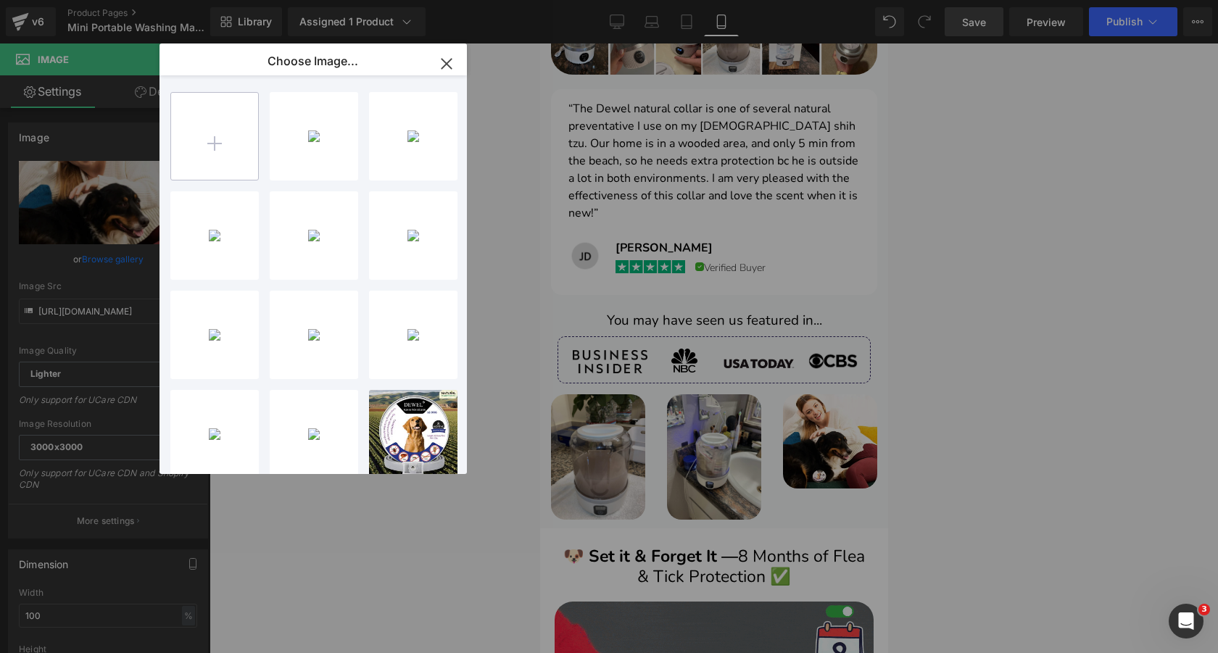
click at [218, 123] on input "file" at bounding box center [214, 136] width 87 height 87
type input "C:\fakepath\71zhJxuElcL.jpg"
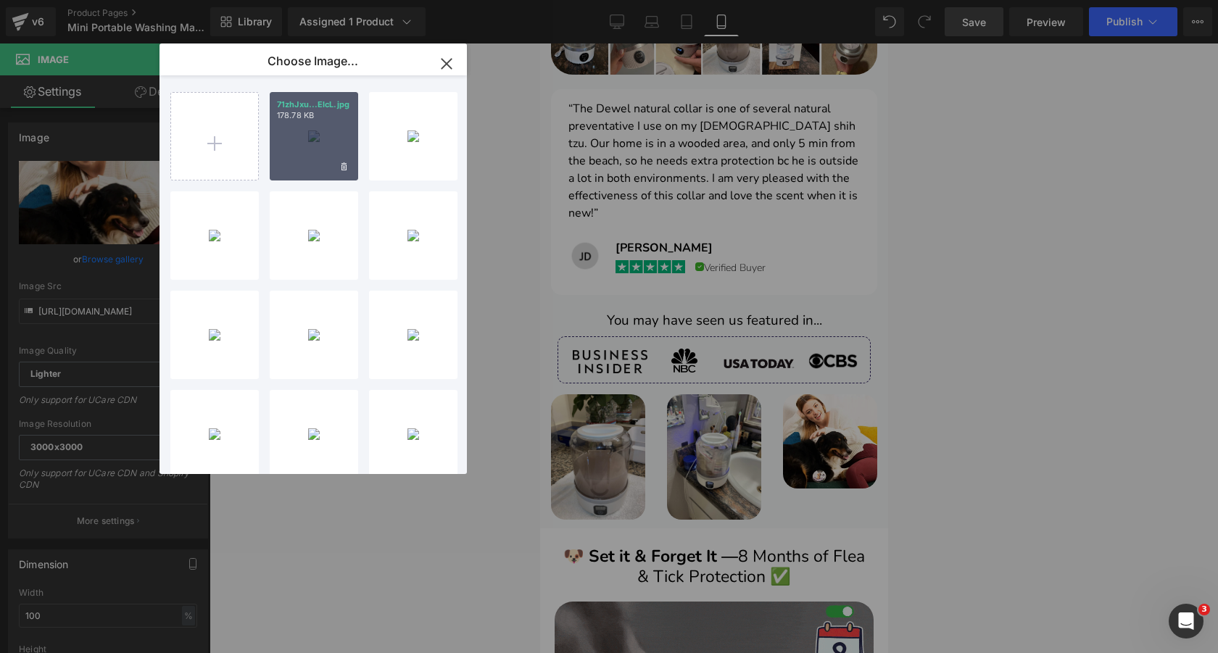
click at [320, 149] on div "71zhJxu...ElcL.jpg 178.78 KB" at bounding box center [314, 136] width 88 height 88
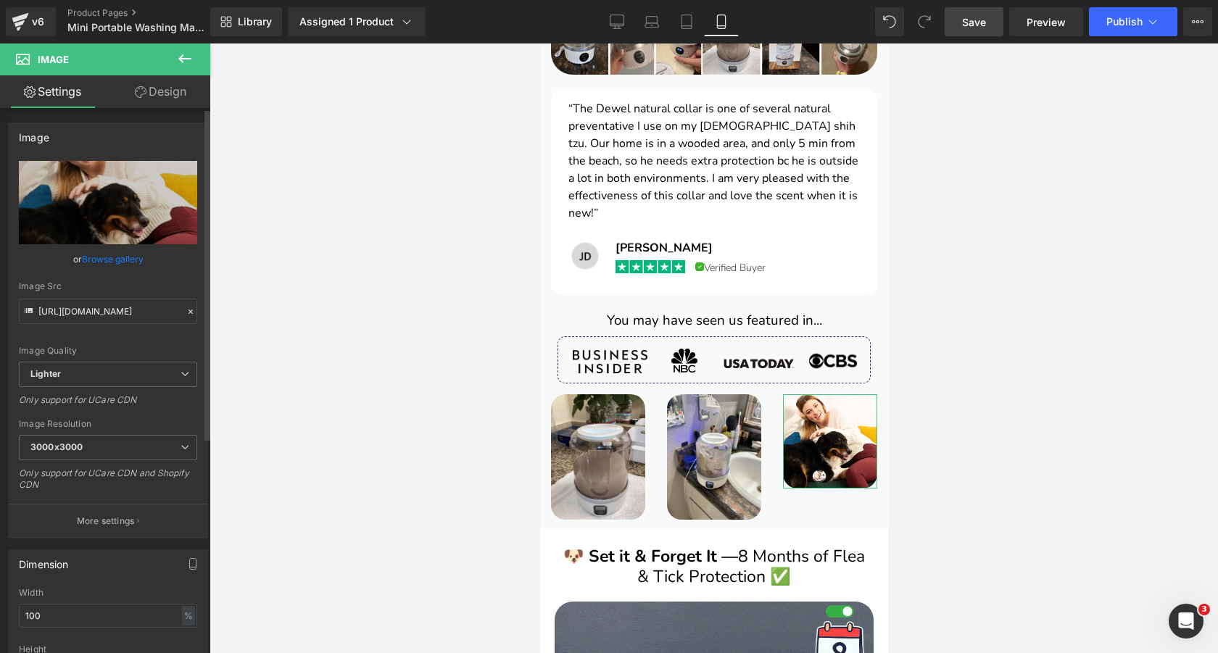
click at [102, 255] on link "Browse gallery" at bounding box center [113, 259] width 62 height 25
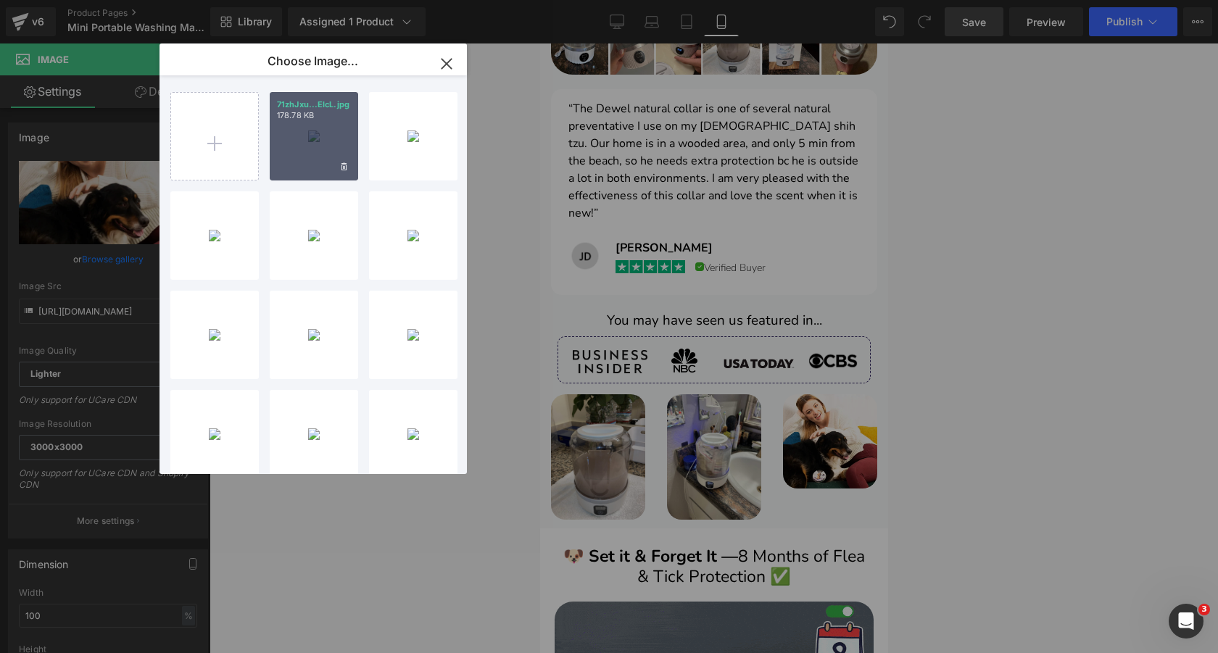
click at [286, 147] on div "71zhJxu...ElcL.jpg 178.78 KB" at bounding box center [314, 136] width 88 height 88
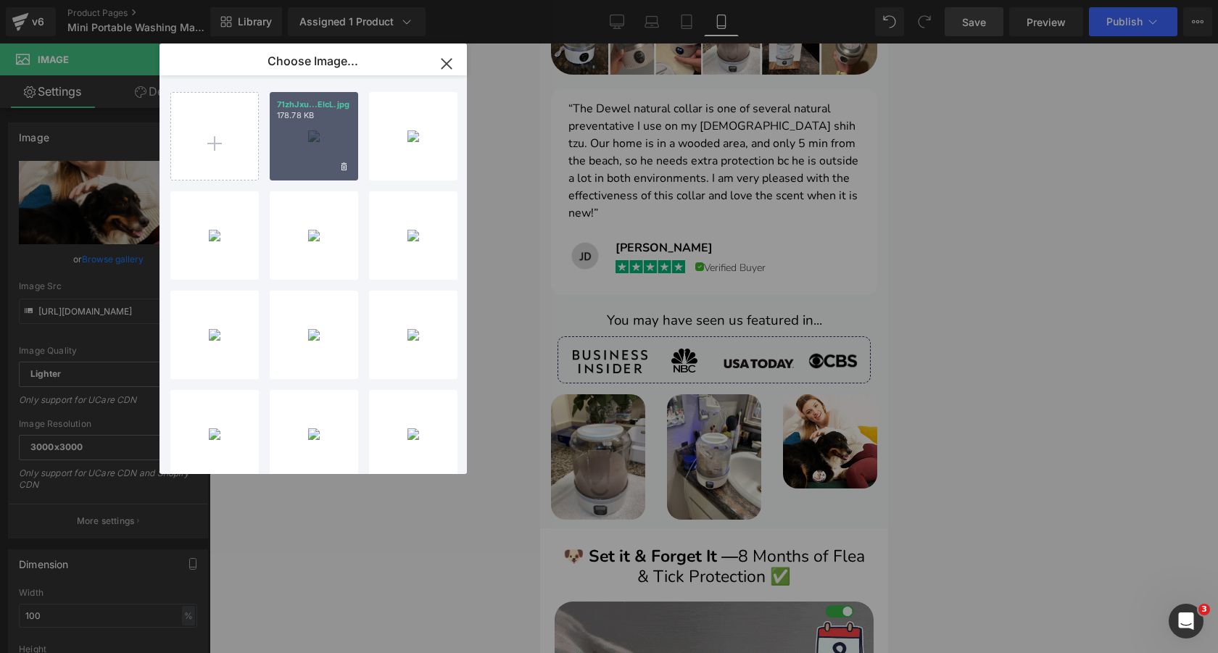
type input "https://ucarecdn.com/2d1ecacb-b3db-4764-b4dc-7ea5a33ea21e/-/format/auto/-/previ…"
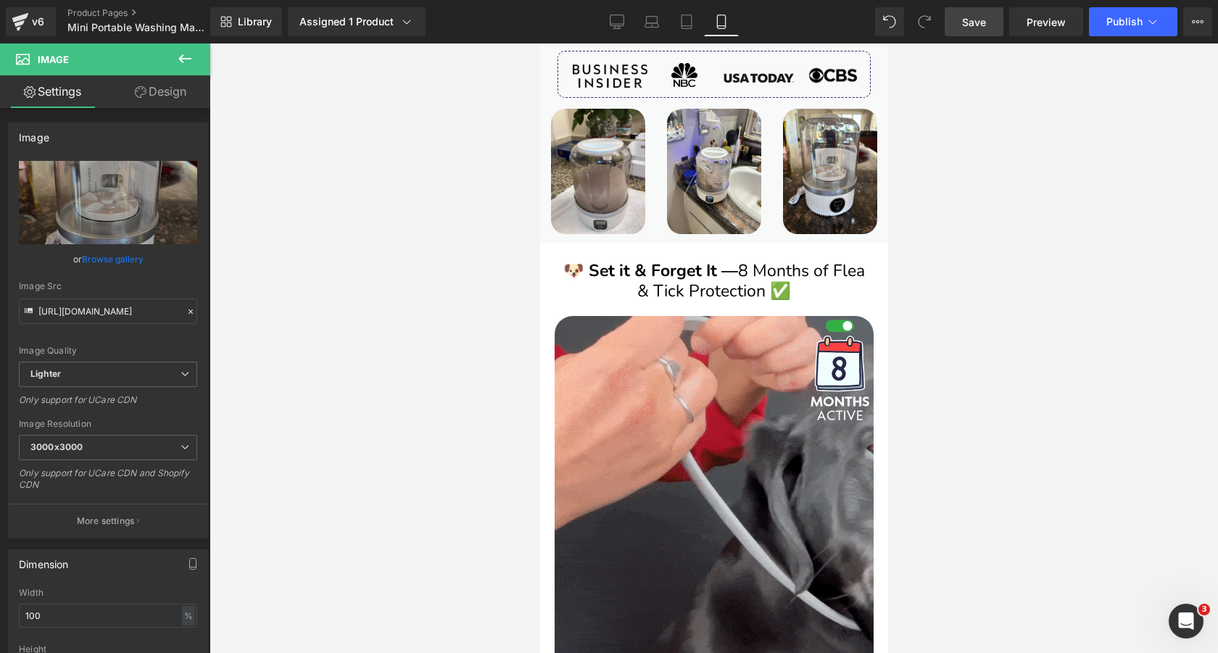
scroll to position [2607, 0]
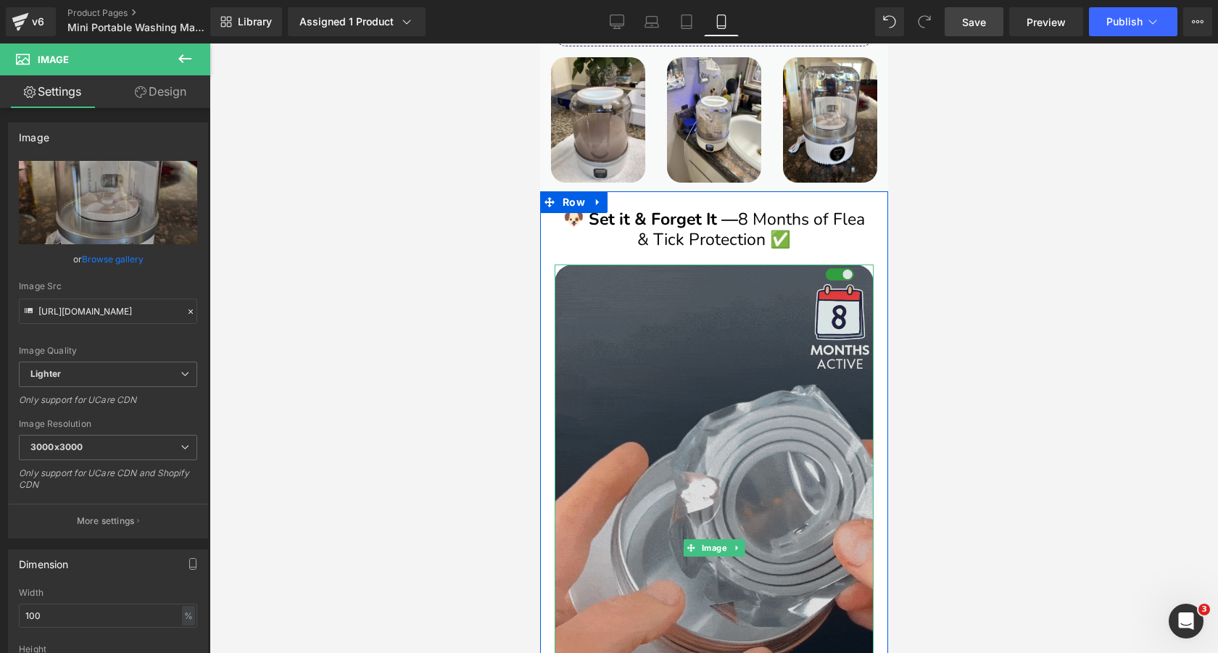
click at [718, 335] on img at bounding box center [713, 548] width 319 height 567
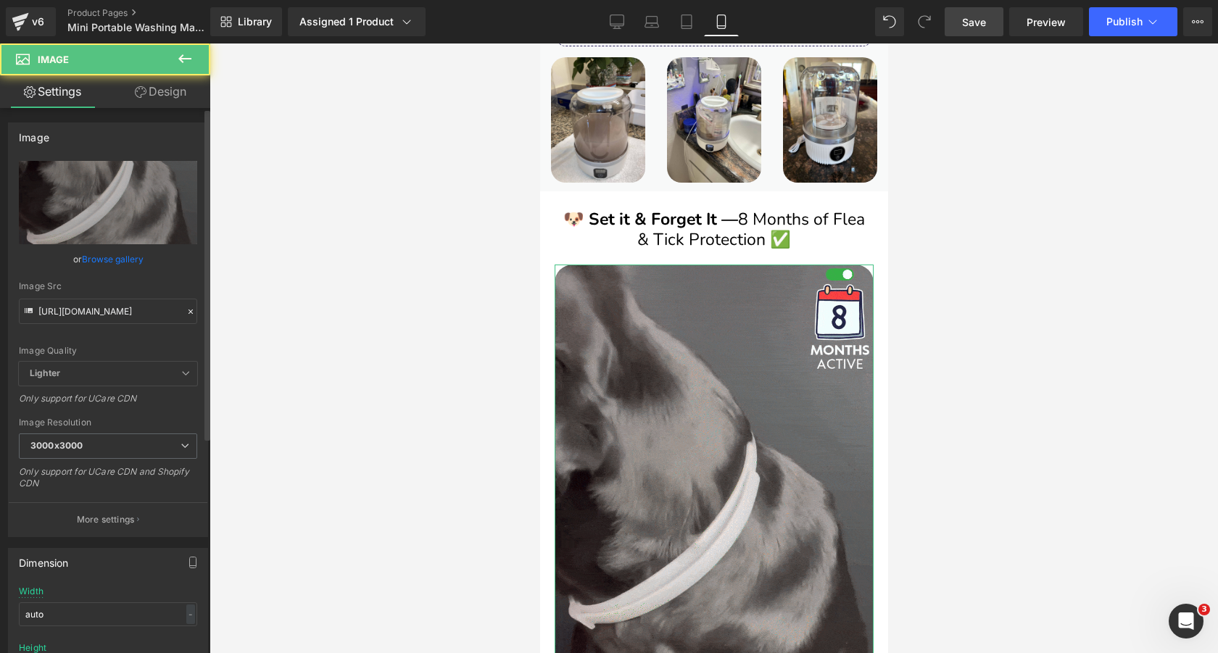
click at [102, 263] on link "Browse gallery" at bounding box center [113, 259] width 62 height 25
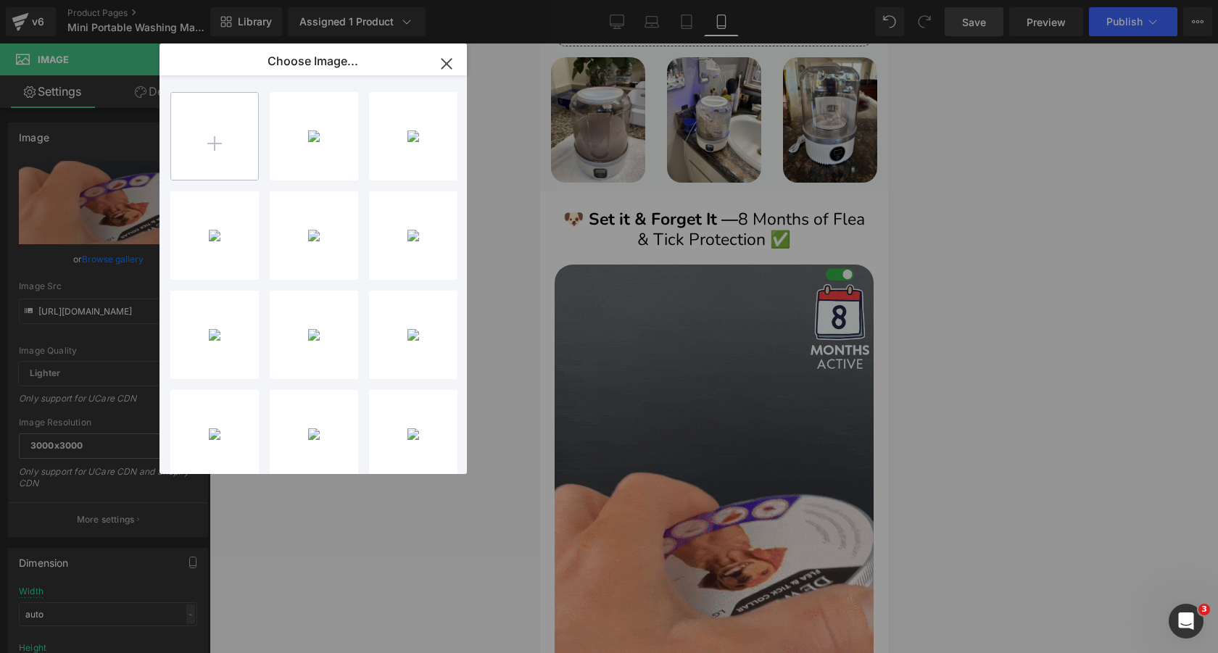
click at [212, 136] on input "file" at bounding box center [214, 136] width 87 height 87
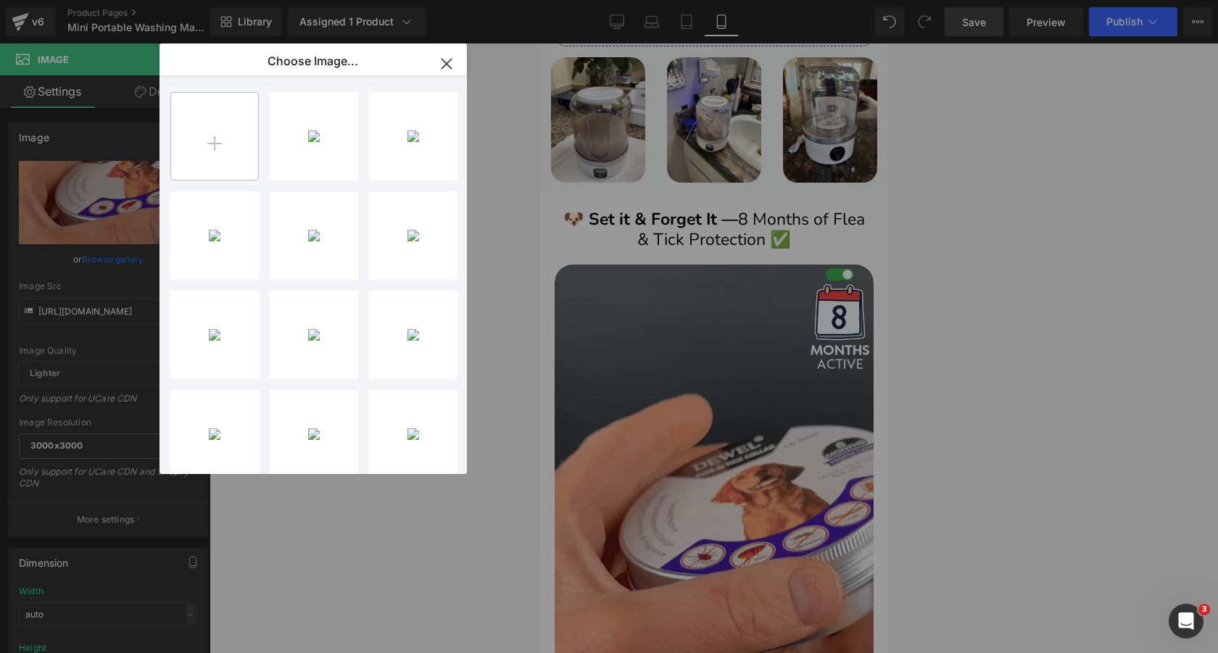
type input "C:\fakepath\AmazoncomUnderwearWashingMachineUpgradeMiniPortableWashingMachineRe…"
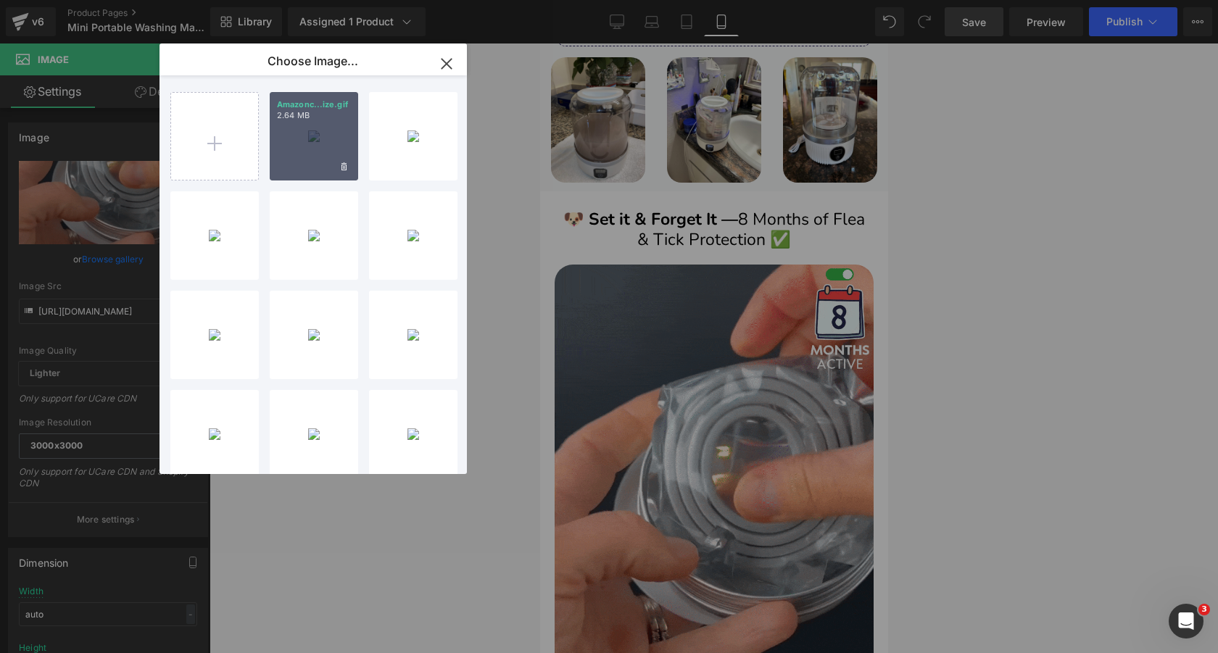
click at [313, 136] on div "Amazonc...ize.gif 2.64 MB" at bounding box center [314, 136] width 88 height 88
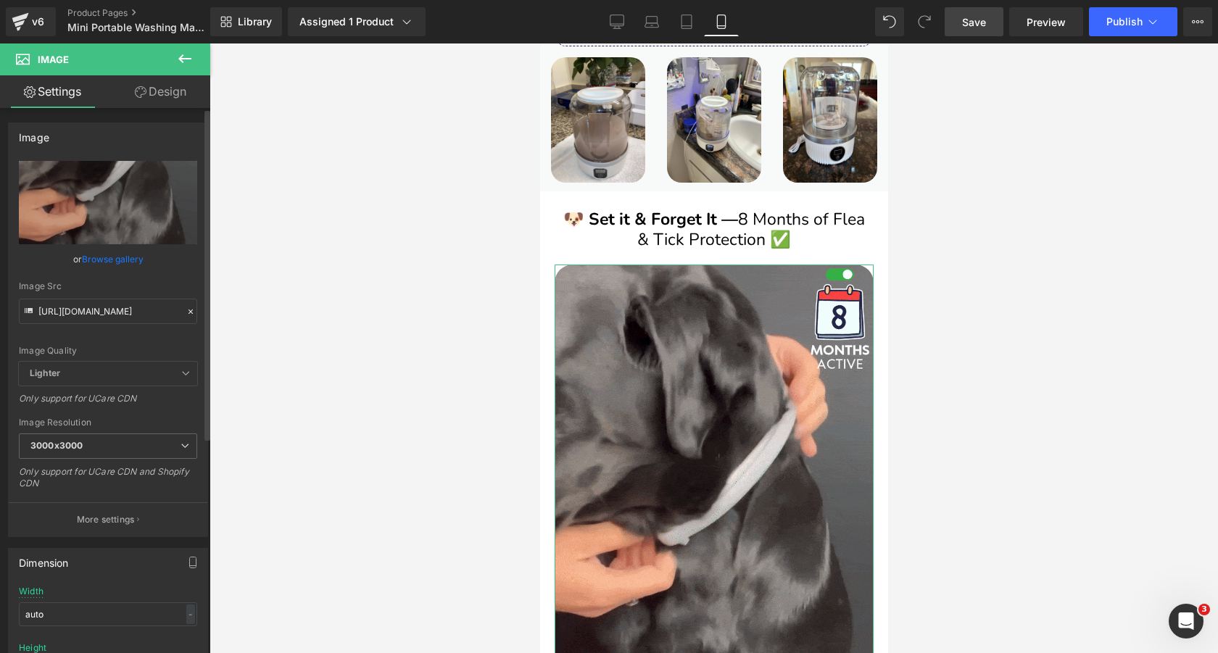
click at [137, 257] on link "Browse gallery" at bounding box center [113, 259] width 62 height 25
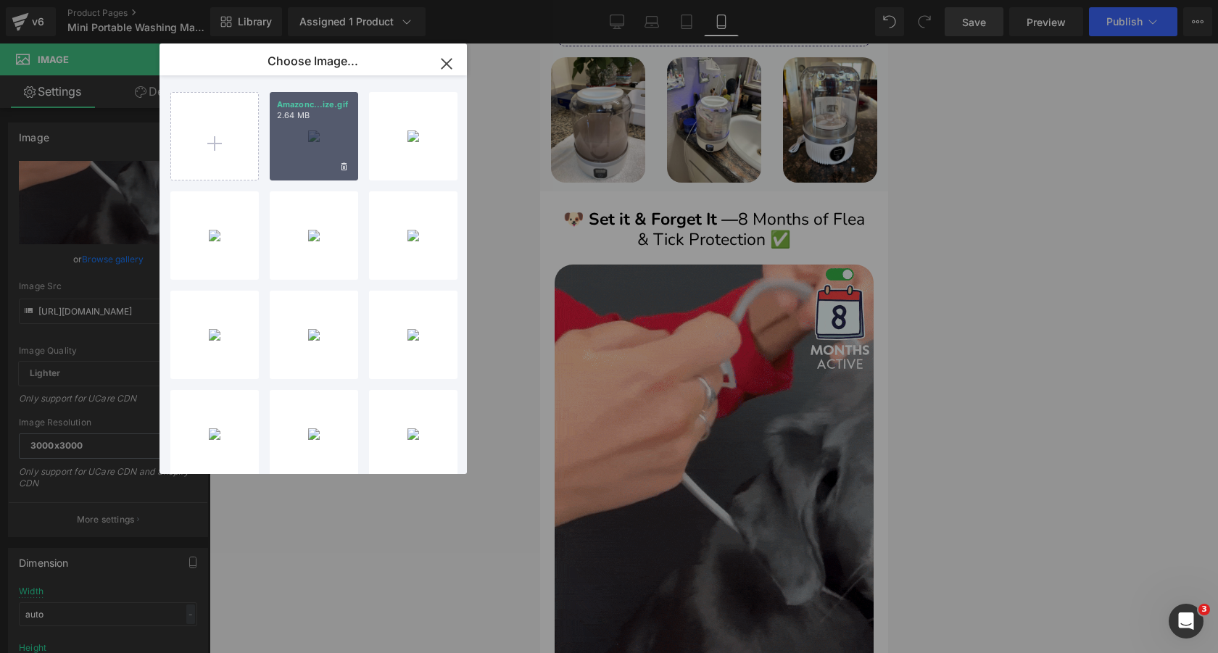
click at [347, 107] on p "Amazonc...ize.gif" at bounding box center [314, 104] width 74 height 11
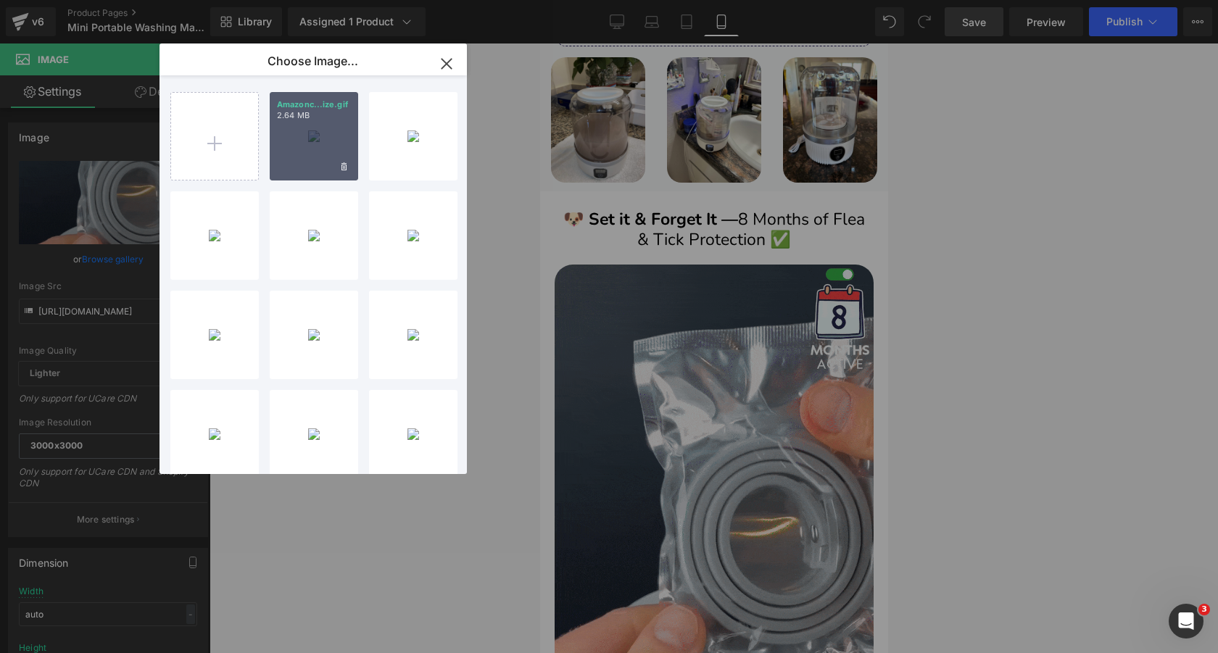
type input "[URL][DOMAIN_NAME]"
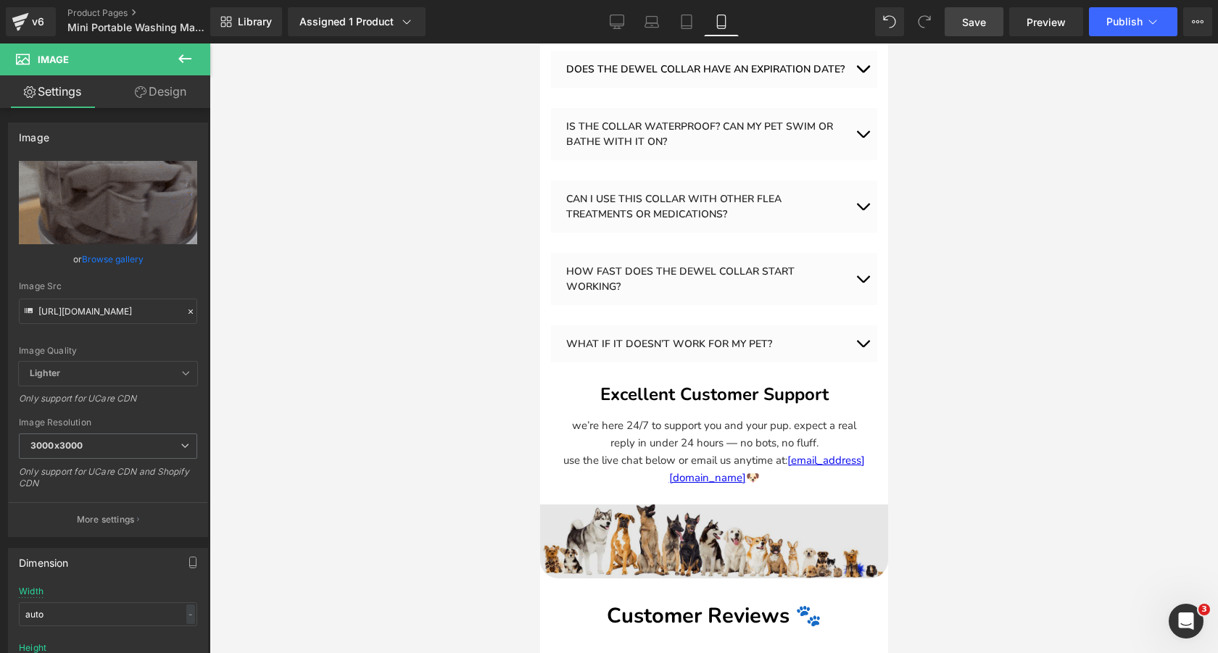
scroll to position [8182, 0]
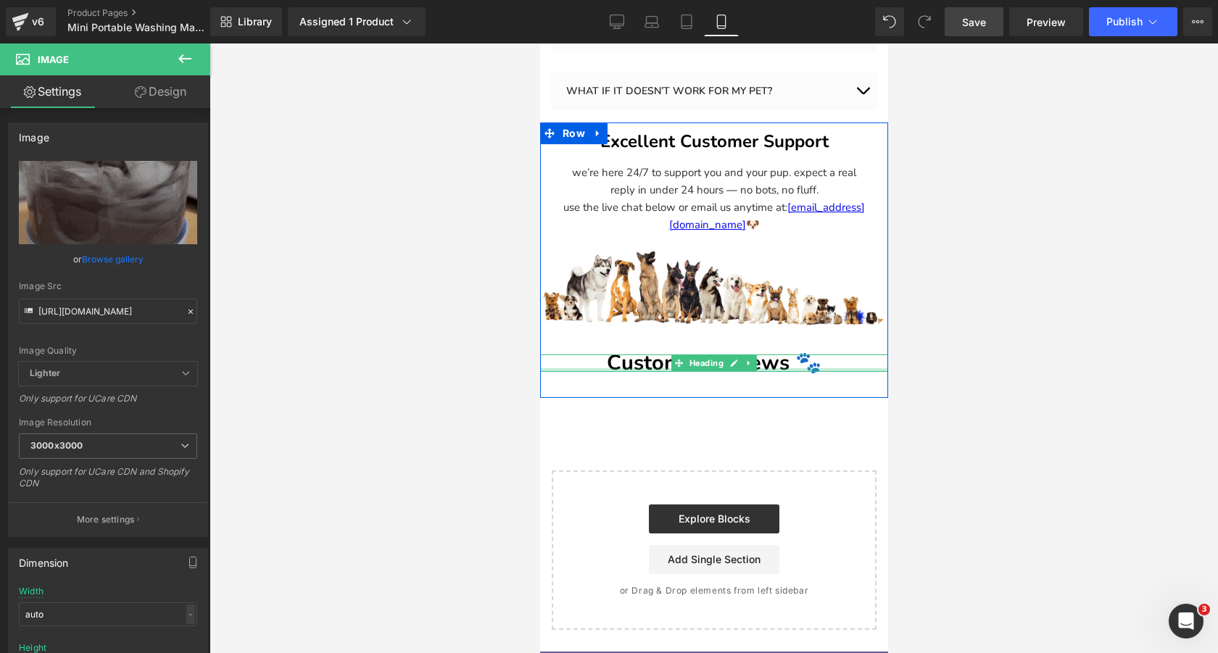
click at [821, 355] on h3 "Customer Reviews 🐾" at bounding box center [714, 363] width 348 height 17
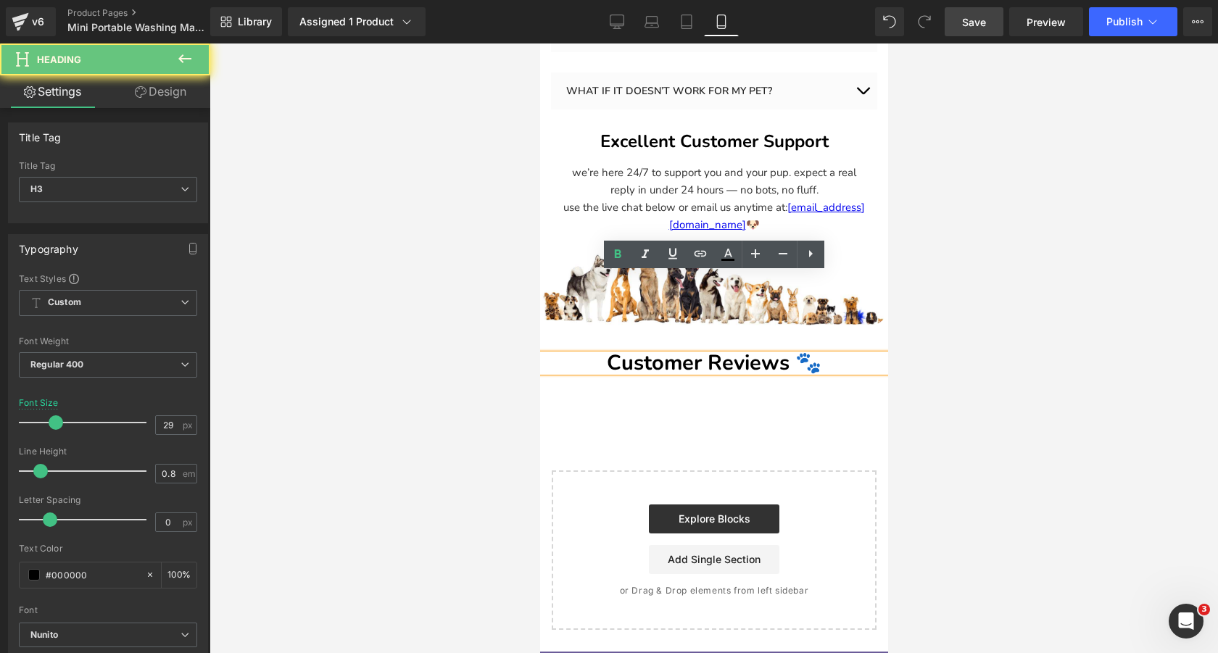
click at [825, 355] on h3 "Customer Reviews 🐾" at bounding box center [714, 363] width 348 height 17
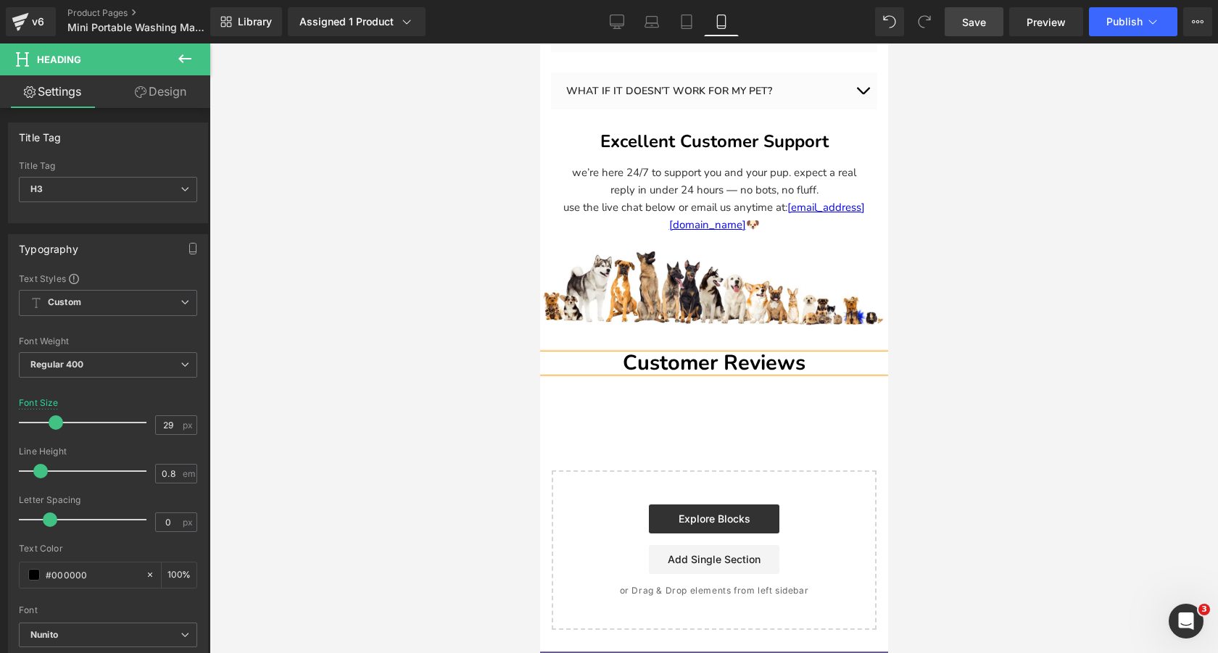
click at [350, 236] on div at bounding box center [714, 349] width 1009 height 610
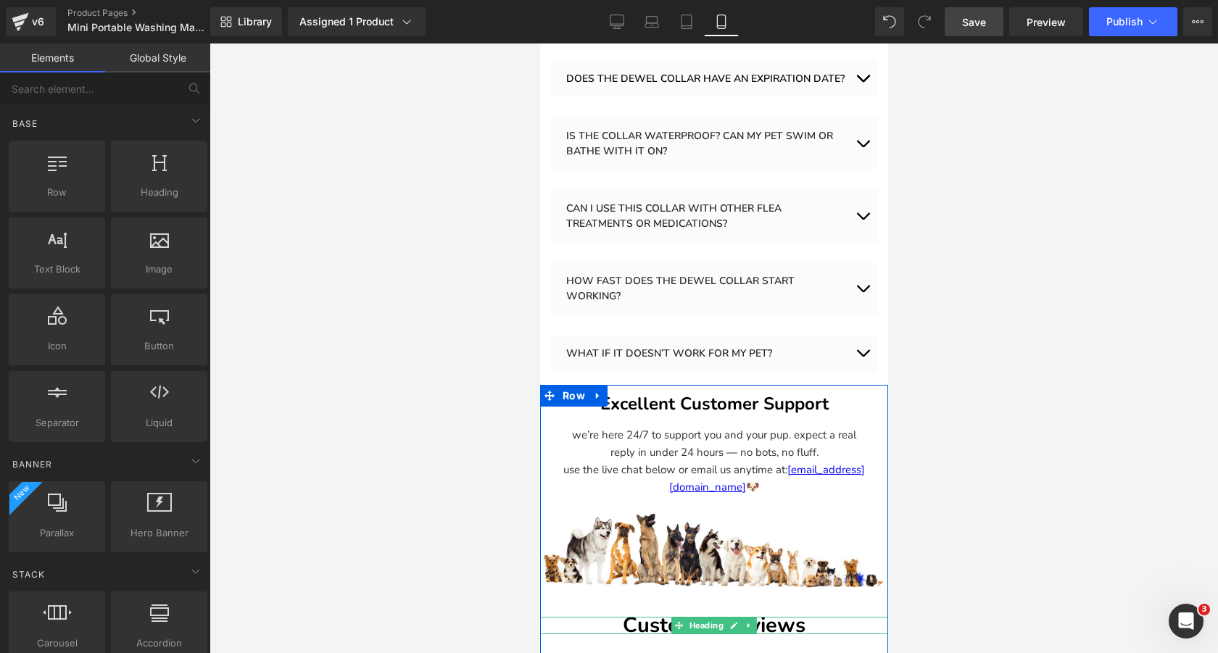
scroll to position [7873, 0]
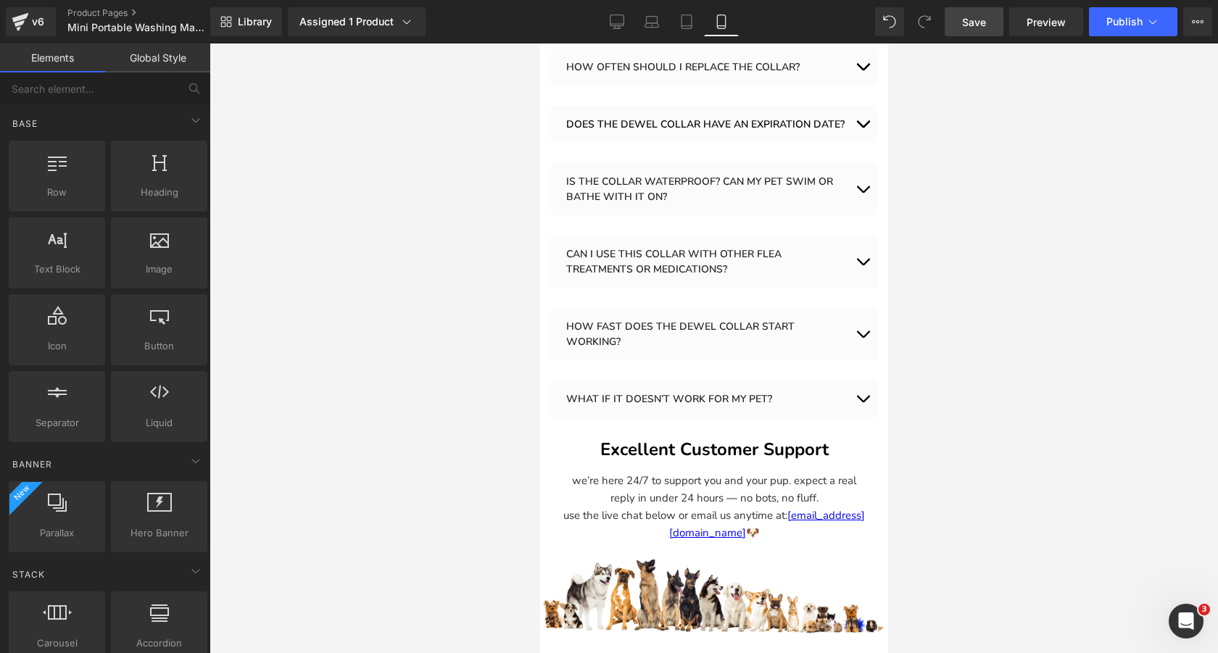
drag, startPoint x: 972, startPoint y: 24, endPoint x: 191, endPoint y: 121, distance: 786.4
click at [972, 24] on span "Save" at bounding box center [974, 22] width 24 height 15
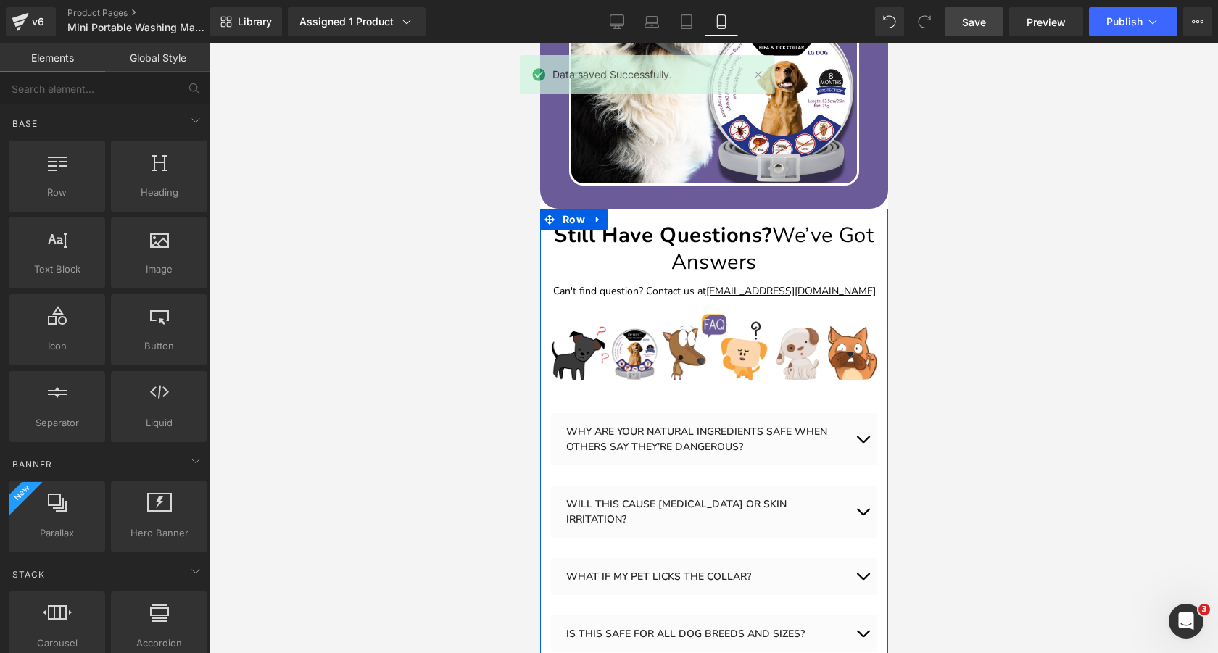
scroll to position [7085, 0]
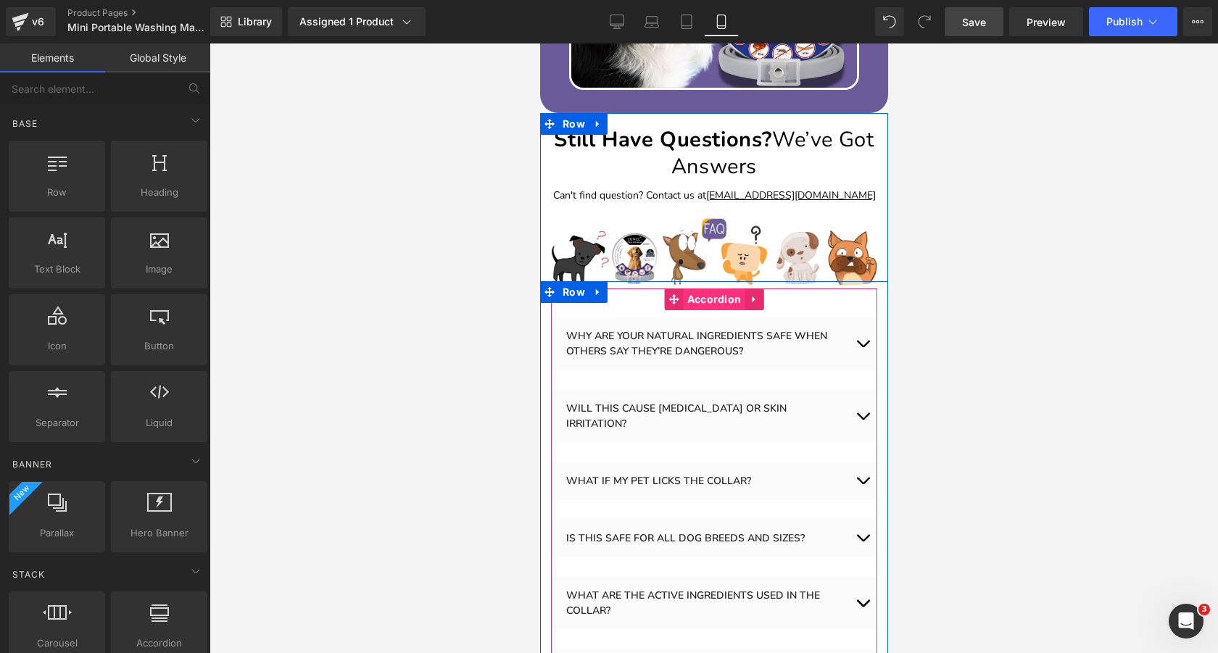
click at [718, 289] on span "Accordion" at bounding box center [714, 300] width 62 height 22
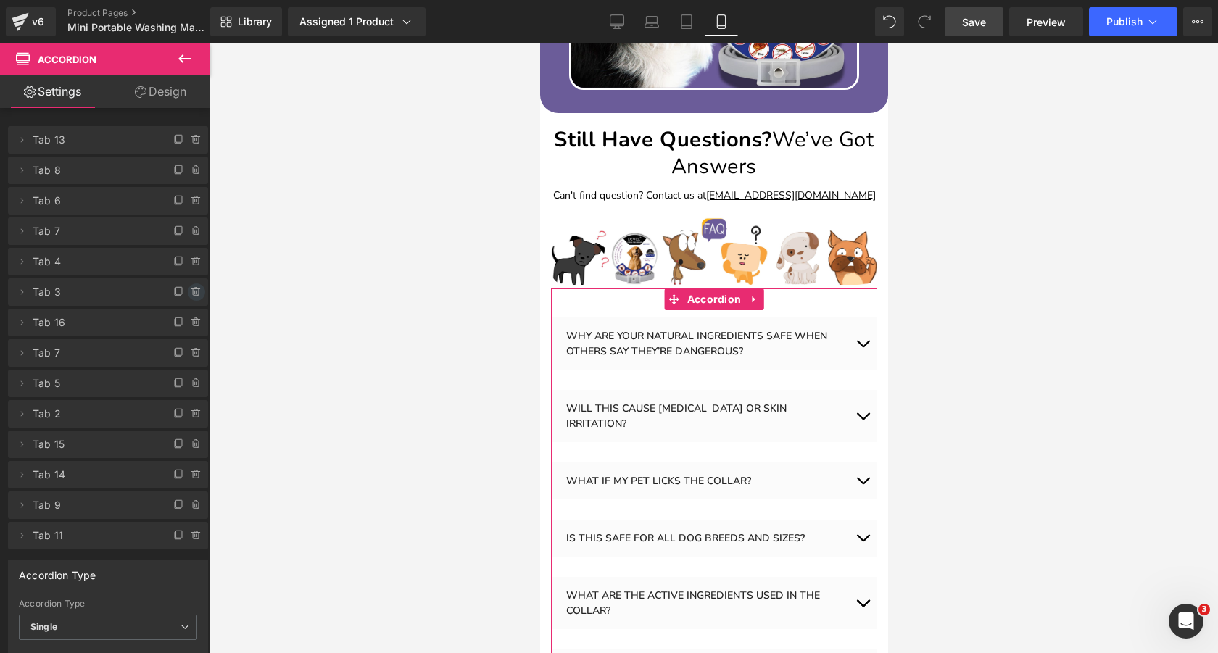
click at [194, 289] on icon at bounding box center [195, 288] width 3 height 1
click at [190, 289] on button "Delete" at bounding box center [181, 293] width 46 height 19
click at [197, 293] on icon at bounding box center [197, 292] width 0 height 3
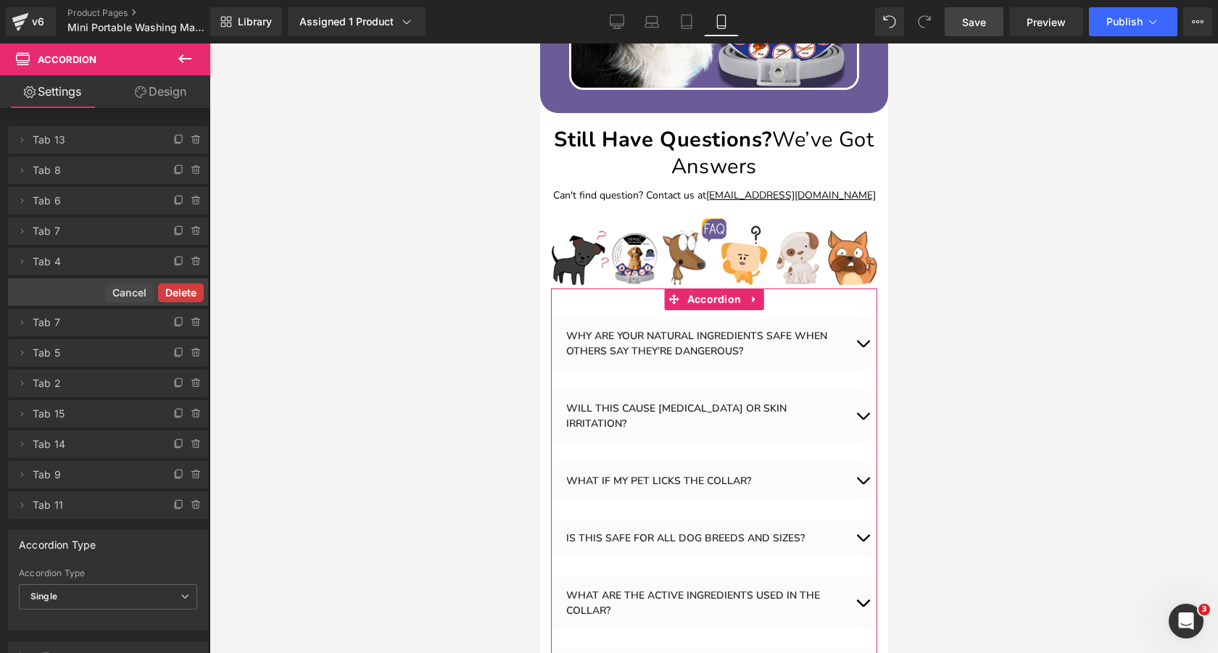
click at [191, 292] on button "Delete" at bounding box center [181, 293] width 46 height 19
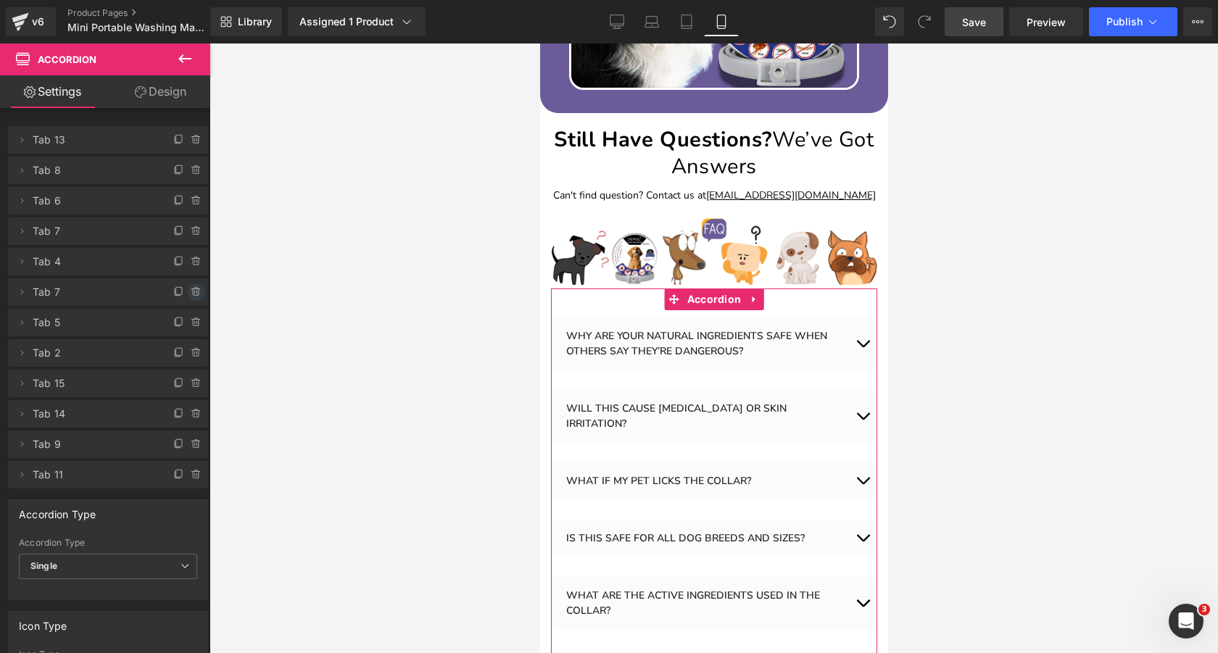
click at [194, 293] on icon at bounding box center [197, 292] width 12 height 12
click at [194, 293] on button "Delete" at bounding box center [181, 293] width 46 height 19
click at [194, 292] on icon at bounding box center [197, 292] width 12 height 12
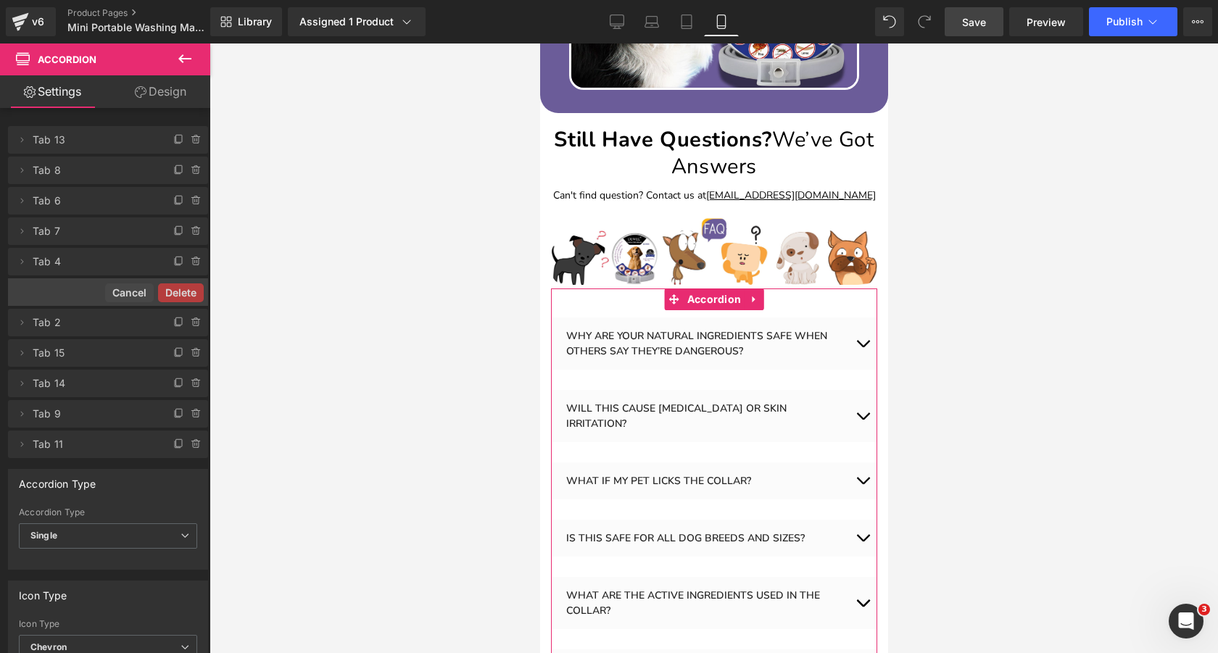
click at [194, 292] on button "Delete" at bounding box center [181, 293] width 46 height 19
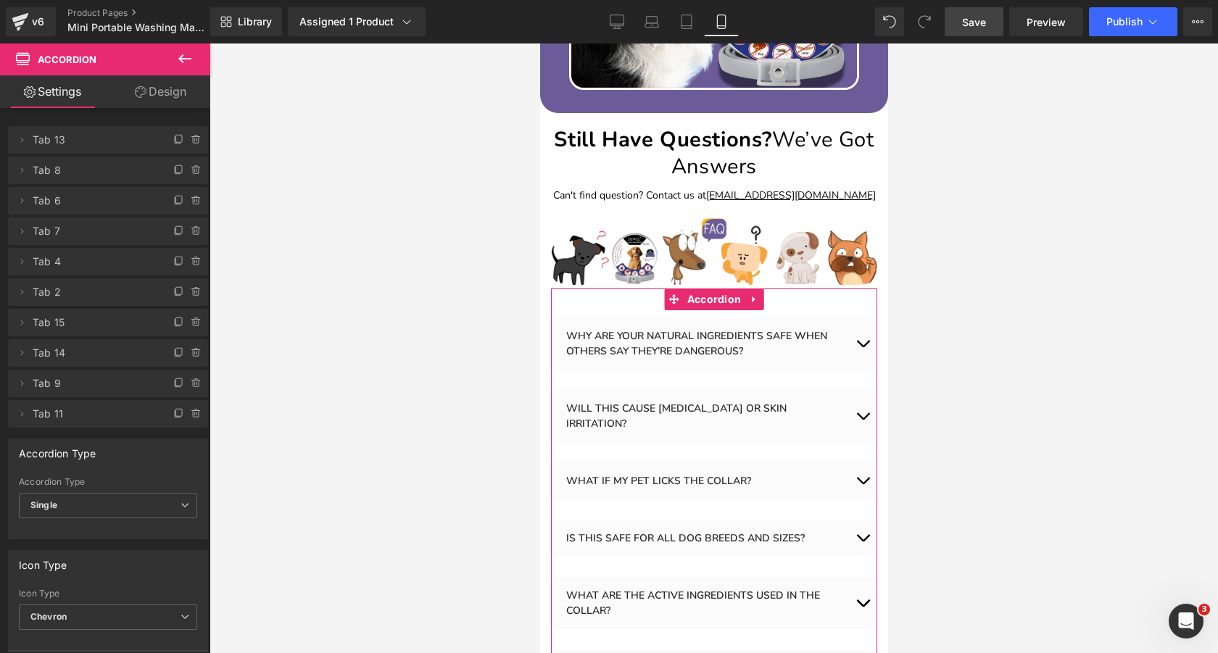
click at [194, 292] on icon at bounding box center [197, 292] width 12 height 12
click at [194, 292] on button "Delete" at bounding box center [181, 293] width 46 height 19
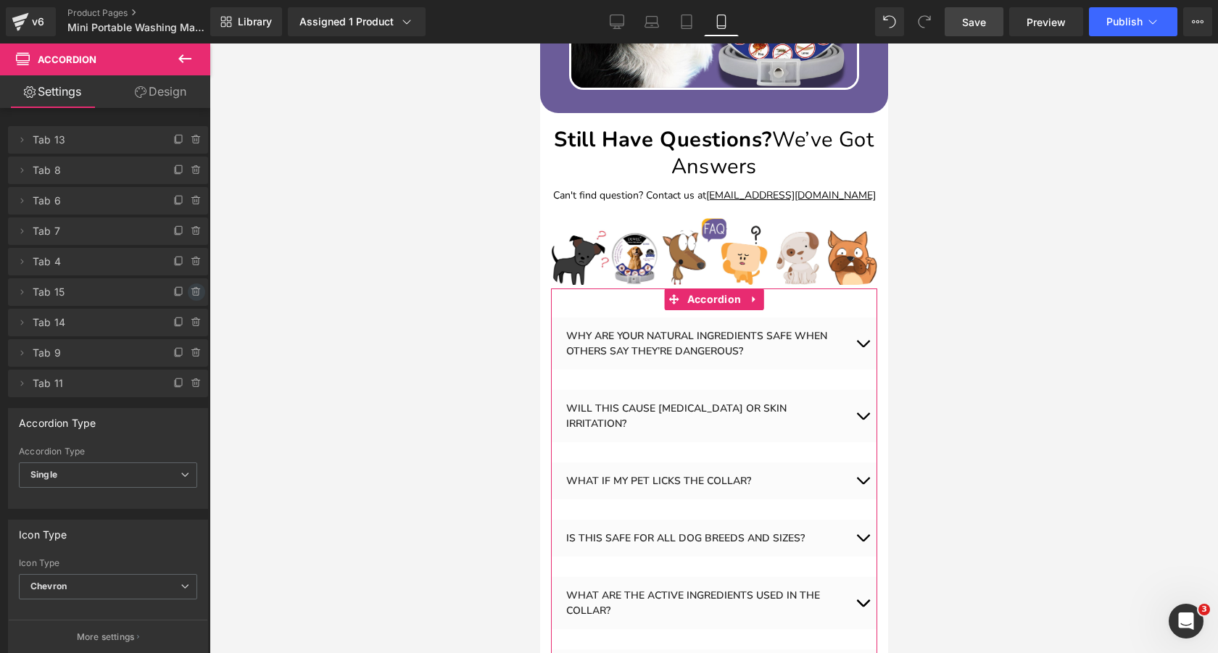
click at [194, 292] on icon at bounding box center [197, 292] width 12 height 12
click at [194, 292] on button "Delete" at bounding box center [181, 293] width 46 height 19
click at [194, 292] on icon at bounding box center [197, 292] width 12 height 12
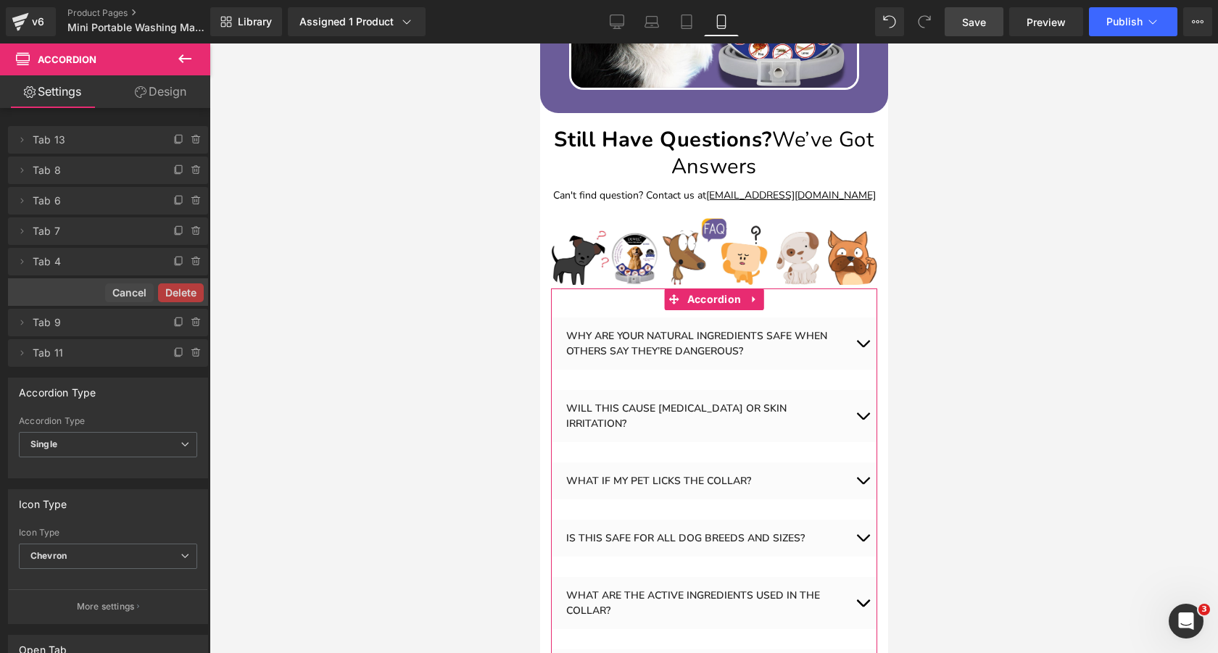
click at [194, 292] on button "Delete" at bounding box center [181, 293] width 46 height 19
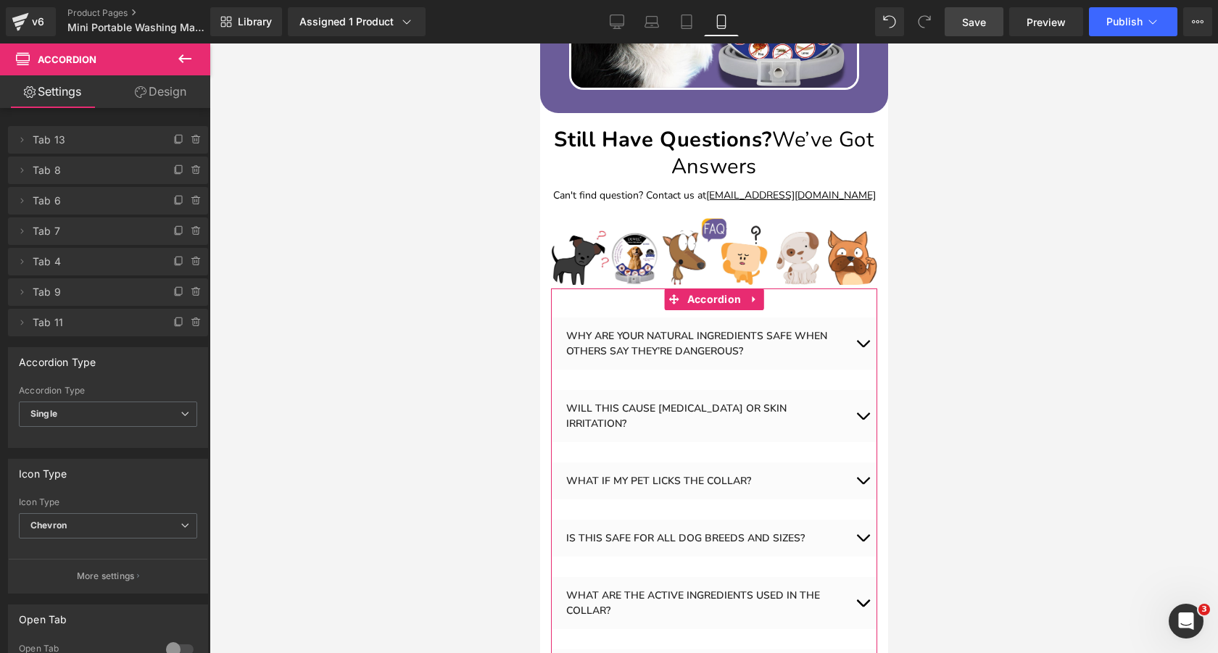
click at [194, 292] on icon at bounding box center [197, 292] width 12 height 12
click at [194, 292] on button "Delete" at bounding box center [181, 293] width 46 height 19
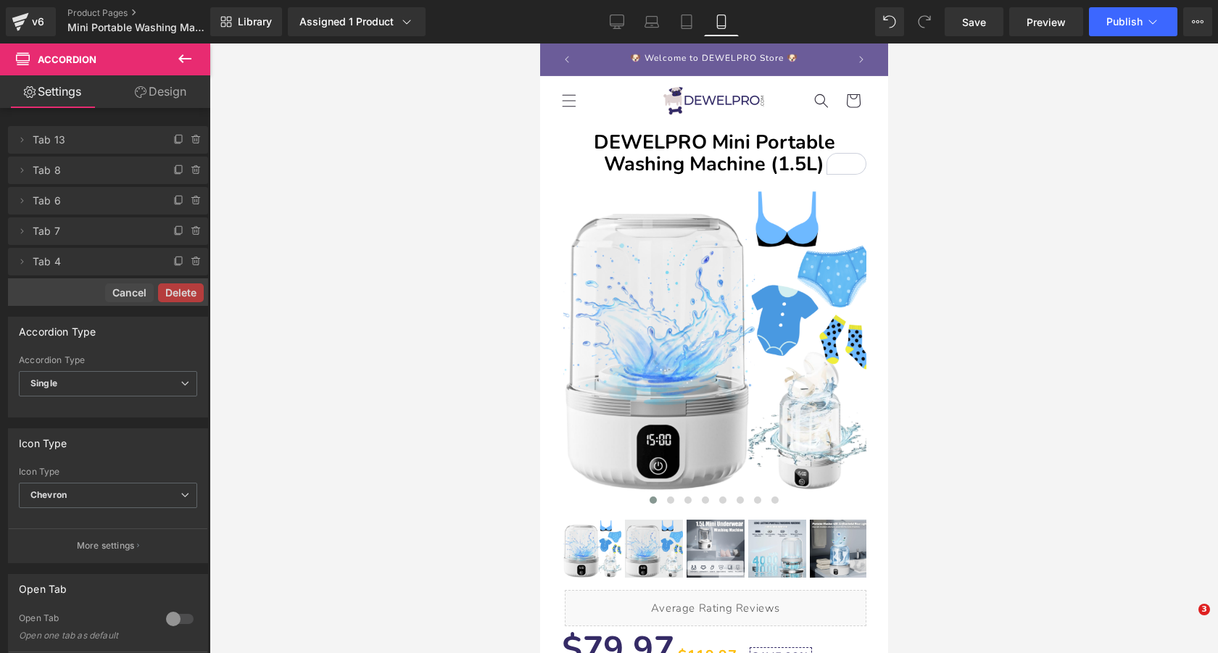
click at [194, 292] on button "Delete" at bounding box center [181, 293] width 46 height 19
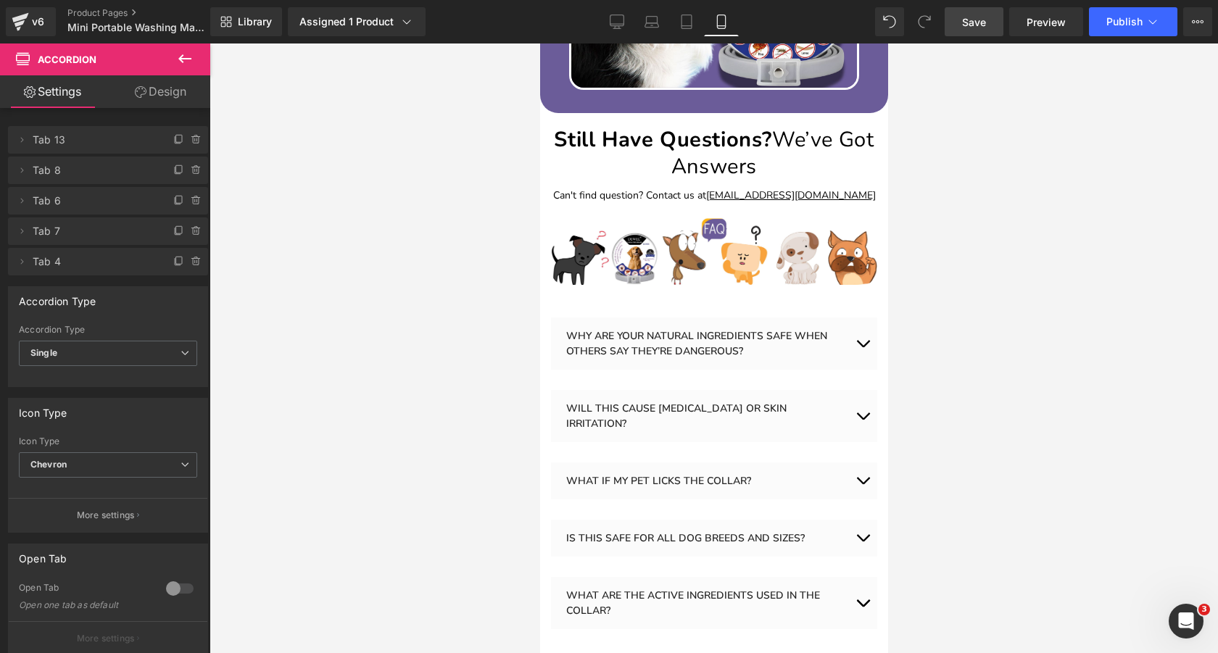
click at [986, 25] on span "Save" at bounding box center [974, 22] width 24 height 15
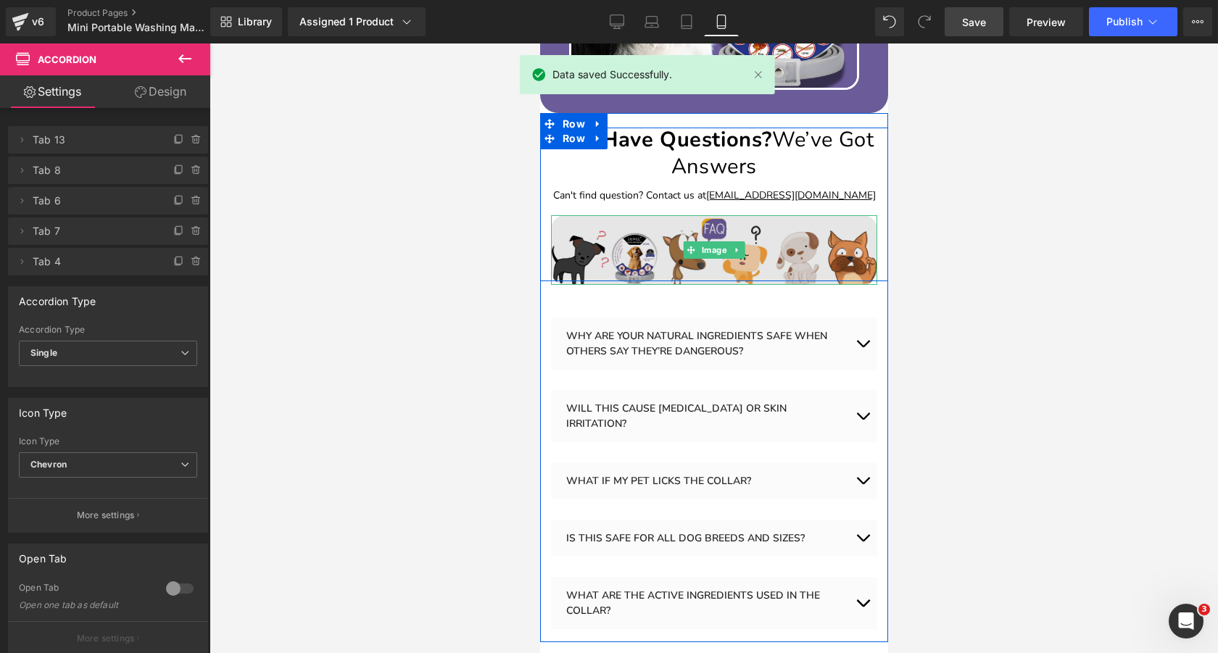
click at [630, 215] on img at bounding box center [713, 250] width 326 height 70
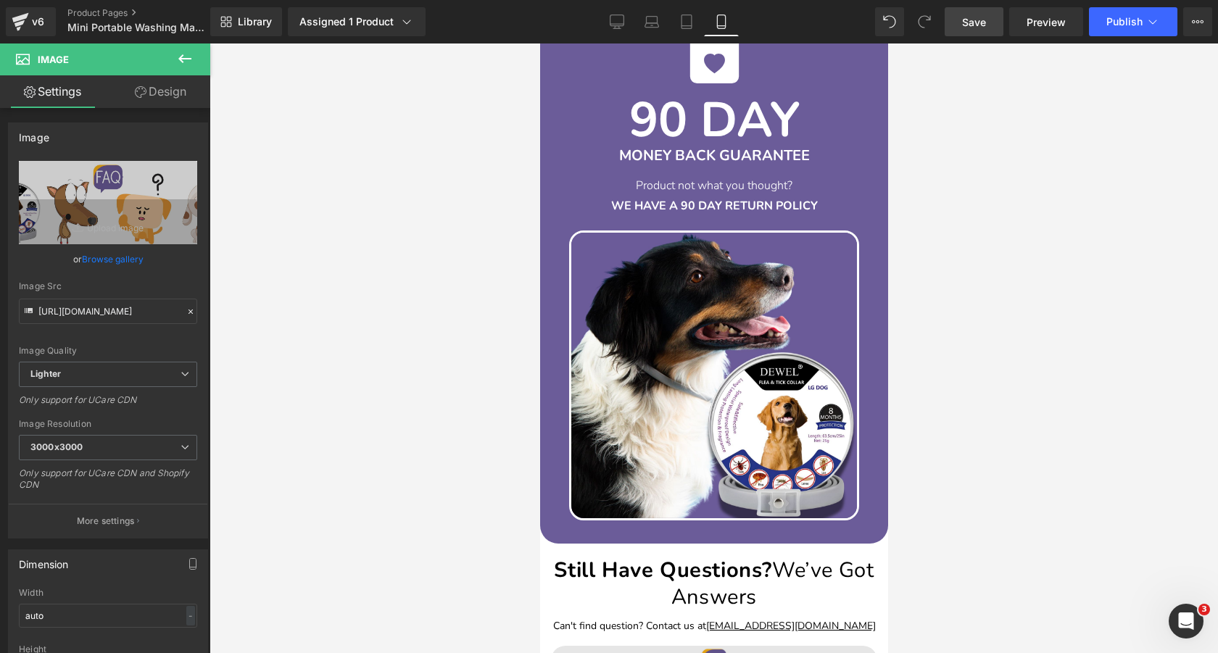
scroll to position [6624, 0]
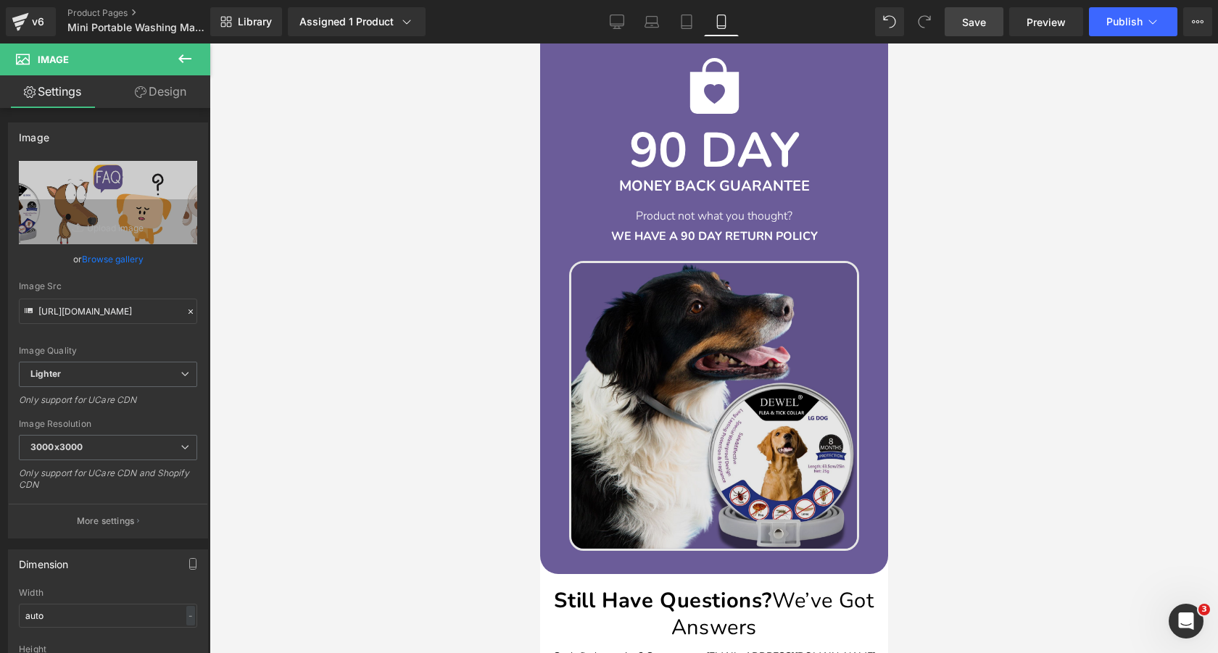
click at [738, 342] on img at bounding box center [714, 406] width 290 height 290
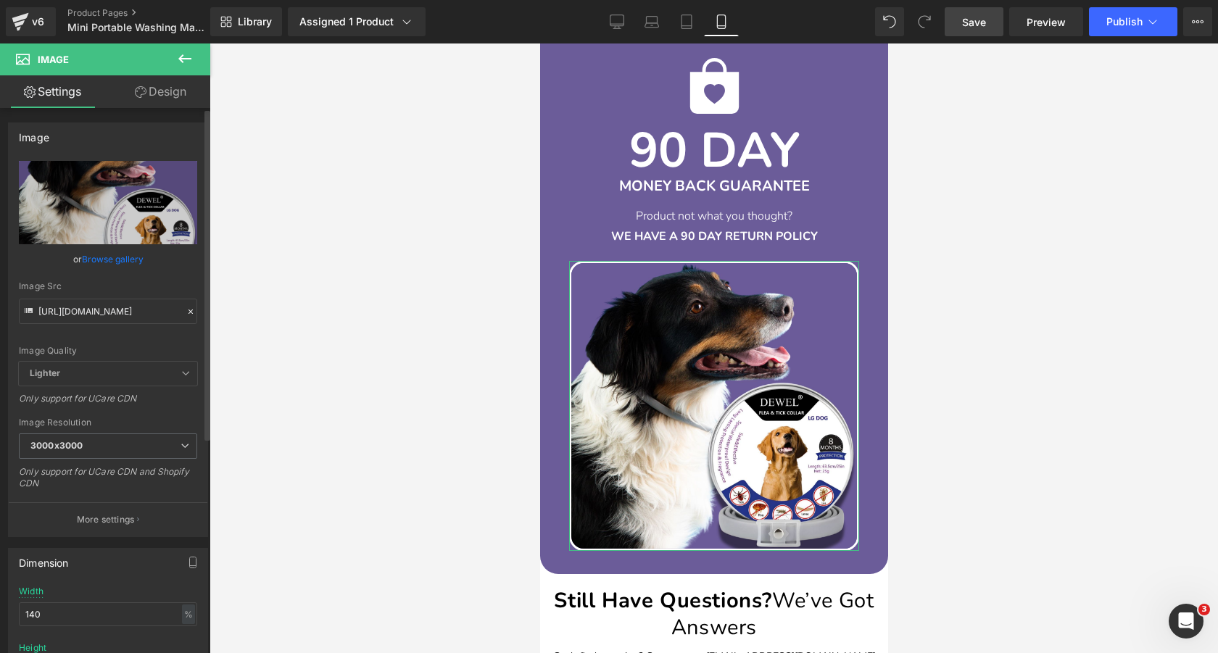
click at [117, 255] on link "Browse gallery" at bounding box center [113, 259] width 62 height 25
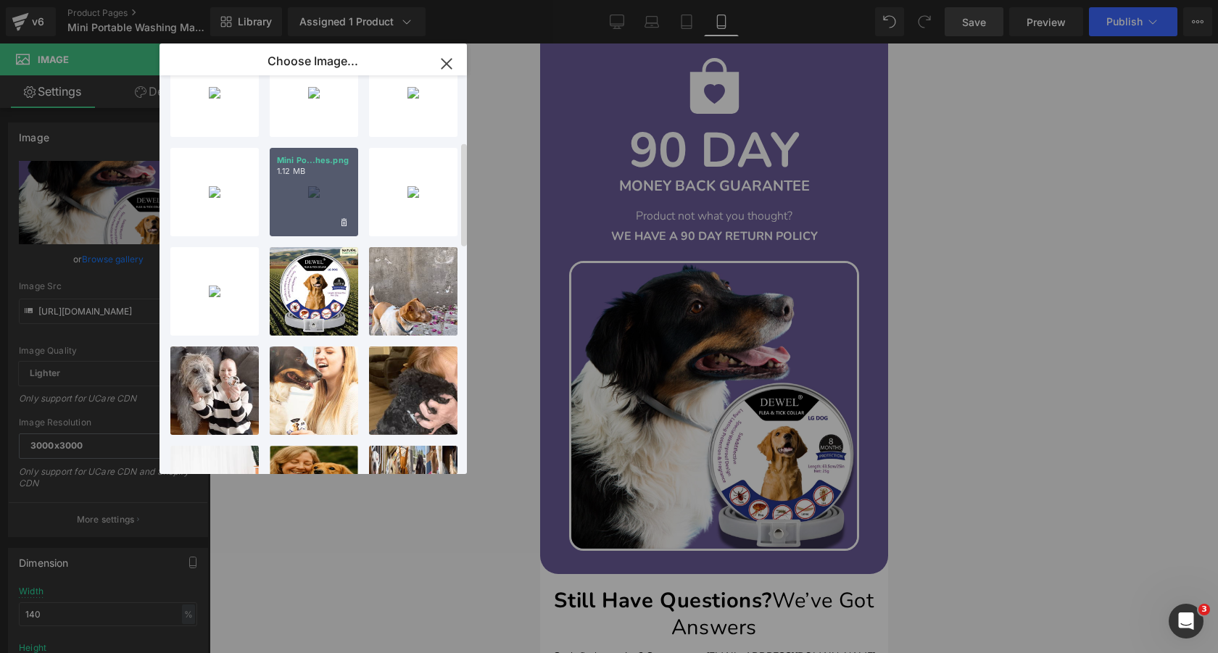
scroll to position [273, 0]
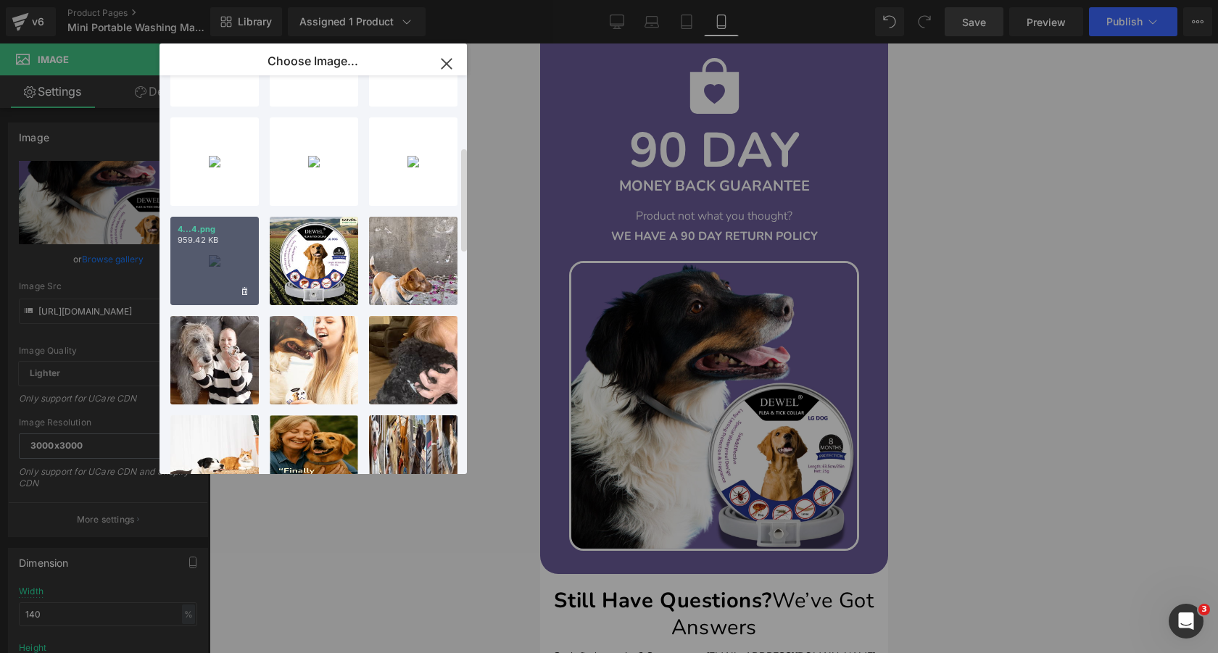
click at [214, 249] on div "4...4.png 959.42 KB" at bounding box center [214, 261] width 88 height 88
type input "https://ucarecdn.com/6f5c12a3-6bf7-47c7-909b-1100581c8ff6/-/format/auto/-/previ…"
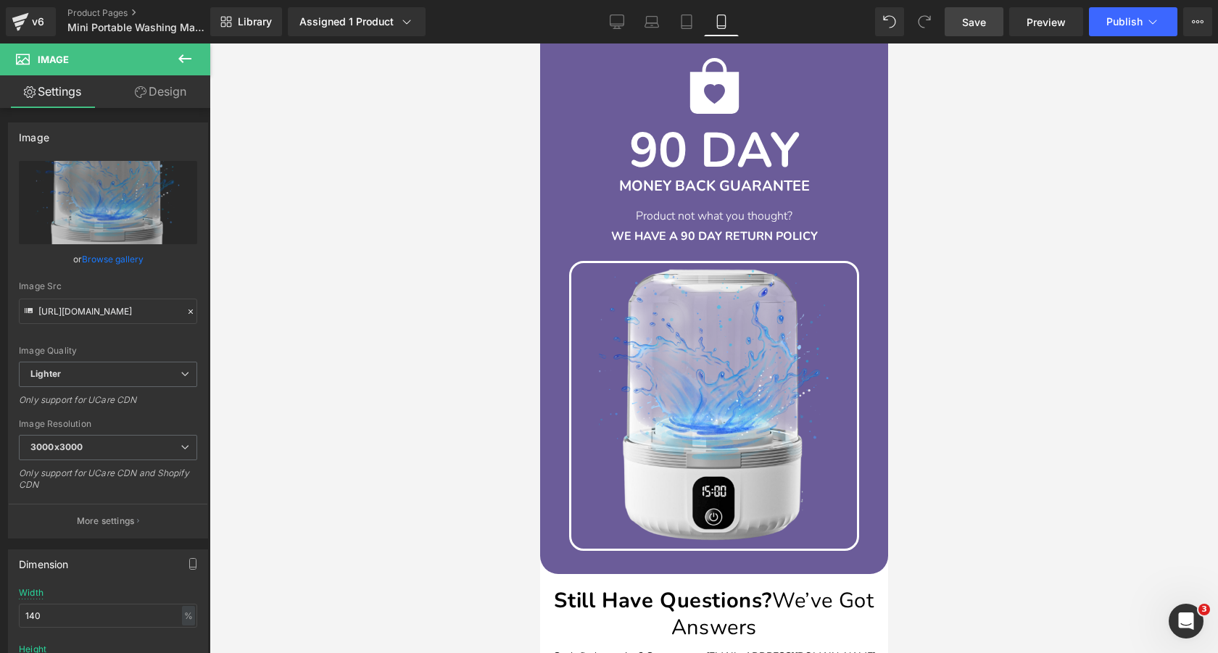
click at [463, 236] on div at bounding box center [714, 349] width 1009 height 610
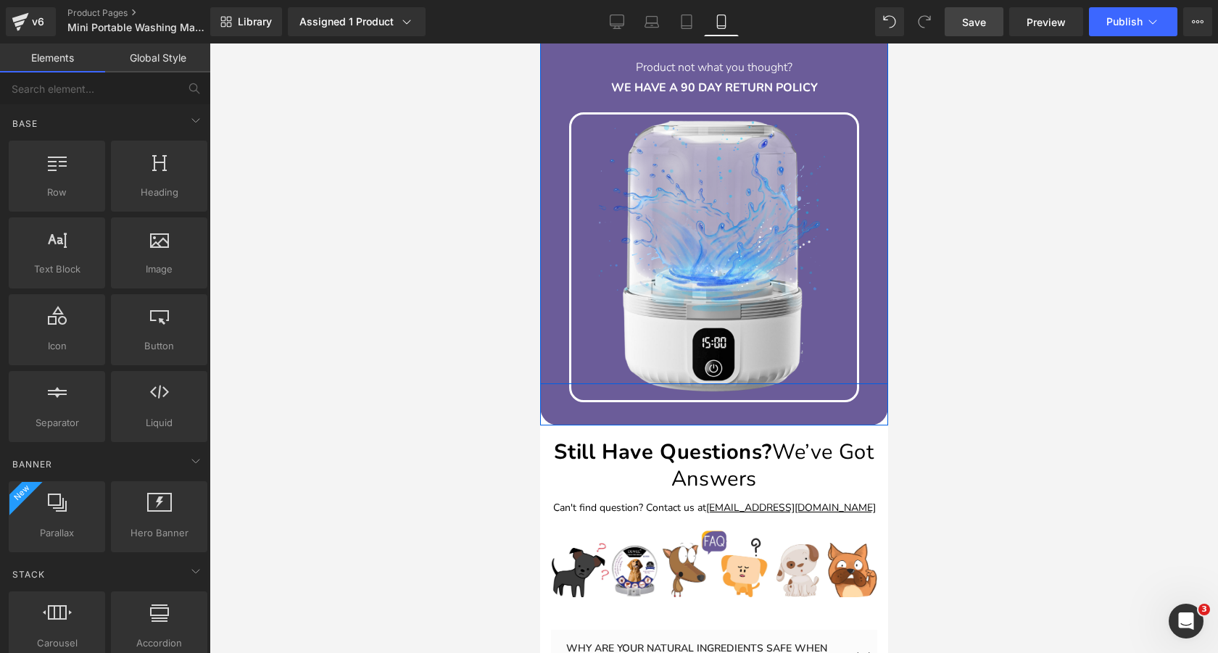
scroll to position [6774, 0]
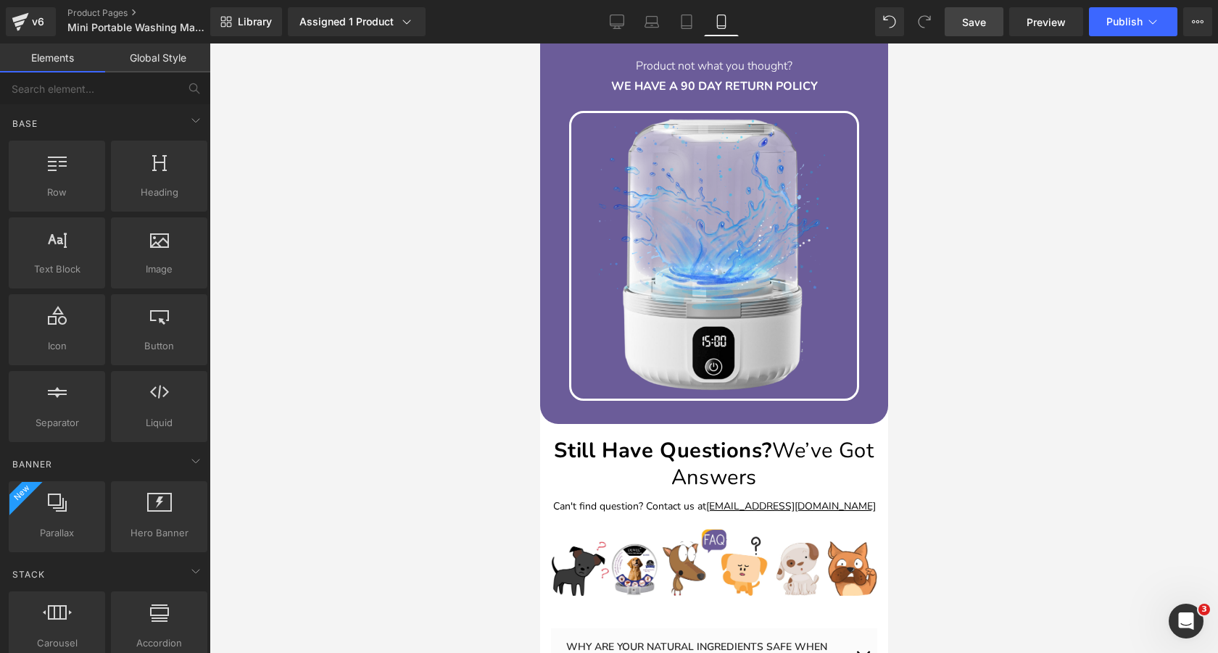
click at [970, 20] on span "Save" at bounding box center [974, 22] width 24 height 15
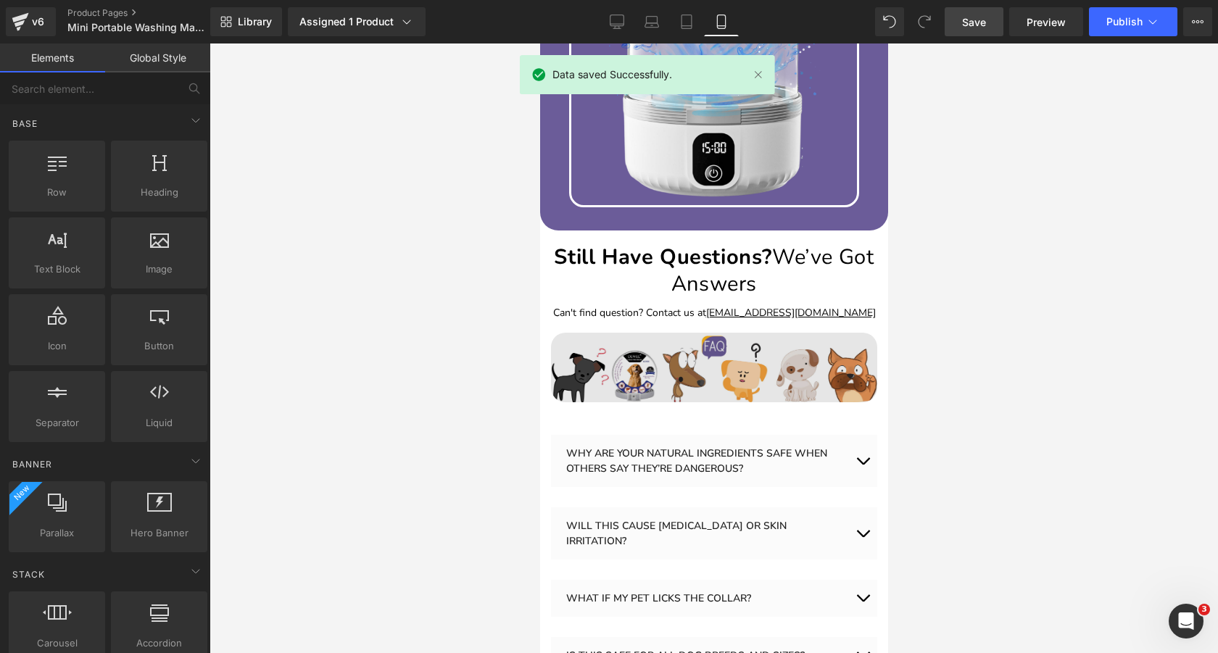
scroll to position [6978, 0]
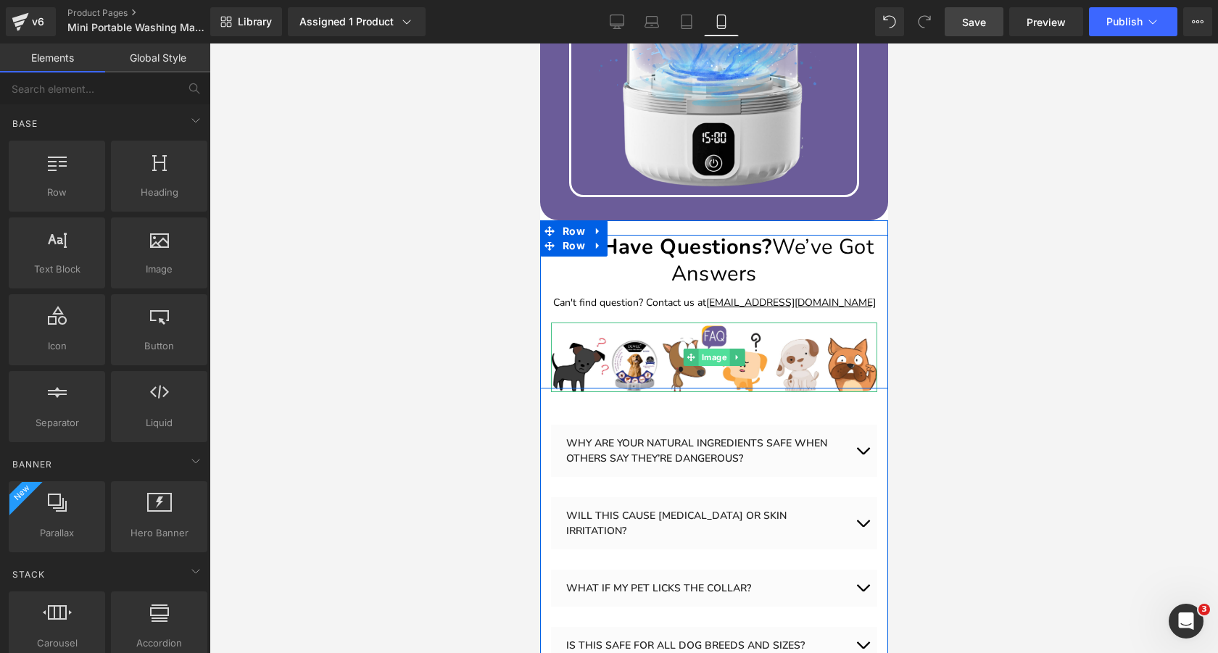
click at [719, 349] on span "Image" at bounding box center [713, 357] width 31 height 17
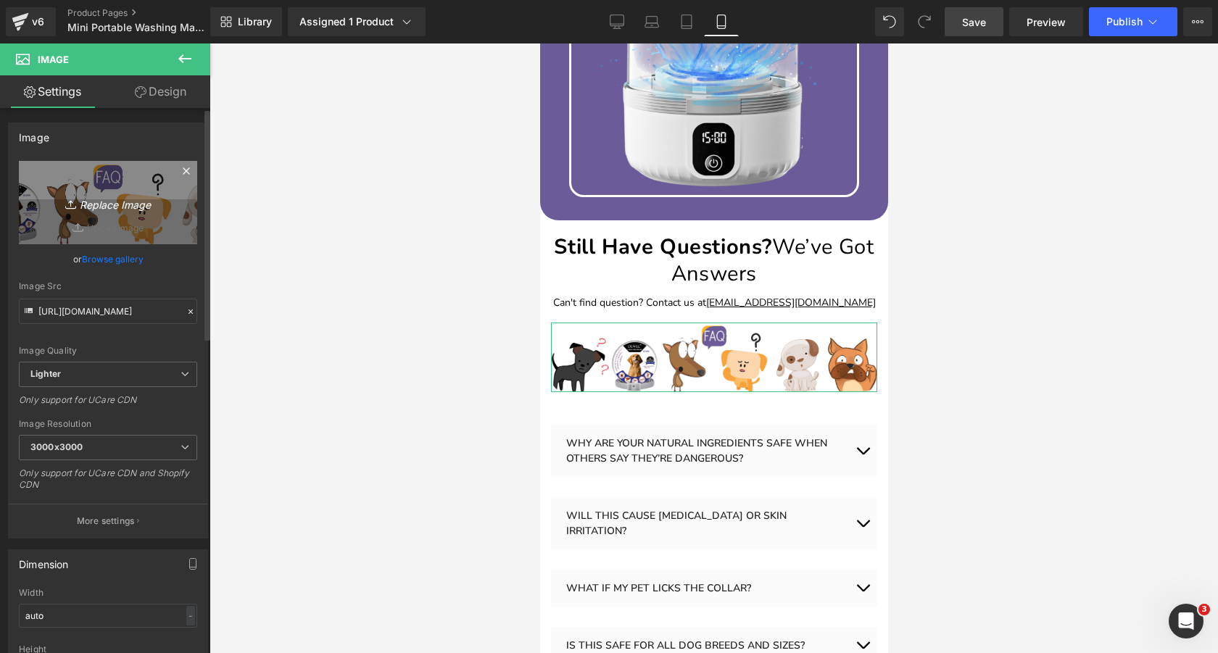
click at [110, 205] on icon "Replace Image" at bounding box center [108, 203] width 116 height 18
type input "C:\fakepath\FAQ(7).png"
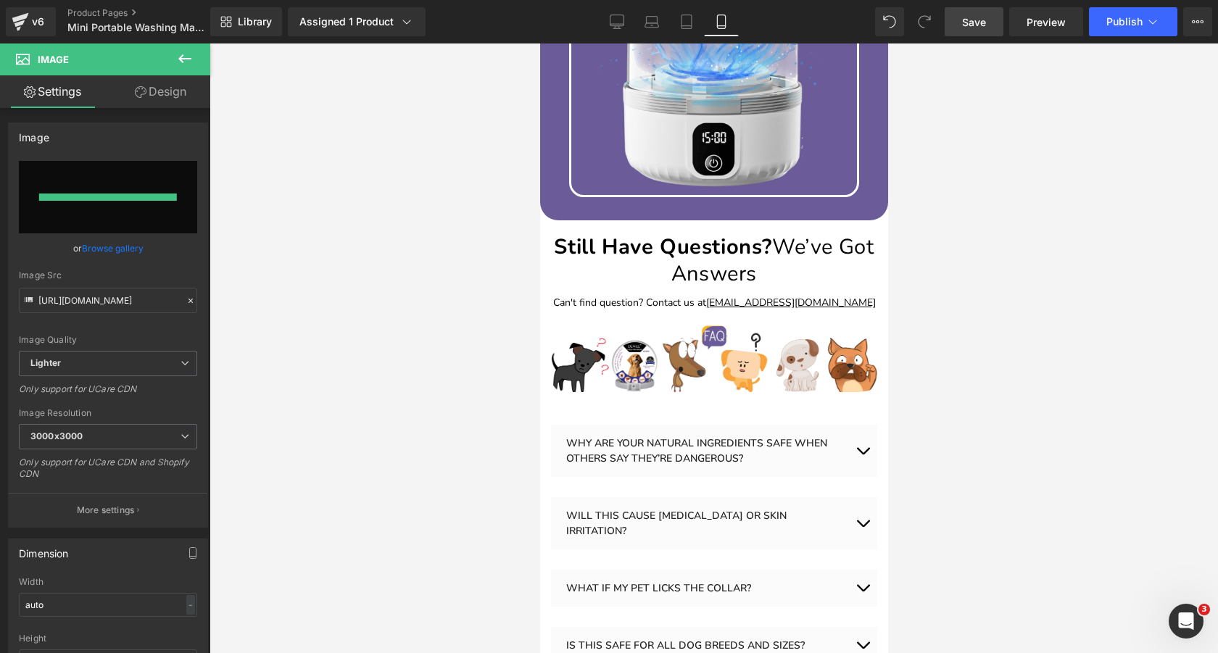
type input "https://ucarecdn.com/70745bd2-19e7-4a74-904e-bdc0c4c9f344/-/format/auto/-/previ…"
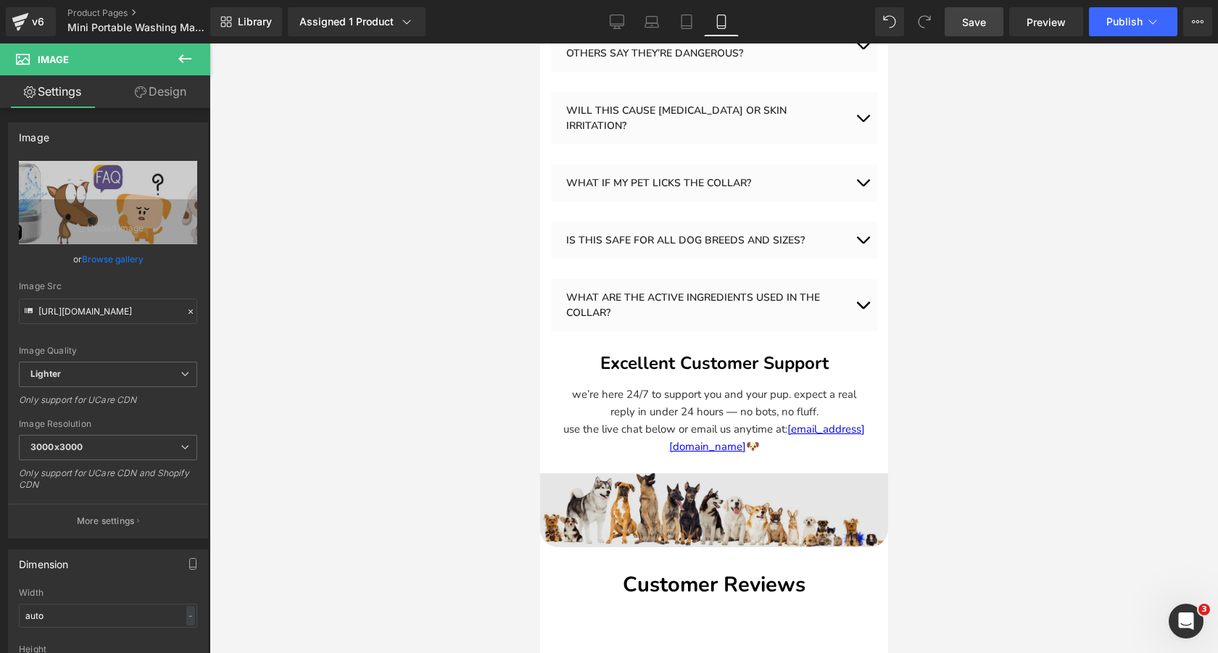
scroll to position [7458, 0]
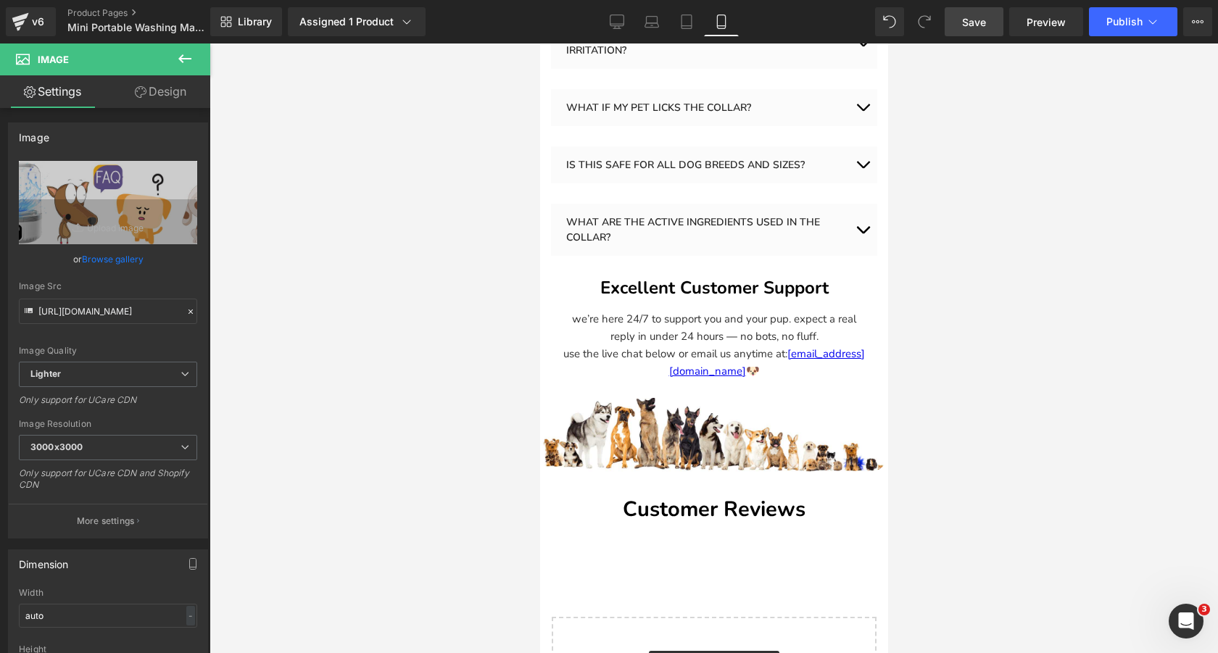
click at [973, 27] on span "Save" at bounding box center [974, 22] width 24 height 15
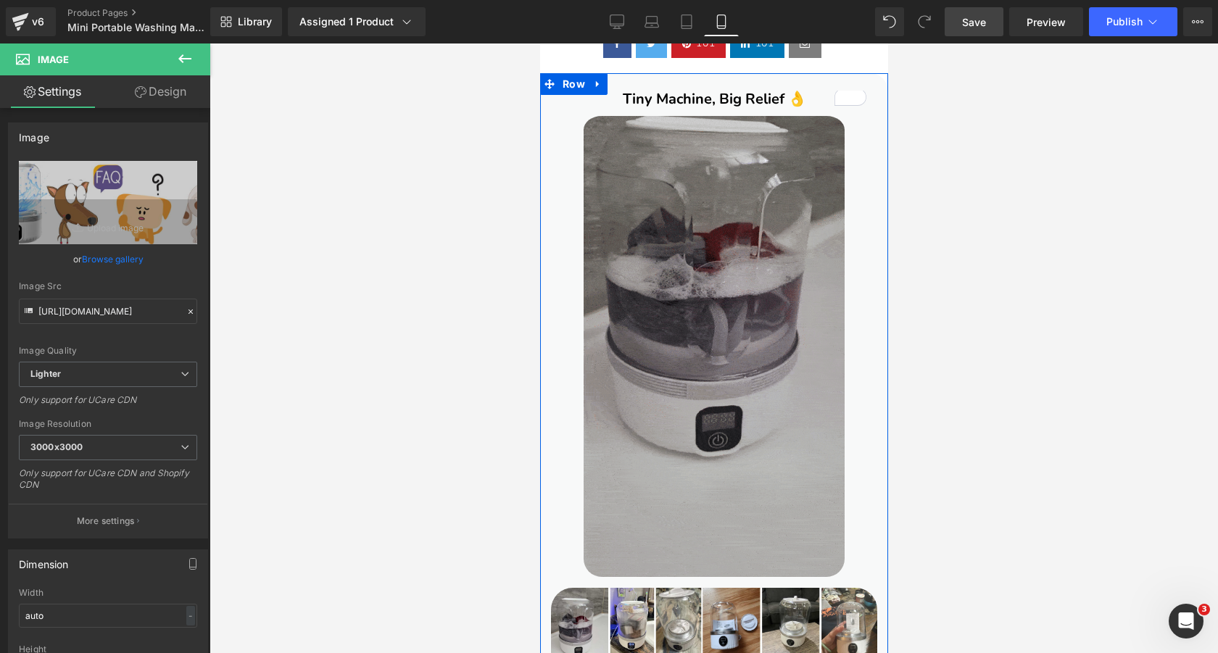
scroll to position [1535, 0]
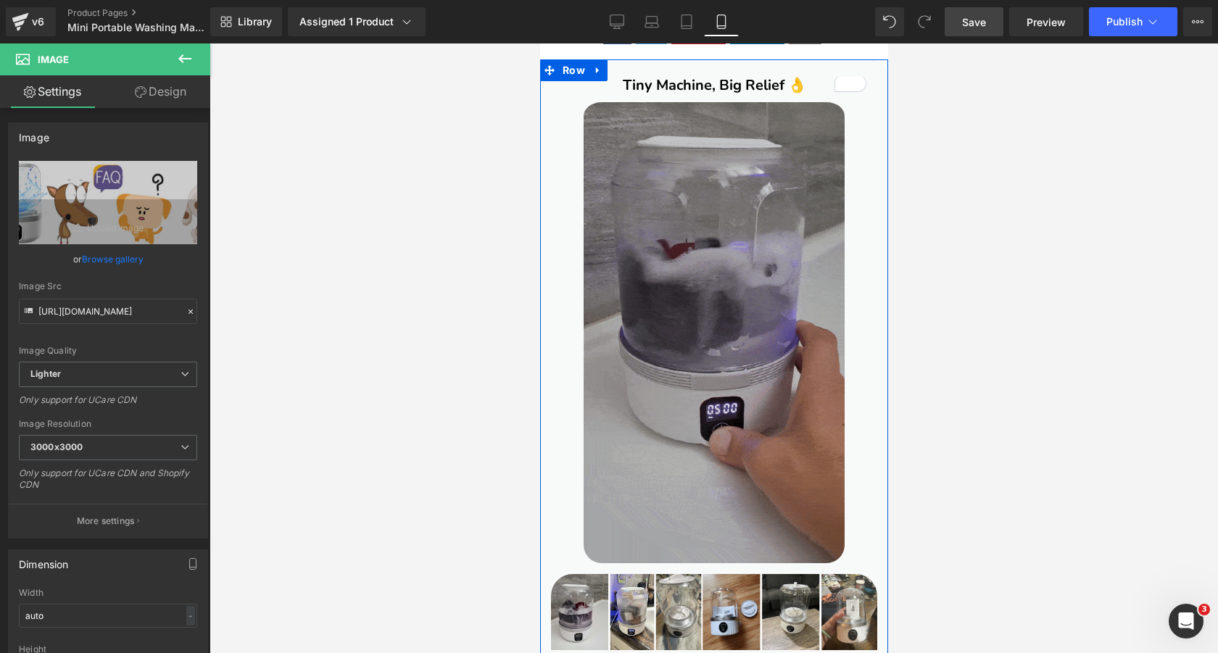
click at [746, 234] on img at bounding box center [713, 331] width 261 height 466
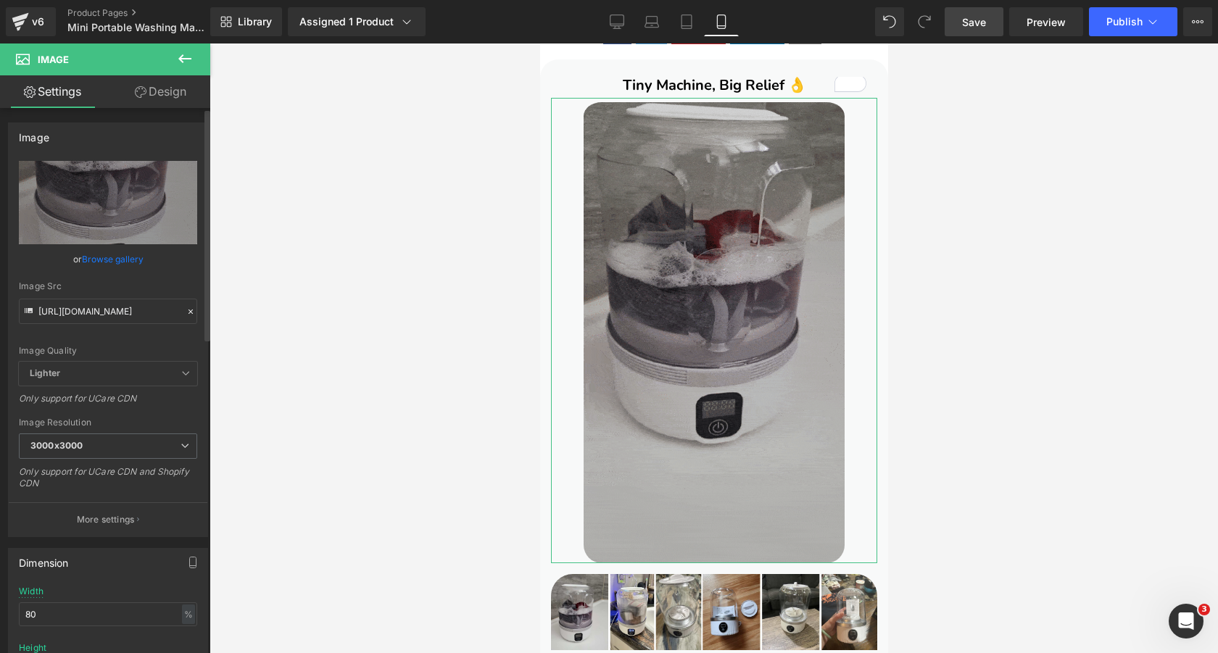
click at [118, 255] on link "Browse gallery" at bounding box center [113, 259] width 62 height 25
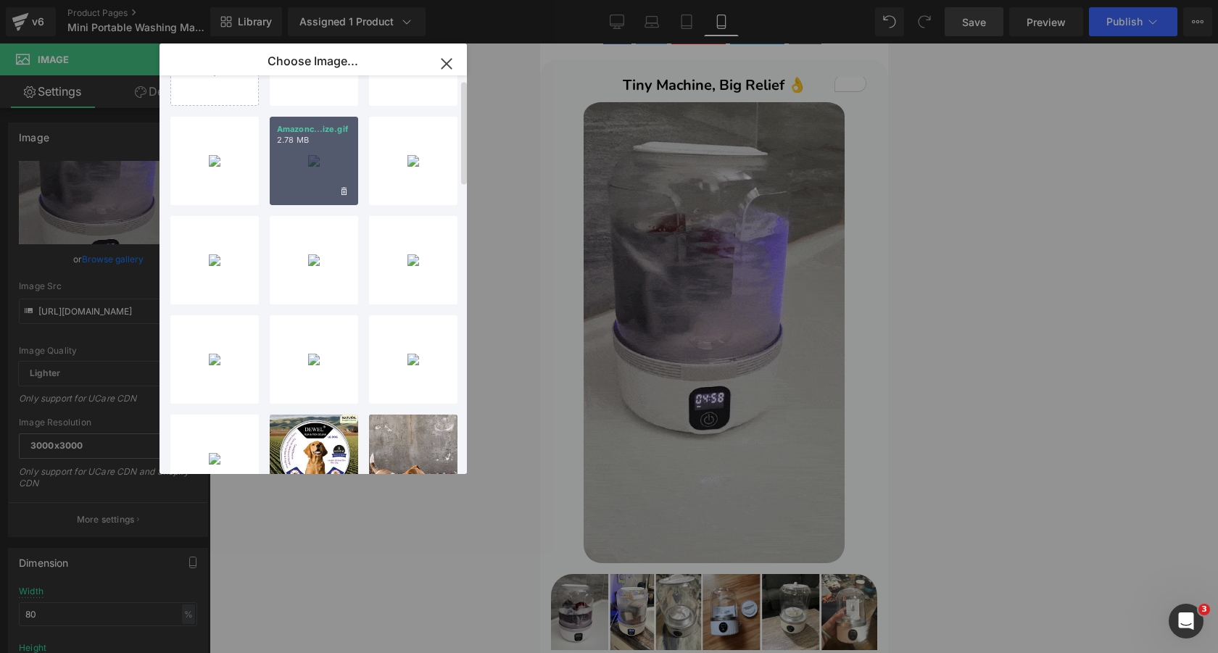
scroll to position [0, 0]
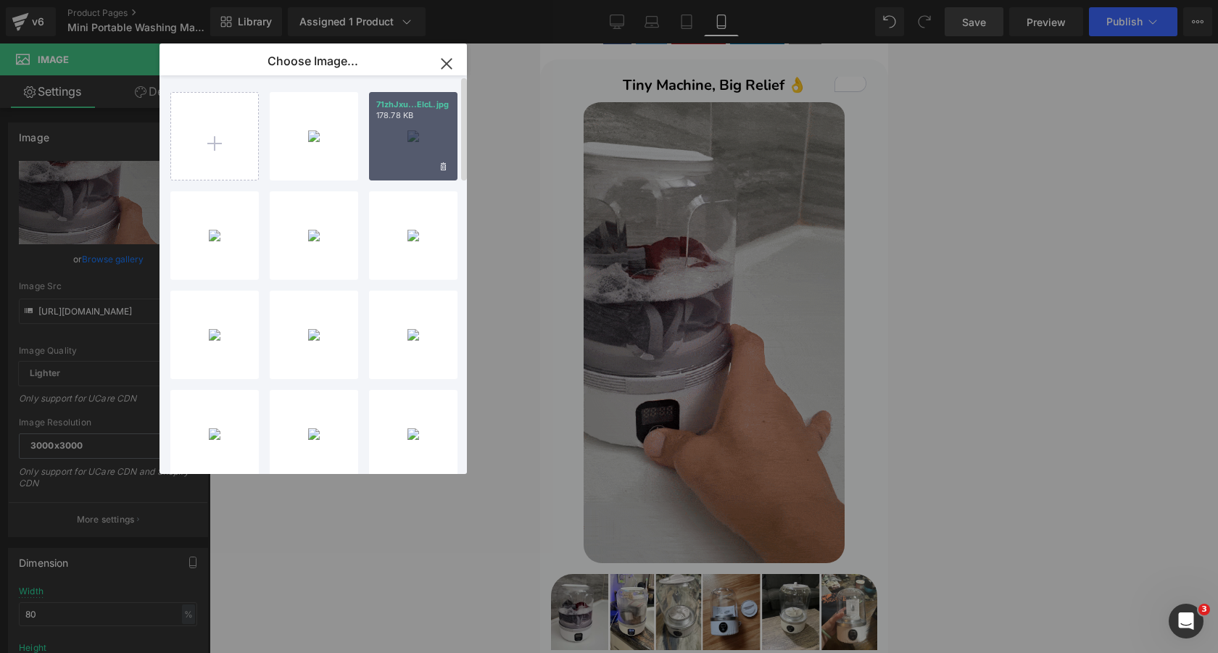
click at [410, 134] on div "71zhJxu...ElcL.jpg 178.78 KB" at bounding box center [413, 136] width 88 height 88
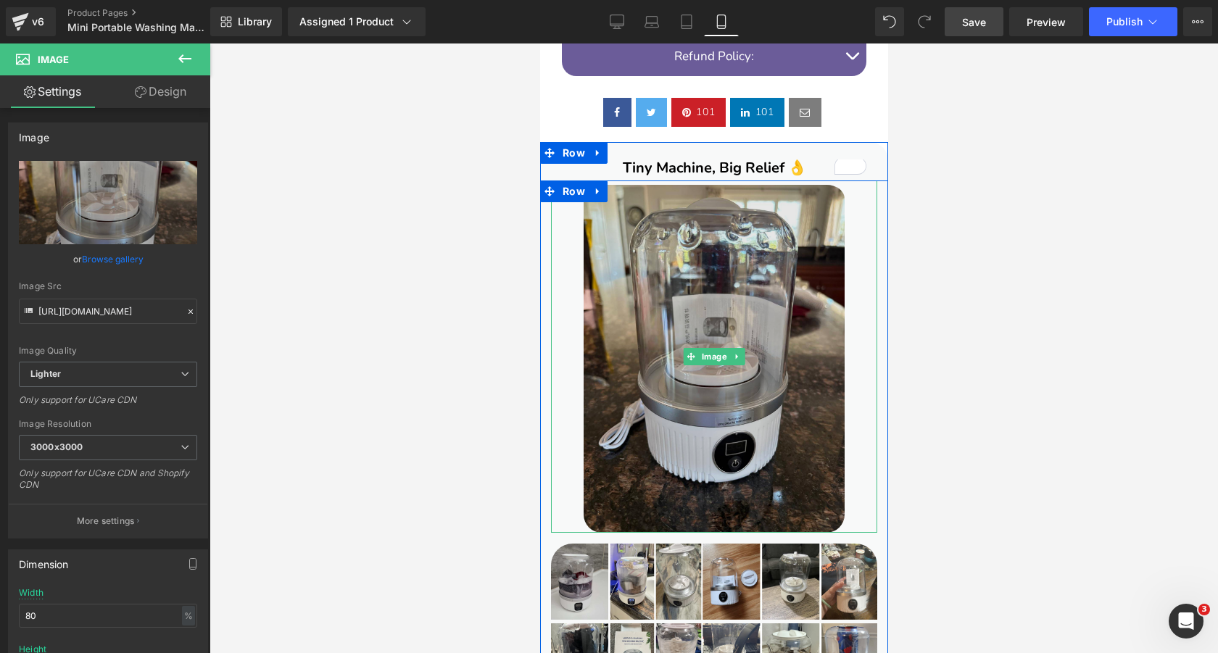
scroll to position [1451, 0]
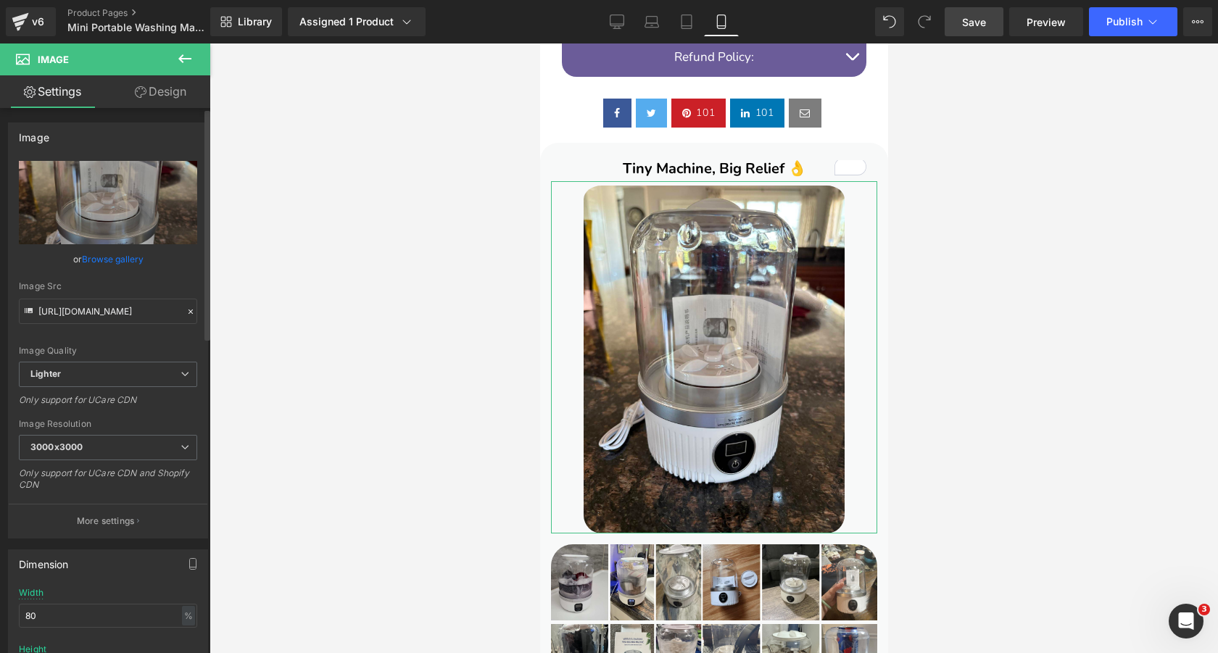
click at [104, 257] on link "Browse gallery" at bounding box center [113, 259] width 62 height 25
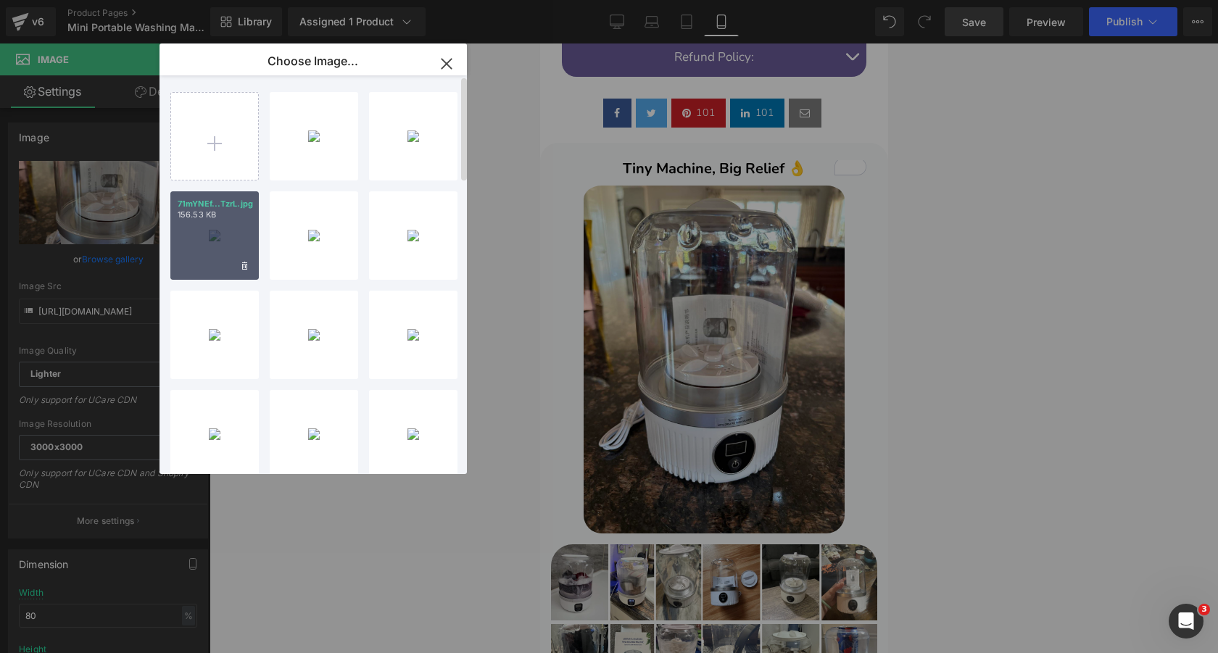
click at [232, 240] on div "71mYNEf...TzrL.jpg 156.53 KB" at bounding box center [214, 235] width 88 height 88
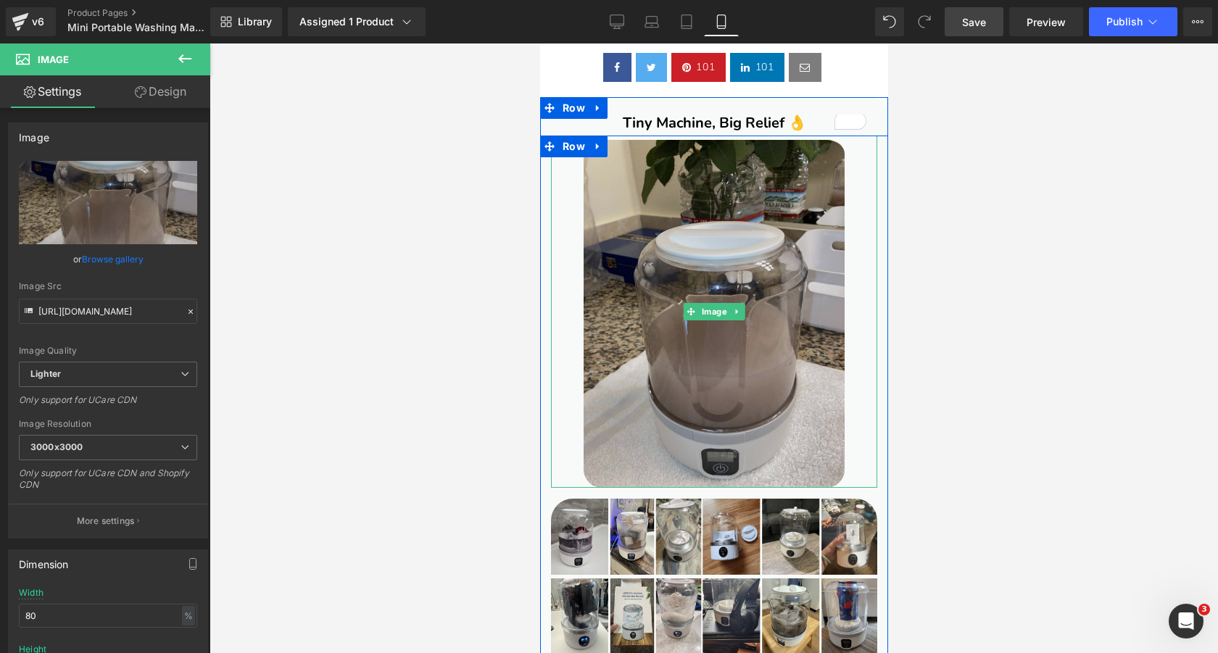
scroll to position [1495, 0]
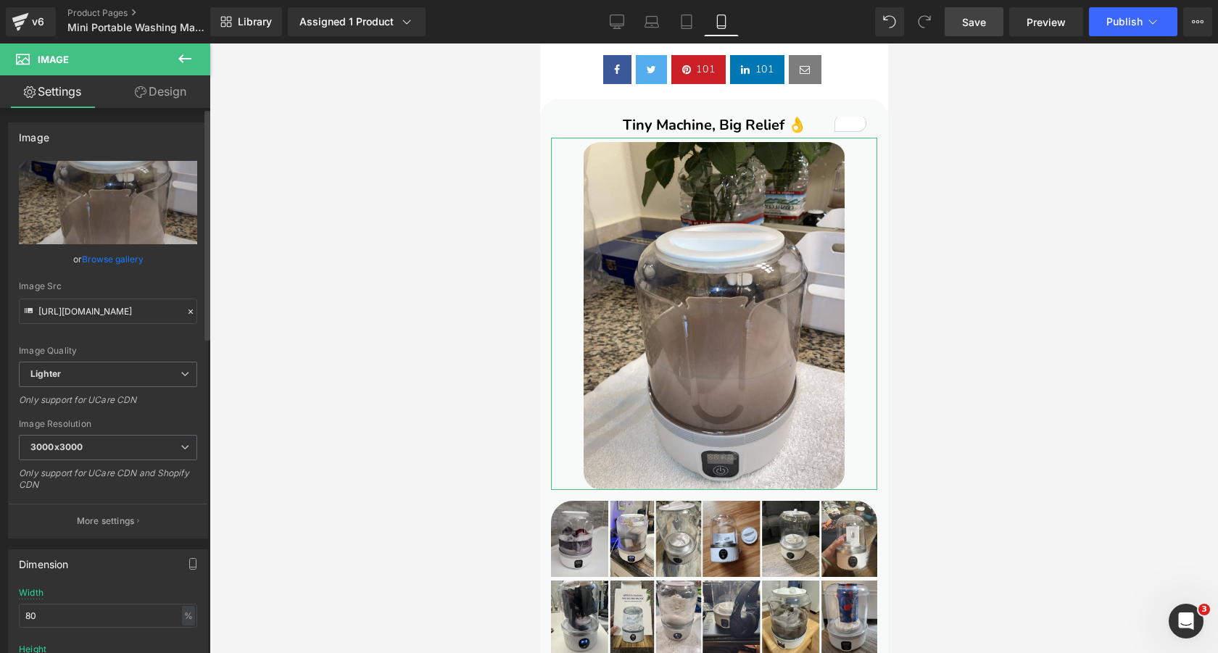
click at [109, 255] on link "Browse gallery" at bounding box center [113, 259] width 62 height 25
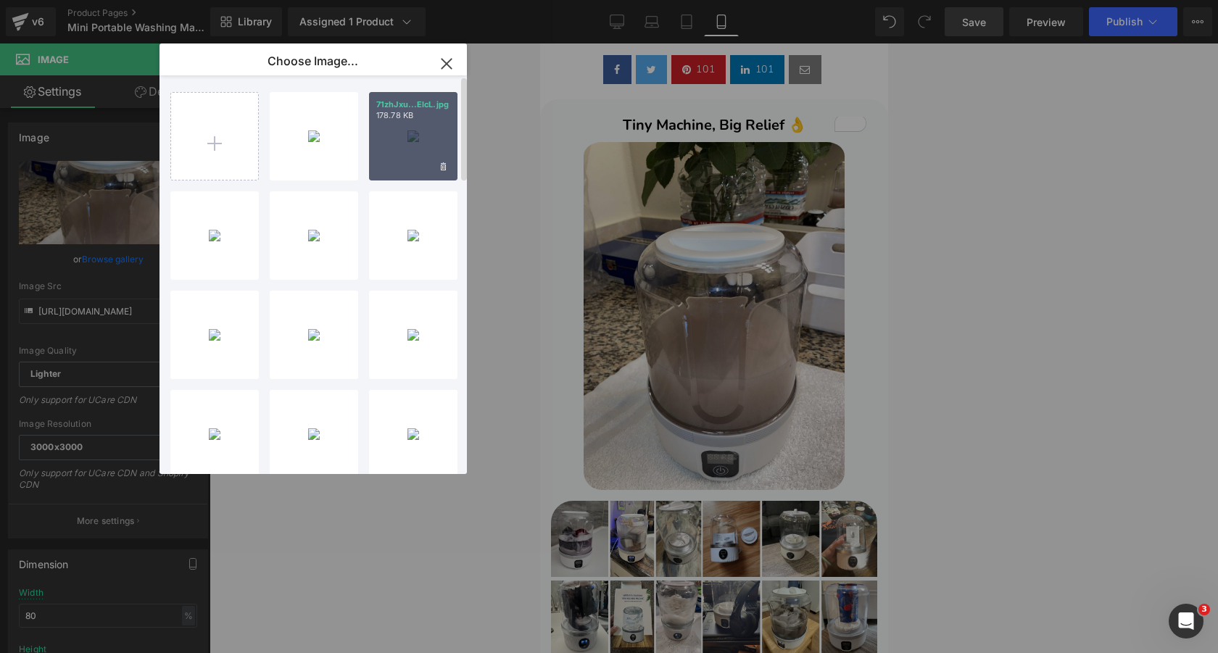
click at [413, 145] on div "71zhJxu...ElcL.jpg 178.78 KB" at bounding box center [413, 136] width 88 height 88
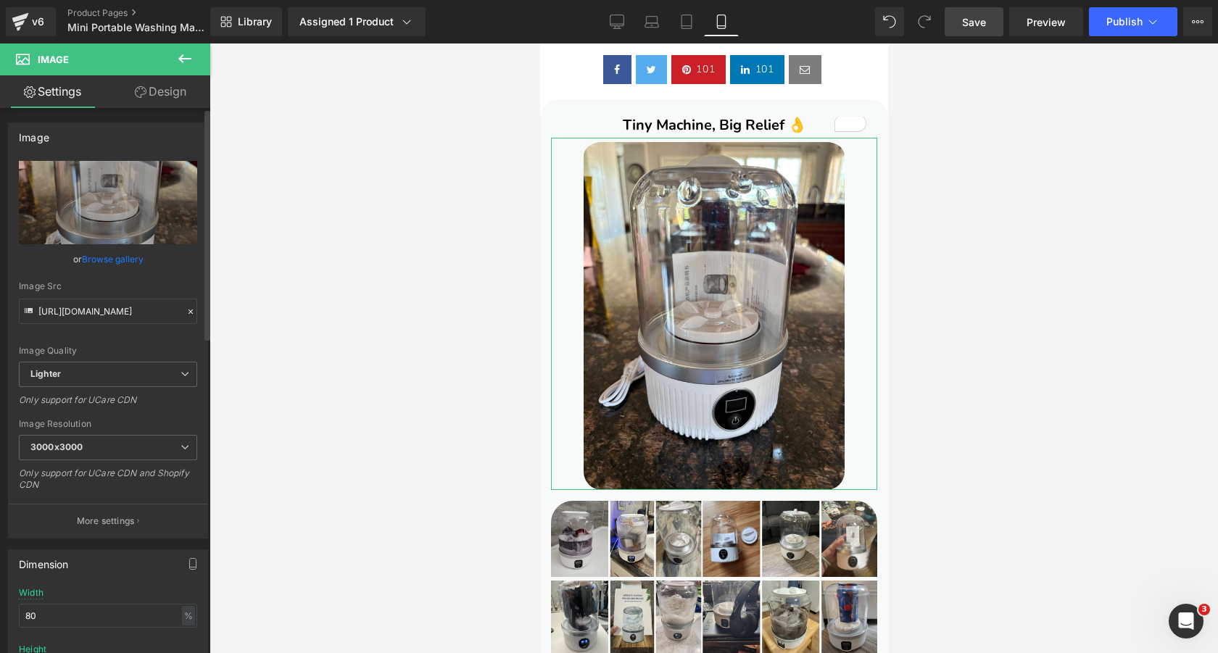
click at [129, 263] on link "Browse gallery" at bounding box center [113, 259] width 62 height 25
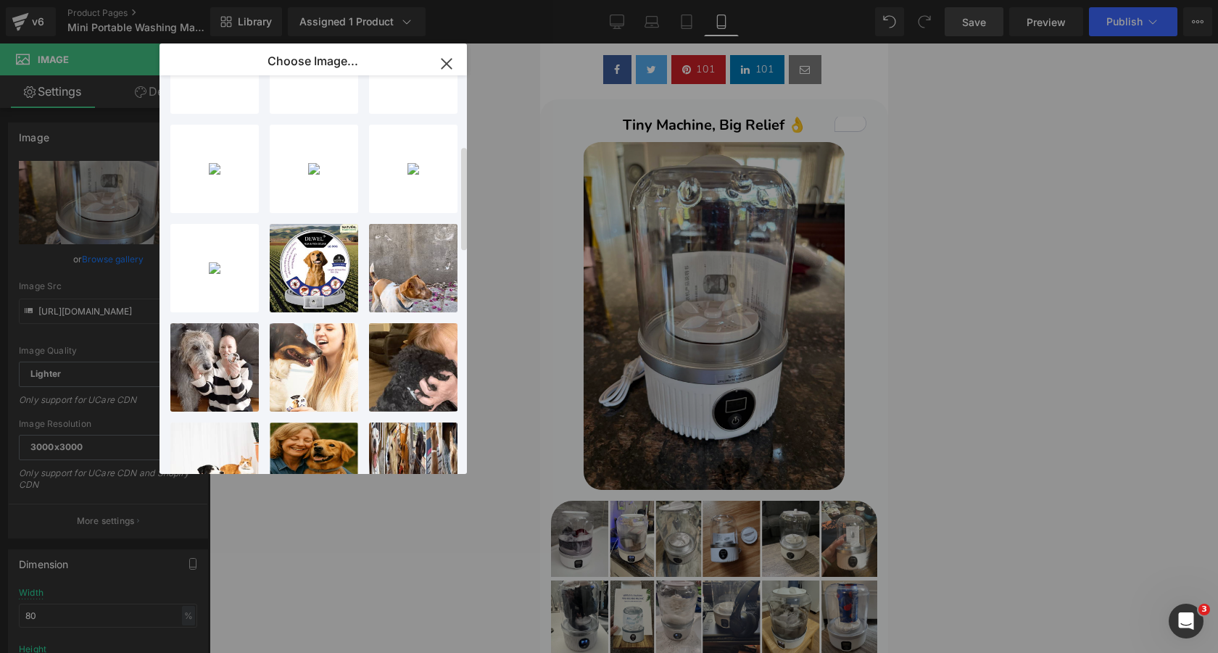
scroll to position [268, 0]
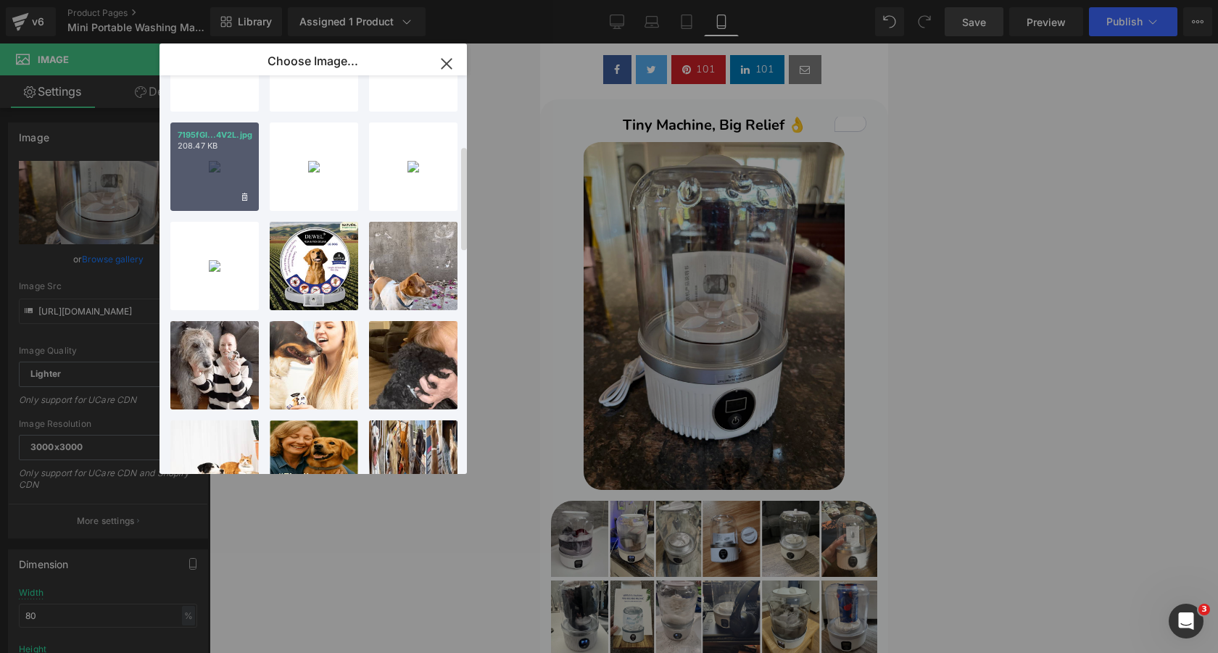
click at [233, 170] on div "7195fGI...4V2L.jpg 208.47 KB" at bounding box center [214, 167] width 88 height 88
type input "[URL][DOMAIN_NAME]"
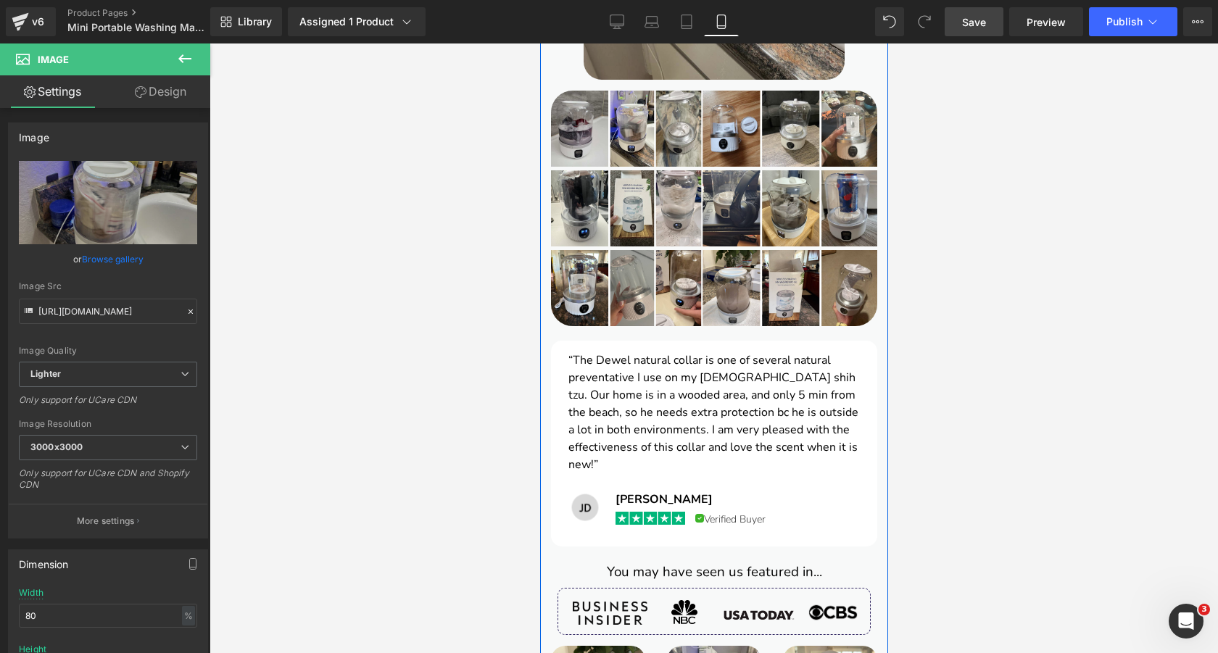
scroll to position [1794, 0]
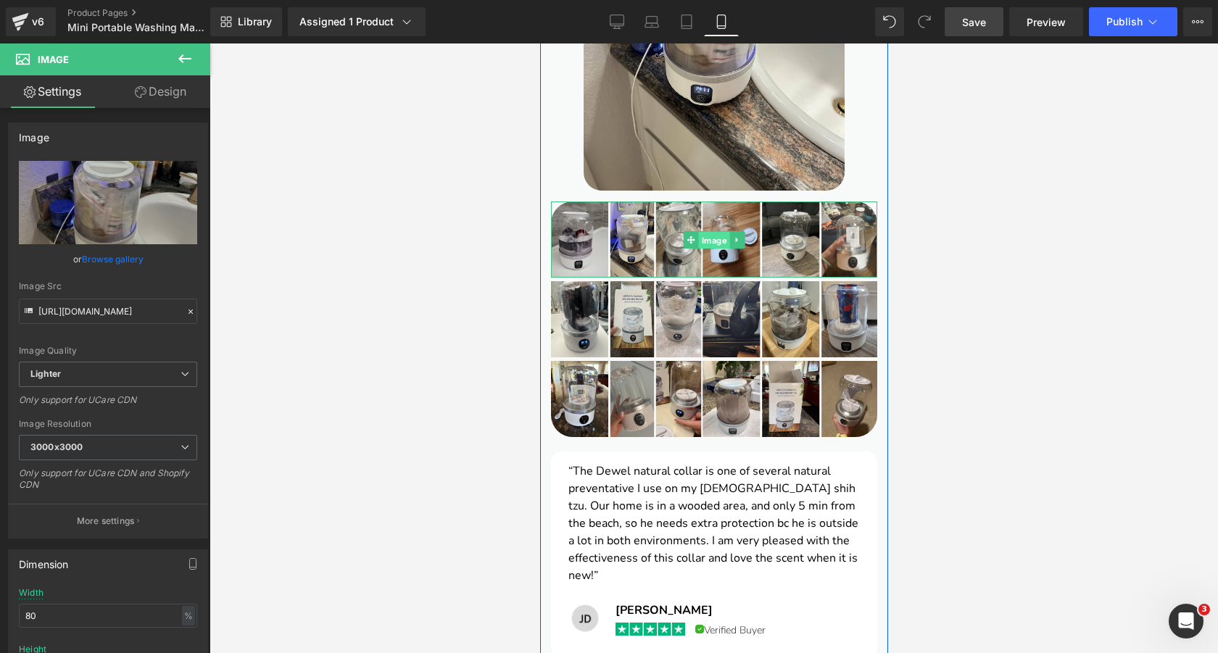
click at [705, 231] on span "Image" at bounding box center [713, 239] width 31 height 17
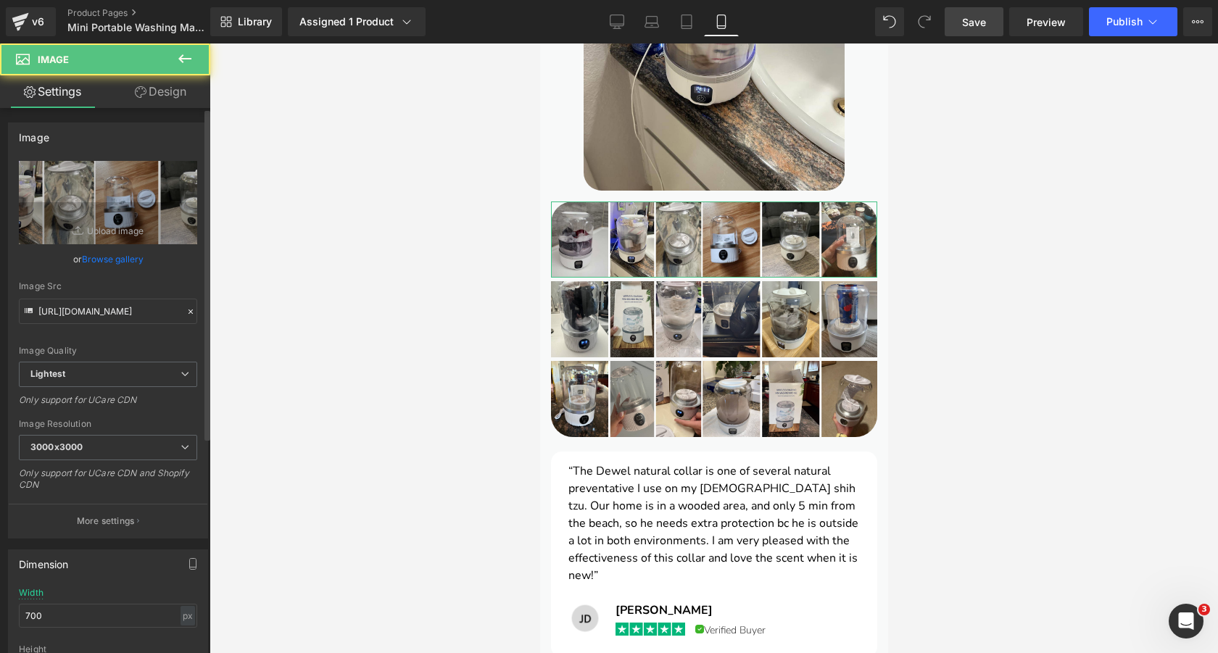
click at [125, 255] on link "Browse gallery" at bounding box center [113, 259] width 62 height 25
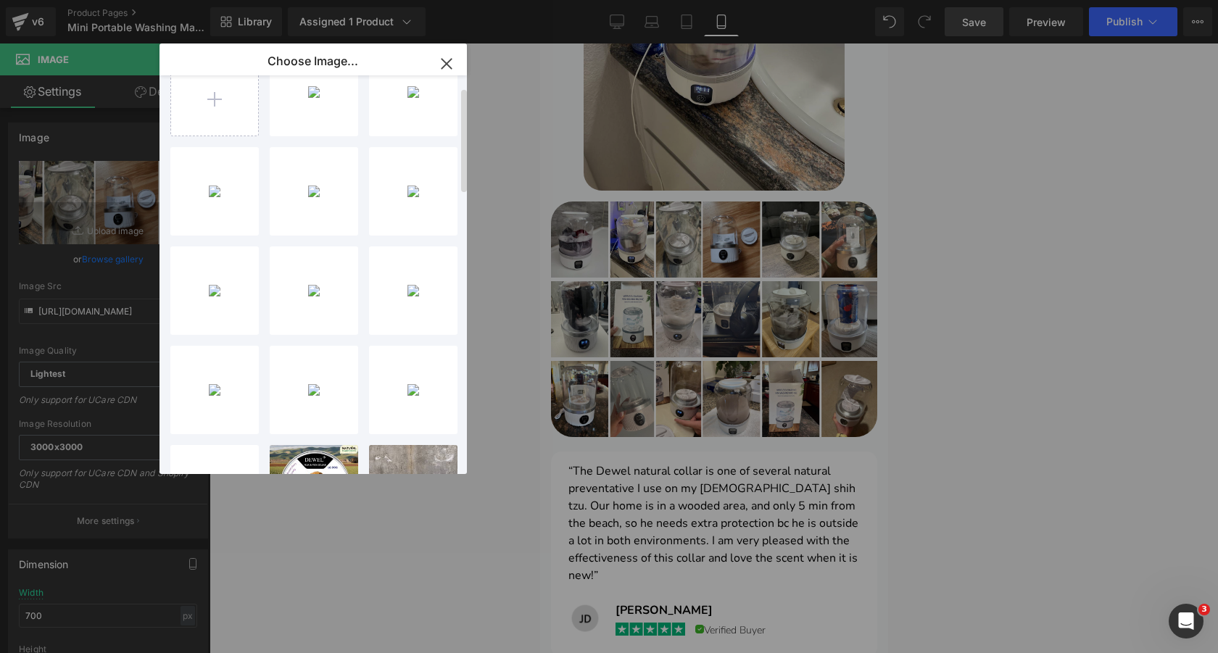
scroll to position [0, 0]
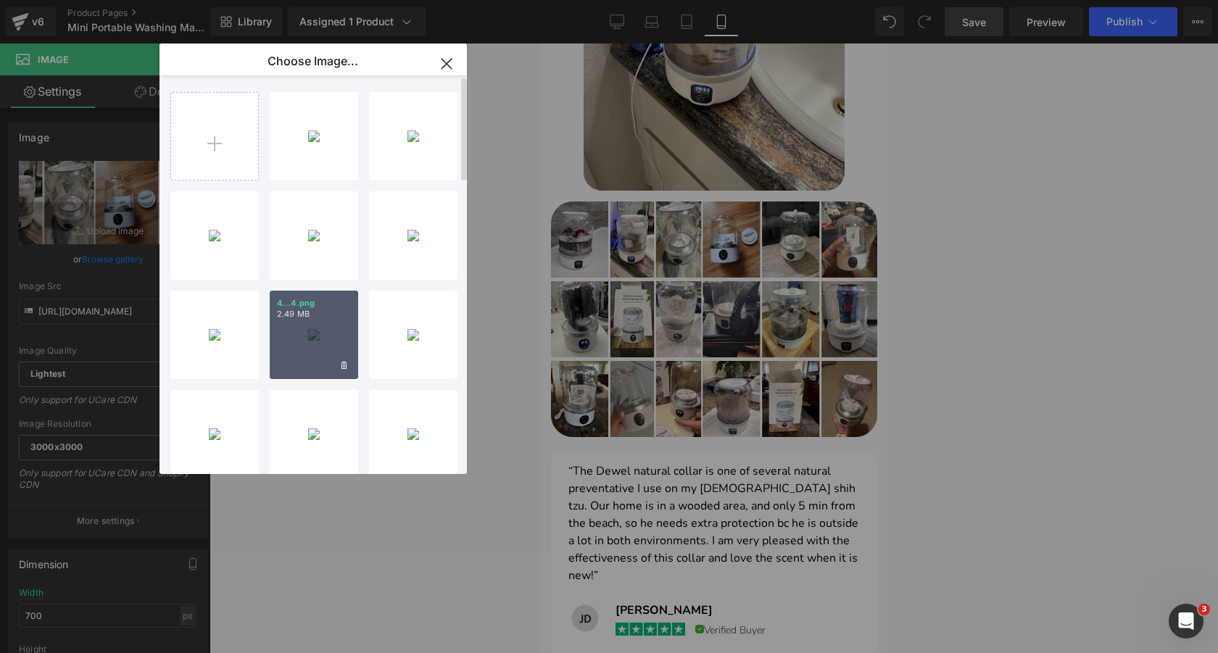
click at [311, 331] on div "4...4.png 2.49 MB" at bounding box center [314, 335] width 88 height 88
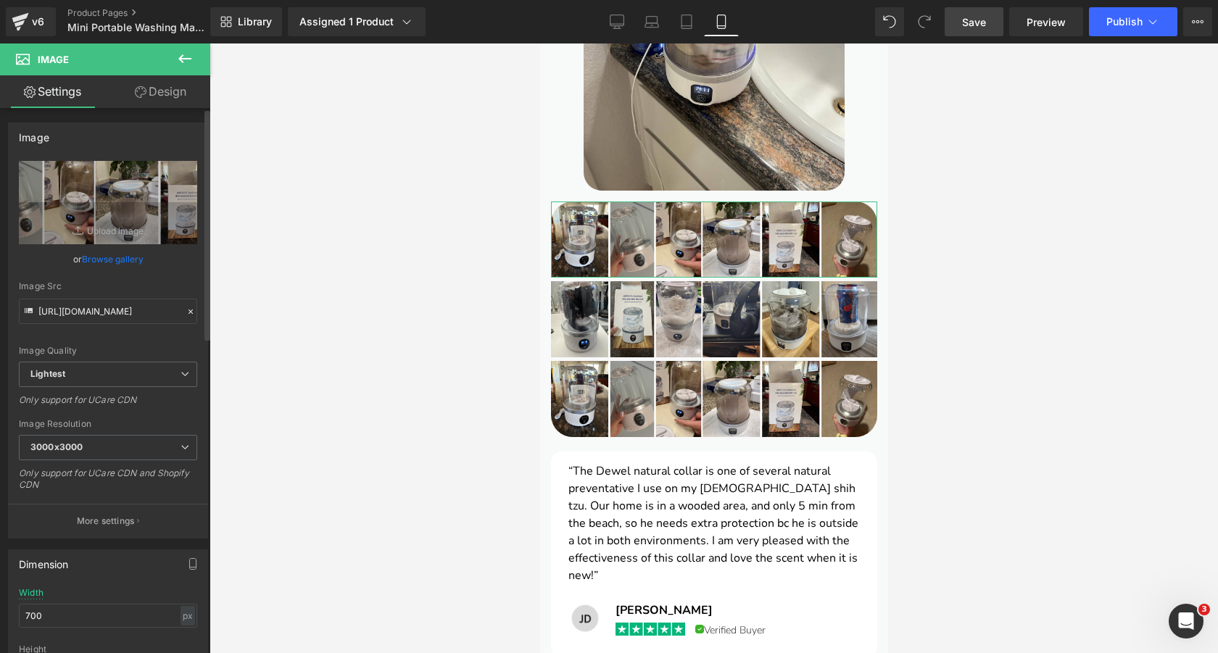
click at [126, 258] on link "Browse gallery" at bounding box center [113, 259] width 62 height 25
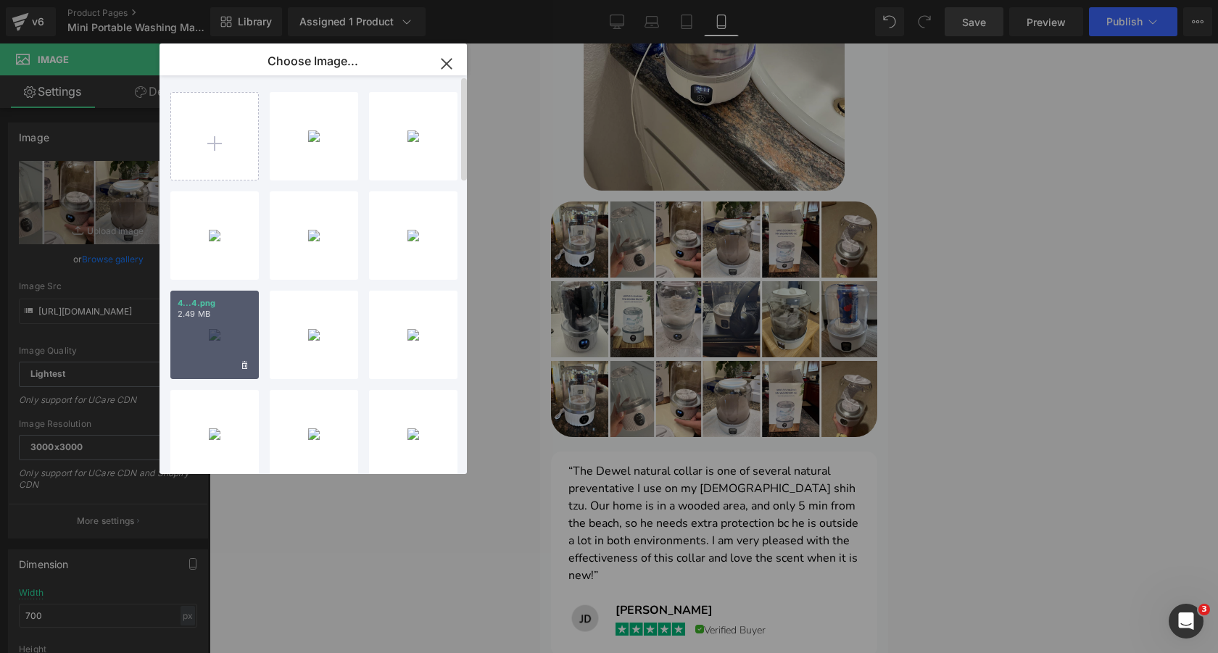
click at [214, 339] on div "4...4.png 2.49 MB" at bounding box center [214, 335] width 88 height 88
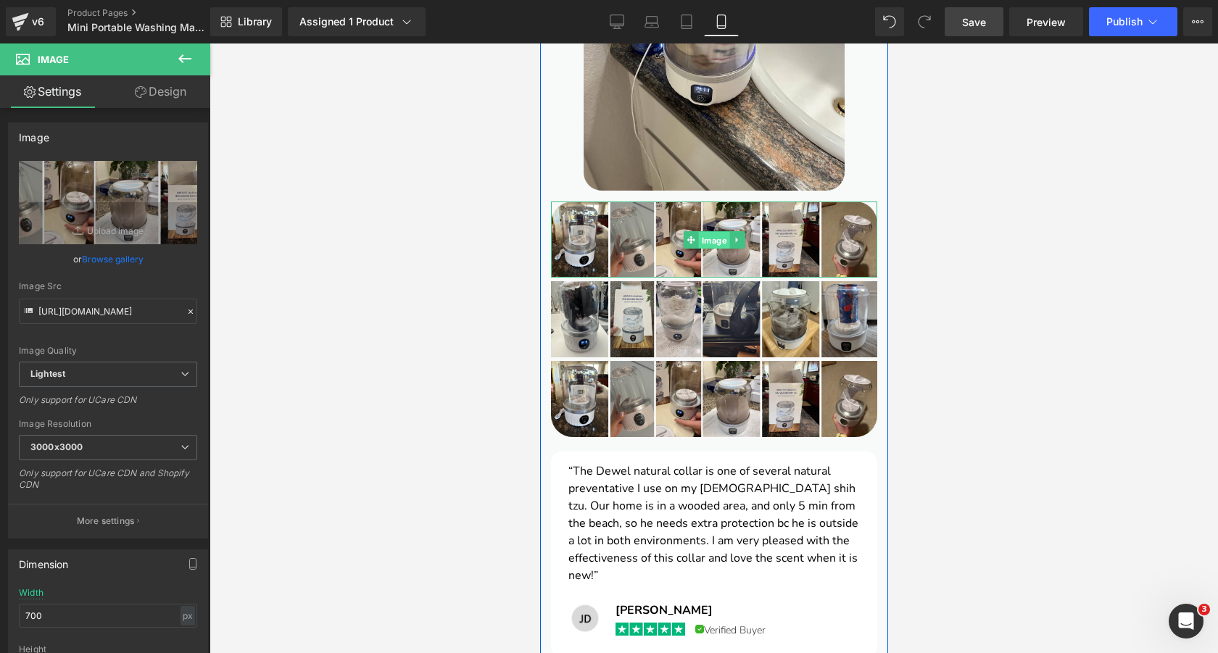
click at [714, 231] on span "Image" at bounding box center [713, 239] width 31 height 17
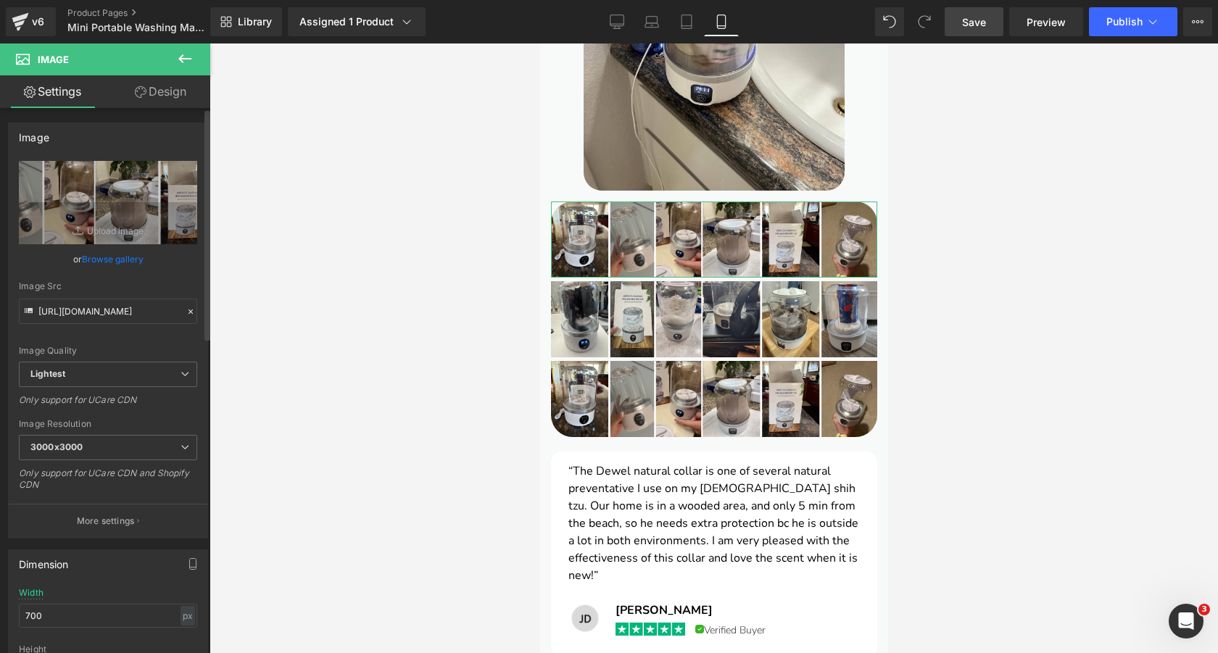
click at [122, 258] on link "Browse gallery" at bounding box center [113, 259] width 62 height 25
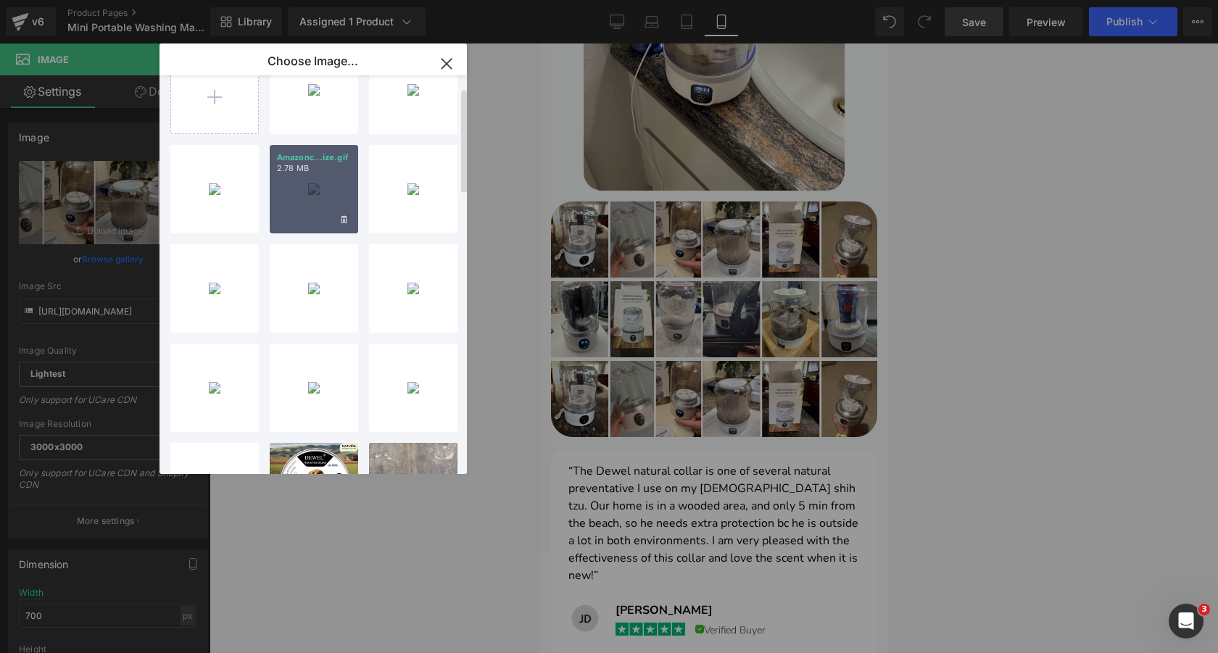
scroll to position [73, 0]
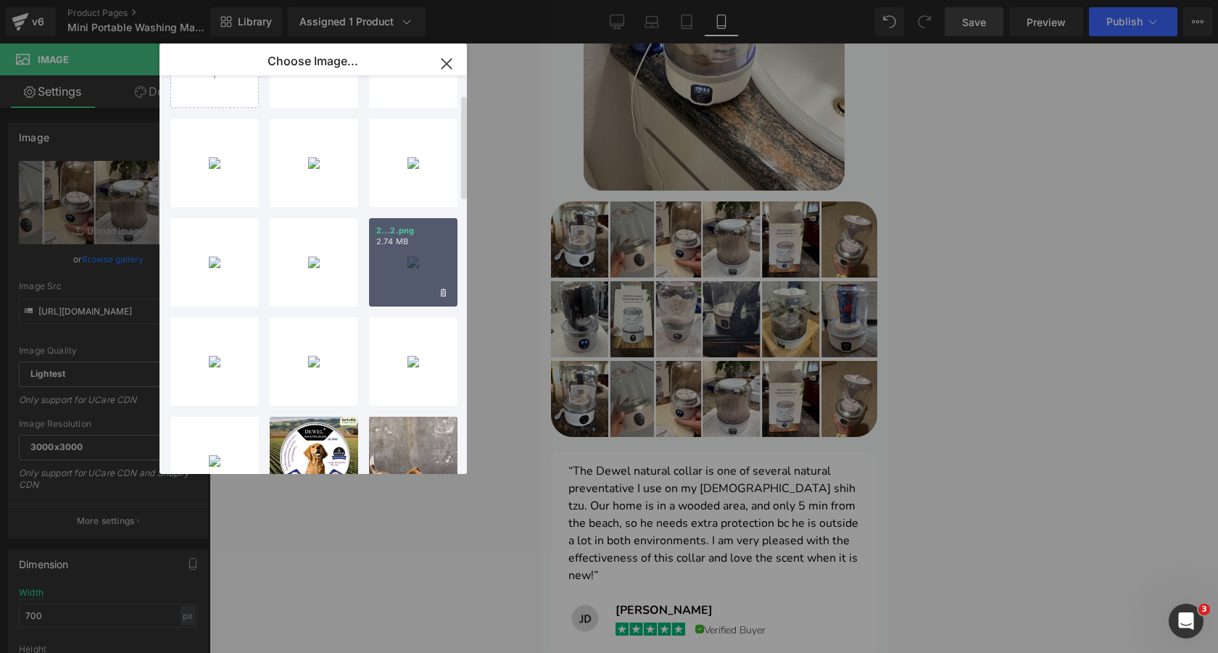
click at [408, 261] on div "2...2.png 2.74 MB" at bounding box center [413, 262] width 88 height 88
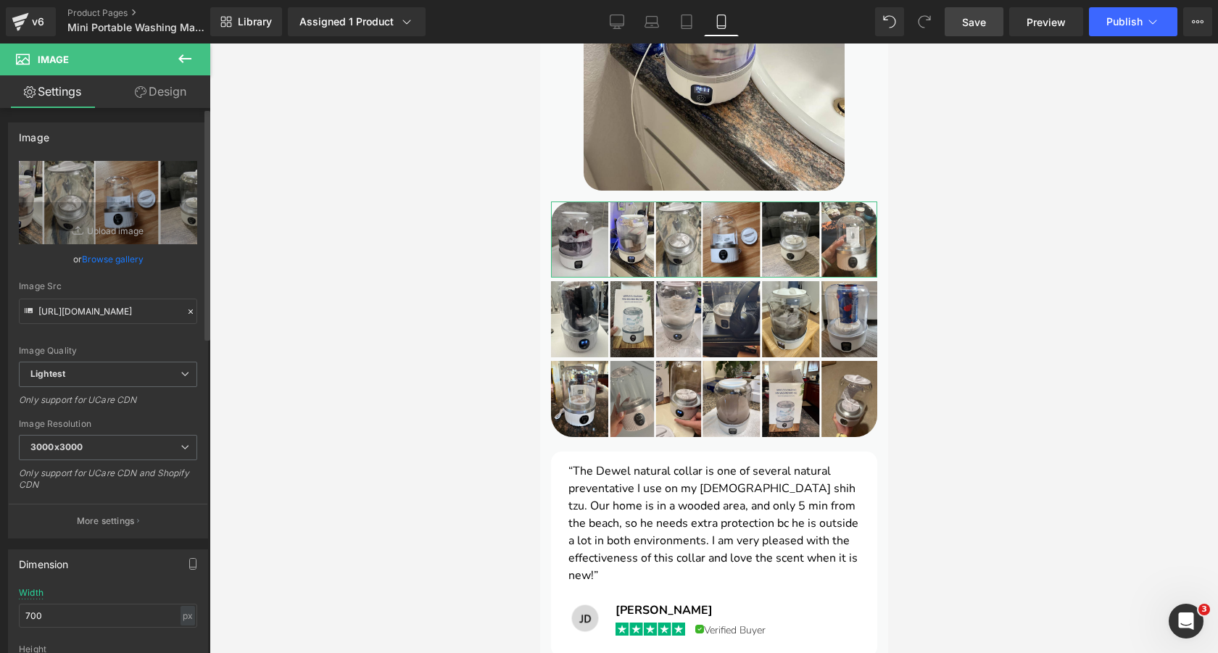
click at [128, 265] on link "Browse gallery" at bounding box center [113, 259] width 62 height 25
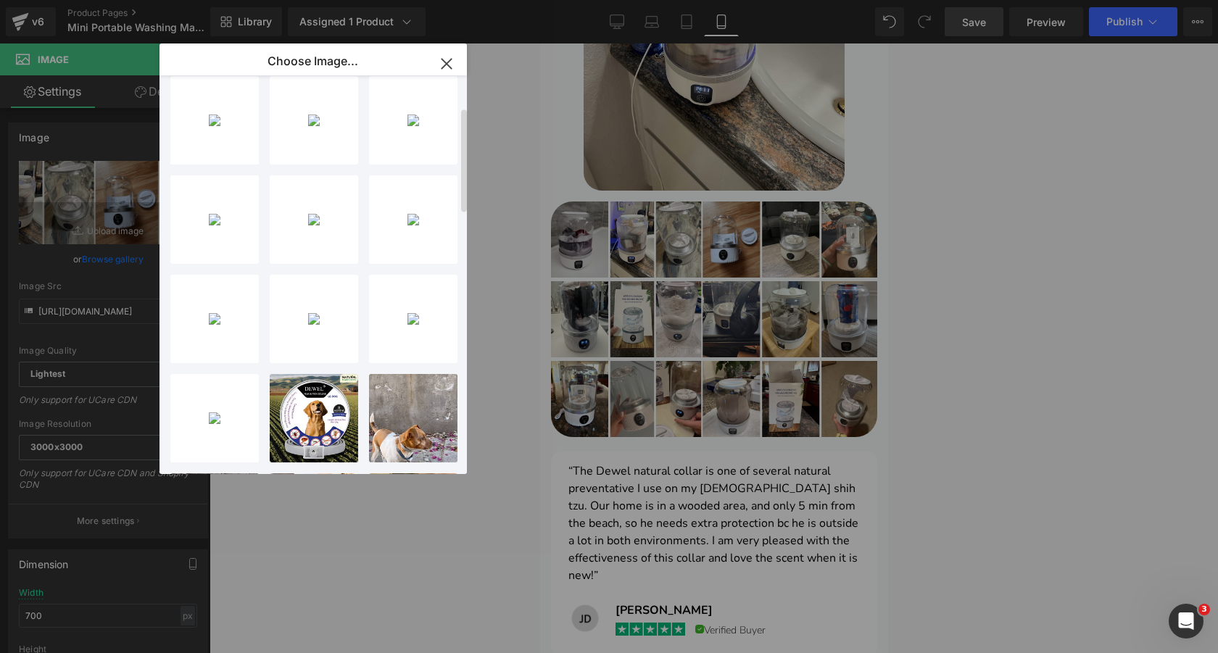
scroll to position [121, 0]
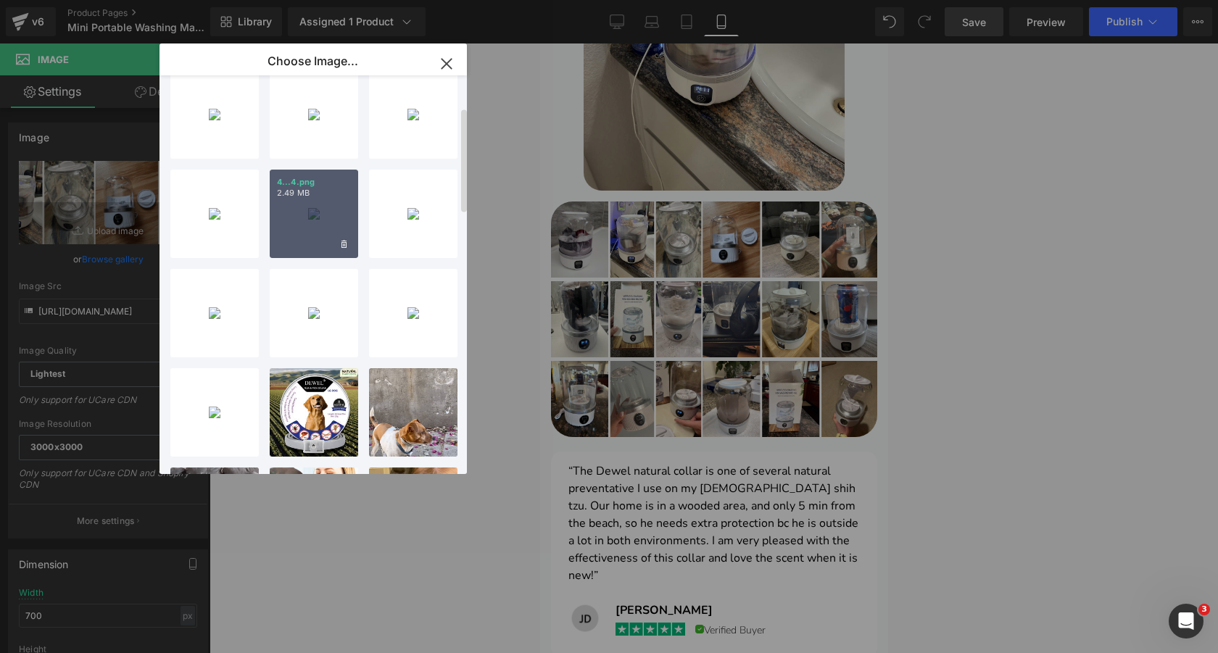
click at [311, 218] on div "4...4.png 2.49 MB" at bounding box center [314, 214] width 88 height 88
type input "https://ucarecdn.com/7b9aa691-209e-4f48-b2bc-2c8a5f5e7411/-/format/auto/-/previ…"
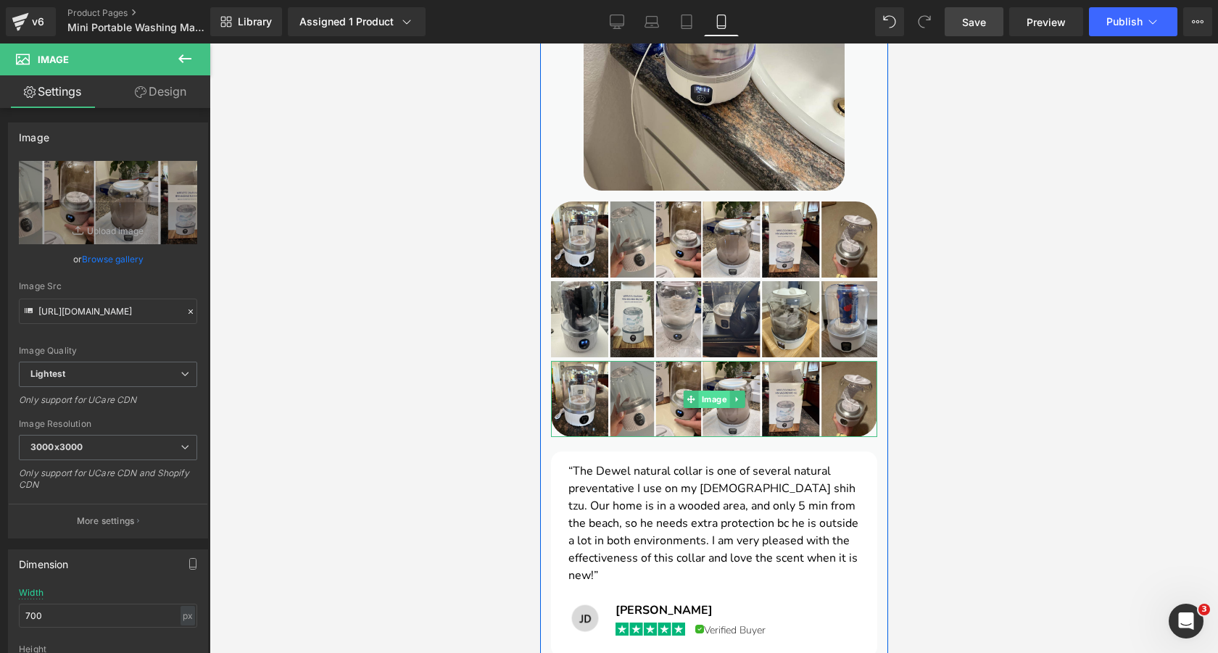
click at [714, 391] on span "Image" at bounding box center [713, 399] width 31 height 17
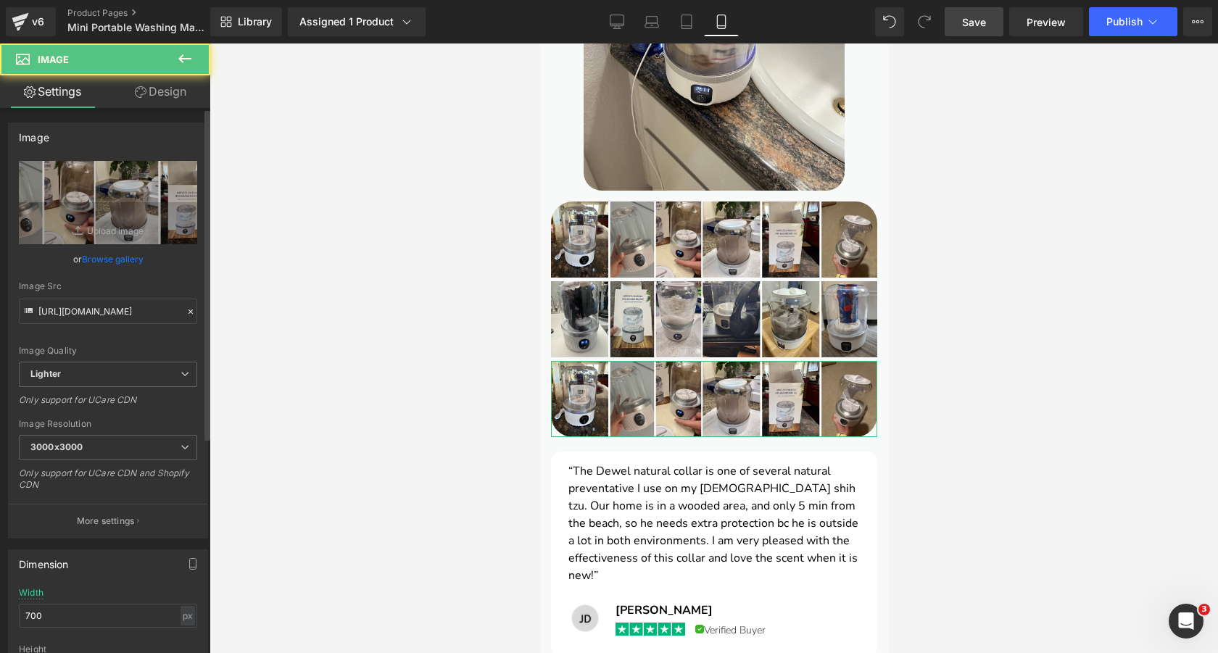
click at [101, 263] on link "Browse gallery" at bounding box center [113, 259] width 62 height 25
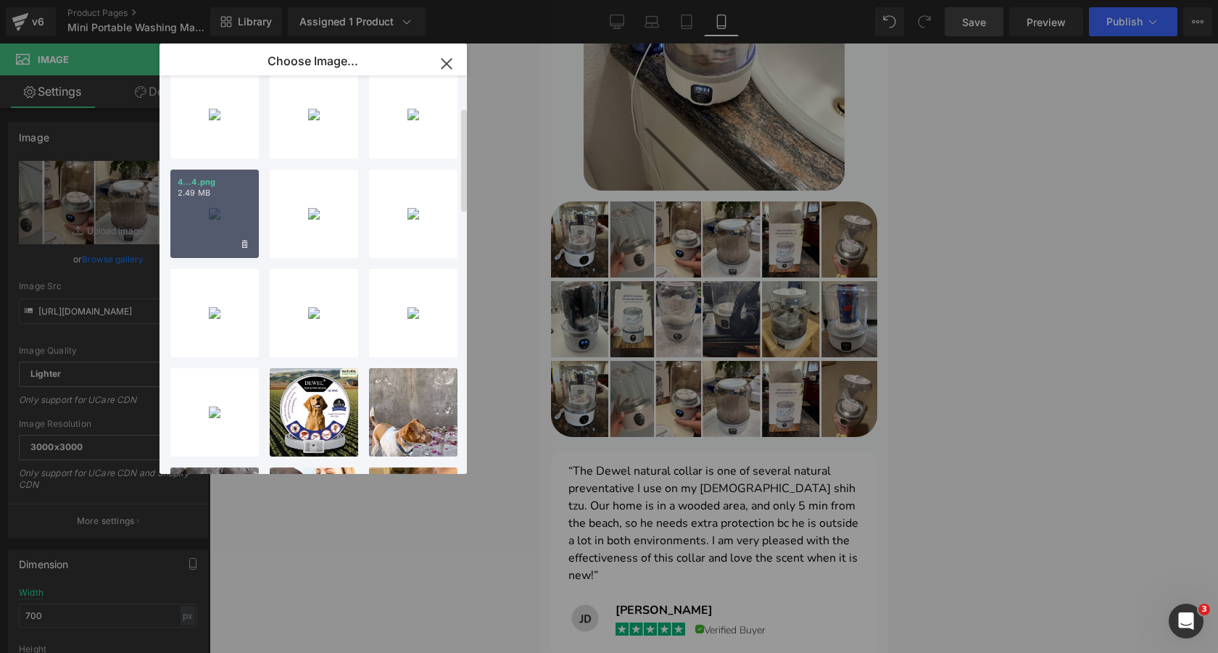
click at [197, 210] on div "4...4.png 2.49 MB" at bounding box center [214, 214] width 88 height 88
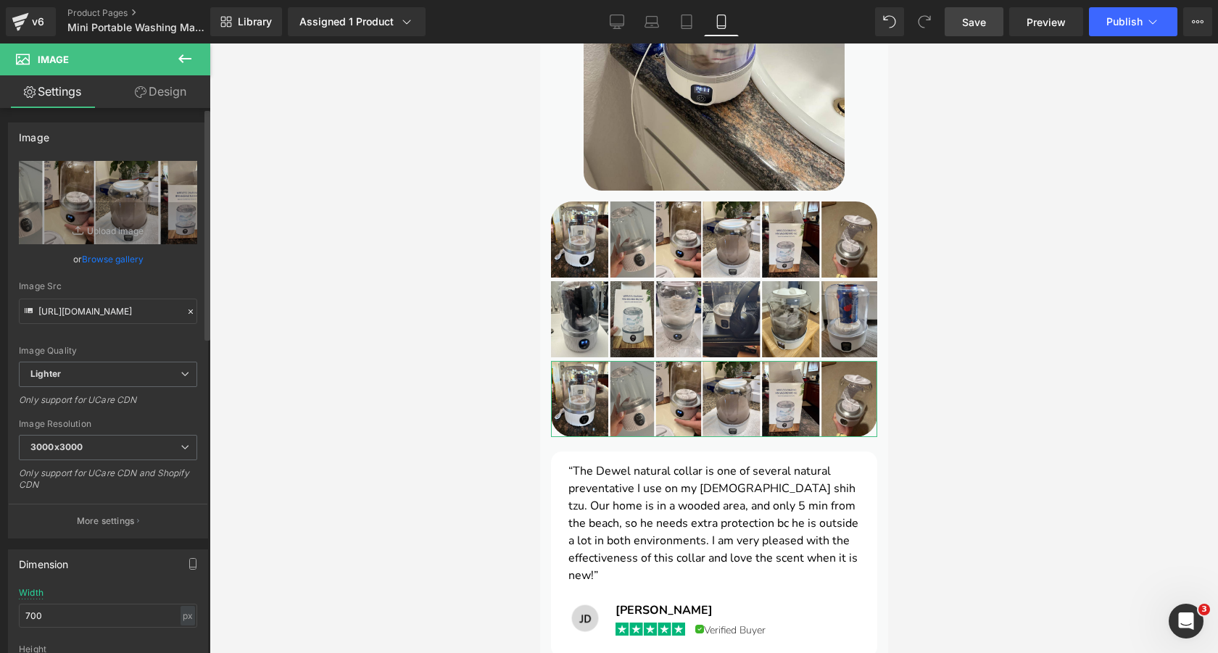
click at [86, 259] on link "Browse gallery" at bounding box center [113, 259] width 62 height 25
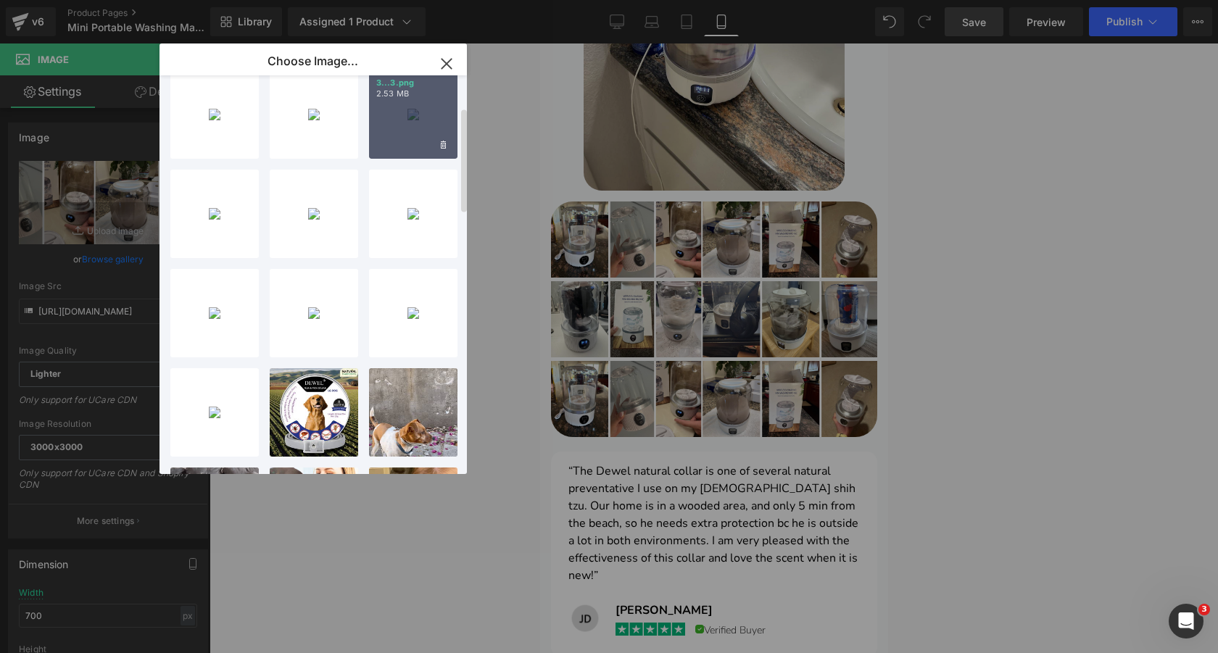
click at [416, 128] on div "3...3.png 2.53 MB" at bounding box center [413, 114] width 88 height 88
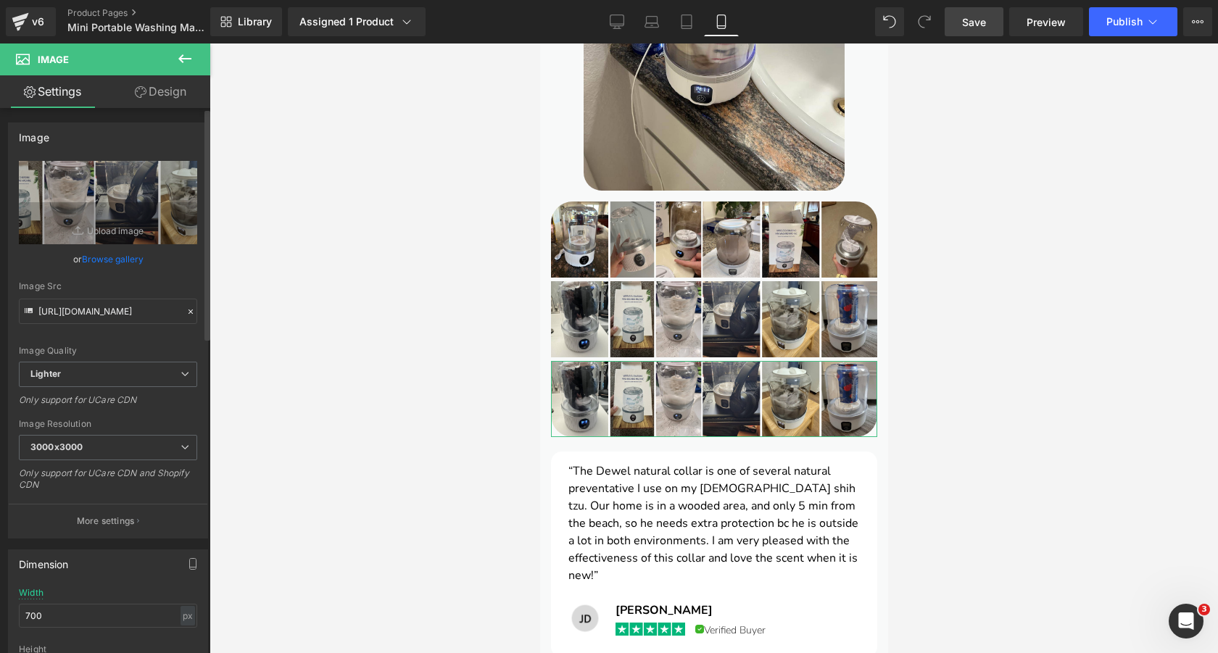
click at [126, 257] on link "Browse gallery" at bounding box center [113, 259] width 62 height 25
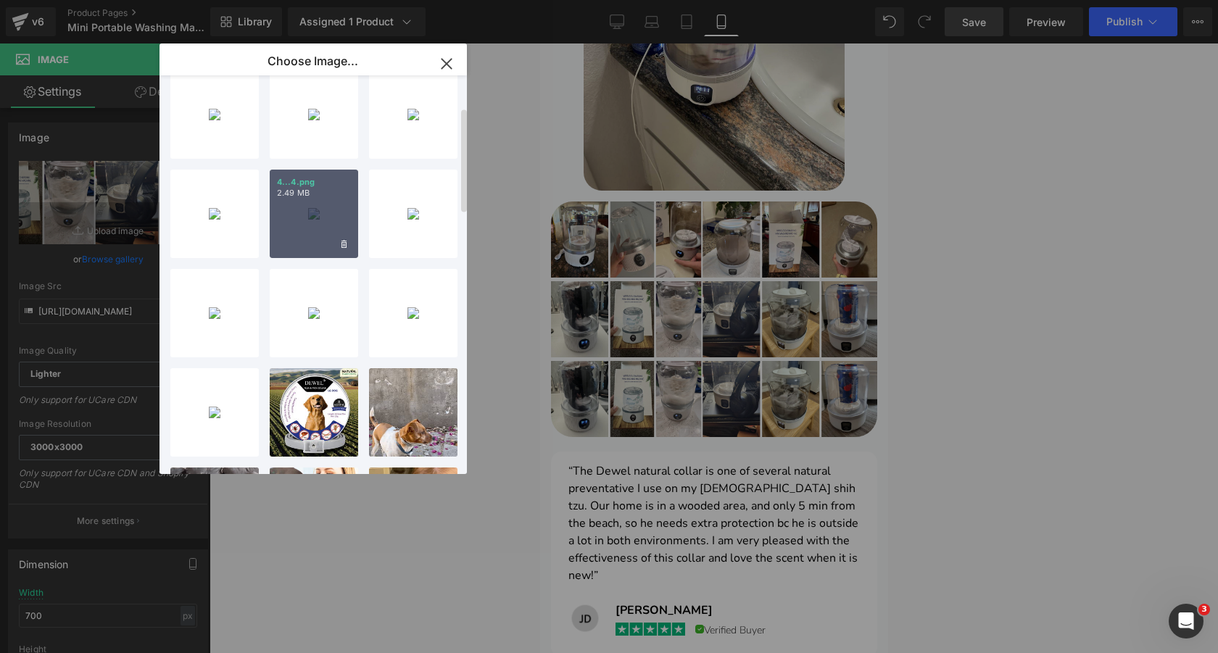
click at [306, 216] on div "4...4.png 2.49 MB" at bounding box center [314, 214] width 88 height 88
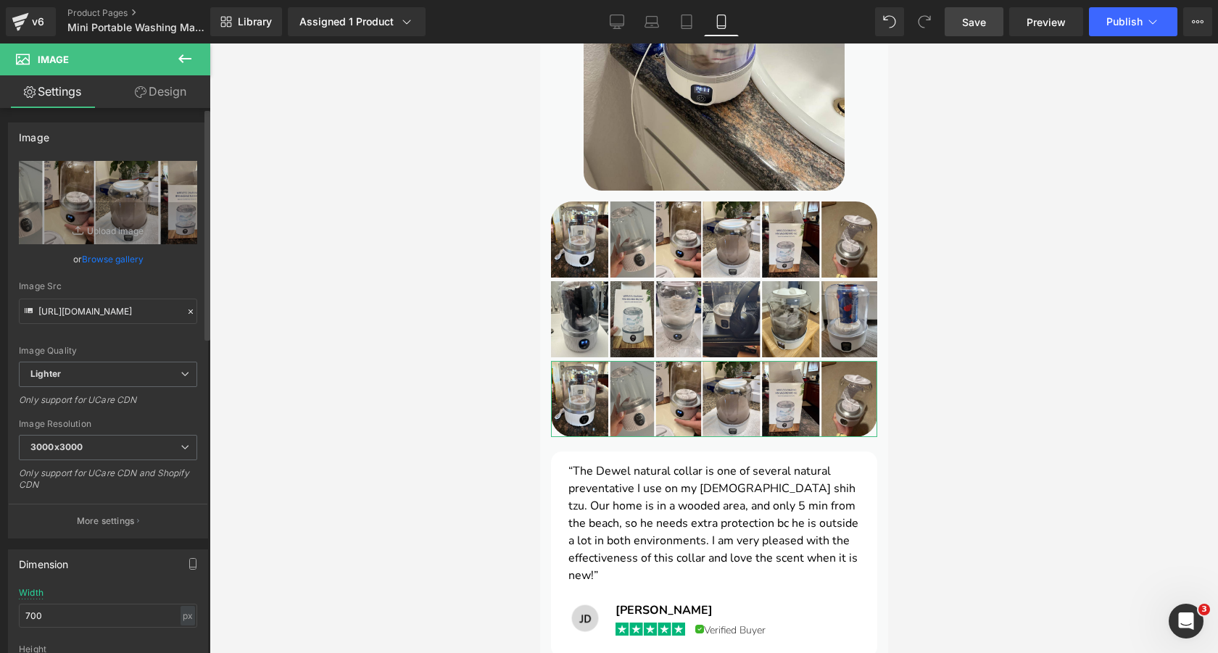
click at [108, 258] on link "Browse gallery" at bounding box center [113, 259] width 62 height 25
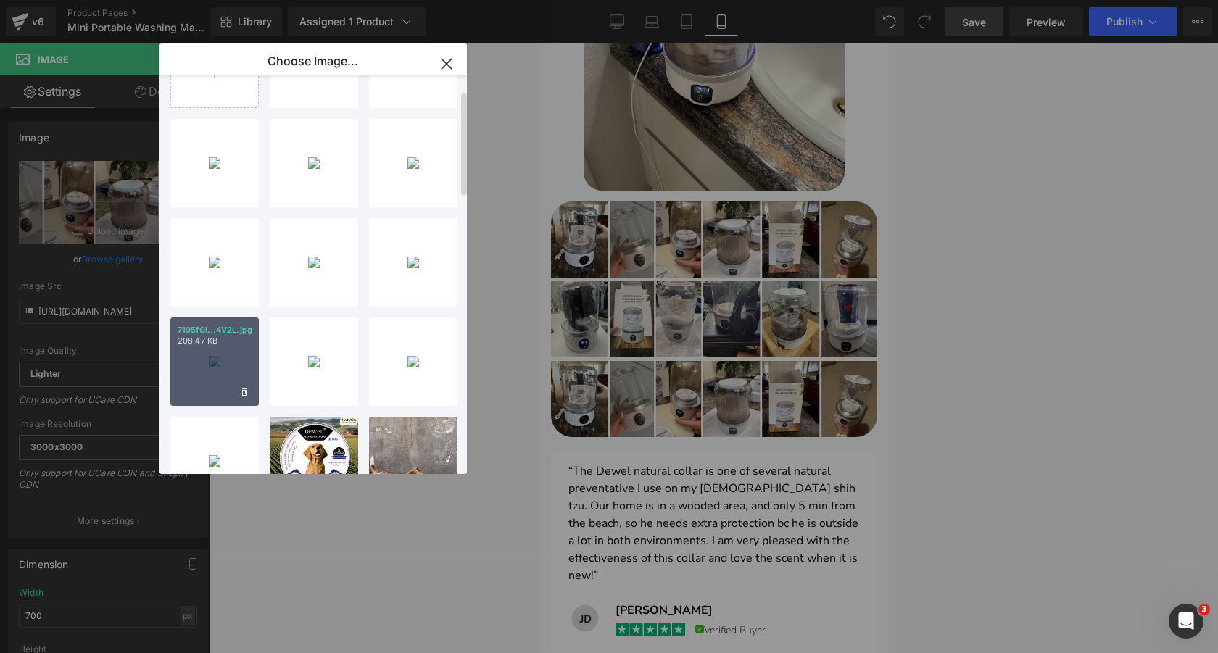
scroll to position [57, 0]
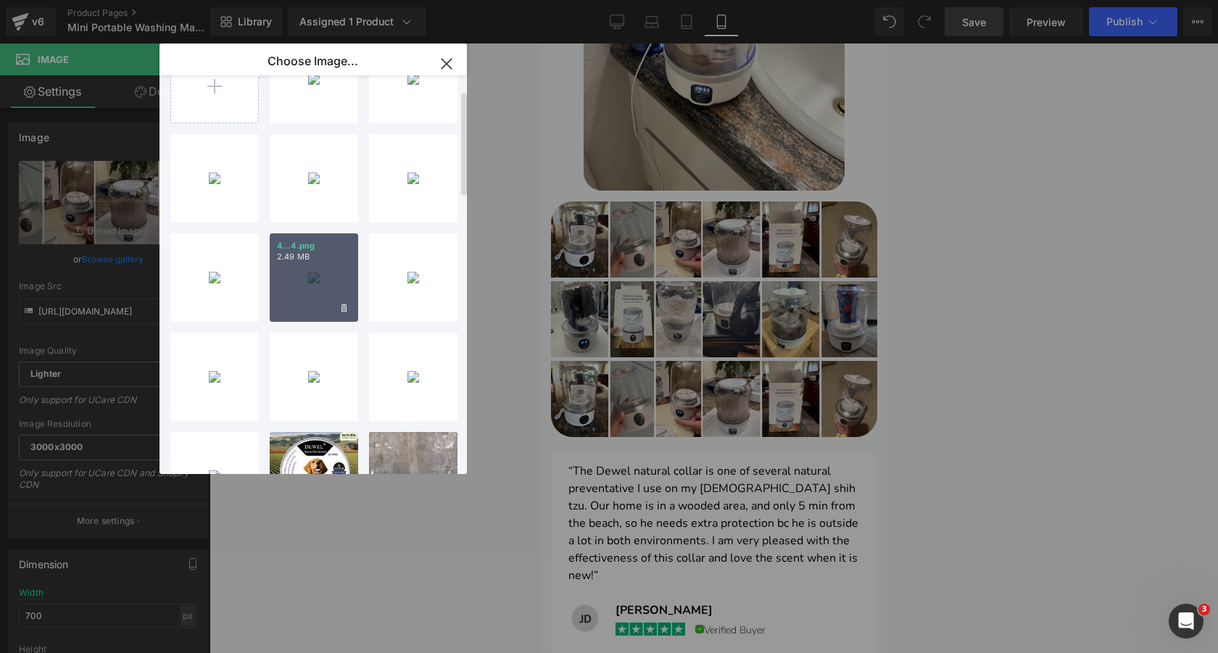
click at [308, 277] on div "4...4.png 2.49 MB" at bounding box center [314, 278] width 88 height 88
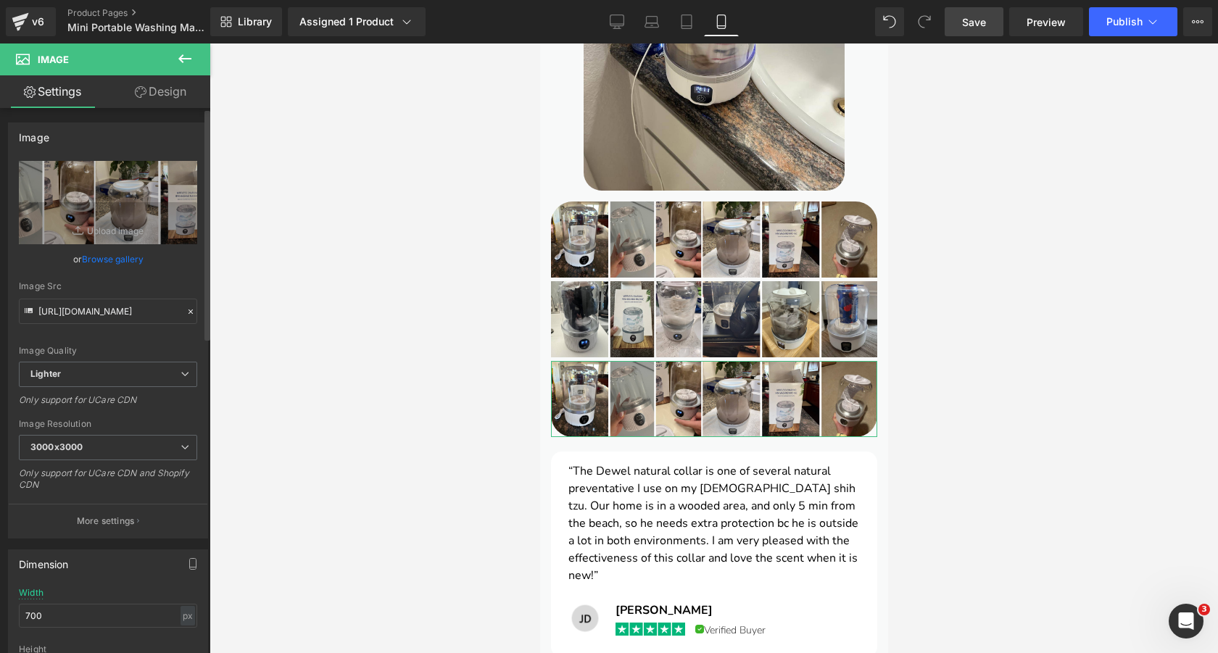
click at [125, 257] on link "Browse gallery" at bounding box center [113, 259] width 62 height 25
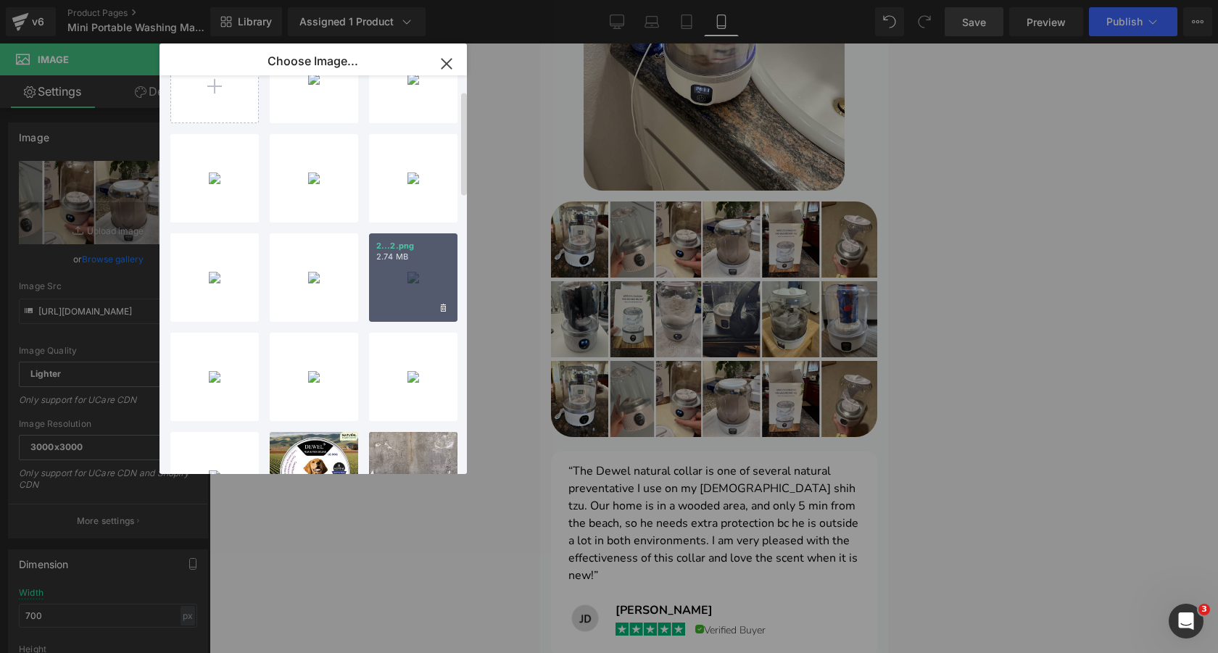
click at [397, 259] on p "2.74 MB" at bounding box center [413, 257] width 74 height 11
type input "https://ucarecdn.com/39798e14-d4ed-482c-903a-42b7bee61264/-/format/auto/-/previ…"
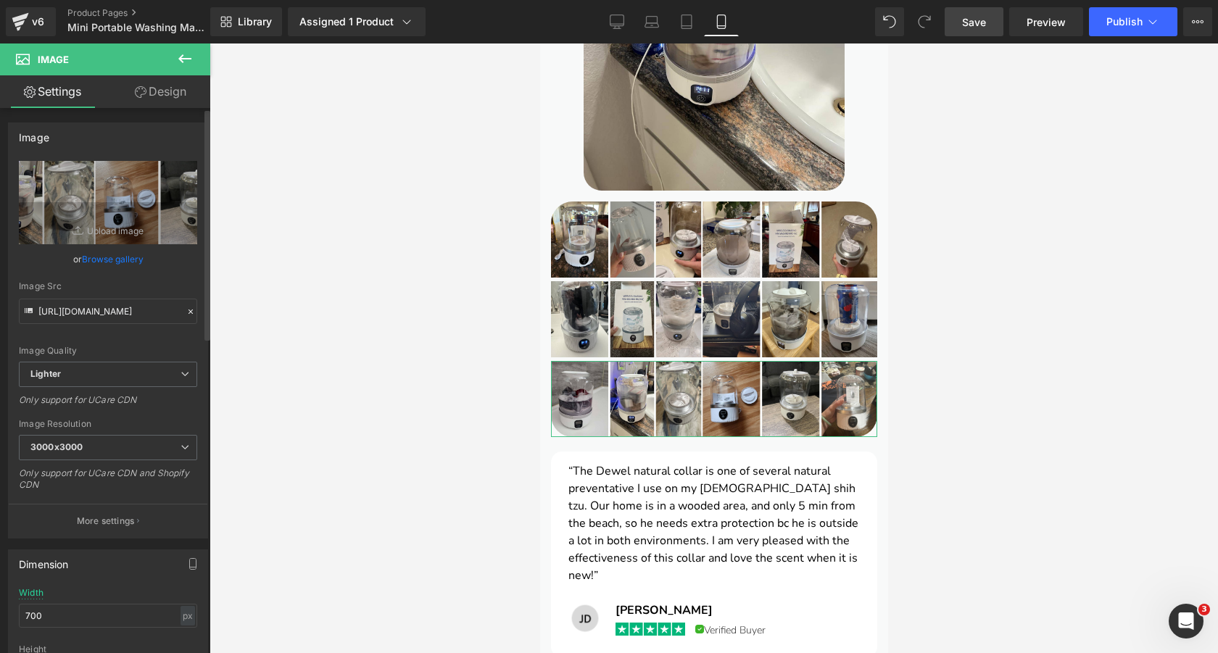
click at [123, 263] on link "Browse gallery" at bounding box center [113, 259] width 62 height 25
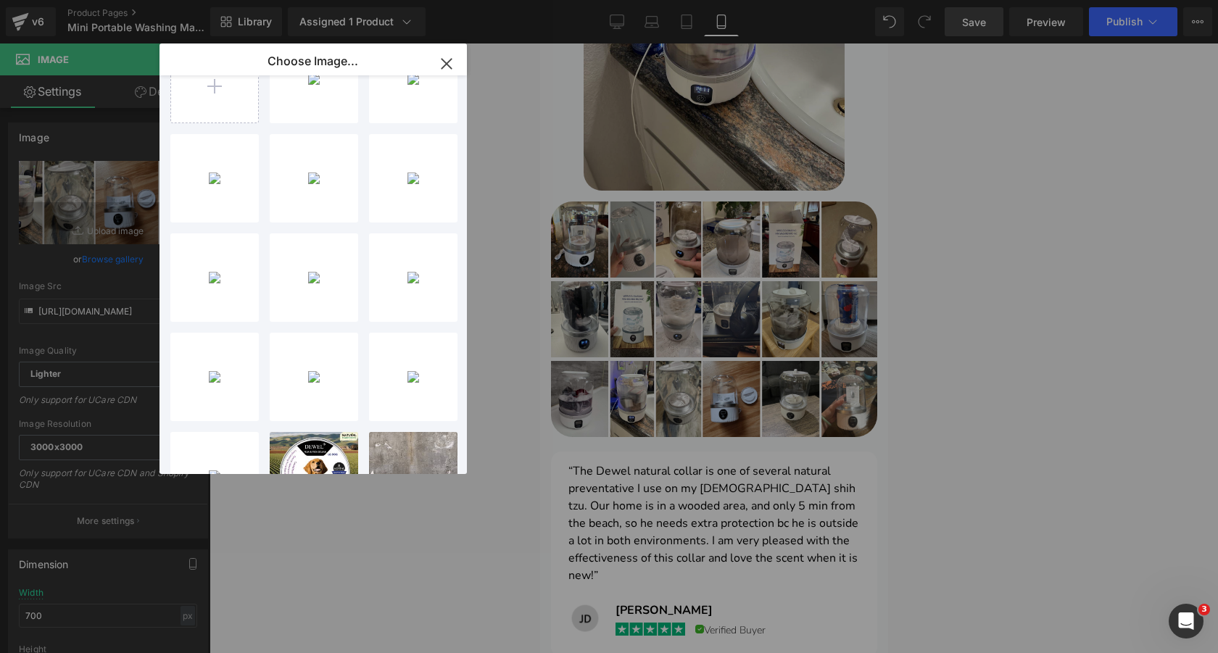
click at [1009, 0] on div "Image You are previewing how the will restyle your page. You can not edit Eleme…" at bounding box center [609, 0] width 1218 height 0
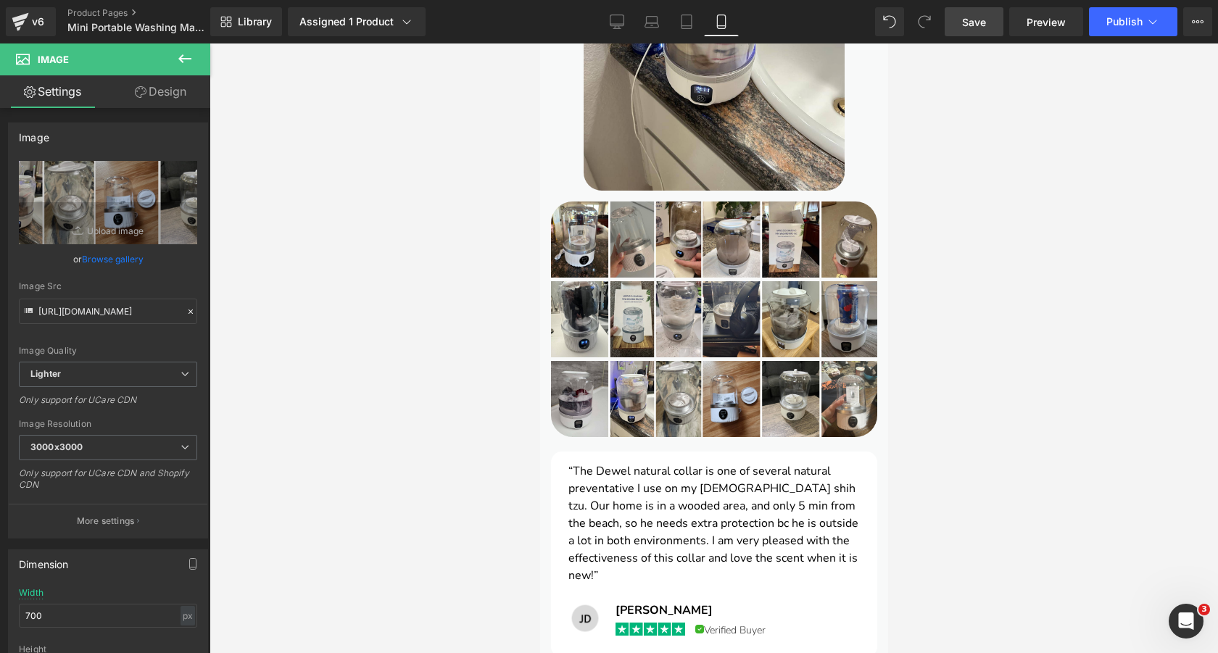
click at [965, 30] on link "Save" at bounding box center [974, 21] width 59 height 29
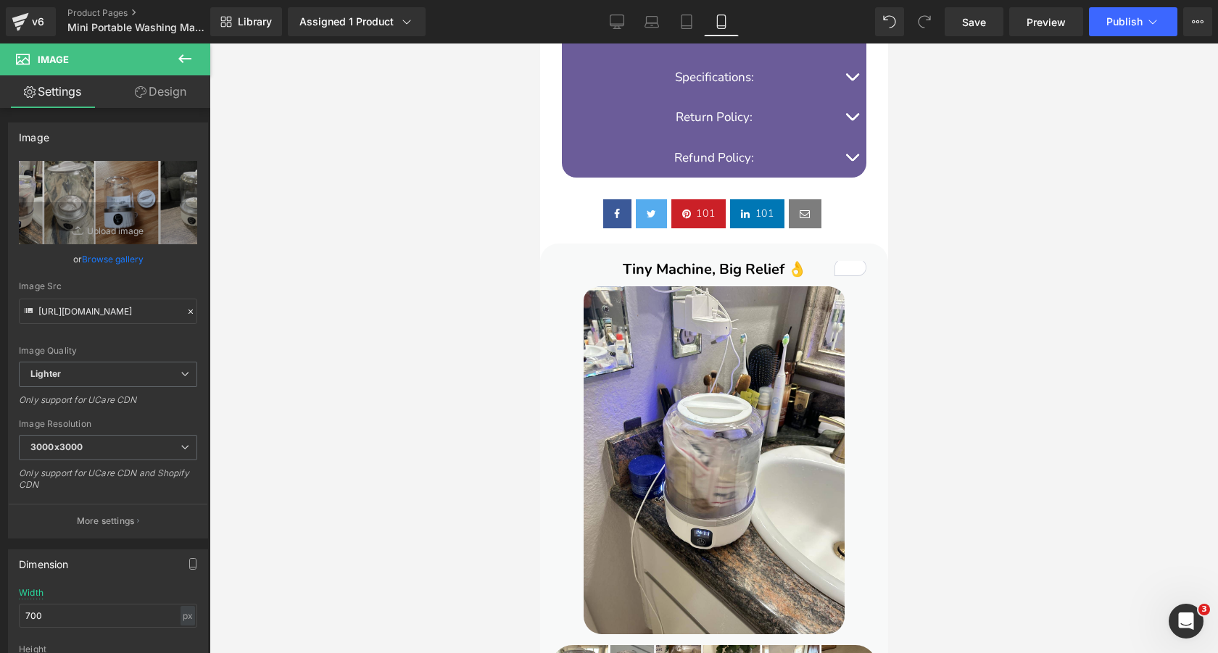
scroll to position [1352, 0]
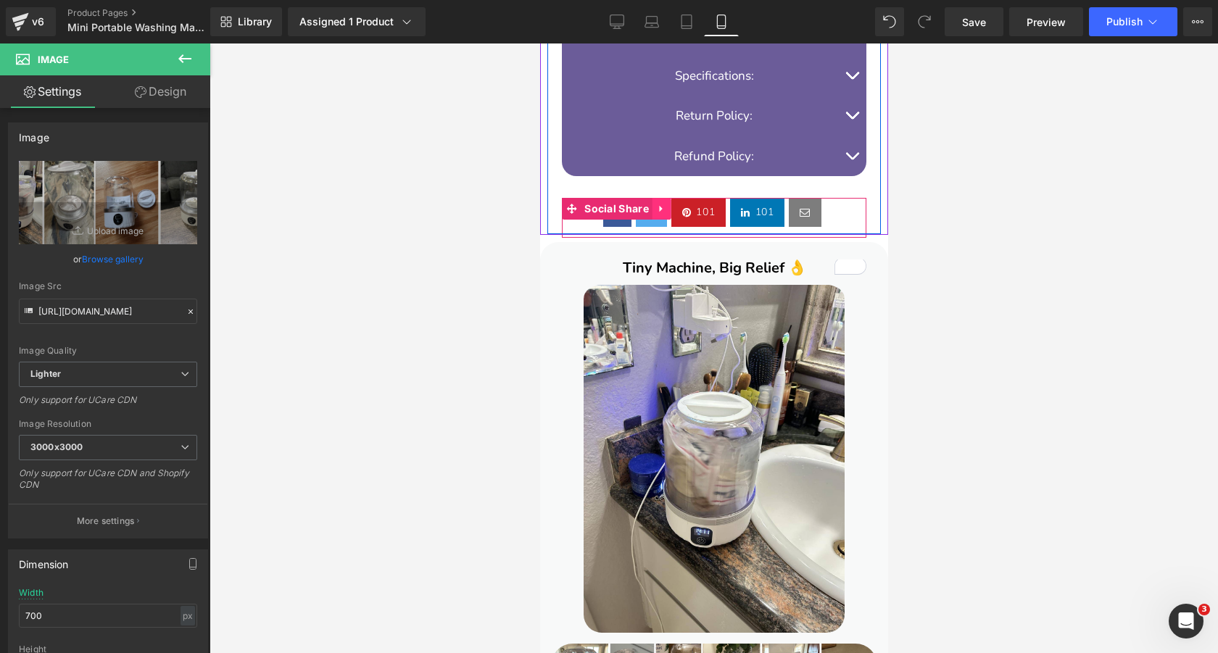
click at [664, 204] on icon at bounding box center [661, 209] width 10 height 11
click at [670, 204] on icon at bounding box center [671, 209] width 10 height 11
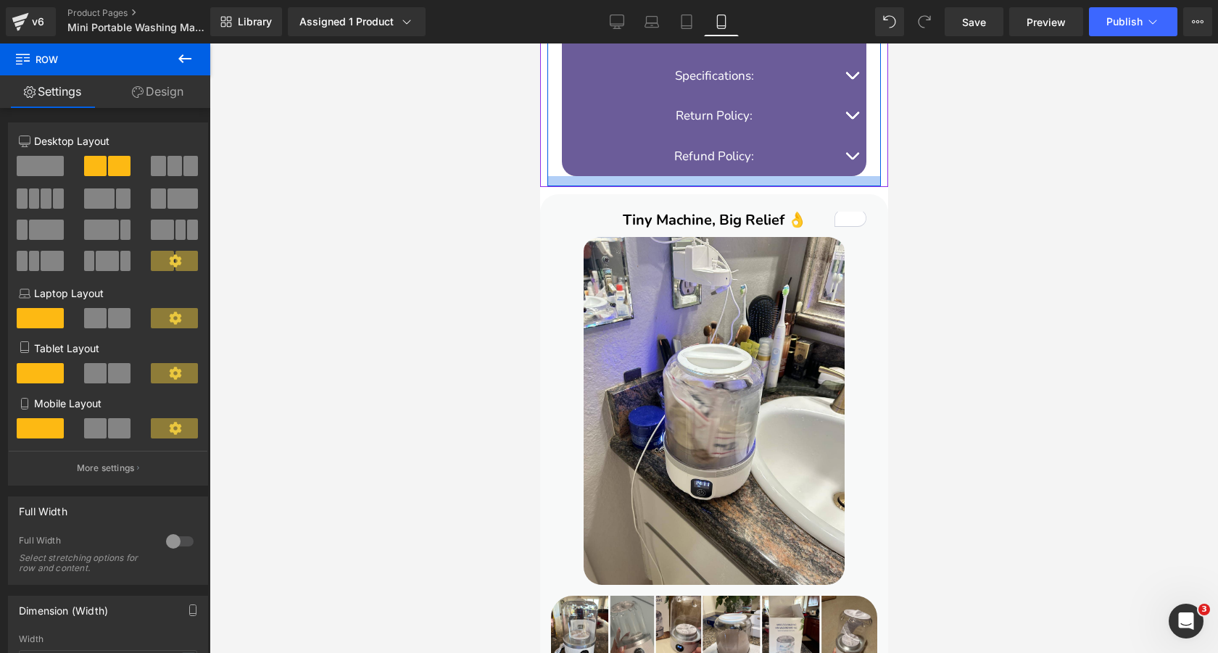
drag, startPoint x: 558, startPoint y: 157, endPoint x: 558, endPoint y: 168, distance: 10.2
click at [558, 176] on div at bounding box center [714, 181] width 334 height 10
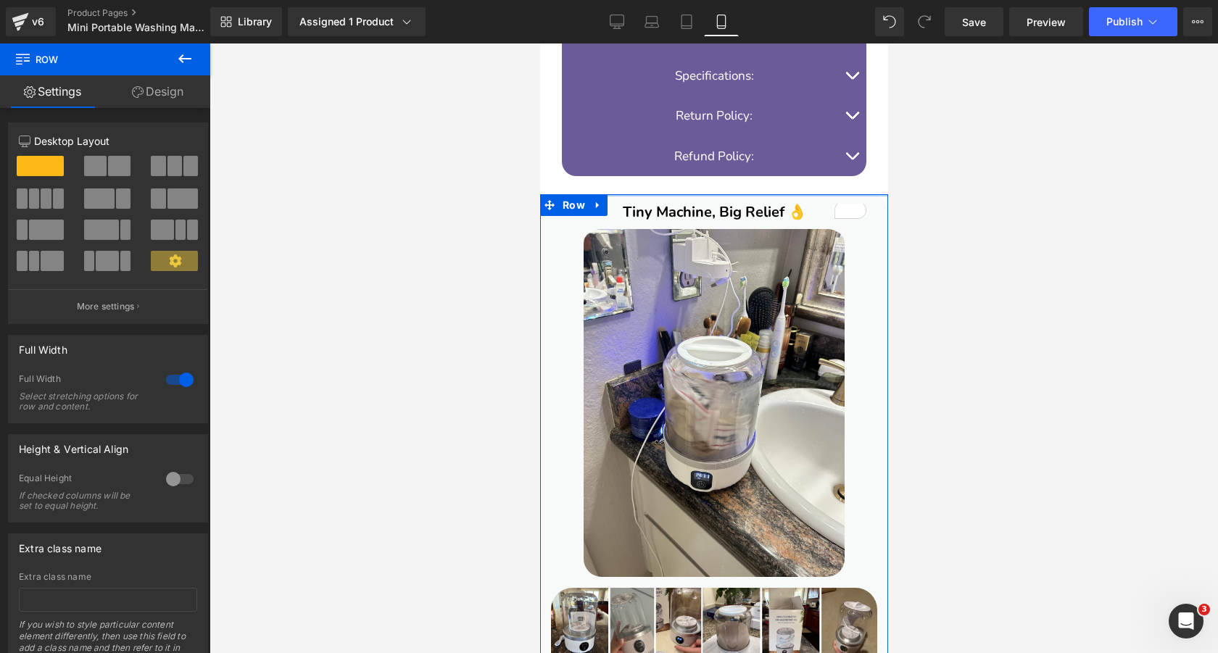
drag, startPoint x: 629, startPoint y: 185, endPoint x: 629, endPoint y: 177, distance: 8.0
click at [629, 194] on div at bounding box center [714, 195] width 348 height 2
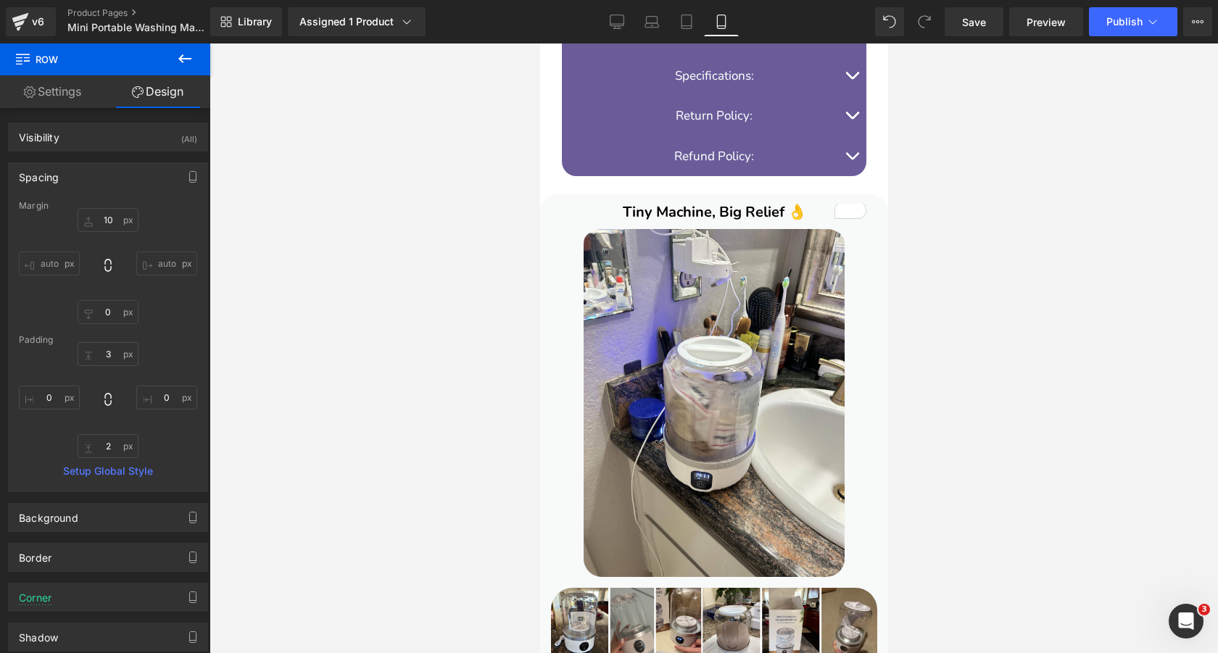
click at [389, 207] on div at bounding box center [714, 349] width 1009 height 610
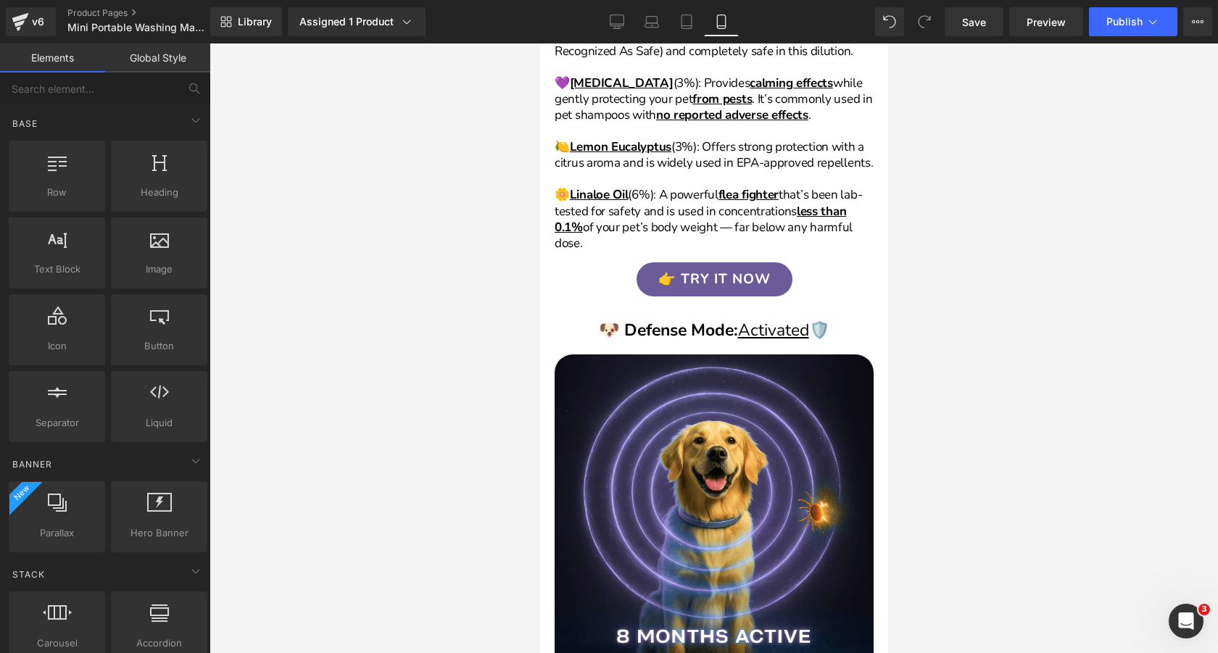
scroll to position [4229, 0]
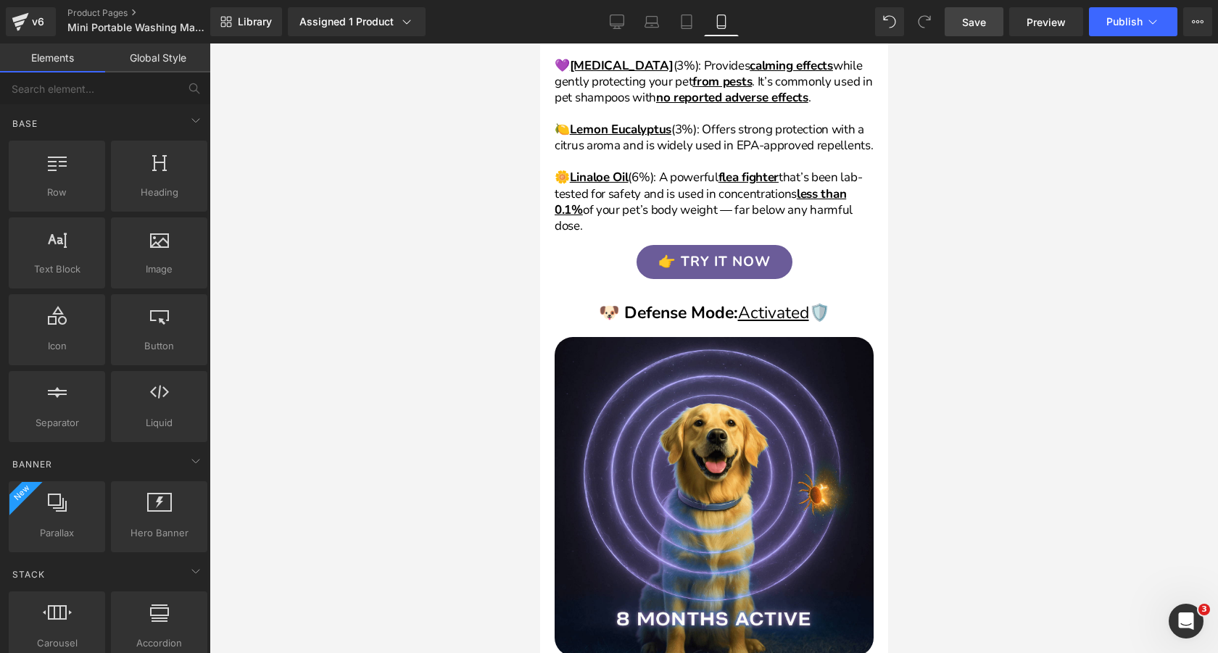
click at [974, 25] on span "Save" at bounding box center [974, 22] width 24 height 15
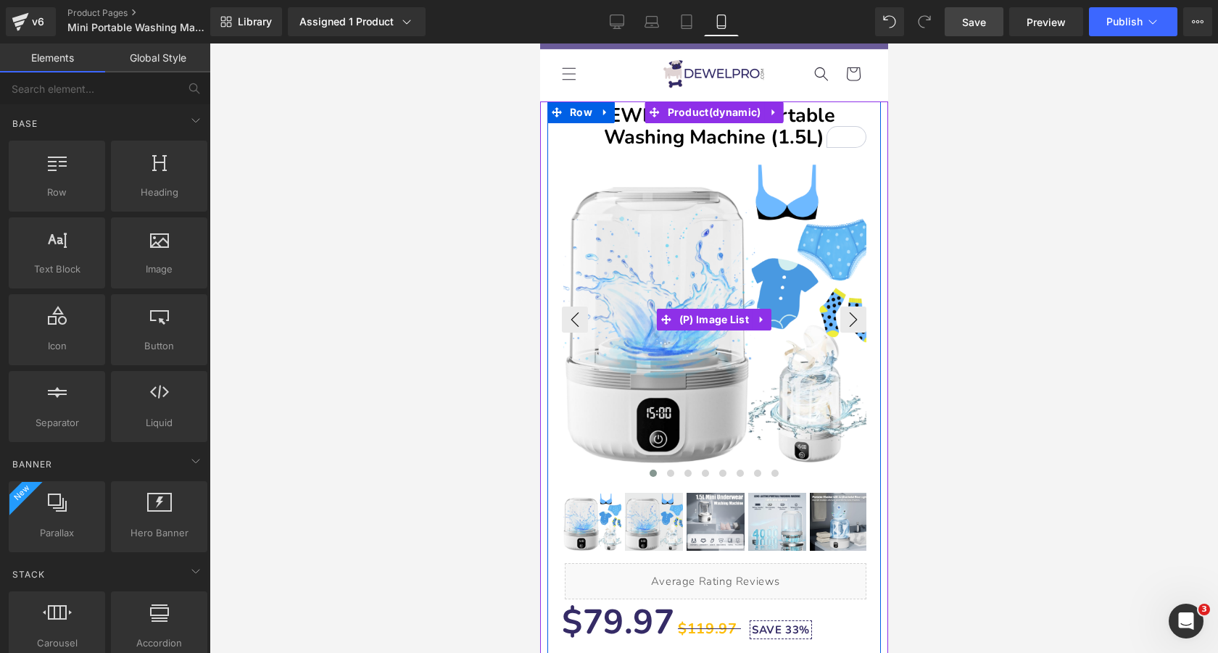
scroll to position [28, 0]
click at [851, 313] on button "›" at bounding box center [853, 319] width 26 height 26
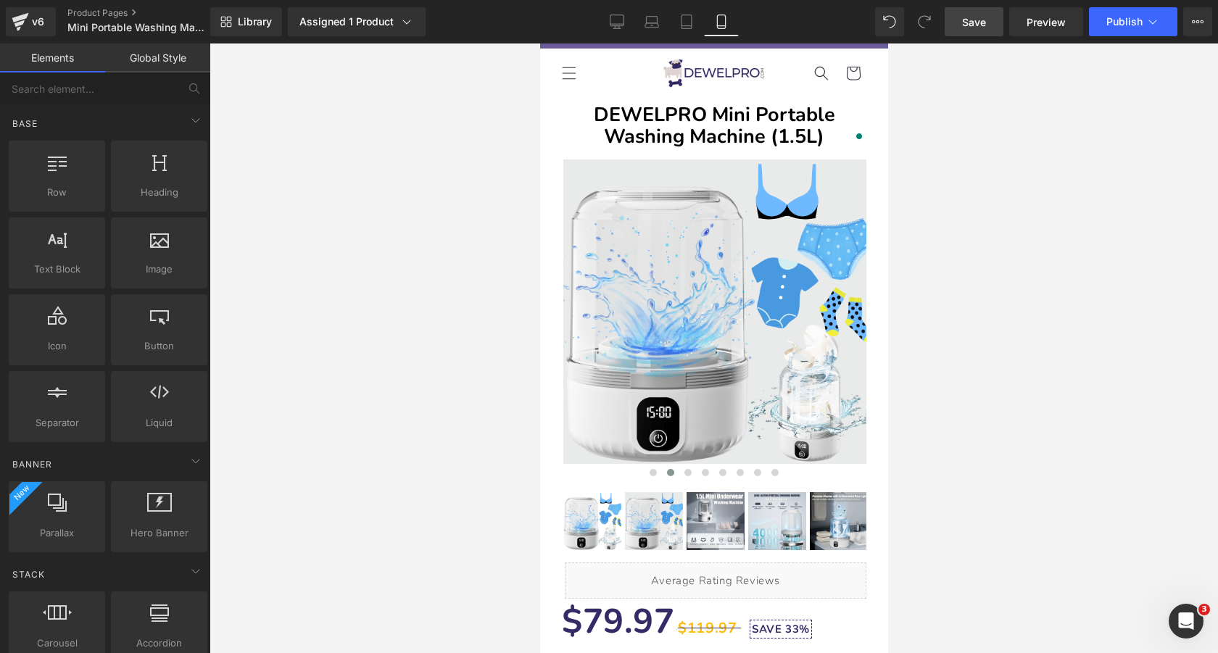
click at [979, 30] on link "Save" at bounding box center [974, 21] width 59 height 29
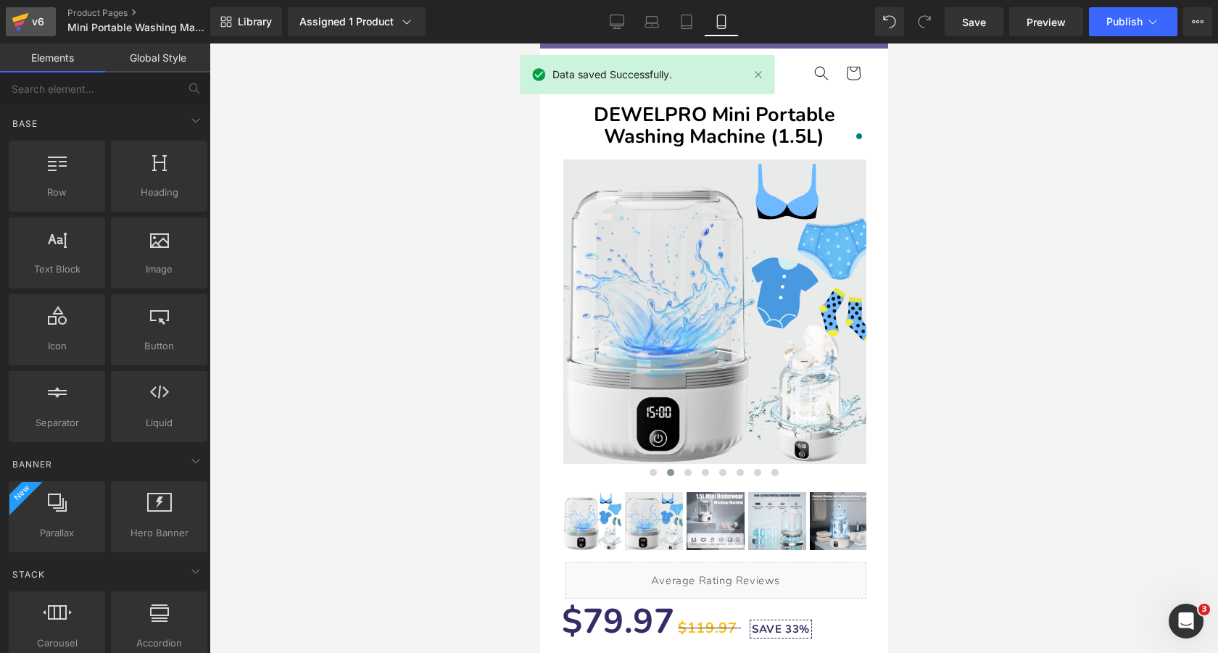
click at [32, 18] on div "v6" at bounding box center [38, 21] width 18 height 19
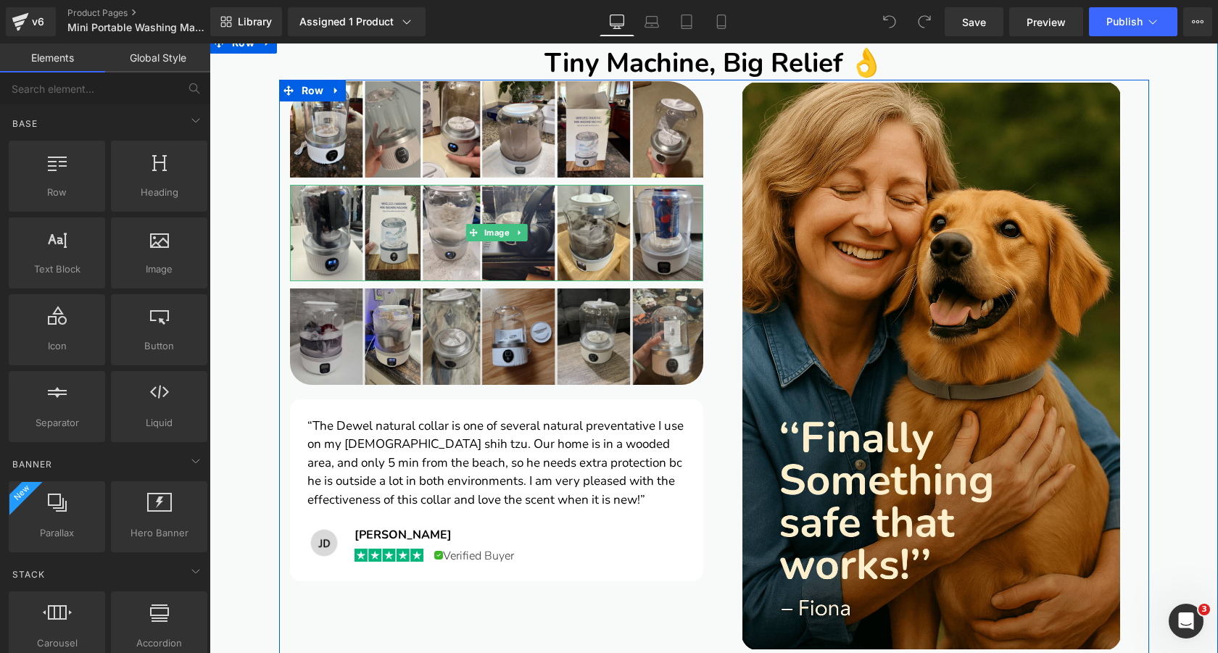
scroll to position [1247, 0]
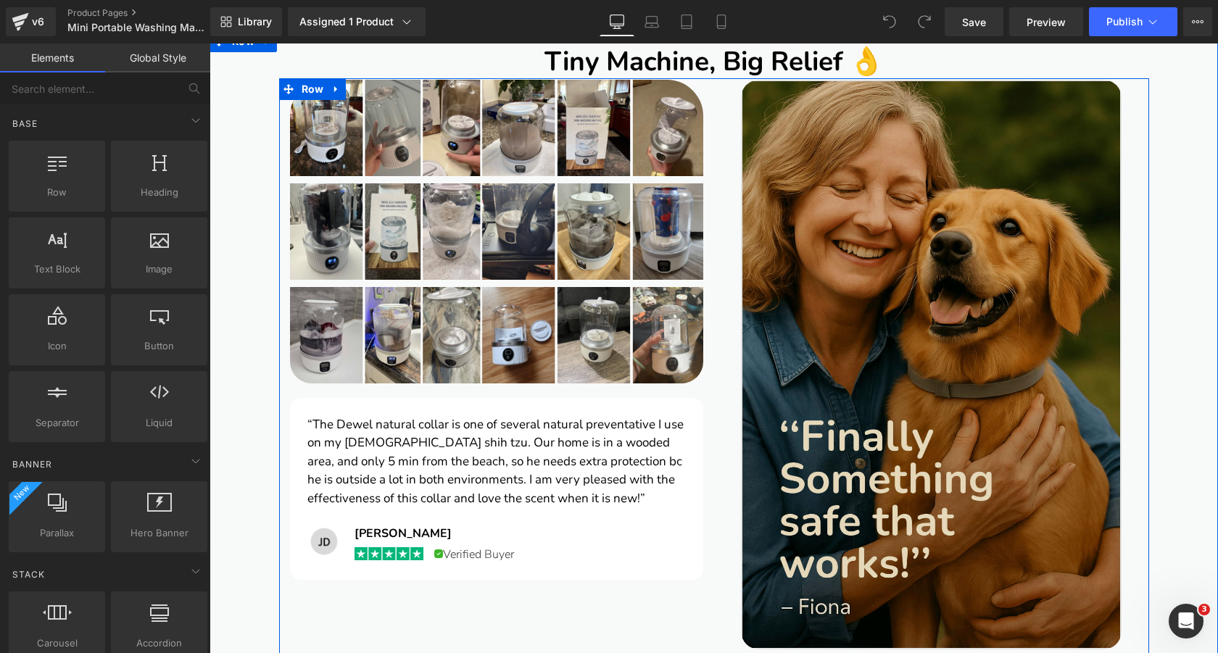
click at [786, 333] on img at bounding box center [931, 365] width 380 height 571
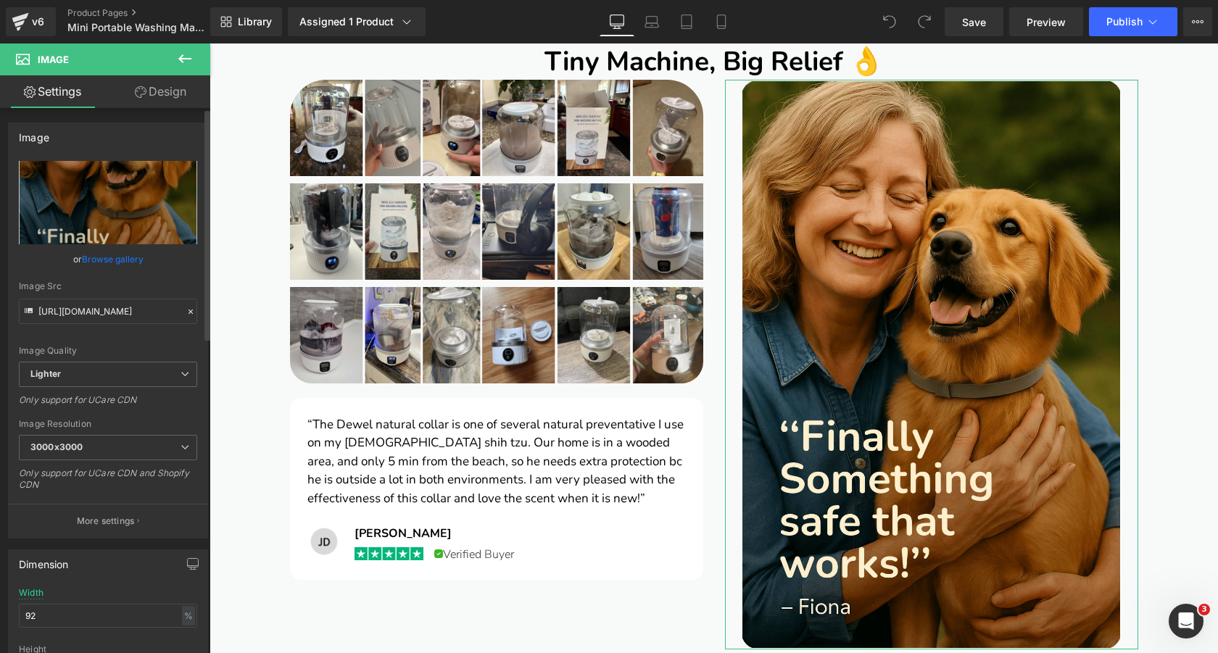
click at [118, 257] on link "Browse gallery" at bounding box center [113, 259] width 62 height 25
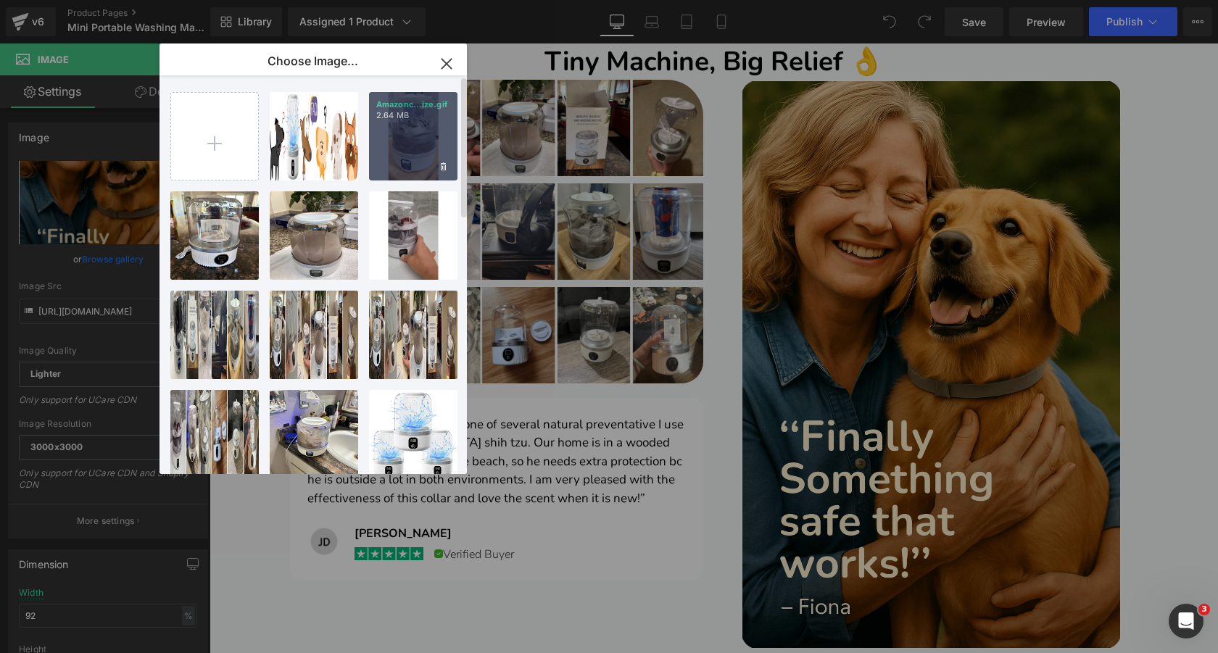
click at [418, 139] on div "Amazonc...ize.gif 2.64 MB" at bounding box center [413, 136] width 88 height 88
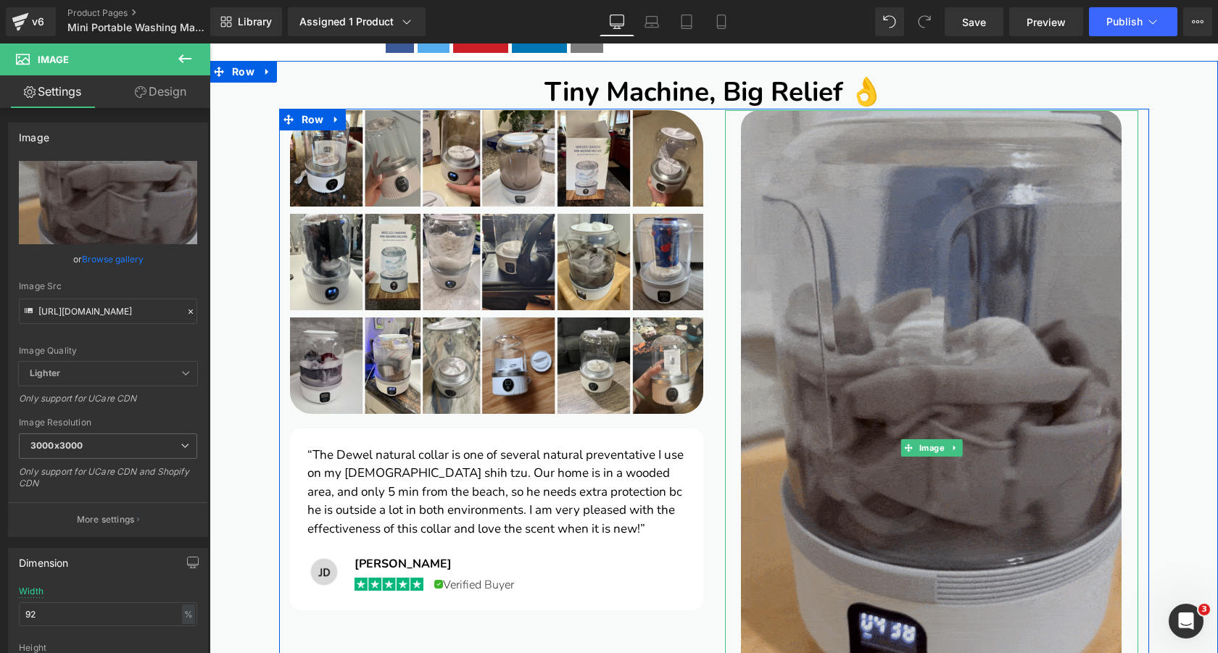
scroll to position [1216, 0]
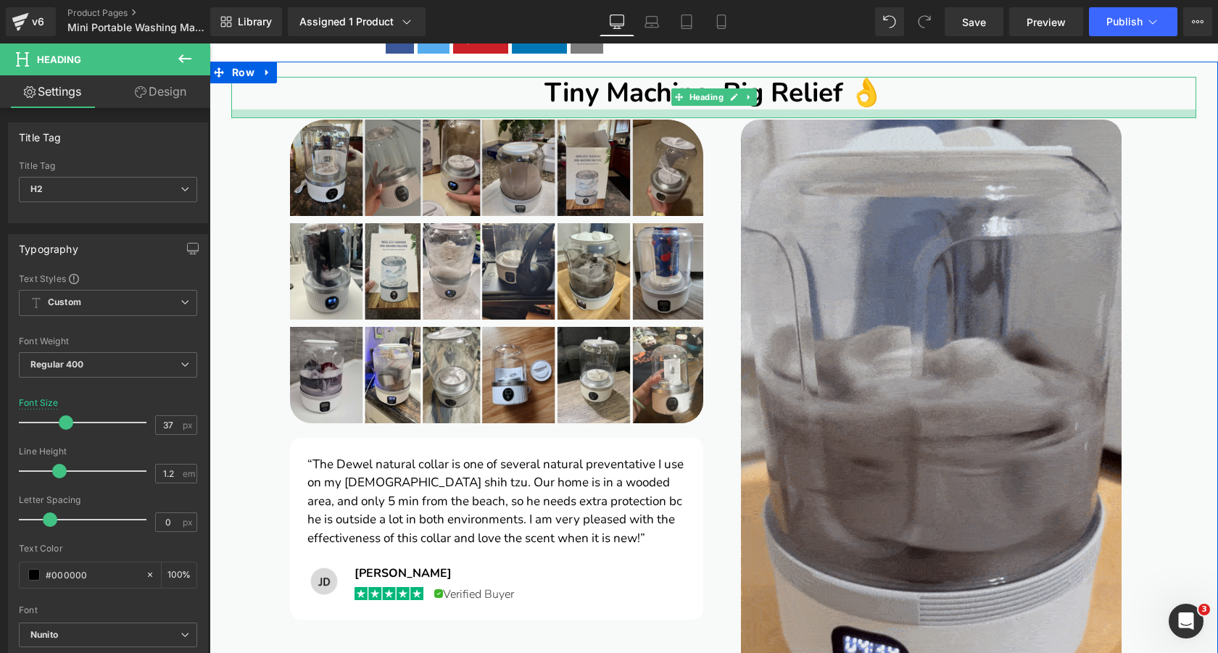
drag, startPoint x: 544, startPoint y: 107, endPoint x: 446, endPoint y: 119, distance: 98.6
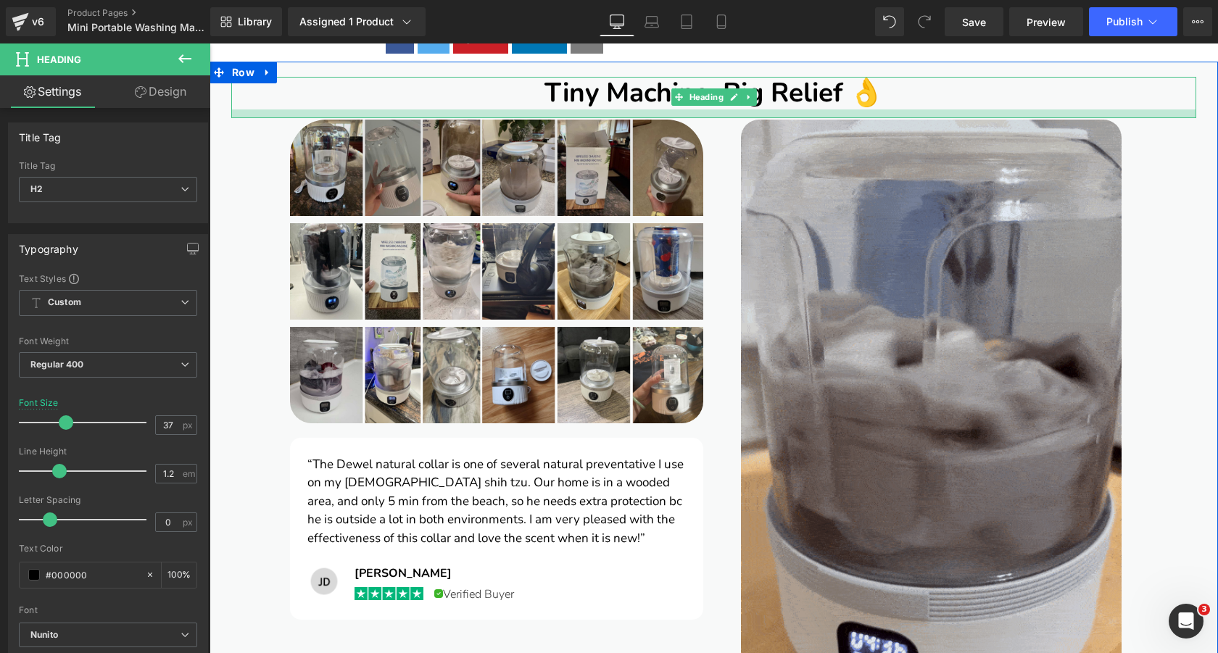
click at [545, 116] on div at bounding box center [713, 114] width 965 height 9
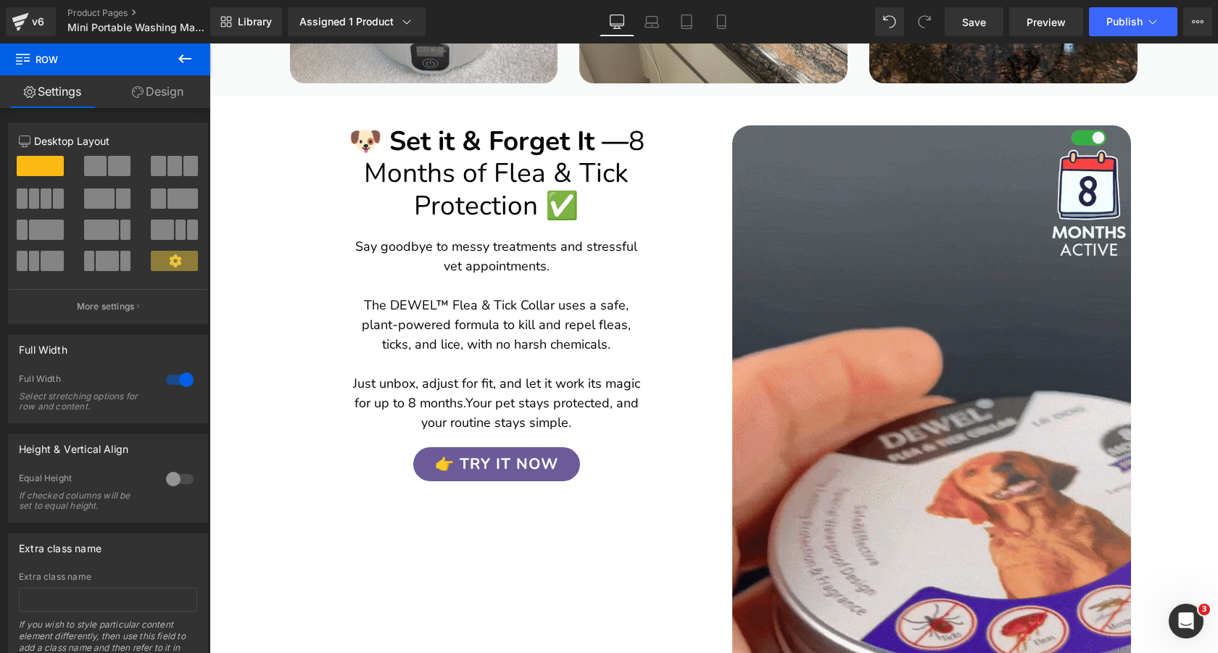
scroll to position [2494, 0]
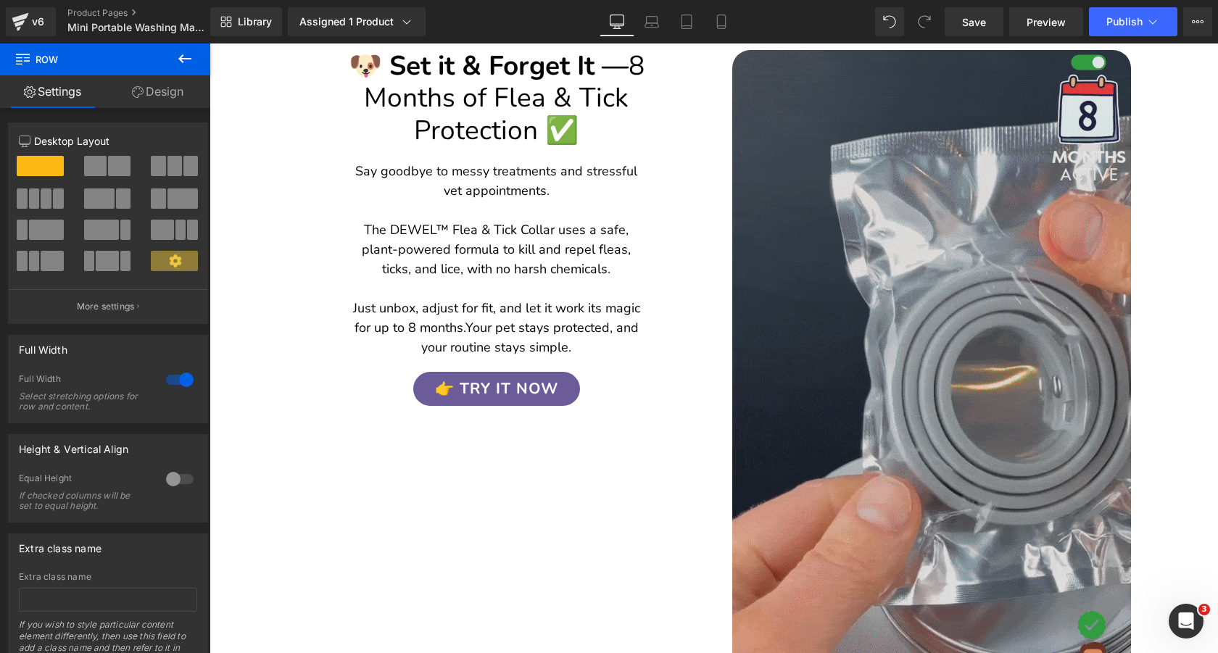
click at [882, 240] on img at bounding box center [932, 404] width 399 height 709
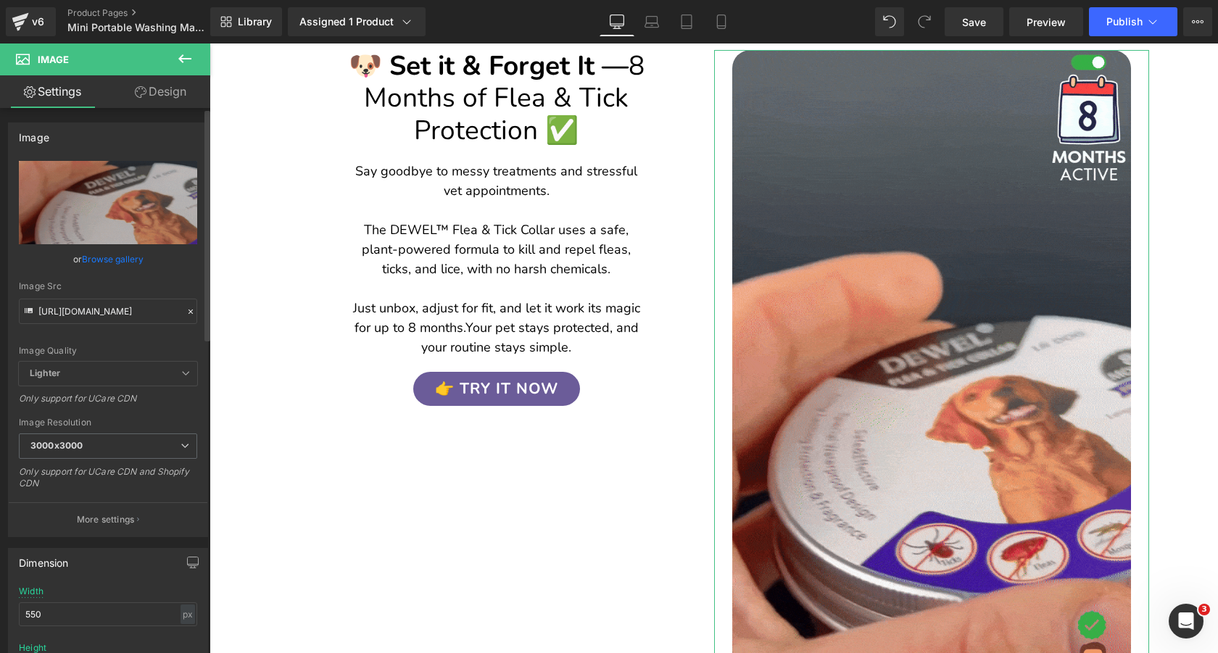
click at [103, 258] on link "Browse gallery" at bounding box center [113, 259] width 62 height 25
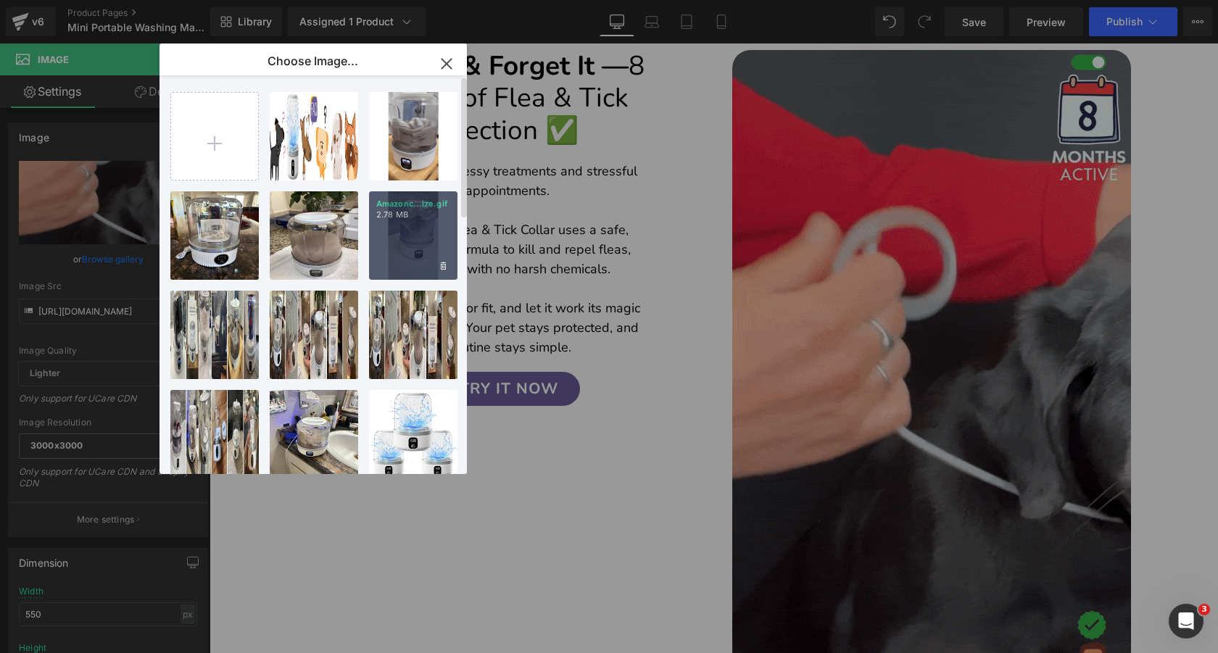
click at [408, 223] on div "Amazonc...ize.gif 2.78 MB" at bounding box center [413, 235] width 88 height 88
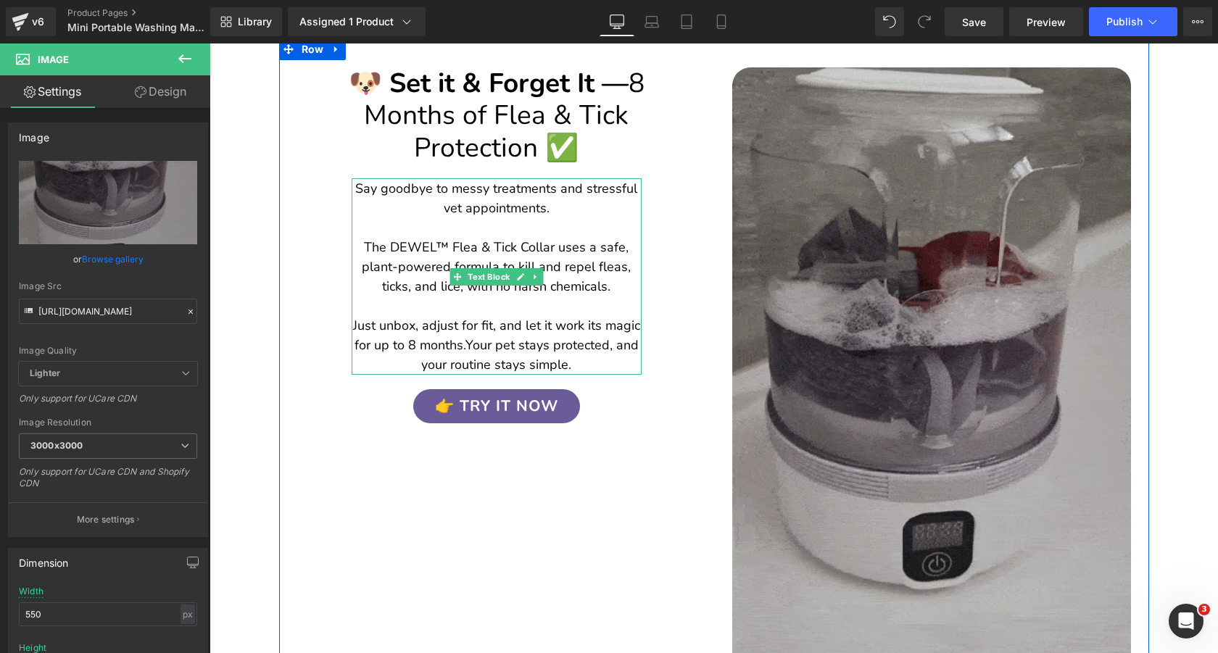
scroll to position [2473, 0]
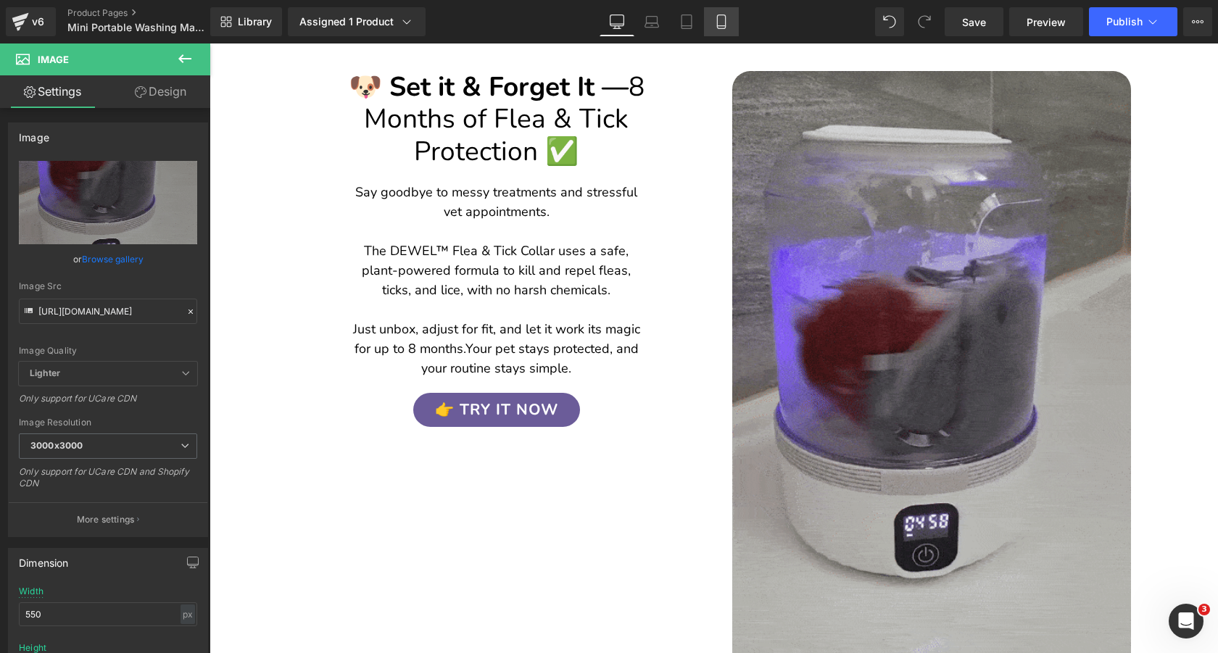
click at [735, 23] on link "Mobile" at bounding box center [721, 21] width 35 height 29
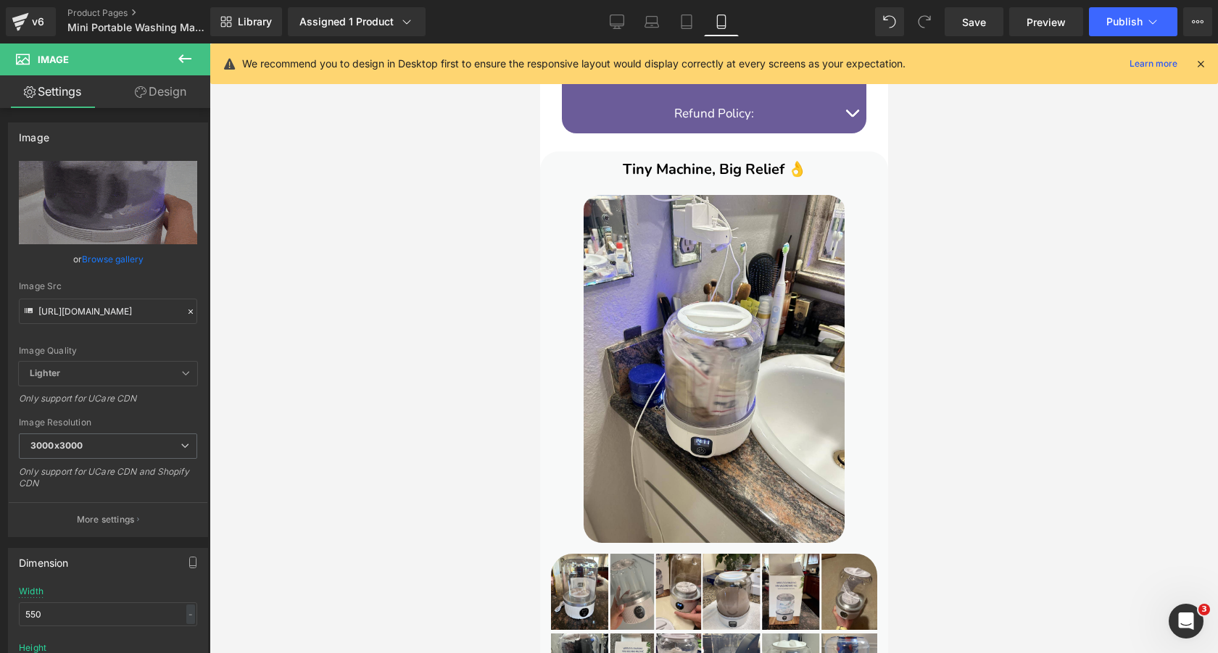
scroll to position [1395, 0]
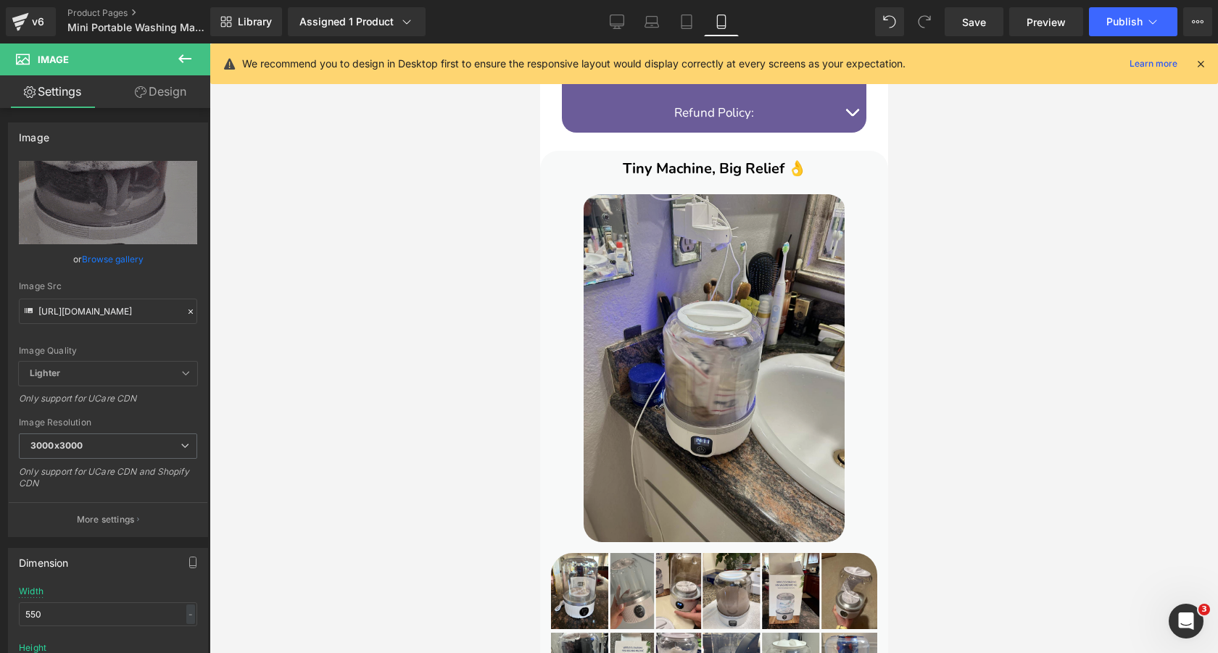
click at [706, 267] on img at bounding box center [713, 366] width 261 height 352
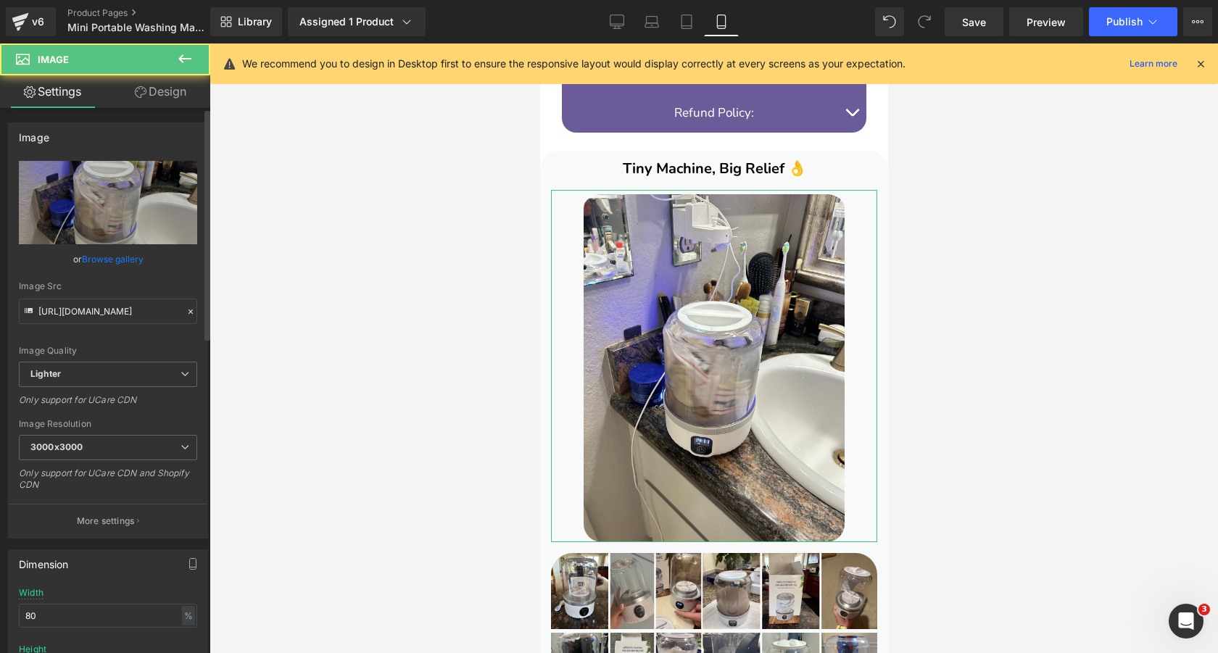
click at [117, 252] on link "Browse gallery" at bounding box center [113, 259] width 62 height 25
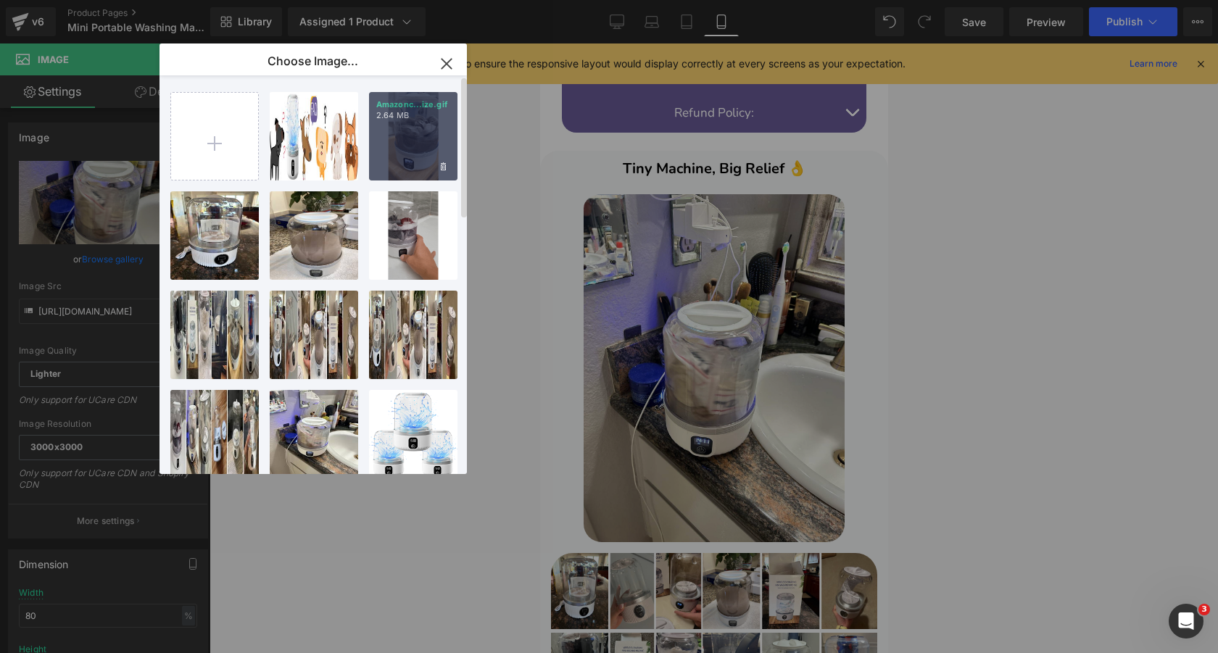
click at [405, 141] on div "Amazonc...ize.gif 2.64 MB" at bounding box center [413, 136] width 88 height 88
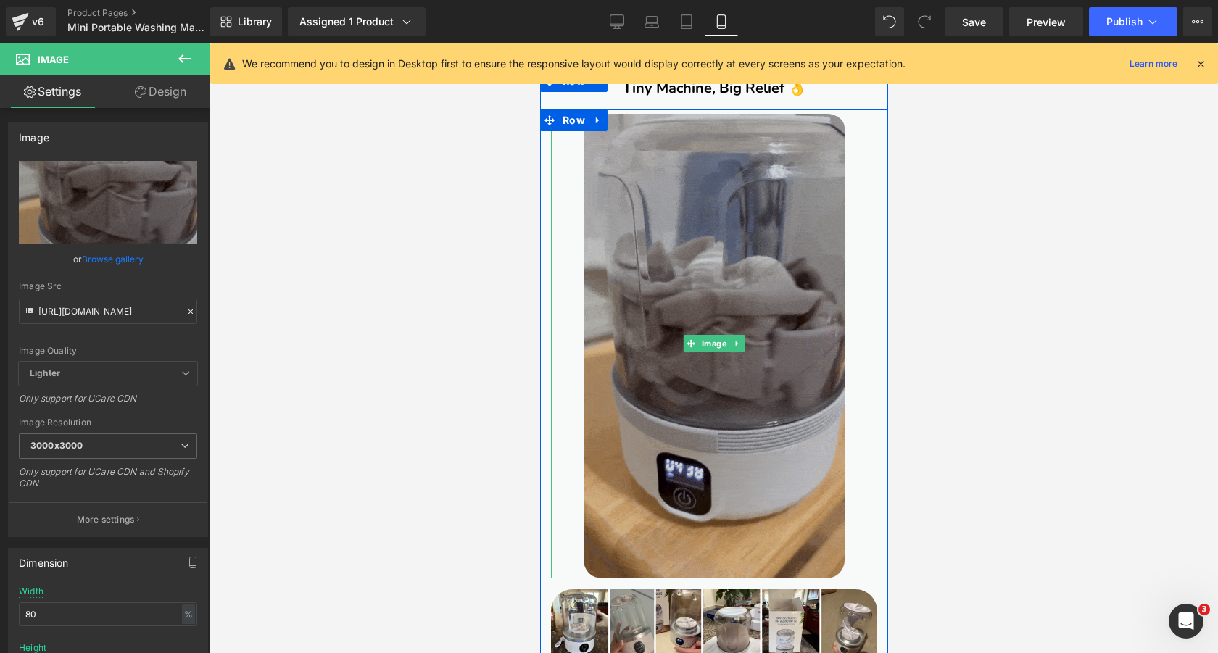
scroll to position [1469, 0]
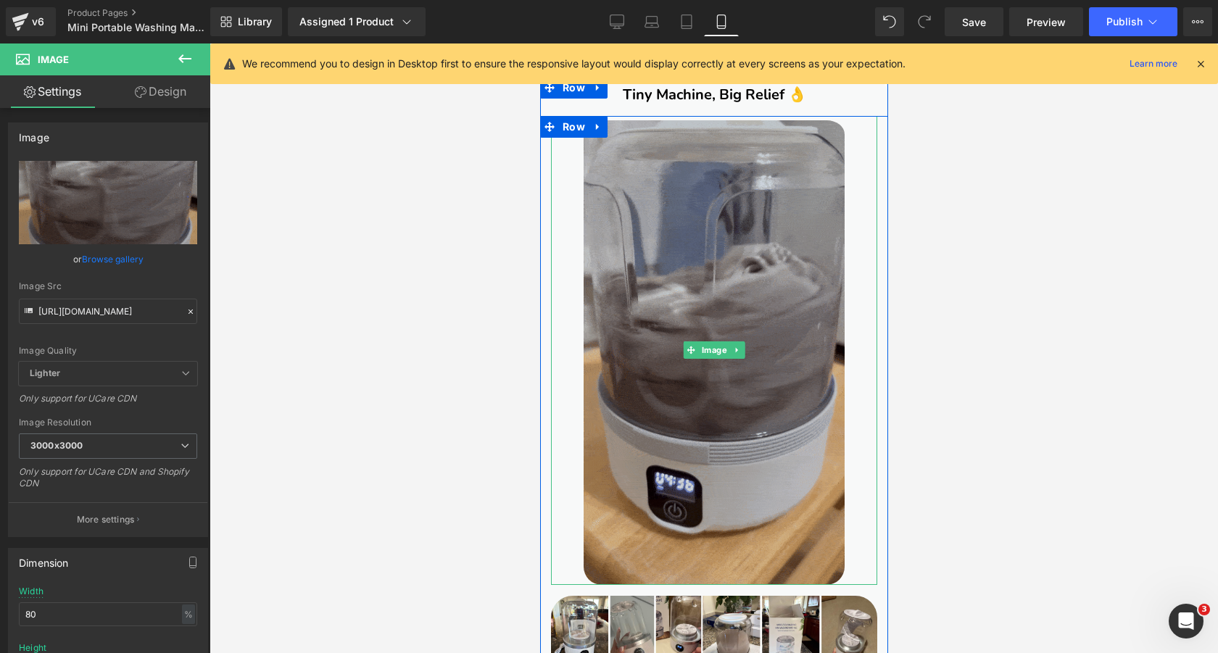
click at [709, 184] on img at bounding box center [713, 350] width 261 height 469
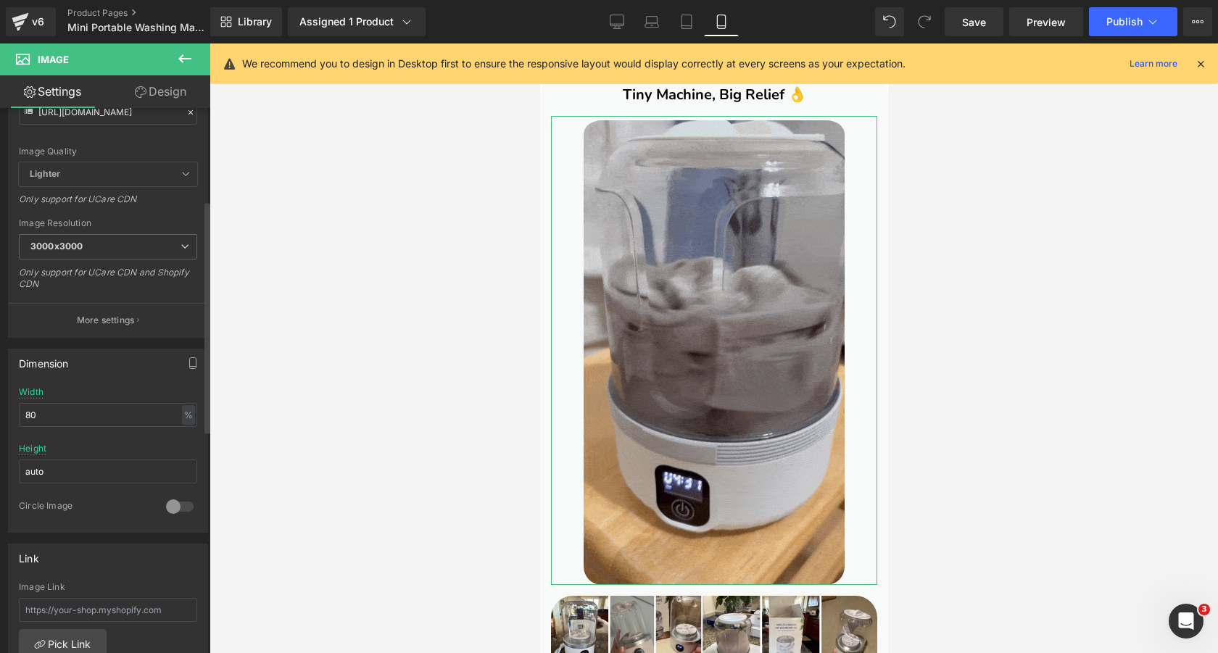
scroll to position [233, 0]
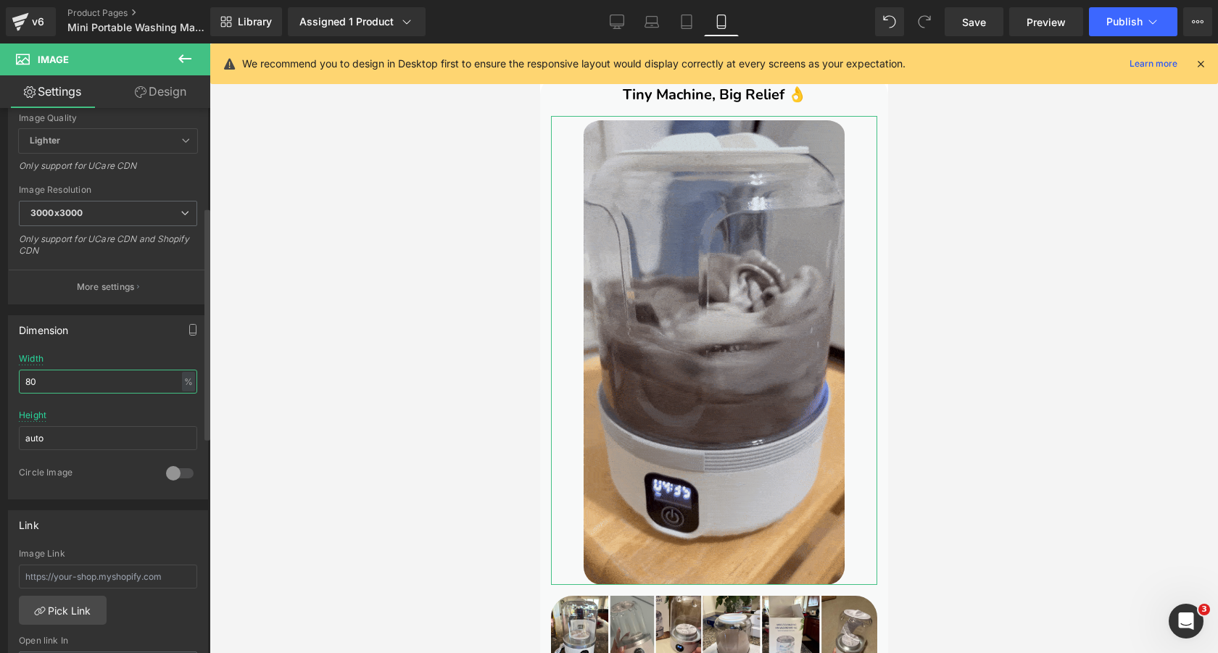
click at [89, 372] on input "80" at bounding box center [108, 382] width 178 height 24
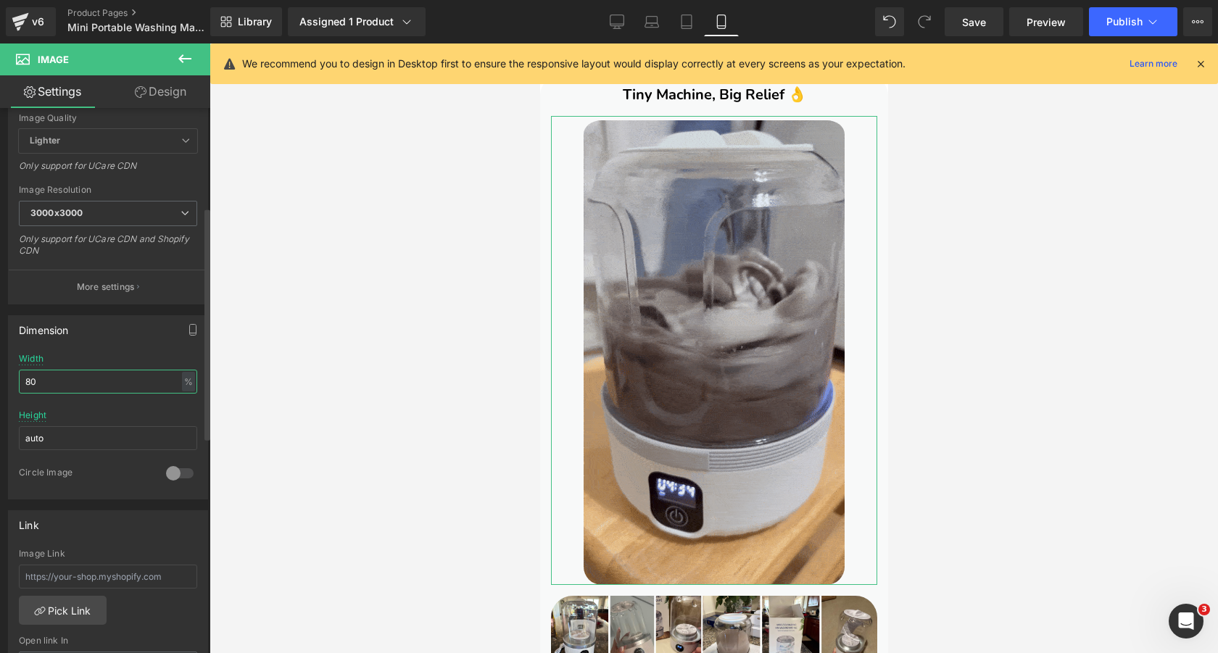
click at [89, 372] on input "80" at bounding box center [108, 382] width 178 height 24
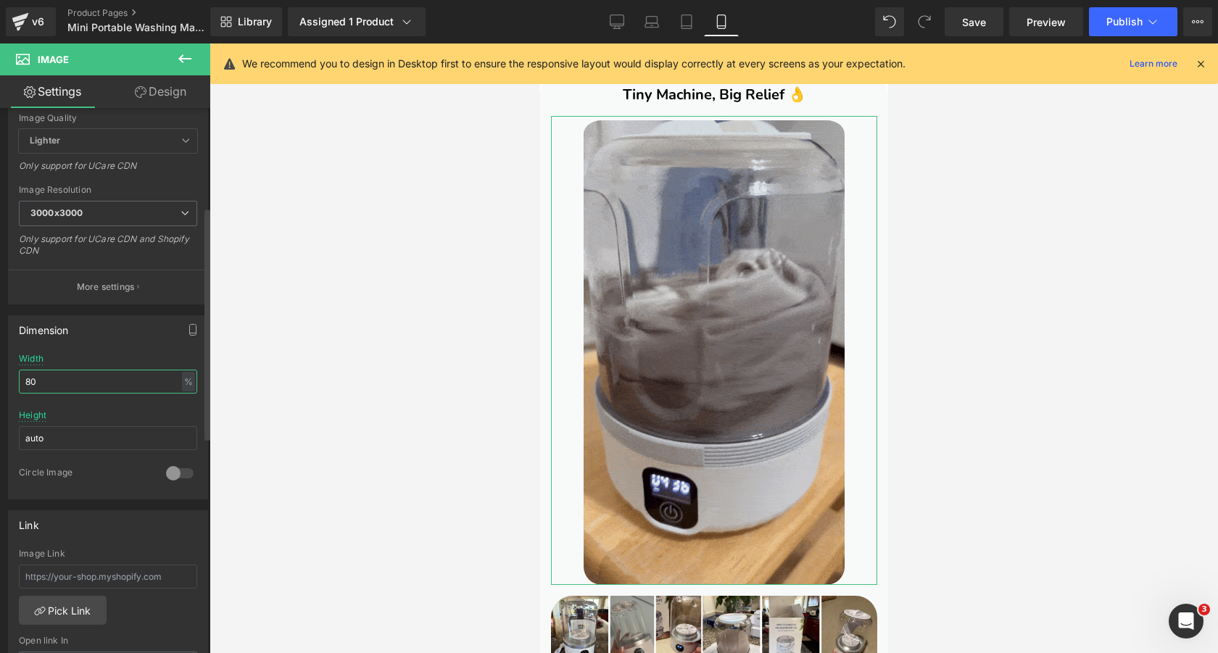
click at [89, 372] on input "80" at bounding box center [108, 382] width 178 height 24
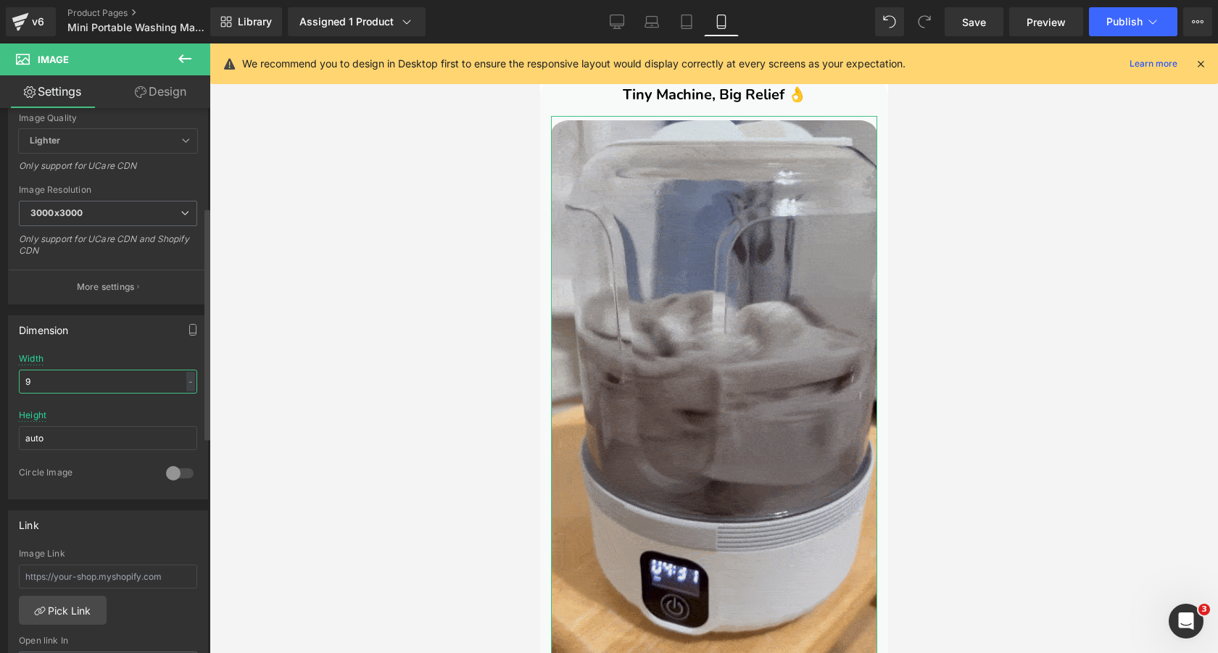
type input "90"
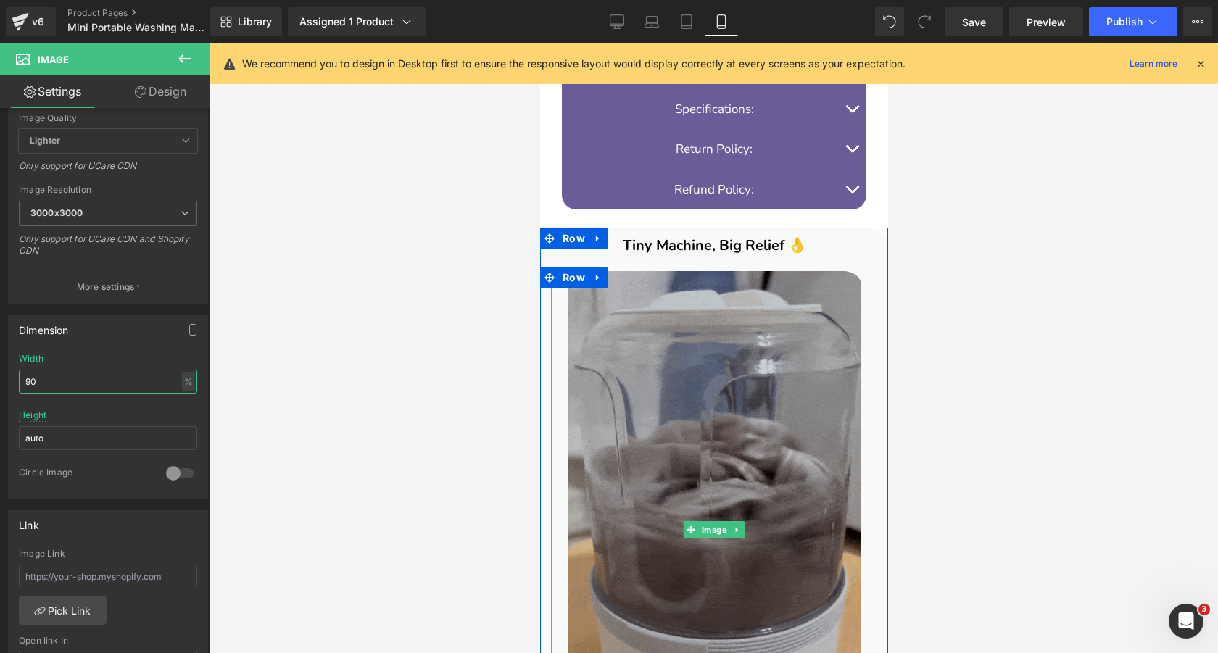
scroll to position [1319, 0]
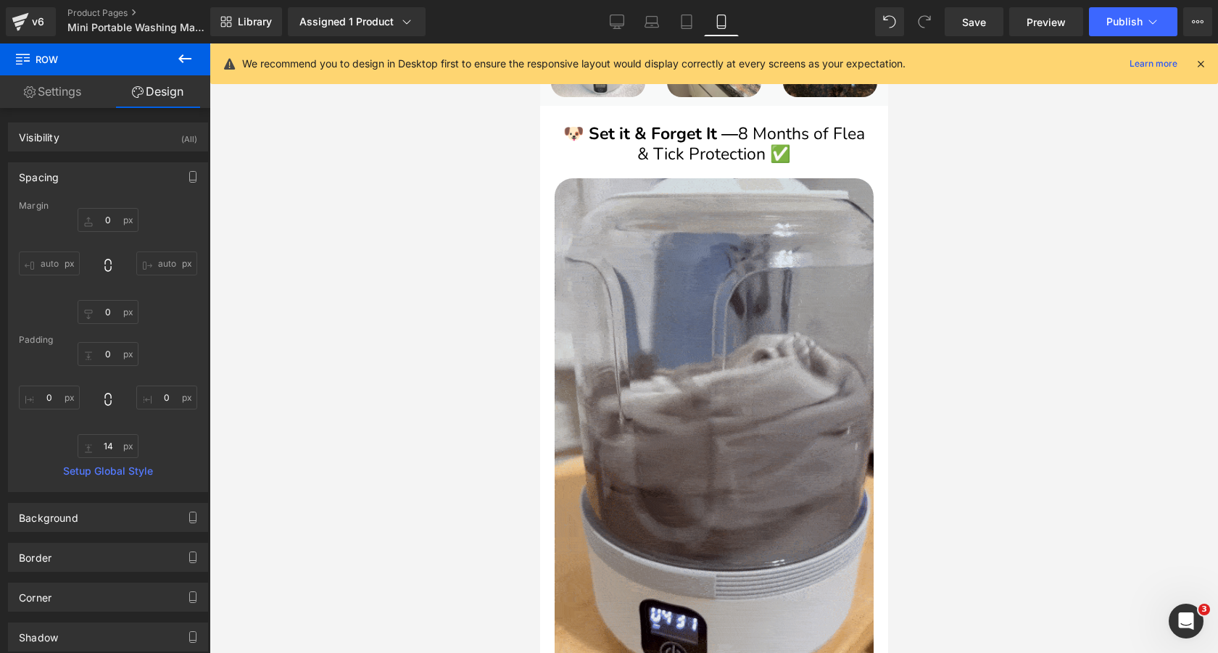
scroll to position [2710, 0]
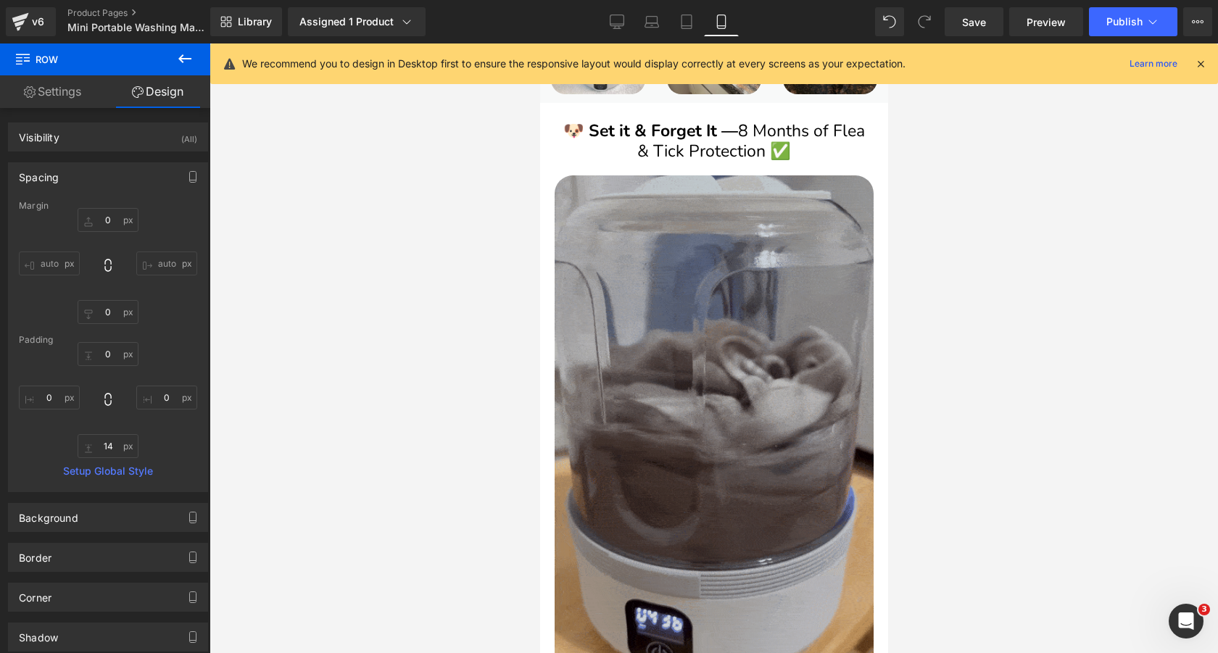
click at [718, 243] on img at bounding box center [713, 460] width 319 height 568
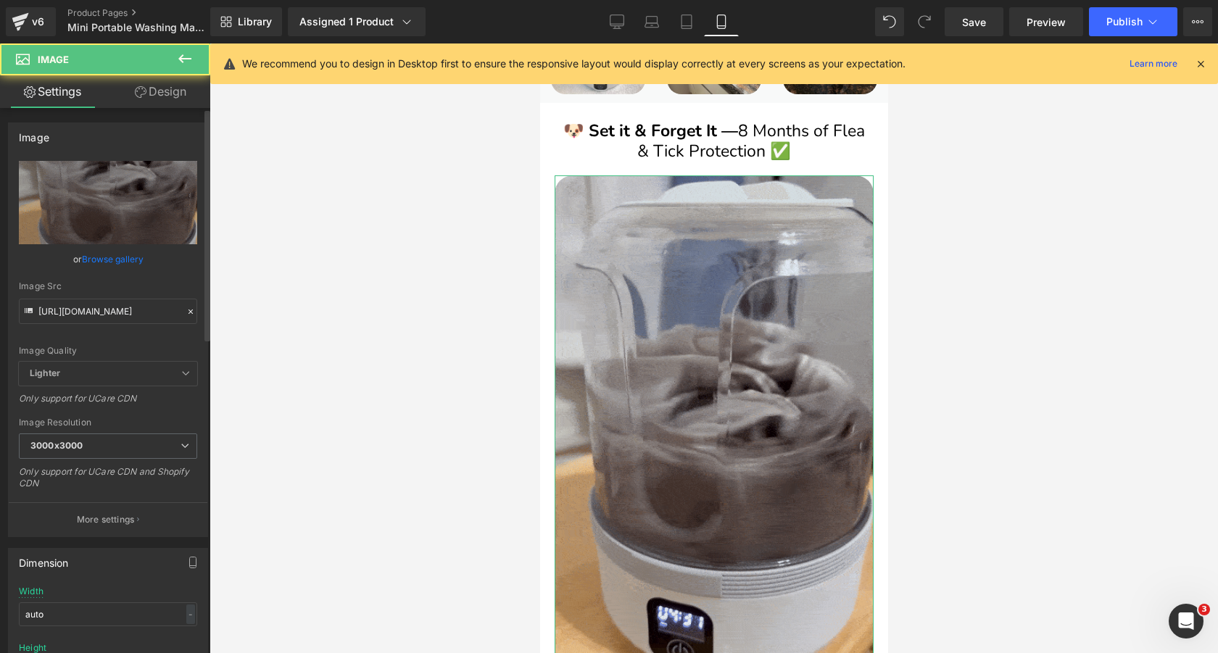
click at [106, 255] on link "Browse gallery" at bounding box center [113, 259] width 62 height 25
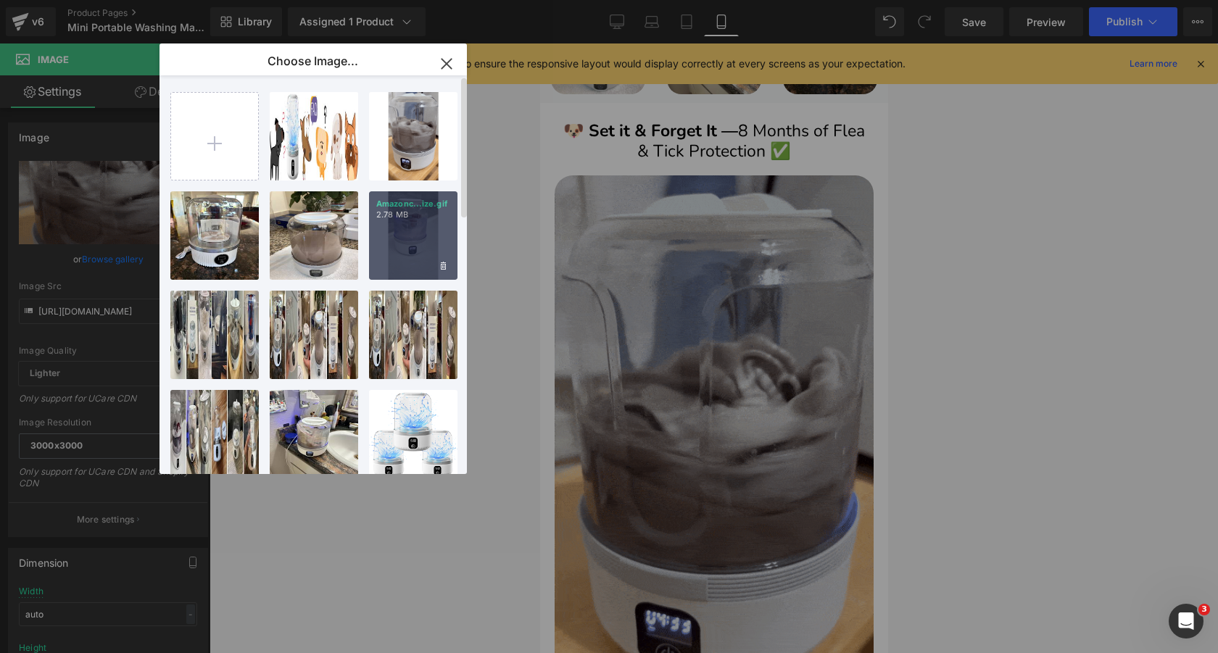
click at [401, 210] on p "2.78 MB" at bounding box center [413, 215] width 74 height 11
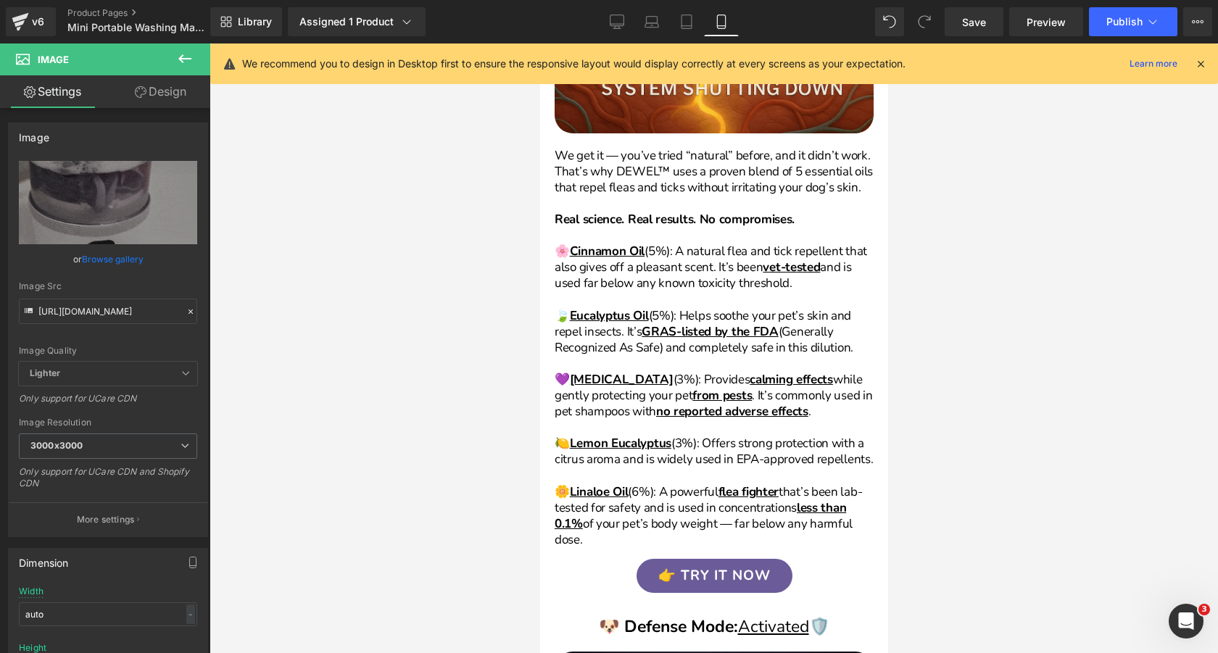
scroll to position [4415, 0]
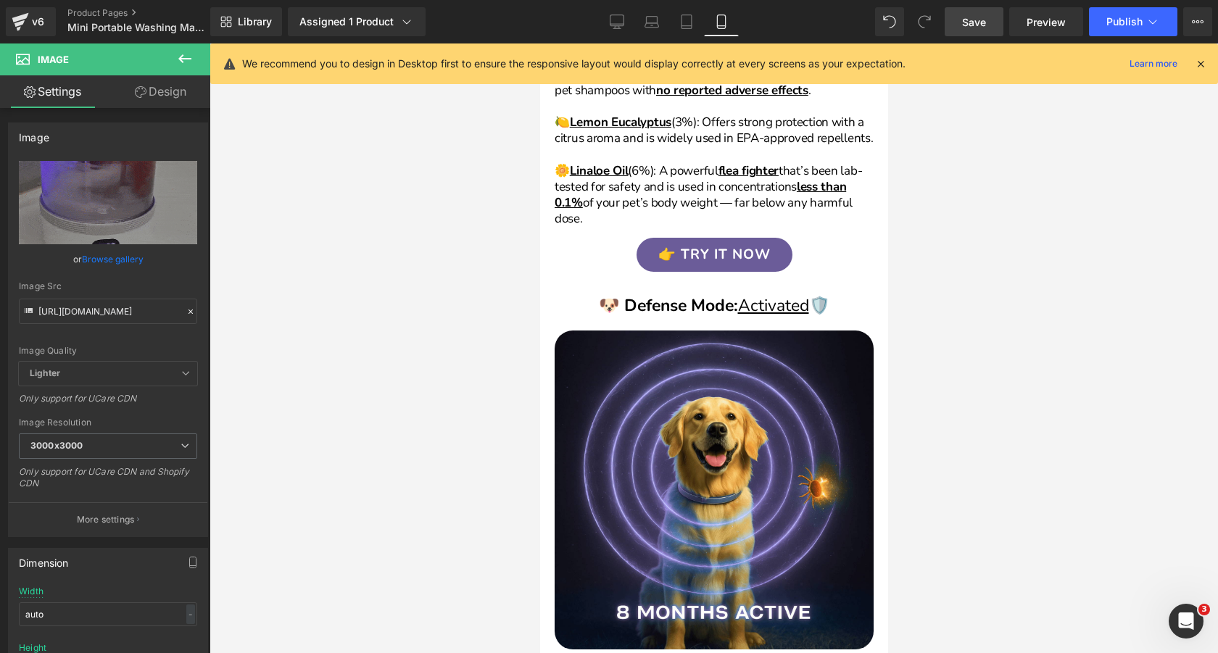
click at [960, 25] on link "Save" at bounding box center [974, 21] width 59 height 29
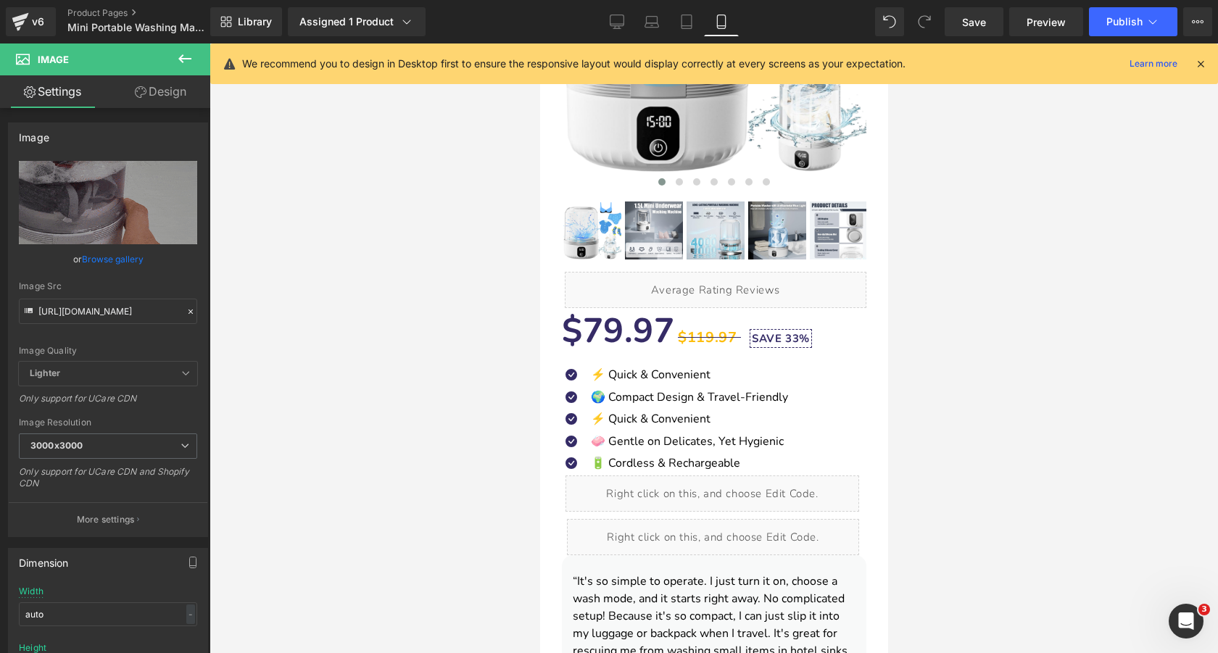
scroll to position [0, 0]
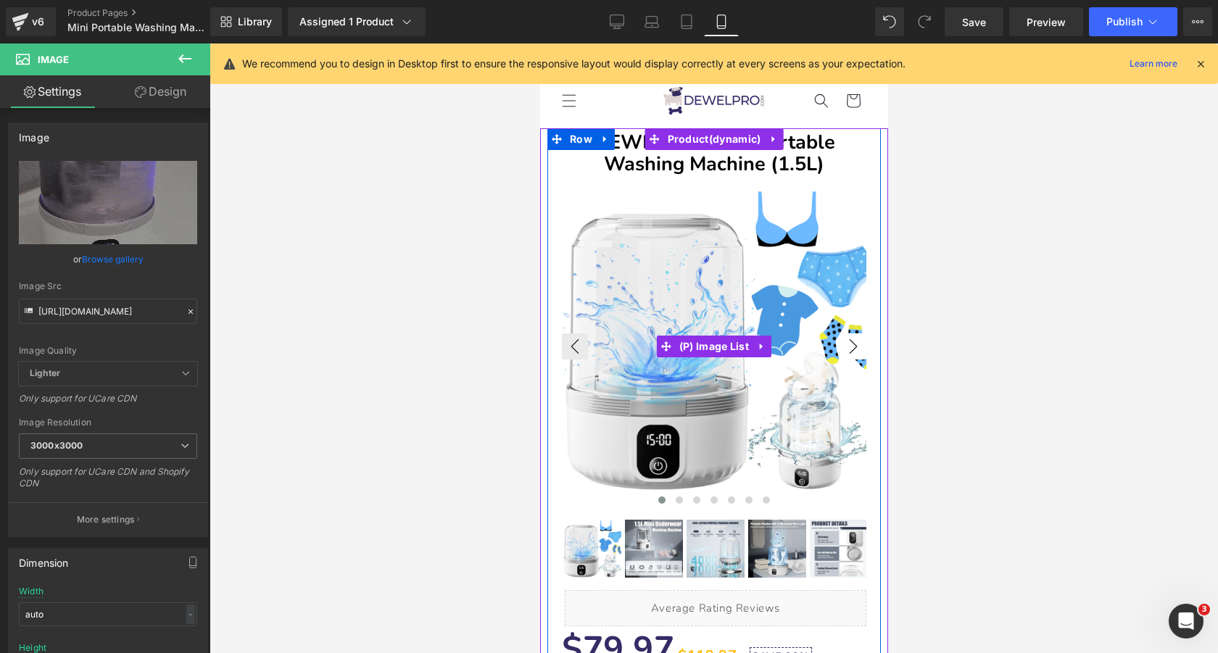
click at [853, 349] on button "›" at bounding box center [853, 347] width 26 height 26
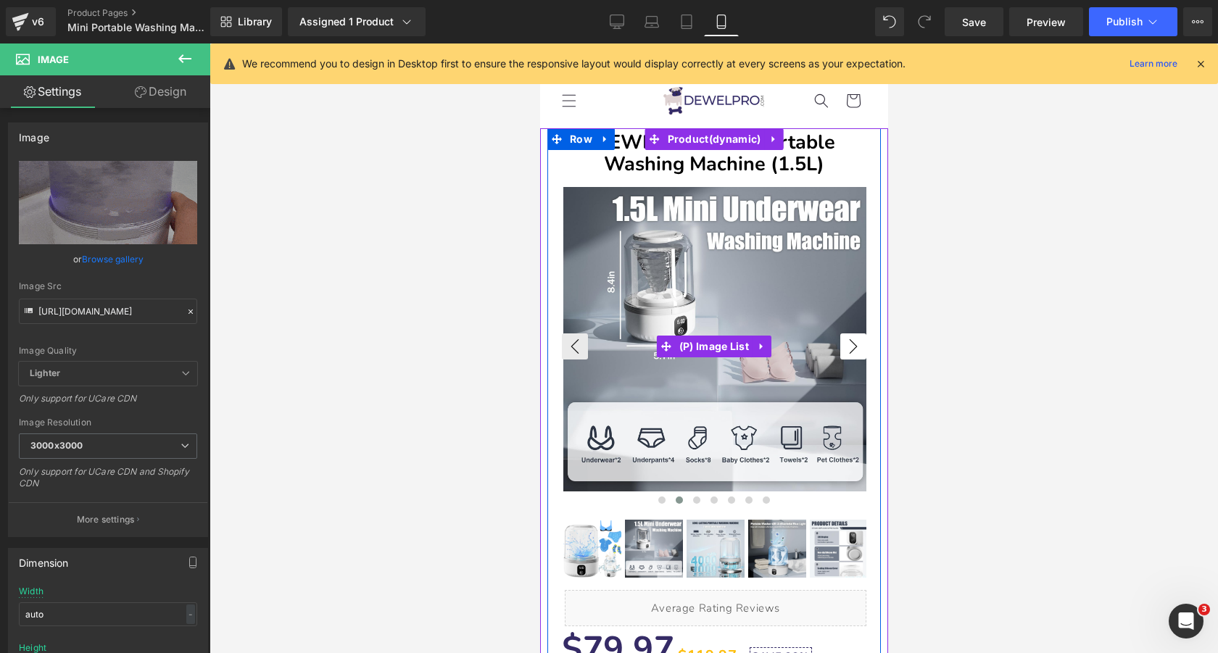
click at [850, 346] on button "›" at bounding box center [853, 347] width 26 height 26
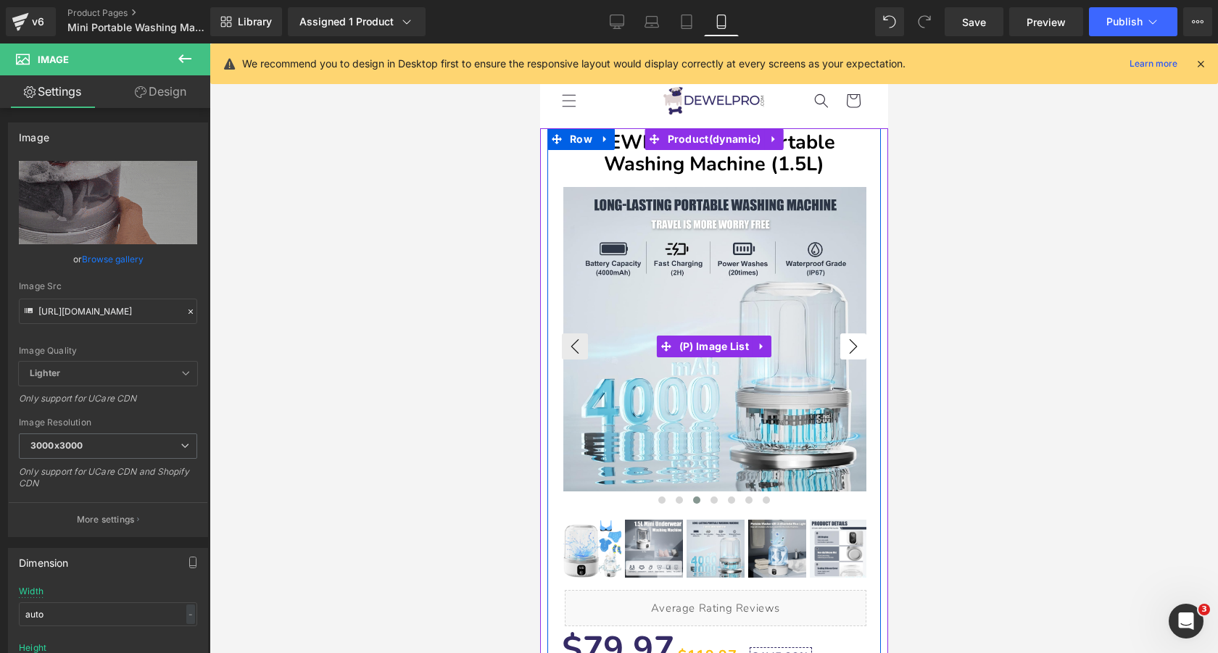
click at [850, 346] on button "›" at bounding box center [853, 347] width 26 height 26
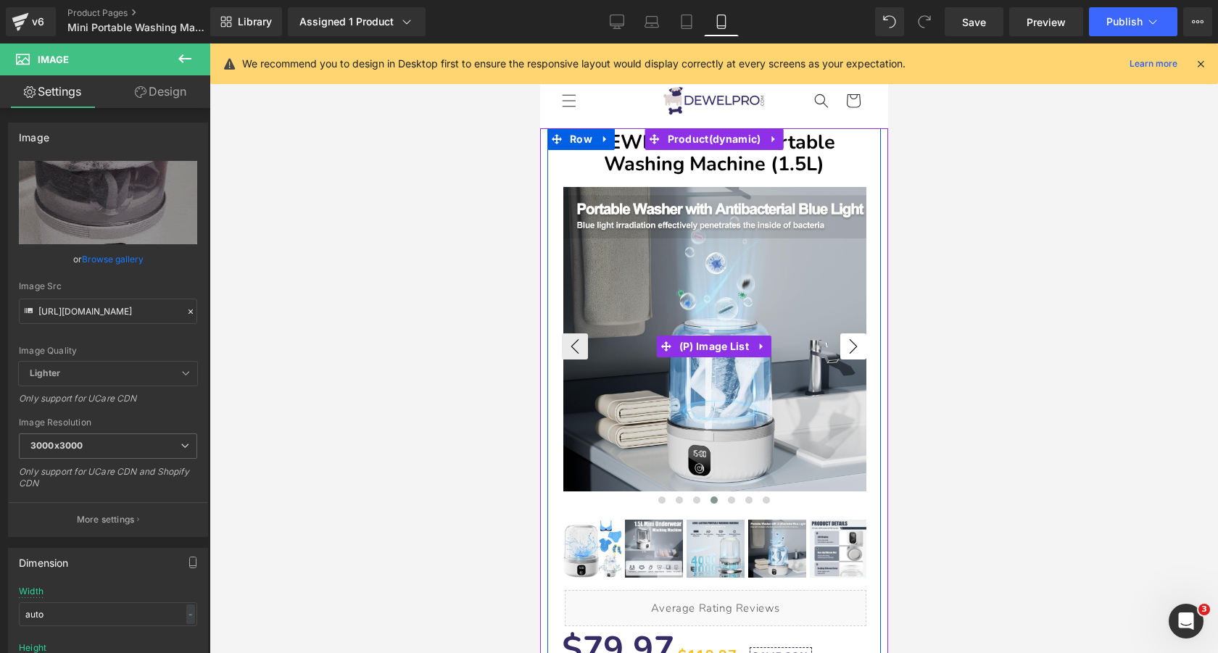
click at [850, 346] on button "›" at bounding box center [853, 347] width 26 height 26
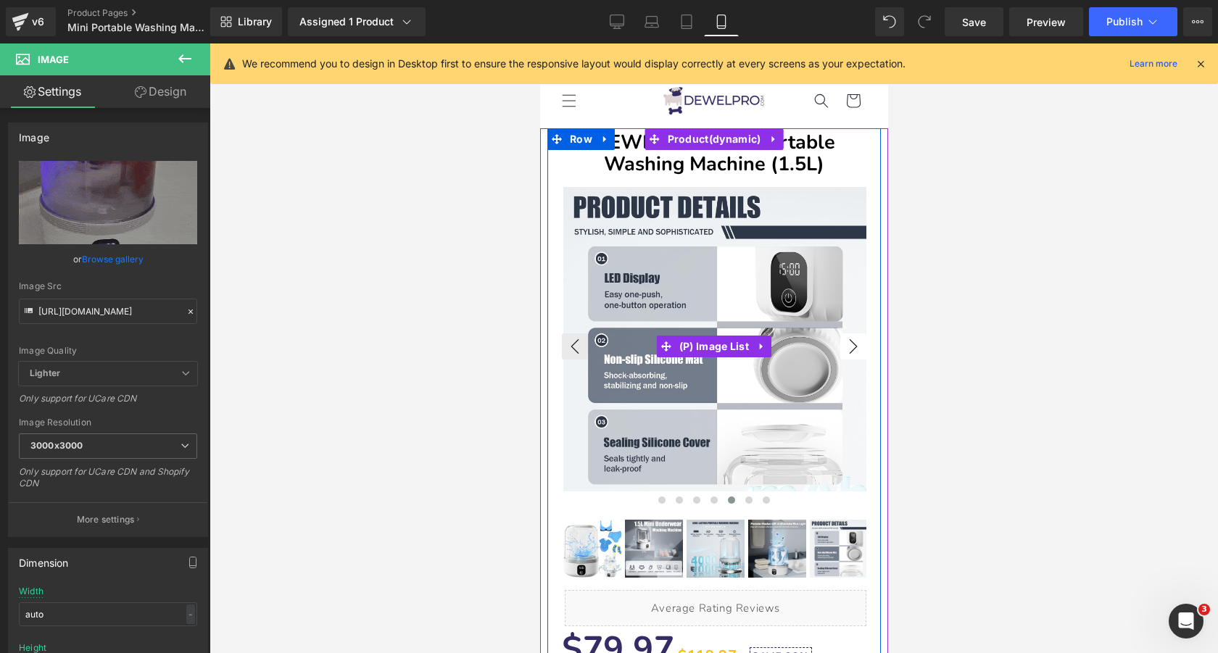
click at [850, 346] on button "›" at bounding box center [853, 347] width 26 height 26
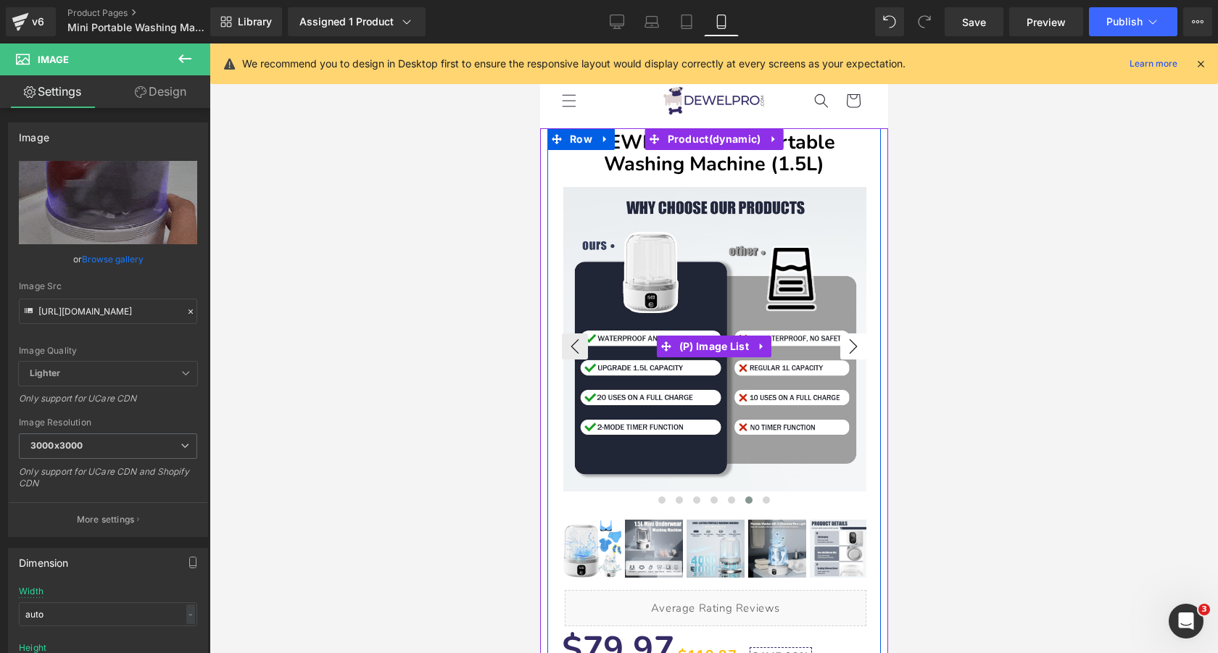
click at [847, 345] on button "›" at bounding box center [853, 347] width 26 height 26
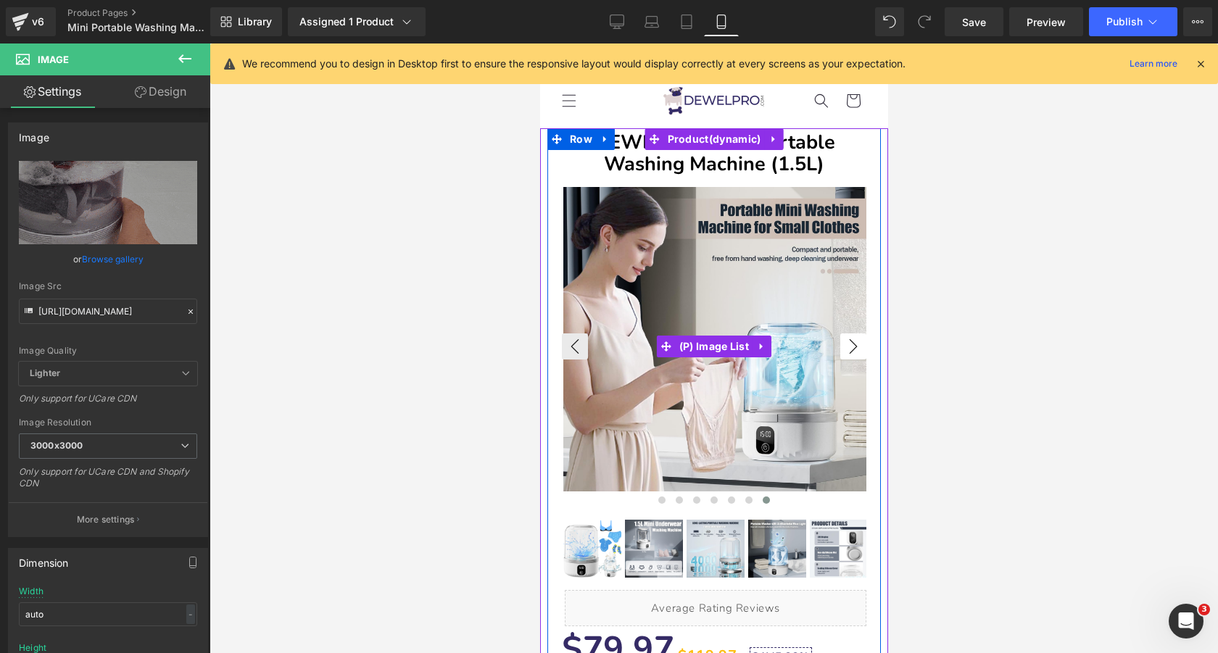
click at [847, 345] on button "›" at bounding box center [853, 347] width 26 height 26
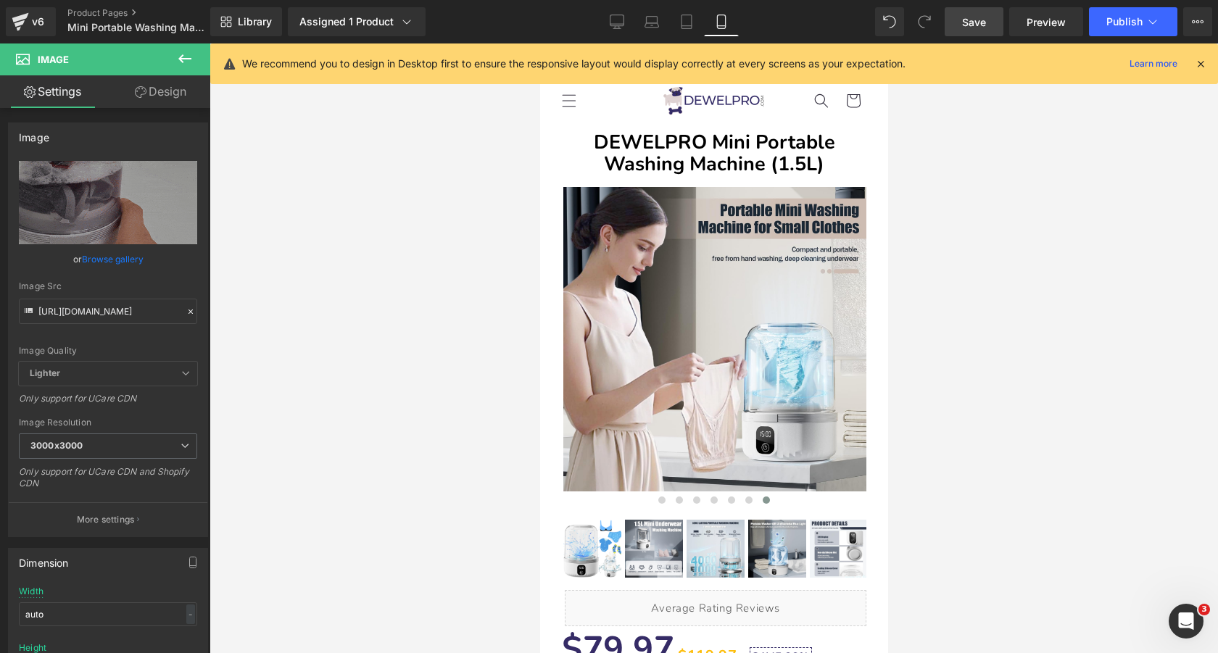
click at [978, 12] on link "Save" at bounding box center [974, 21] width 59 height 29
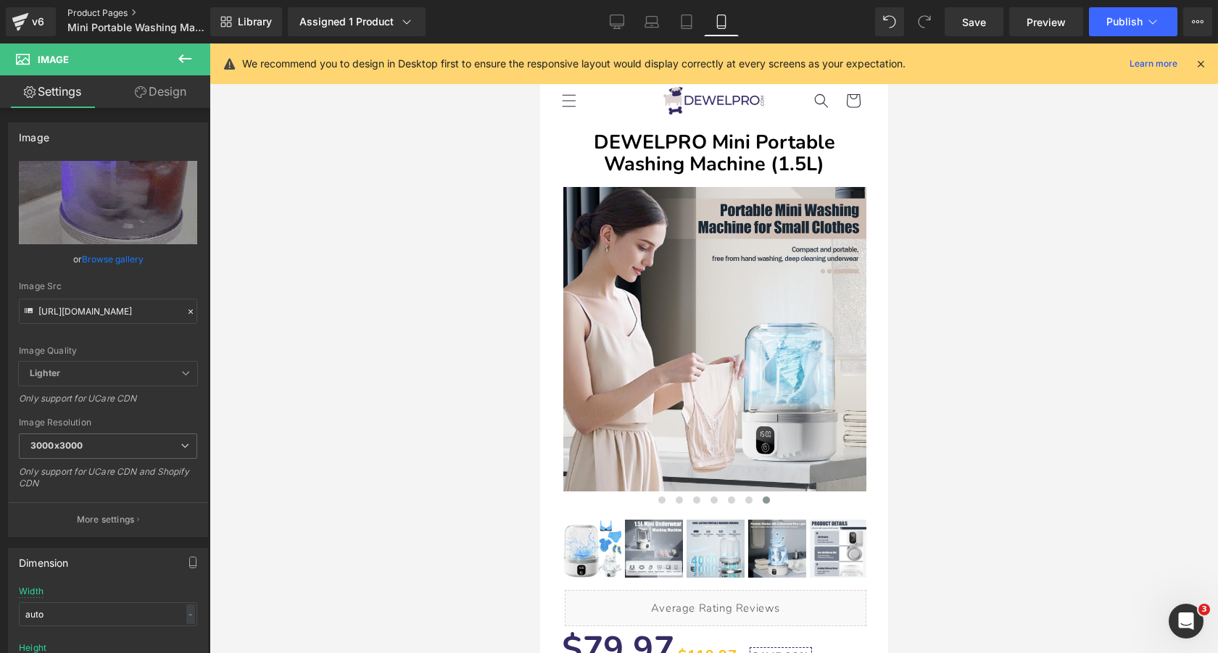
click at [97, 15] on link "Product Pages" at bounding box center [150, 13] width 167 height 12
